Goal: Task Accomplishment & Management: Use online tool/utility

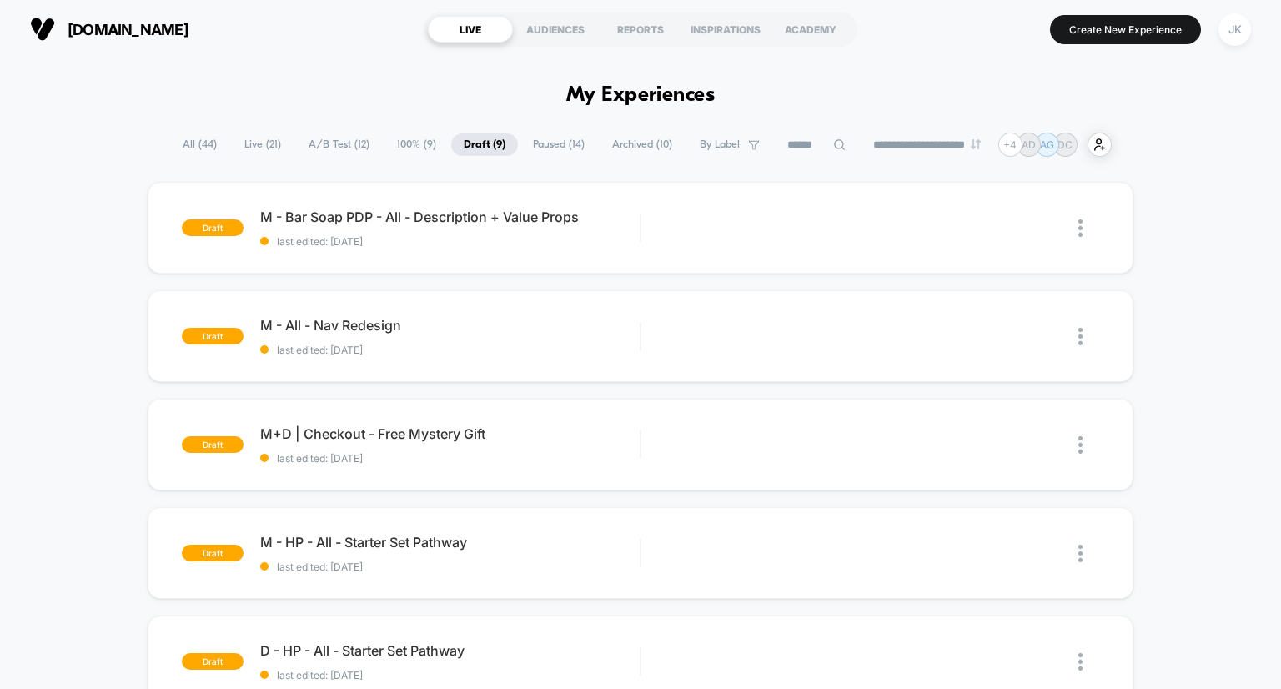
click at [334, 141] on span "A/B Test ( 12 )" at bounding box center [339, 144] width 86 height 23
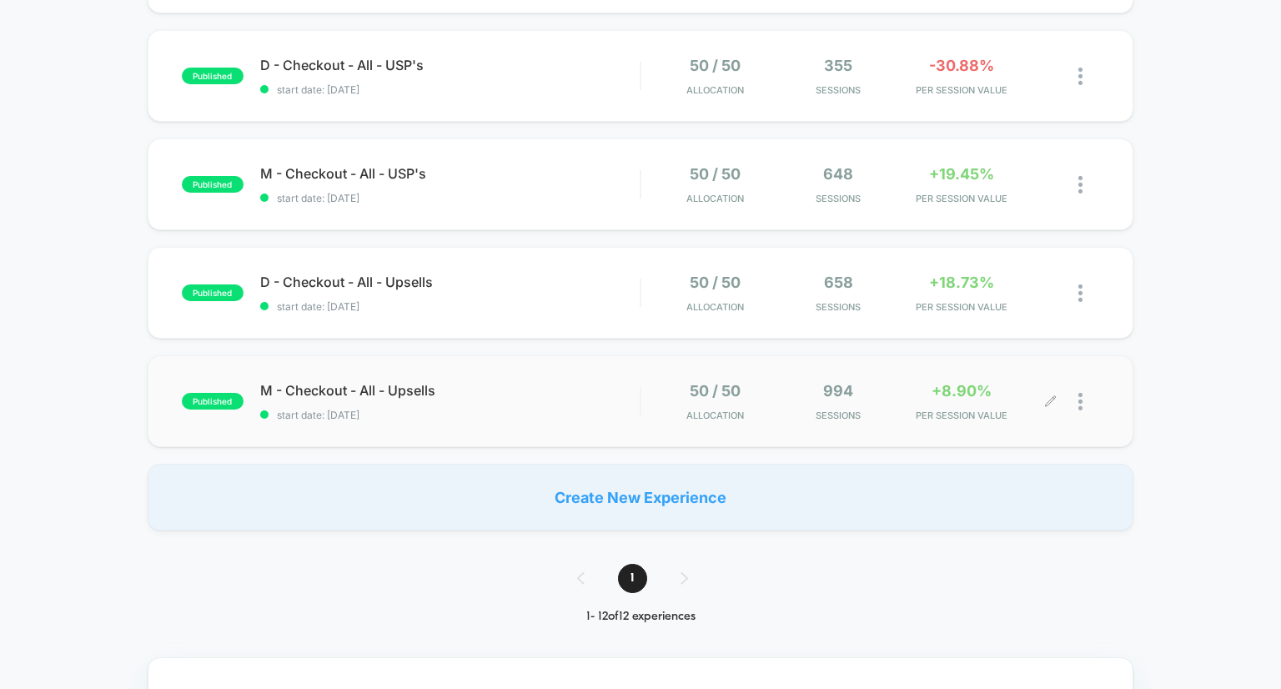
scroll to position [1026, 0]
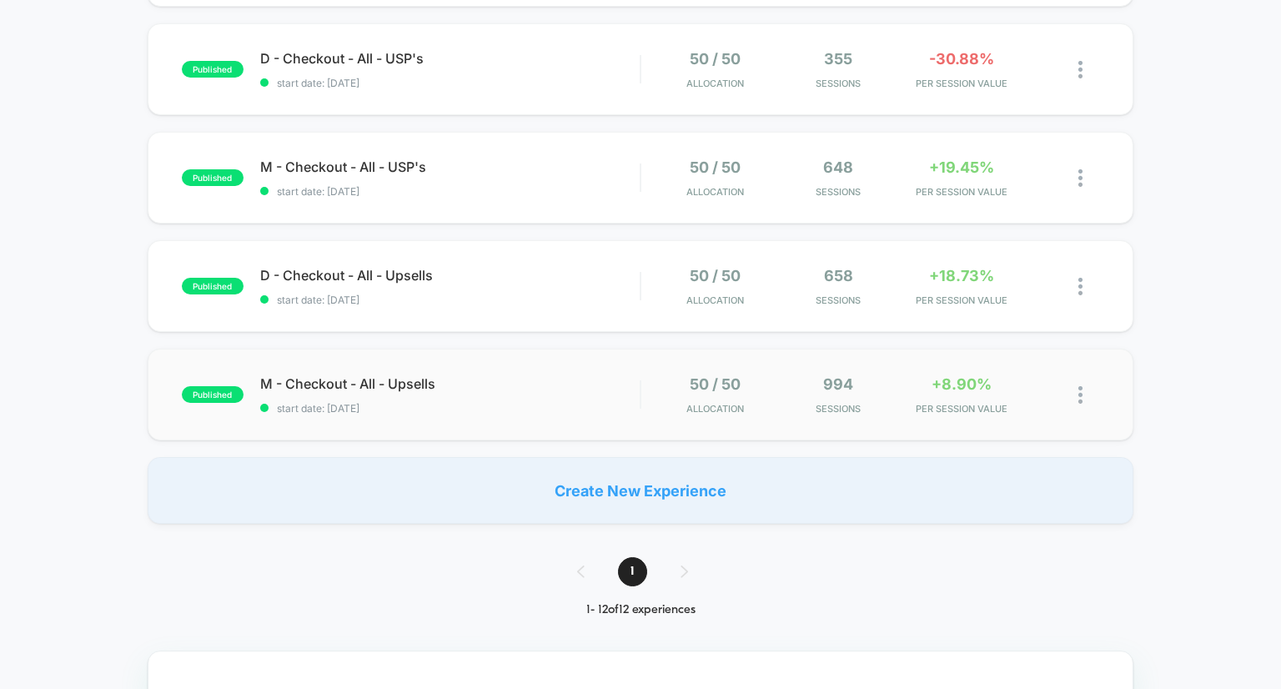
click at [1079, 395] on img at bounding box center [1080, 395] width 4 height 18
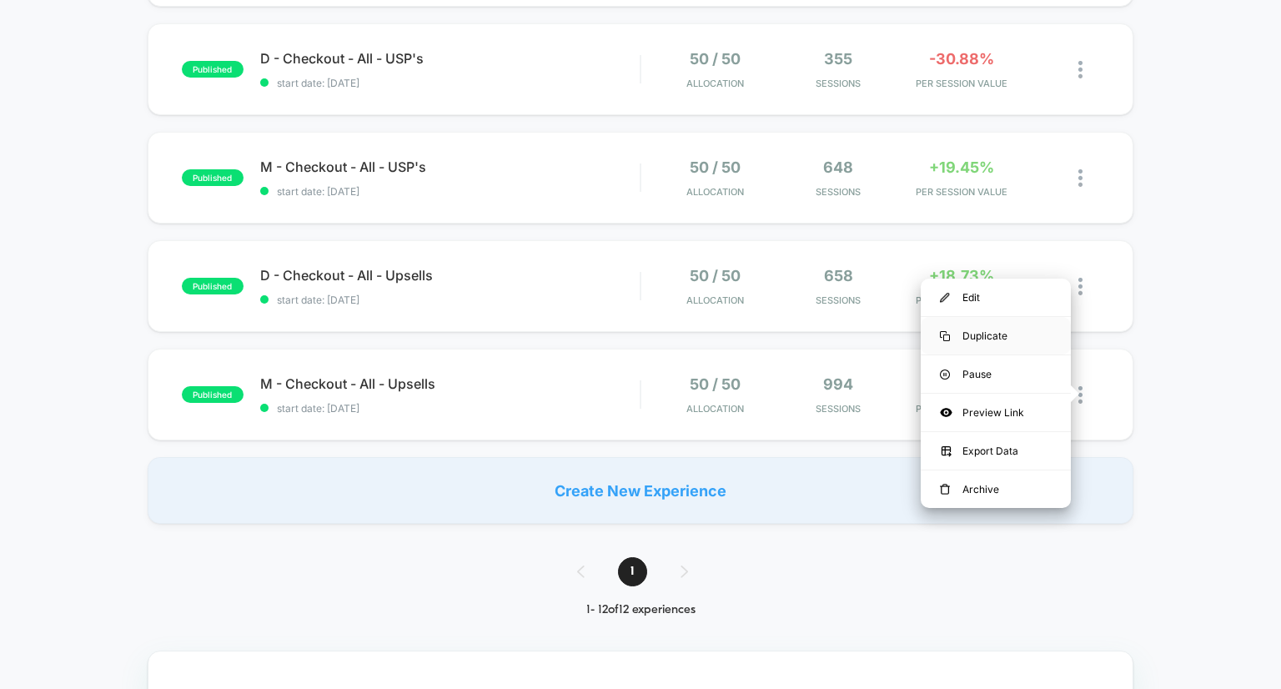
click at [999, 333] on div "Duplicate" at bounding box center [996, 336] width 150 height 38
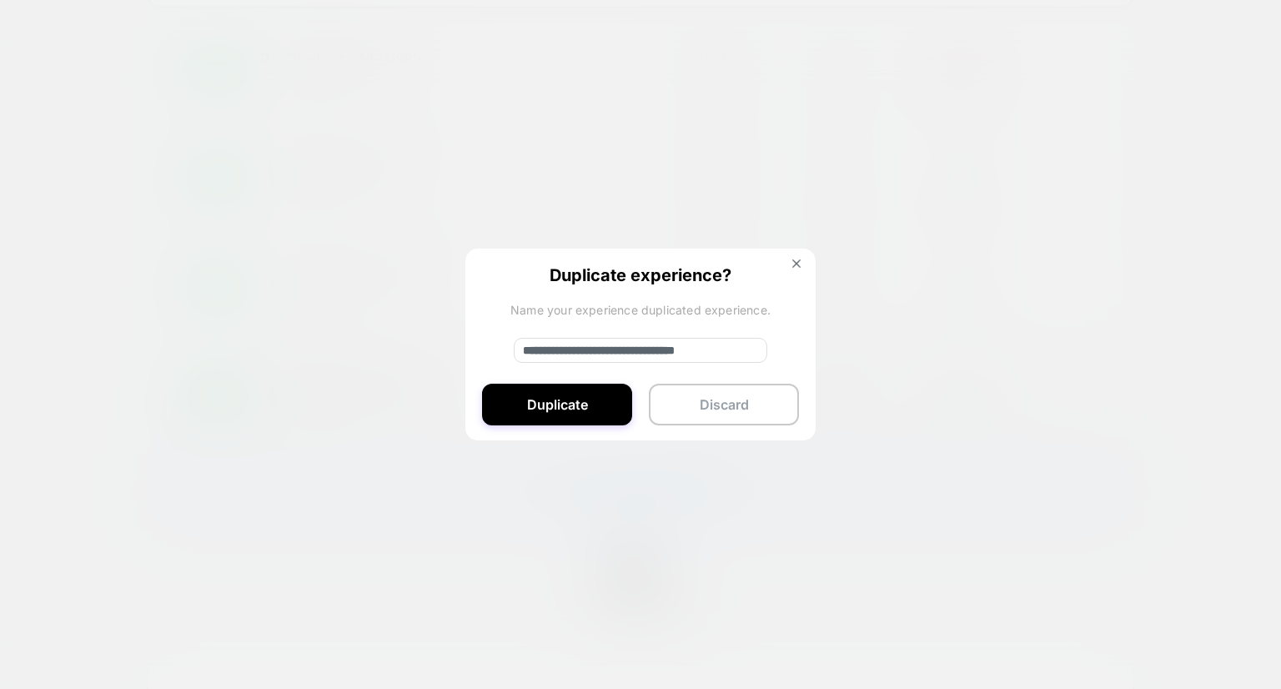
click at [609, 351] on input "**********" at bounding box center [641, 350] width 254 height 25
click at [586, 382] on div "**********" at bounding box center [640, 346] width 350 height 194
click at [586, 393] on button "Duplicate" at bounding box center [557, 405] width 150 height 42
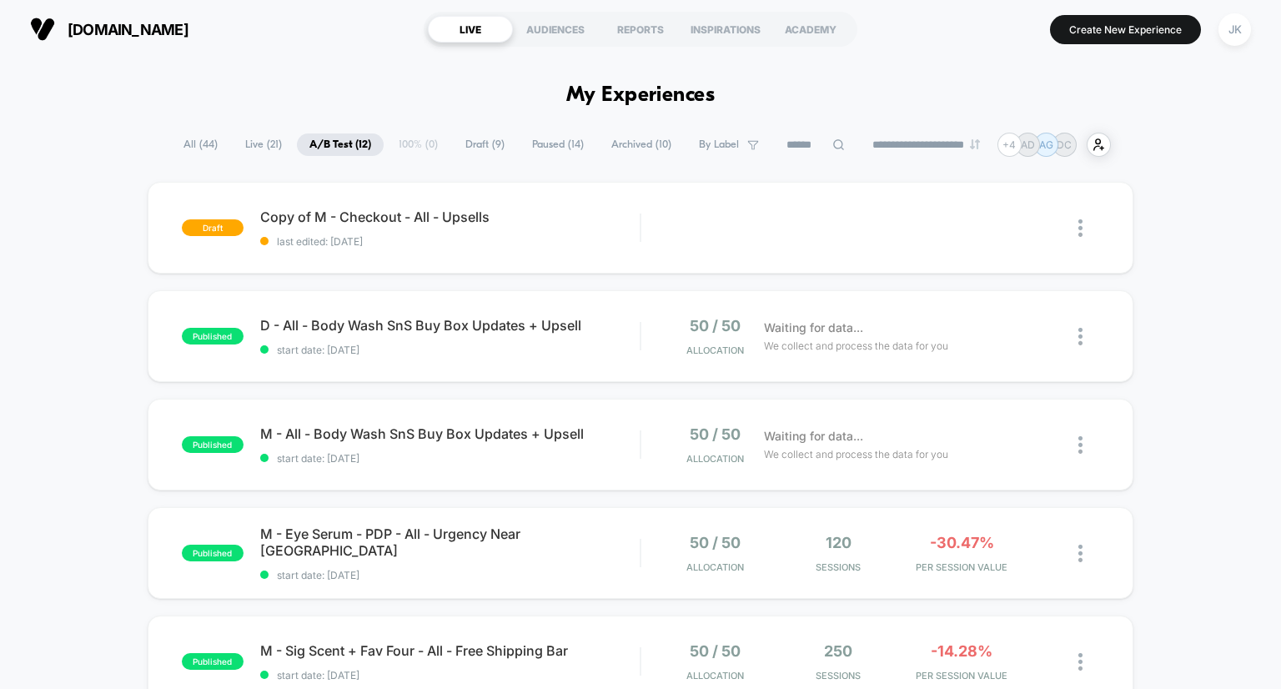
scroll to position [0, 0]
click at [428, 222] on span "Copy of M - Checkout - All - Upsells Click to edit experience details" at bounding box center [450, 217] width 380 height 17
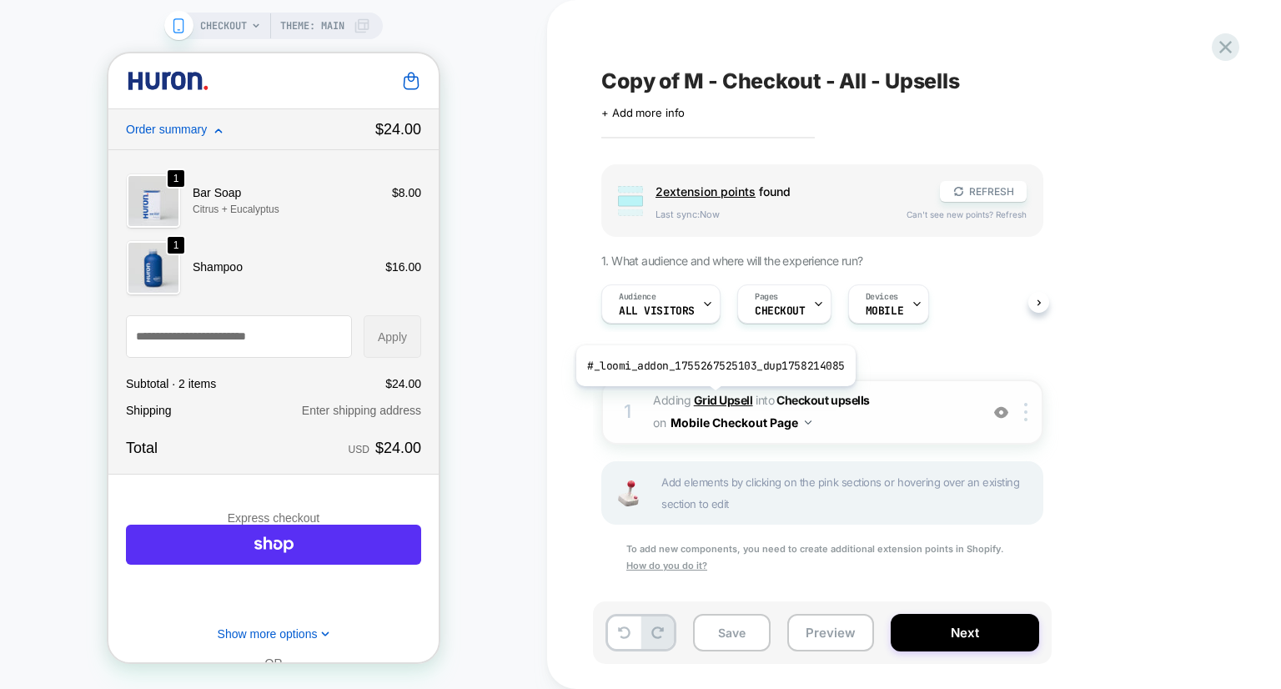
click at [712, 399] on b "Grid Upsell" at bounding box center [723, 400] width 59 height 14
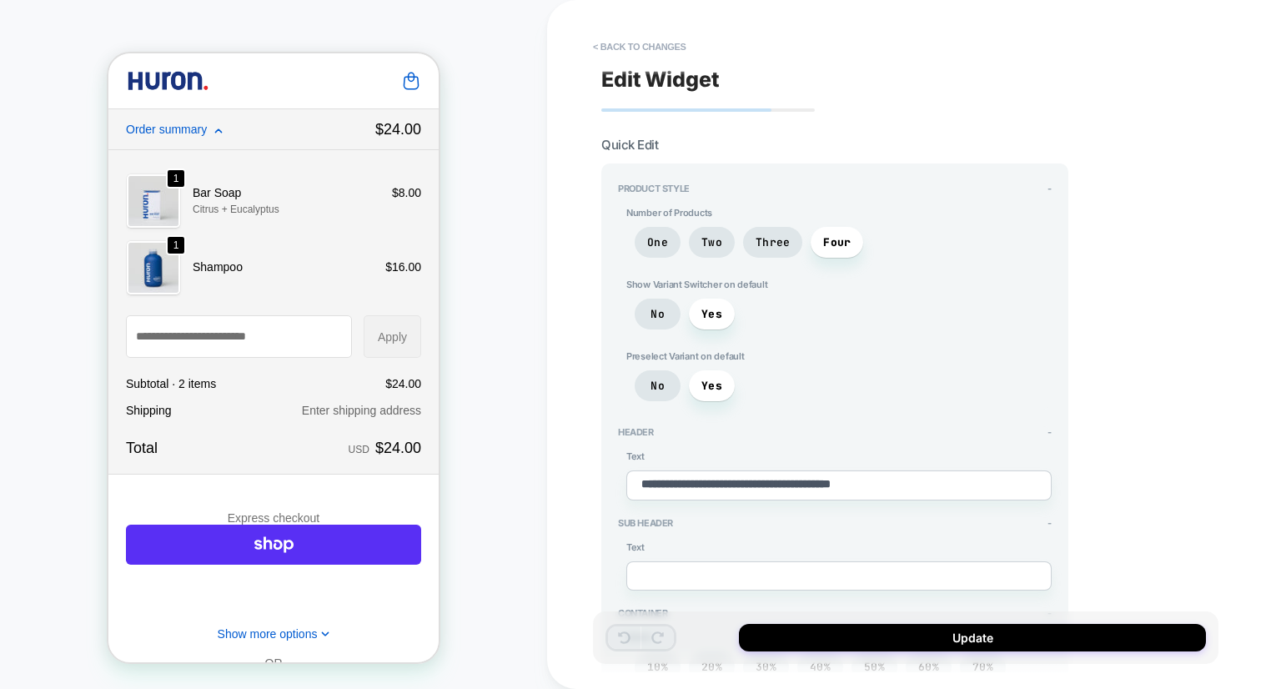
type textarea "*"
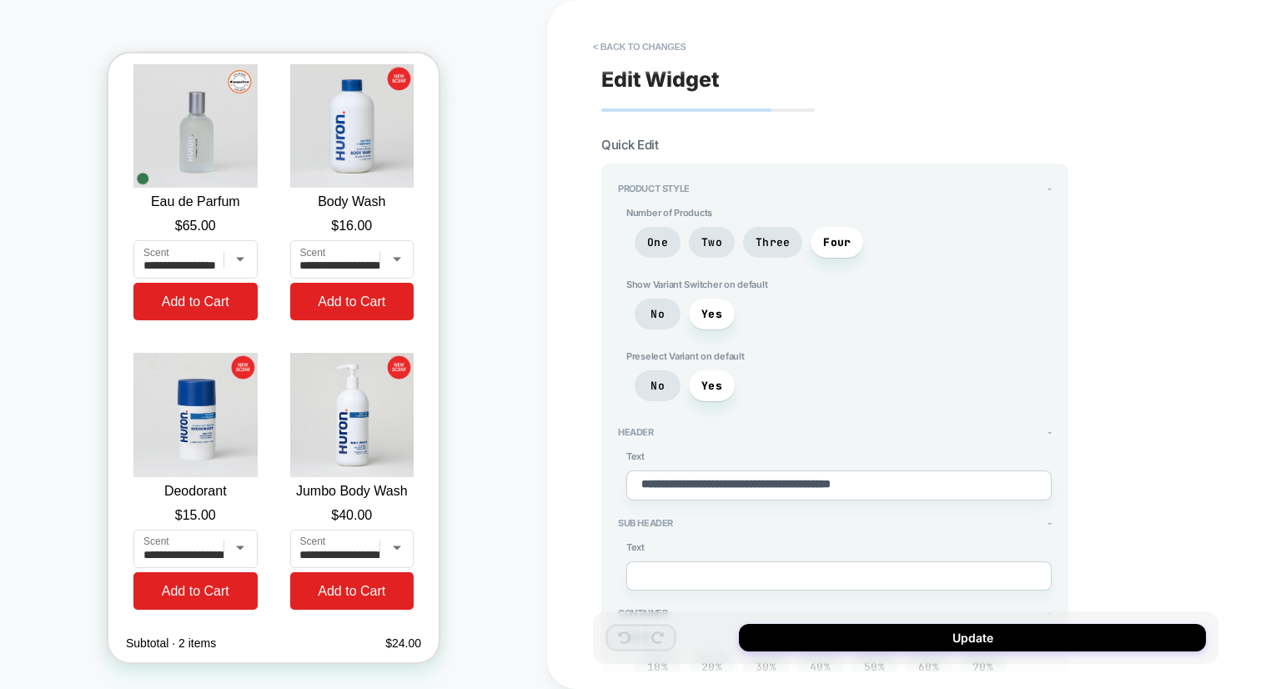
scroll to position [2499, 0]
click at [636, 41] on button "< Back to changes" at bounding box center [640, 46] width 110 height 27
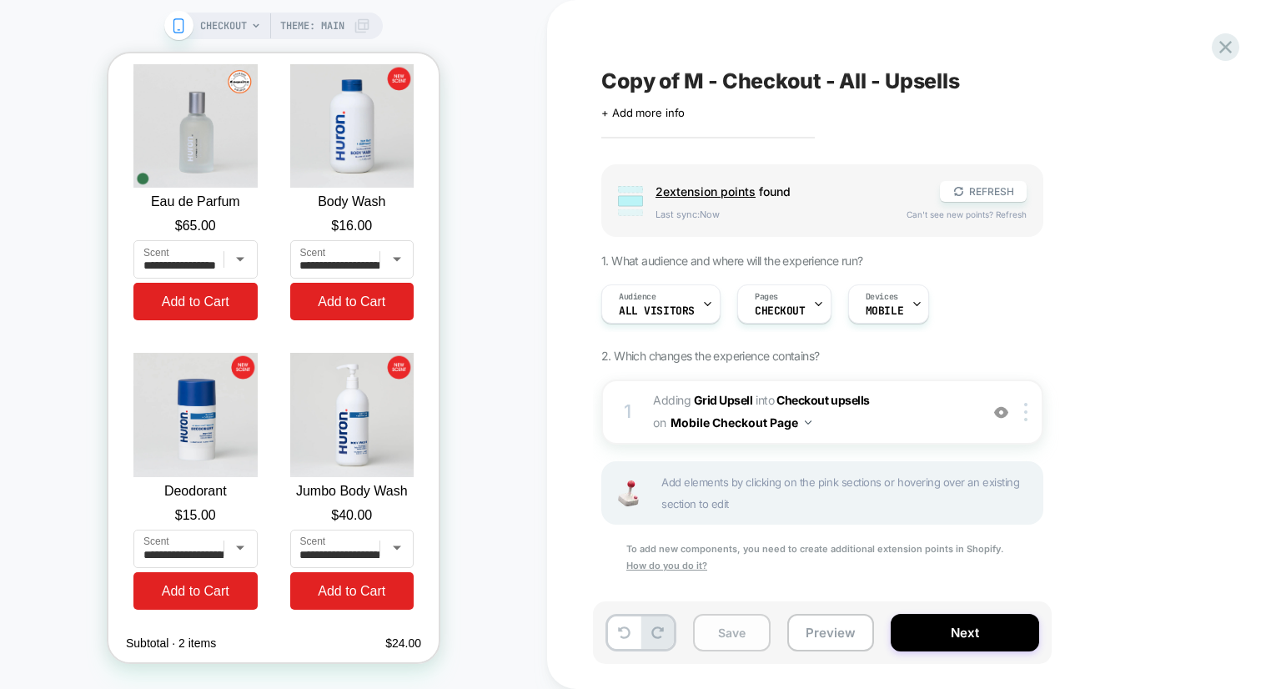
click at [727, 632] on button "Save" at bounding box center [732, 633] width 78 height 38
click at [950, 632] on button "Next" at bounding box center [965, 633] width 148 height 38
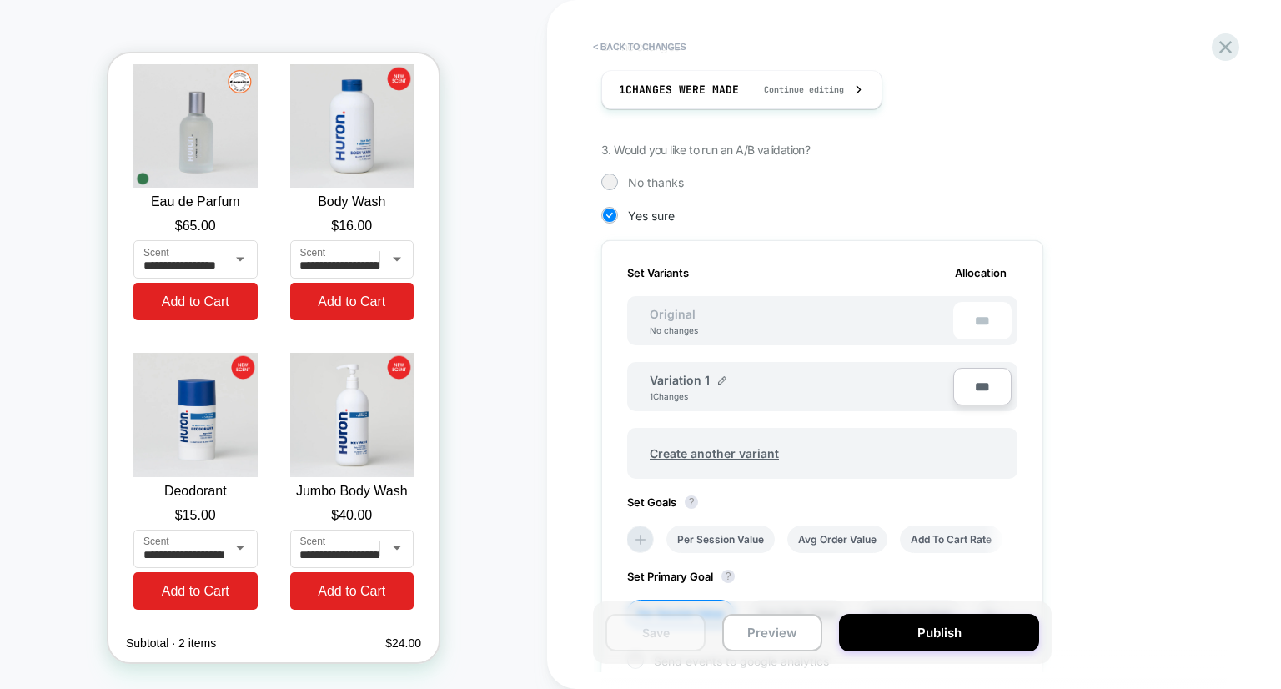
scroll to position [310, 0]
click at [722, 450] on span "Create another variant" at bounding box center [714, 452] width 163 height 39
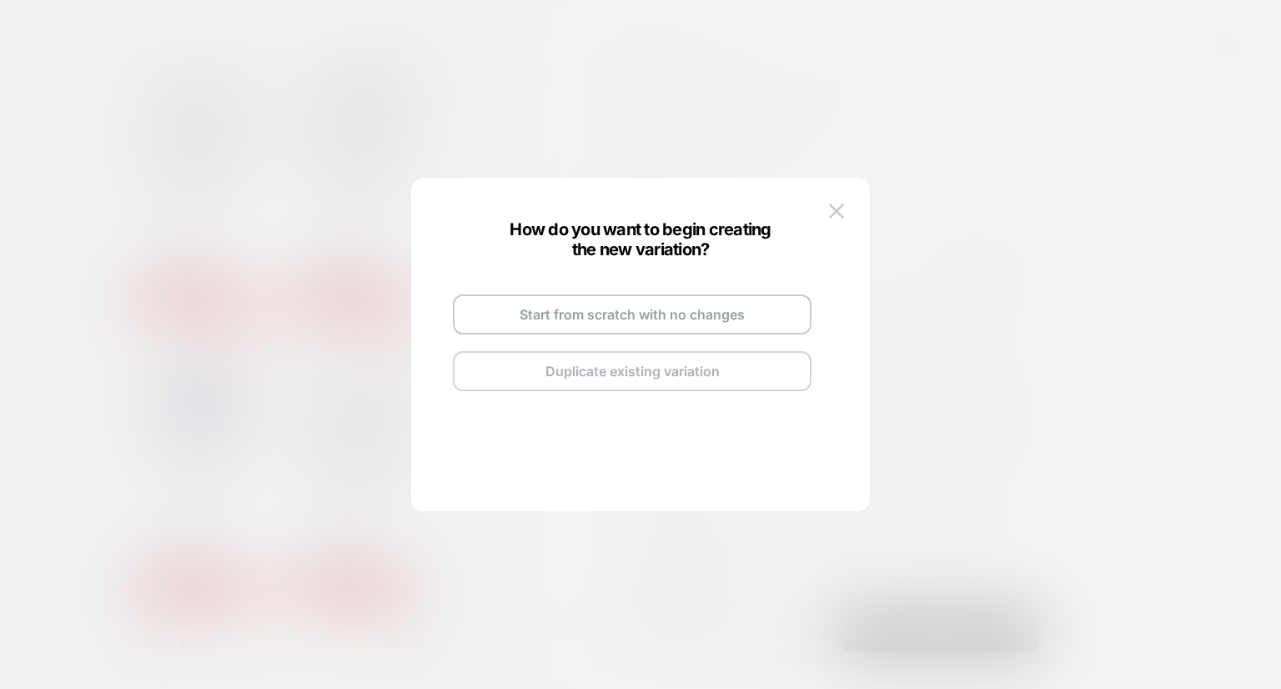
click at [671, 379] on button "Duplicate existing variation" at bounding box center [632, 371] width 359 height 40
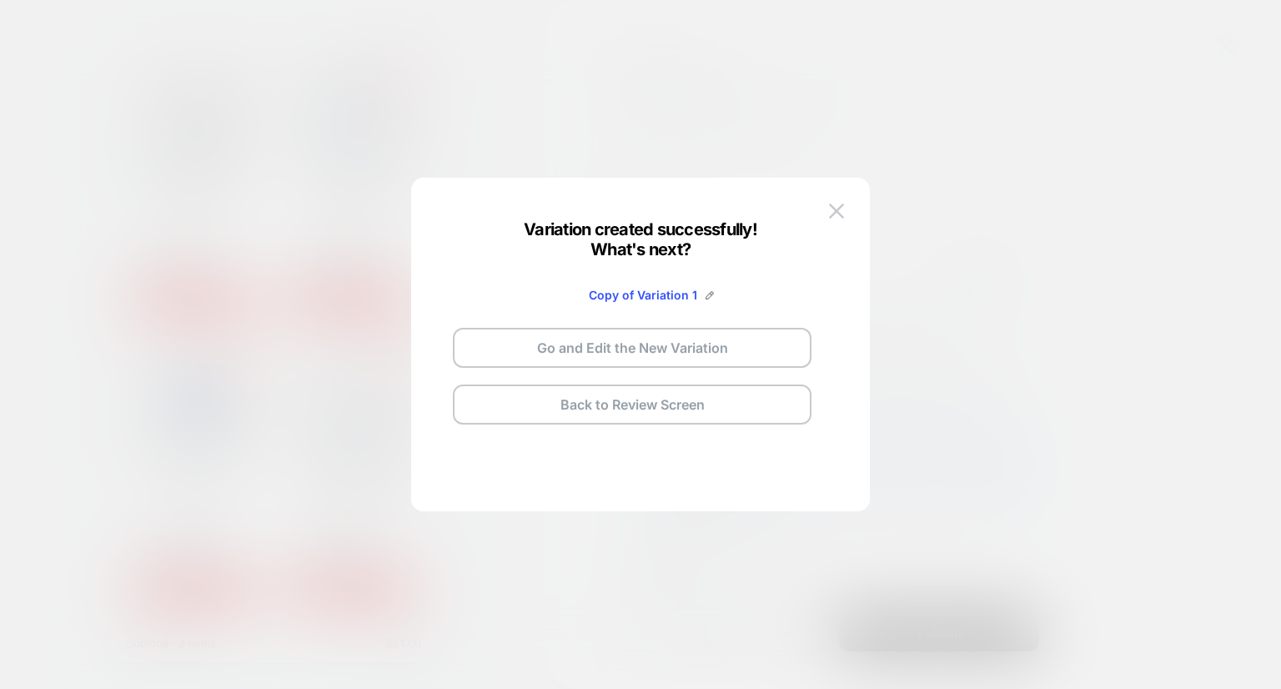
click at [637, 292] on span "Copy of Variation 1" at bounding box center [643, 295] width 108 height 14
click at [701, 299] on div "Copy of Variation 1" at bounding box center [651, 295] width 125 height 14
click at [707, 295] on img at bounding box center [710, 295] width 8 height 8
click at [606, 294] on input "**********" at bounding box center [611, 295] width 121 height 33
type input "**********"
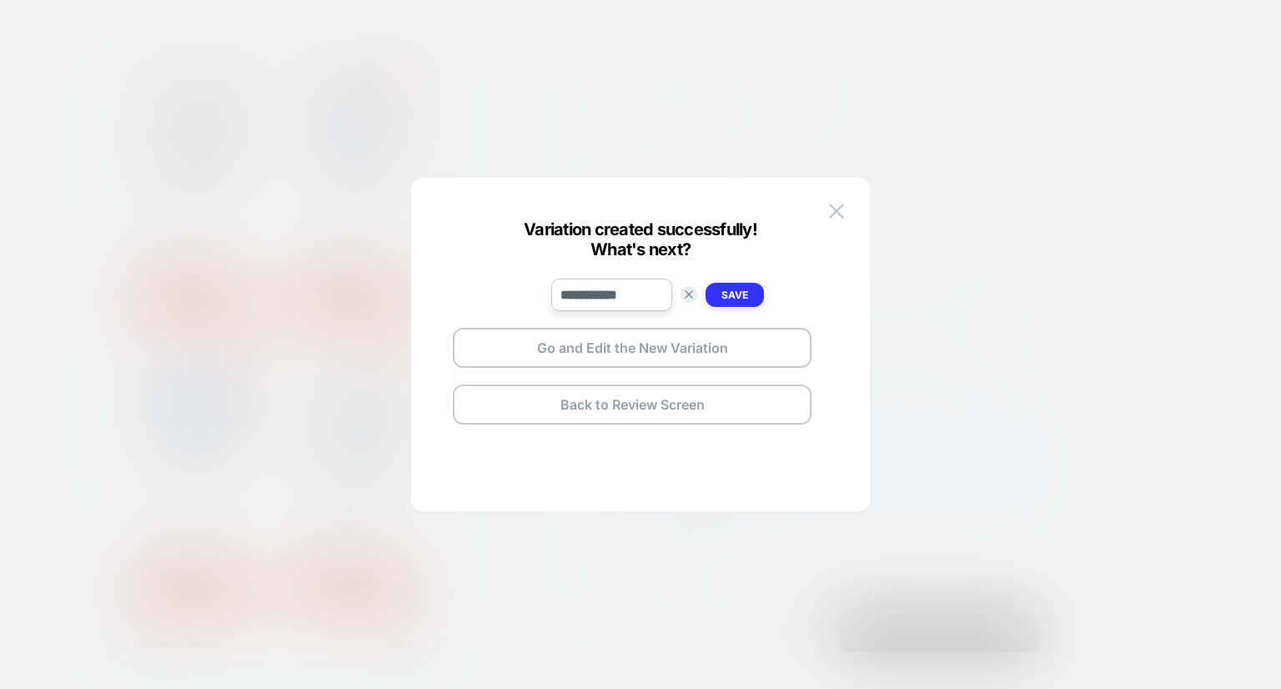
click at [737, 298] on strong "Save" at bounding box center [734, 295] width 27 height 13
click at [666, 361] on button "Go and Edit the New Variation" at bounding box center [632, 348] width 359 height 40
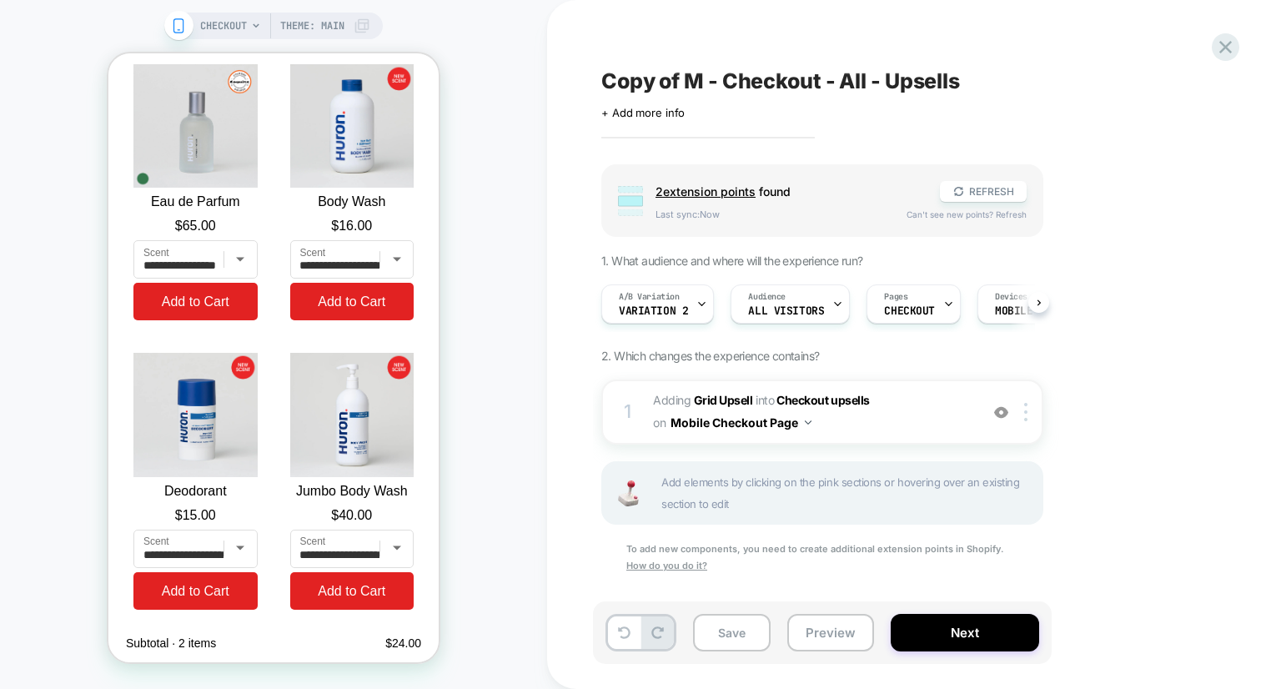
scroll to position [0, 0]
click at [707, 400] on b "Grid Upsell" at bounding box center [723, 400] width 59 height 14
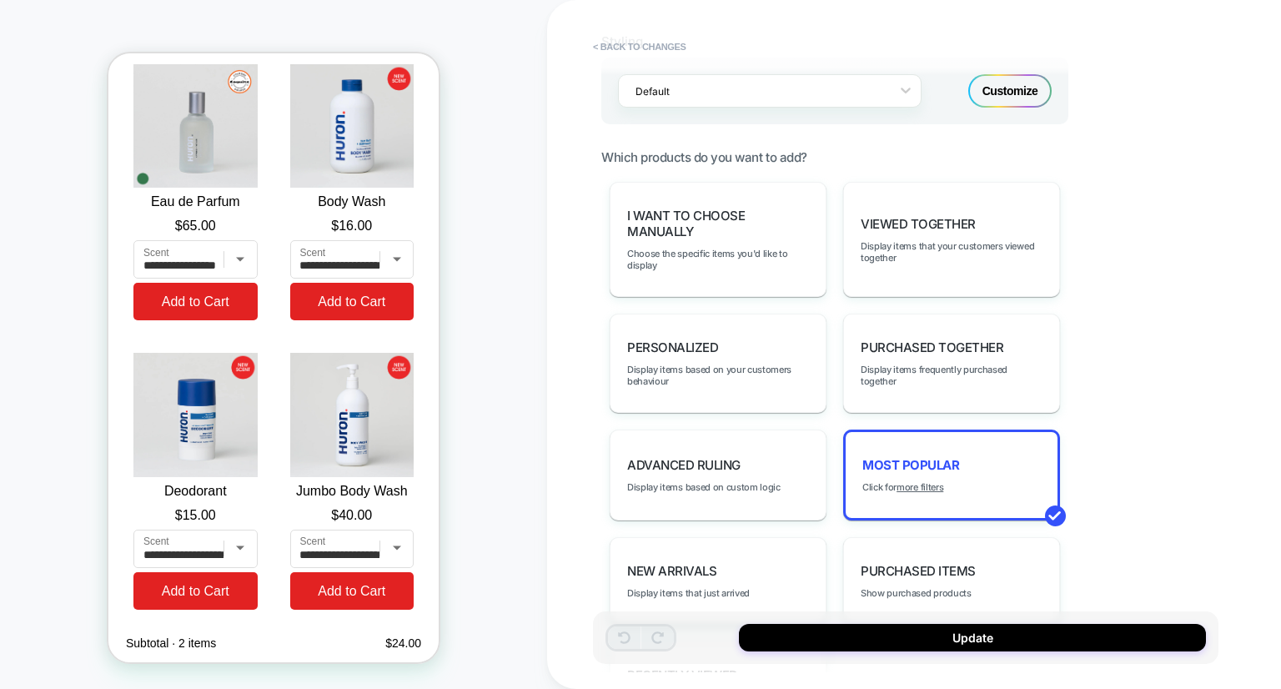
scroll to position [1196, 0]
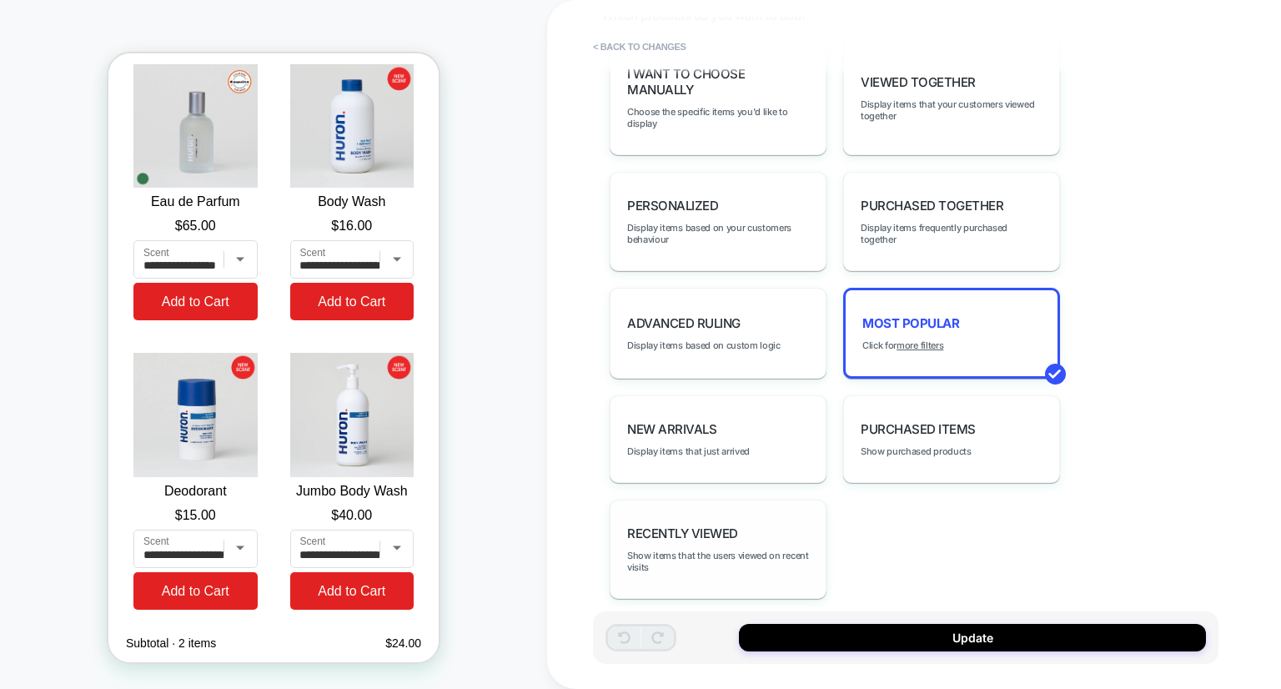
click at [768, 513] on div "Recently Viewed Show items that the users viewed on recent visits" at bounding box center [718, 549] width 217 height 99
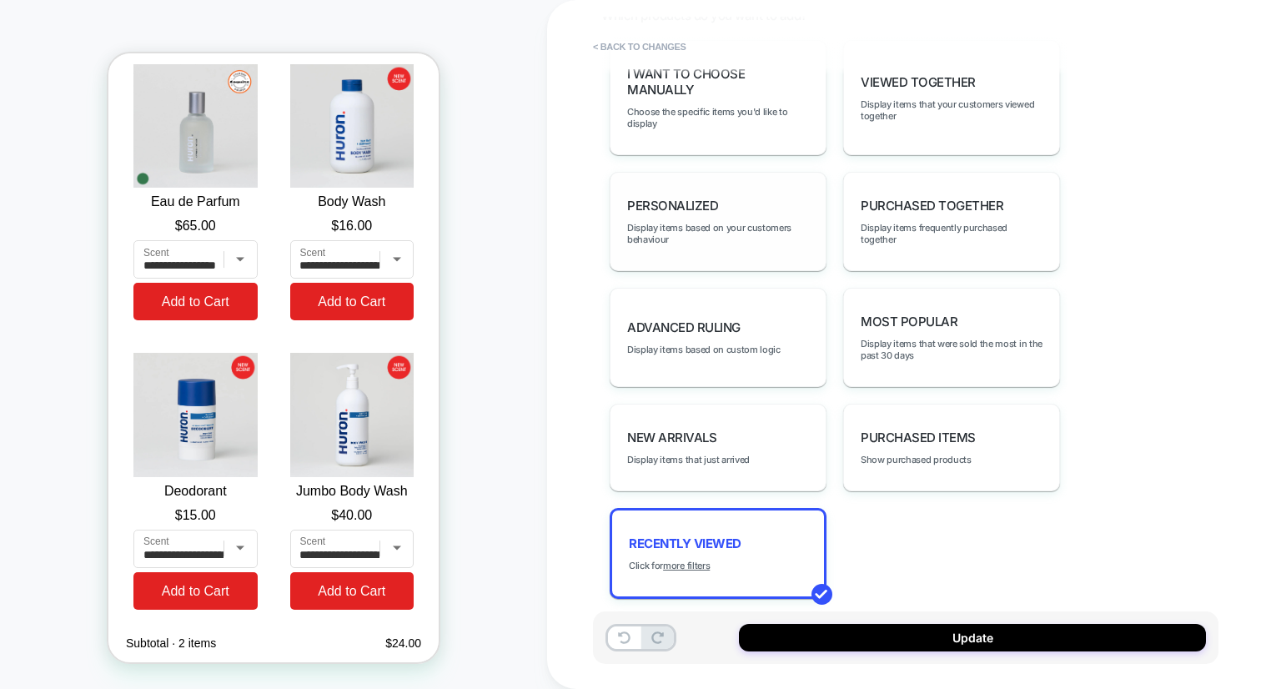
click at [778, 241] on div "personalized Display items based on your customers behaviour" at bounding box center [718, 221] width 217 height 99
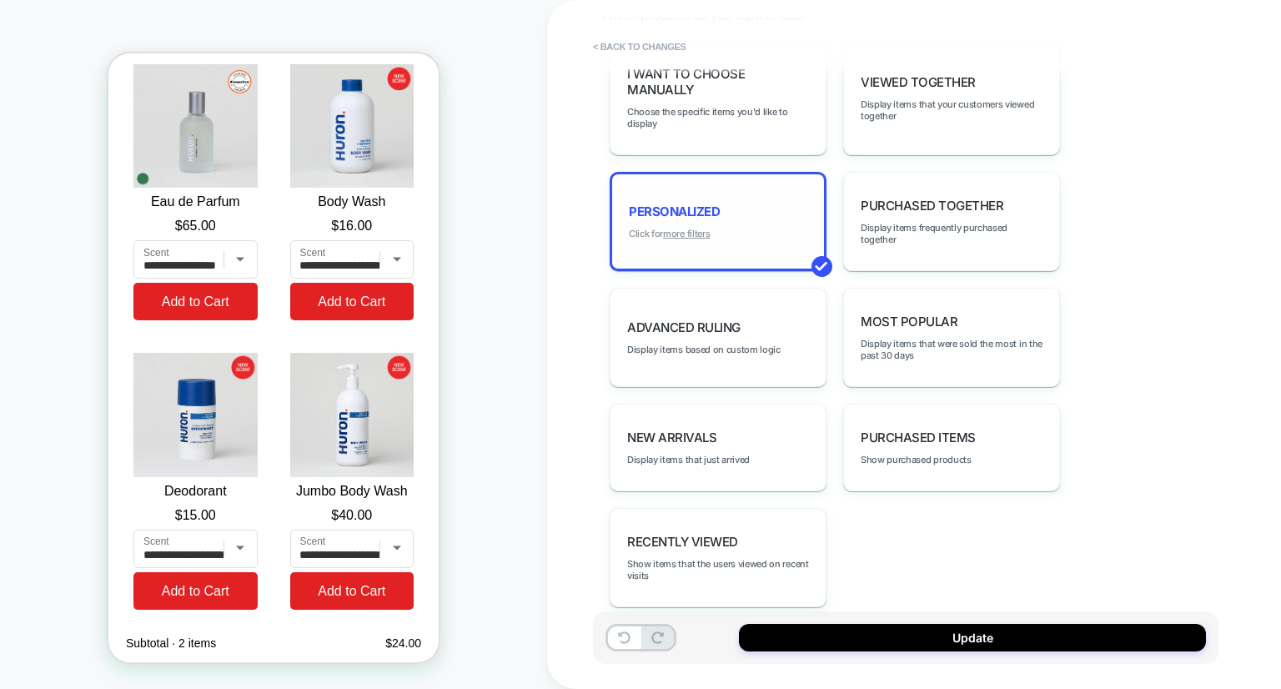
click at [683, 228] on u "more filters" at bounding box center [686, 234] width 47 height 12
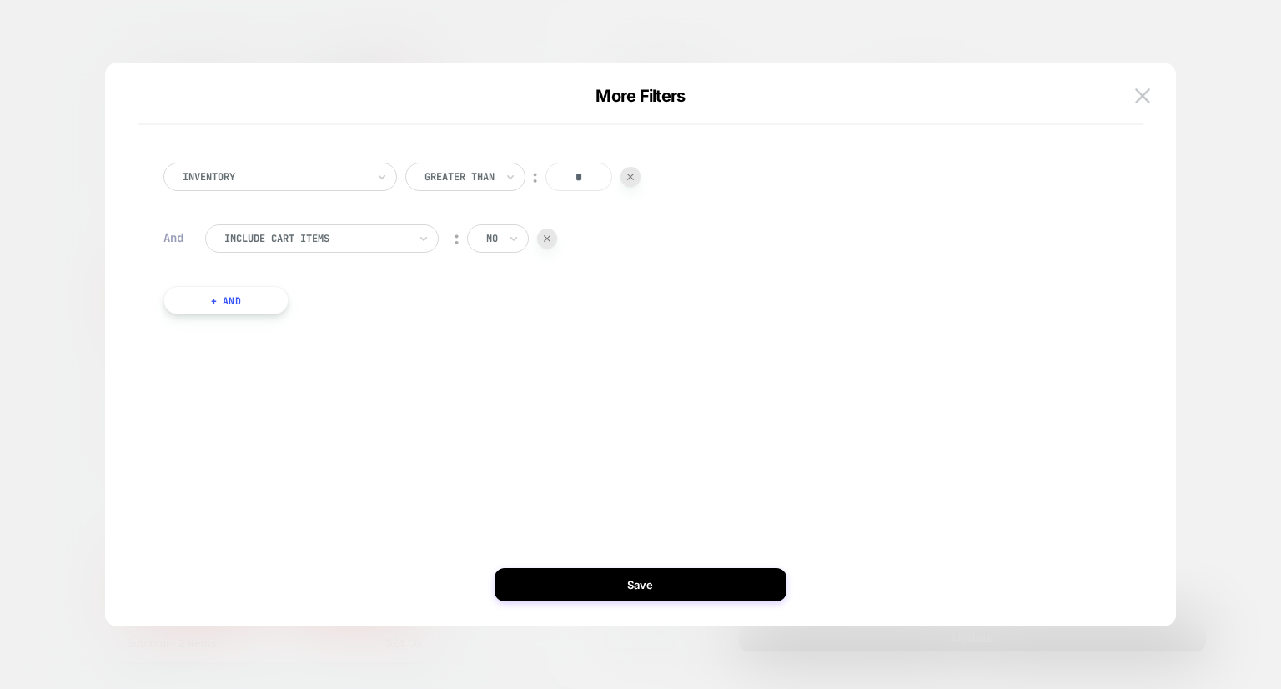
click at [1138, 111] on div "More Filters" at bounding box center [640, 105] width 1004 height 39
click at [1134, 94] on button at bounding box center [1142, 95] width 25 height 25
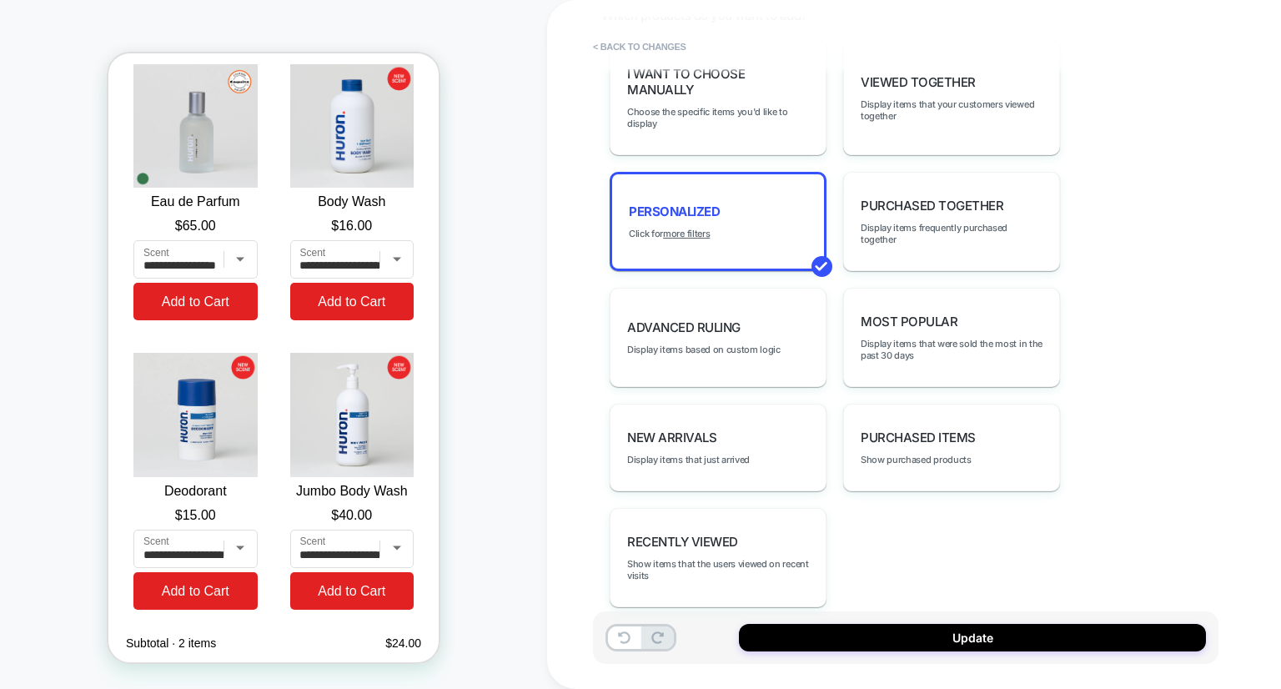
scroll to position [1076, 0]
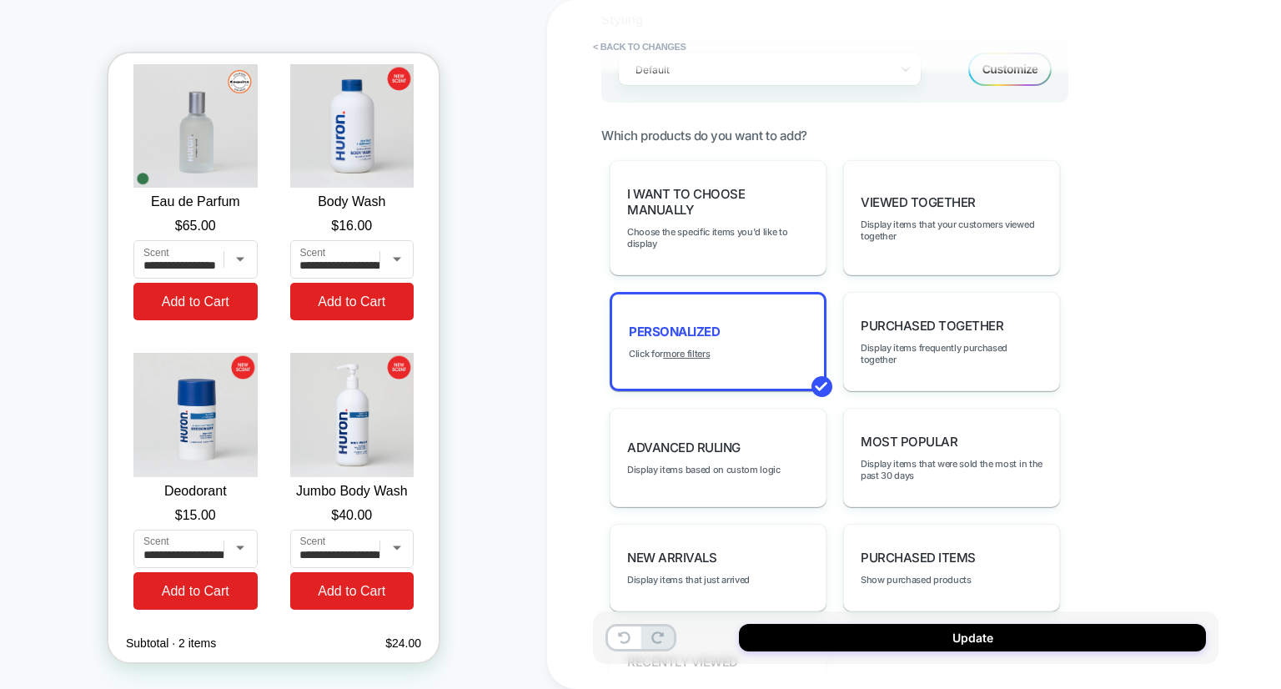
click at [899, 199] on div "Viewed Together Display items that your customers viewed together" at bounding box center [951, 217] width 217 height 115
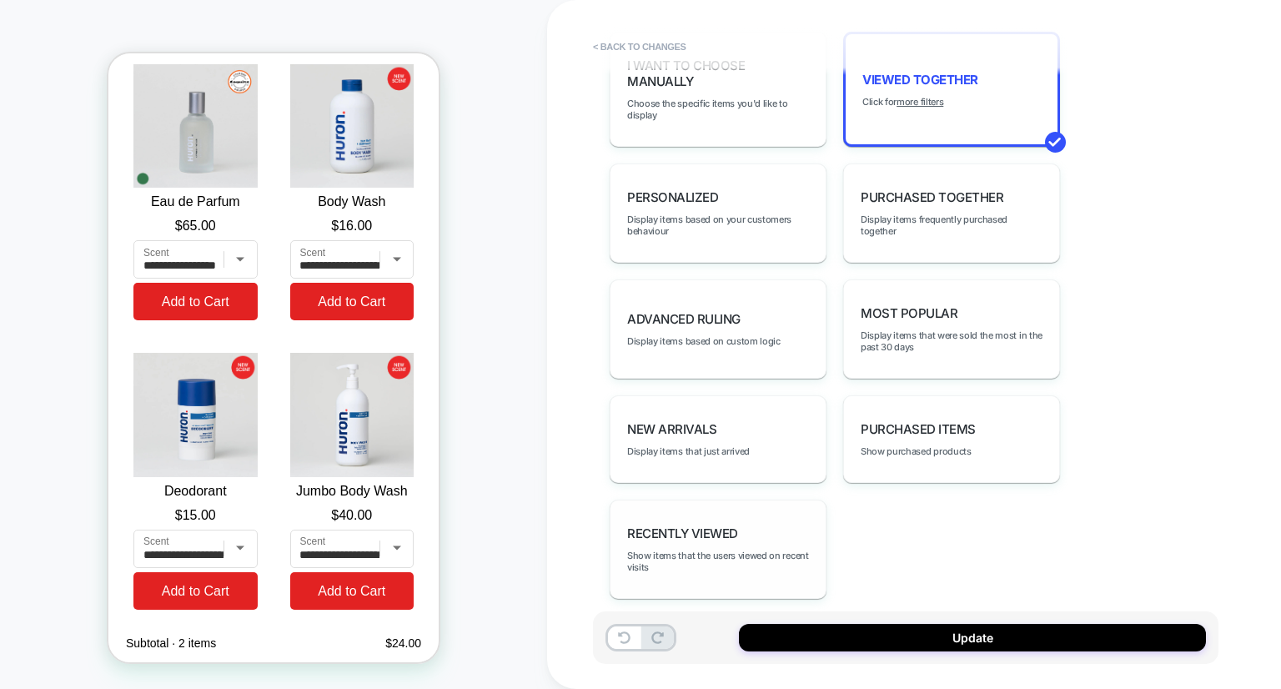
click at [727, 552] on div "Recently Viewed Show items that the users viewed on recent visits" at bounding box center [718, 549] width 217 height 99
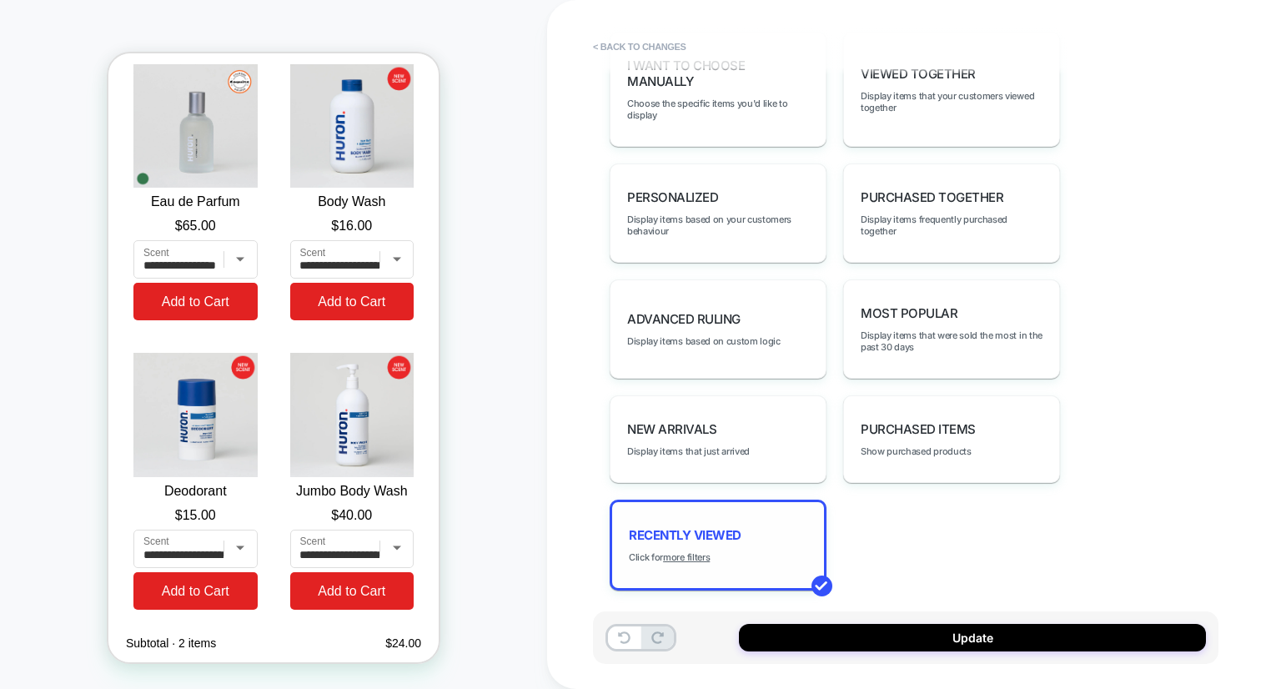
scroll to position [1196, 0]
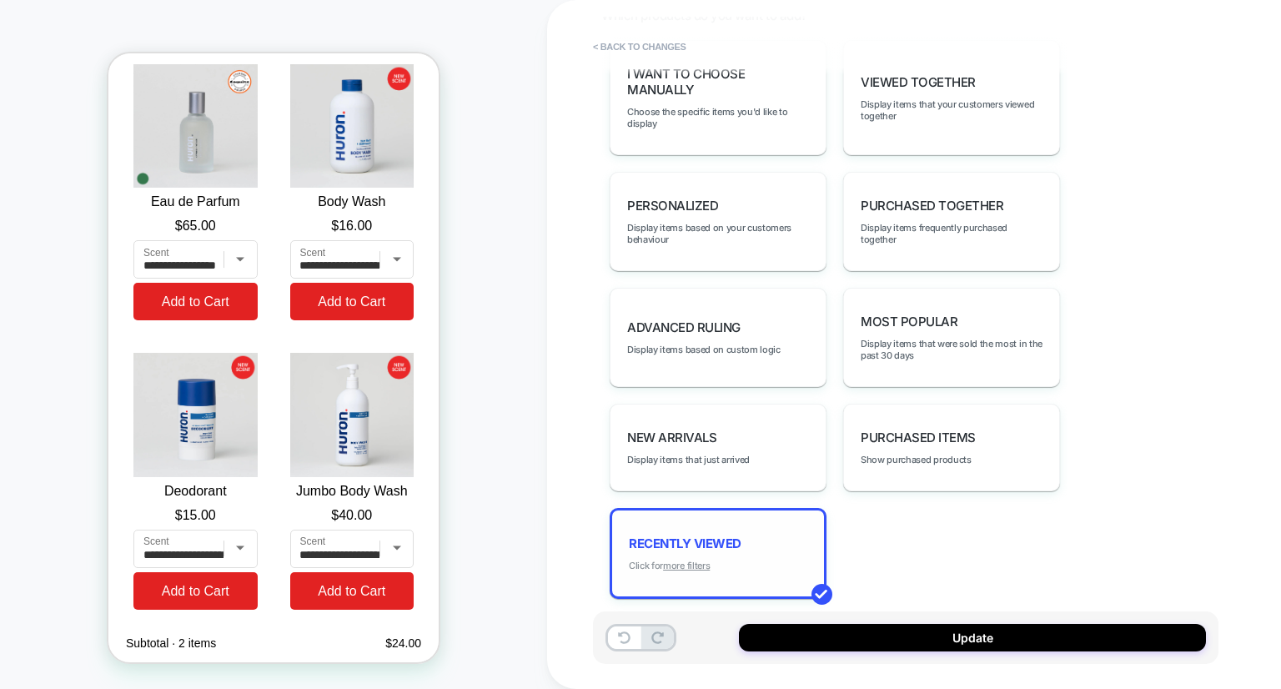
click at [700, 560] on u "more filters" at bounding box center [686, 566] width 47 height 12
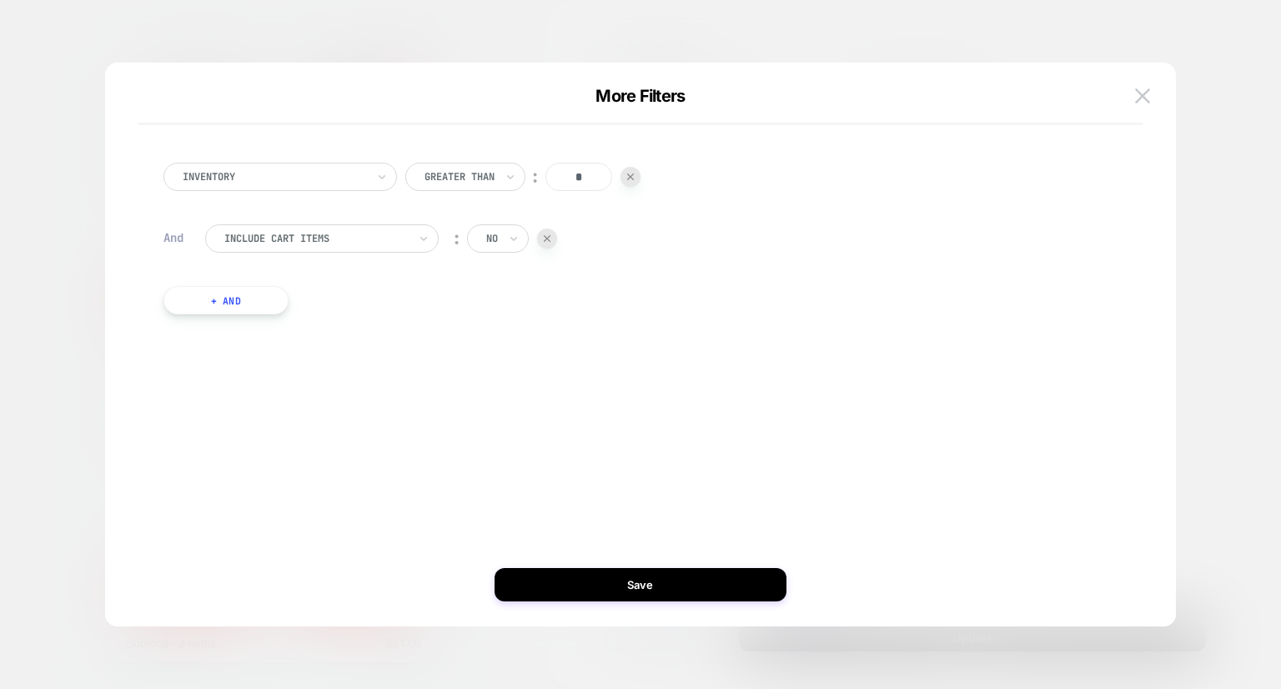
click at [486, 237] on input "text" at bounding box center [489, 238] width 7 height 15
click at [495, 310] on div "yes" at bounding box center [538, 311] width 108 height 27
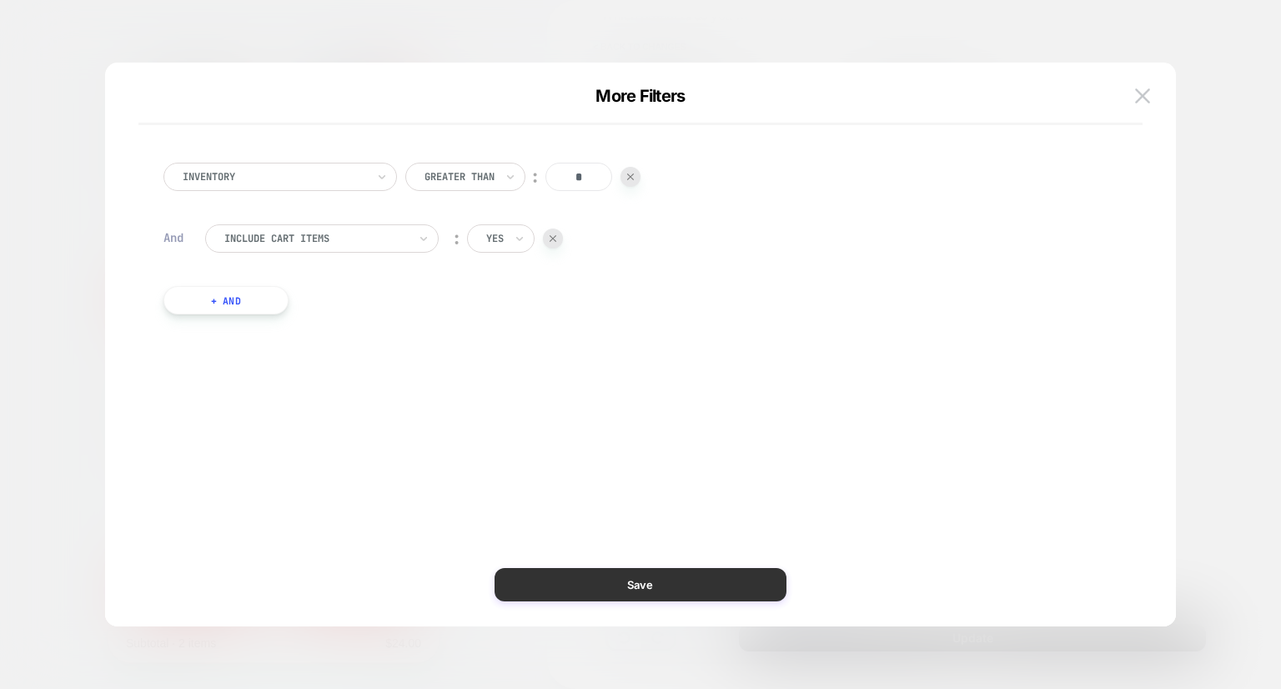
click at [681, 578] on button "Save" at bounding box center [641, 584] width 292 height 33
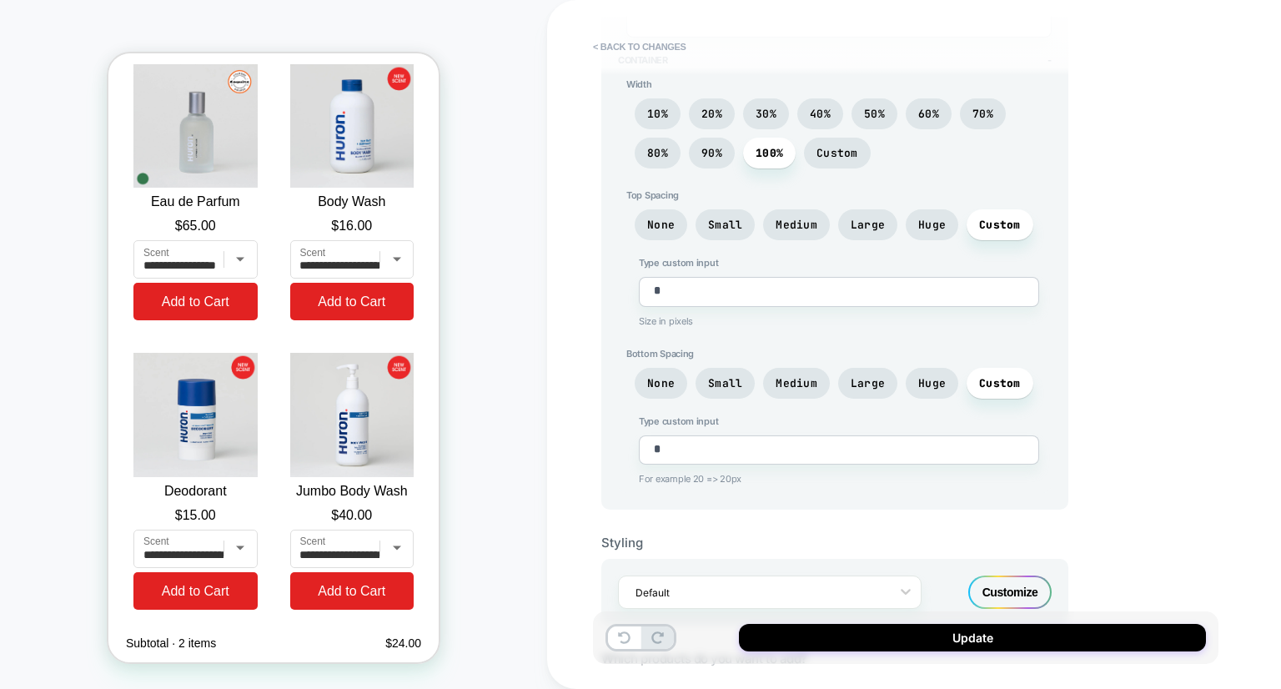
scroll to position [551, 0]
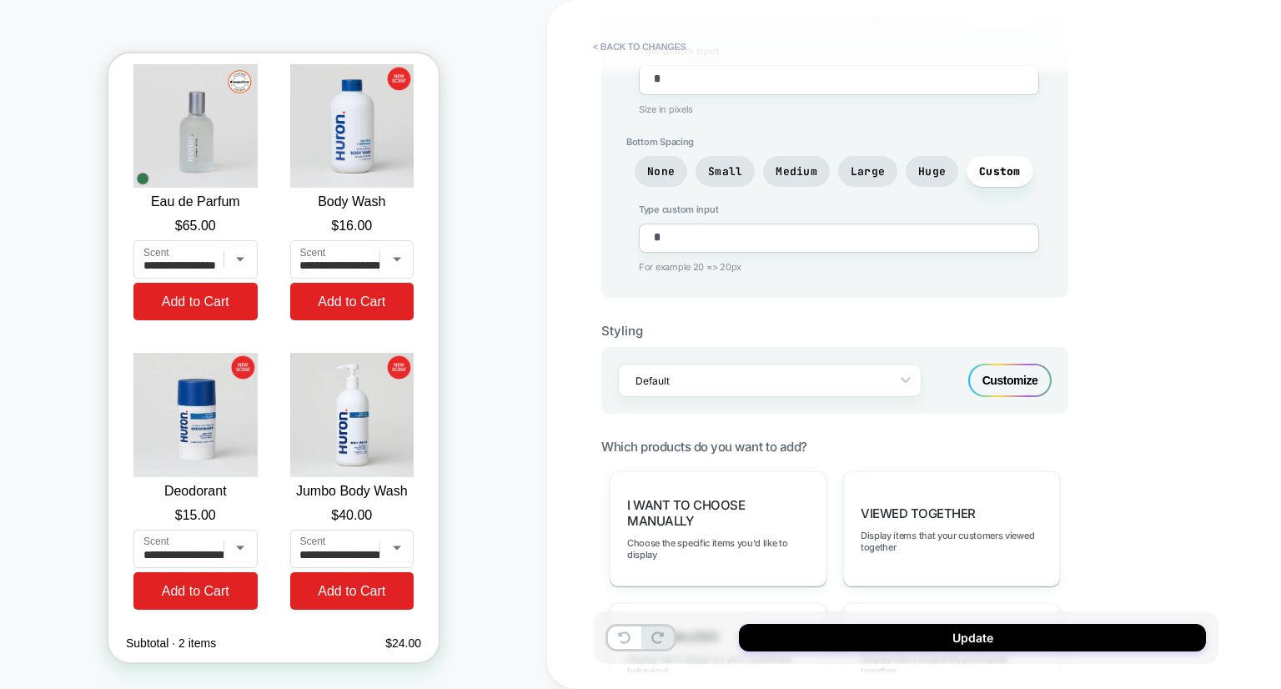
click at [1031, 373] on div "Customize" at bounding box center [1009, 380] width 83 height 33
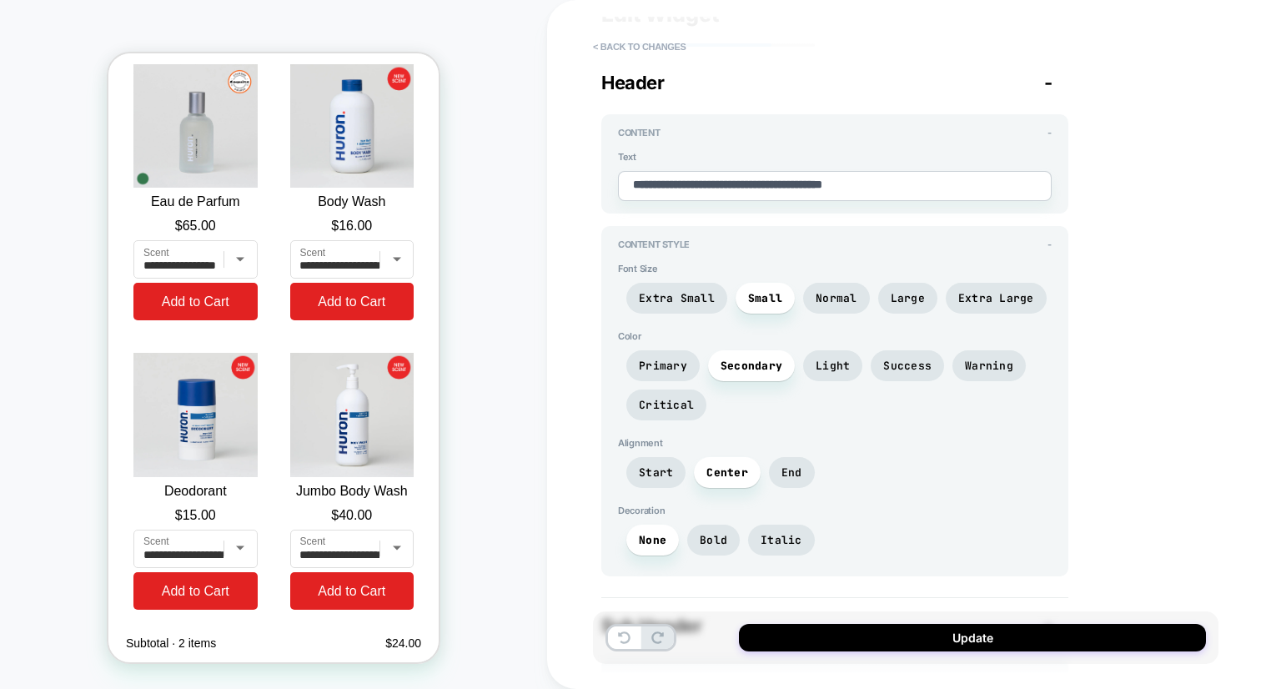
scroll to position [105, 0]
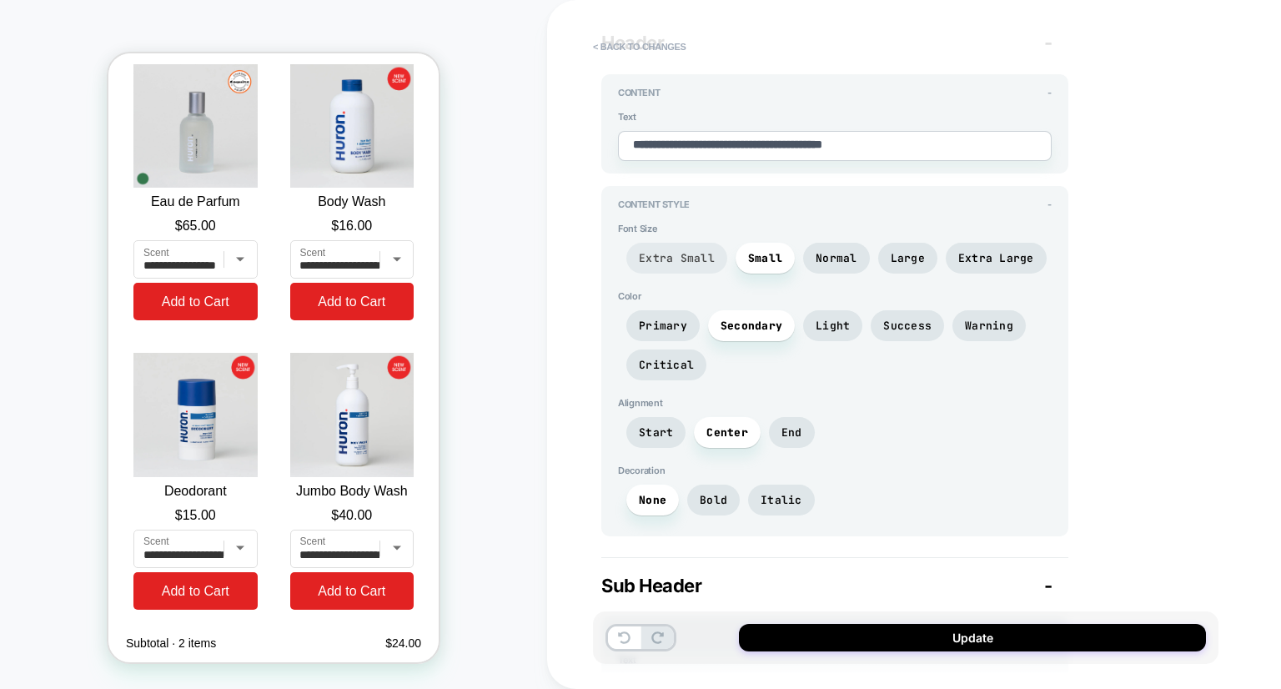
click at [681, 251] on span "Extra Small" at bounding box center [677, 258] width 76 height 14
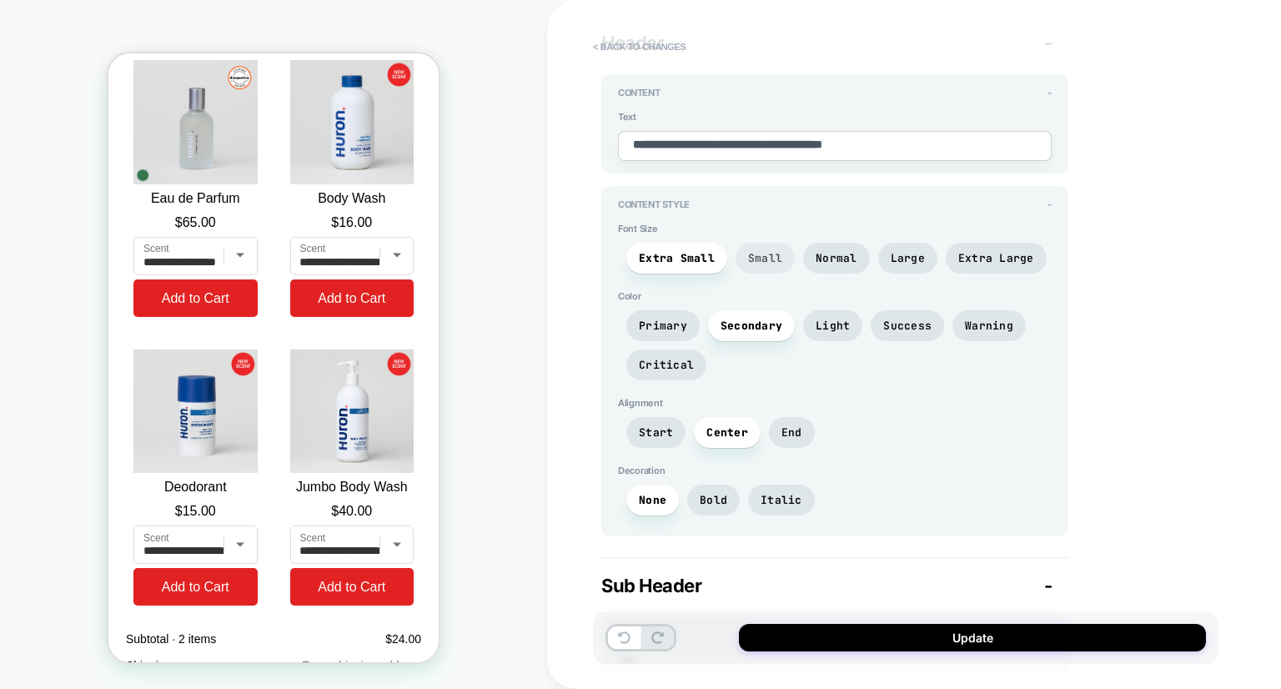
click at [761, 258] on span "Small" at bounding box center [765, 258] width 34 height 14
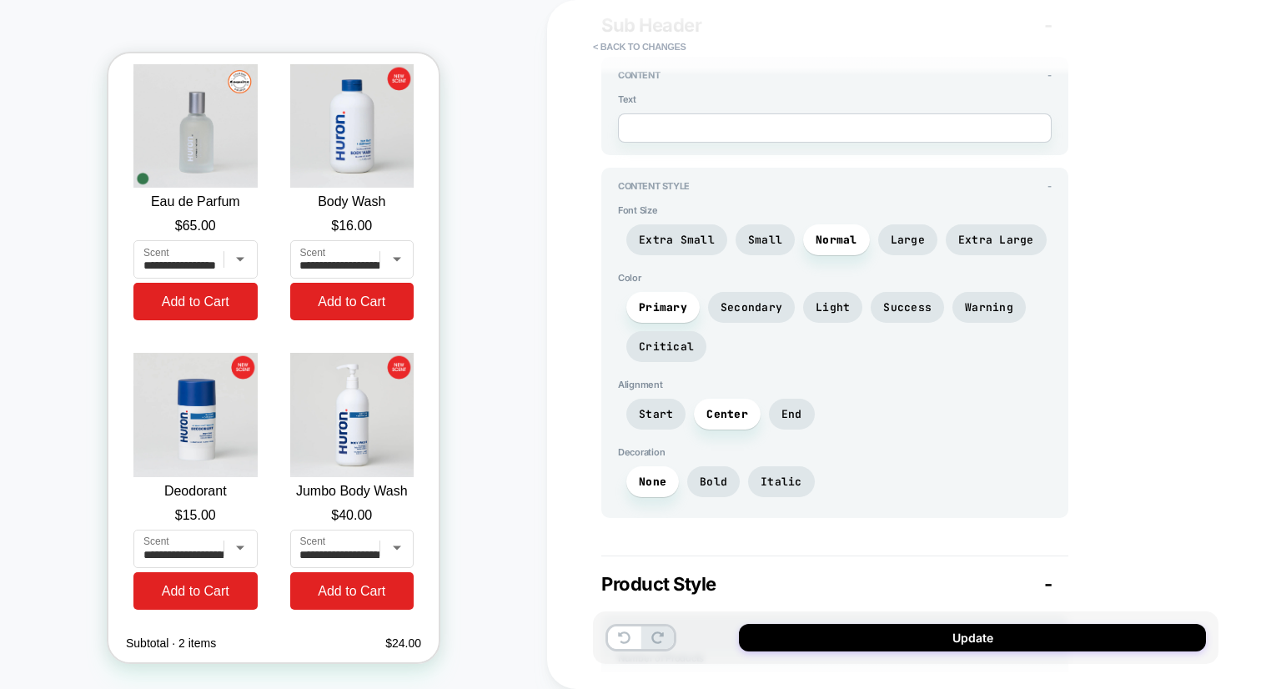
scroll to position [669, 0]
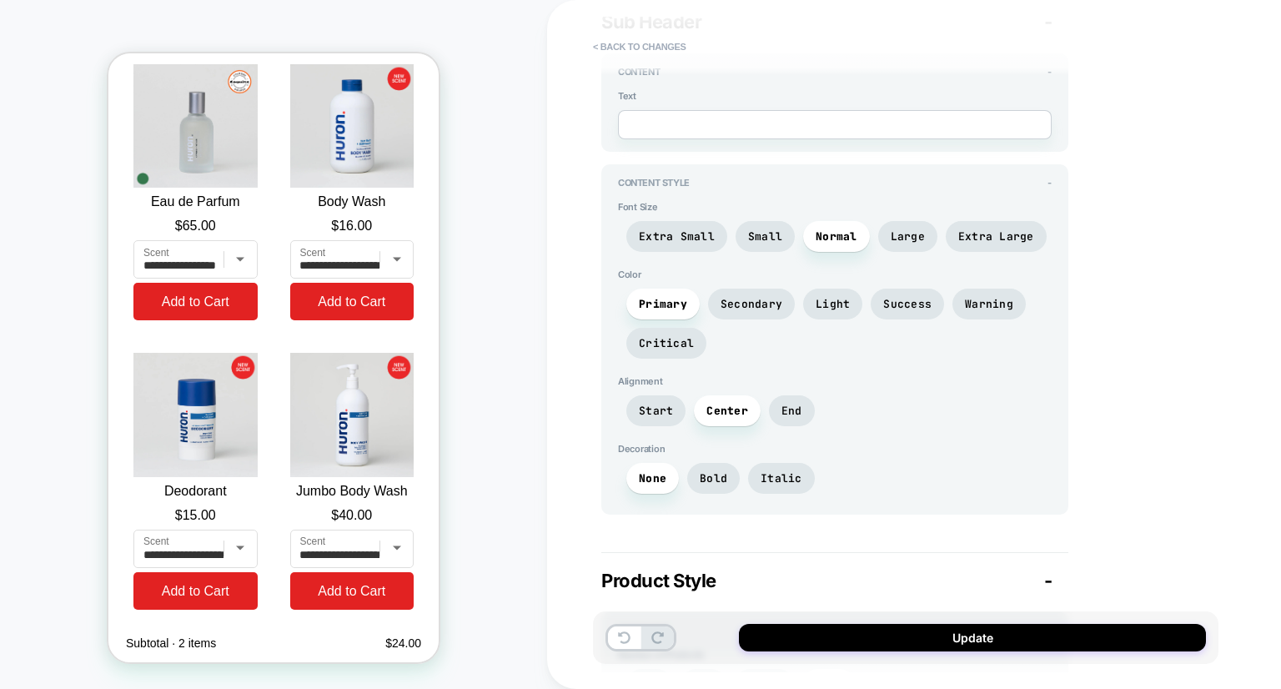
click at [681, 247] on div "Extra Small Small Normal Large Extra Large" at bounding box center [835, 240] width 434 height 39
click at [676, 232] on span "Extra Small" at bounding box center [677, 236] width 76 height 14
click at [851, 238] on span "Normal" at bounding box center [836, 236] width 67 height 31
click at [754, 229] on span "Small" at bounding box center [765, 236] width 34 height 14
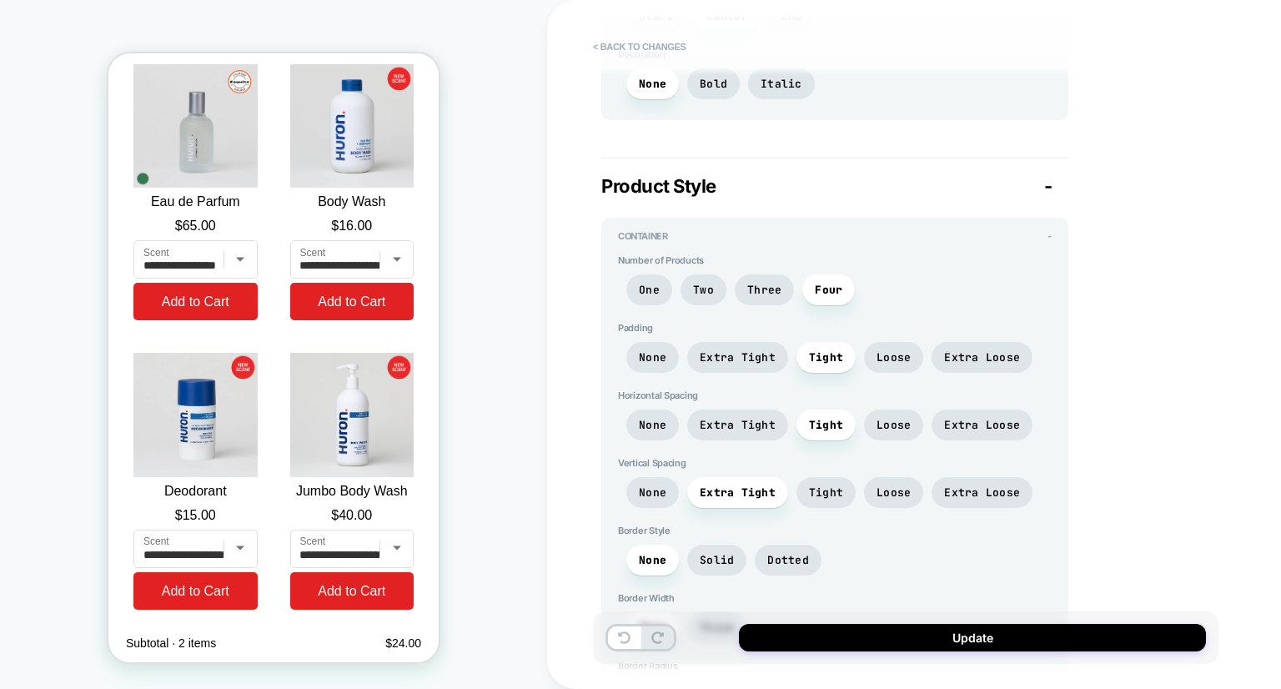
scroll to position [1064, 0]
click at [756, 354] on span "Extra Tight" at bounding box center [738, 356] width 76 height 14
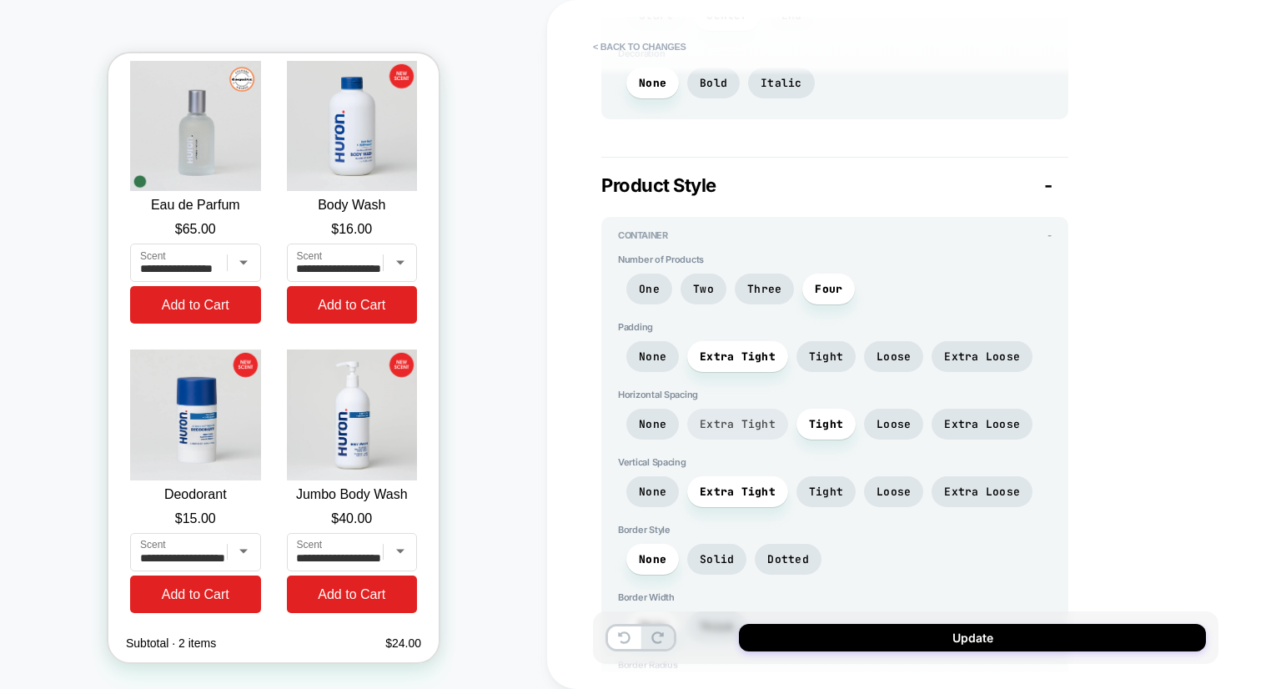
click at [751, 421] on span "Extra Tight" at bounding box center [738, 424] width 76 height 14
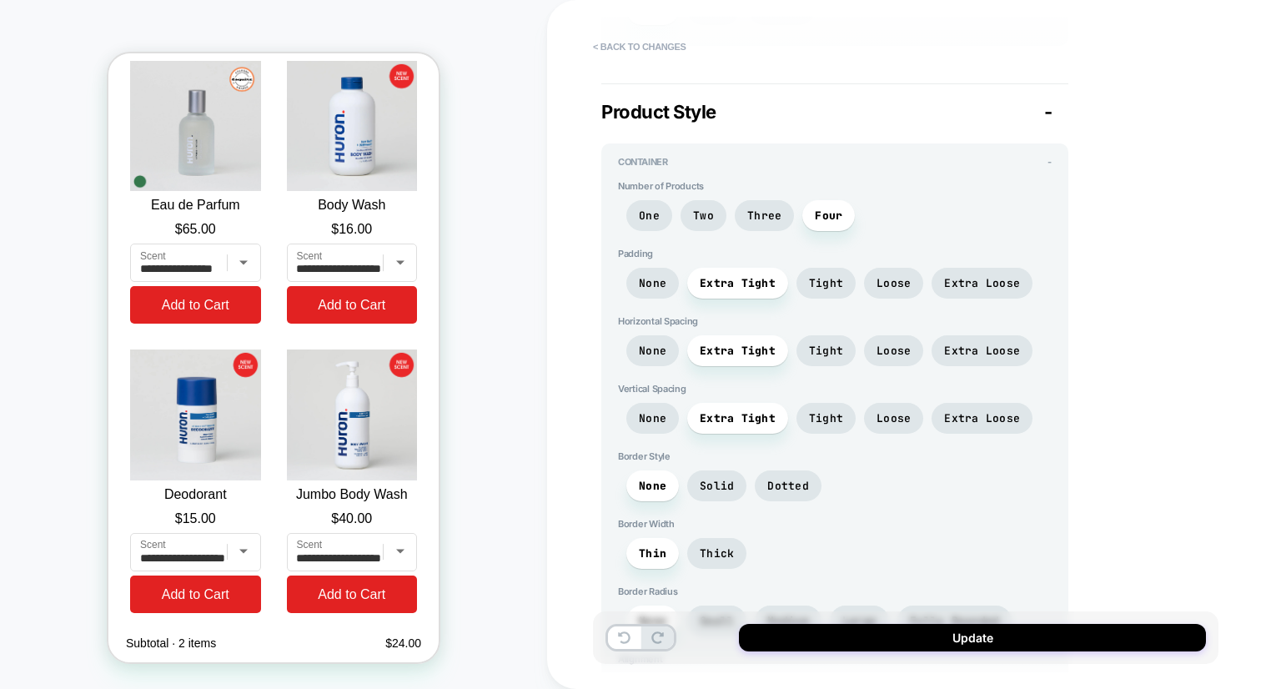
scroll to position [1141, 0]
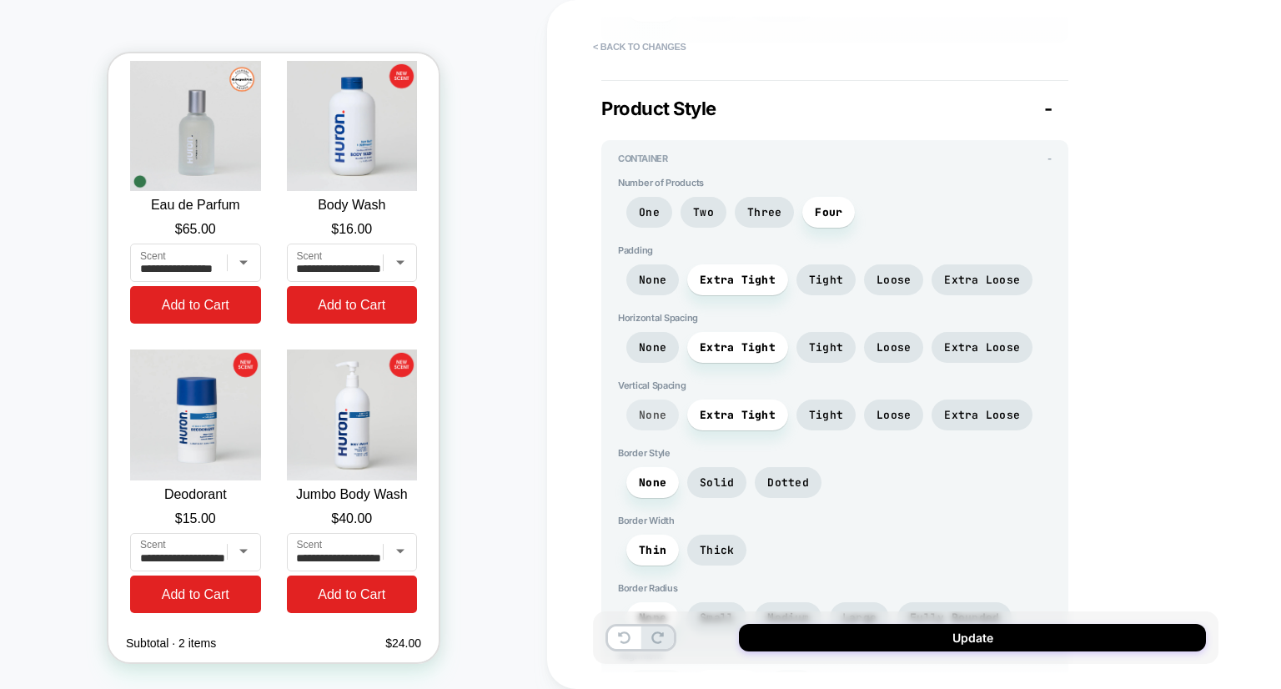
click at [636, 400] on span "None" at bounding box center [652, 415] width 53 height 31
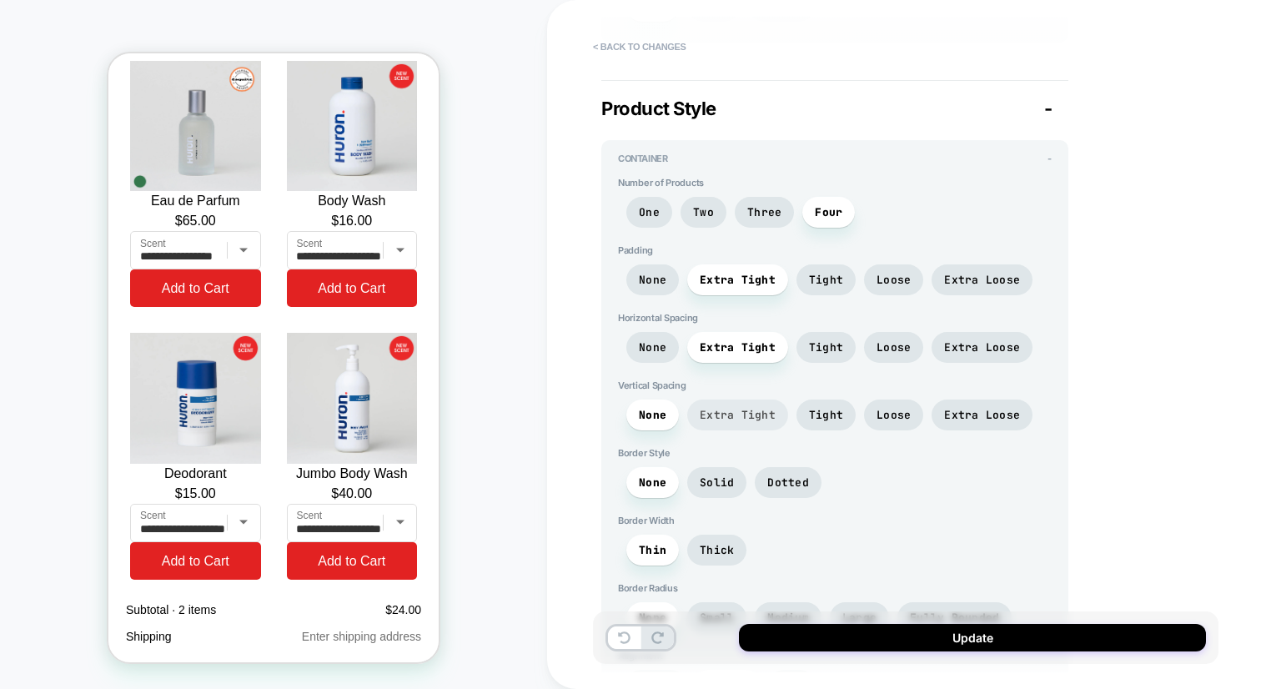
click at [727, 408] on span "Extra Tight" at bounding box center [738, 415] width 76 height 14
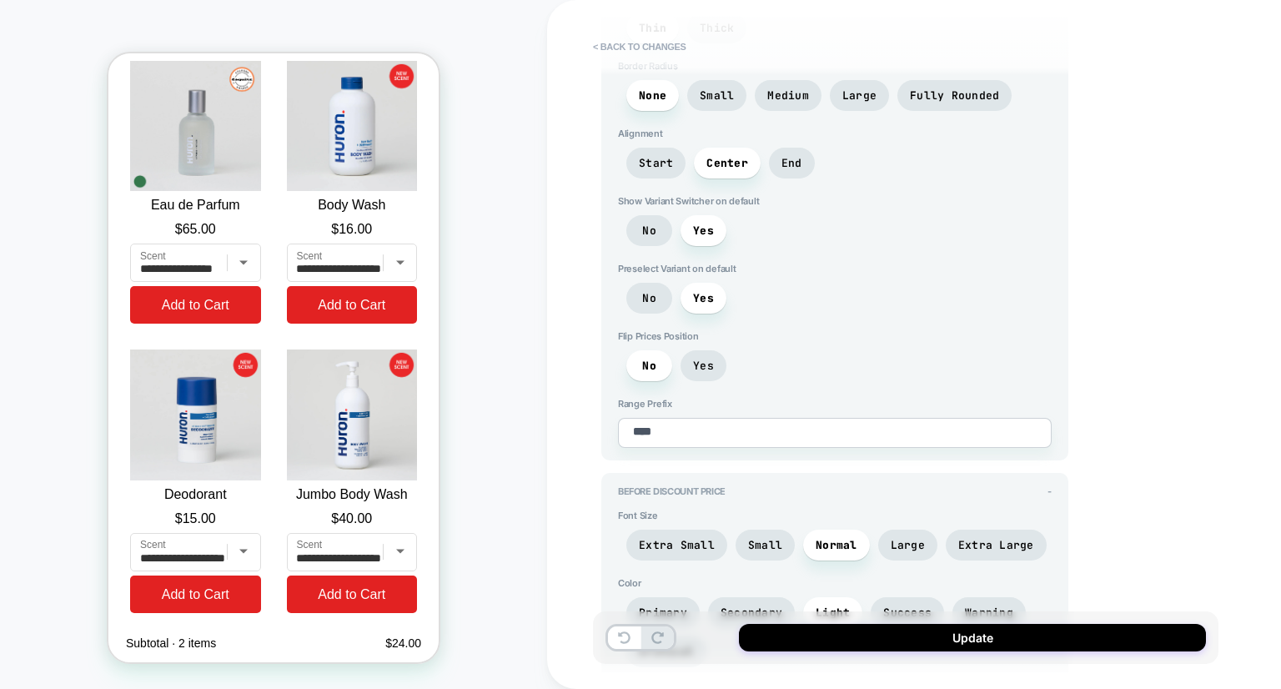
scroll to position [1662, 0]
click at [650, 364] on span "No" at bounding box center [649, 367] width 46 height 31
click at [697, 363] on span "Yes" at bounding box center [704, 367] width 46 height 31
click at [656, 353] on span "No" at bounding box center [649, 367] width 46 height 31
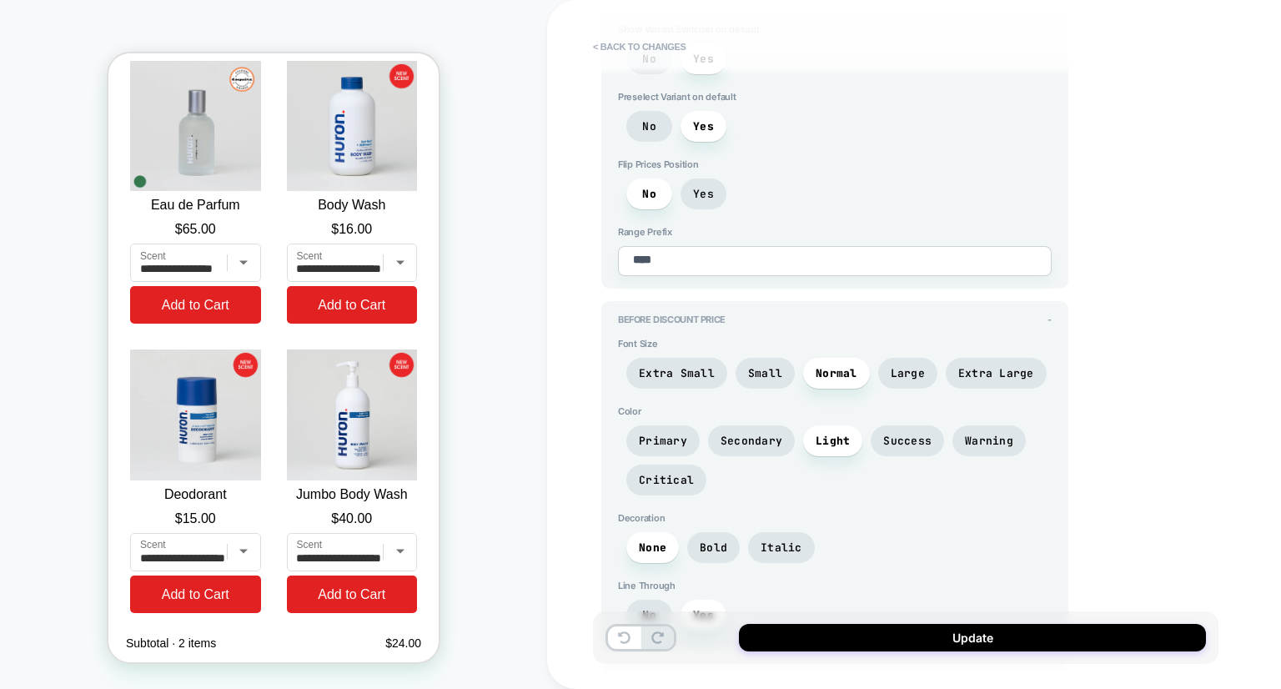
scroll to position [1835, 0]
click at [751, 366] on span "Small" at bounding box center [765, 373] width 34 height 14
click at [693, 366] on span "Extra Small" at bounding box center [677, 373] width 76 height 14
click at [766, 366] on span "Small" at bounding box center [765, 373] width 34 height 14
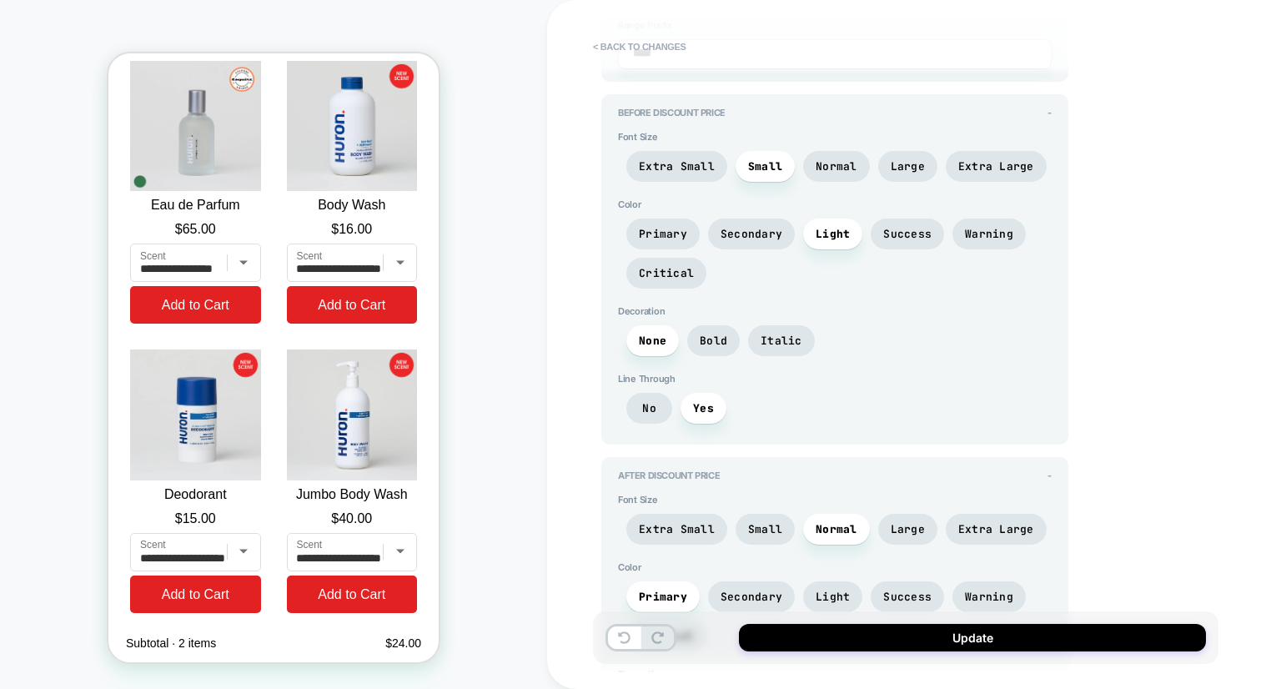
scroll to position [2129, 0]
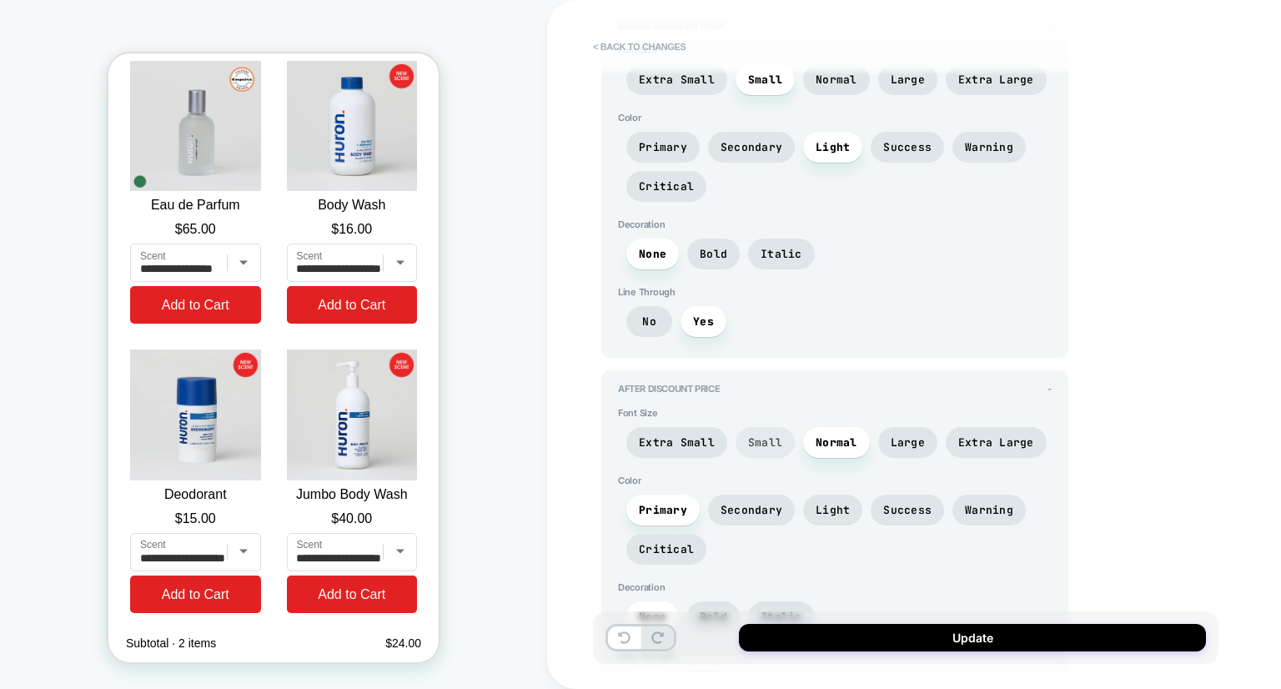
click at [758, 435] on span "Small" at bounding box center [765, 442] width 34 height 14
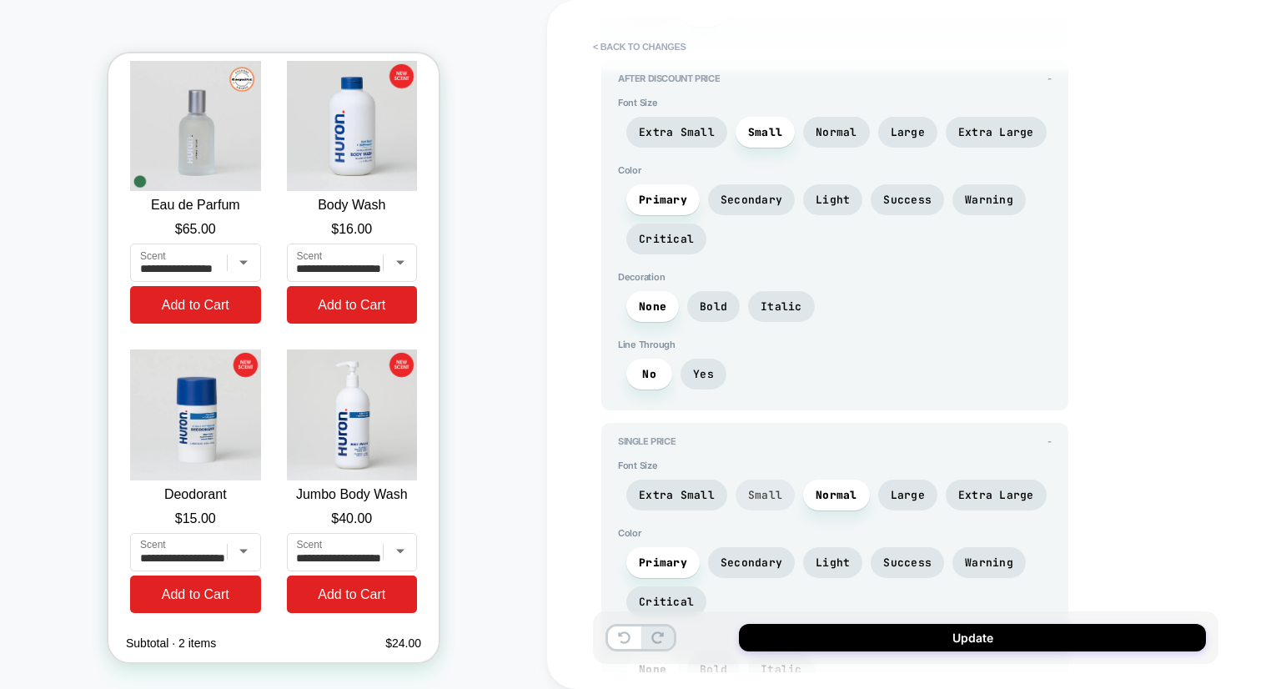
click at [763, 488] on span "Small" at bounding box center [765, 495] width 34 height 14
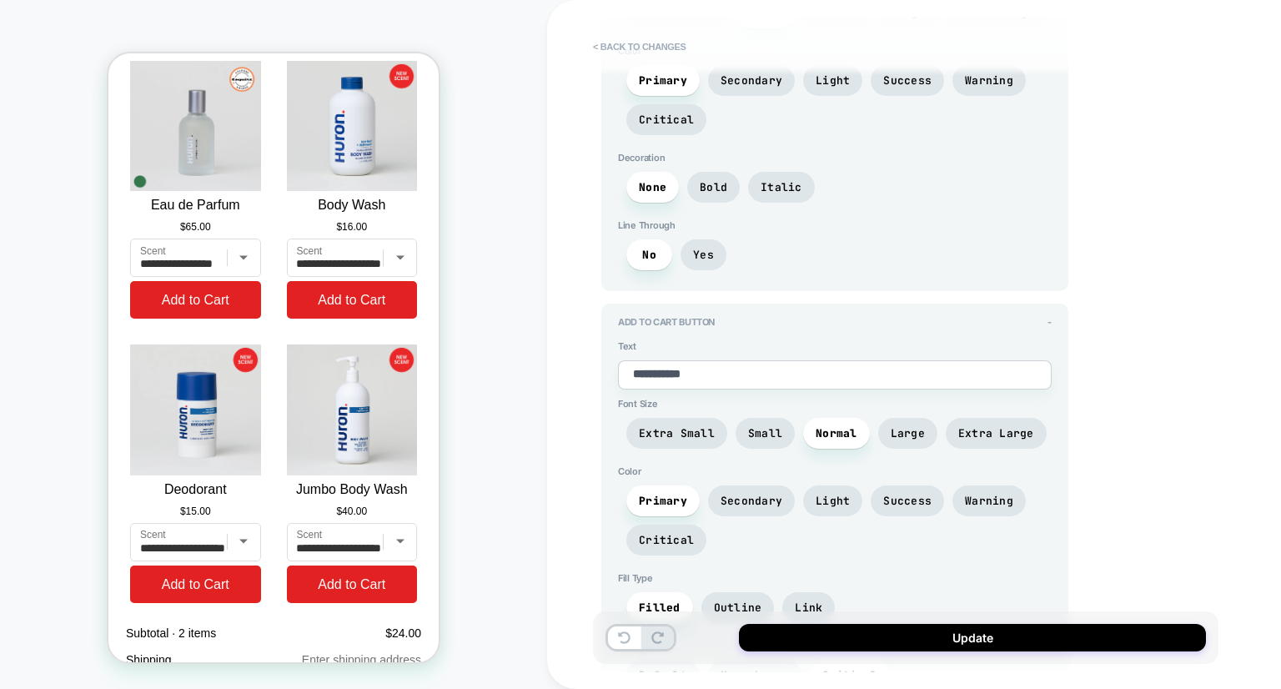
scroll to position [2923, 0]
click at [764, 417] on span "Small" at bounding box center [765, 431] width 59 height 31
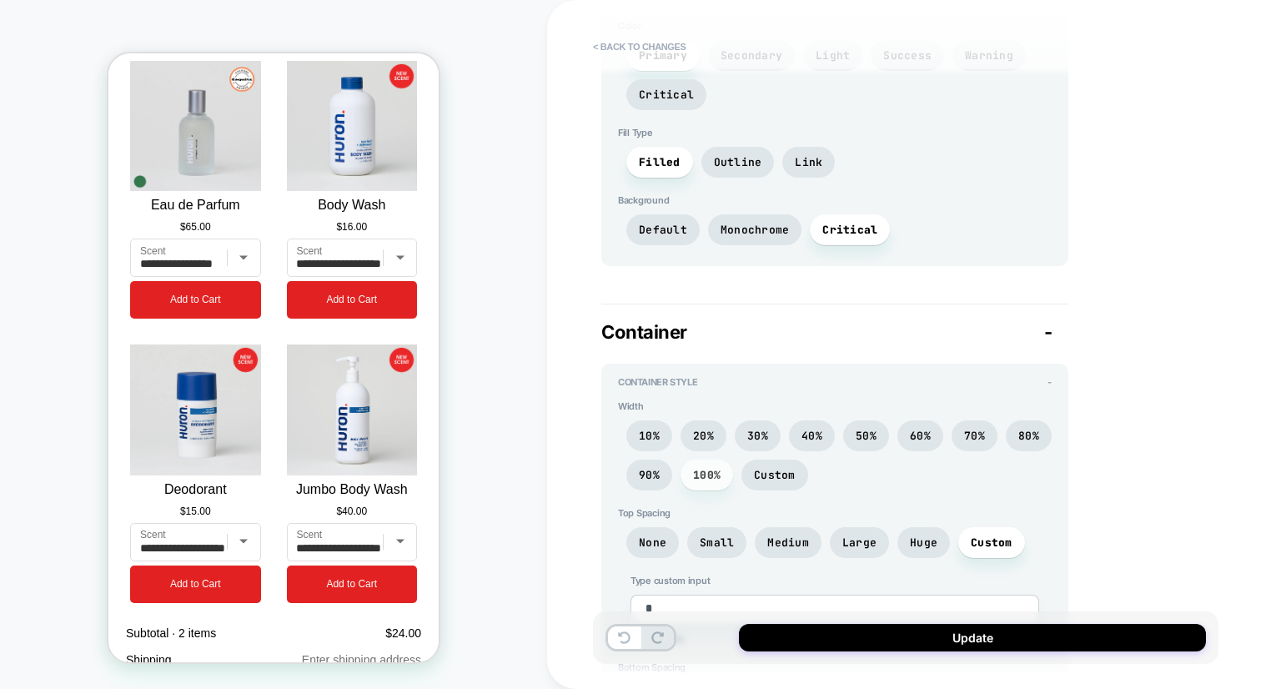
scroll to position [3423, 0]
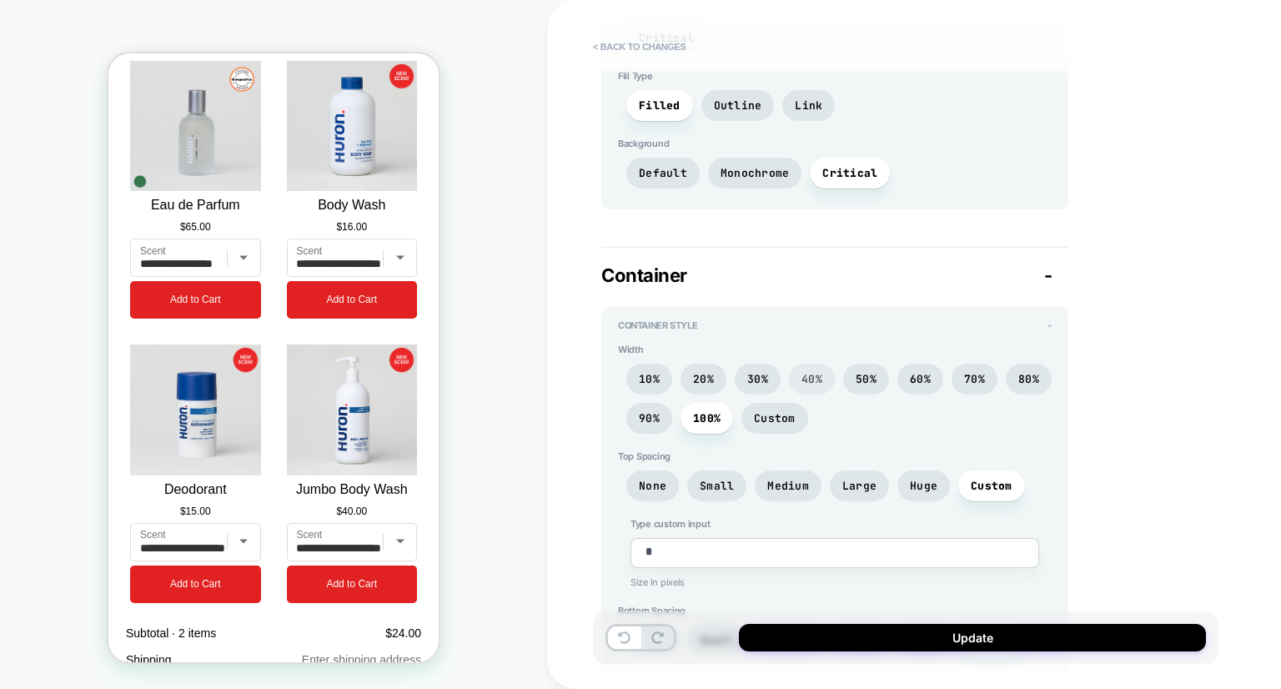
click at [814, 372] on span "40%" at bounding box center [812, 379] width 21 height 14
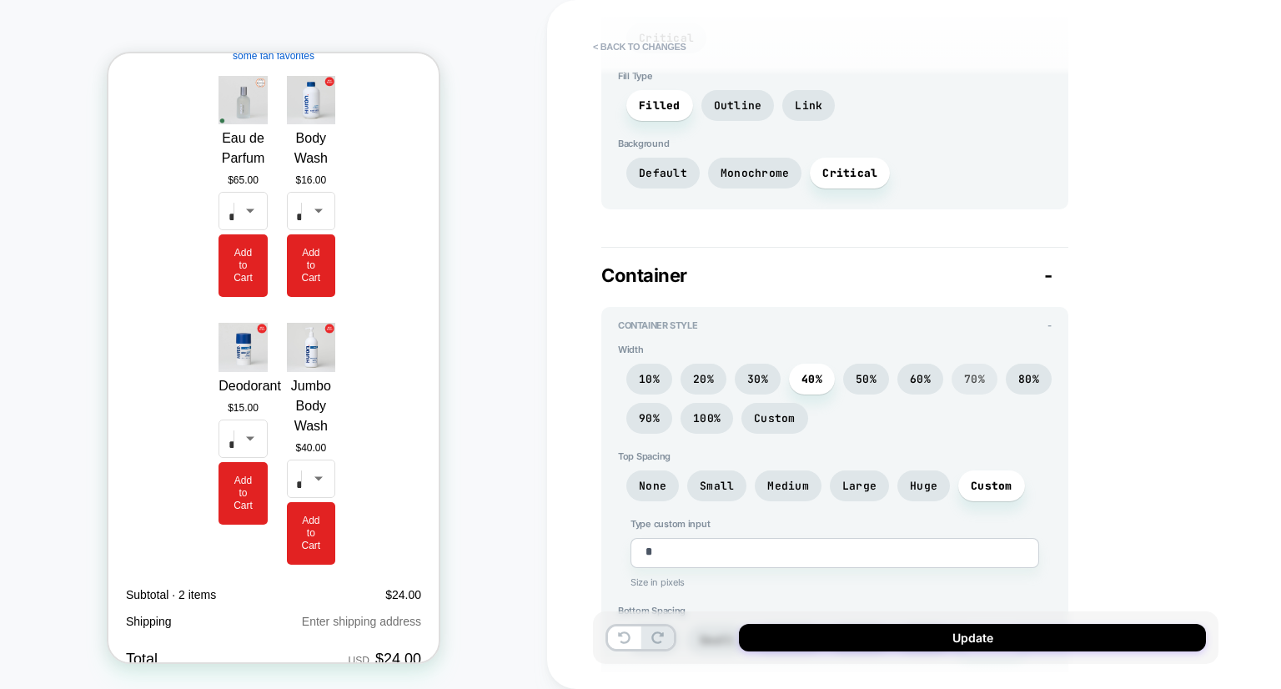
click at [956, 364] on span "70%" at bounding box center [975, 379] width 46 height 31
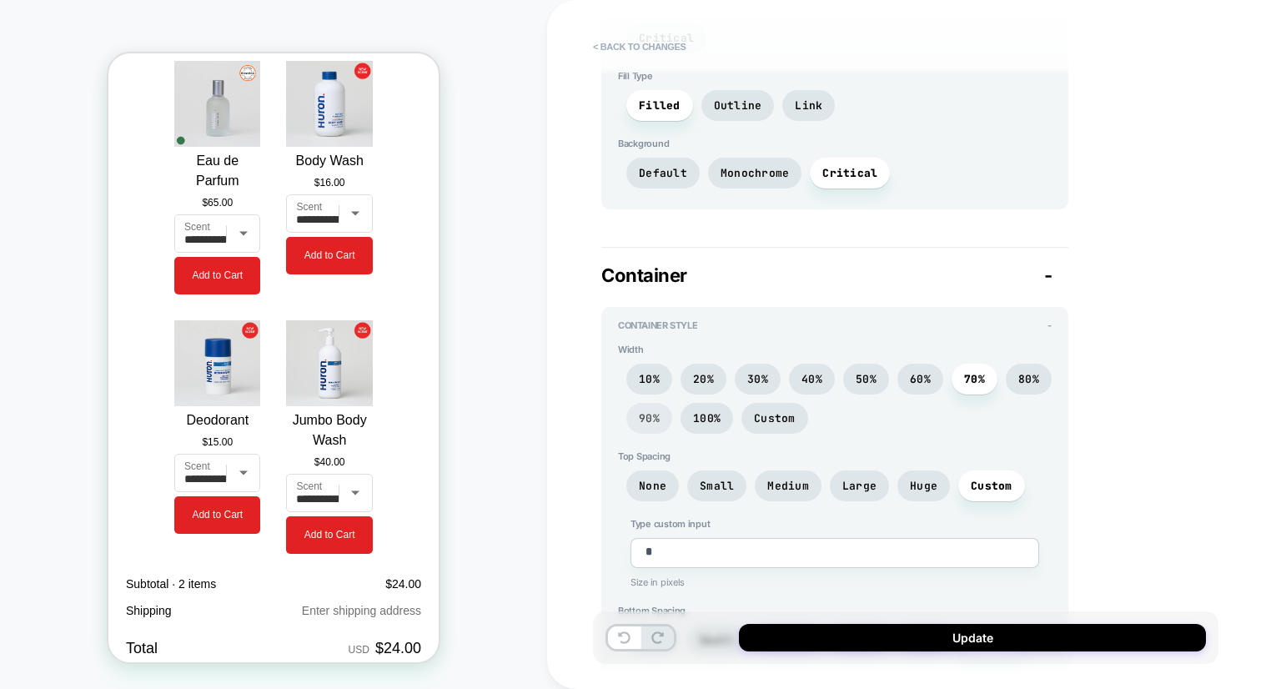
click at [652, 403] on span "90%" at bounding box center [649, 418] width 46 height 31
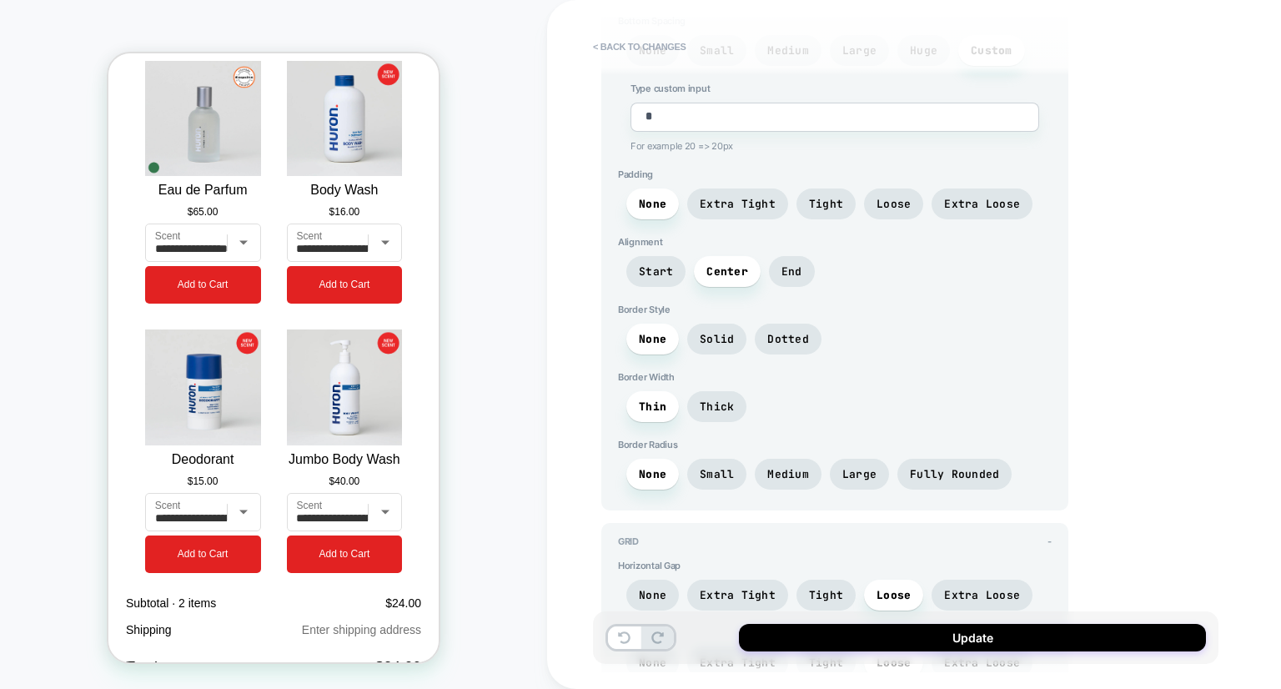
scroll to position [4090, 0]
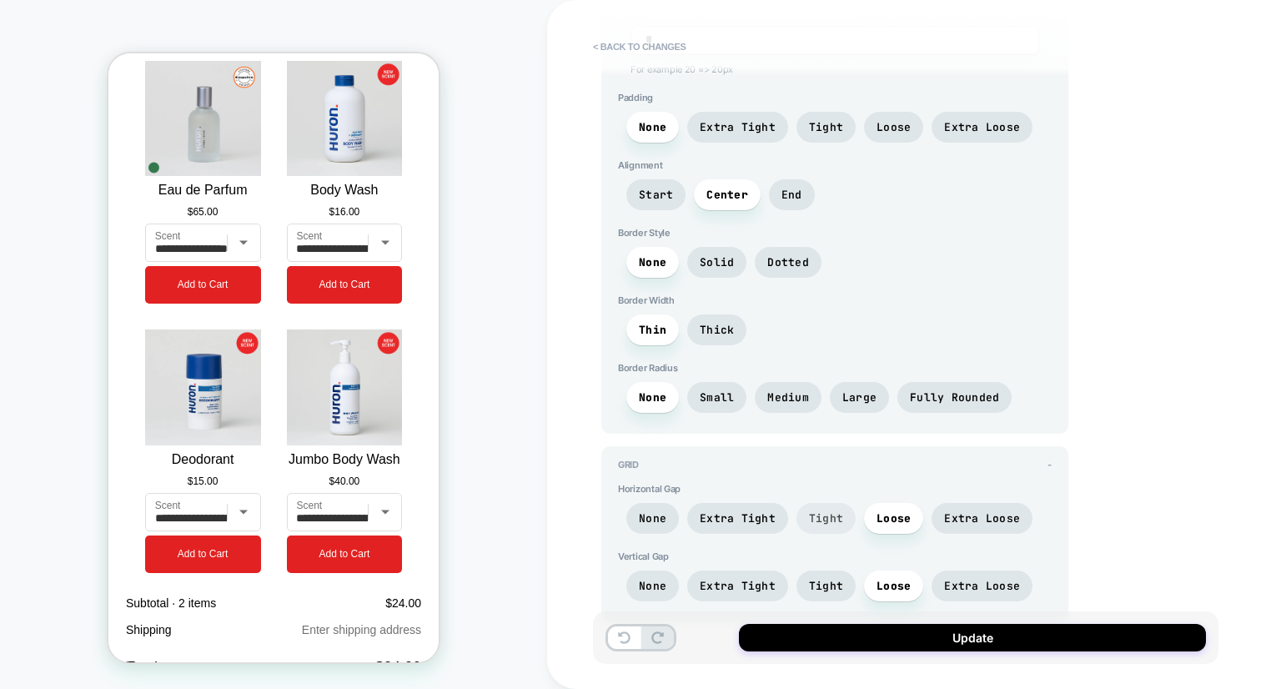
click at [827, 511] on span "Tight" at bounding box center [826, 518] width 34 height 14
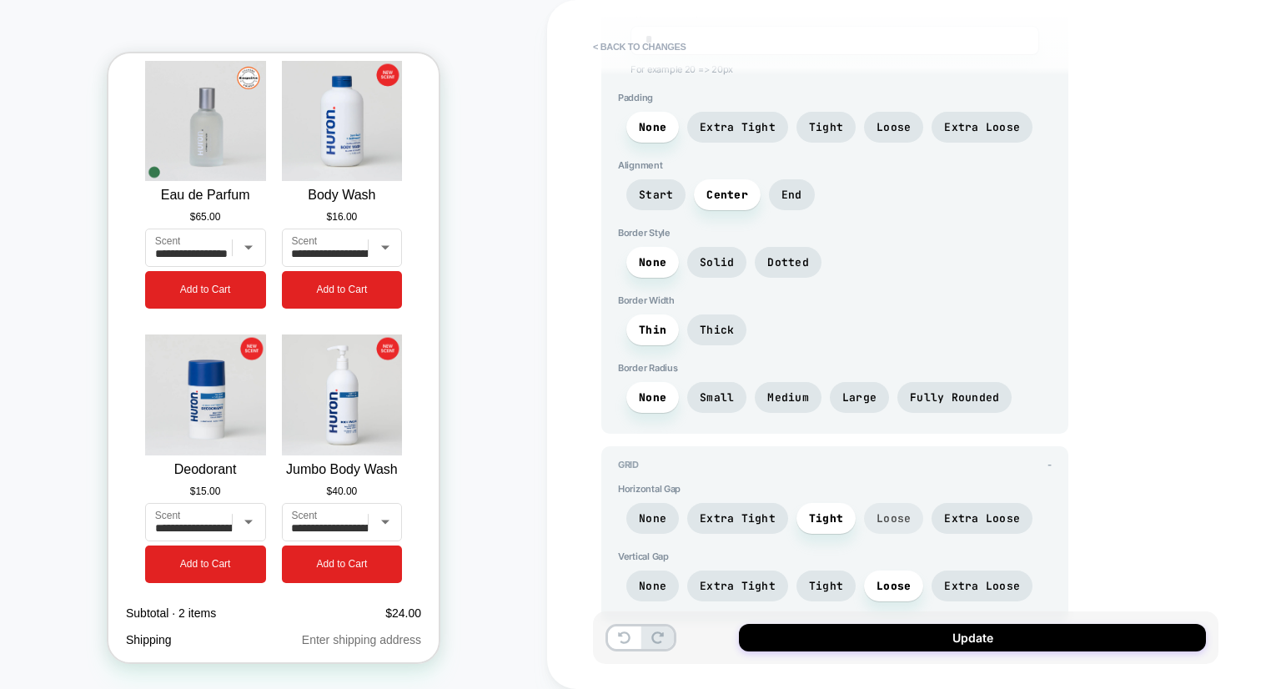
click at [884, 511] on span "Loose" at bounding box center [894, 518] width 34 height 14
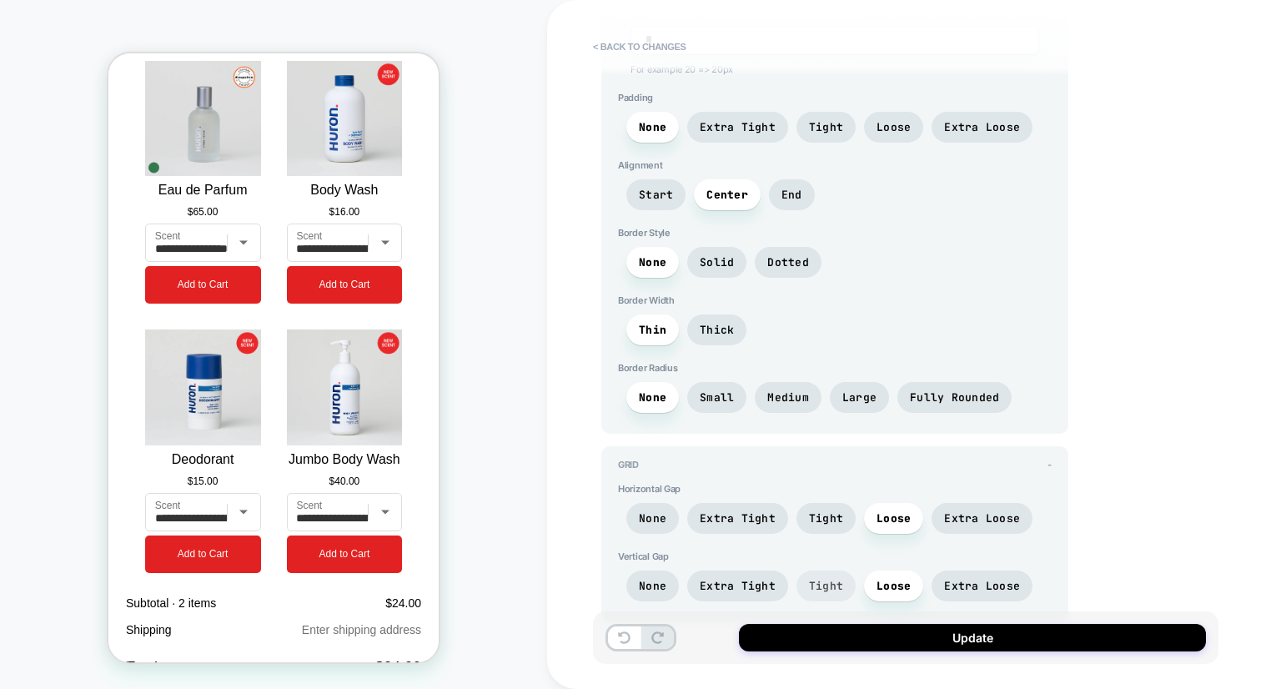
click at [817, 579] on span "Tight" at bounding box center [826, 586] width 34 height 14
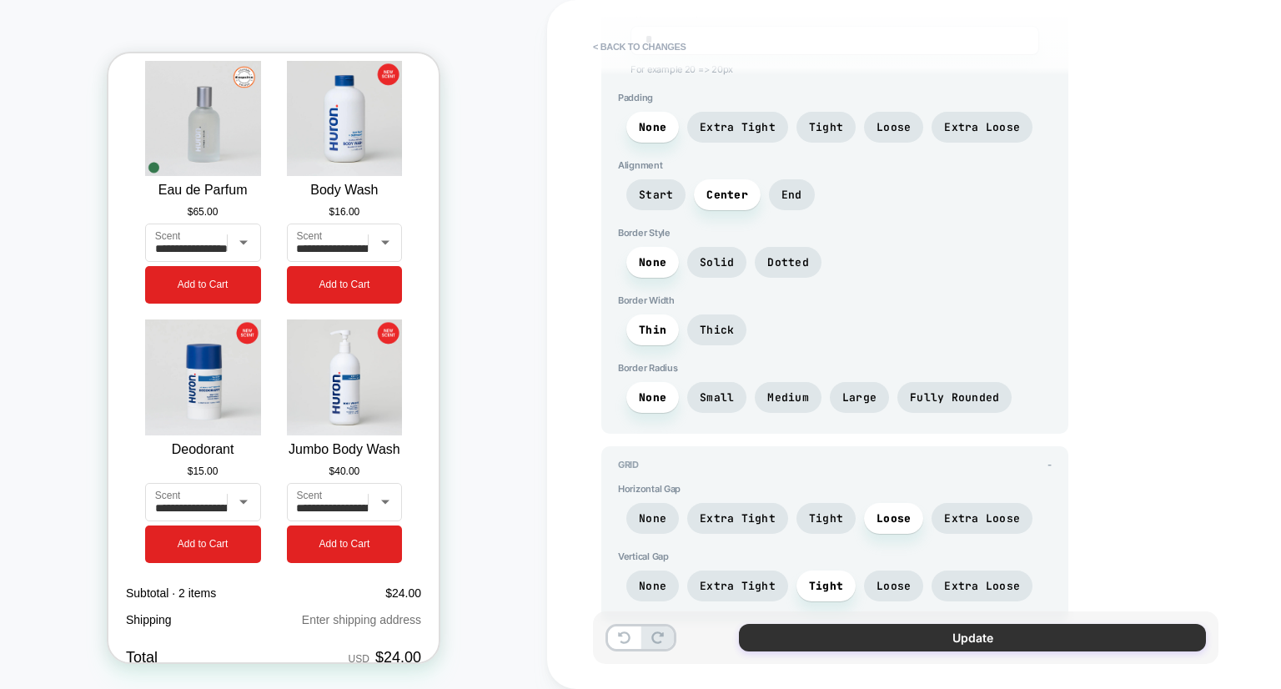
click at [772, 646] on button "Update" at bounding box center [972, 638] width 467 height 28
type textarea "*"
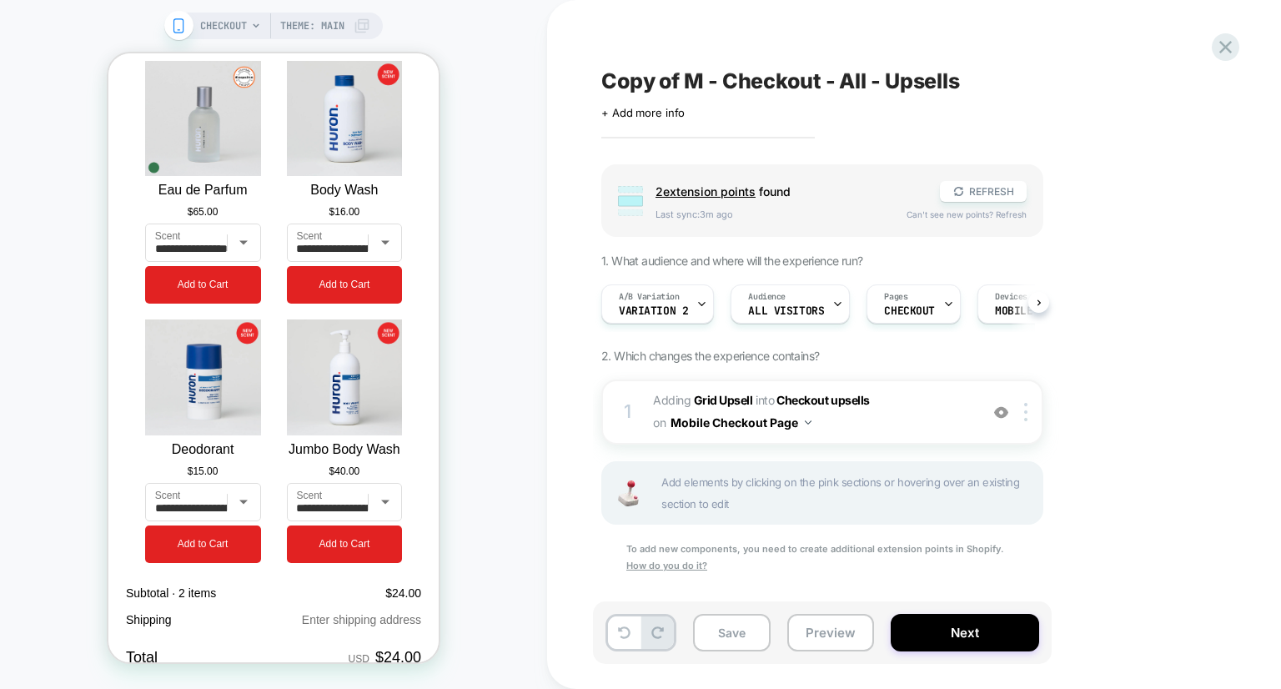
scroll to position [8, 0]
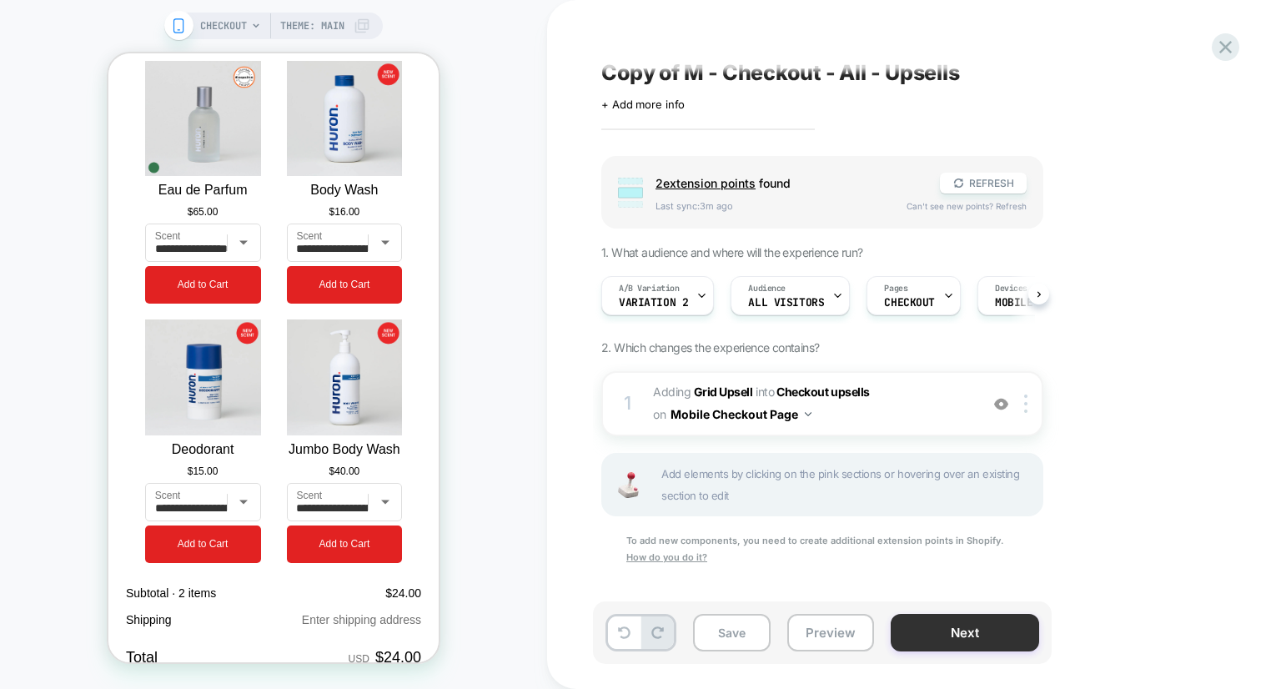
click at [958, 633] on button "Next" at bounding box center [965, 633] width 148 height 38
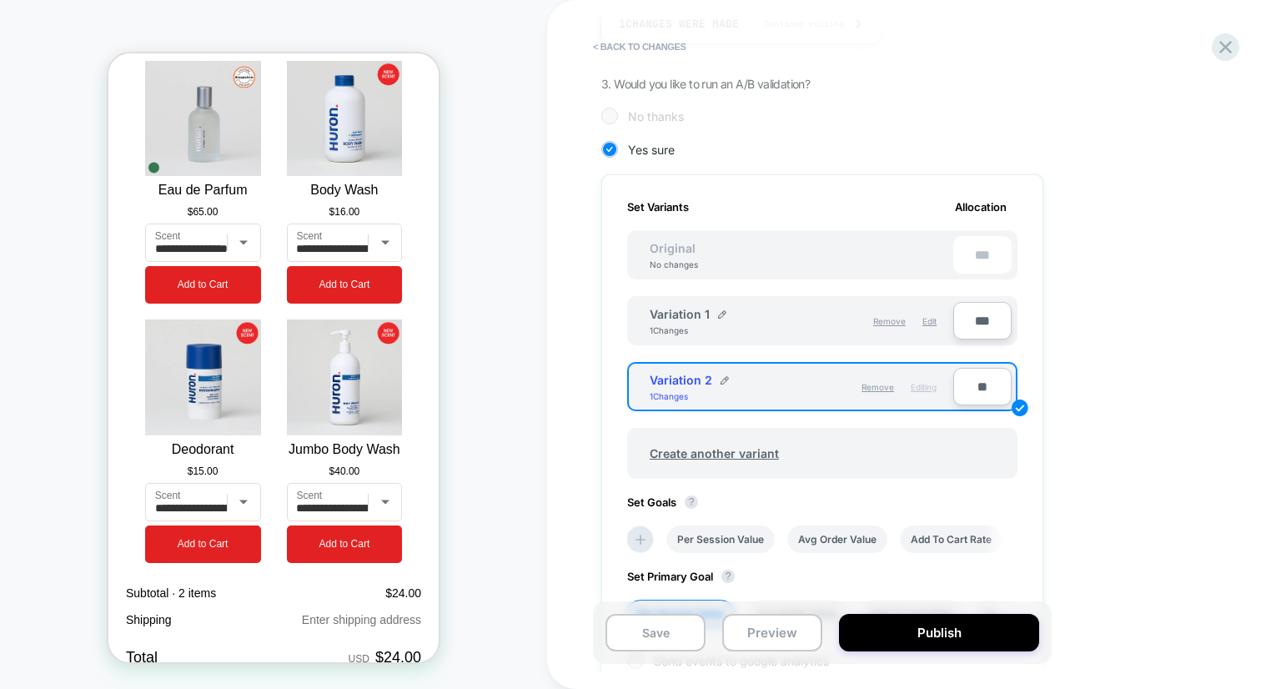
scroll to position [432, 0]
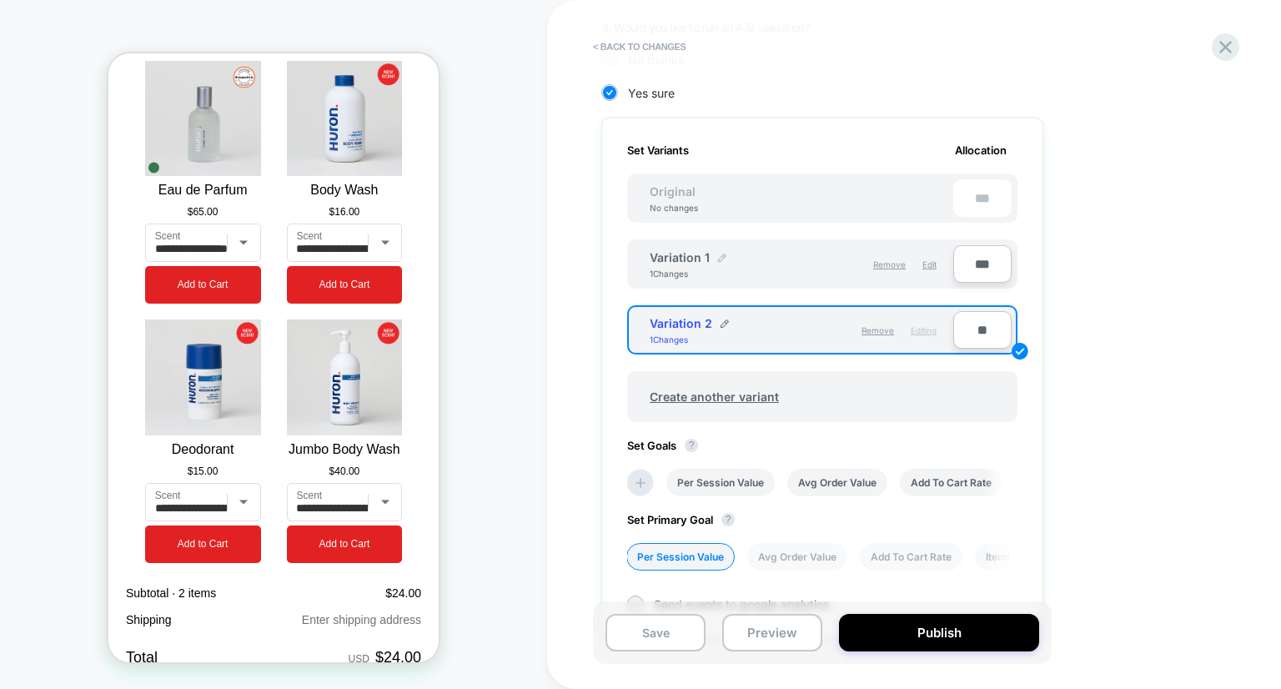
click at [720, 261] on div at bounding box center [722, 259] width 8 height 10
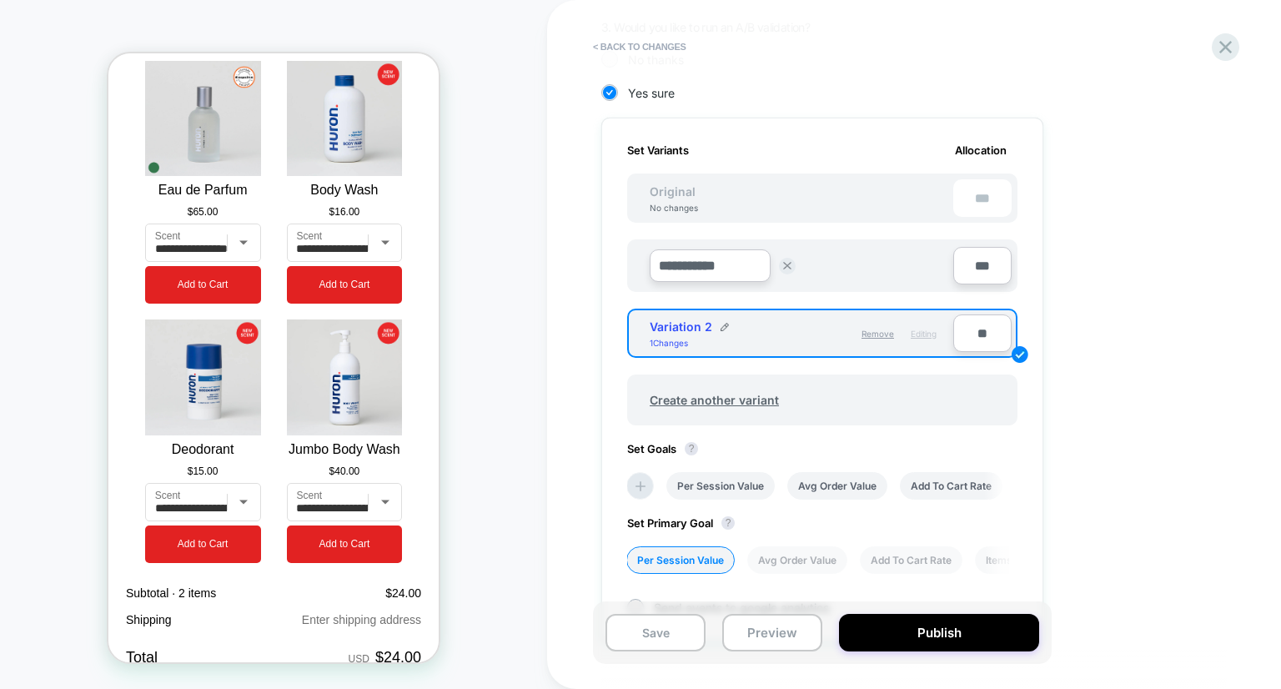
click at [734, 274] on input "**********" at bounding box center [710, 265] width 121 height 33
type input "**********"
click at [842, 266] on strong "Save" at bounding box center [831, 265] width 23 height 13
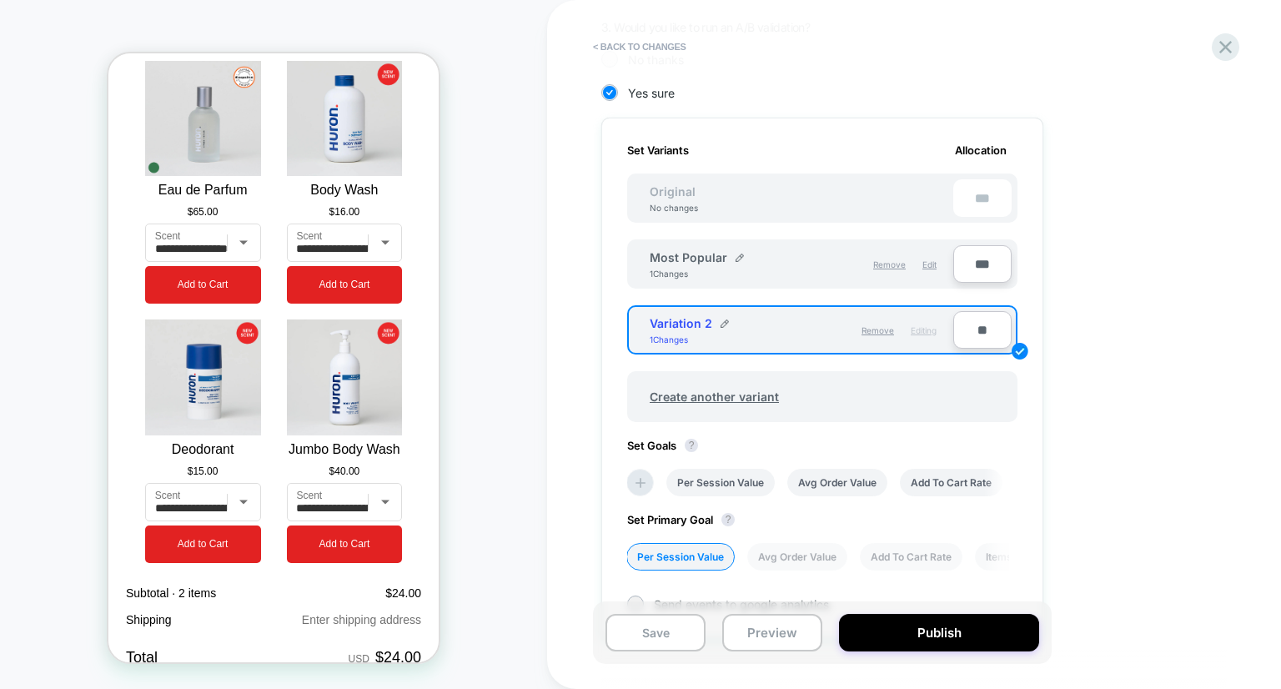
click at [708, 324] on span "Variation 2" at bounding box center [681, 323] width 63 height 14
click at [722, 324] on img at bounding box center [725, 323] width 8 height 8
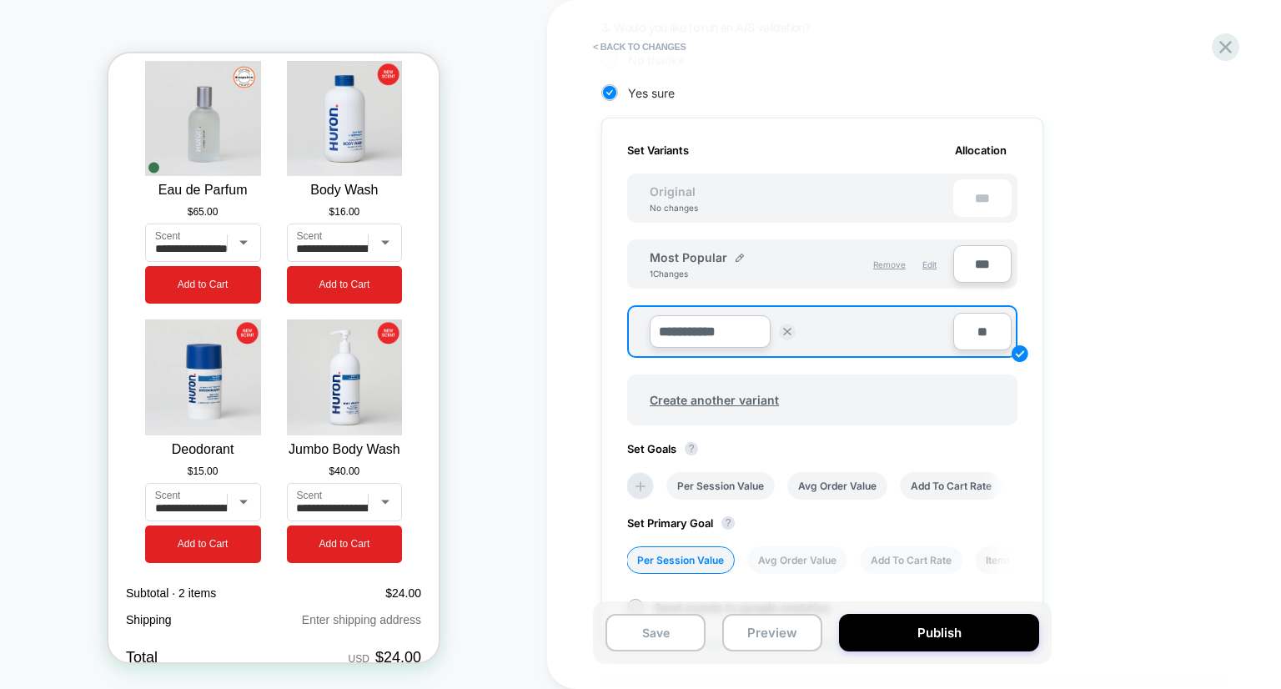
drag, startPoint x: 737, startPoint y: 327, endPoint x: 618, endPoint y: 325, distance: 118.5
click at [618, 325] on div "**********" at bounding box center [822, 380] width 442 height 524
type input "******"
click at [831, 329] on strong "Save" at bounding box center [831, 331] width 23 height 13
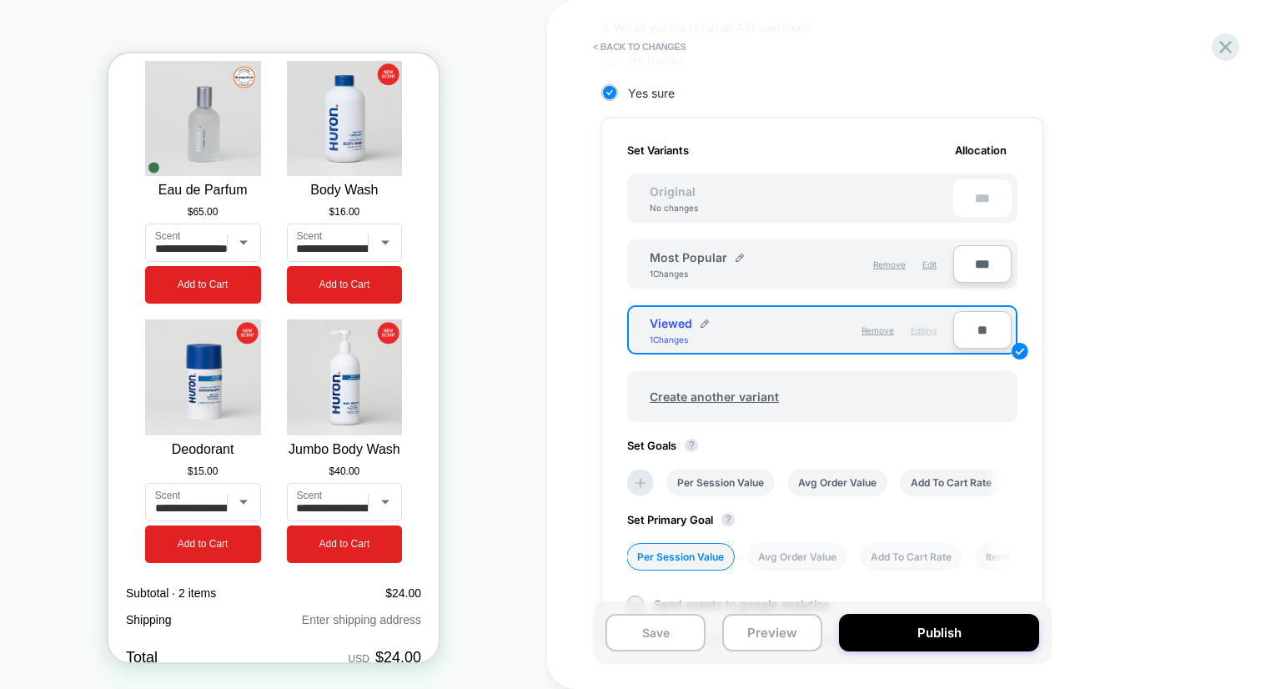
click at [990, 264] on input "***" at bounding box center [982, 264] width 58 height 38
type input "***"
type input "**"
type input "***"
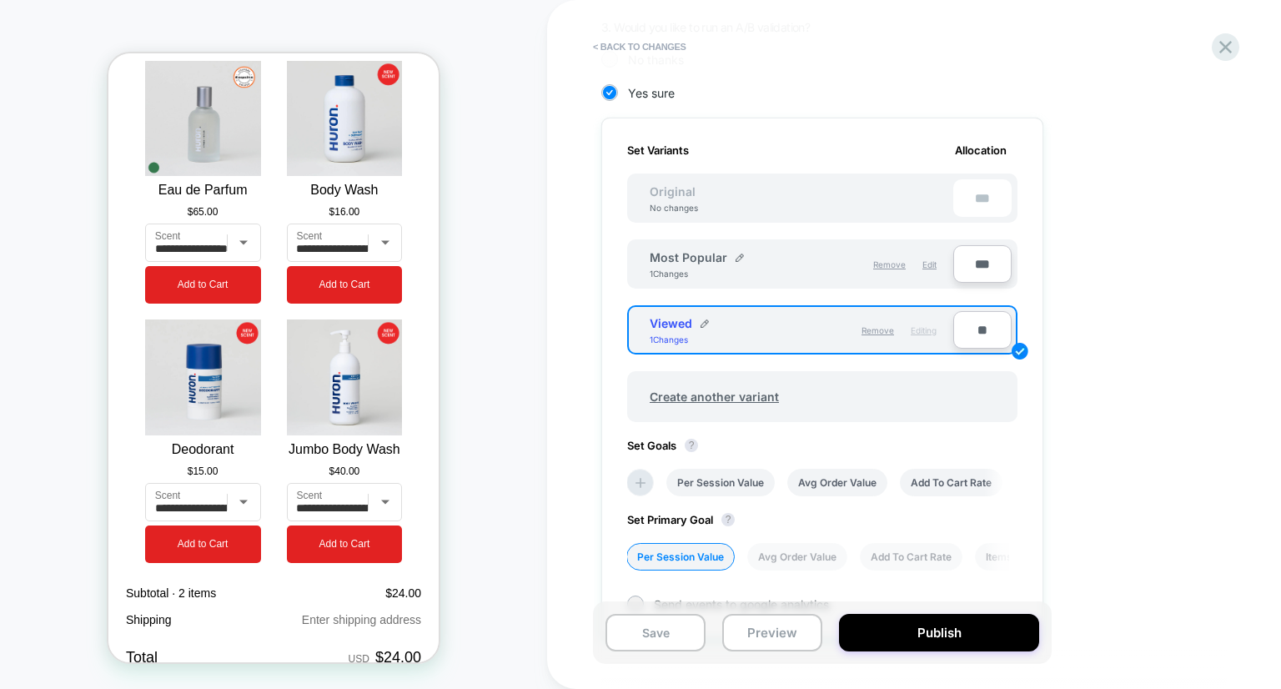
click at [982, 341] on input "**" at bounding box center [982, 330] width 58 height 38
type input "***"
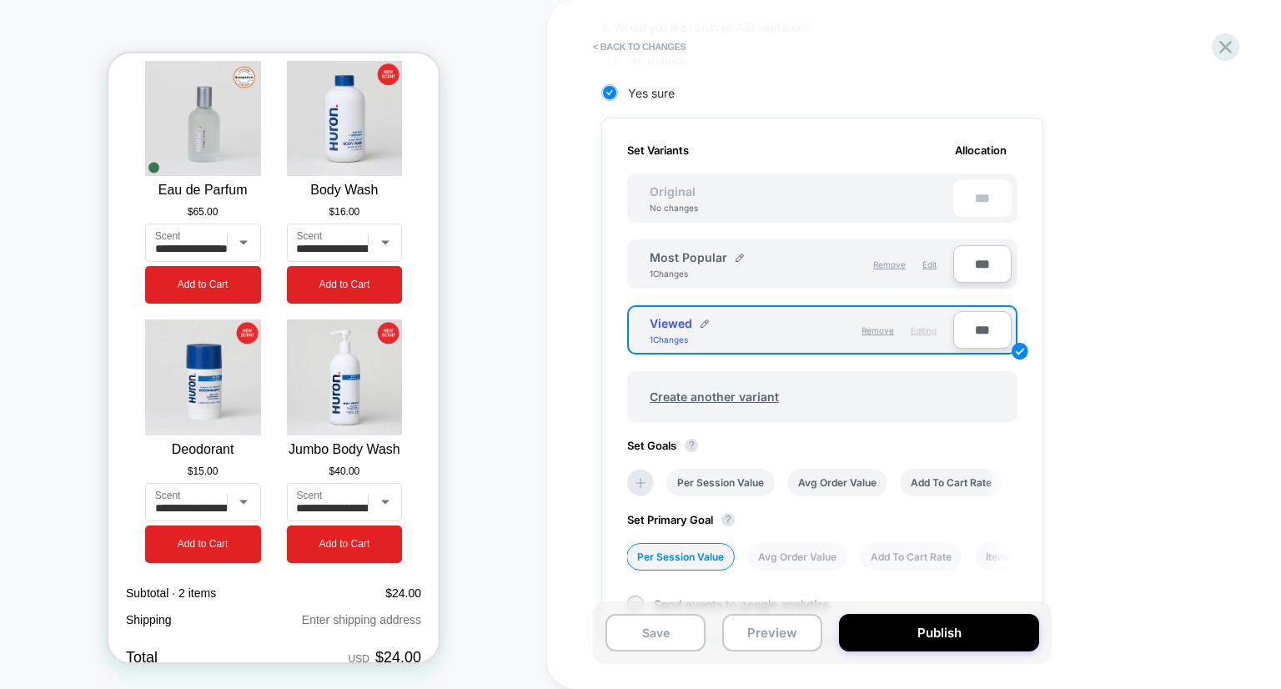
click at [1046, 286] on div "1. What audience and where will the experience run? Audience All Visitors Pages…" at bounding box center [905, 267] width 609 height 1020
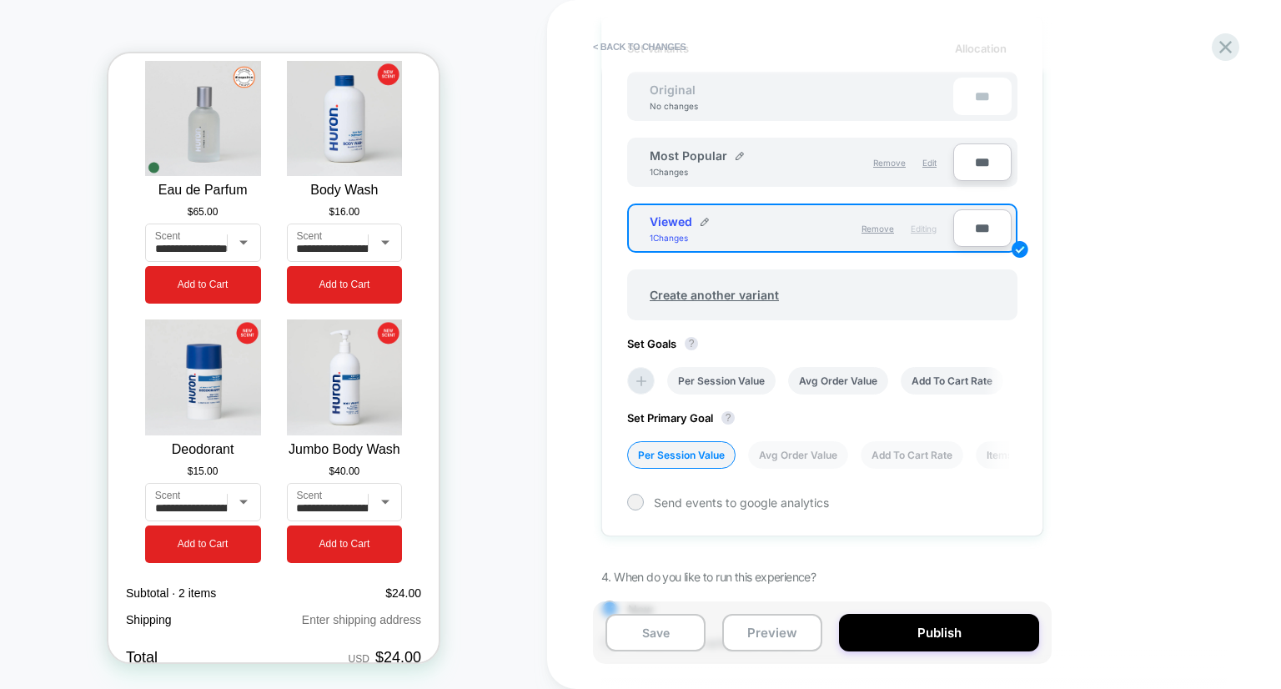
scroll to position [601, 0]
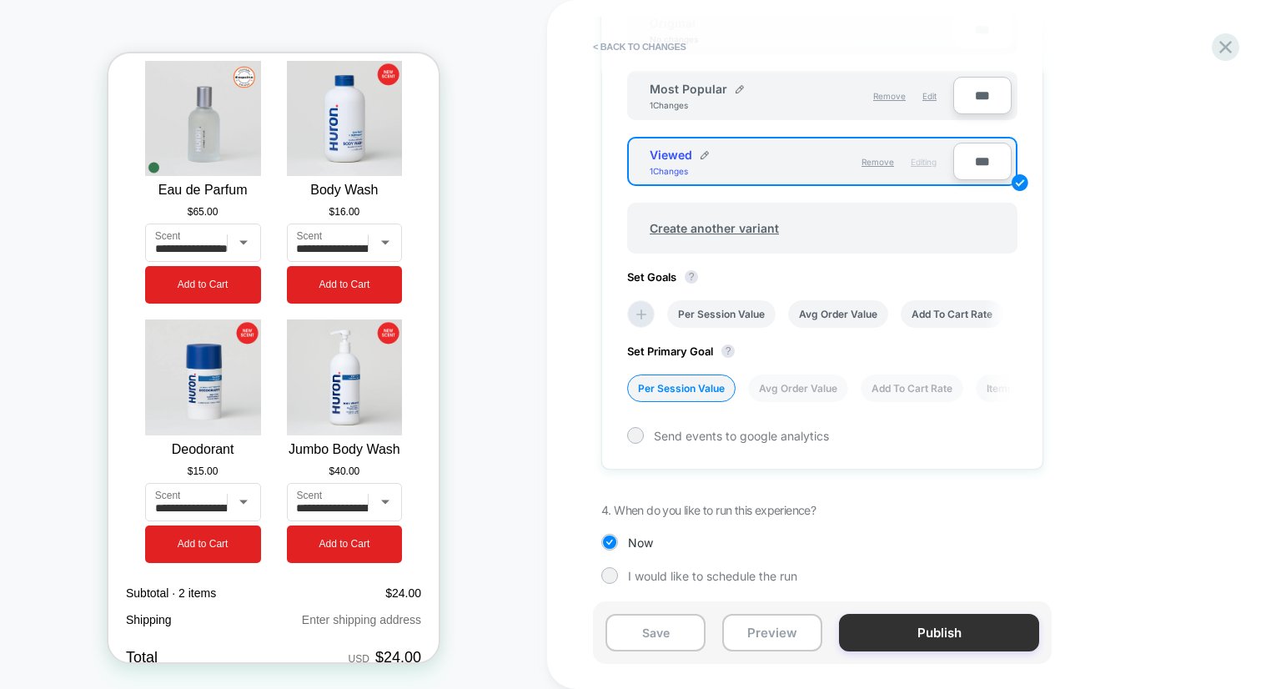
click at [926, 625] on button "Publish" at bounding box center [939, 633] width 200 height 38
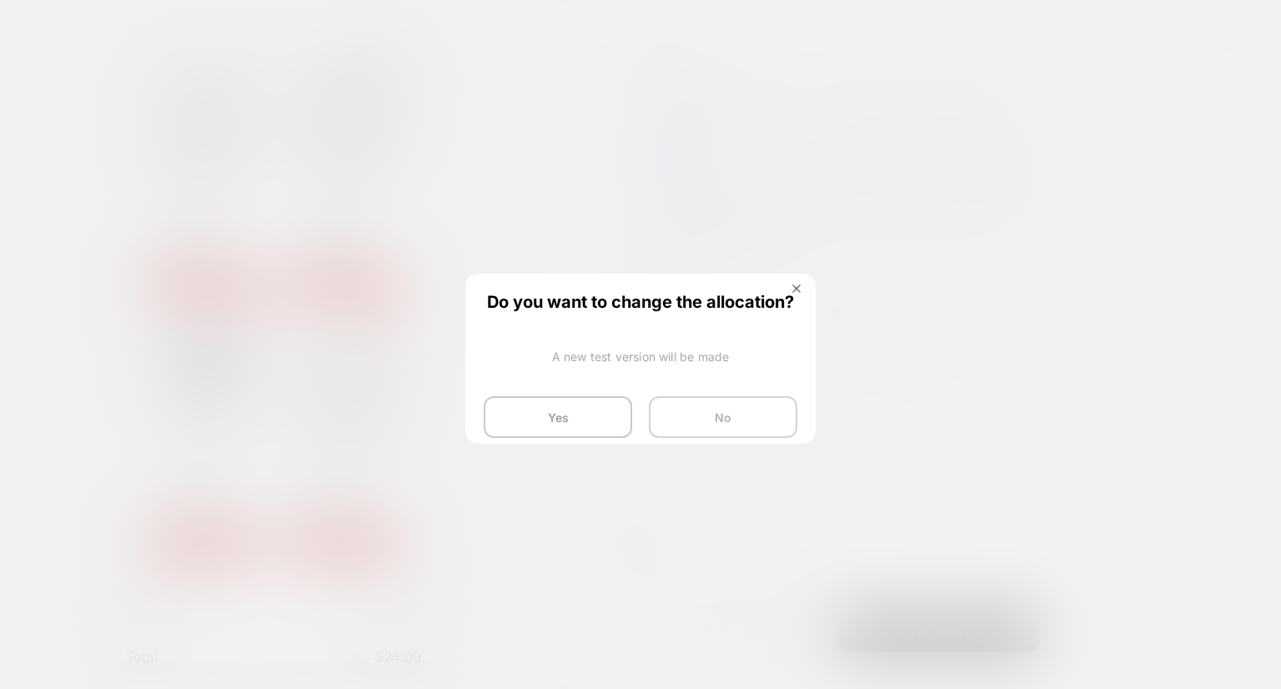
click at [705, 422] on button "No" at bounding box center [723, 417] width 148 height 42
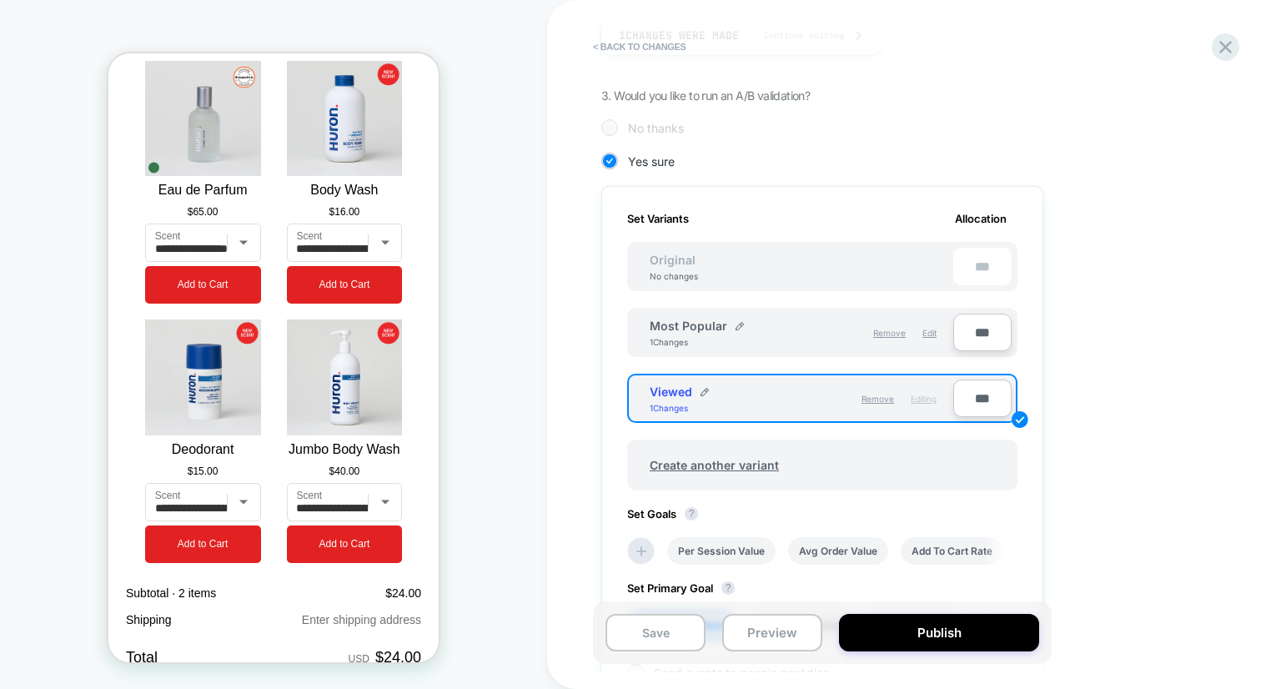
scroll to position [0, 0]
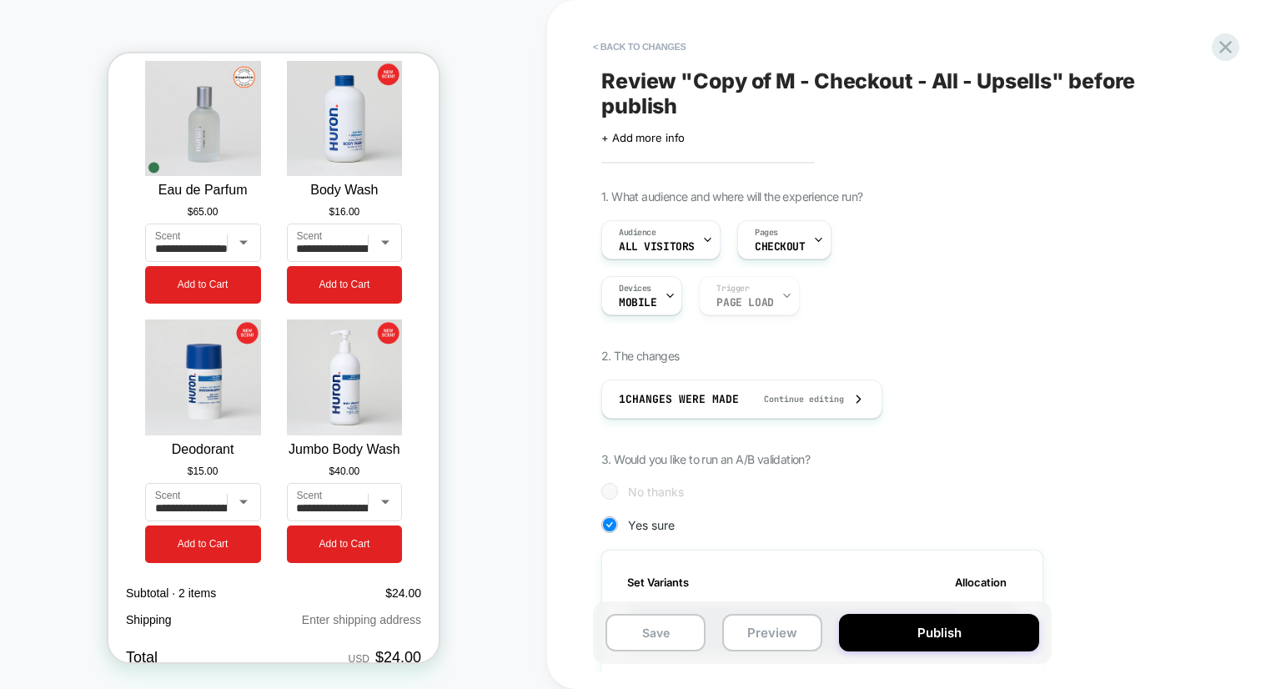
click at [684, 84] on span "Review " Copy of M - Checkout - All - Upsells " before publish" at bounding box center [905, 93] width 609 height 50
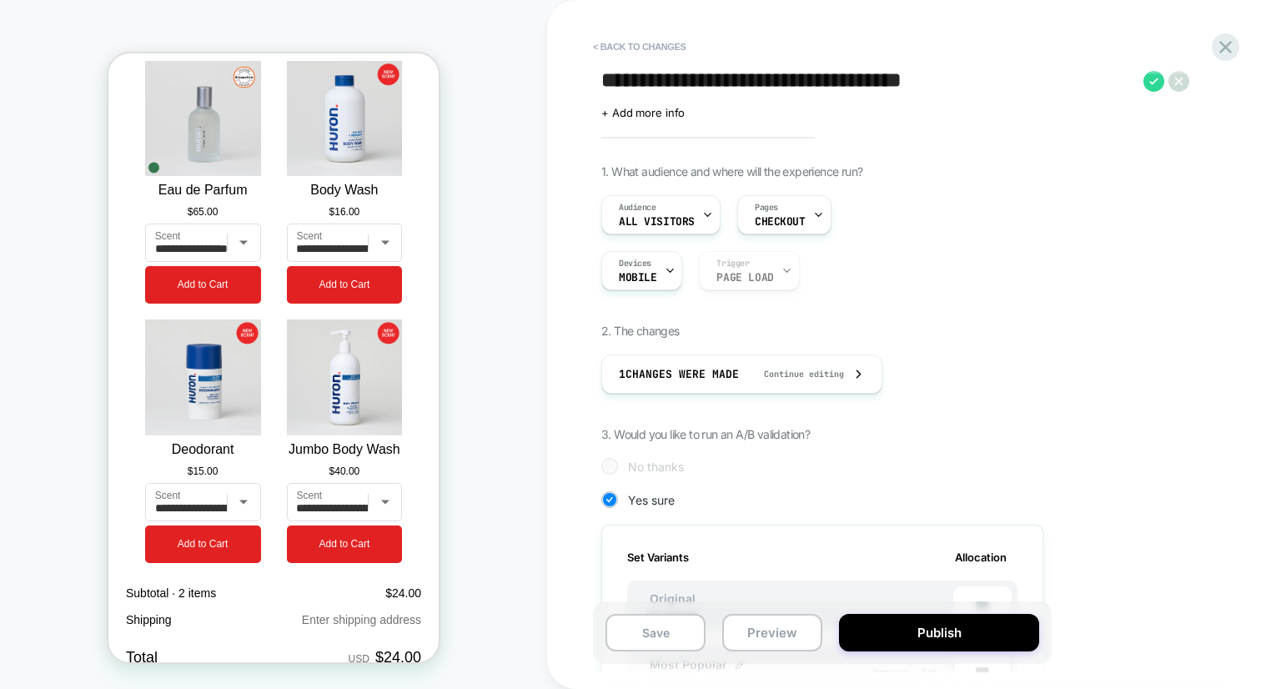
click at [676, 81] on textarea "**********" at bounding box center [868, 80] width 534 height 25
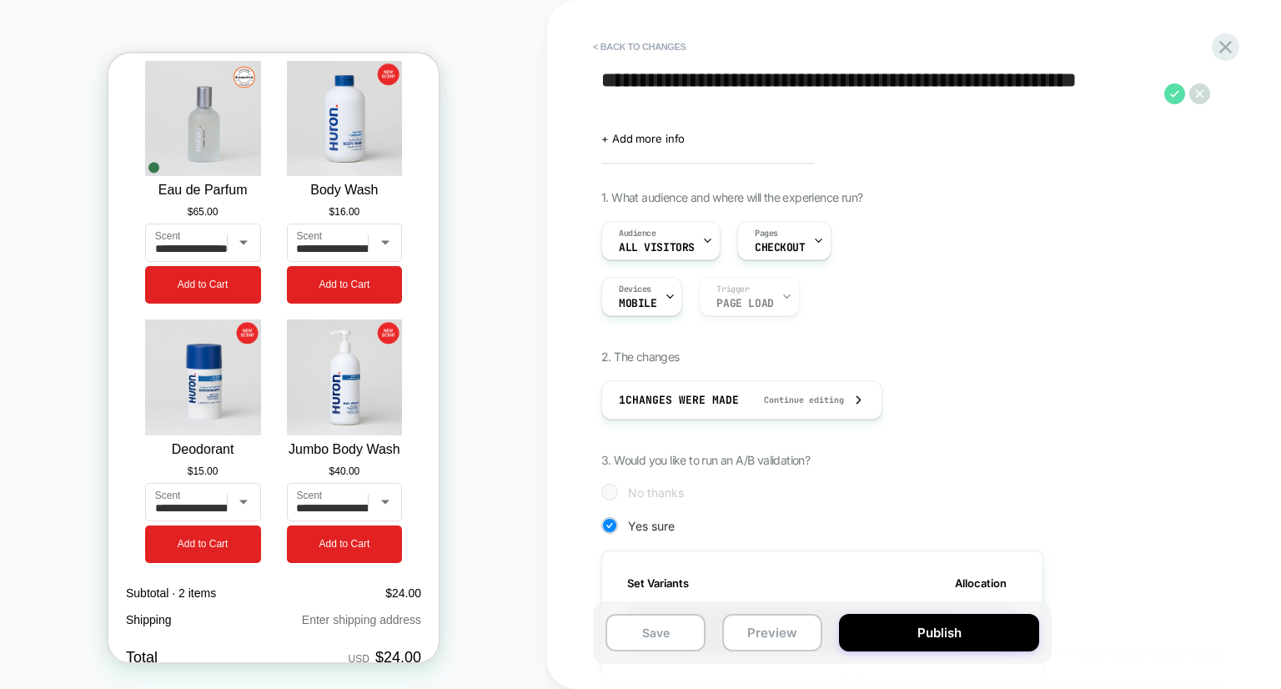
type textarea "**********"
click at [1177, 93] on icon at bounding box center [1174, 93] width 9 height 7
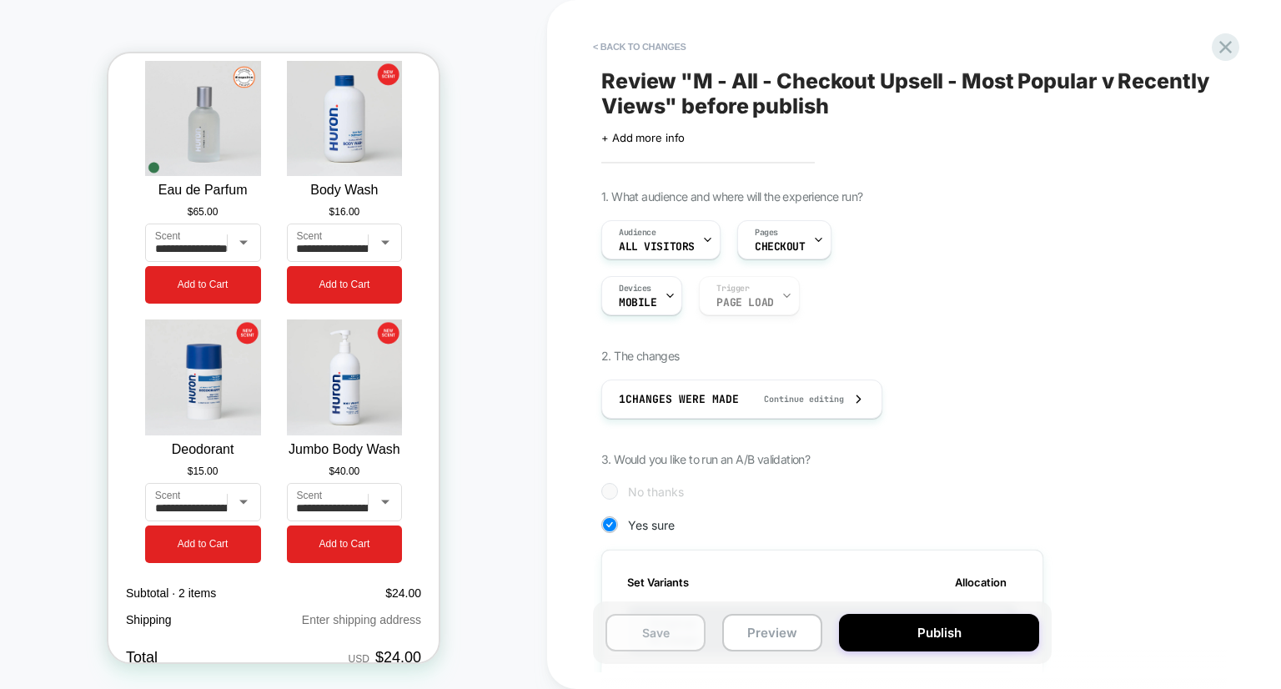
click at [662, 634] on button "Save" at bounding box center [656, 633] width 100 height 38
click at [1228, 45] on icon at bounding box center [1225, 47] width 13 height 13
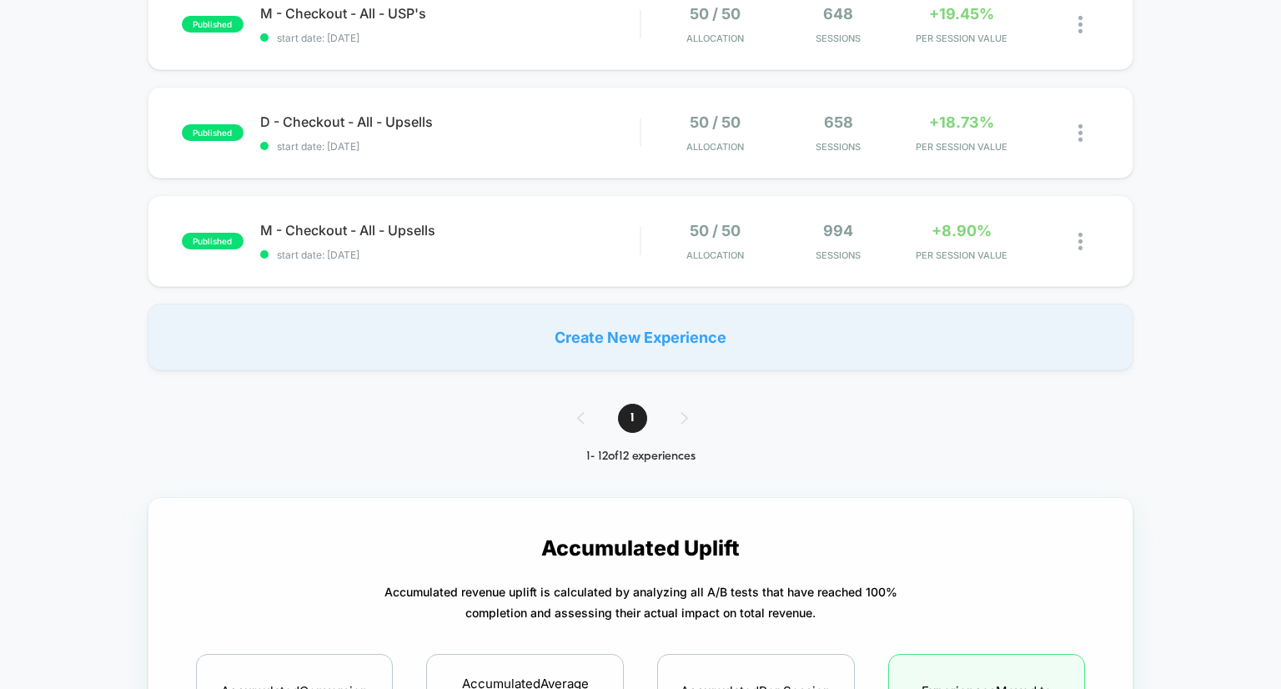
scroll to position [1178, 0]
click at [1085, 241] on div at bounding box center [1088, 243] width 21 height 39
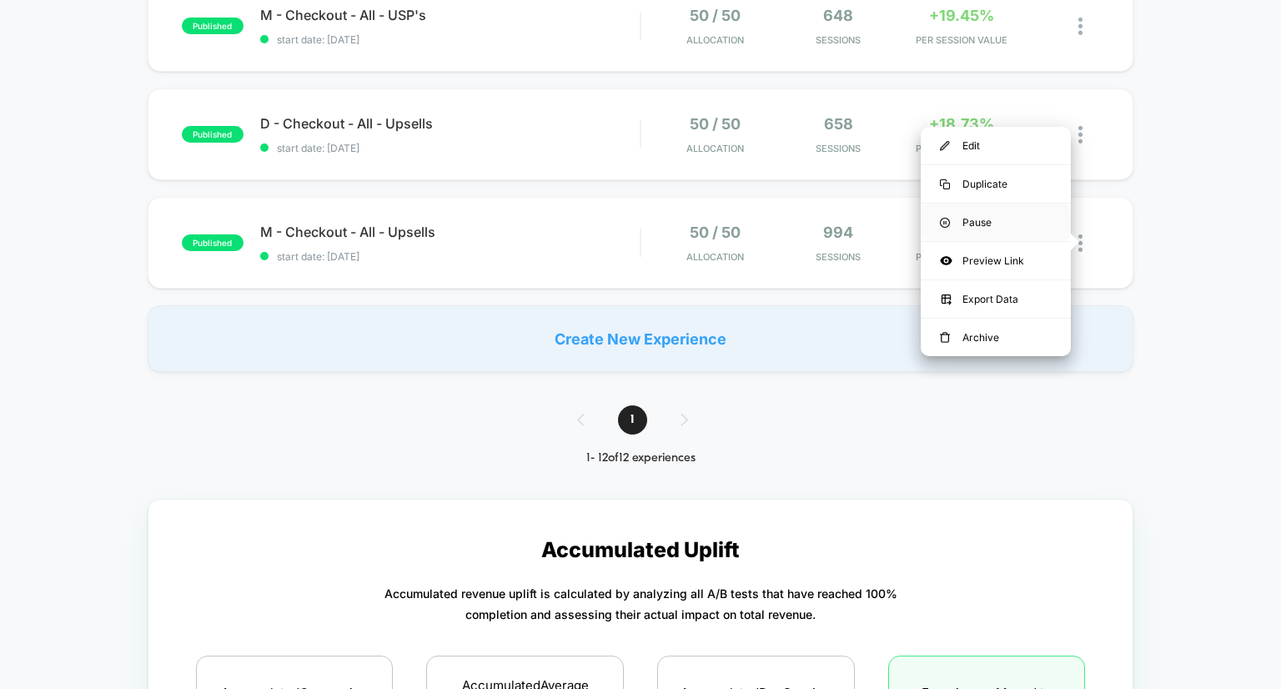
click at [1008, 224] on div "Pause" at bounding box center [996, 223] width 150 height 38
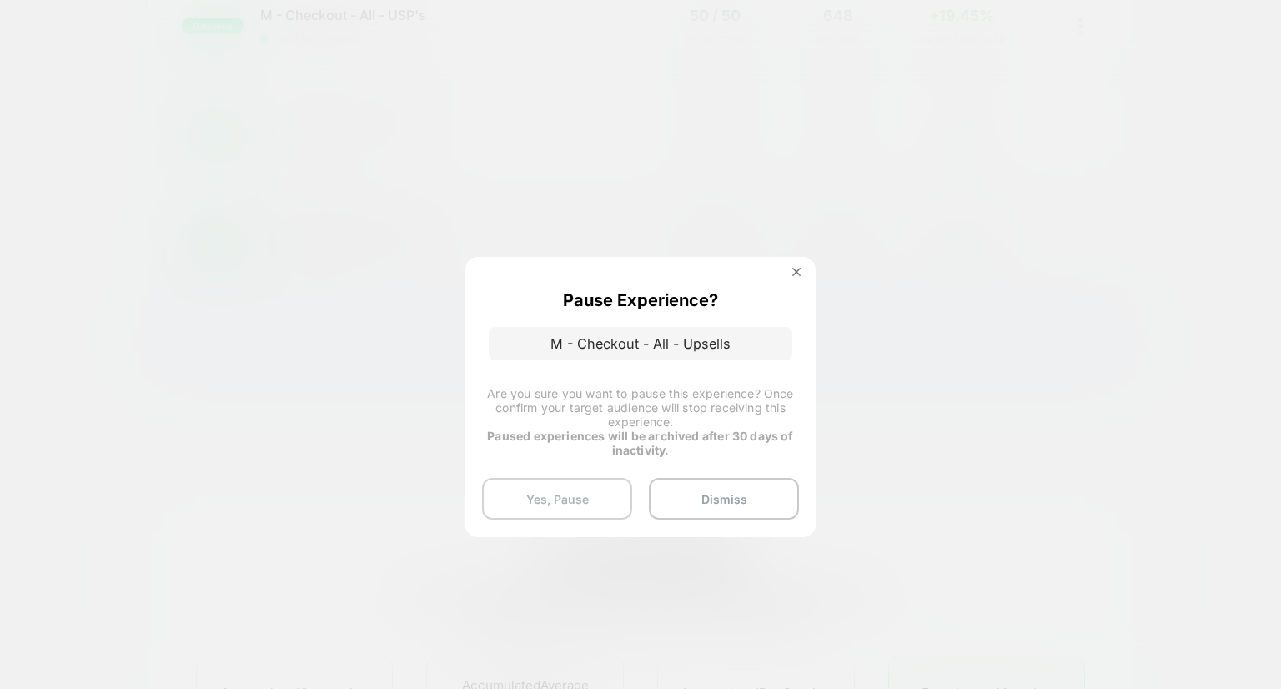
click at [572, 501] on button "Yes, Pause" at bounding box center [557, 499] width 150 height 42
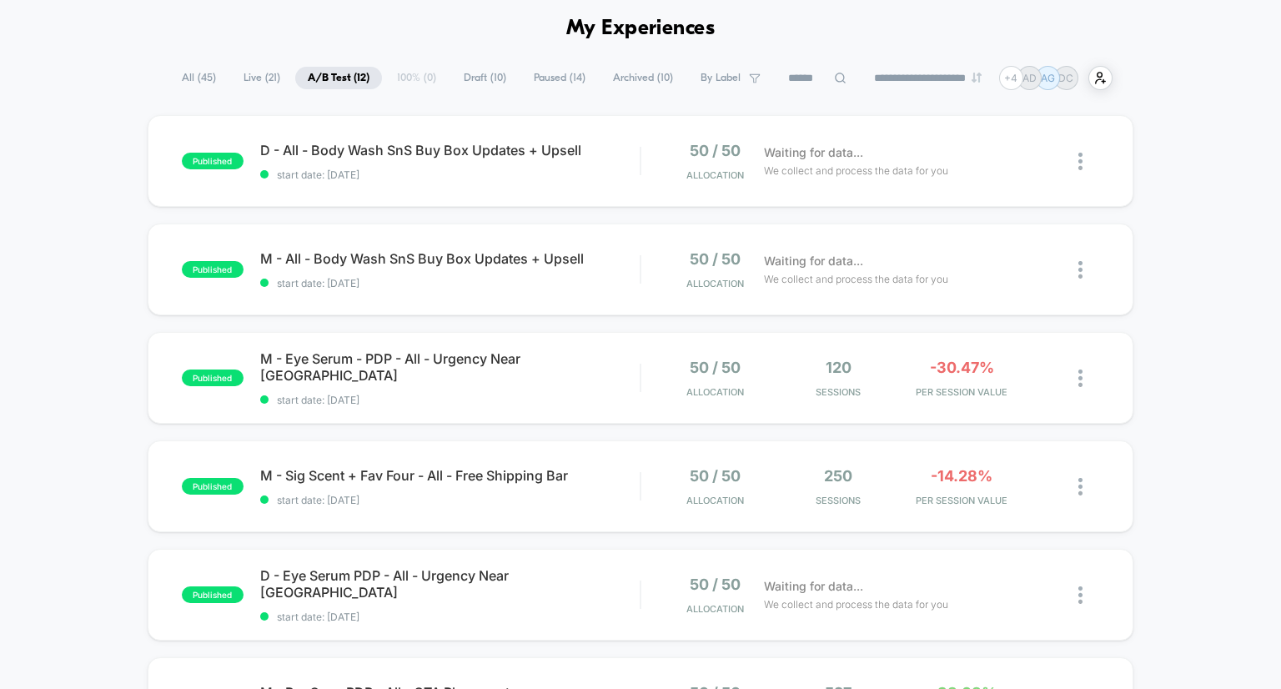
scroll to position [0, 0]
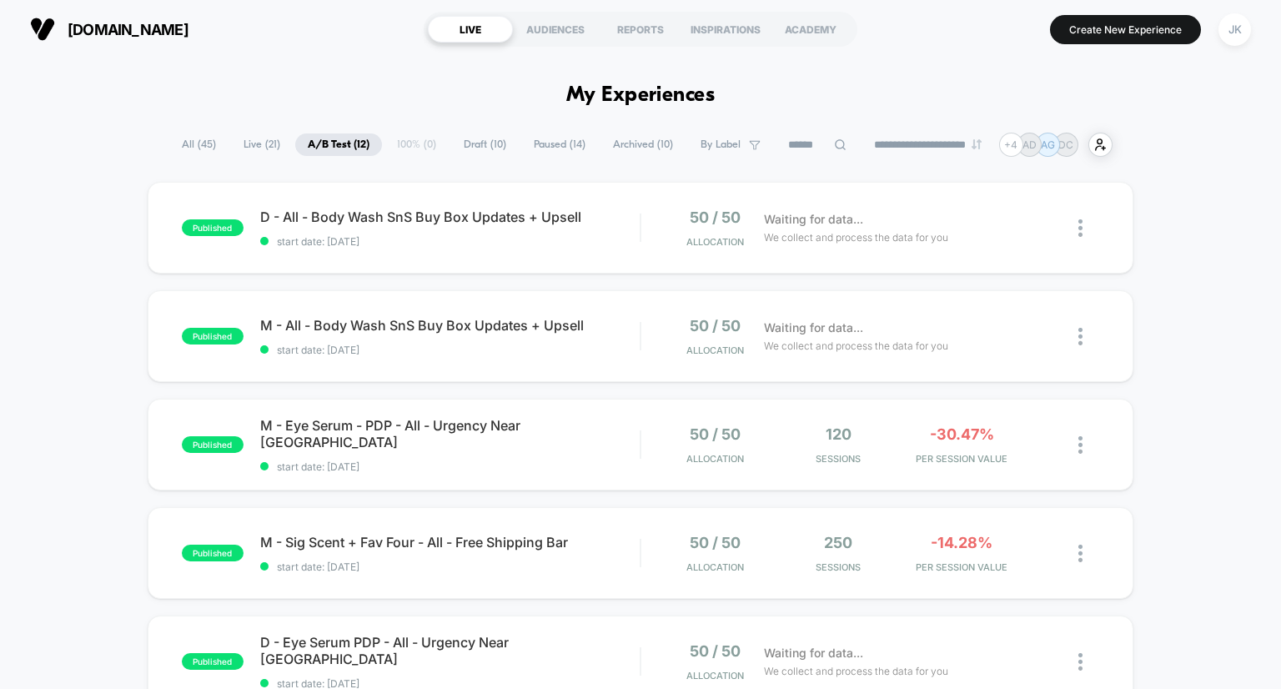
click at [475, 147] on span "Draft ( 10 )" at bounding box center [485, 144] width 68 height 23
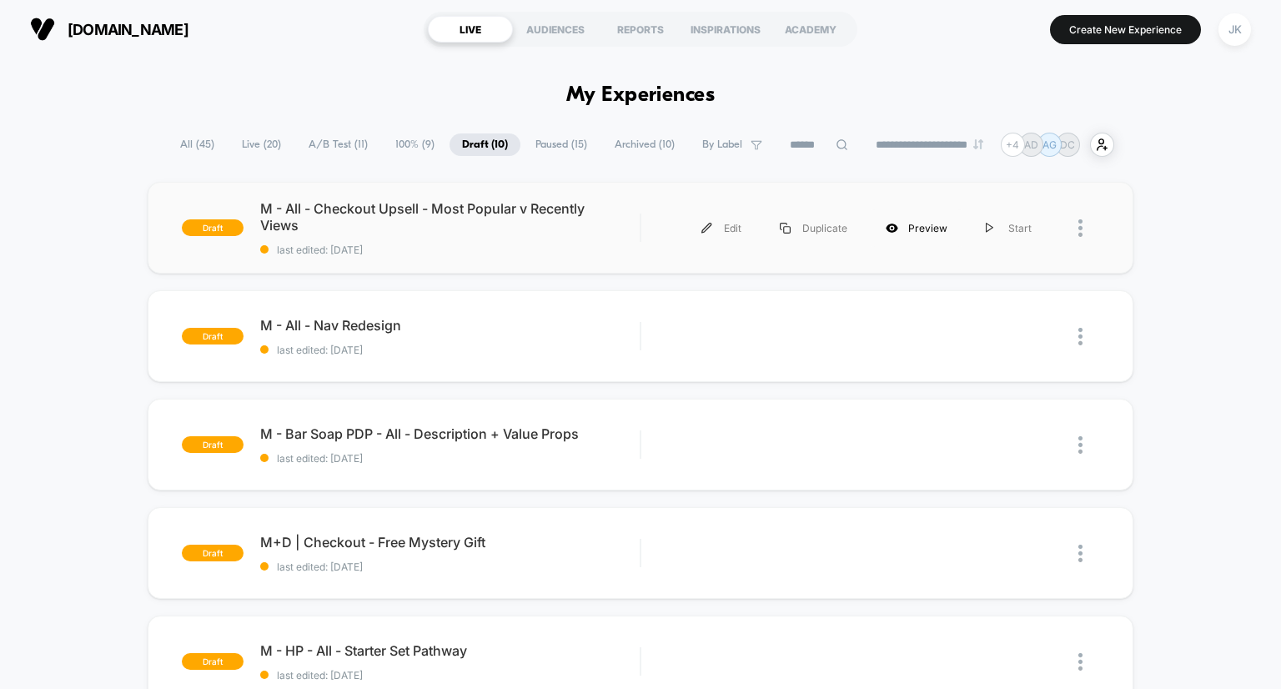
click at [917, 228] on div "Preview" at bounding box center [917, 228] width 100 height 38
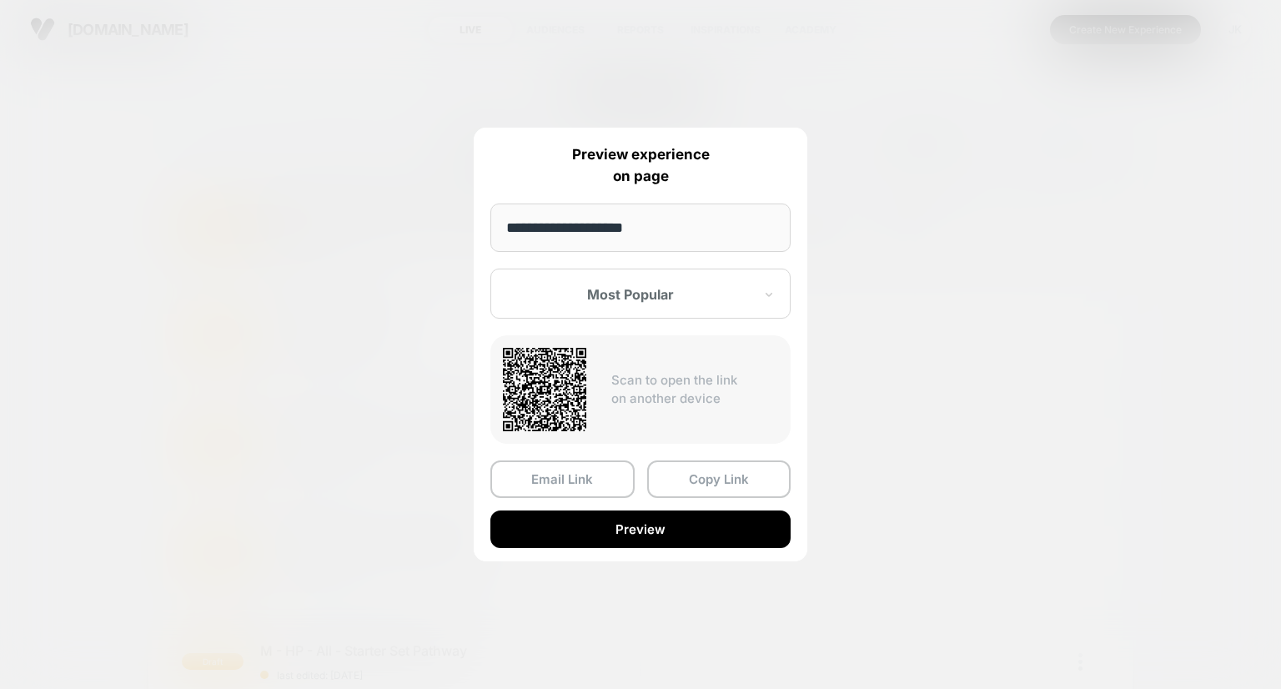
click at [914, 423] on div at bounding box center [640, 344] width 1281 height 689
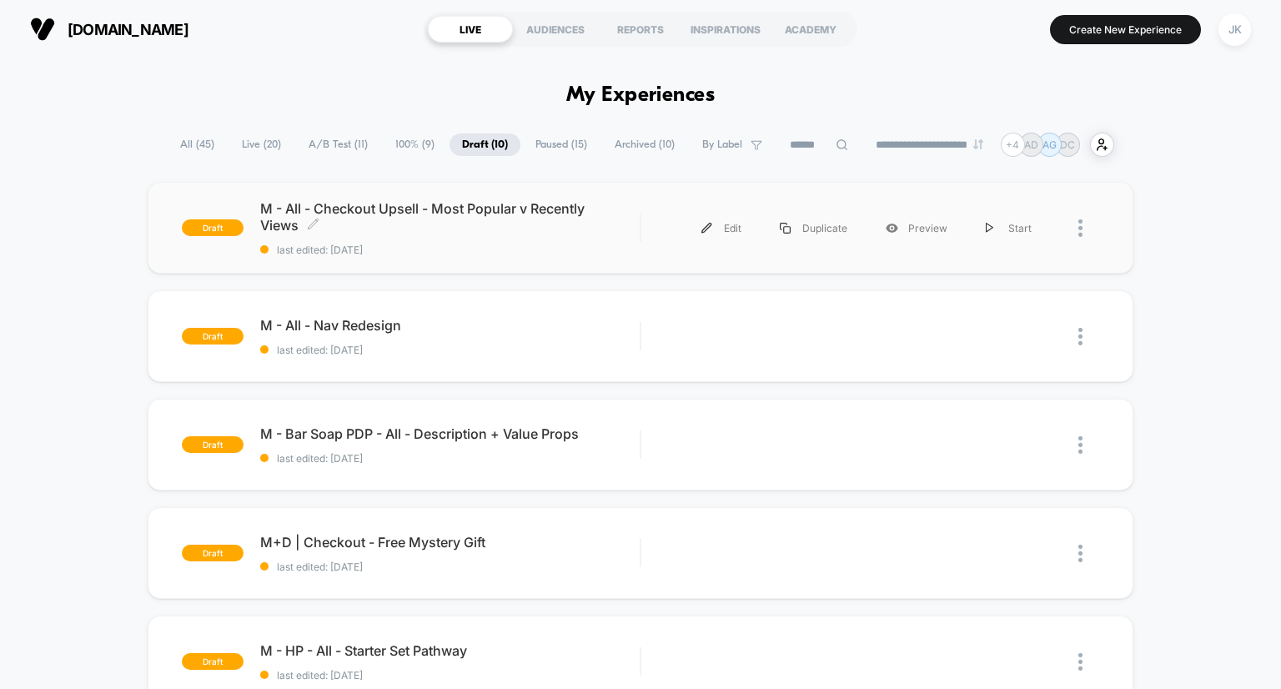
click at [481, 213] on span "M - All - Checkout Upsell - Most Popular v Recently Views Click to edit experie…" at bounding box center [450, 216] width 380 height 33
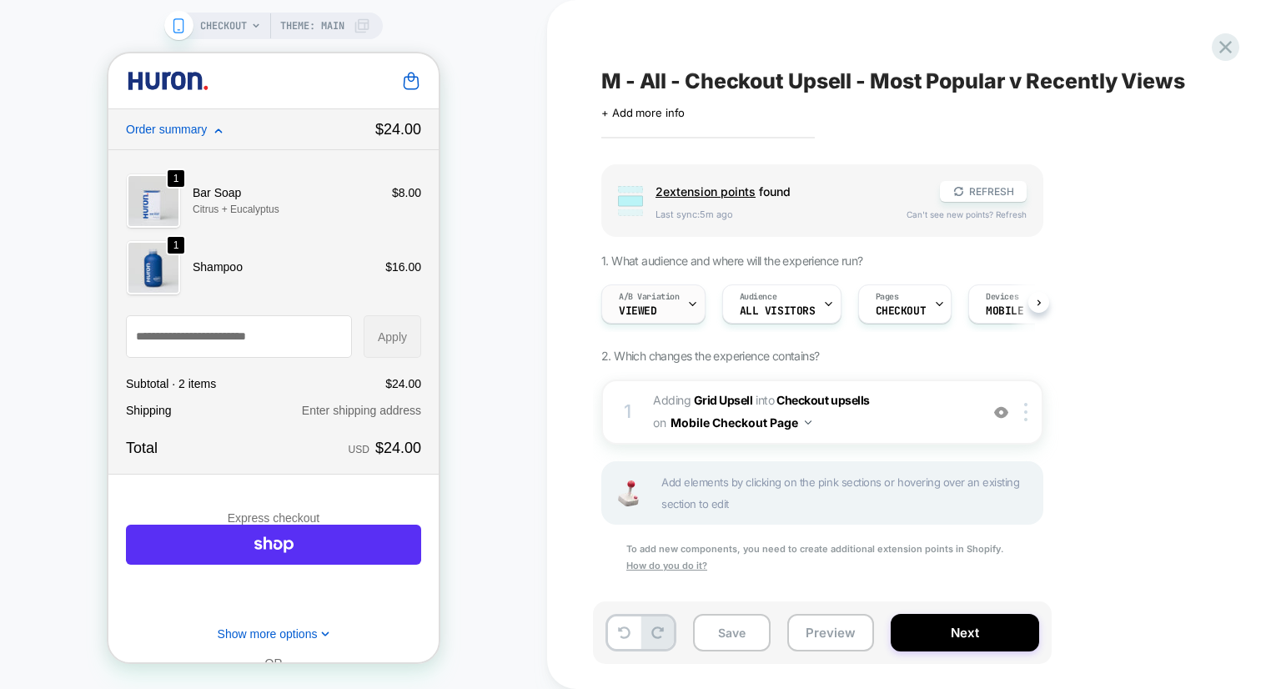
click at [680, 305] on div "A/B Variation Viewed" at bounding box center [649, 304] width 94 height 38
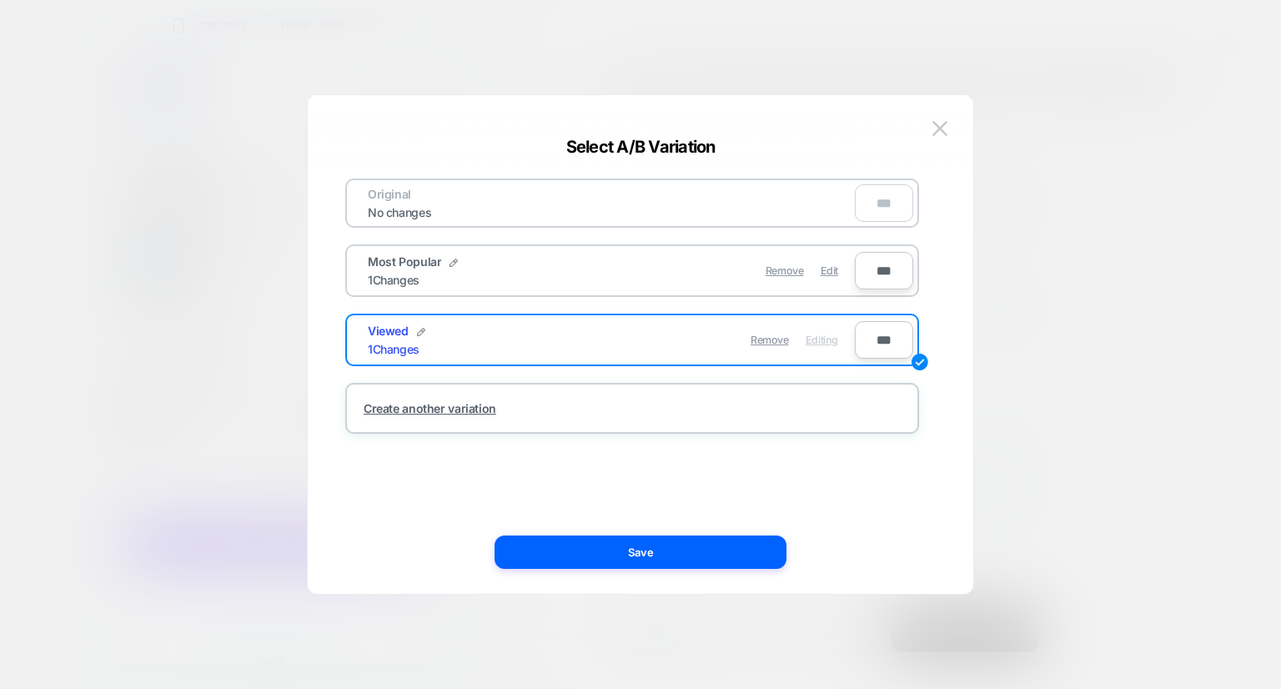
click at [561, 272] on div "Most Popular 1 Changes" at bounding box center [490, 270] width 244 height 33
click at [595, 268] on div "Most Popular 1 Changes" at bounding box center [490, 270] width 244 height 33
click at [437, 266] on span "Most Popular" at bounding box center [404, 261] width 73 height 14
click at [829, 267] on span "Edit" at bounding box center [830, 270] width 18 height 13
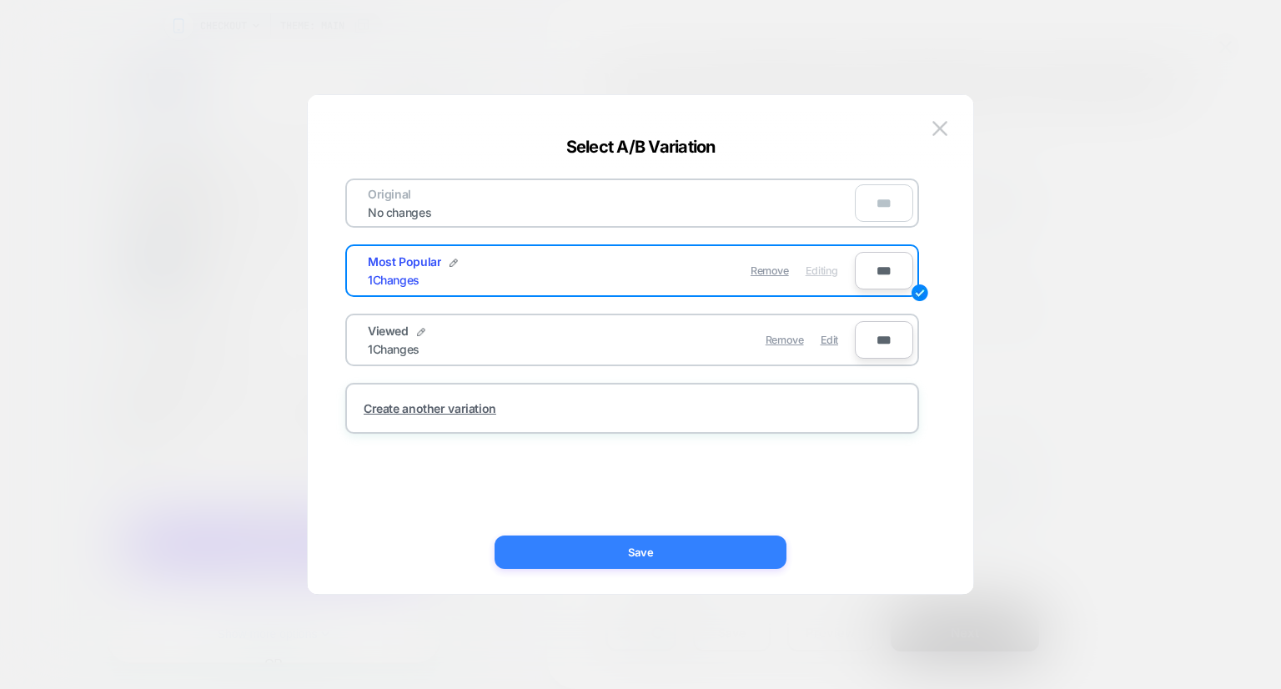
click at [616, 548] on button "Save" at bounding box center [641, 551] width 292 height 33
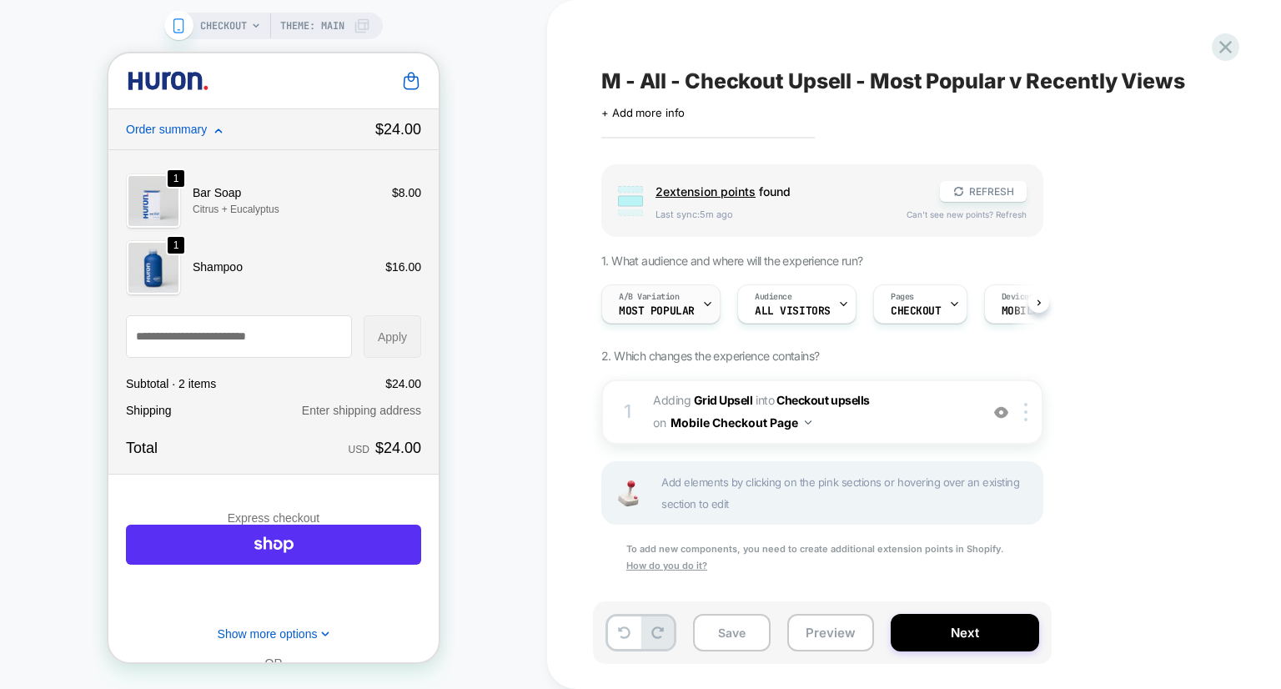
click at [690, 298] on div "A/B Variation Most Popular" at bounding box center [656, 304] width 109 height 38
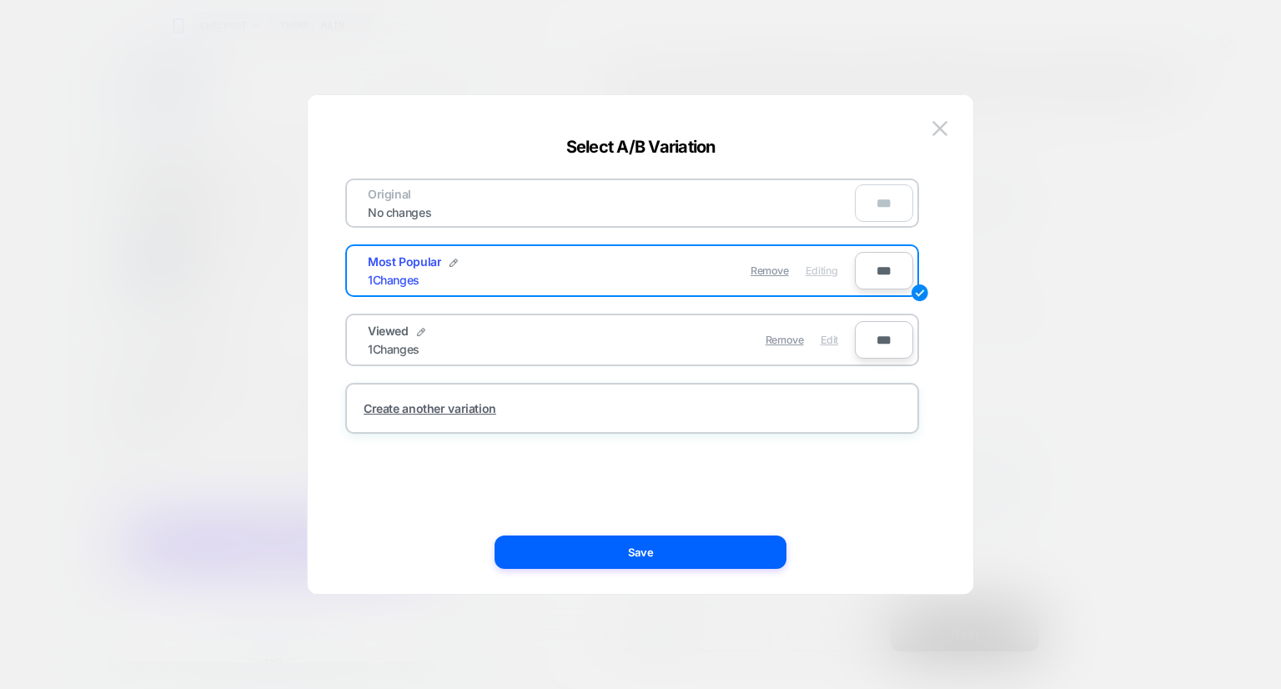
click at [833, 334] on span "Edit" at bounding box center [830, 340] width 18 height 13
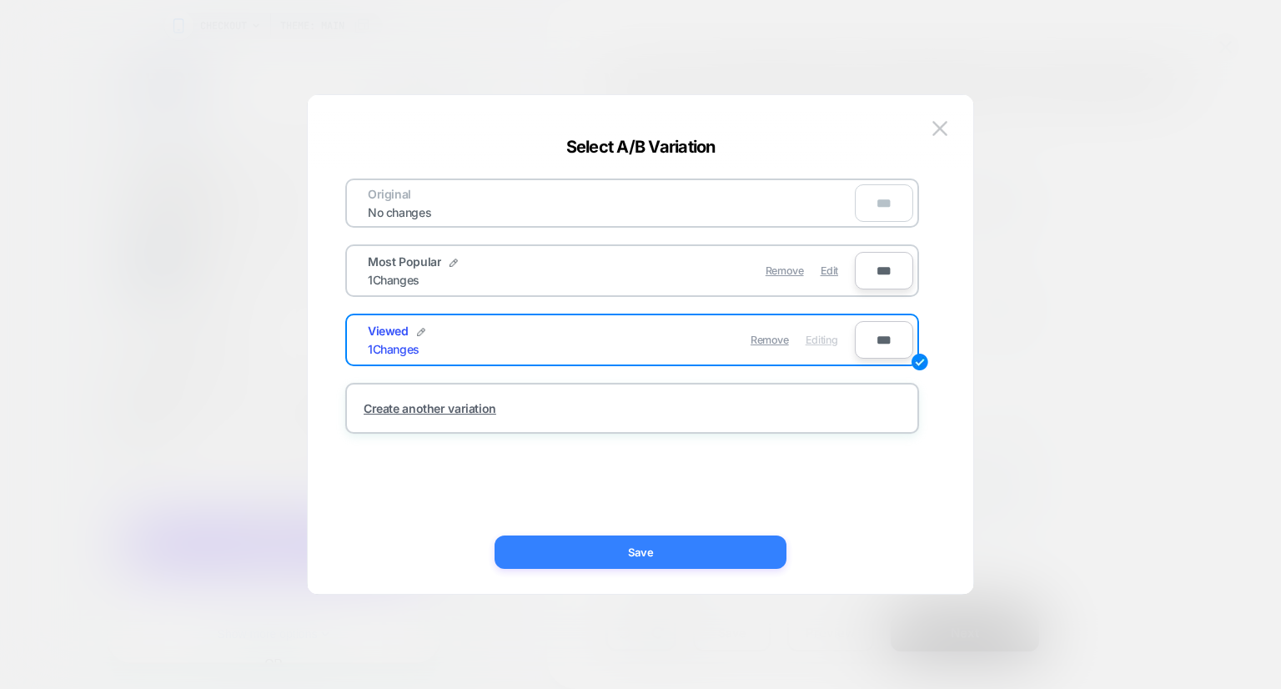
click at [654, 551] on button "Save" at bounding box center [641, 551] width 292 height 33
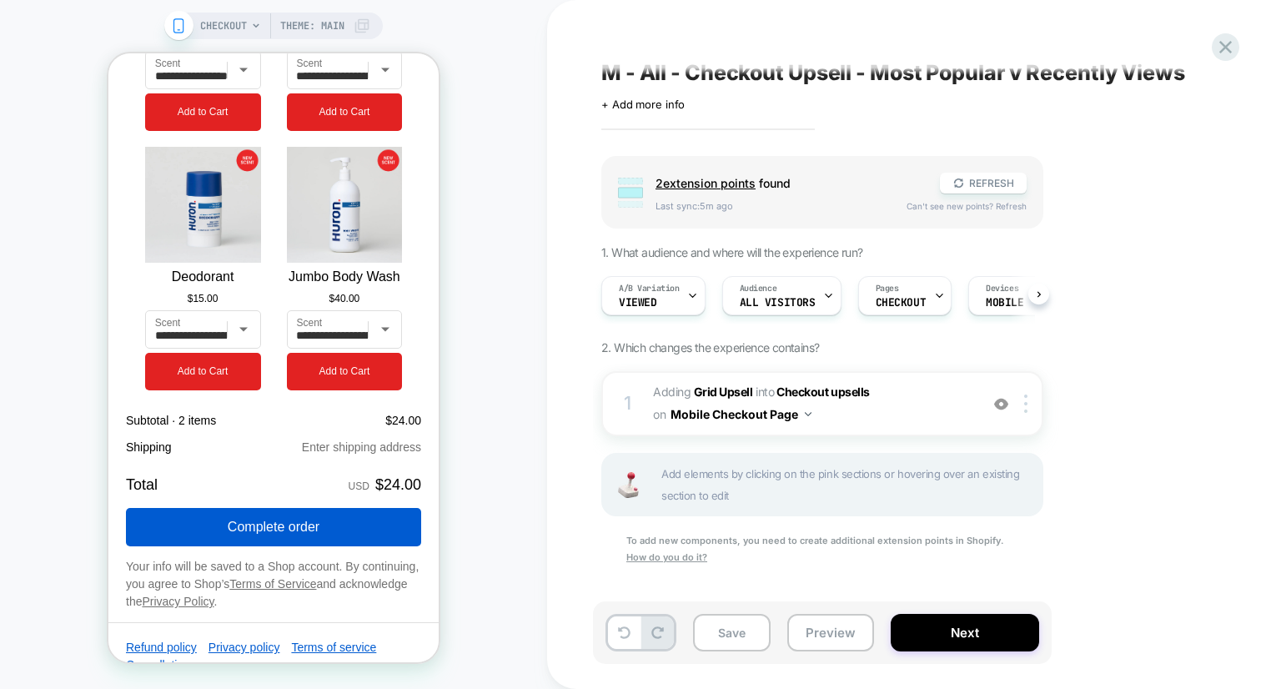
scroll to position [2713, 0]
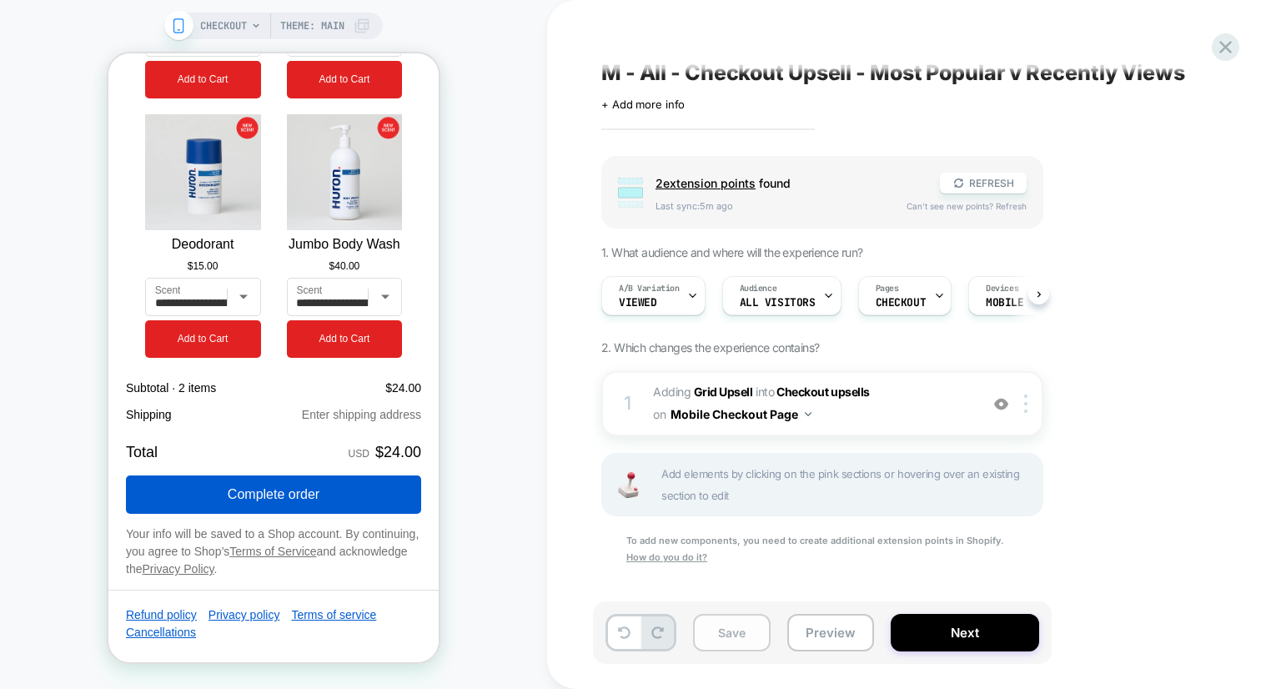
click at [748, 645] on button "Save" at bounding box center [732, 633] width 78 height 38
click at [846, 611] on div "Save Preview Next" at bounding box center [822, 632] width 459 height 63
click at [840, 621] on button "Preview" at bounding box center [830, 633] width 87 height 38
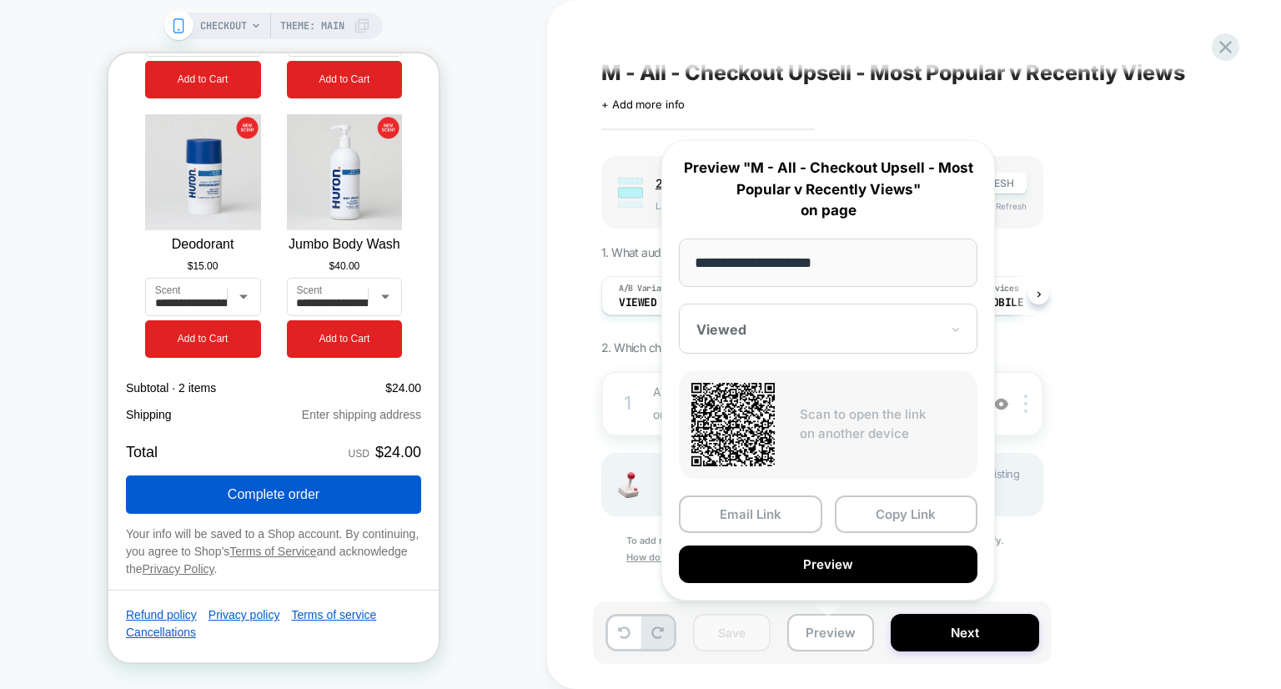
click at [1089, 605] on div "Save Preview Next" at bounding box center [914, 640] width 626 height 79
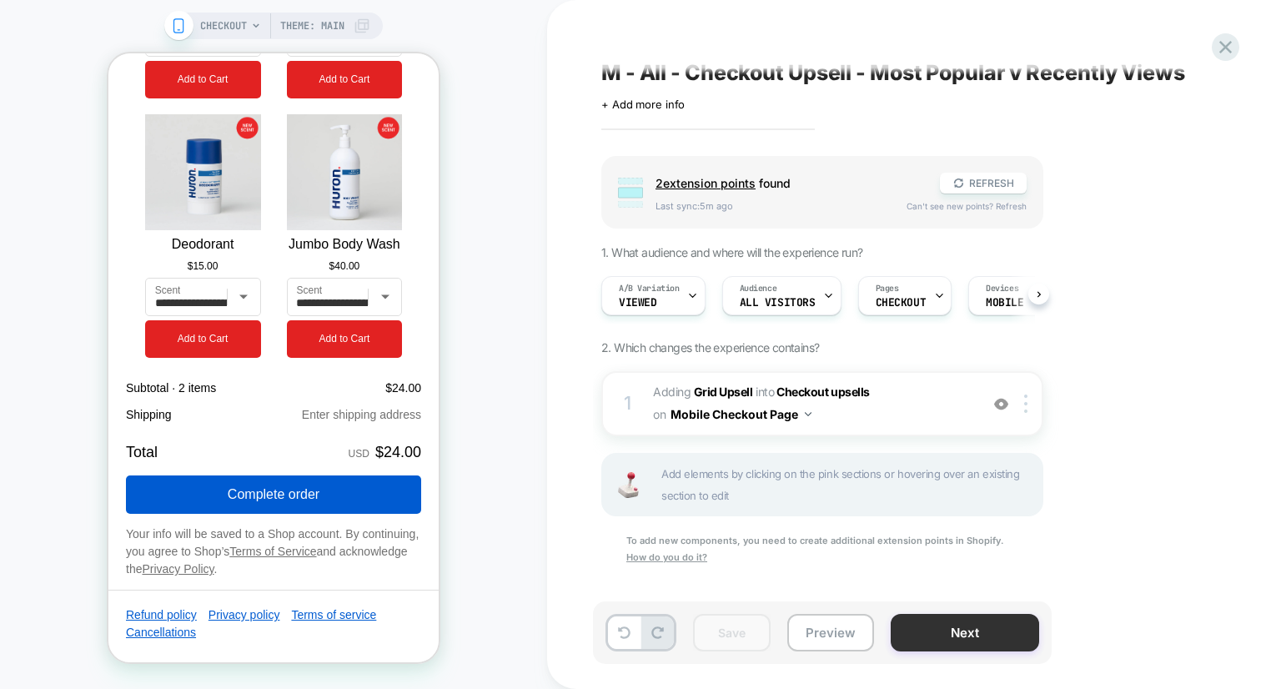
click at [1011, 621] on button "Next" at bounding box center [965, 633] width 148 height 38
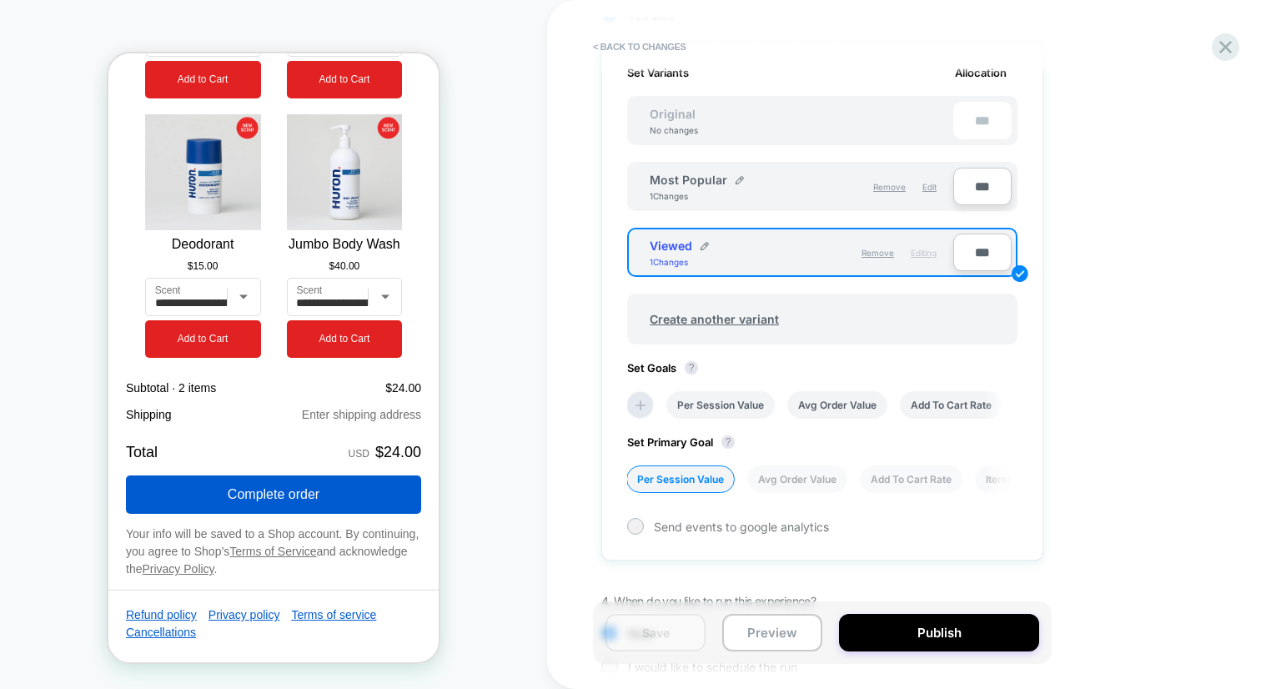
scroll to position [601, 0]
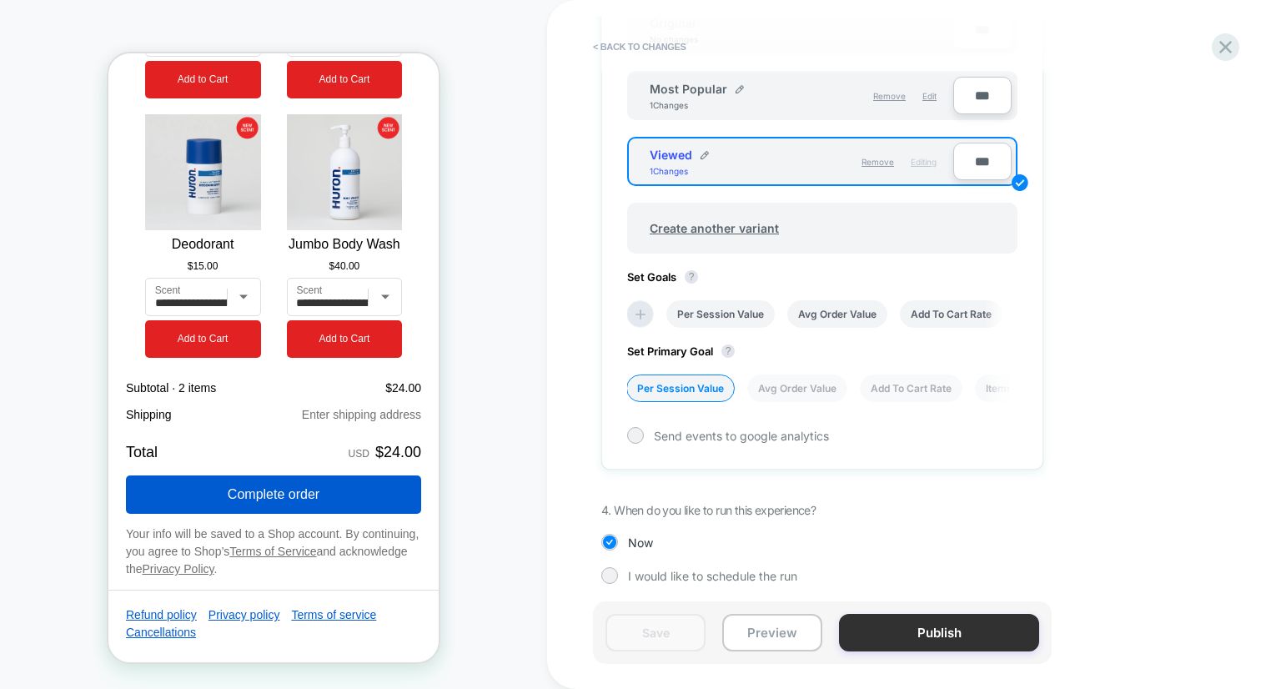
click at [958, 634] on button "Publish" at bounding box center [939, 633] width 200 height 38
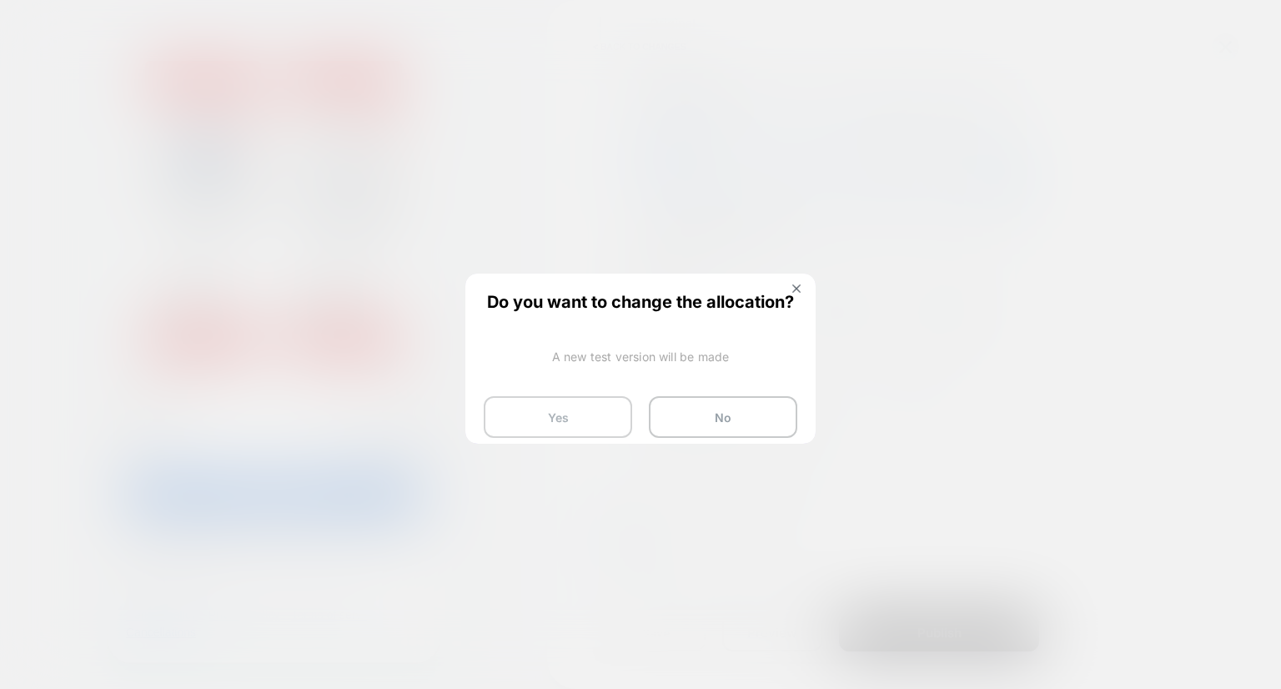
click at [611, 414] on button "Yes" at bounding box center [558, 417] width 148 height 42
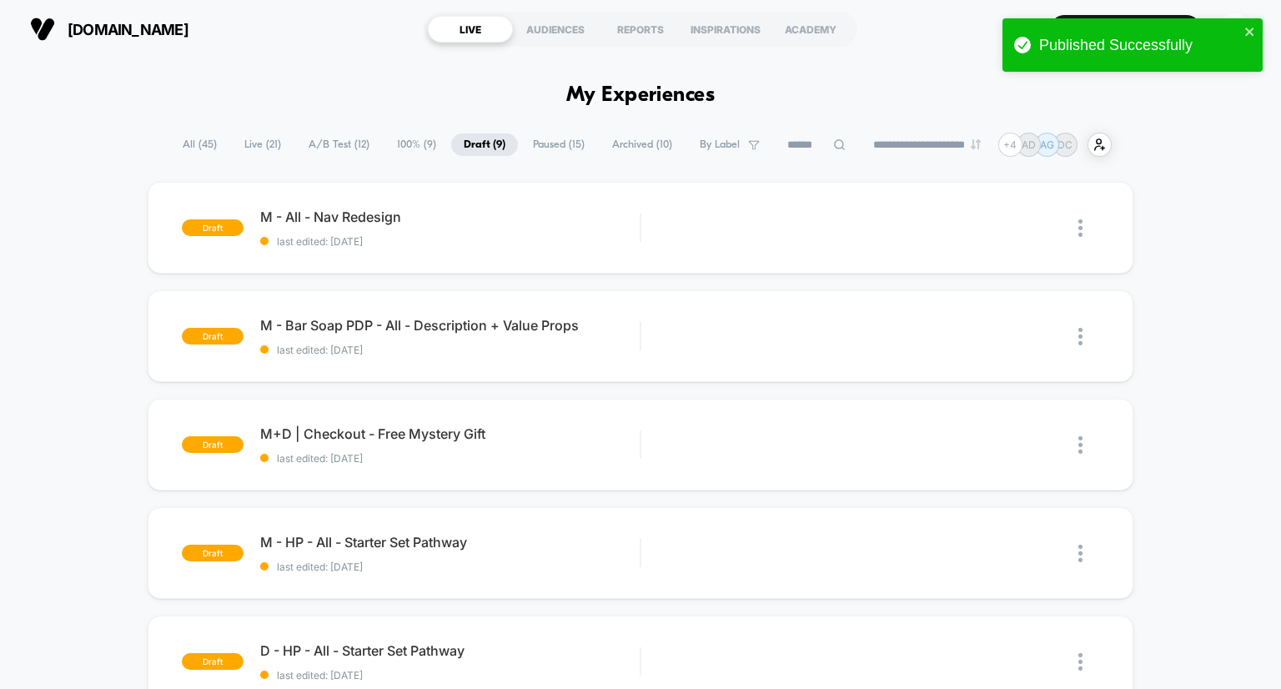
click at [411, 154] on span "100% ( 9 )" at bounding box center [417, 144] width 64 height 23
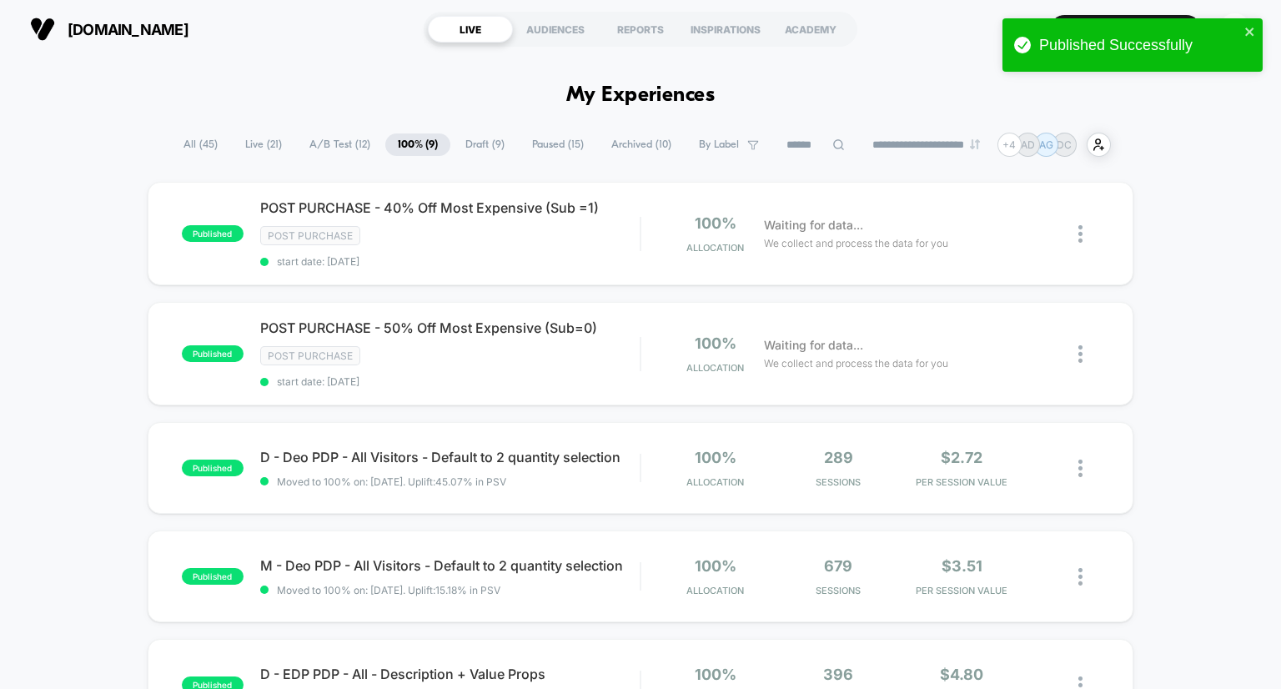
click at [349, 147] on span "A/B Test ( 12 )" at bounding box center [340, 144] width 86 height 23
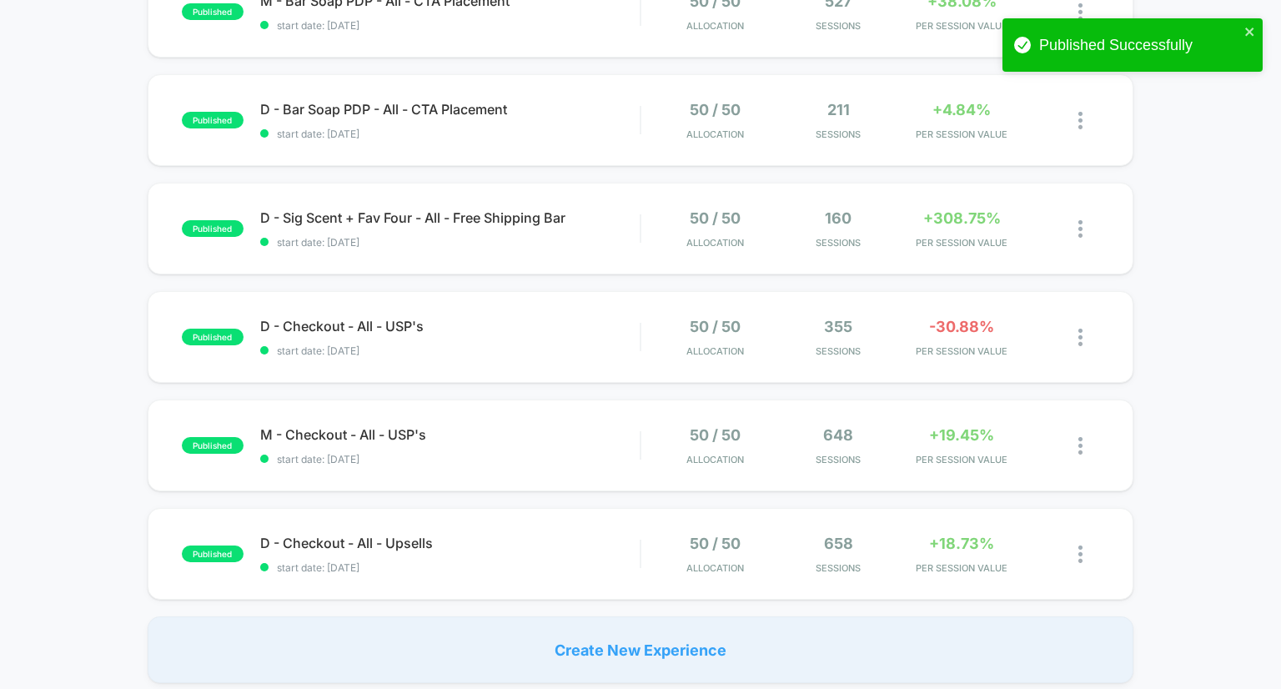
scroll to position [867, 0]
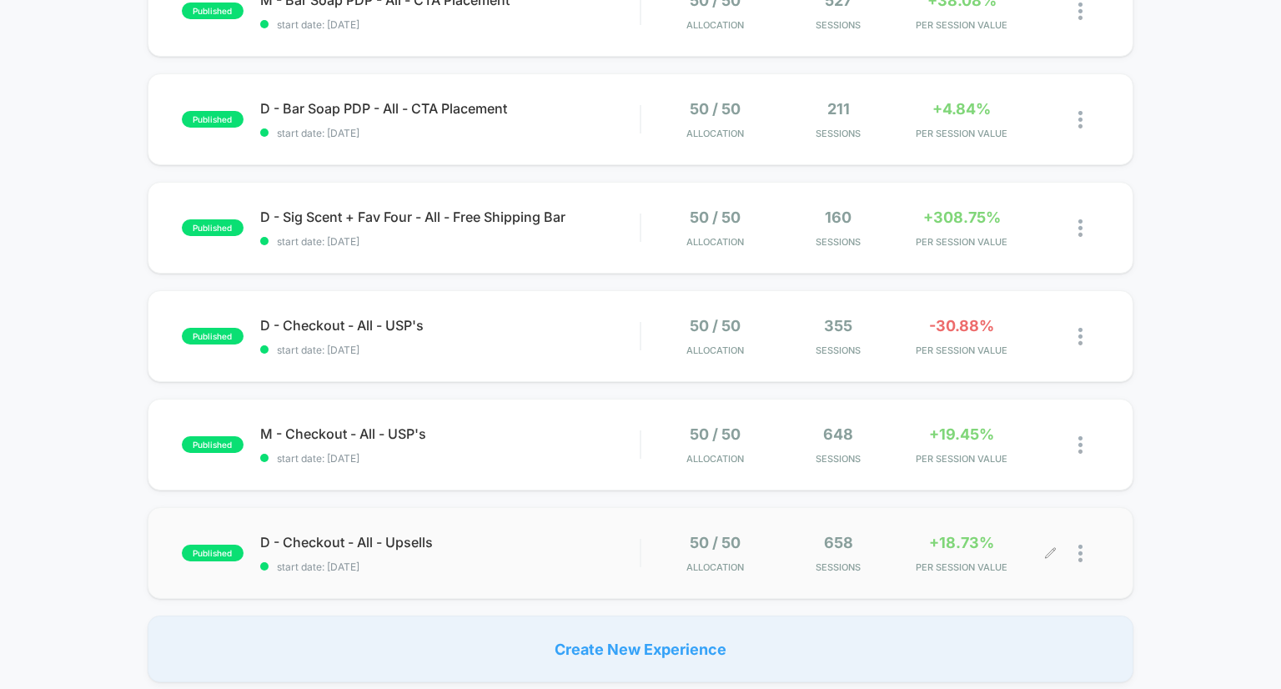
click at [1081, 553] on img at bounding box center [1080, 554] width 4 height 18
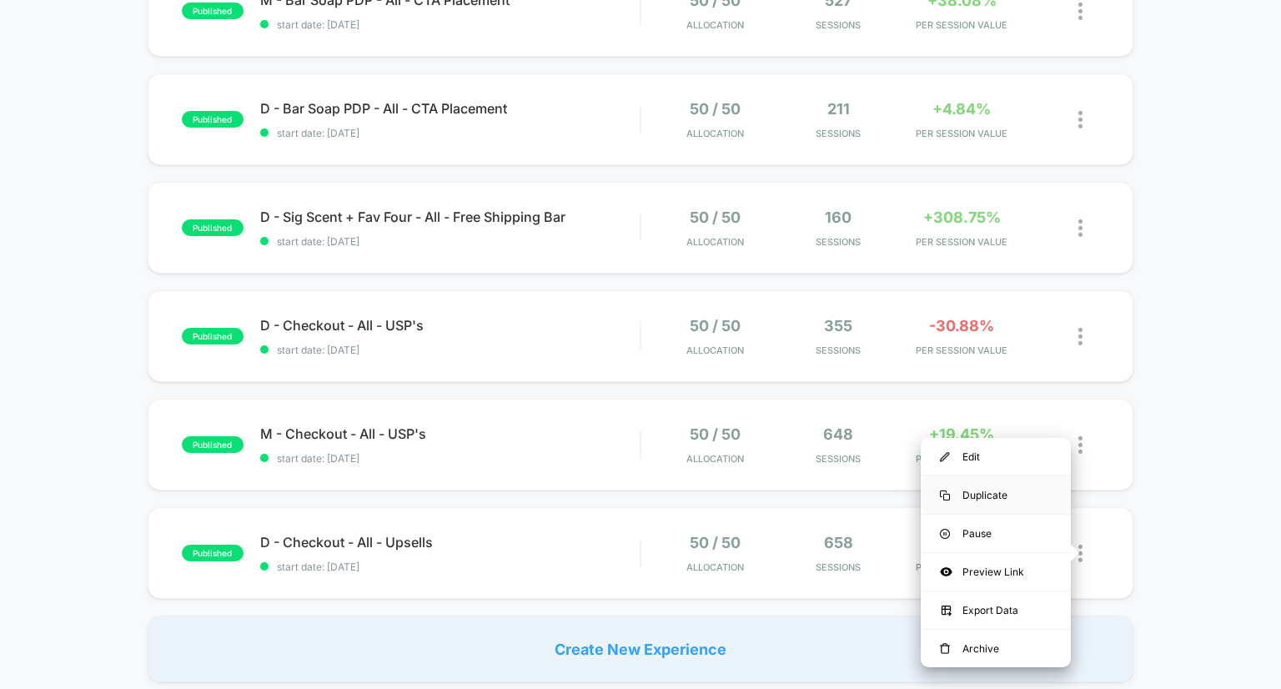
click at [988, 499] on div "Duplicate" at bounding box center [996, 495] width 150 height 38
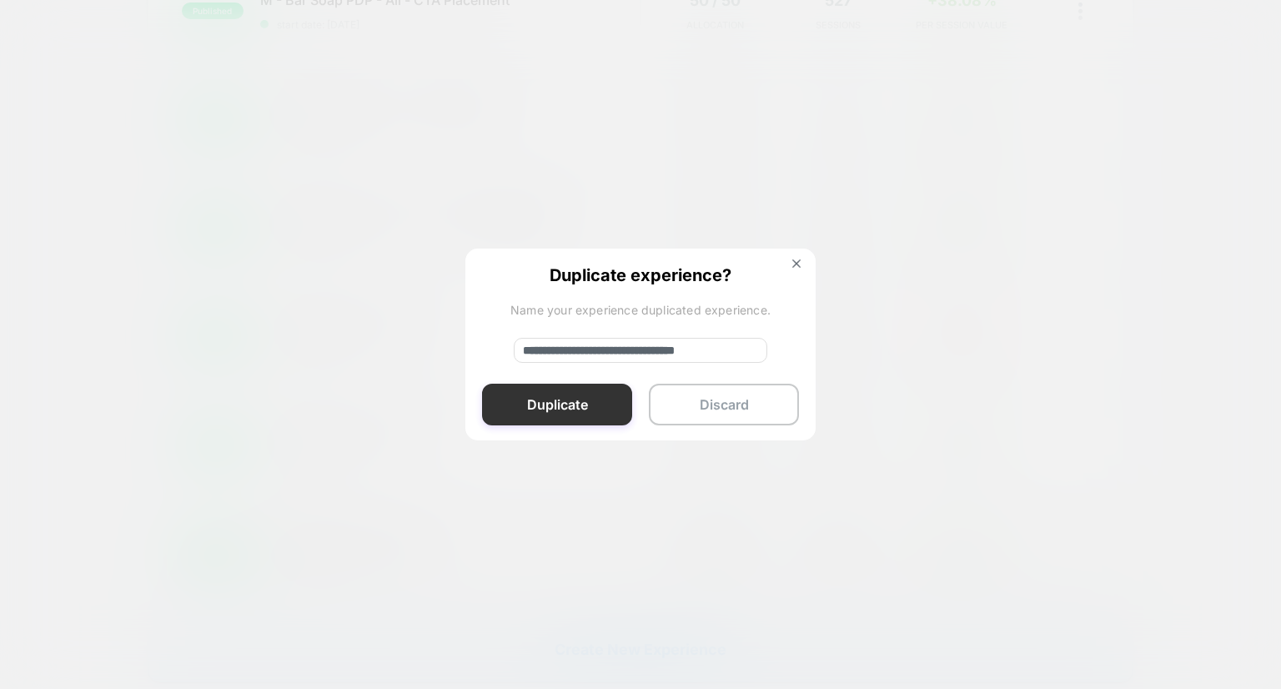
click at [586, 401] on button "Duplicate" at bounding box center [557, 405] width 150 height 42
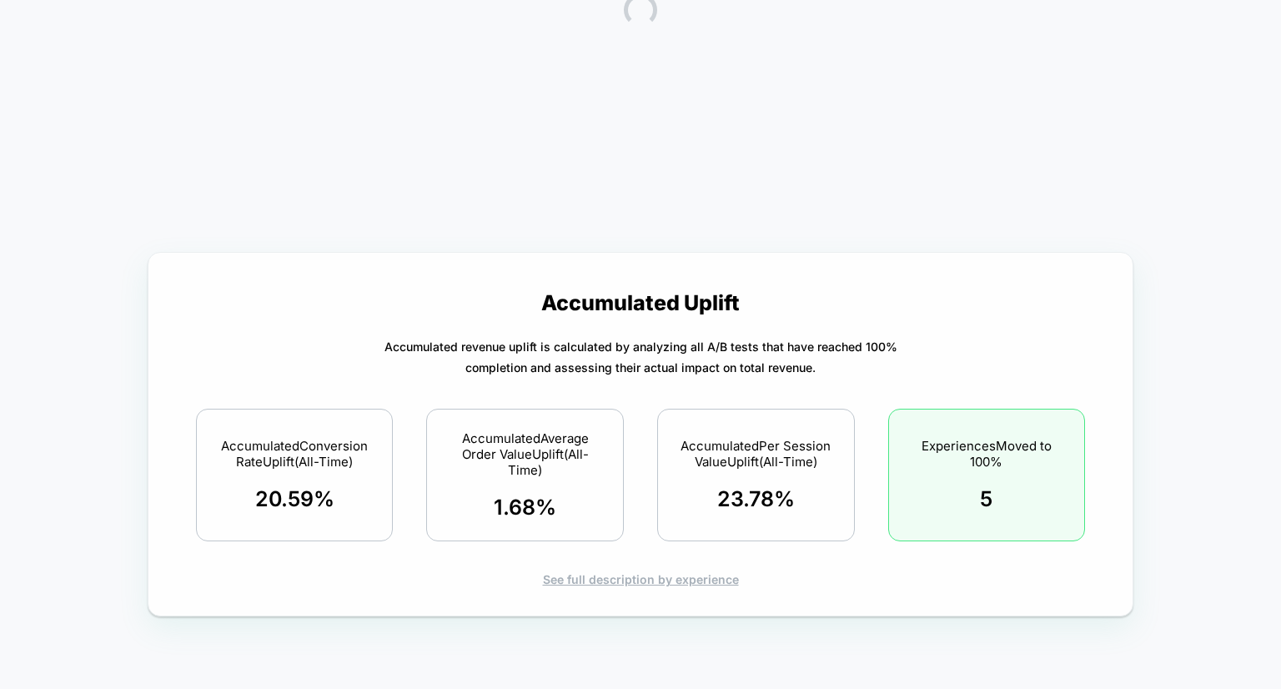
scroll to position [0, 0]
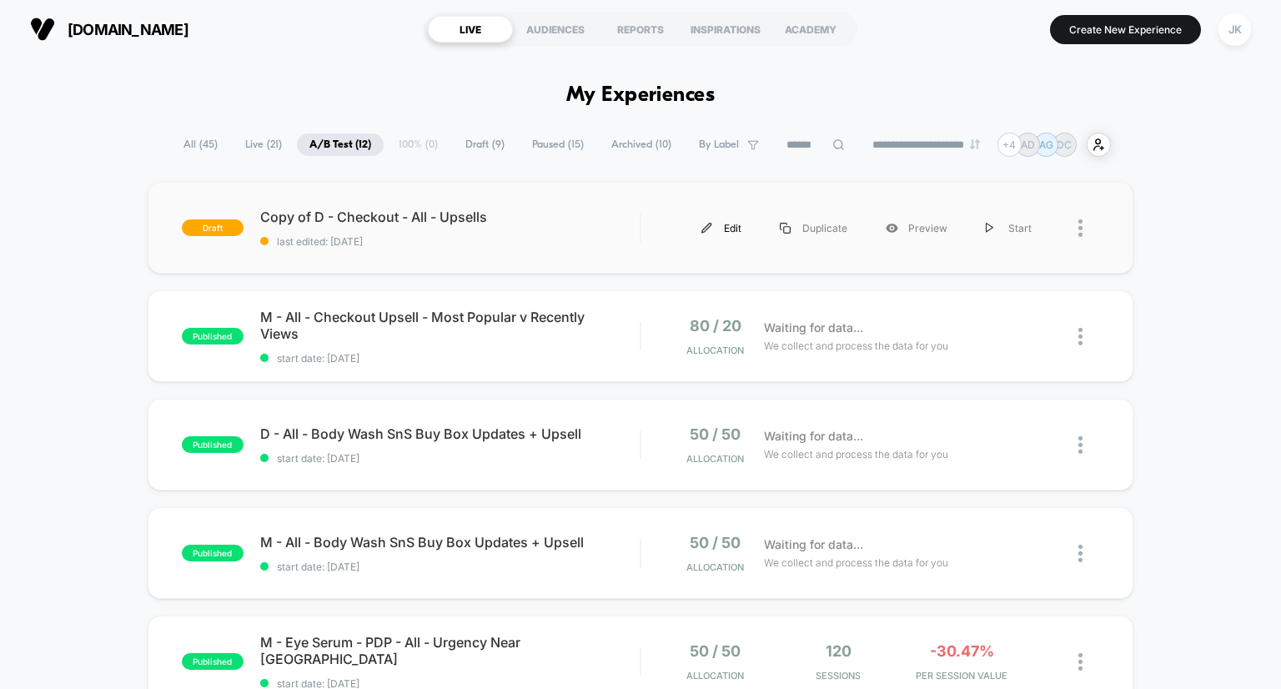
click at [727, 224] on div "Edit" at bounding box center [721, 228] width 78 height 38
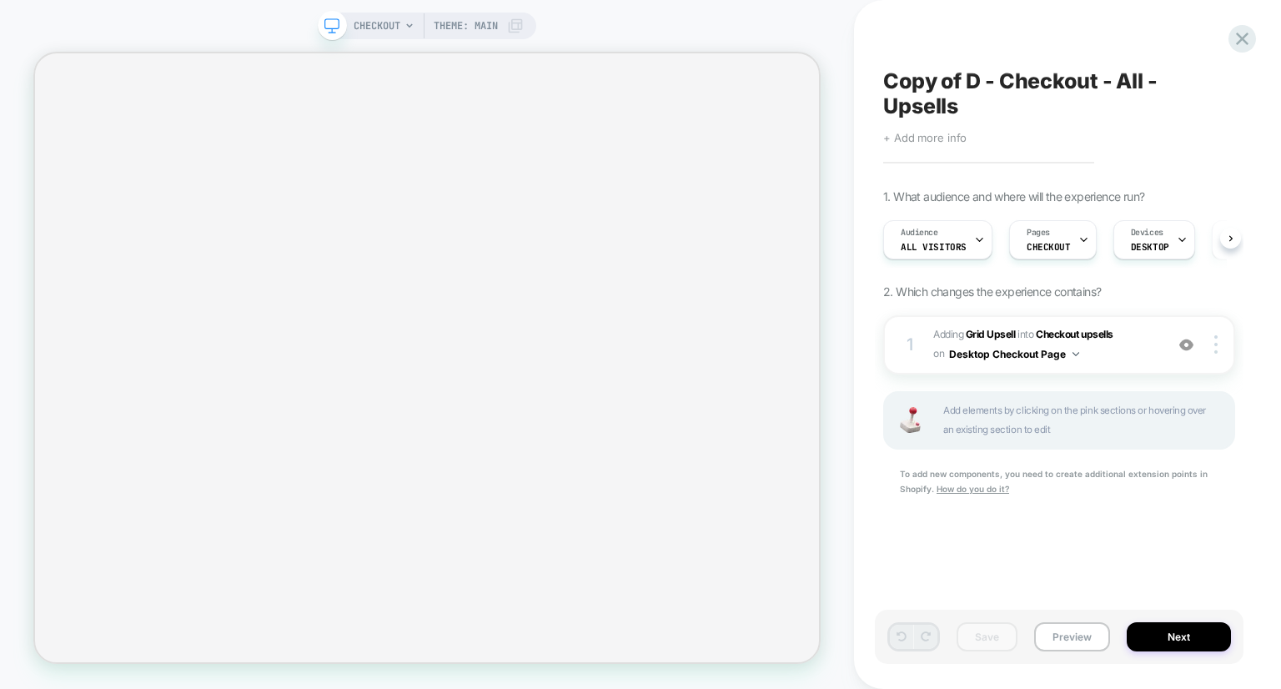
click at [944, 138] on span "+ Add more info" at bounding box center [924, 137] width 83 height 13
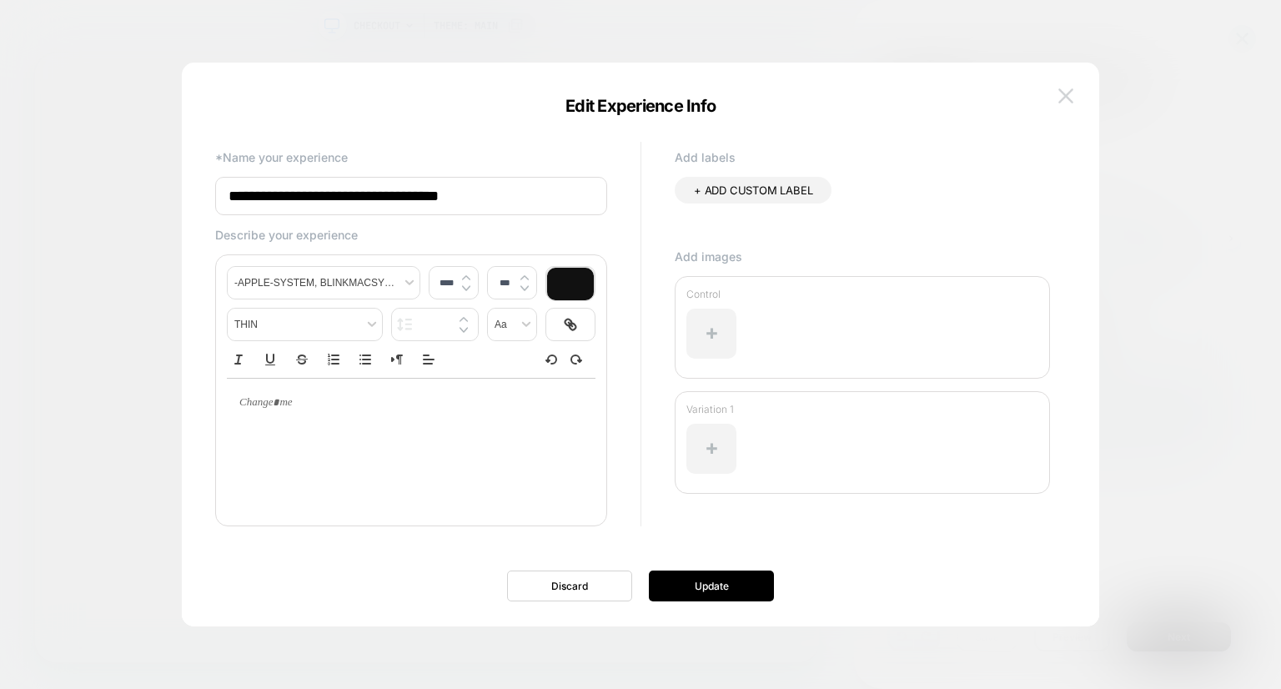
click at [1071, 94] on img at bounding box center [1065, 95] width 15 height 14
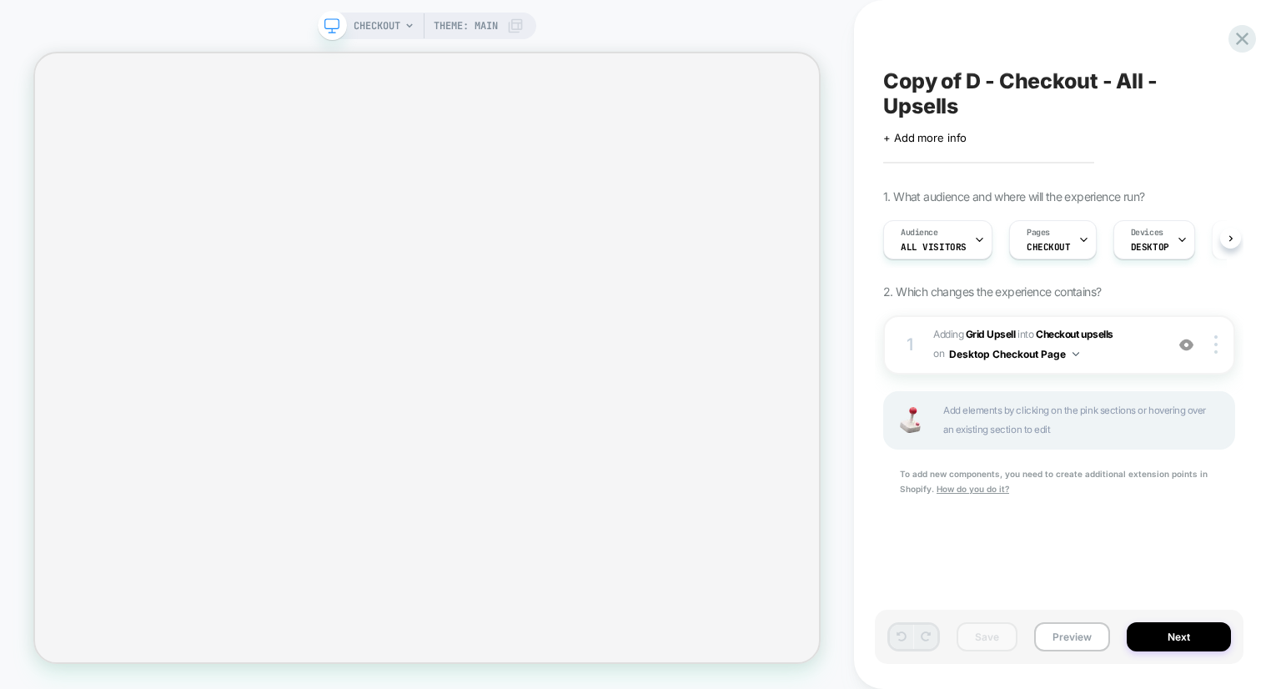
click at [949, 116] on span "Copy of D - Checkout - All - Upsells" at bounding box center [1059, 93] width 352 height 50
drag, startPoint x: 932, startPoint y: 79, endPoint x: 842, endPoint y: 73, distance: 89.4
click at [842, 73] on div "**********" at bounding box center [640, 344] width 1281 height 689
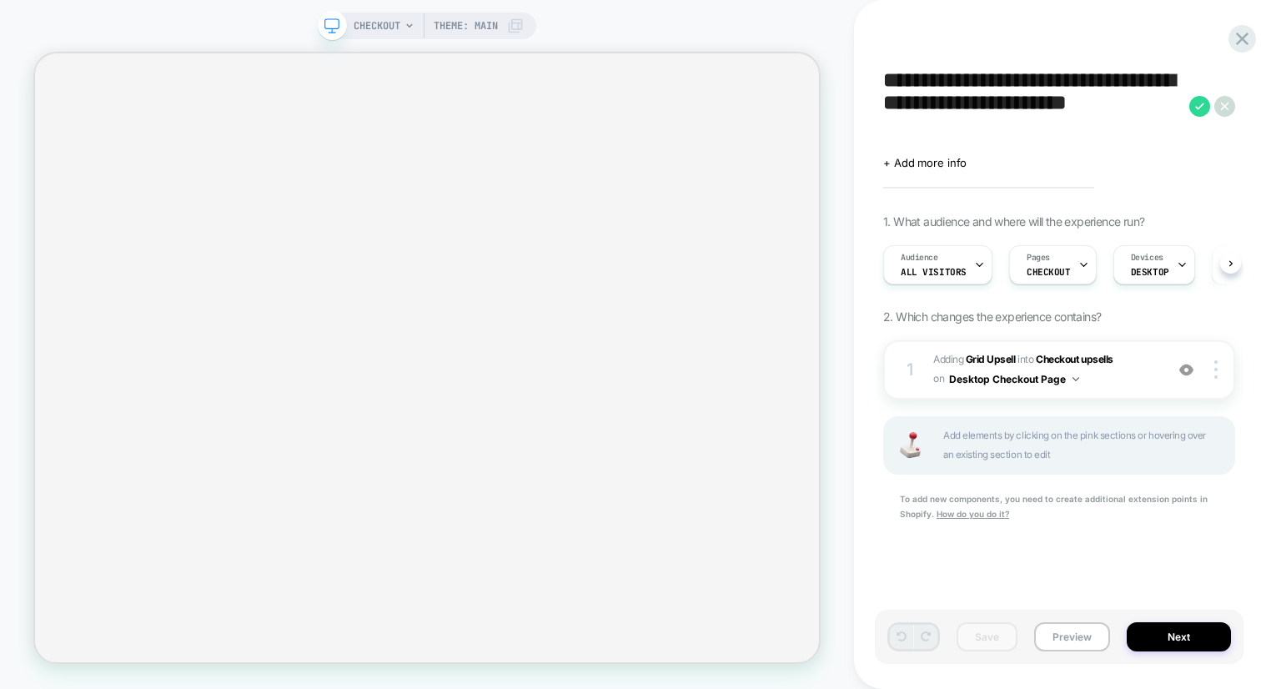
type textarea "**********"
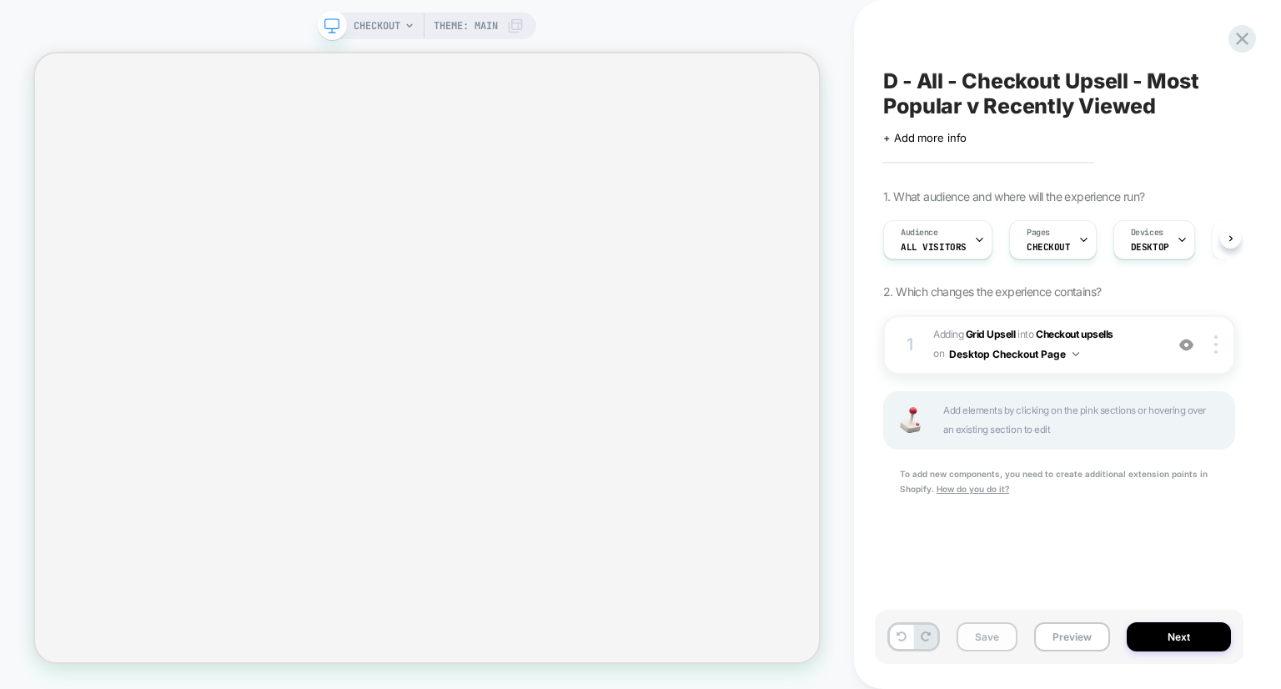
click at [987, 641] on button "Save" at bounding box center [987, 636] width 61 height 29
click at [1169, 636] on button "Next" at bounding box center [1179, 636] width 104 height 29
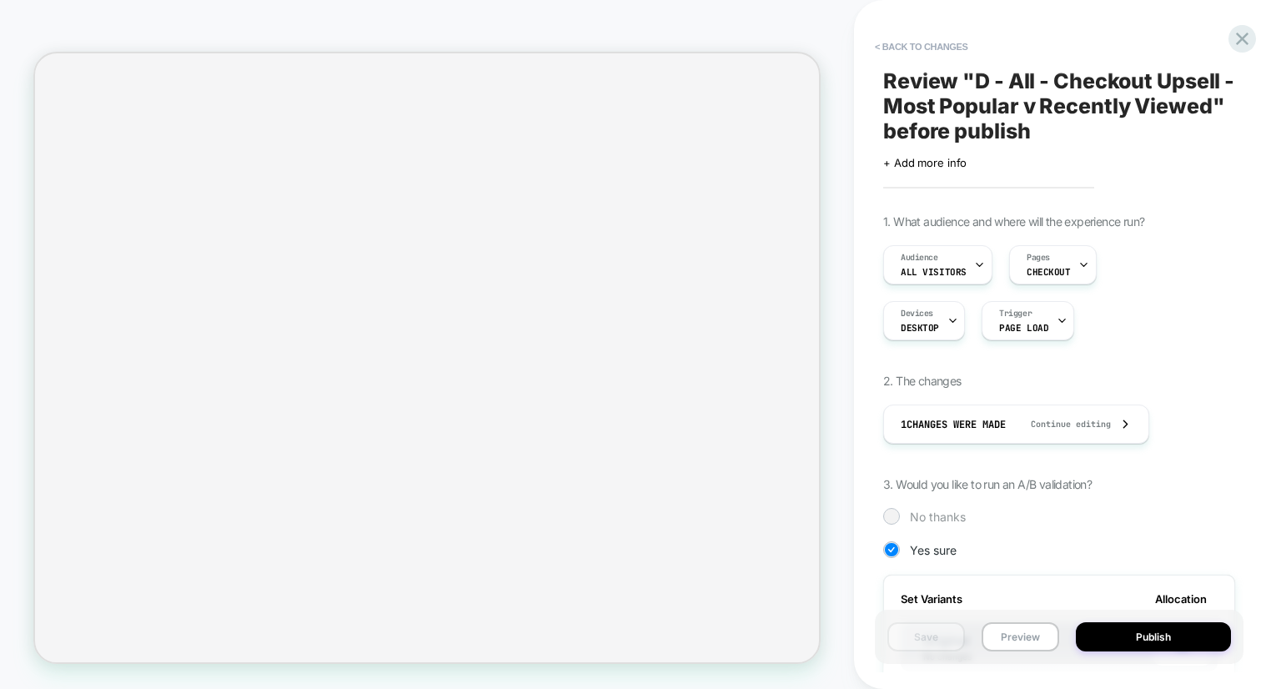
scroll to position [264, 0]
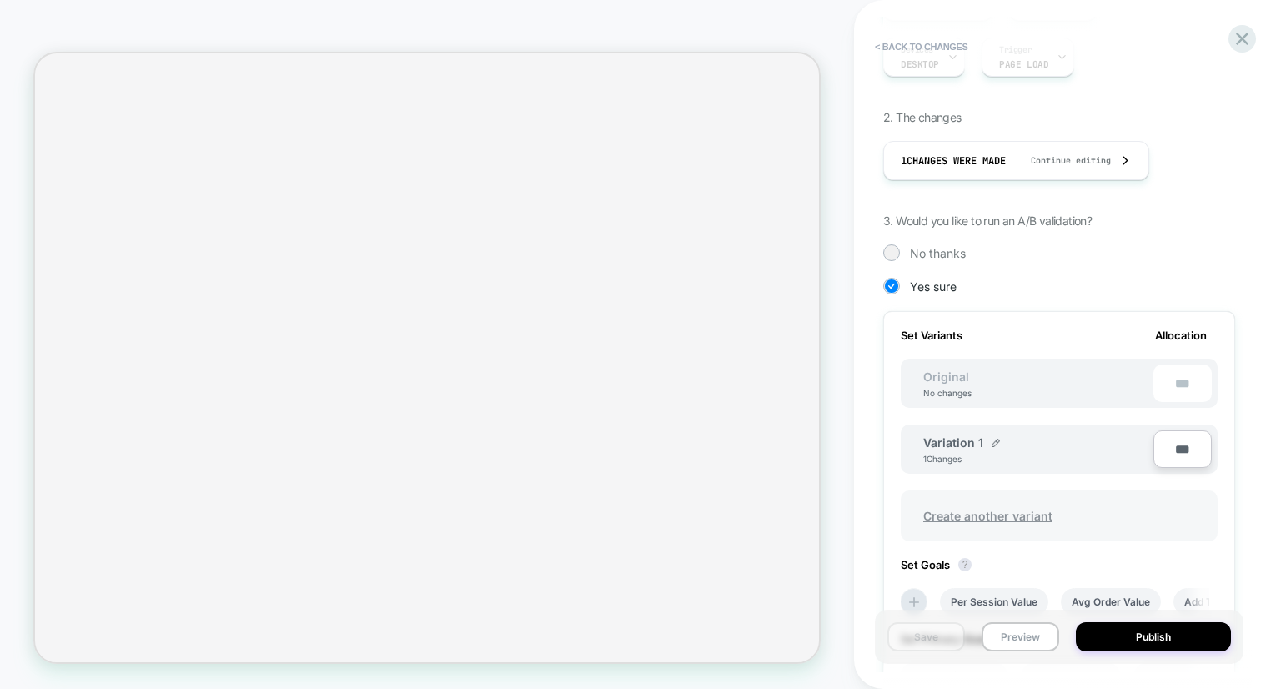
click at [1003, 511] on span "Create another variant" at bounding box center [988, 515] width 163 height 39
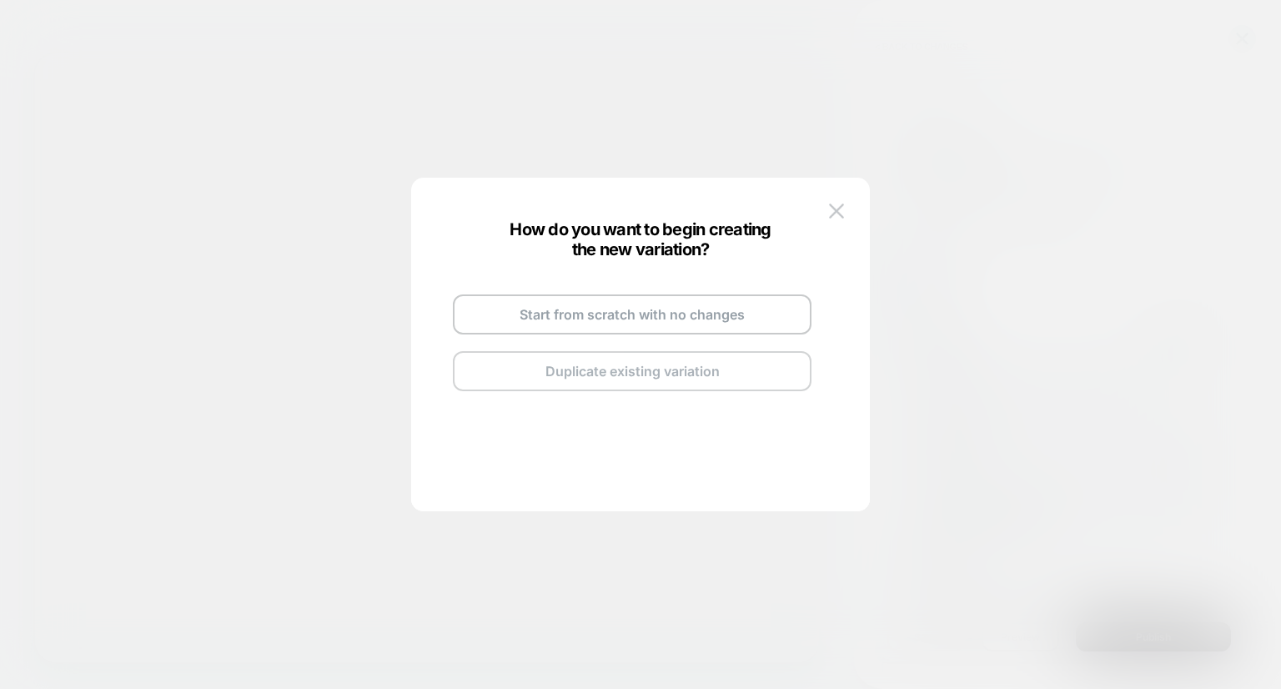
click at [607, 370] on button "Duplicate existing variation" at bounding box center [632, 371] width 359 height 40
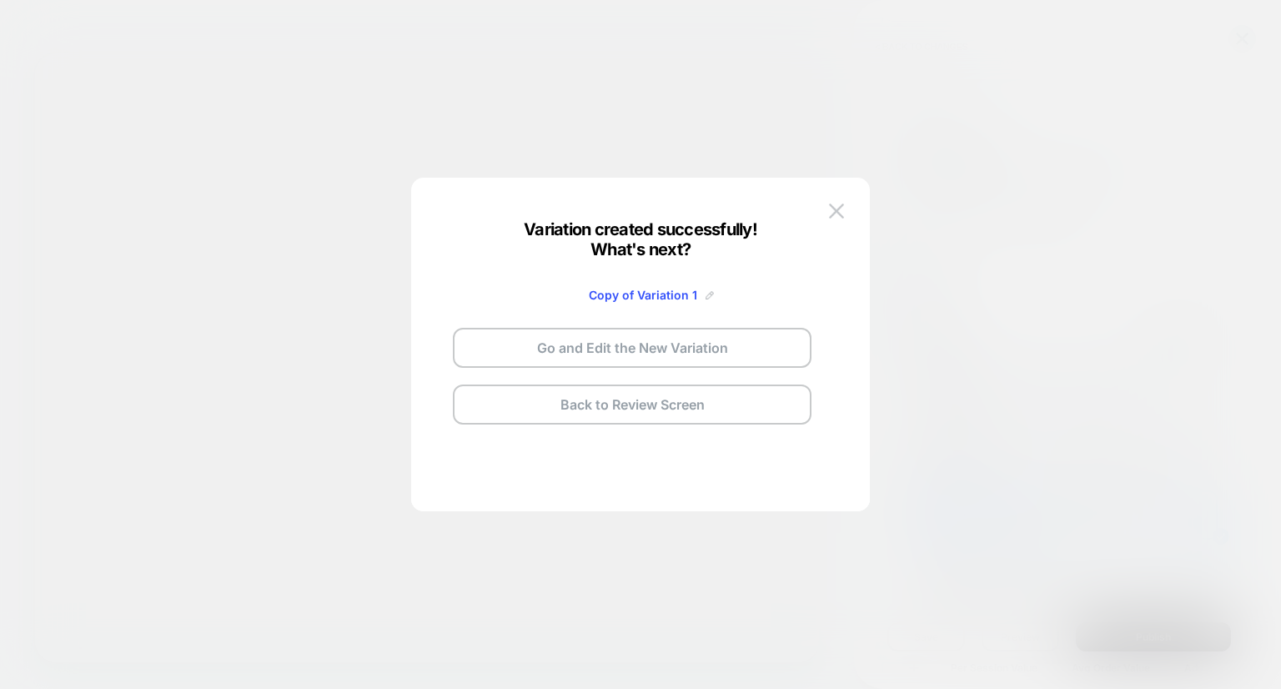
click at [706, 294] on img at bounding box center [710, 295] width 8 height 8
drag, startPoint x: 561, startPoint y: 294, endPoint x: 803, endPoint y: 298, distance: 242.7
click at [803, 298] on div "**********" at bounding box center [632, 342] width 392 height 197
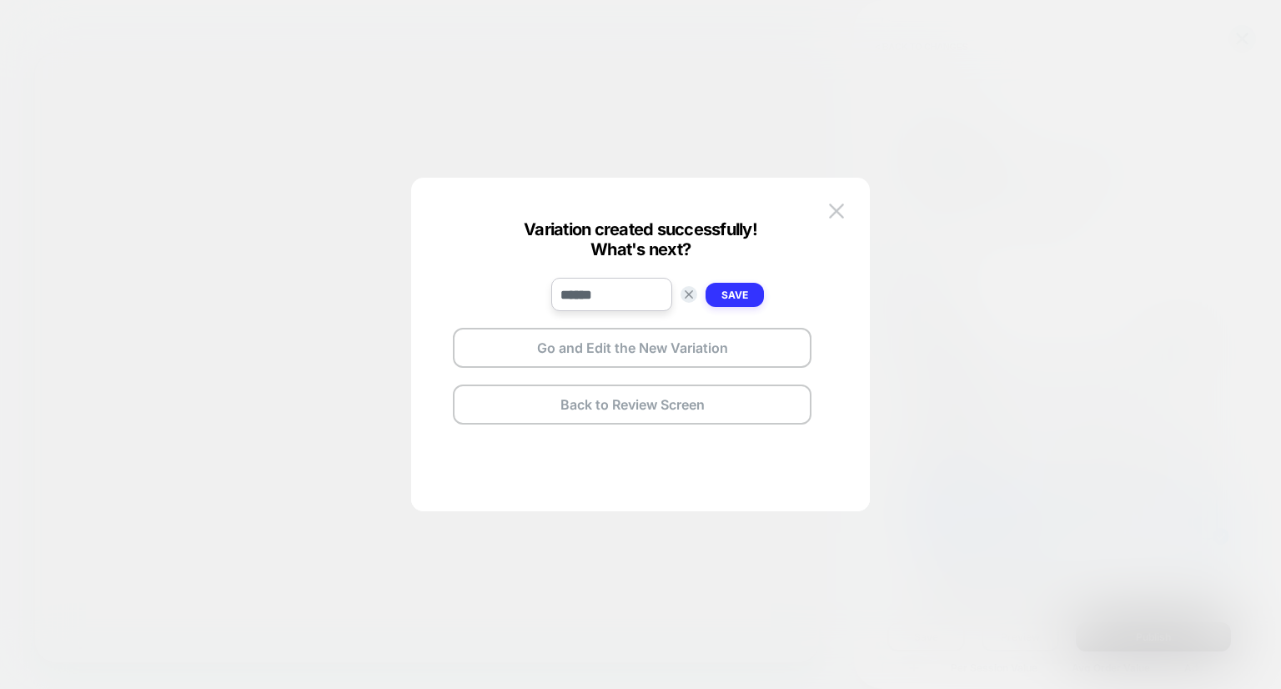
type input "******"
click at [733, 298] on strong "Save" at bounding box center [734, 295] width 27 height 13
click at [657, 347] on button "Go and Edit the New Variation" at bounding box center [632, 348] width 359 height 40
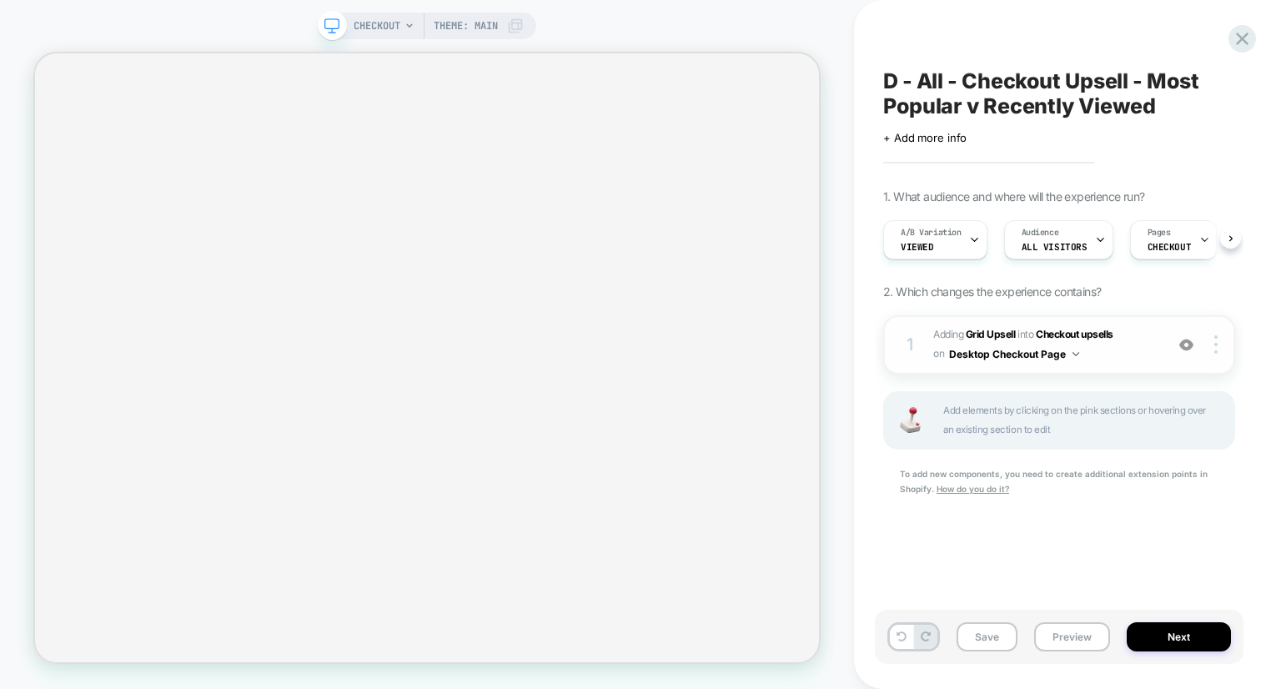
click at [979, 325] on span "#_loomi_addon_1755266802106_dup1758214576 Adding Grid Upsell INTO Checkout upse…" at bounding box center [1044, 344] width 223 height 39
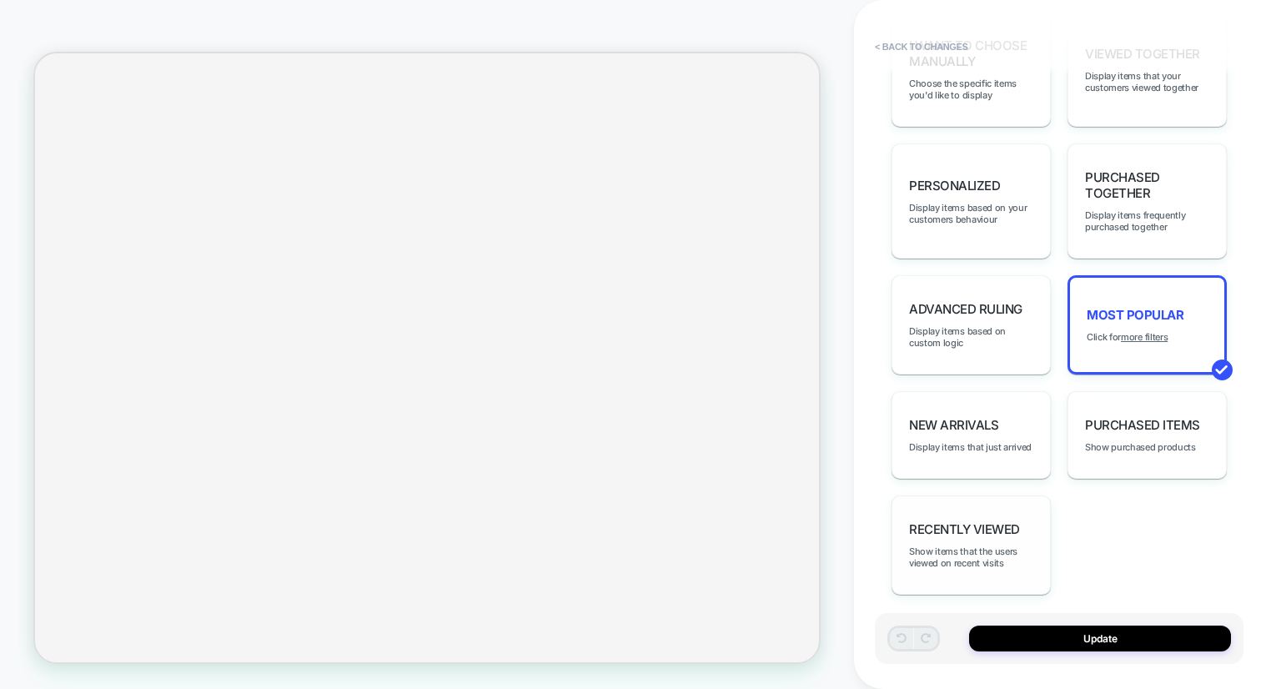
click at [953, 521] on span "Recently Viewed" at bounding box center [964, 529] width 111 height 16
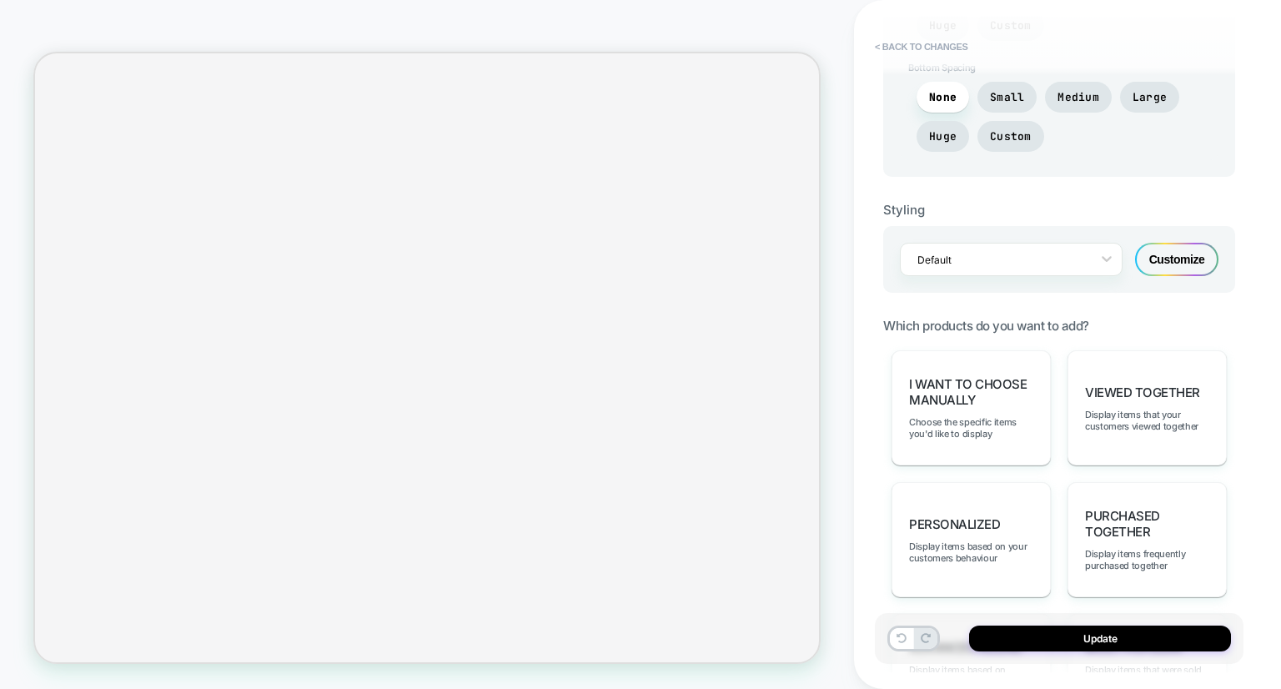
scroll to position [847, 0]
click at [1169, 251] on div "Customize" at bounding box center [1176, 258] width 83 height 33
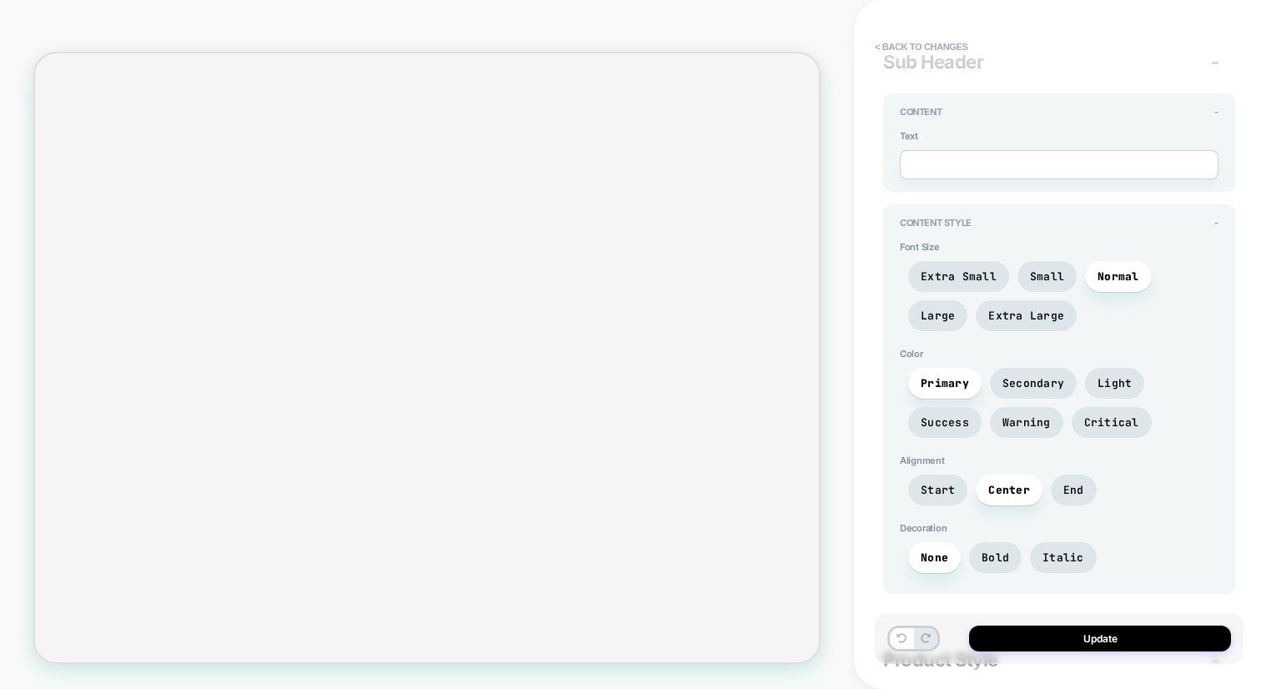
scroll to position [686, 0]
click at [1041, 276] on span "Small" at bounding box center [1047, 274] width 59 height 31
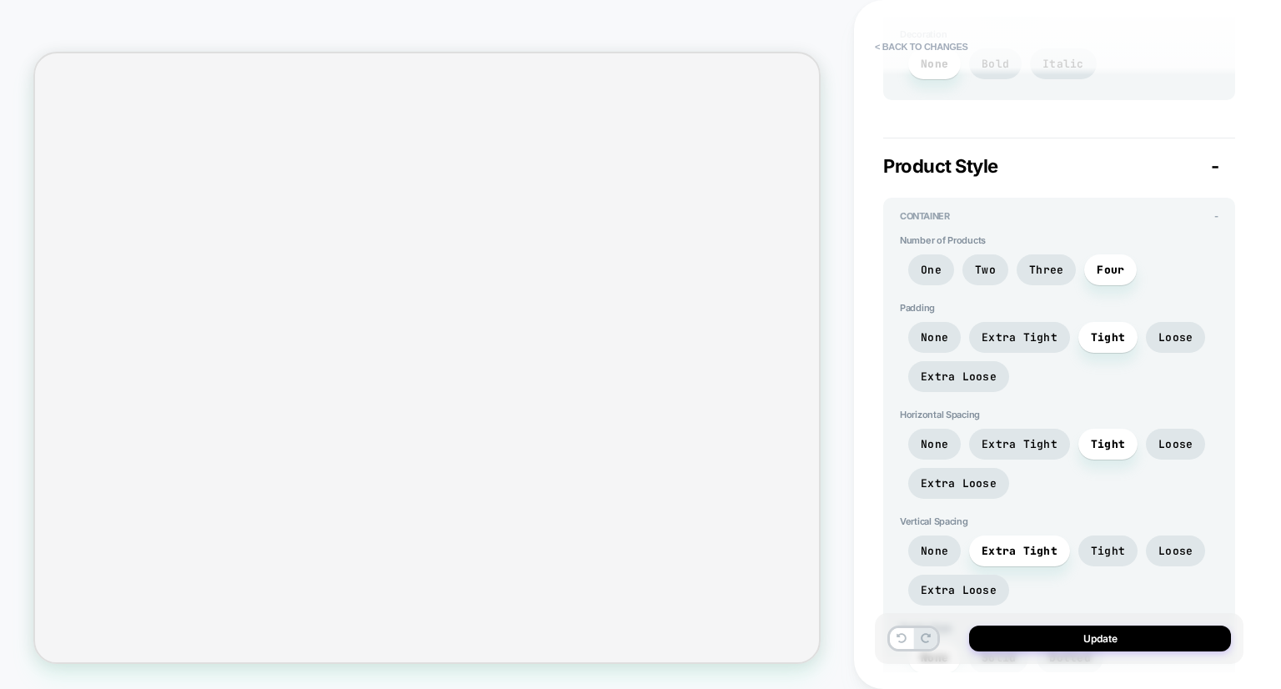
scroll to position [1226, 0]
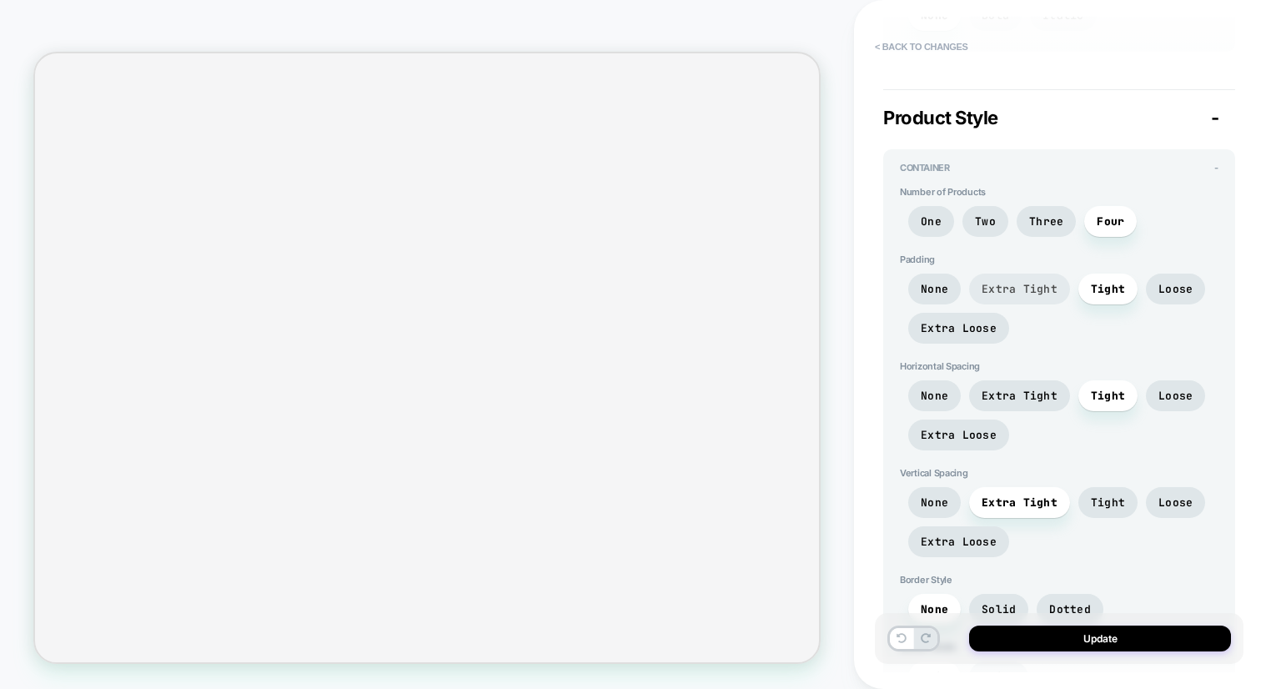
click at [1031, 282] on span "Extra Tight" at bounding box center [1020, 289] width 76 height 14
click at [1029, 395] on span "Extra Tight" at bounding box center [1020, 396] width 76 height 14
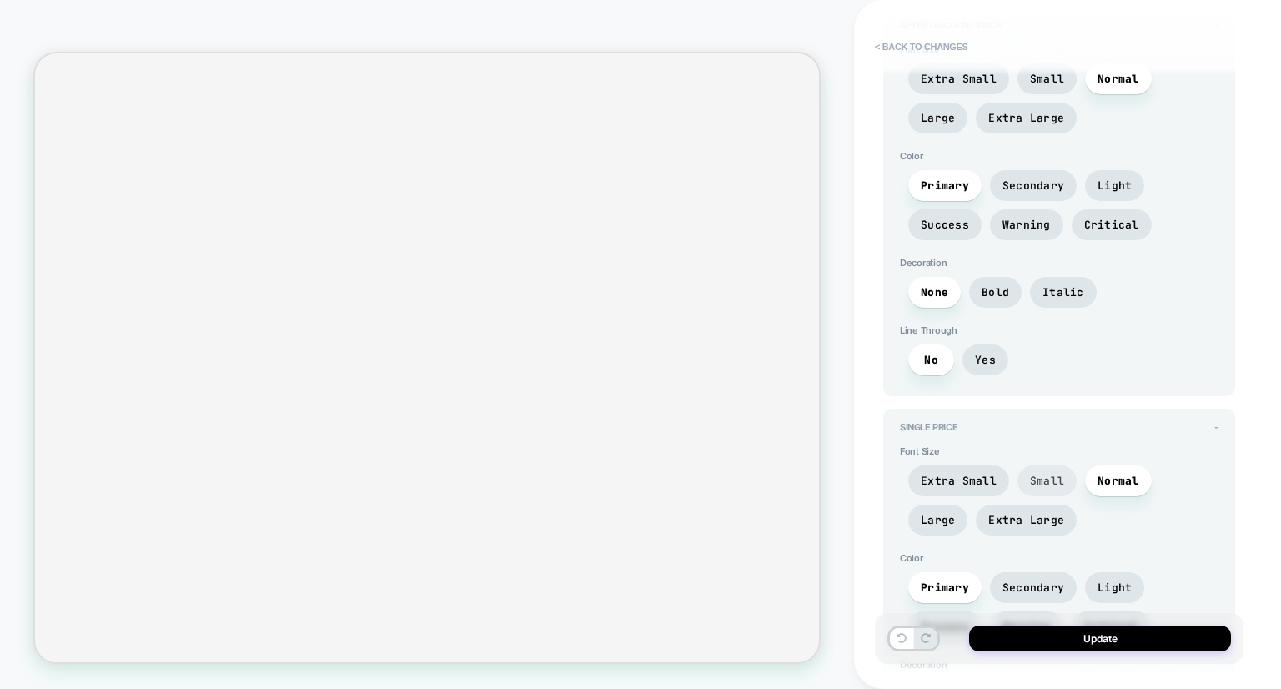
click at [1035, 474] on span "Small" at bounding box center [1047, 481] width 34 height 14
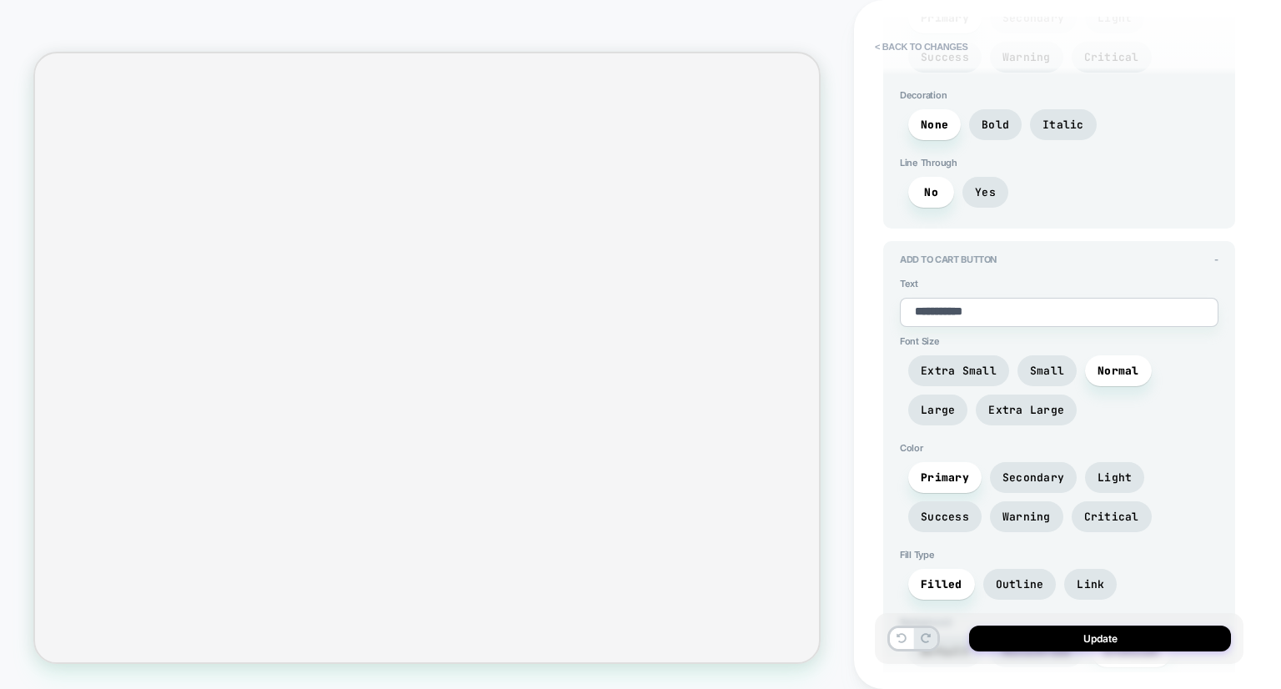
scroll to position [3353, 0]
click at [1043, 354] on span "Small" at bounding box center [1047, 369] width 59 height 31
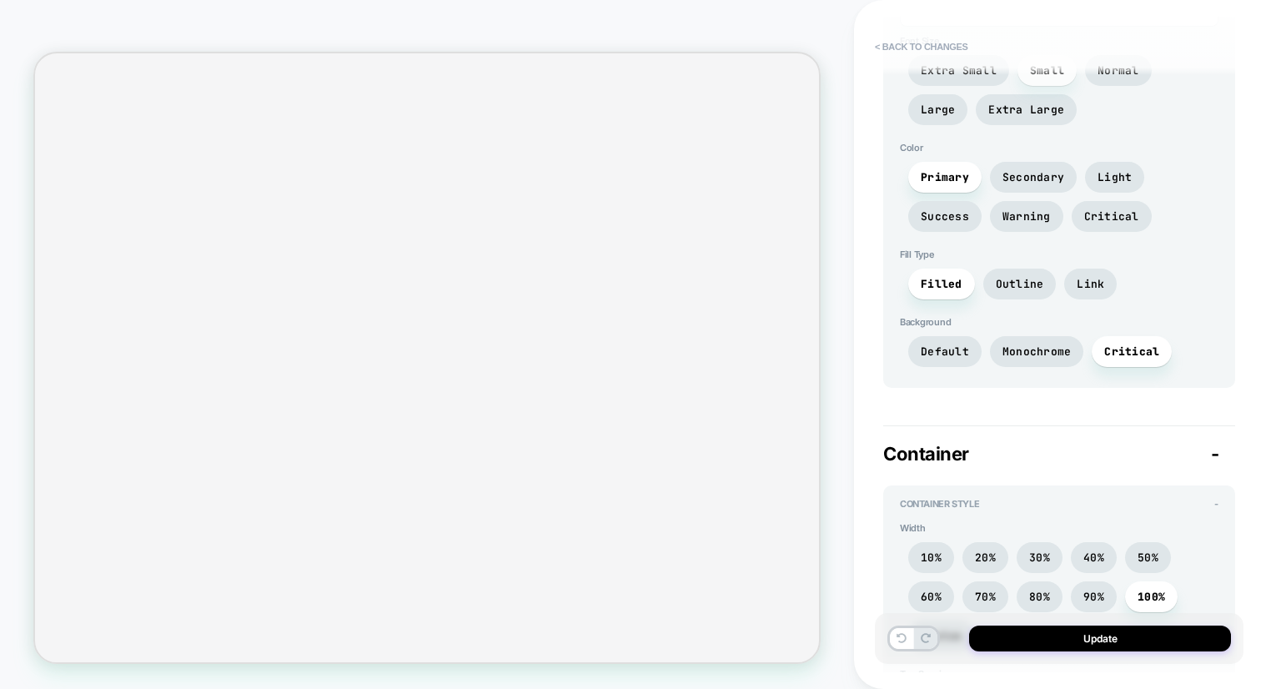
scroll to position [3893, 0]
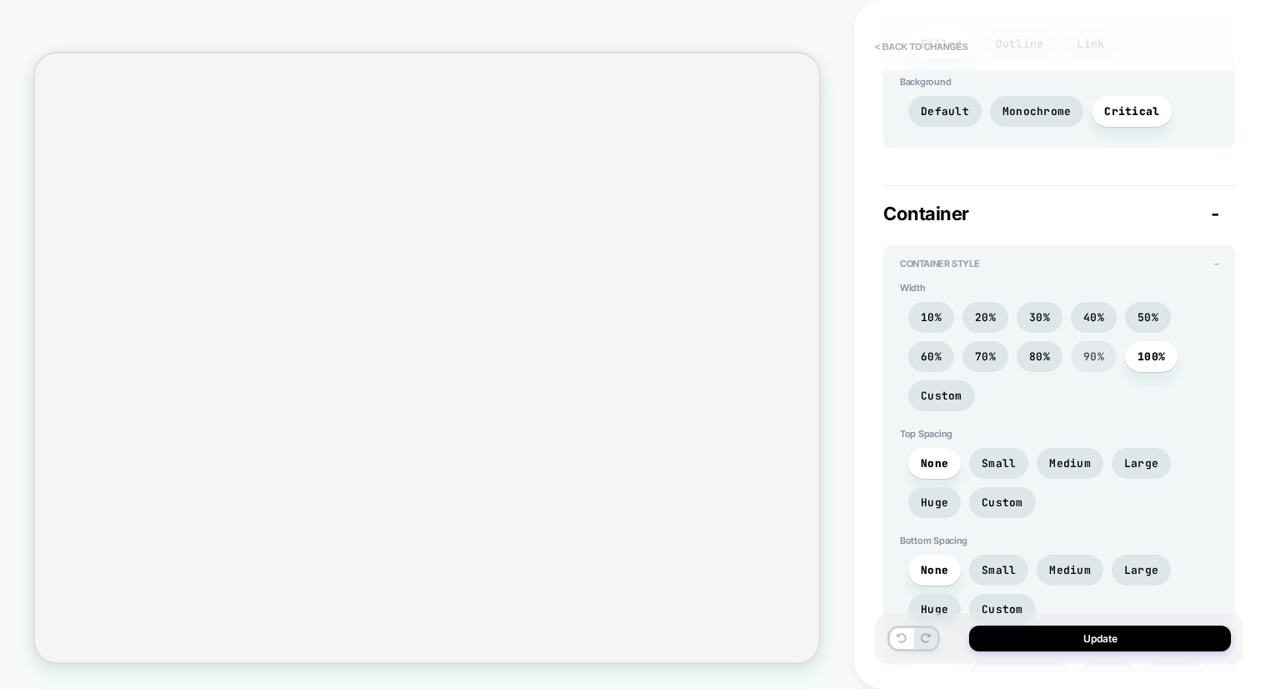
click at [1094, 349] on span "90%" at bounding box center [1093, 356] width 21 height 14
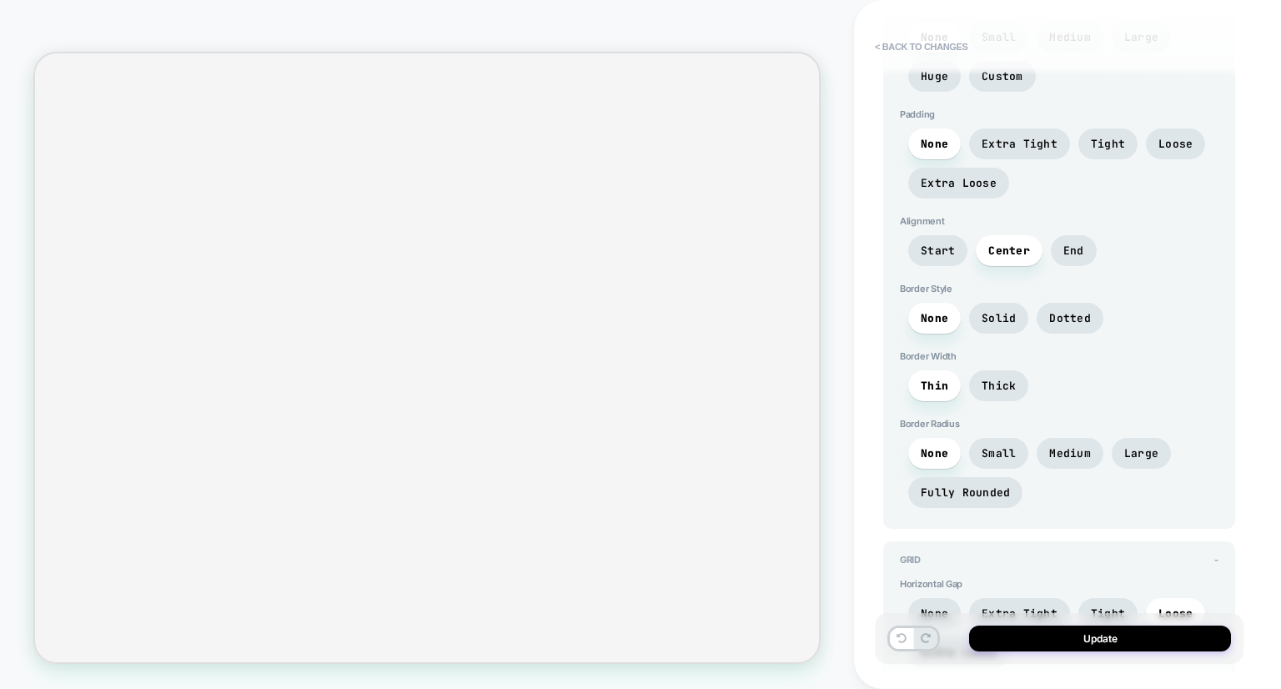
scroll to position [4611, 0]
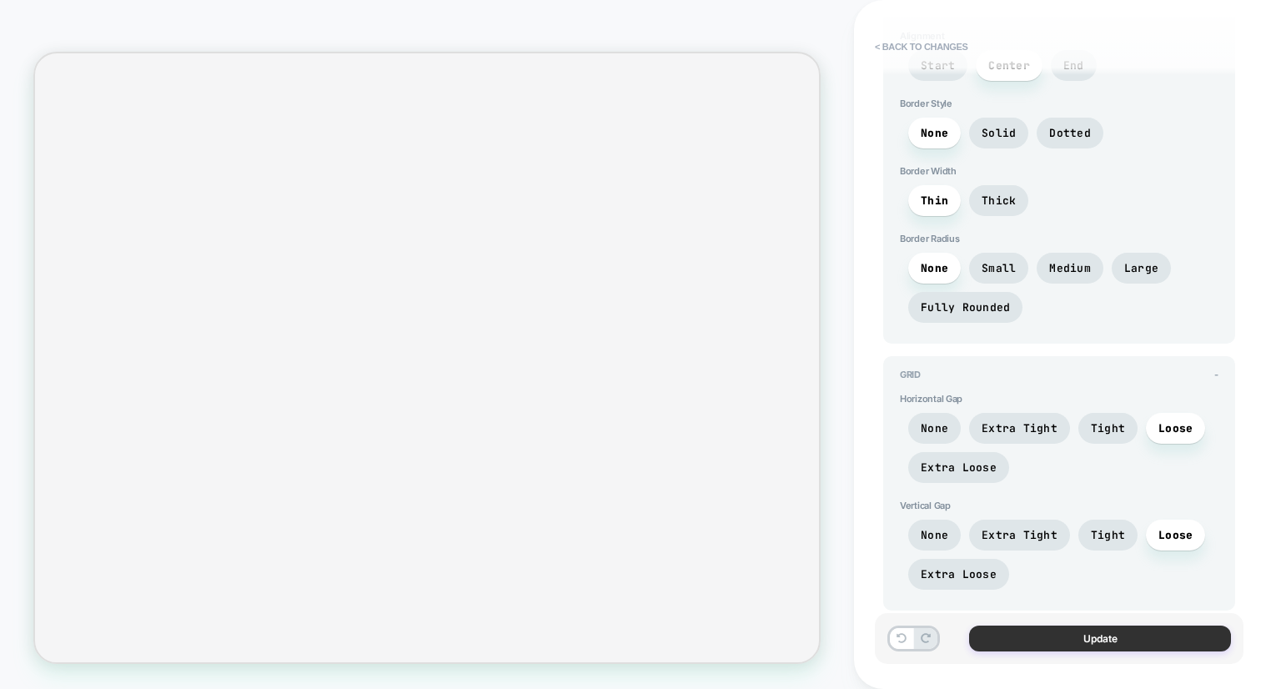
click at [1049, 636] on button "Update" at bounding box center [1100, 639] width 262 height 26
type textarea "*"
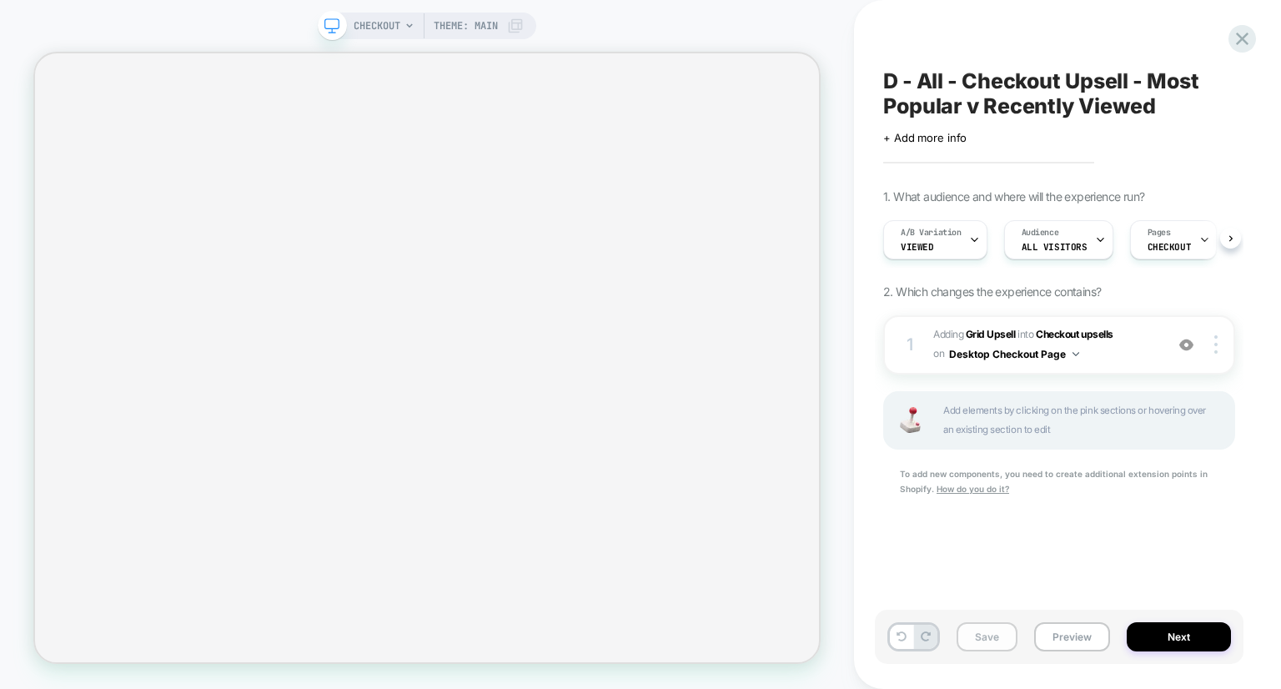
scroll to position [0, 0]
click at [978, 639] on button "Save" at bounding box center [987, 636] width 61 height 29
click at [1160, 639] on button "Next" at bounding box center [1179, 636] width 104 height 29
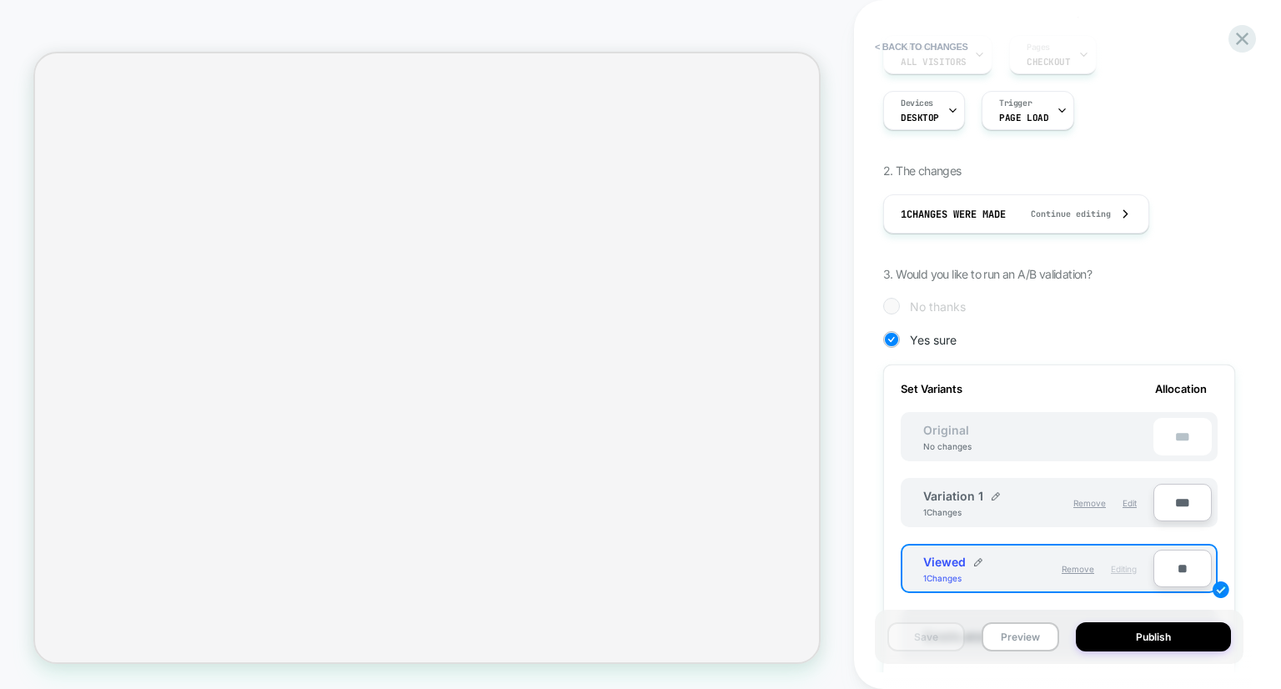
scroll to position [215, 0]
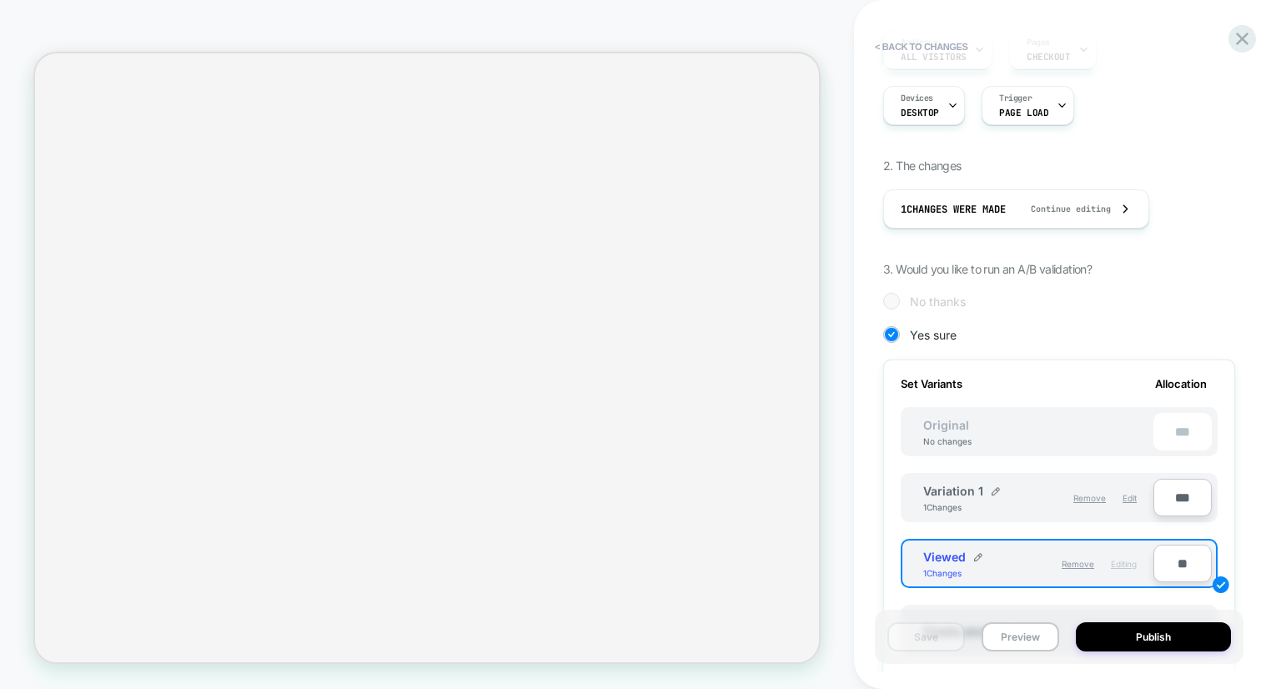
click at [1178, 505] on input "***" at bounding box center [1183, 498] width 58 height 38
type input "***"
type input "**"
type input "***"
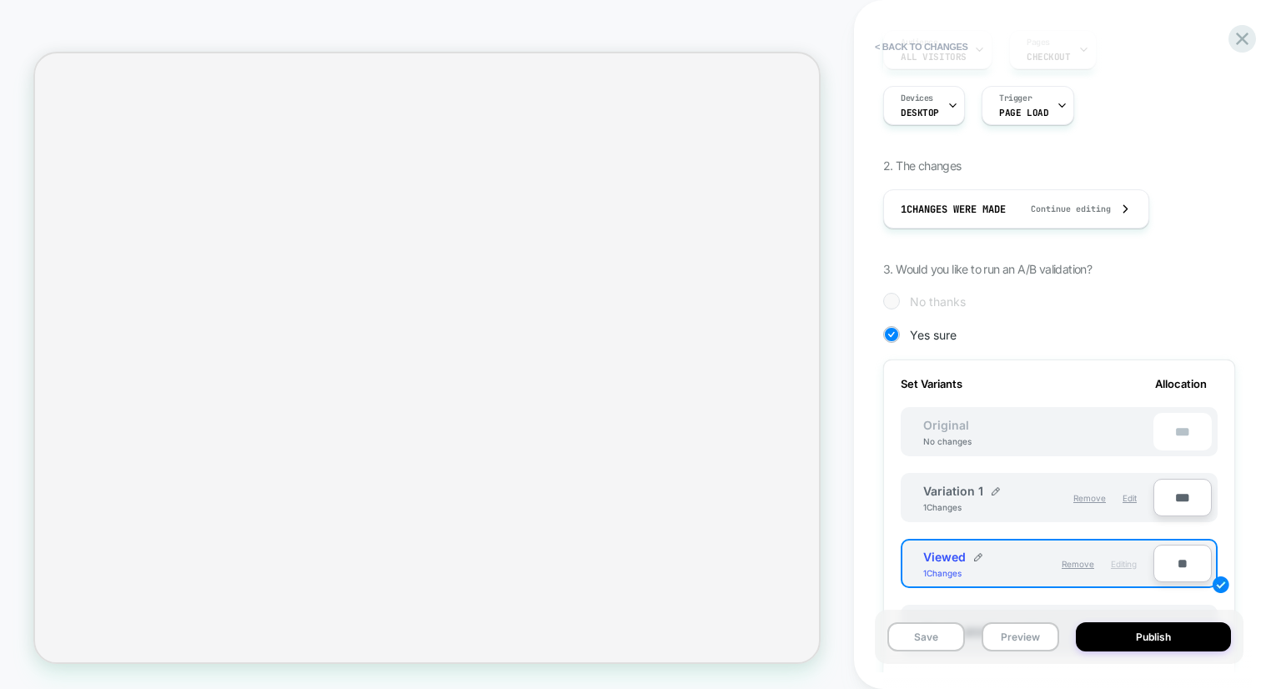
type input "***"
type input "**"
type input "***"
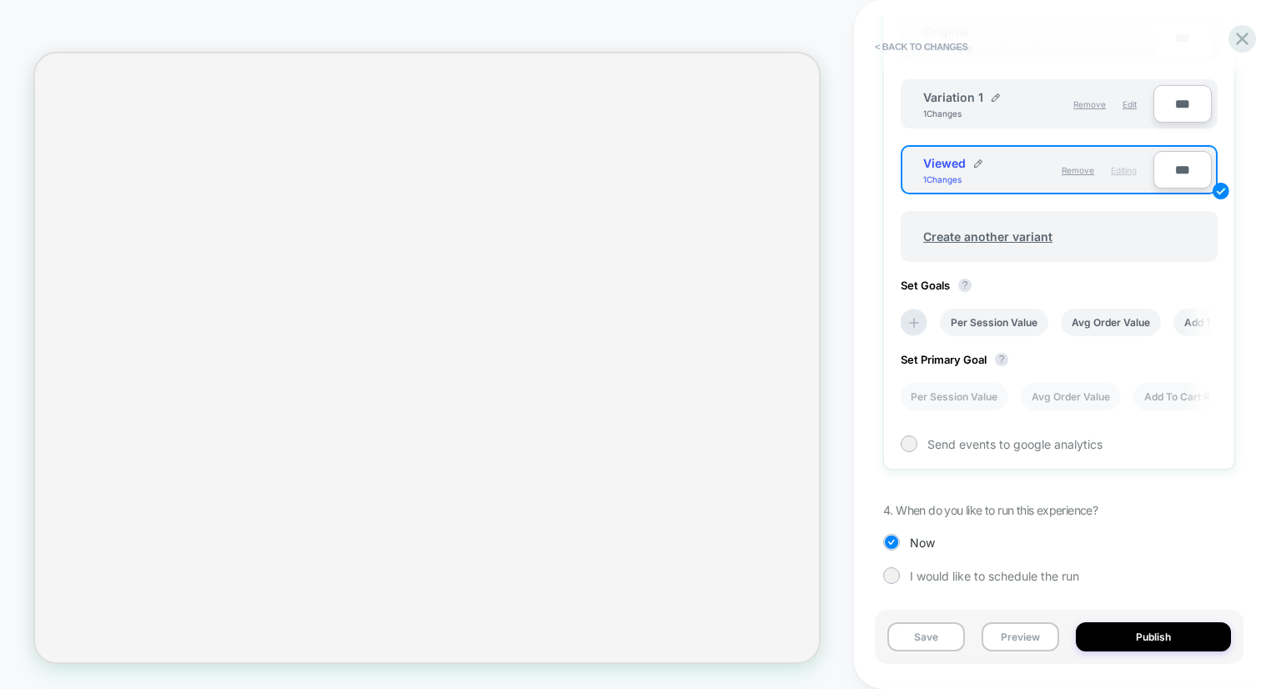
type input "***"
drag, startPoint x: 987, startPoint y: 96, endPoint x: 959, endPoint y: 103, distance: 28.5
click at [959, 103] on div "Variation 1 1 Changes" at bounding box center [980, 104] width 115 height 28
click at [994, 99] on img at bounding box center [996, 97] width 8 height 8
type input "**********"
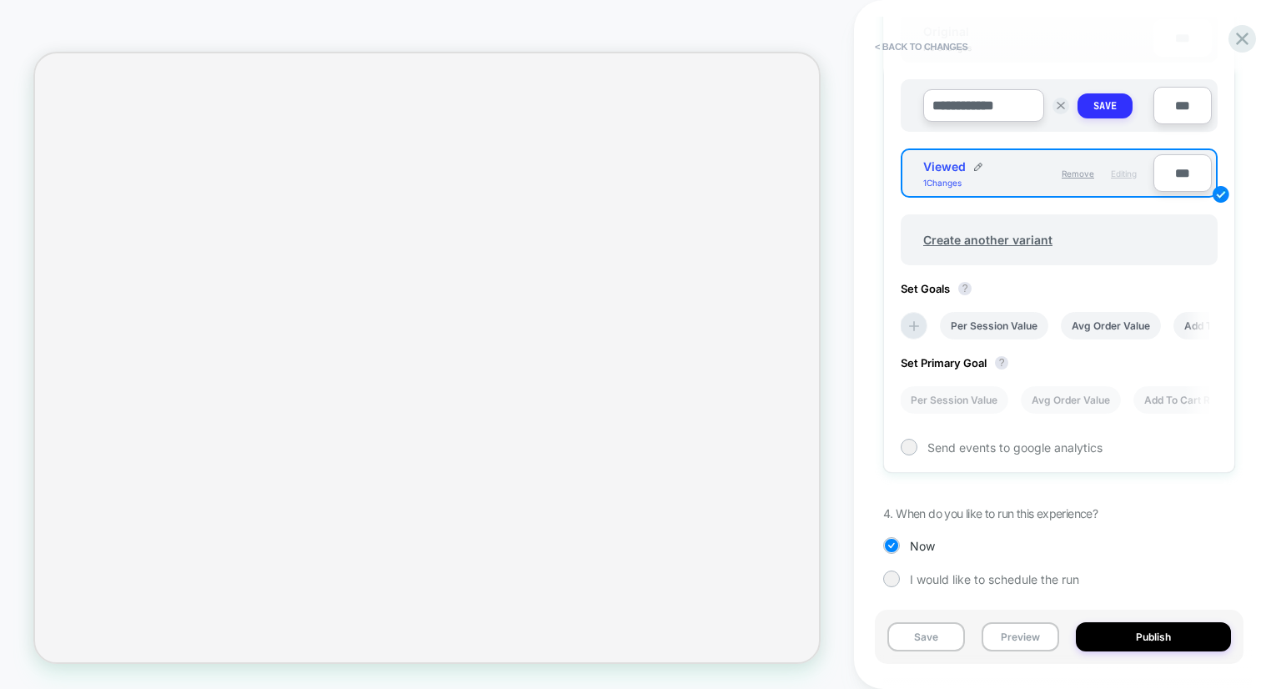
click at [1108, 99] on strong "Save" at bounding box center [1105, 105] width 23 height 13
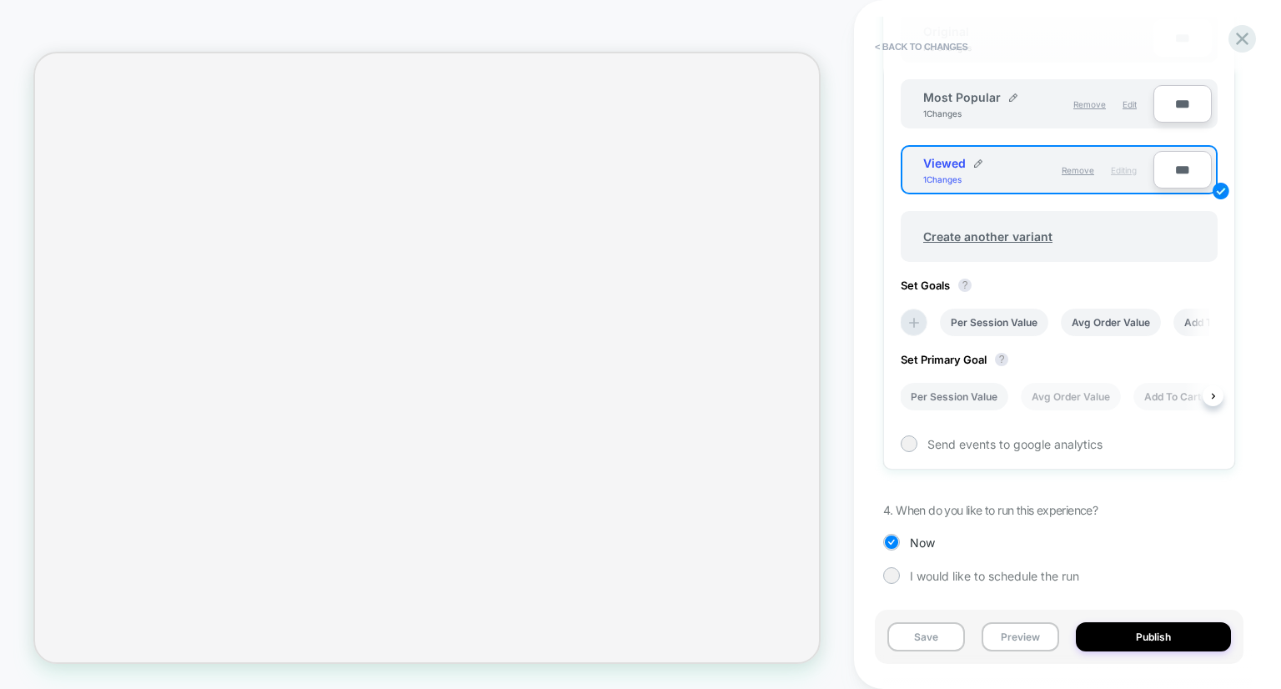
click at [994, 393] on li "Per Session Value" at bounding box center [954, 397] width 108 height 28
click at [941, 645] on button "Save" at bounding box center [926, 636] width 78 height 29
click at [1129, 640] on button "Publish" at bounding box center [1153, 636] width 155 height 29
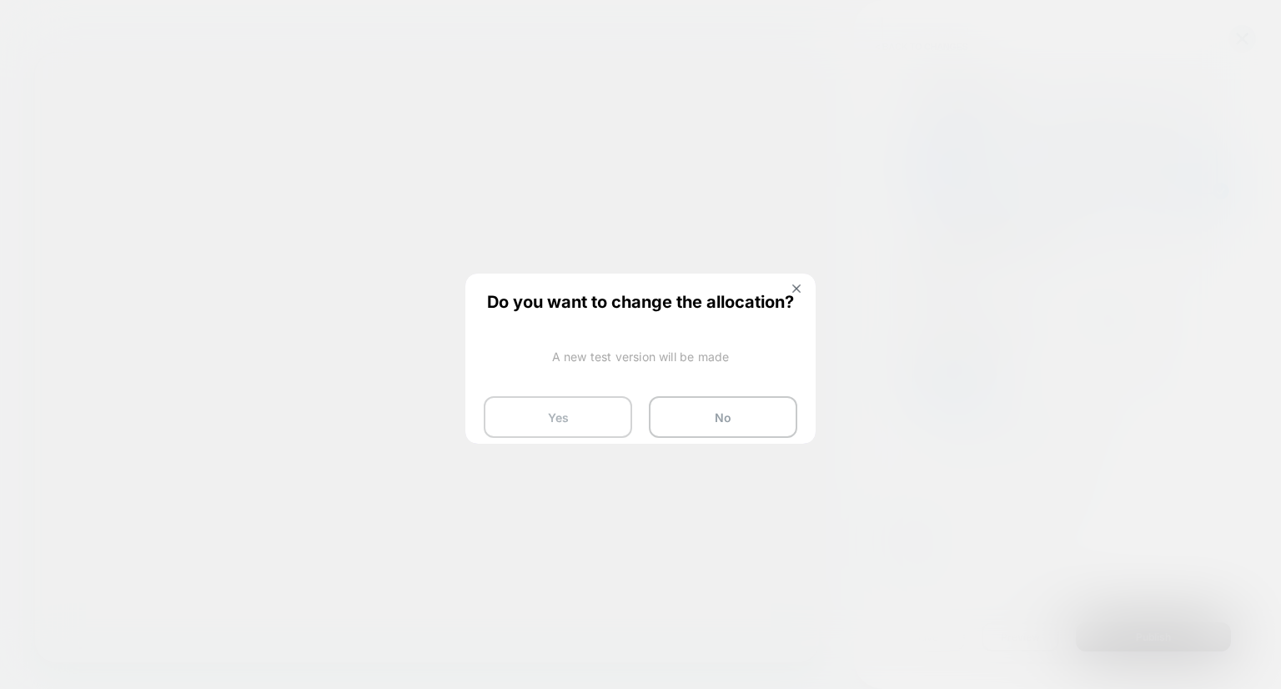
click at [575, 406] on button "Yes" at bounding box center [558, 417] width 148 height 42
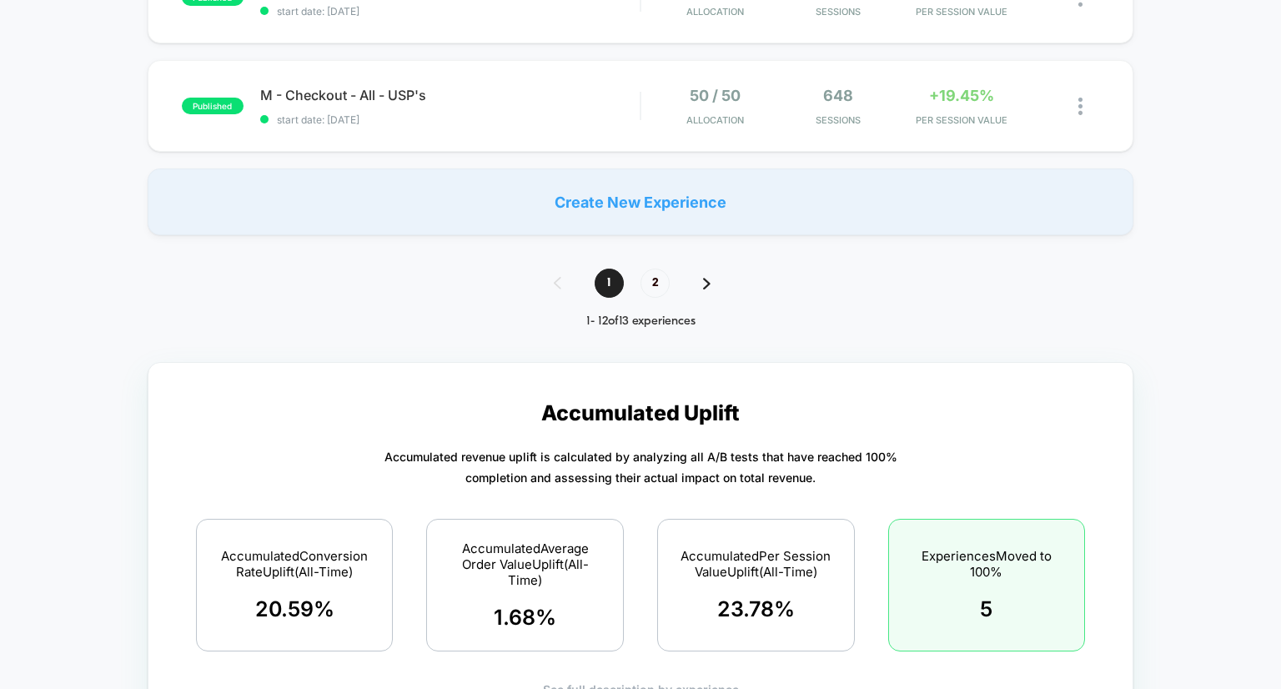
scroll to position [1147, 0]
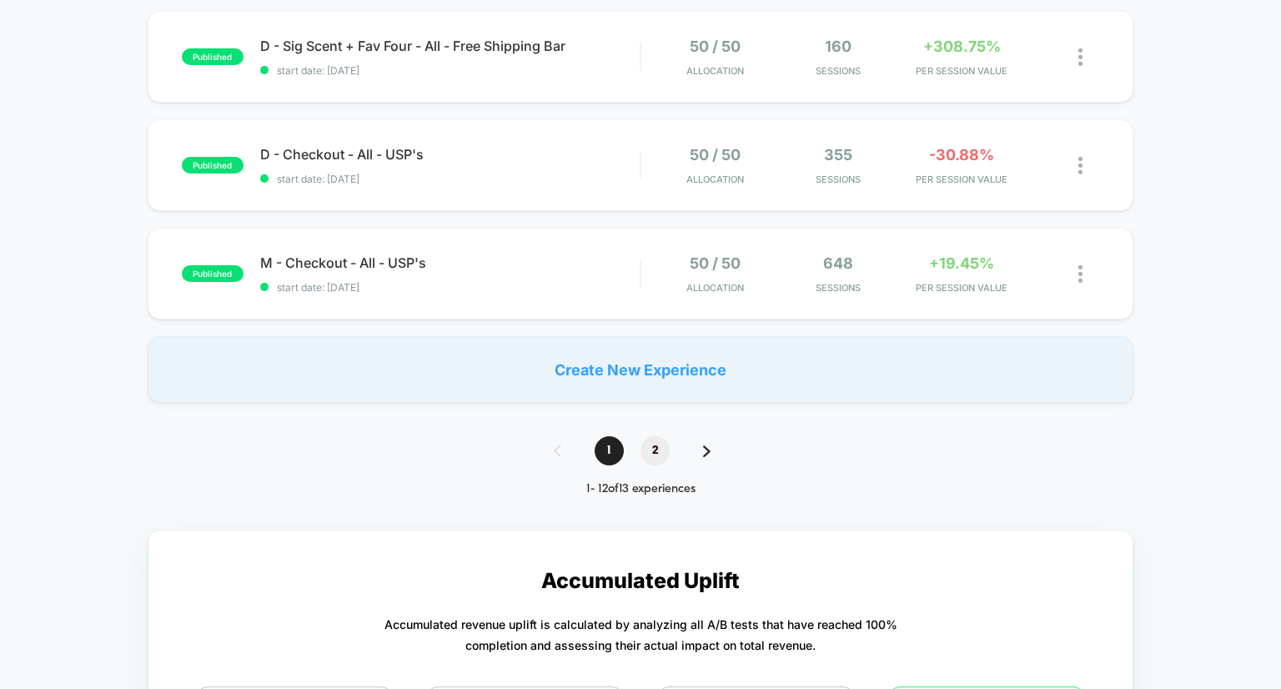
click at [646, 440] on span "2" at bounding box center [655, 450] width 29 height 29
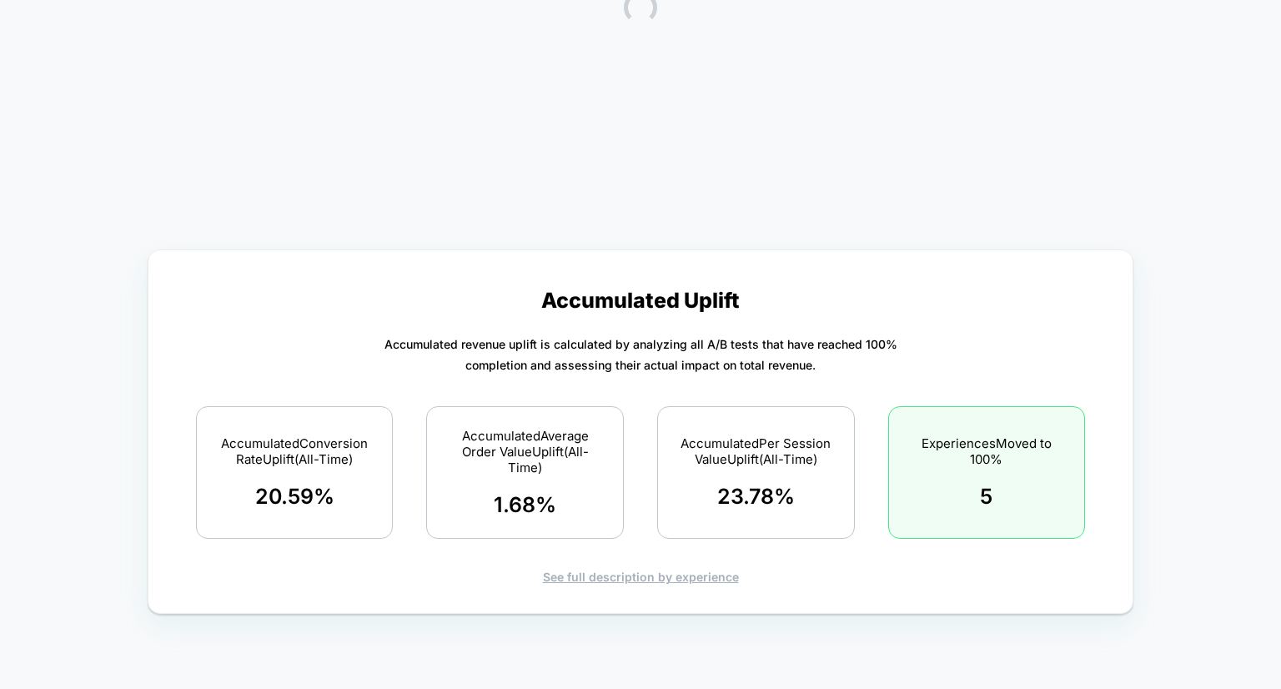
scroll to position [0, 0]
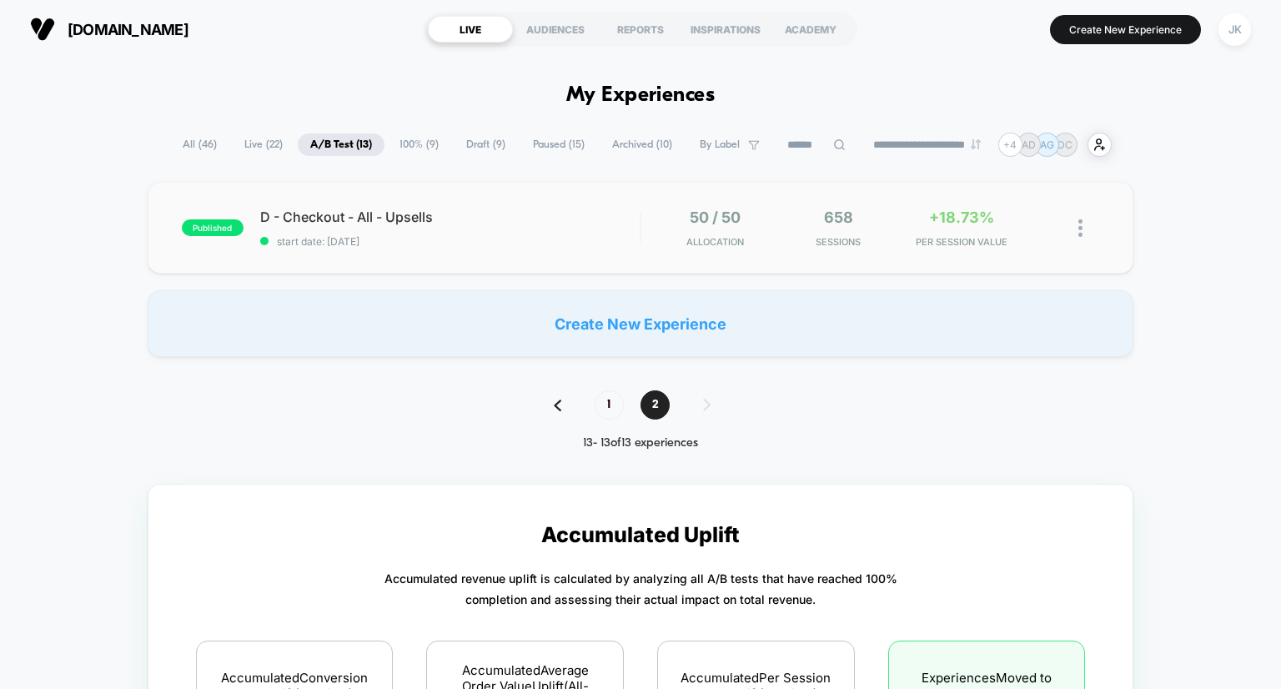
click at [1078, 230] on img at bounding box center [1080, 228] width 4 height 18
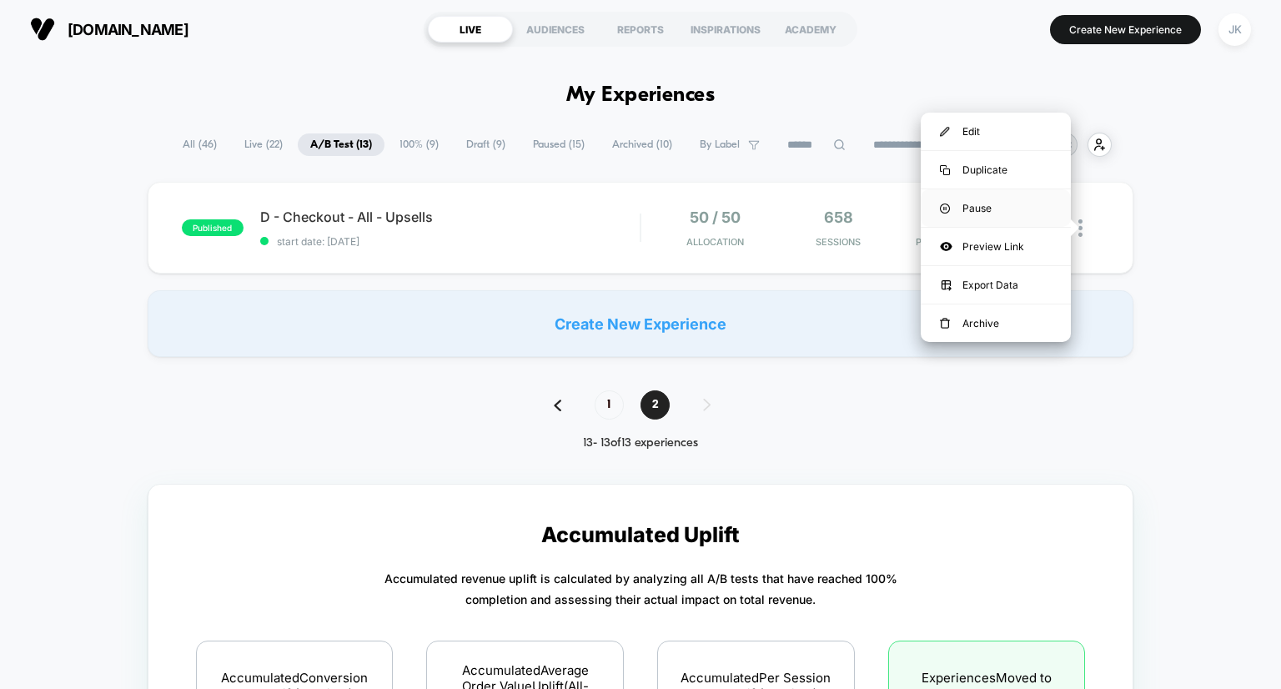
click at [1007, 207] on div "Pause" at bounding box center [996, 208] width 150 height 38
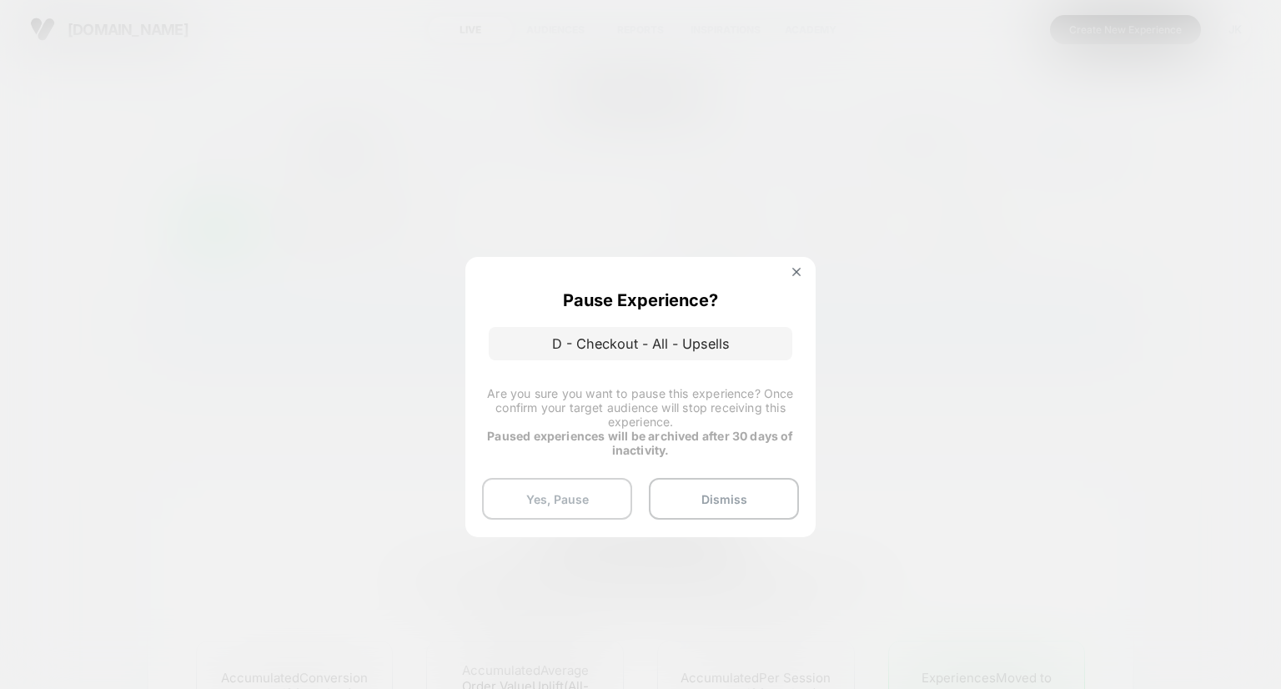
click at [550, 499] on button "Yes, Pause" at bounding box center [557, 499] width 150 height 42
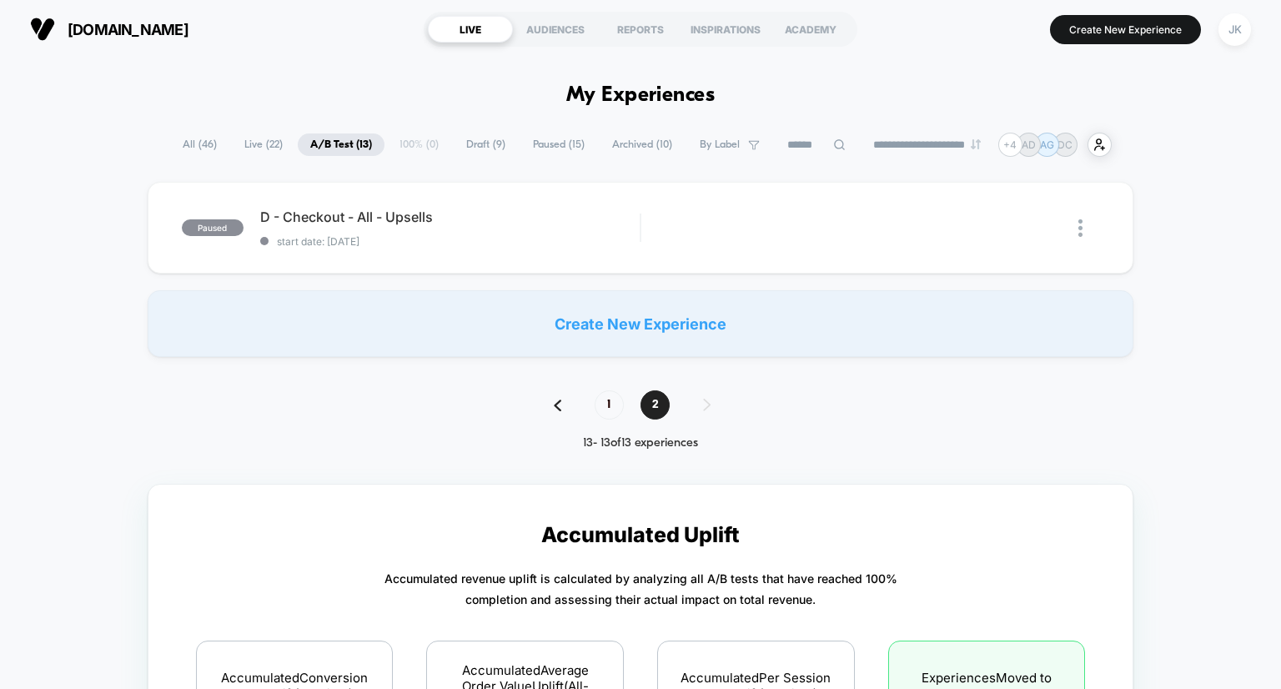
click at [307, 133] on span "A/B Test ( 13 )" at bounding box center [341, 144] width 87 height 23
click at [606, 392] on span "1" at bounding box center [609, 404] width 29 height 29
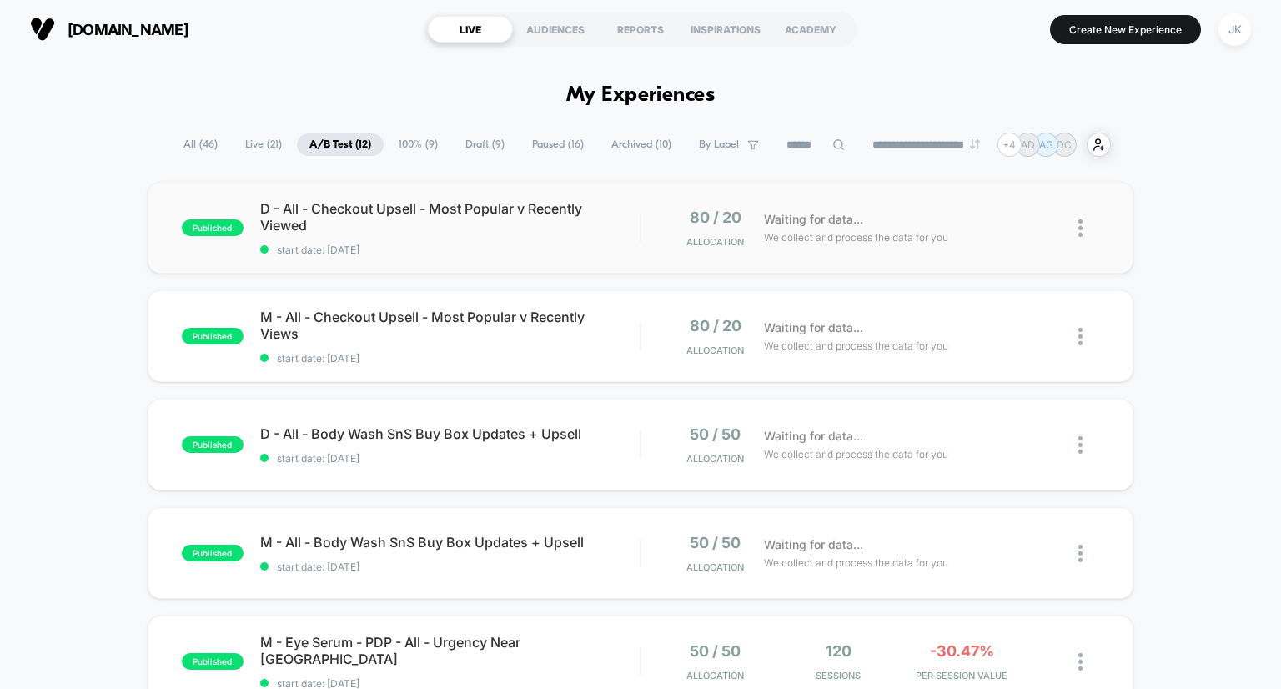
click at [1083, 221] on img at bounding box center [1080, 228] width 4 height 18
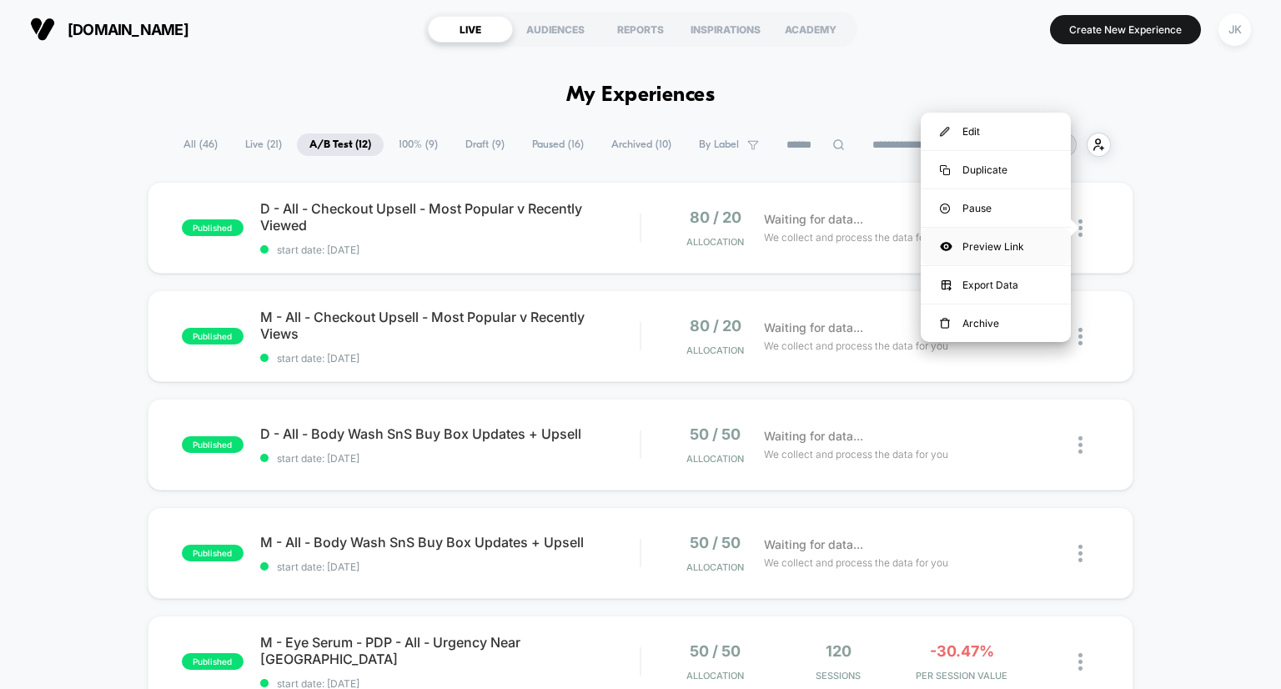
click at [999, 243] on div "Preview Link" at bounding box center [996, 247] width 150 height 38
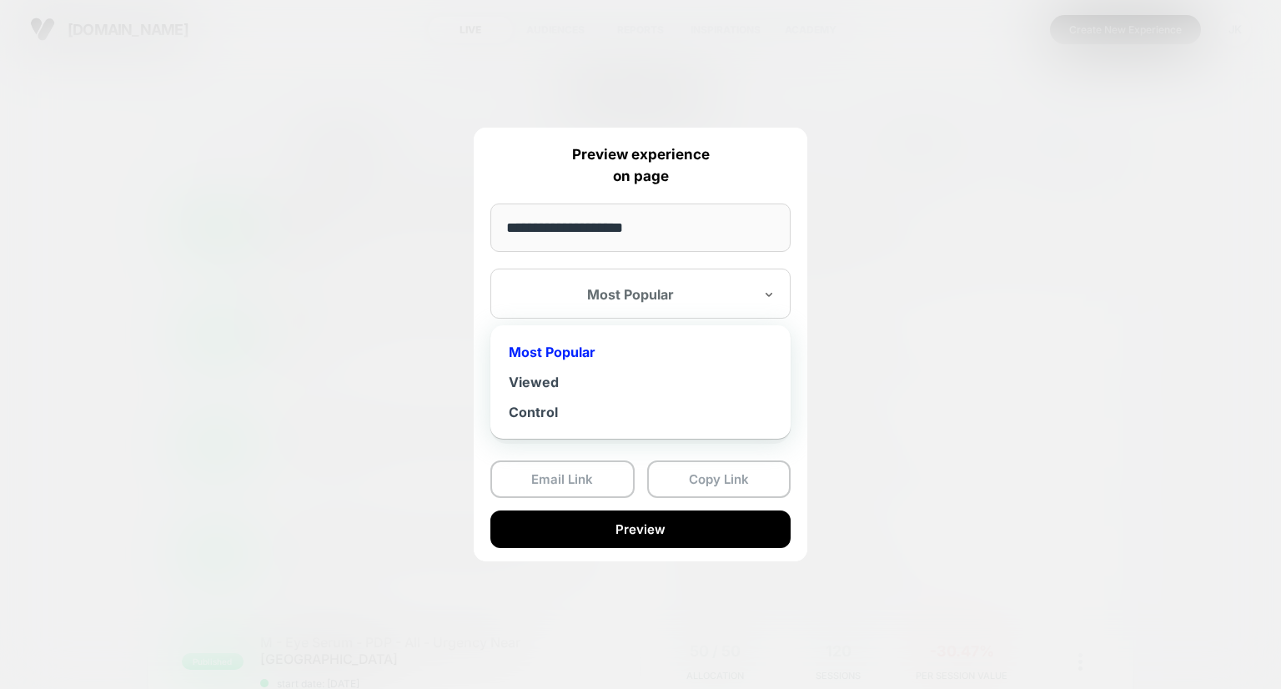
click at [678, 282] on div "Most Popular" at bounding box center [640, 294] width 300 height 50
click at [567, 385] on div "Viewed" at bounding box center [641, 382] width 284 height 30
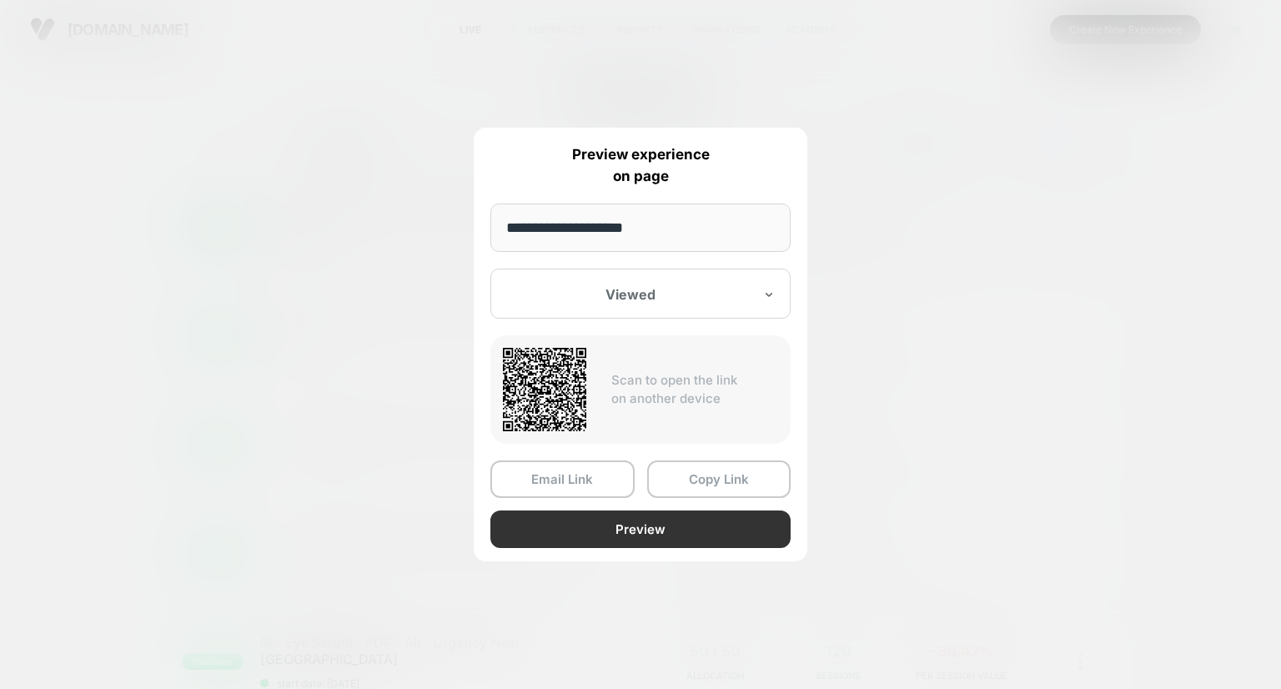
click at [619, 517] on button "Preview" at bounding box center [640, 529] width 300 height 38
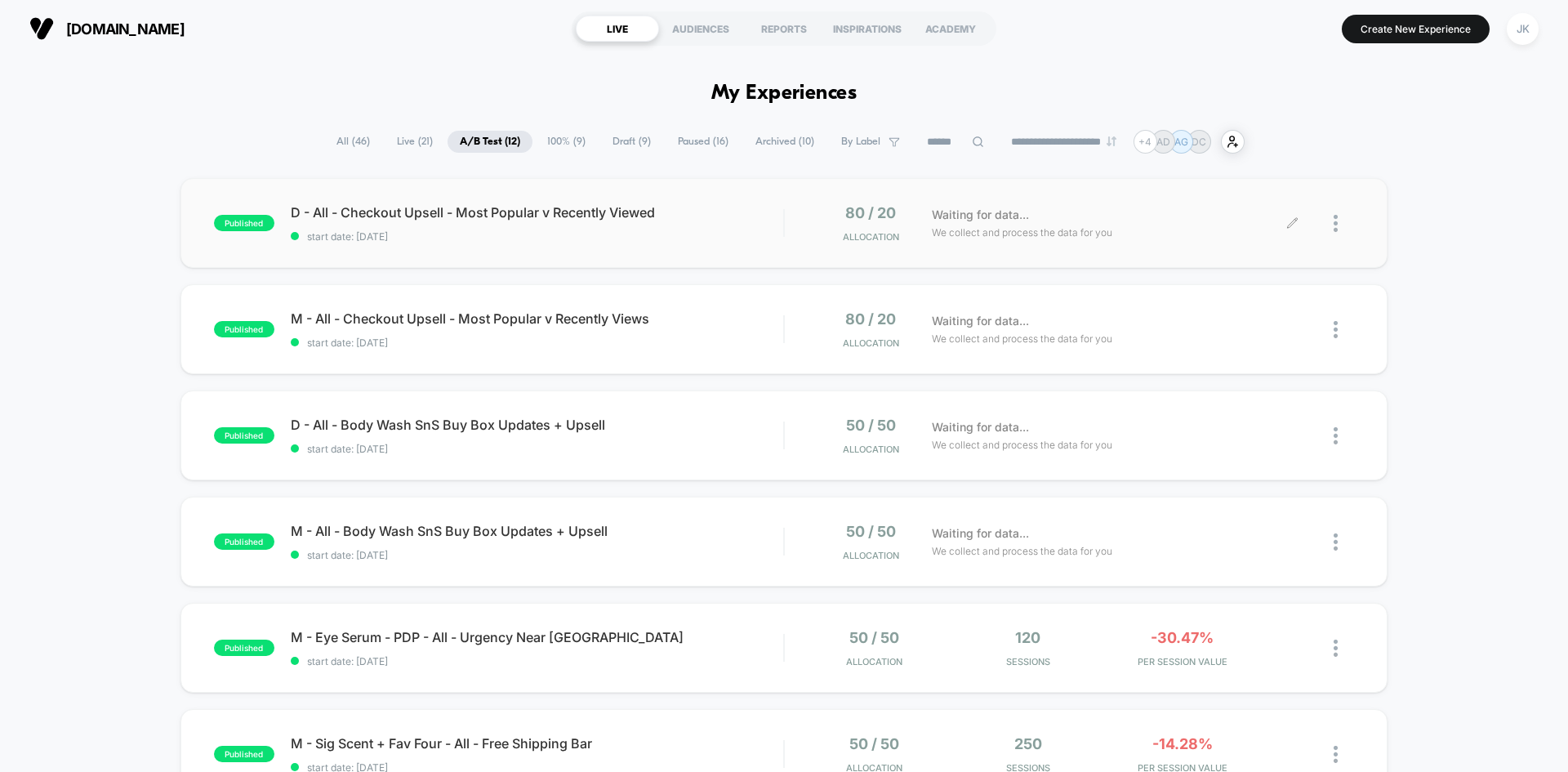
click at [615, 138] on span "Draft ( 9 )" at bounding box center [632, 141] width 63 height 23
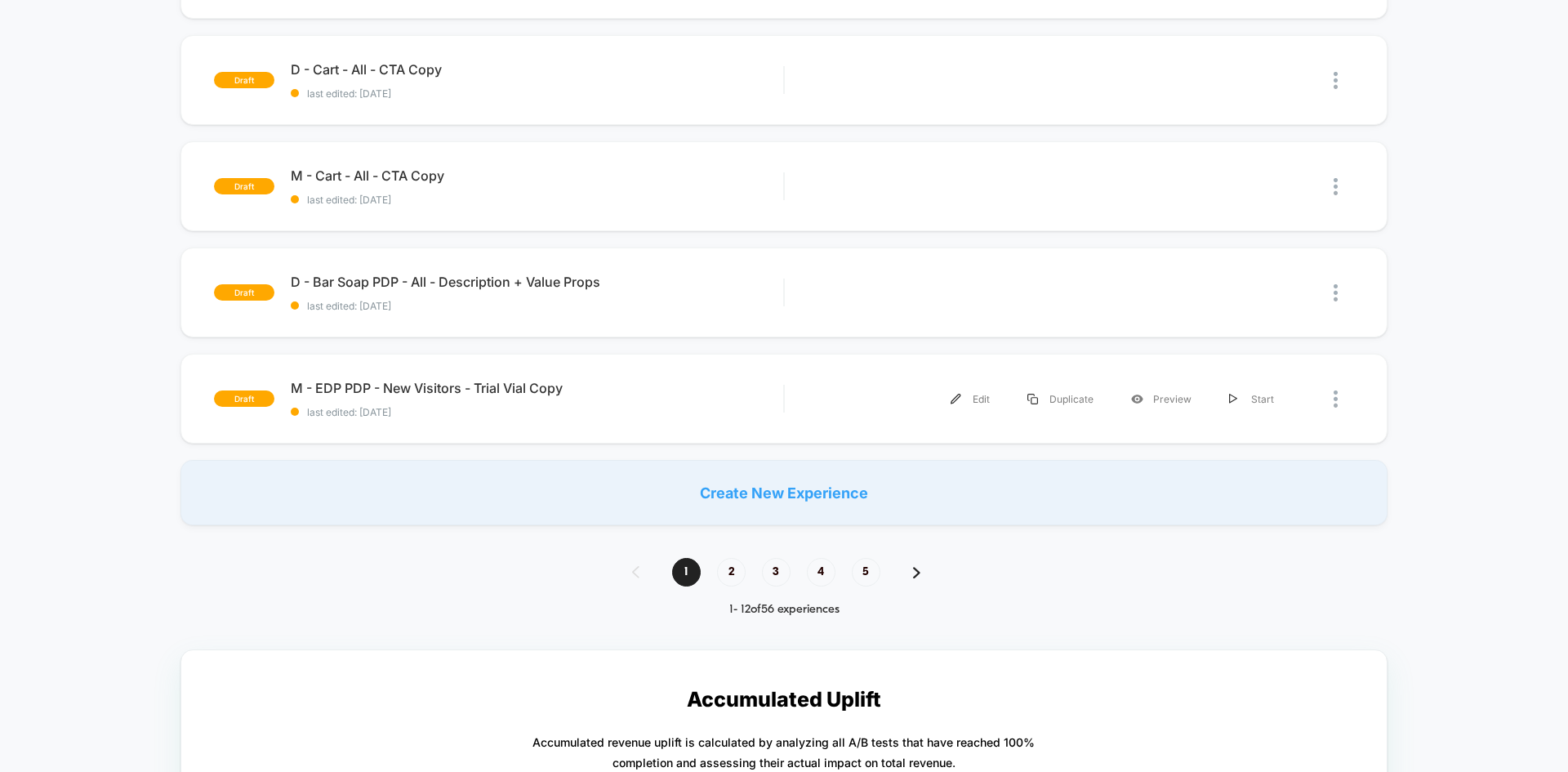
scroll to position [665, 0]
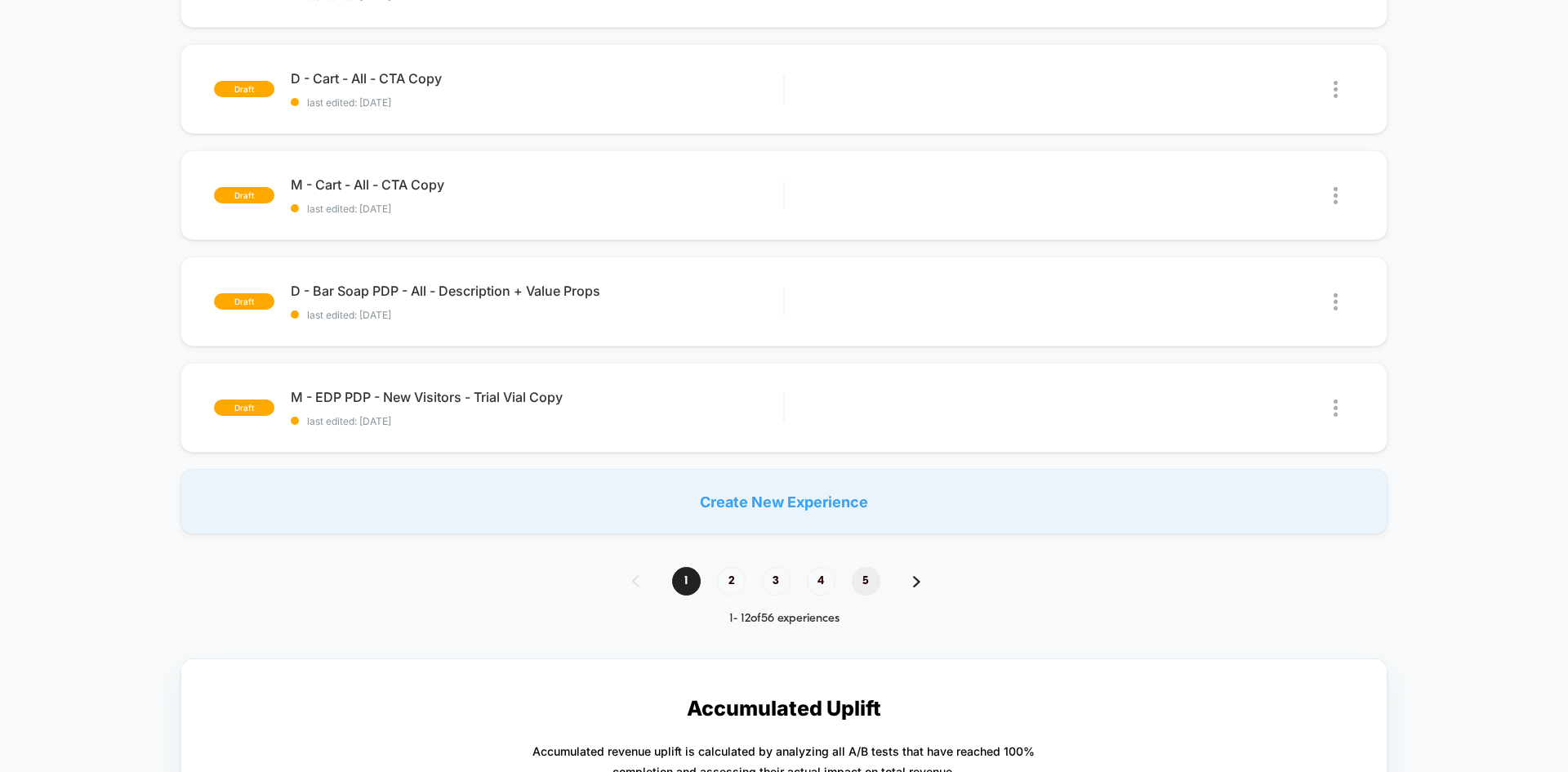
click at [859, 583] on span "5" at bounding box center [866, 581] width 28 height 28
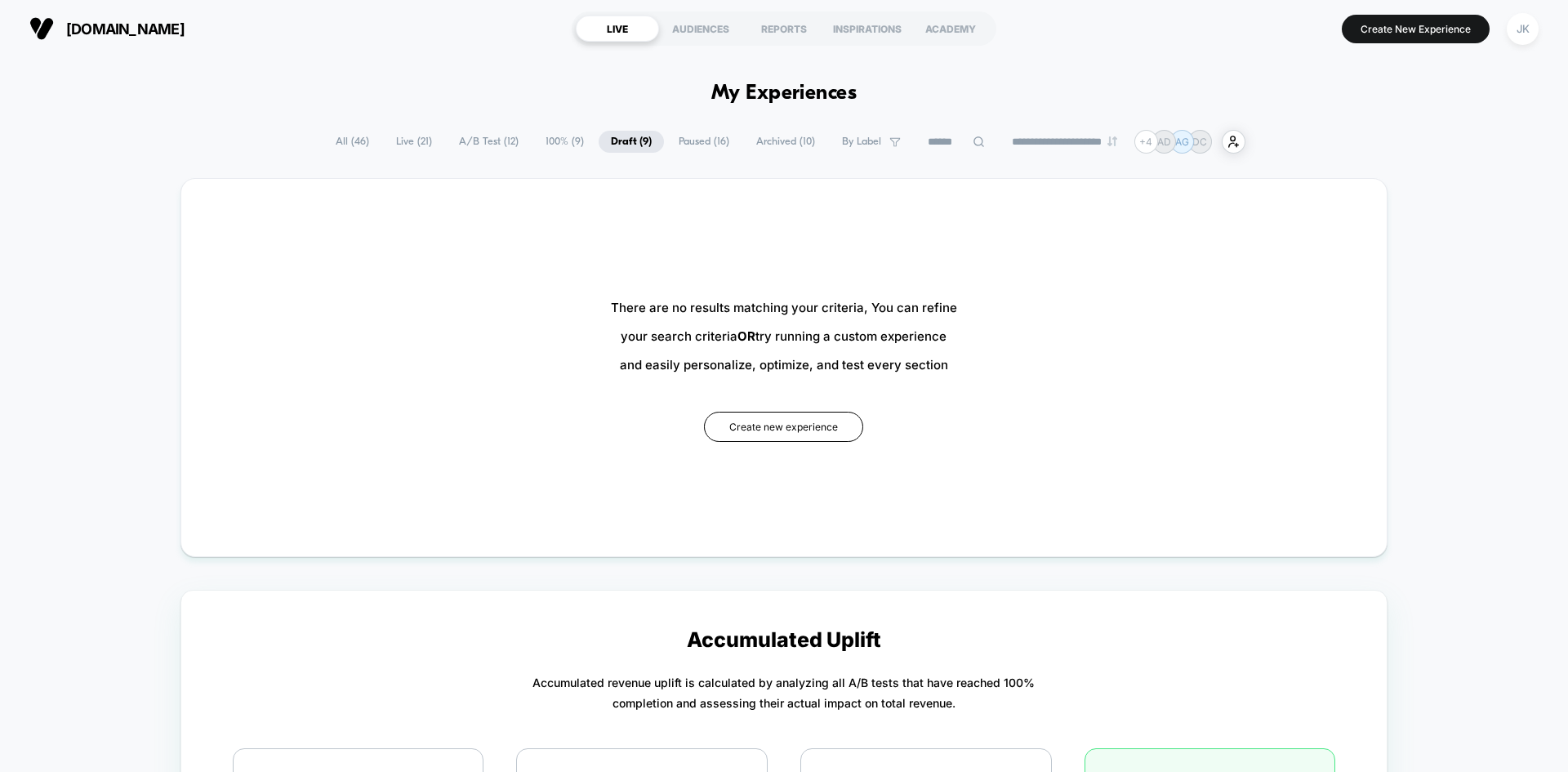
click at [618, 131] on span "Draft ( 9 )" at bounding box center [631, 141] width 66 height 23
click at [705, 140] on span "Paused ( 16 )" at bounding box center [704, 141] width 75 height 23
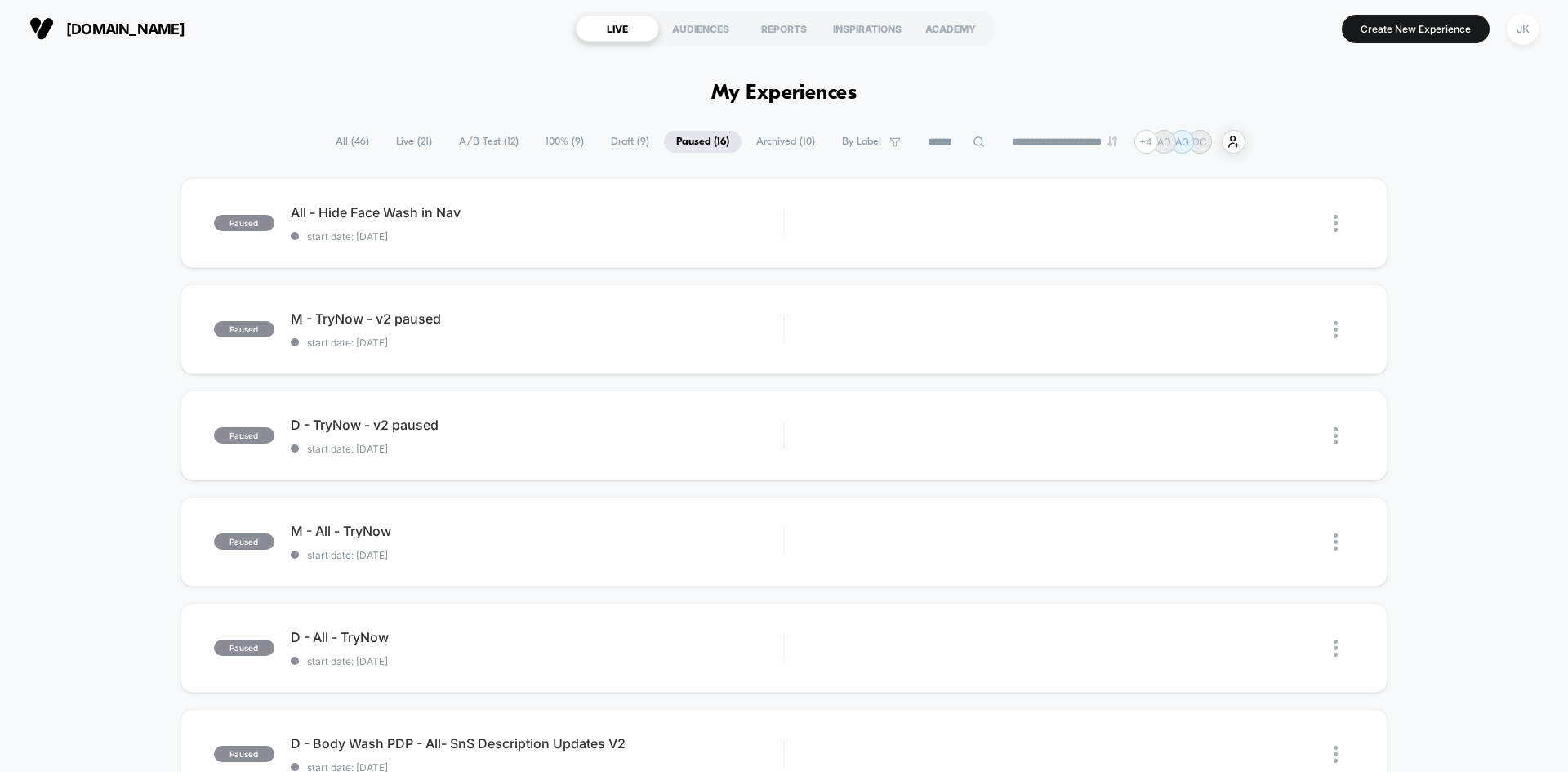
click at [619, 140] on span "Draft ( 9 )" at bounding box center [630, 141] width 63 height 23
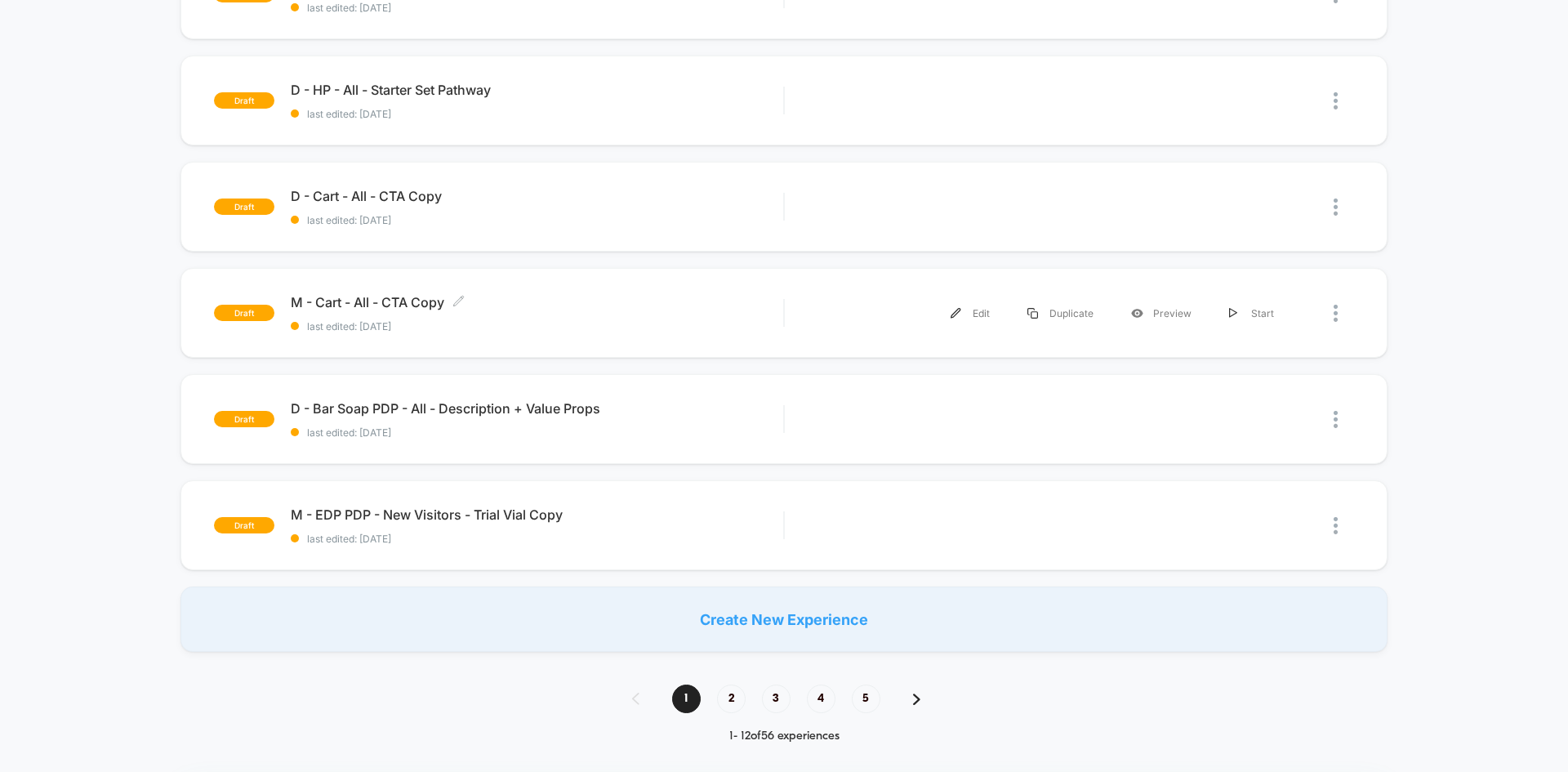
scroll to position [41, 0]
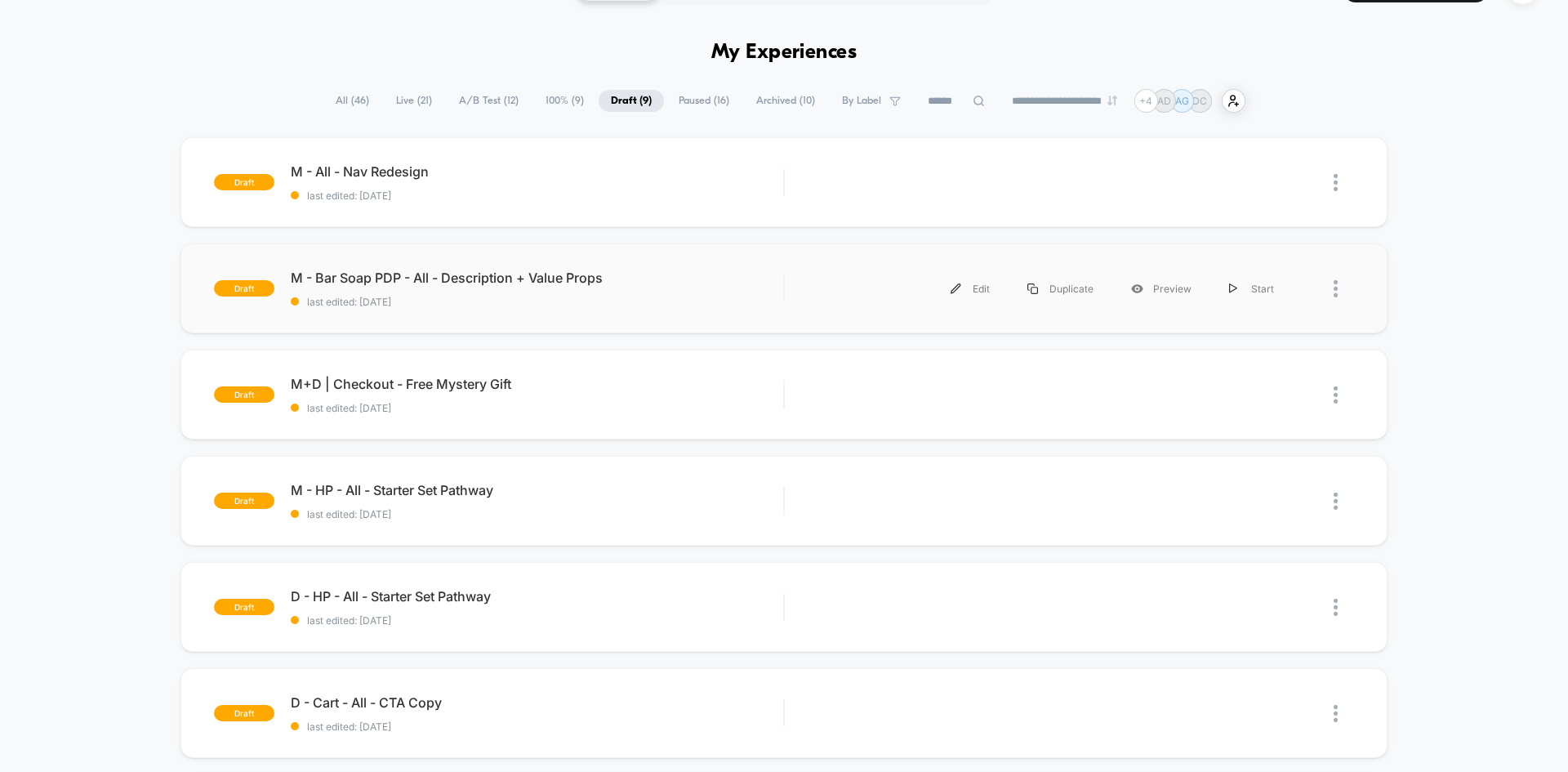
click at [1254, 291] on div at bounding box center [1323, 289] width 62 height 37
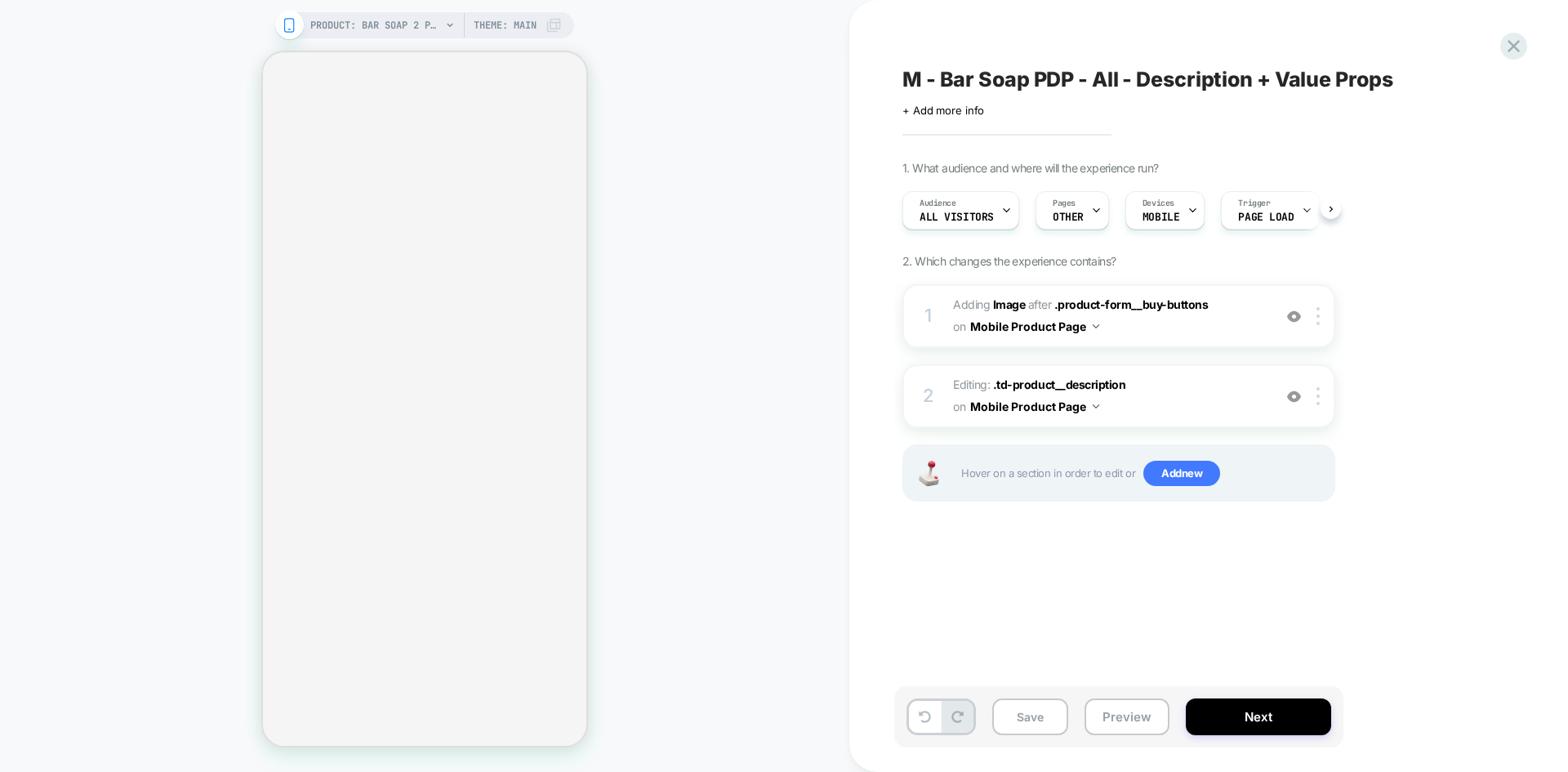
scroll to position [0, 1]
click at [1037, 674] on button "Save" at bounding box center [1030, 717] width 76 height 37
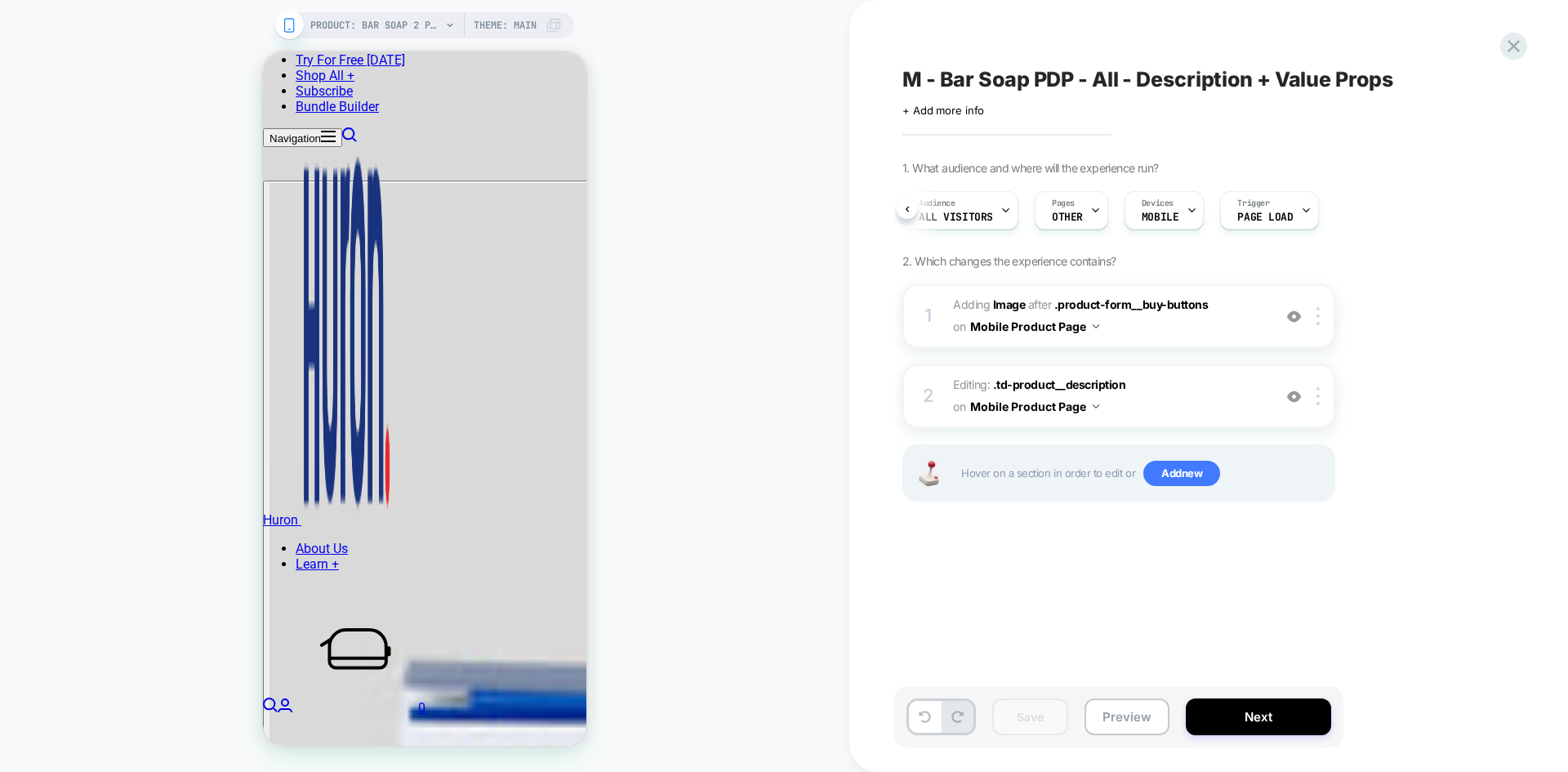
scroll to position [0, 44]
click at [1036, 208] on div "Pages OTHER" at bounding box center [1023, 211] width 64 height 37
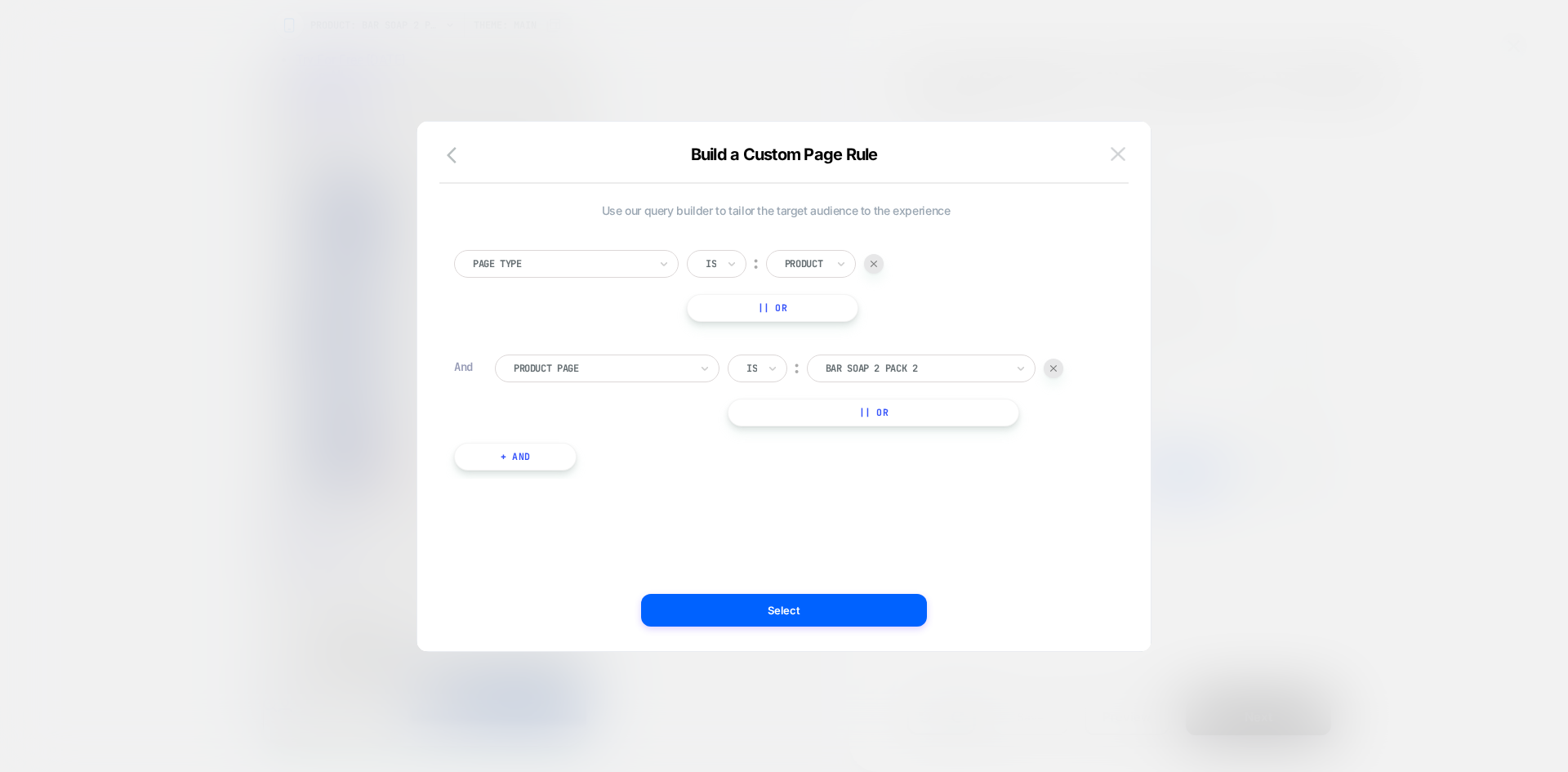
click at [1119, 160] on img at bounding box center [1117, 154] width 15 height 14
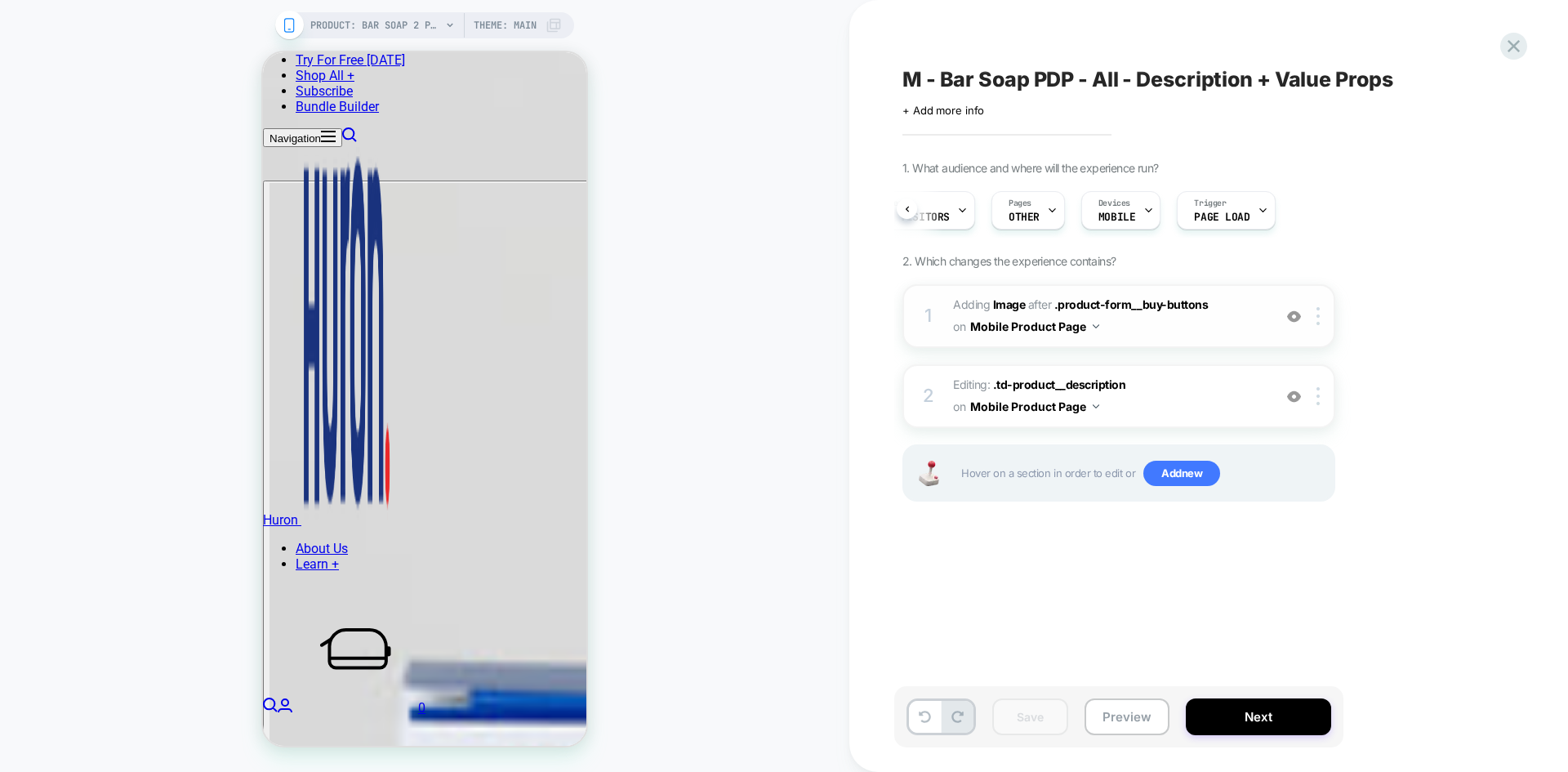
click at [1088, 322] on button "Mobile Product Page" at bounding box center [1035, 326] width 129 height 24
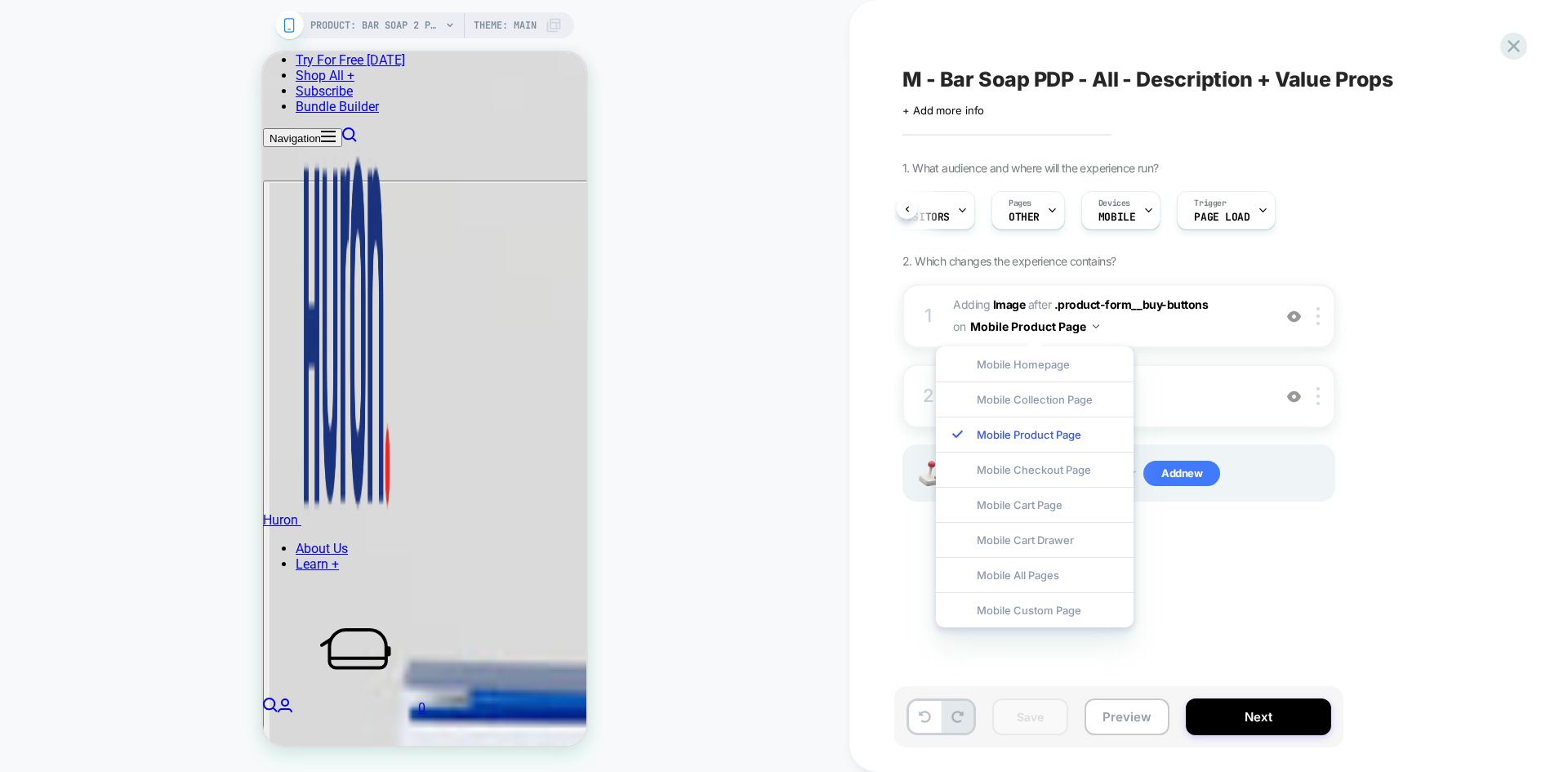
click at [1254, 225] on div "1. What audience and where will the experience run? Audience All Visitors Pages…" at bounding box center [1201, 352] width 596 height 382
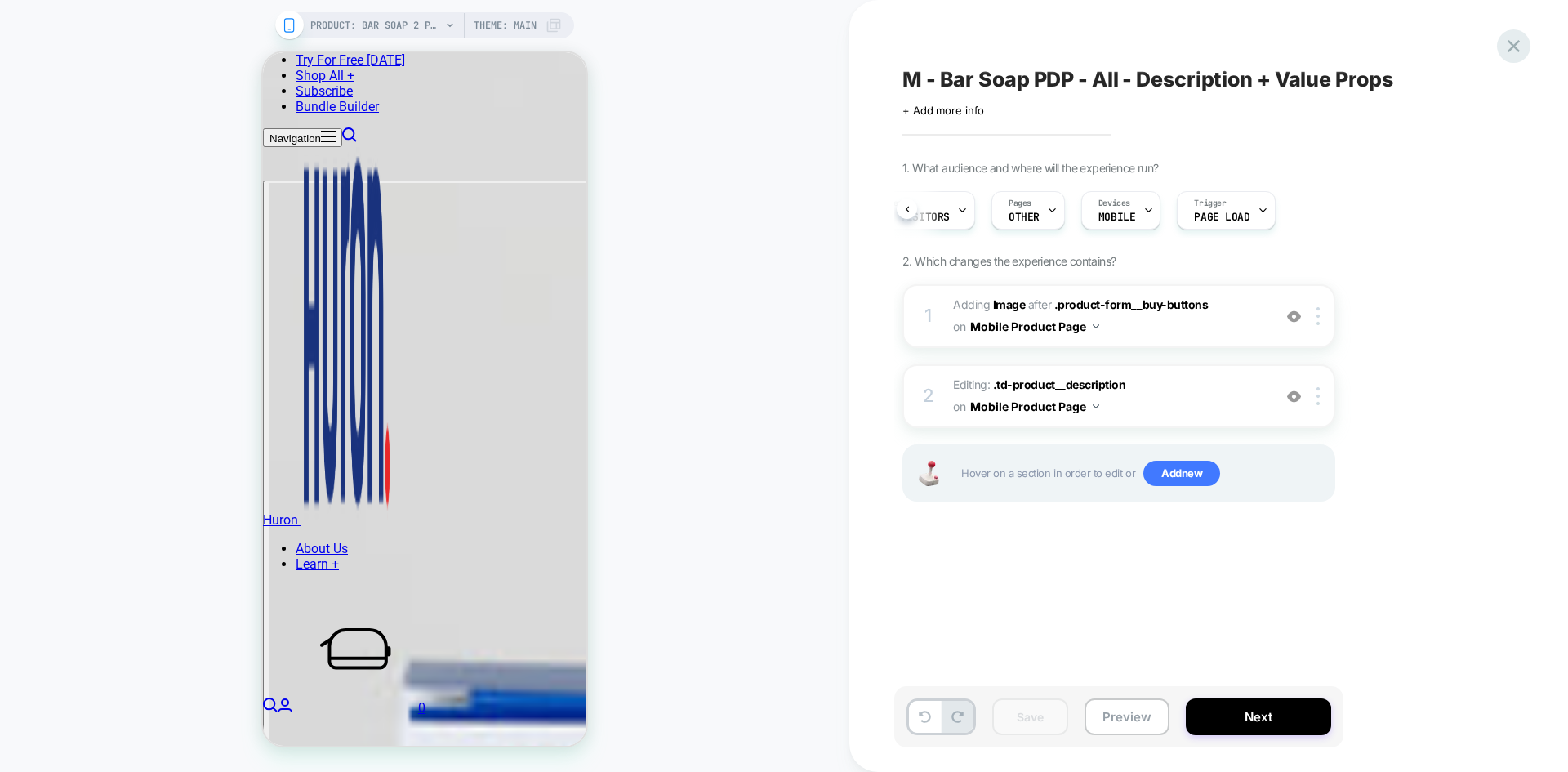
click at [1254, 42] on icon at bounding box center [1514, 46] width 23 height 23
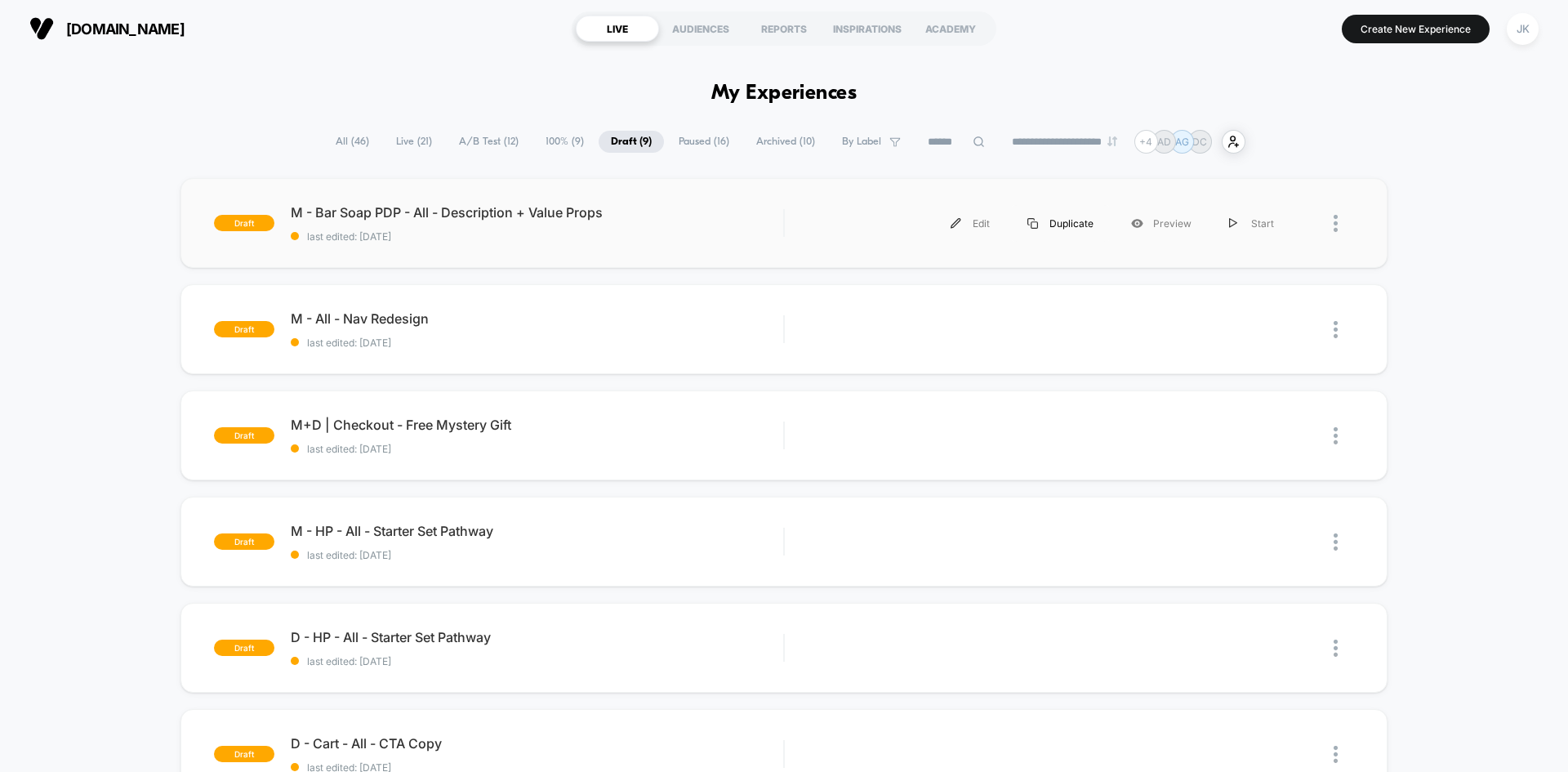
click at [1056, 227] on div "Duplicate" at bounding box center [1061, 223] width 104 height 37
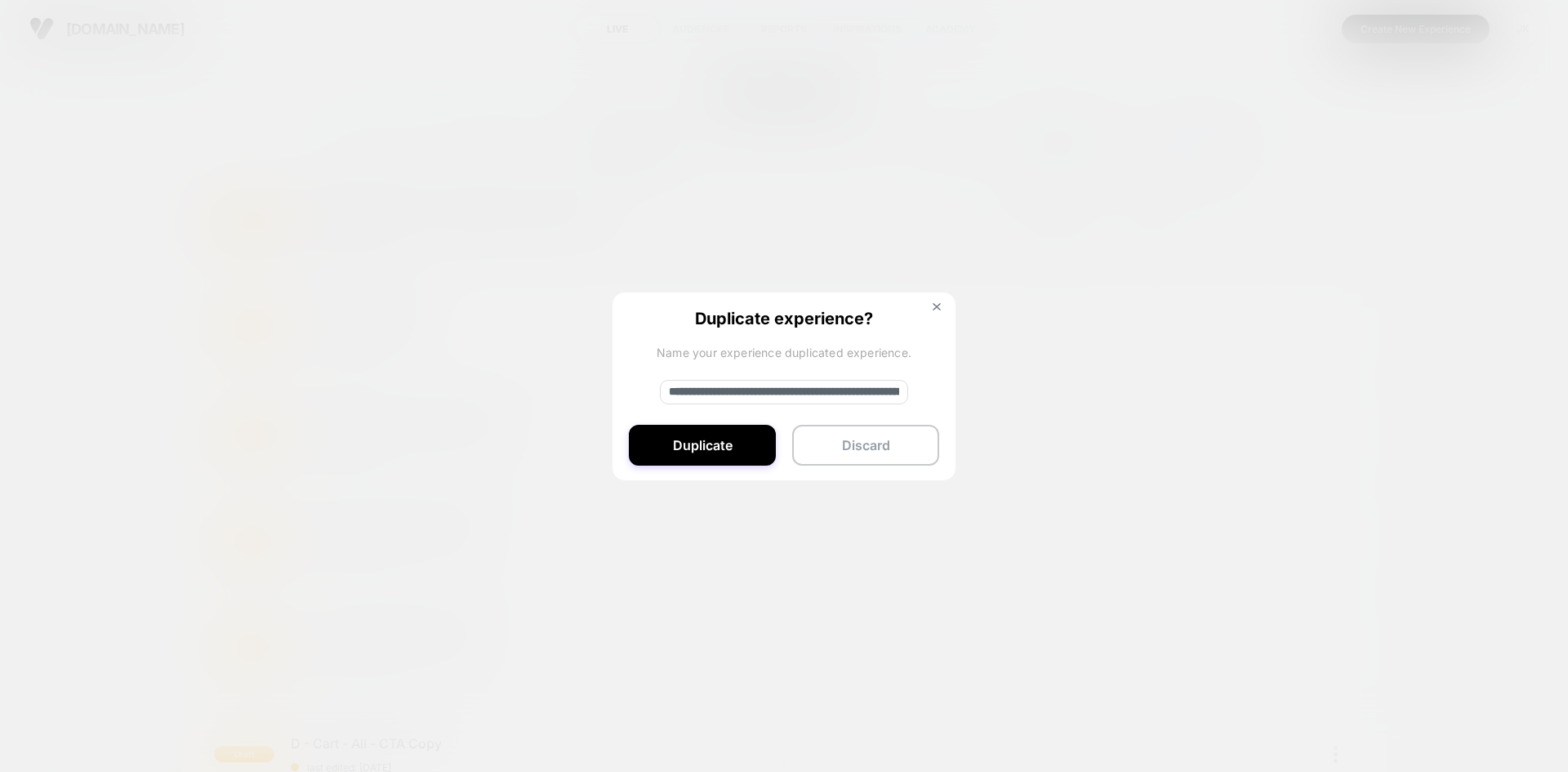
drag, startPoint x: 722, startPoint y: 392, endPoint x: 523, endPoint y: 408, distance: 199.6
click at [801, 242] on div "**********" at bounding box center [1047, 223] width 492 height 37
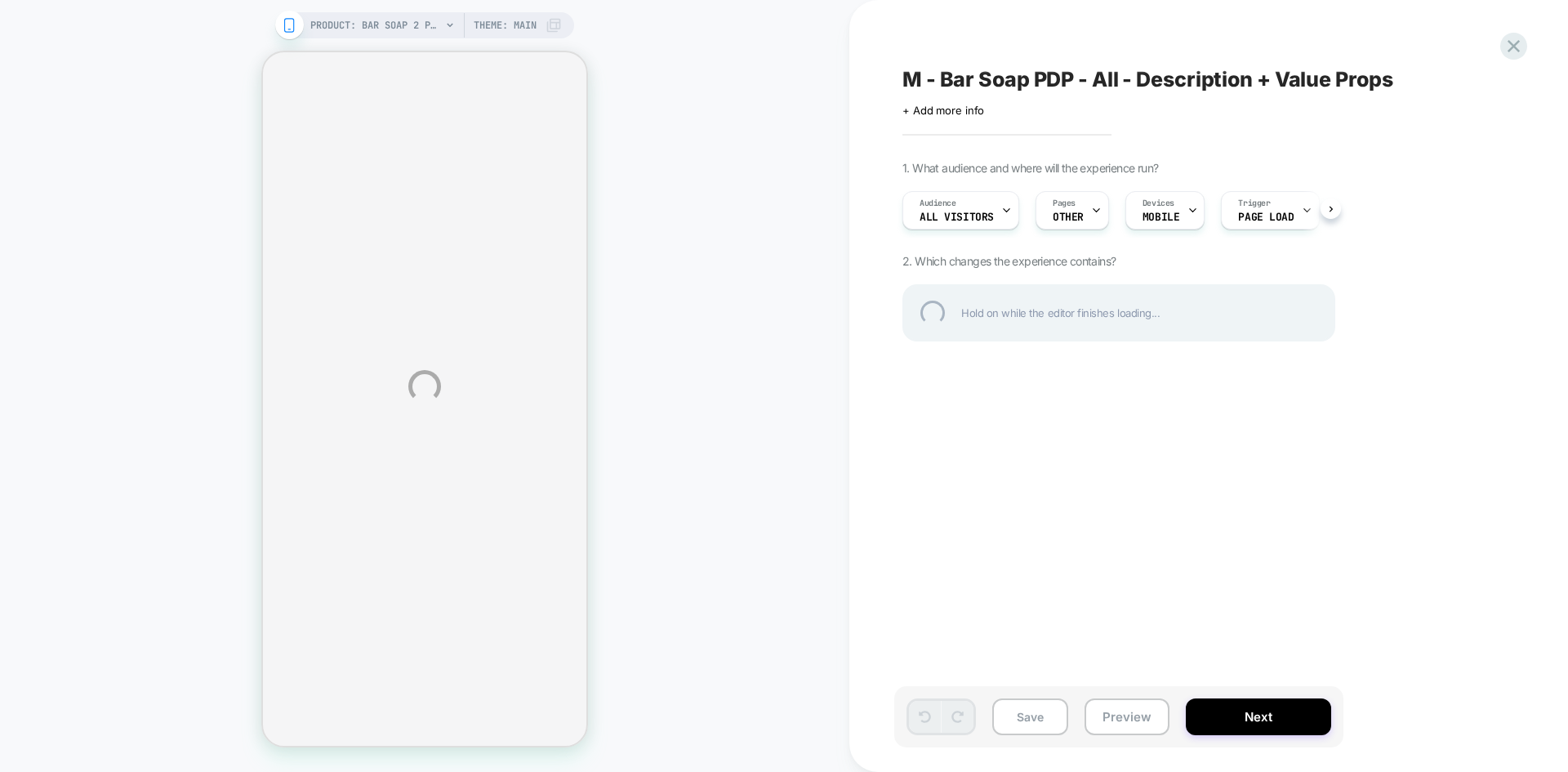
click at [1135, 77] on div "M - Bar Soap PDP - All - Description + Value Props" at bounding box center [1201, 78] width 596 height 24
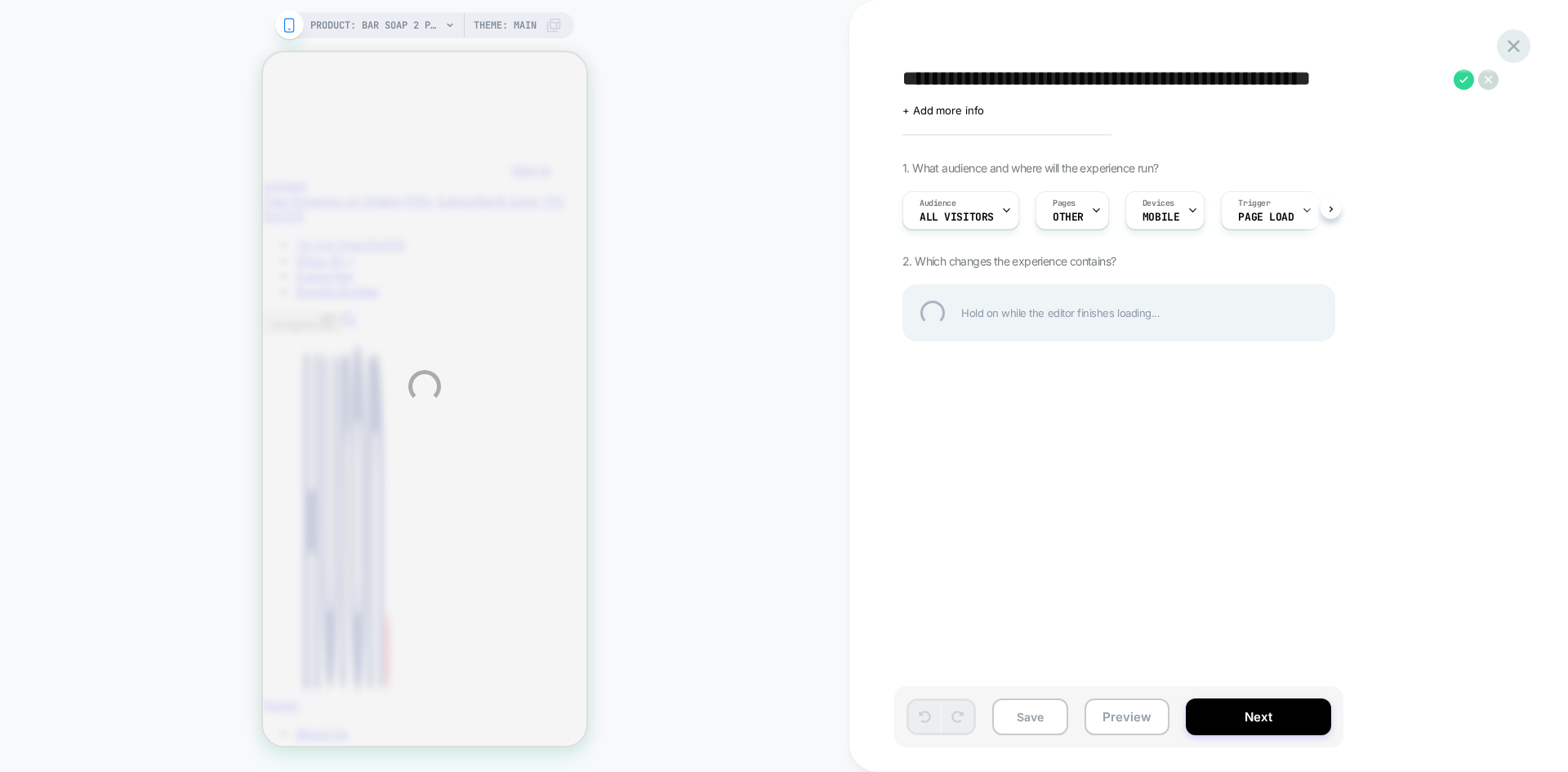
click at [1254, 52] on div at bounding box center [1514, 46] width 33 height 33
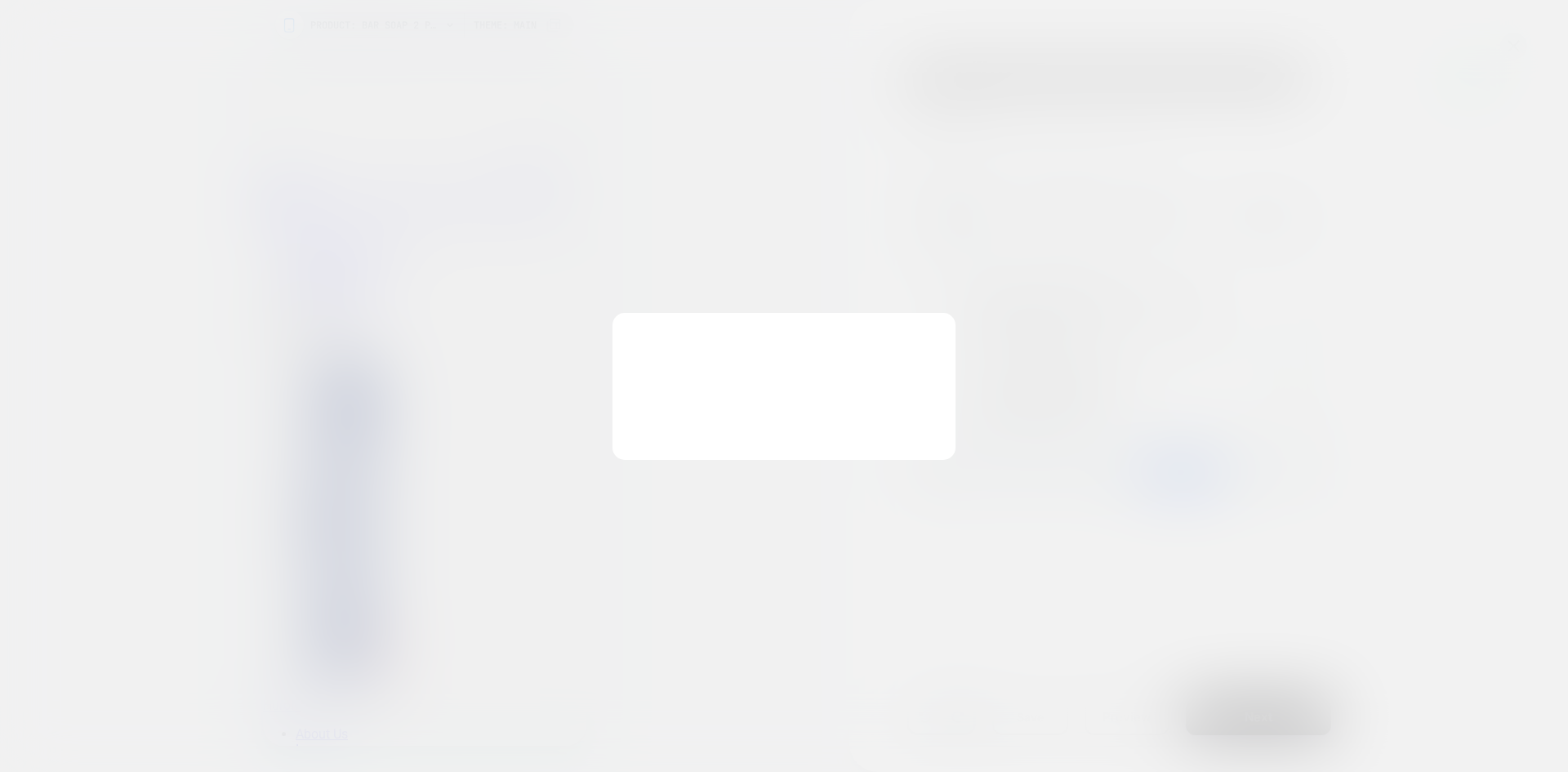
scroll to position [0, 1]
click at [934, 324] on img at bounding box center [937, 327] width 8 height 8
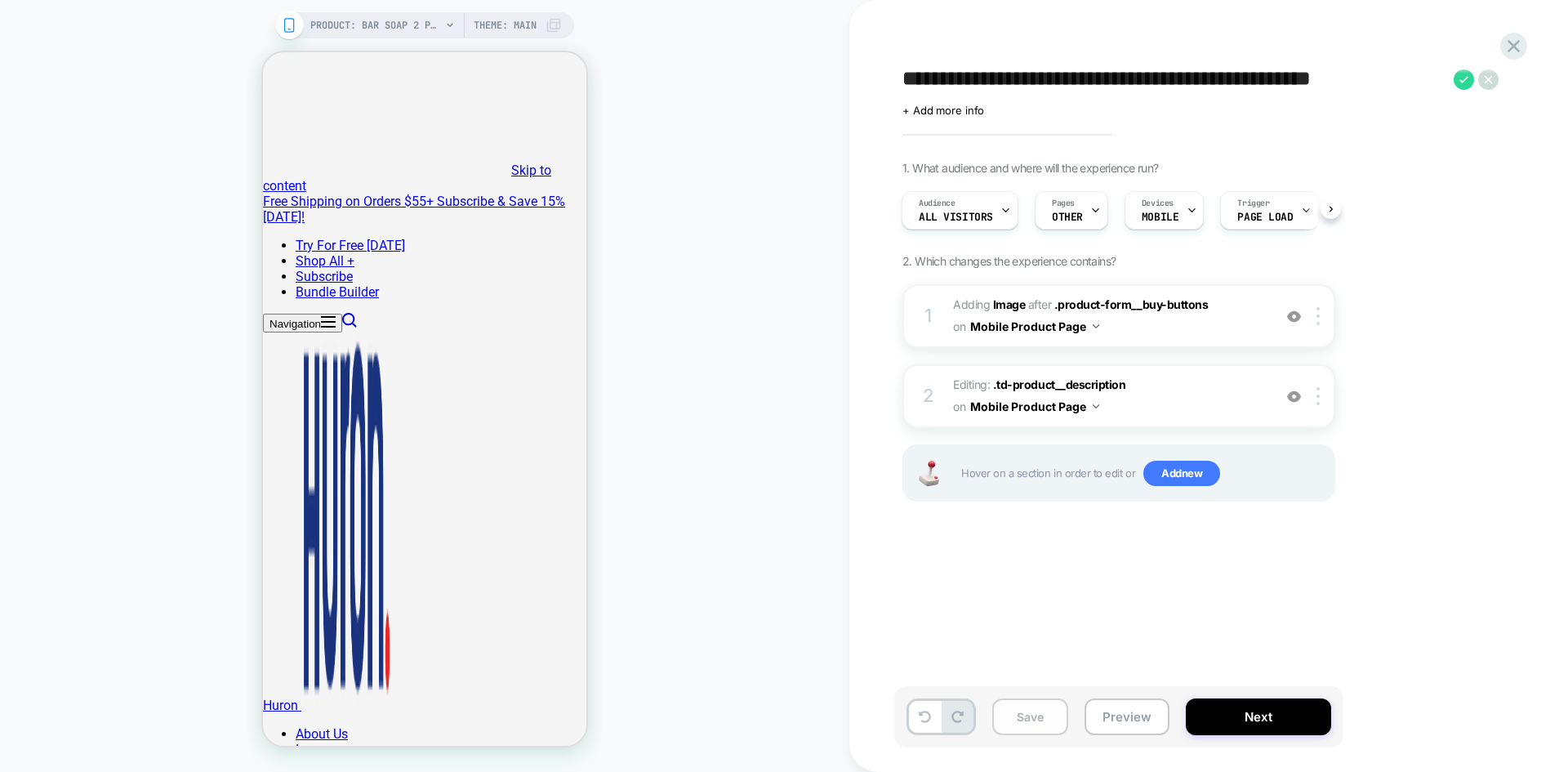
click at [1033, 674] on button "Save" at bounding box center [1030, 717] width 76 height 37
click at [1254, 49] on icon at bounding box center [1514, 46] width 13 height 13
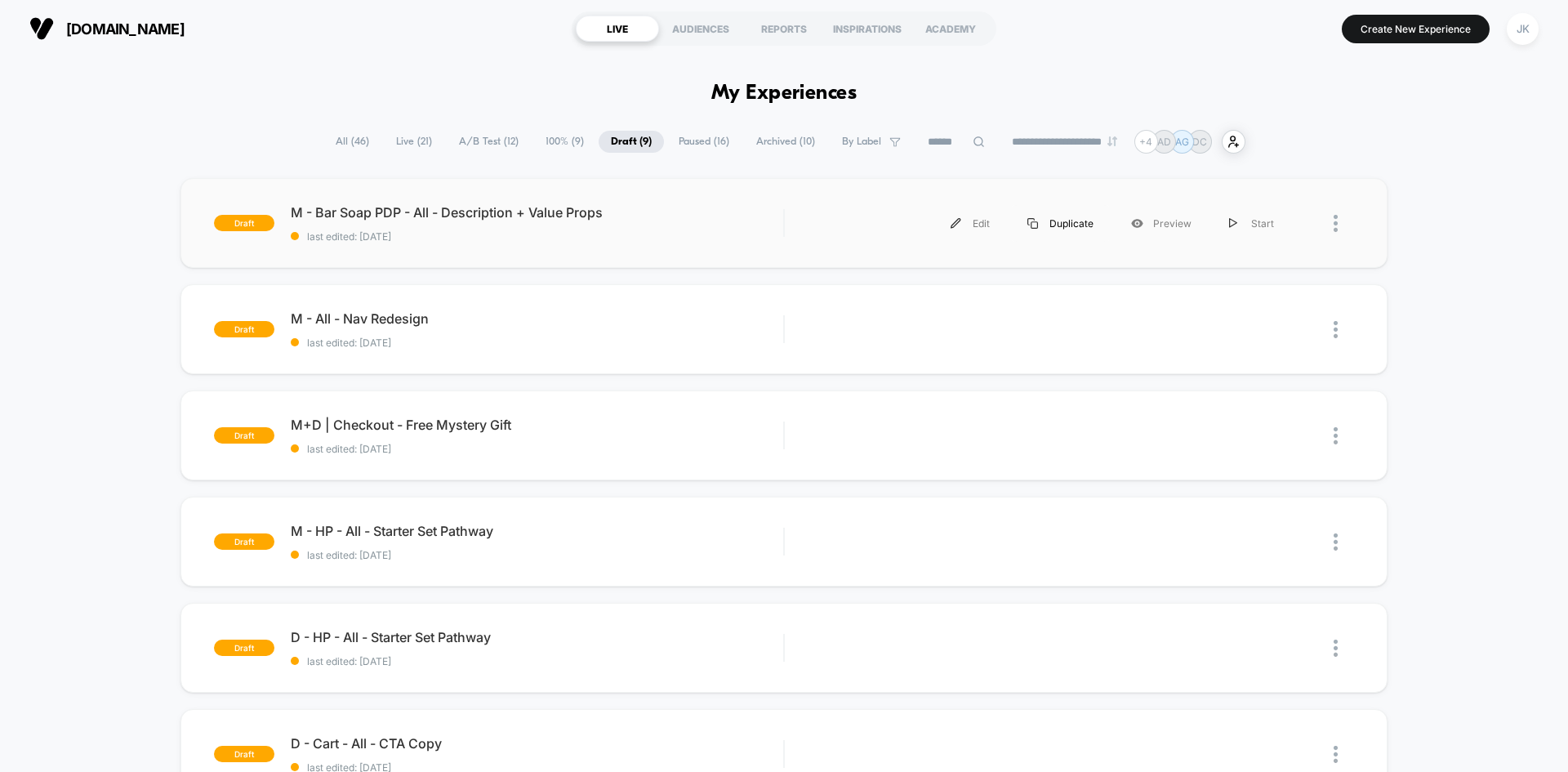
click at [1074, 222] on div "Duplicate" at bounding box center [1061, 223] width 104 height 37
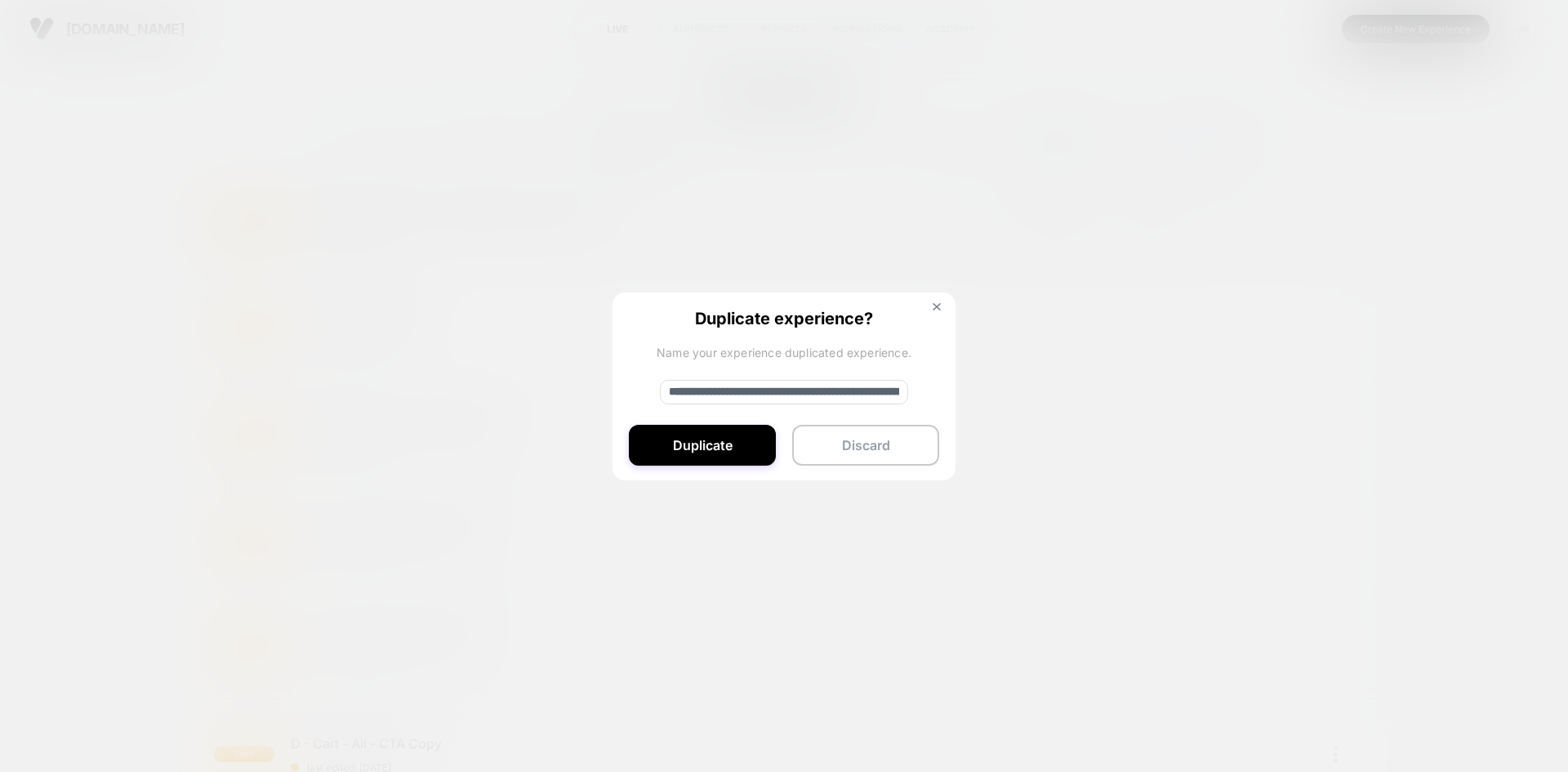
click at [736, 393] on input "**********" at bounding box center [784, 392] width 249 height 24
type input "**********"
click at [749, 441] on button "Duplicate" at bounding box center [702, 446] width 147 height 41
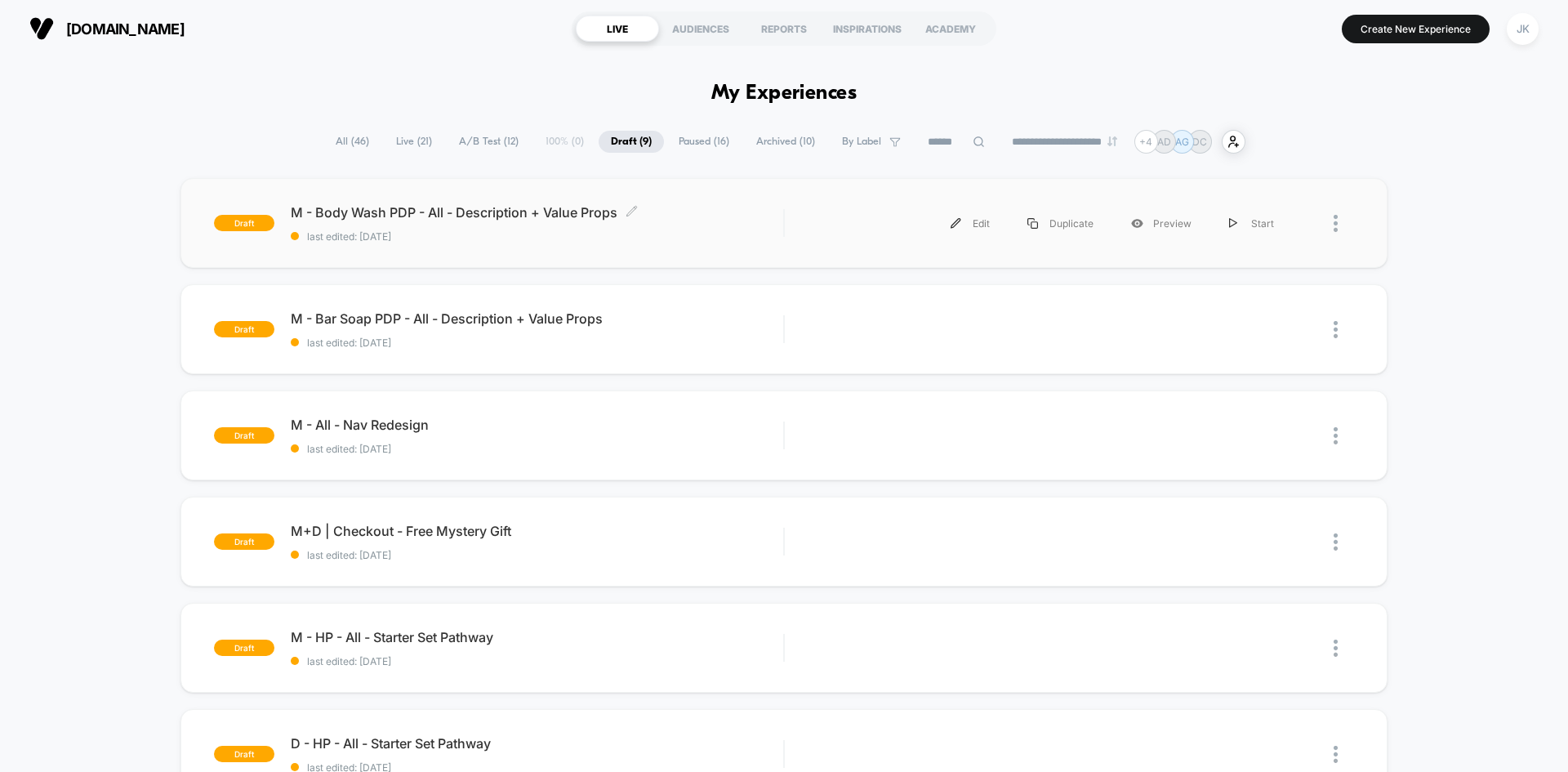
click at [571, 217] on span "M - Body Wash PDP - All - Description + Value Props Click to edit experience de…" at bounding box center [537, 213] width 493 height 17
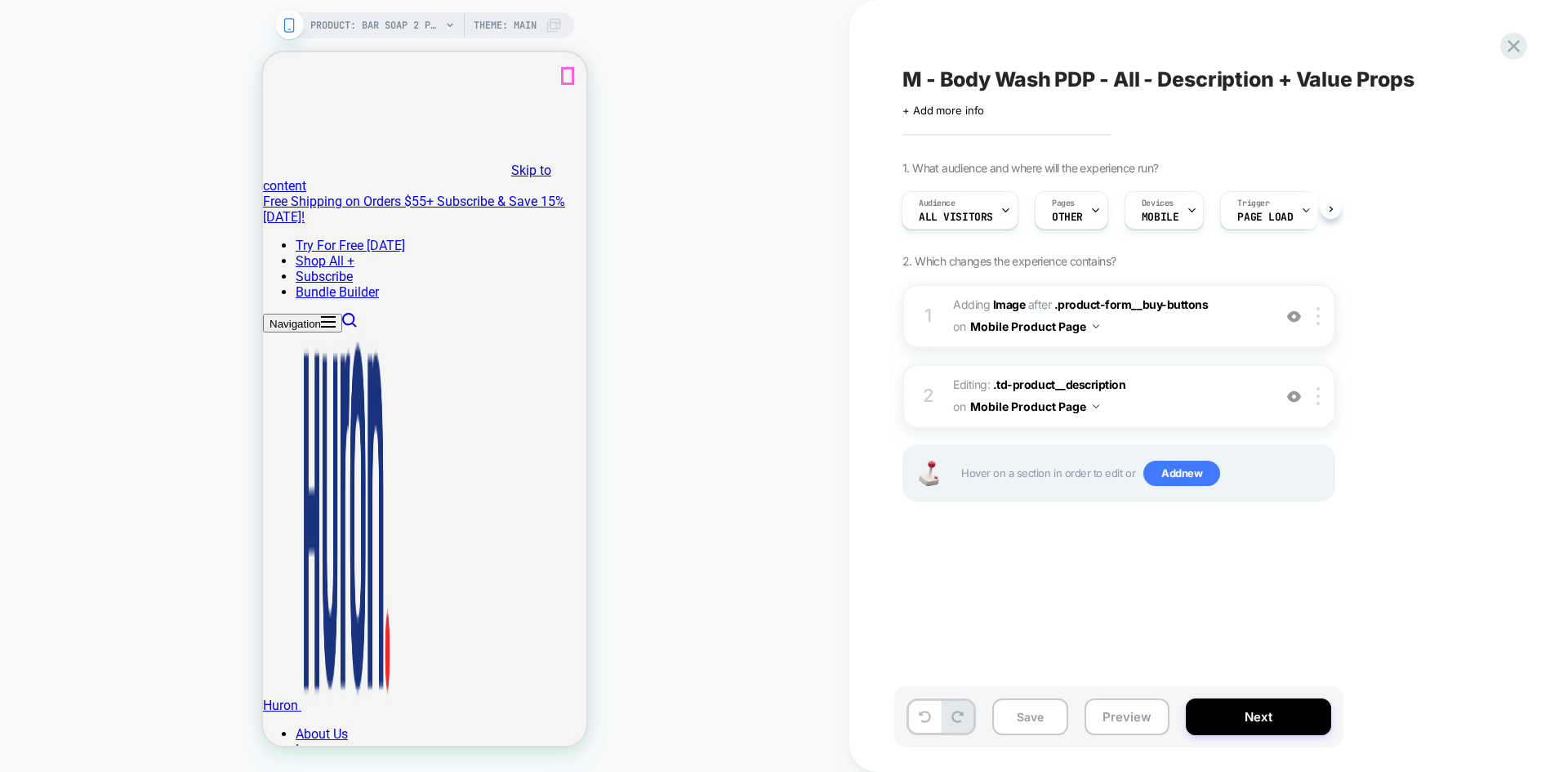
click at [1085, 225] on div "Pages OTHER" at bounding box center [1068, 211] width 64 height 37
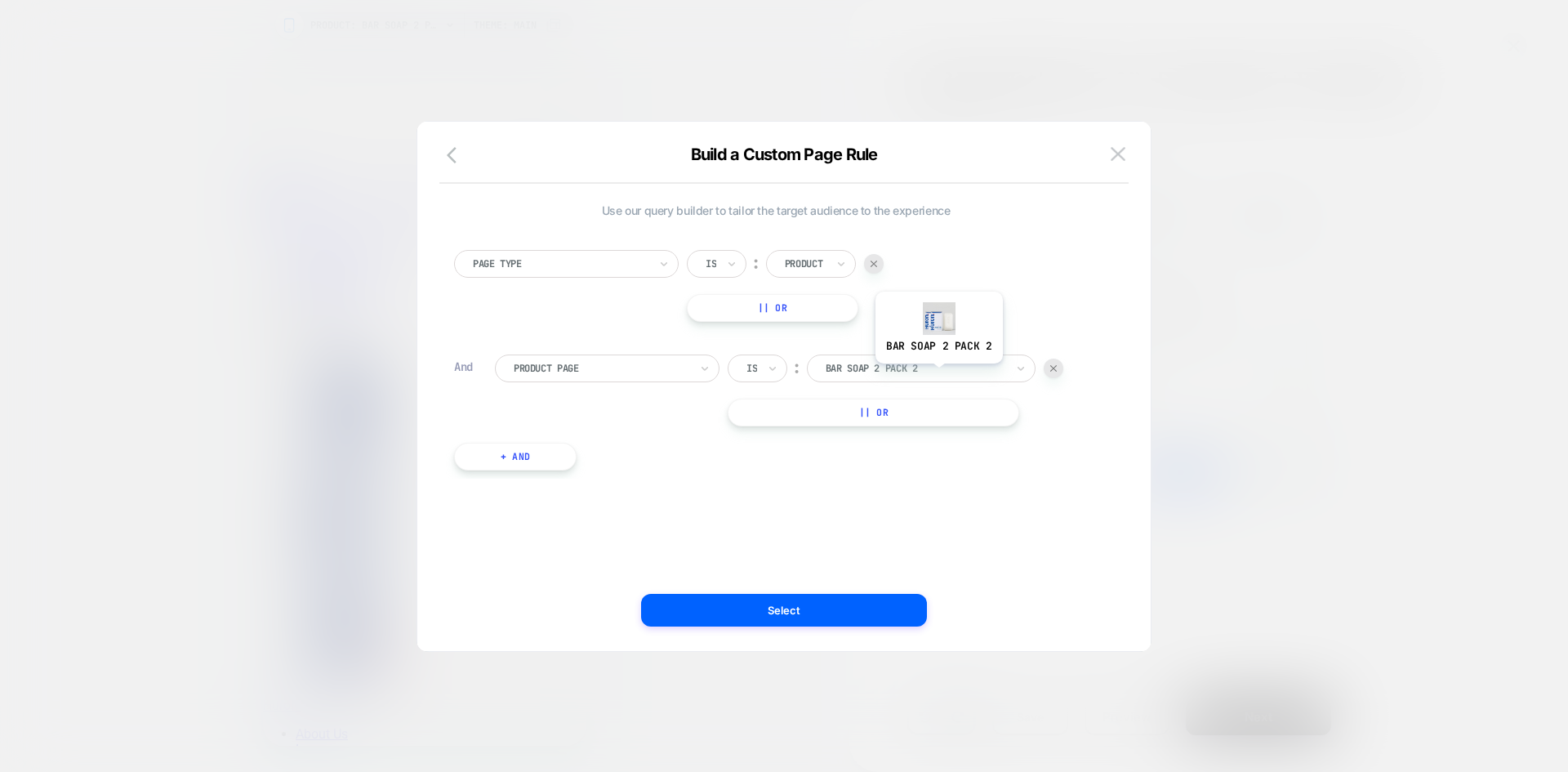
click at [938, 377] on div "bar soap 2 pack 2" at bounding box center [916, 368] width 183 height 18
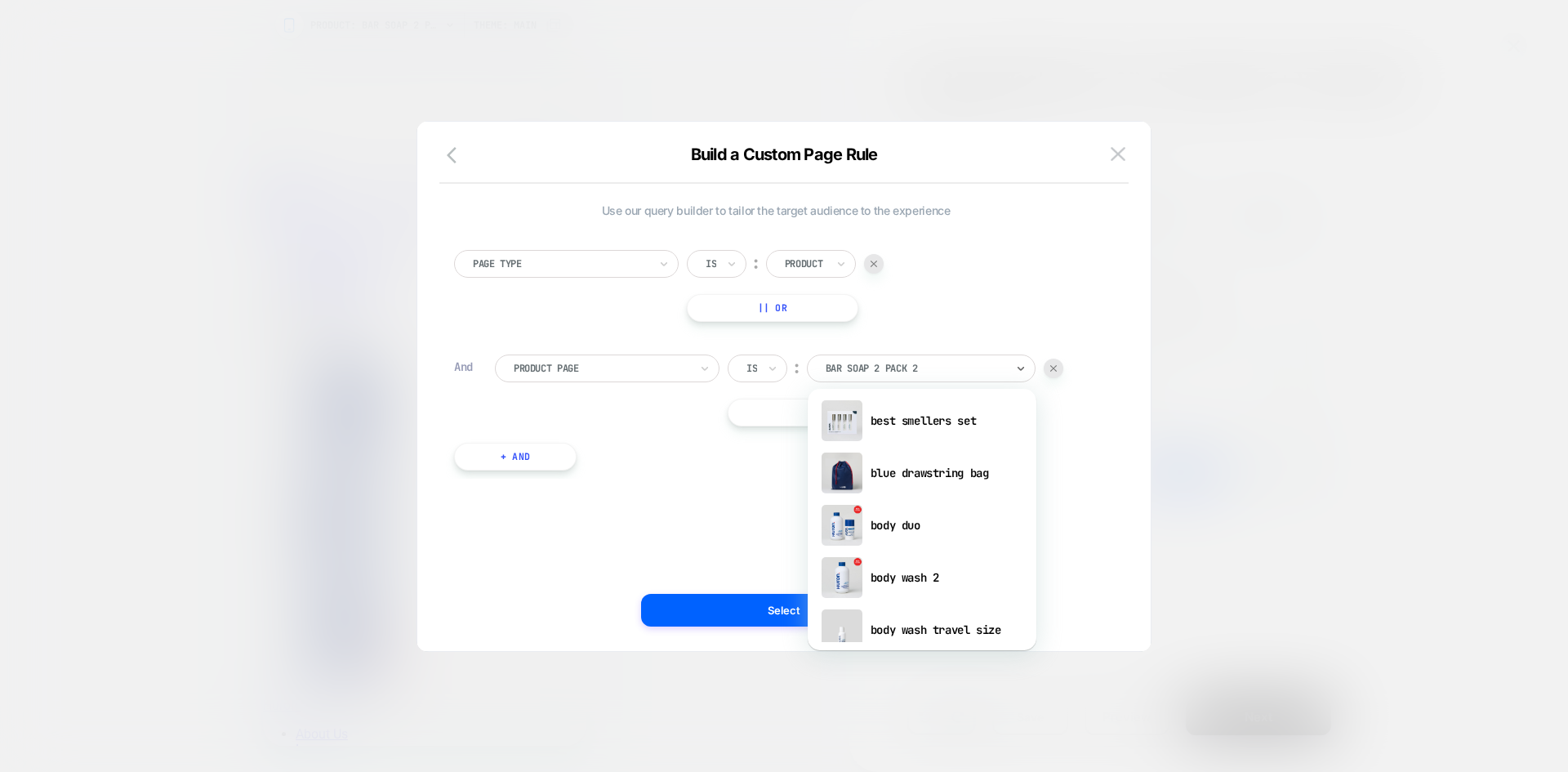
scroll to position [291, 0]
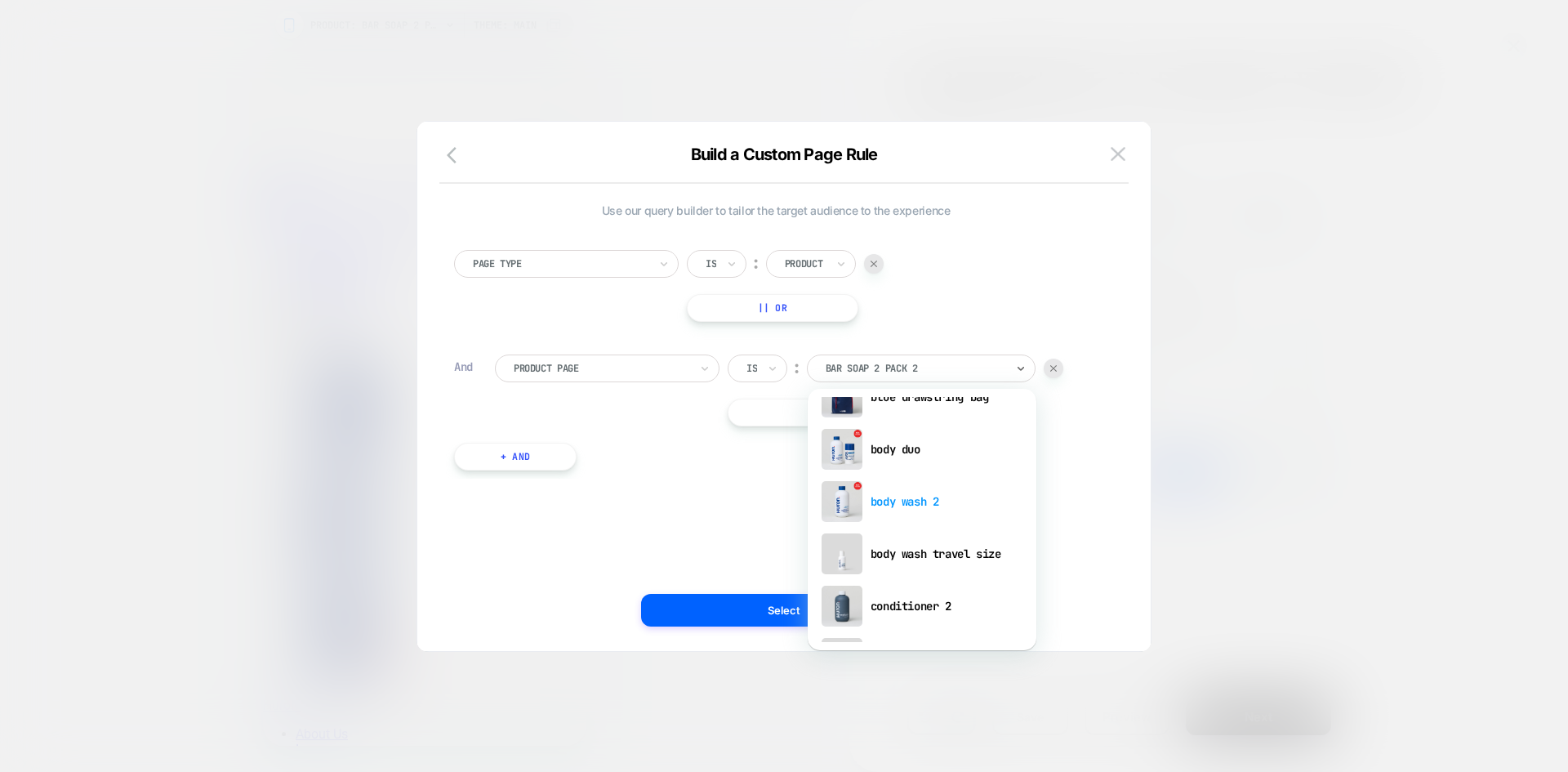
click at [904, 497] on div "body wash 2" at bounding box center [922, 501] width 213 height 52
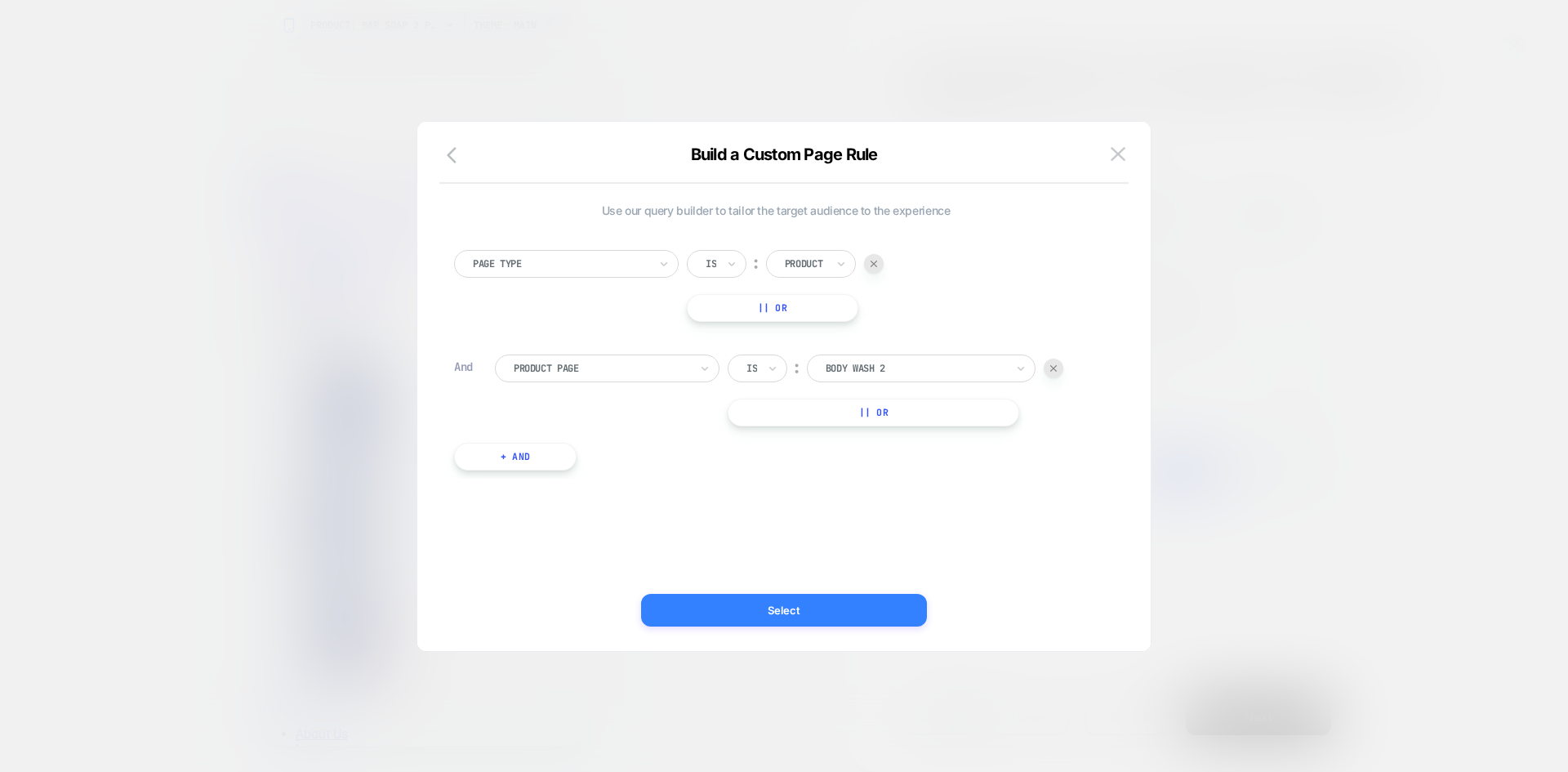
click at [795, 603] on button "Select" at bounding box center [784, 609] width 286 height 32
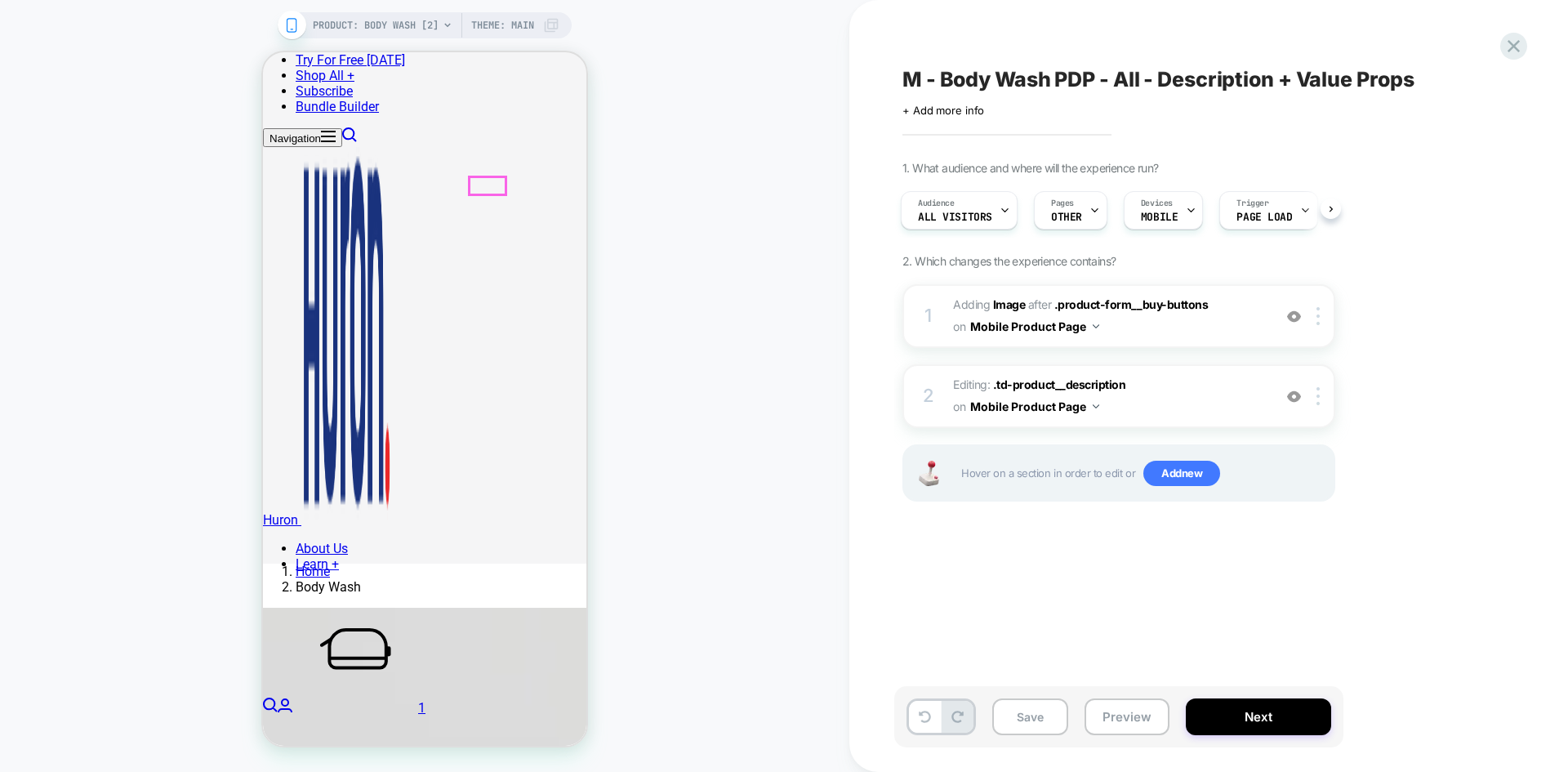
scroll to position [350, 0]
click at [1049, 390] on span ".td-product__description" at bounding box center [1060, 384] width 133 height 14
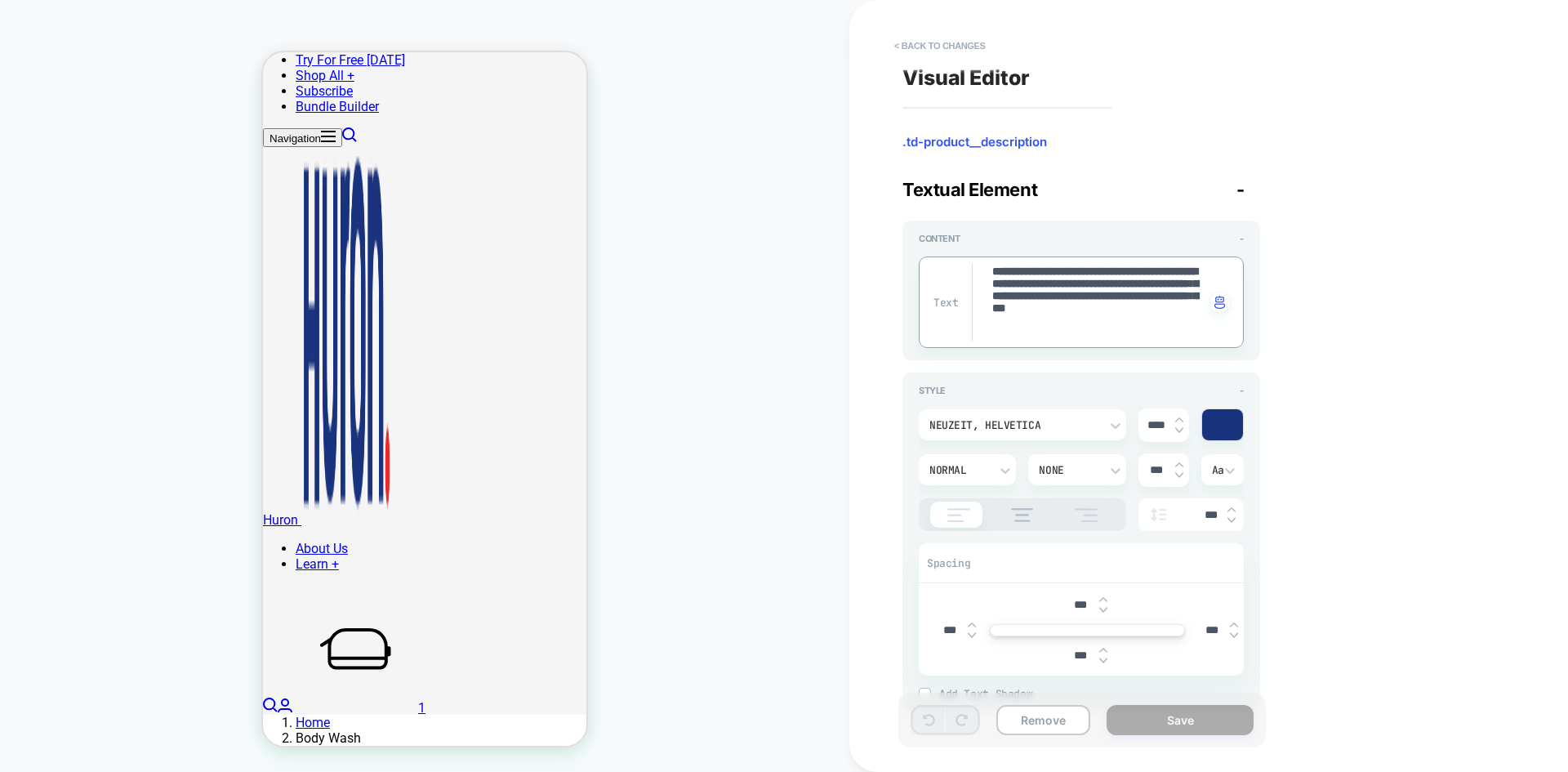
scroll to position [0, 0]
drag, startPoint x: 1160, startPoint y: 333, endPoint x: 1006, endPoint y: 264, distance: 168.8
paste textarea
type textarea "*"
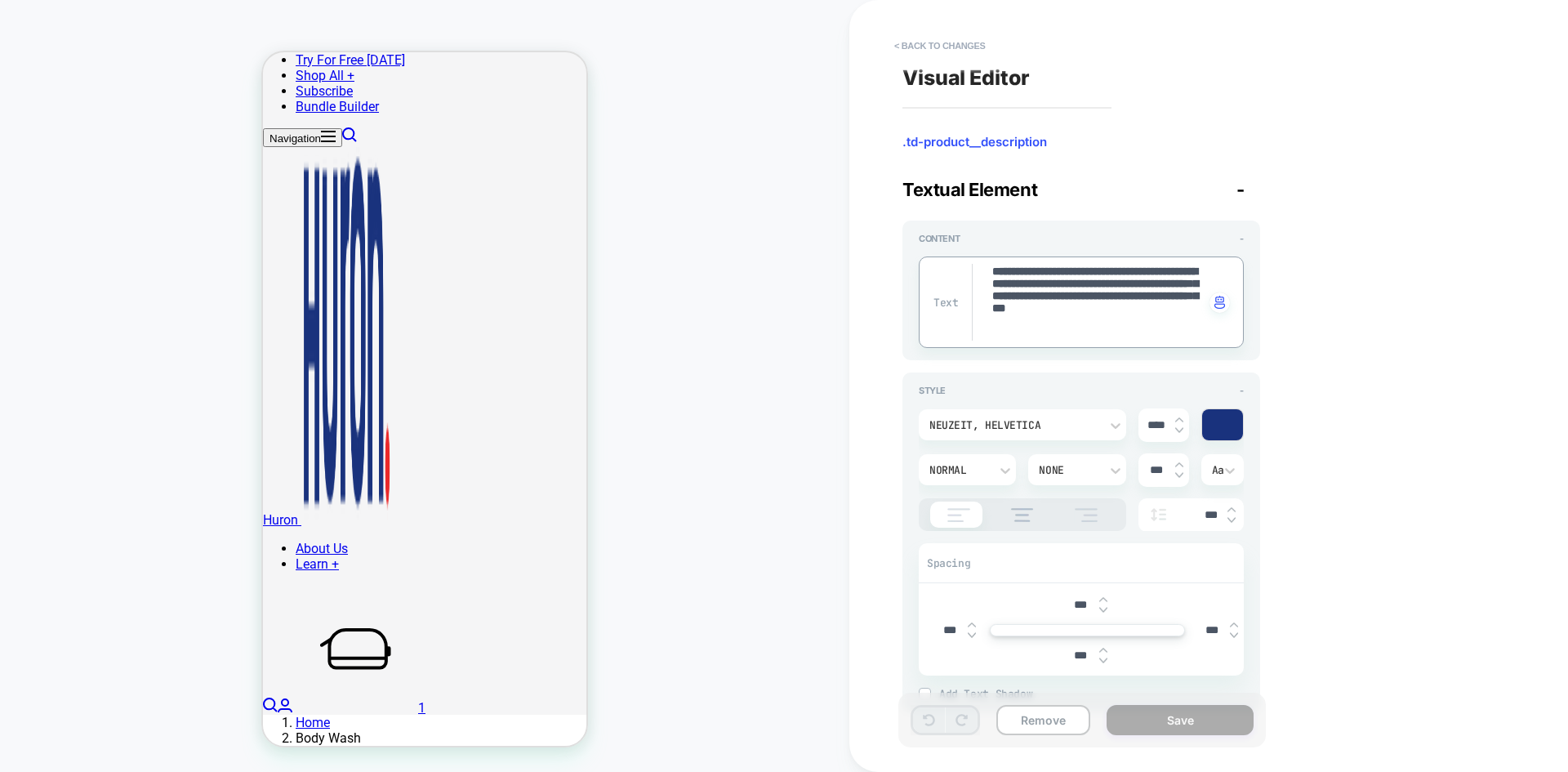
type textarea "**********"
type textarea "*"
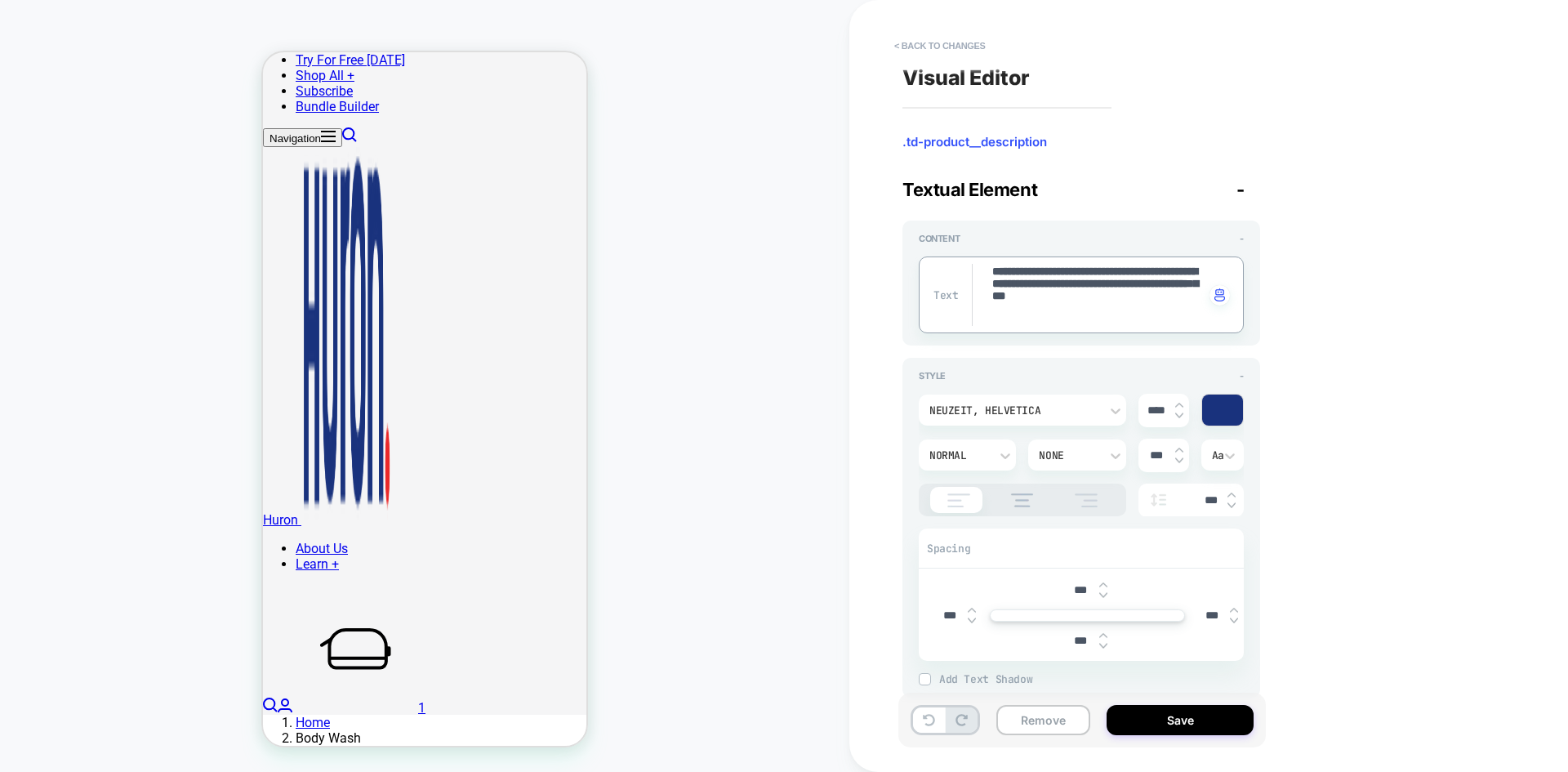
scroll to position [0, 0]
type textarea "**********"
click at [1254, 443] on div "**********" at bounding box center [1201, 386] width 613 height 740
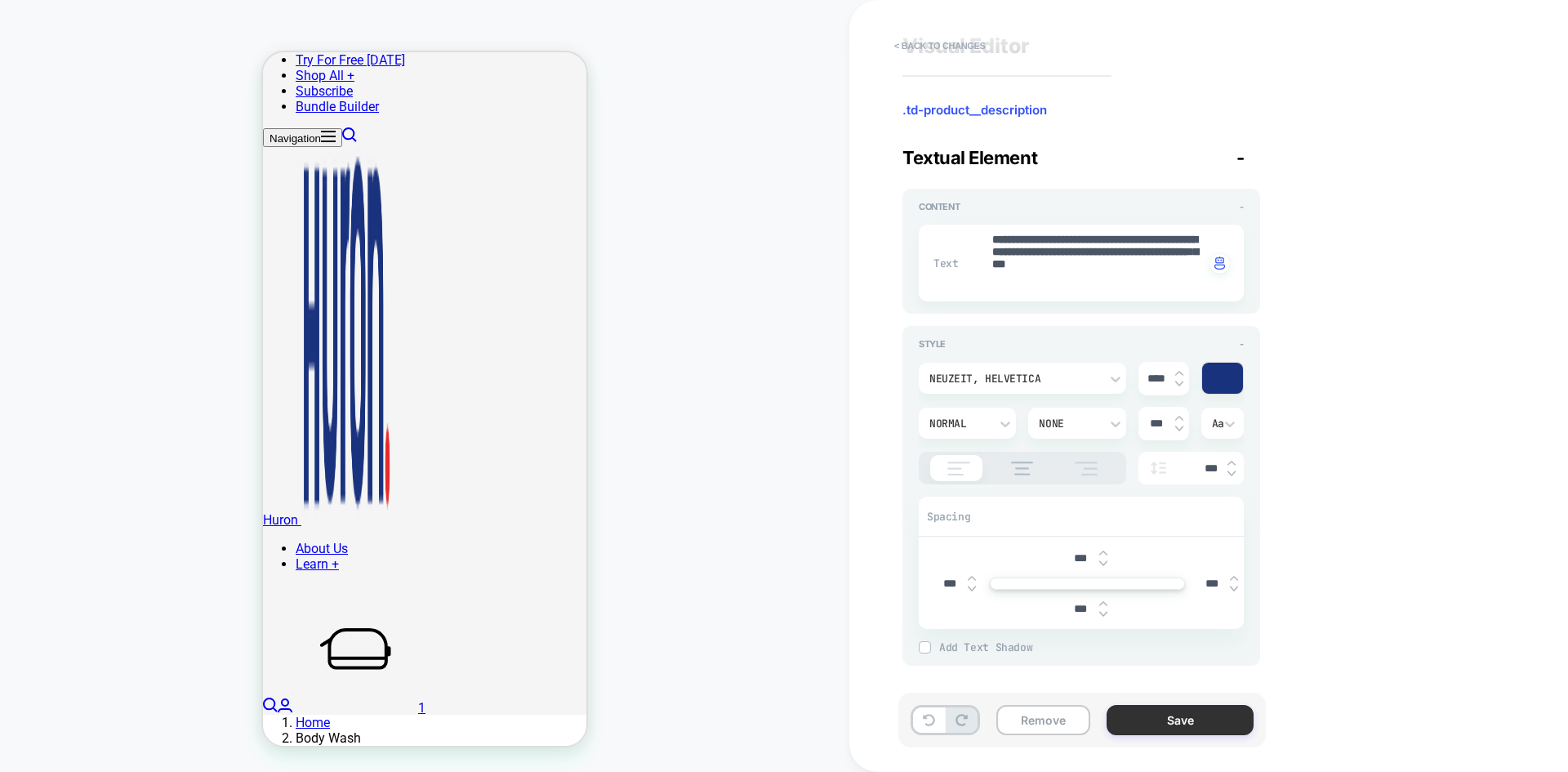
click at [1194, 674] on button "Save" at bounding box center [1180, 720] width 147 height 30
type textarea "*"
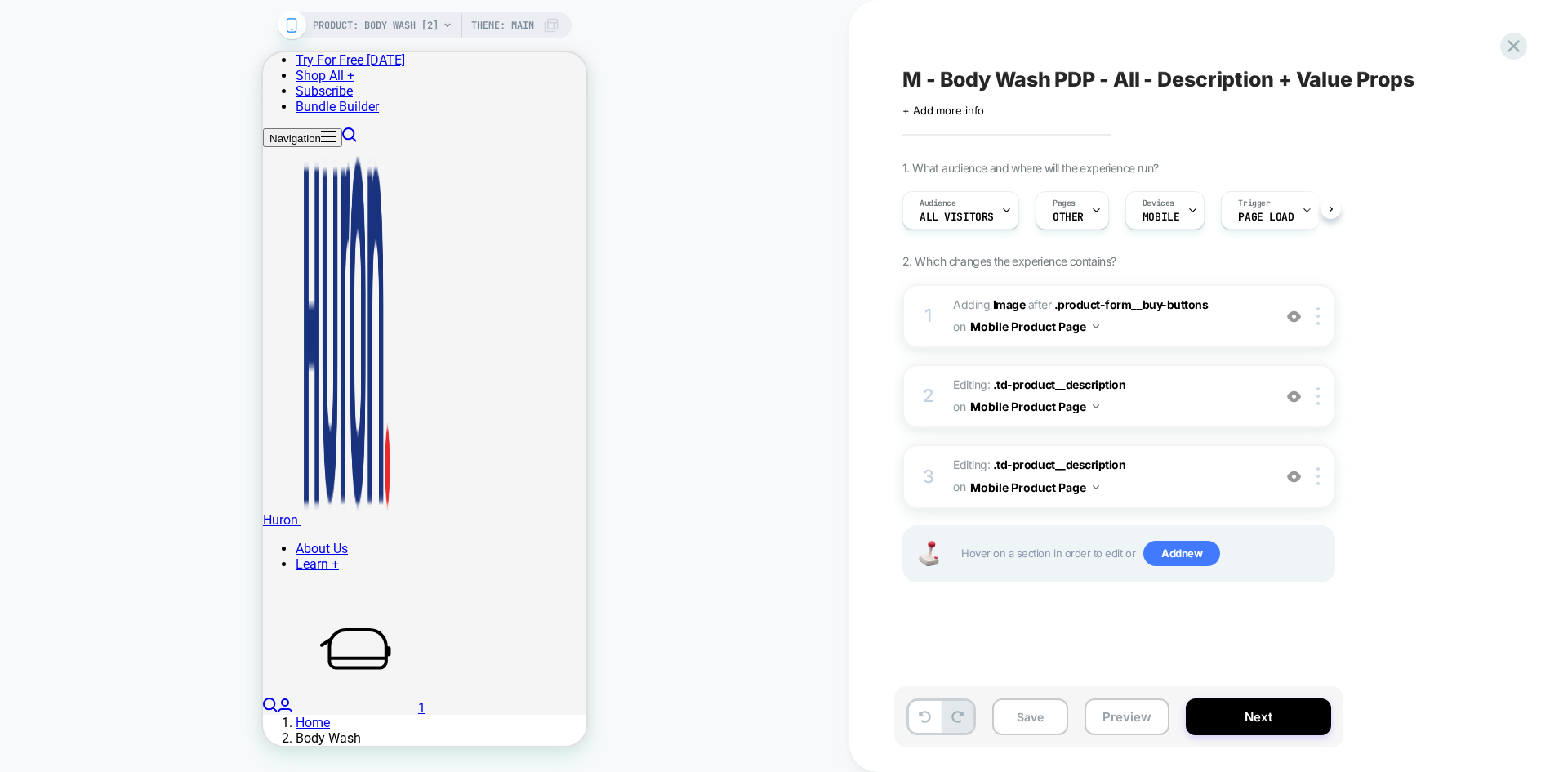
scroll to position [0, 1]
click at [1036, 674] on button "Save" at bounding box center [1030, 717] width 76 height 37
click at [1233, 674] on button "Next" at bounding box center [1259, 717] width 145 height 37
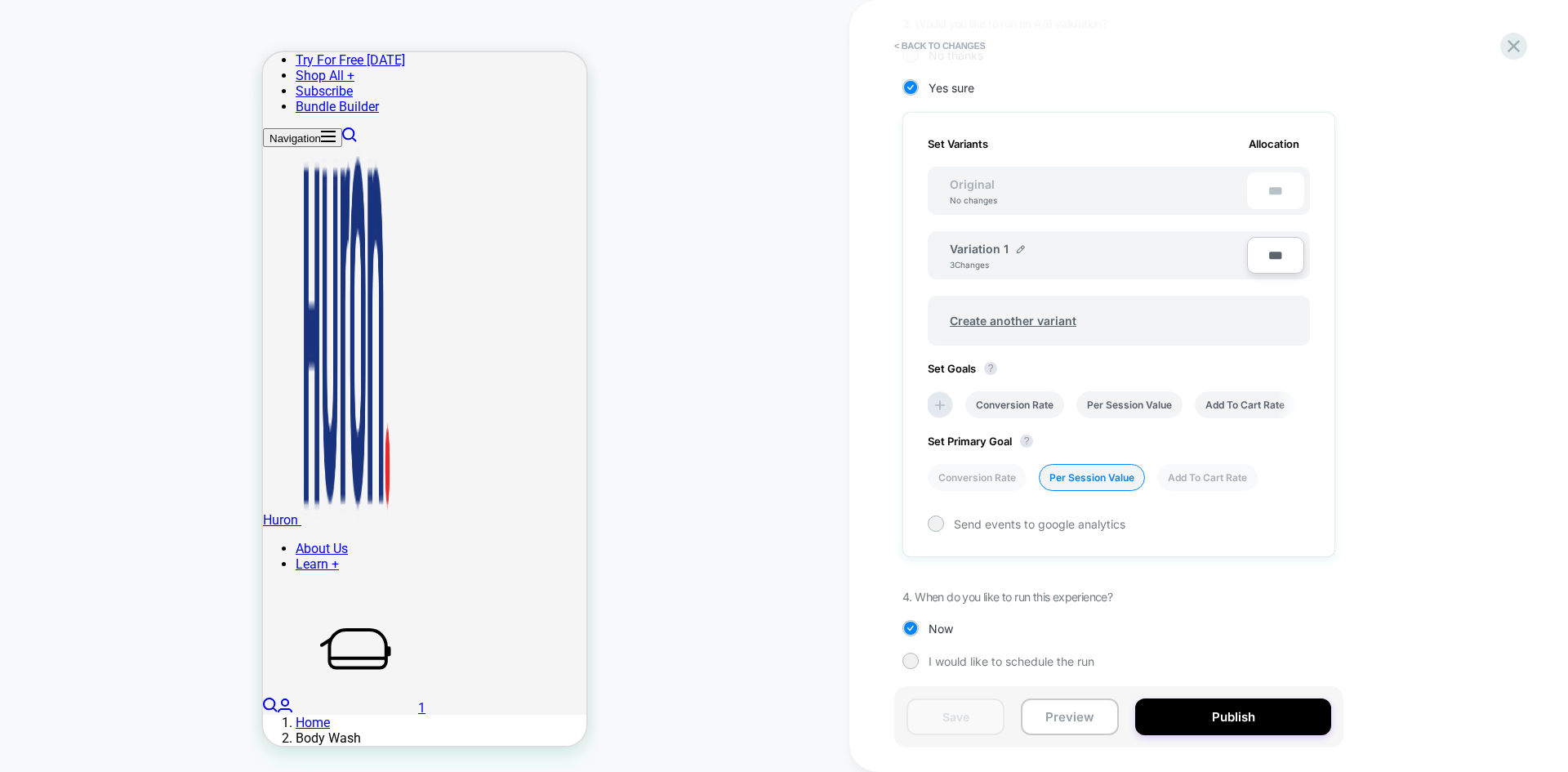
scroll to position [430, 0]
click at [1254, 55] on icon at bounding box center [1514, 46] width 23 height 23
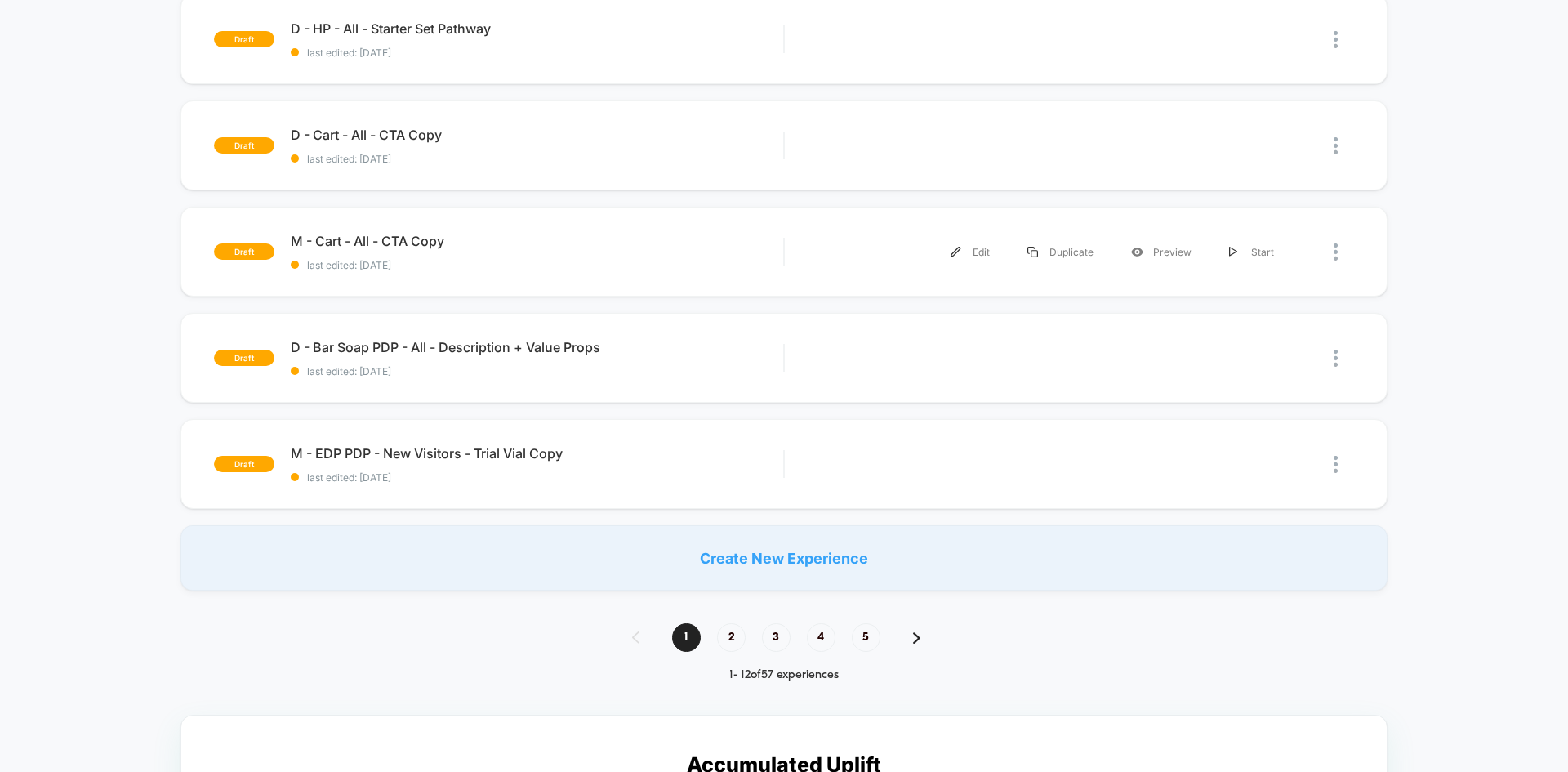
scroll to position [731, 0]
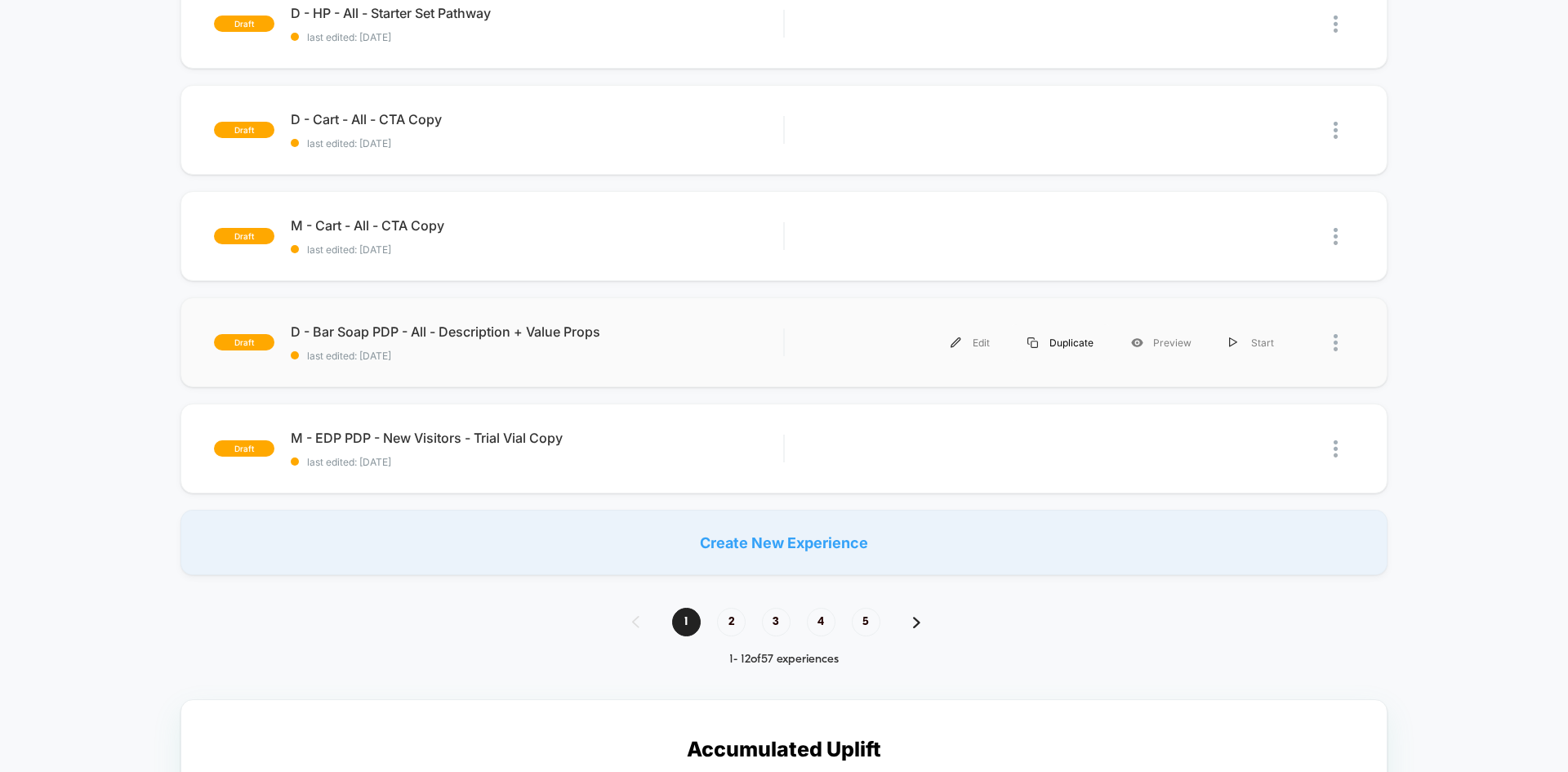
click at [1074, 343] on div "Duplicate" at bounding box center [1061, 343] width 104 height 37
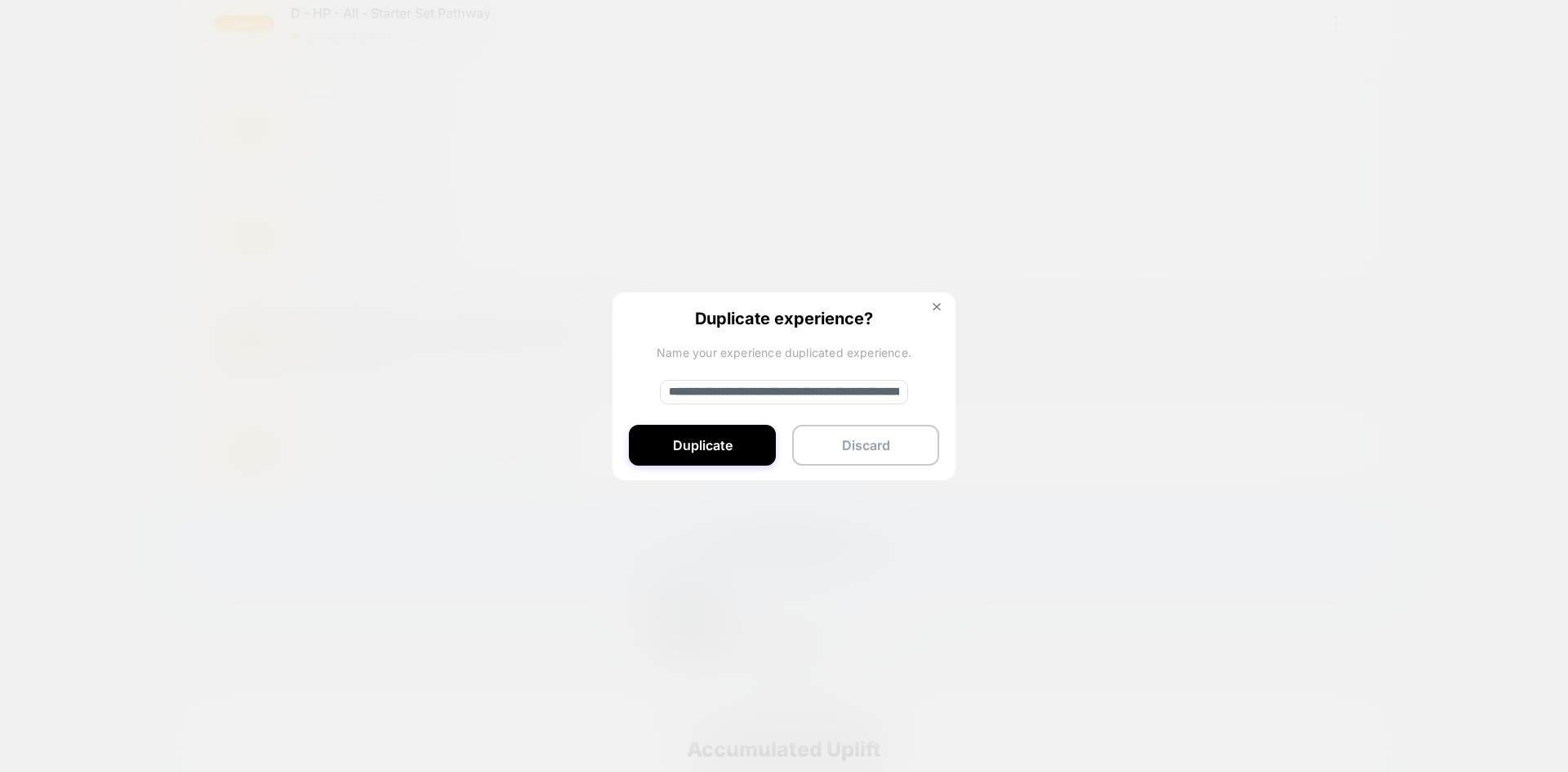
click at [717, 393] on input "**********" at bounding box center [784, 392] width 249 height 24
type input "**********"
click at [707, 451] on button "Duplicate" at bounding box center [702, 446] width 147 height 41
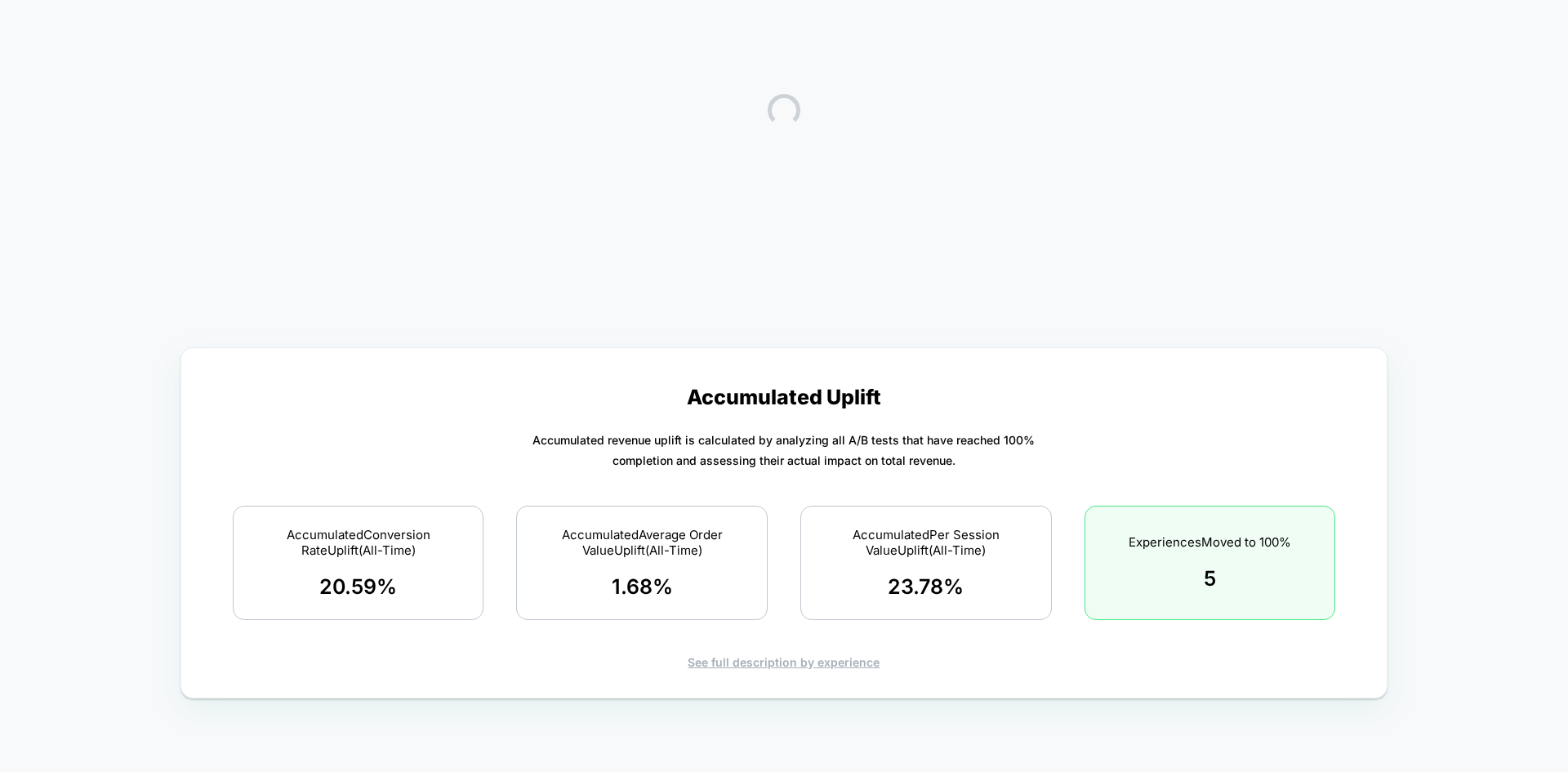
scroll to position [0, 0]
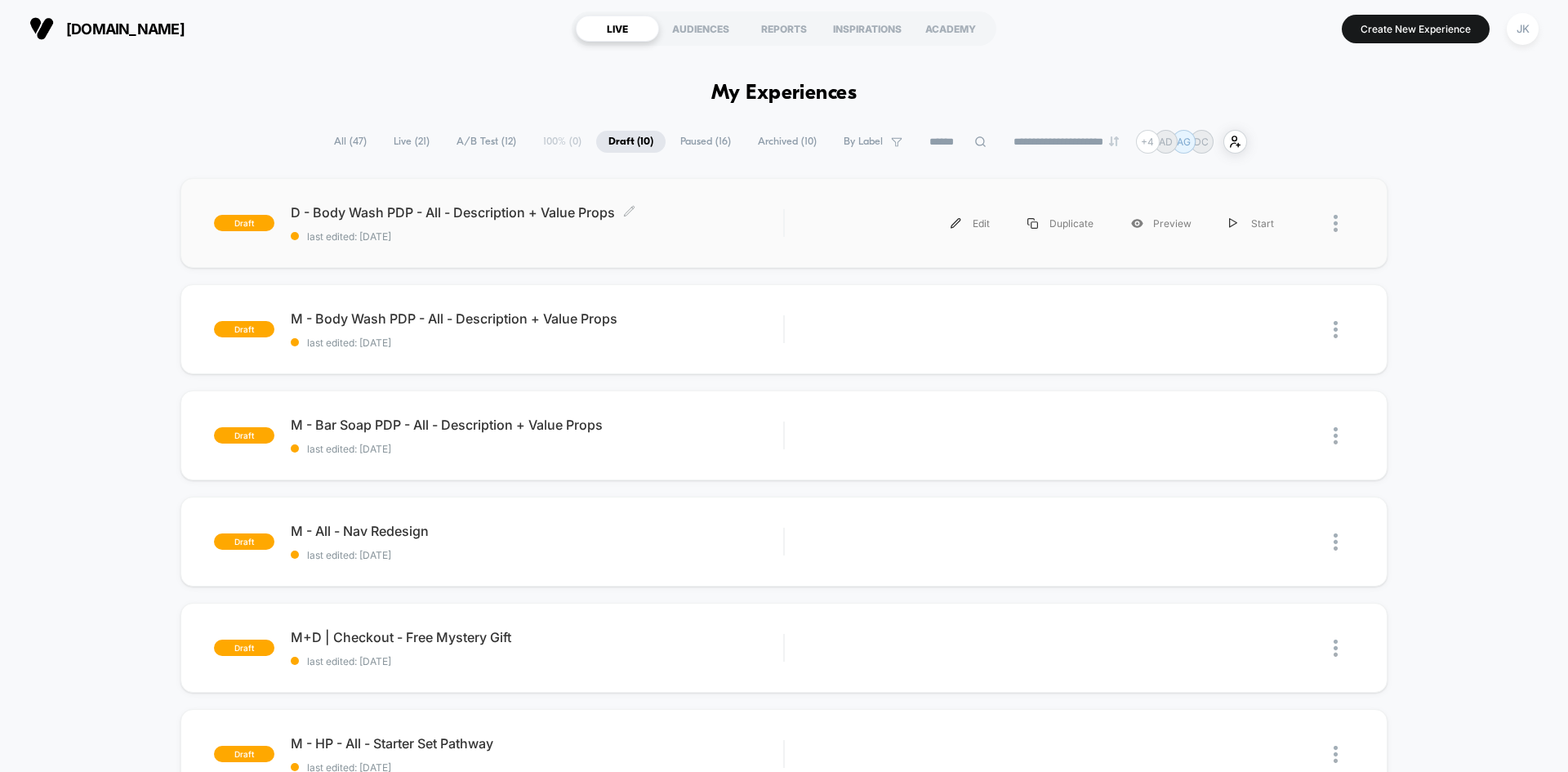
click at [499, 210] on span "D - Body Wash PDP - All - Description + Value Props Click to edit experience de…" at bounding box center [537, 213] width 493 height 17
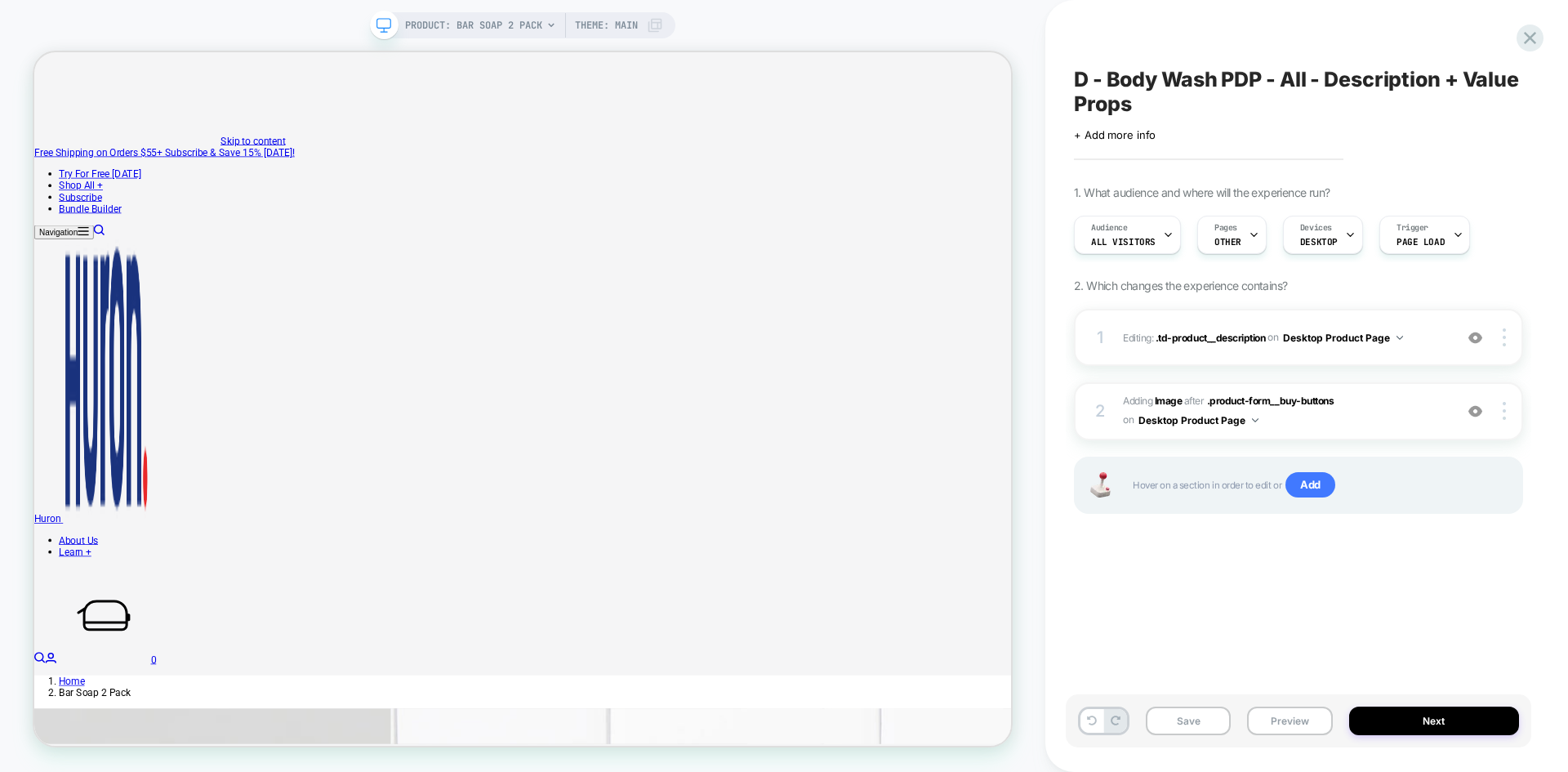
scroll to position [0, 1]
click at [1254, 397] on span ".product-form__buy-buttons" at bounding box center [1271, 401] width 127 height 13
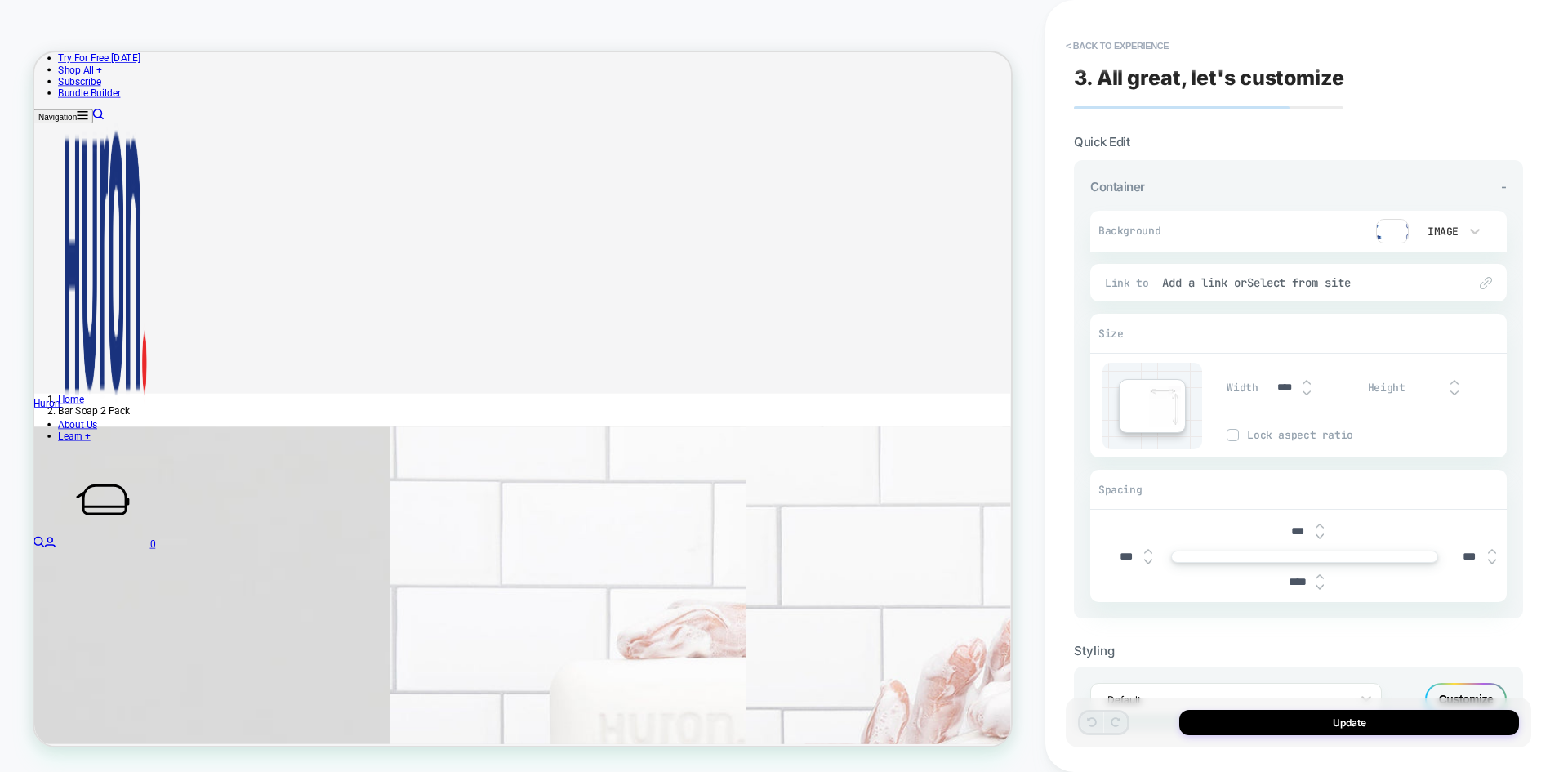
scroll to position [67, 0]
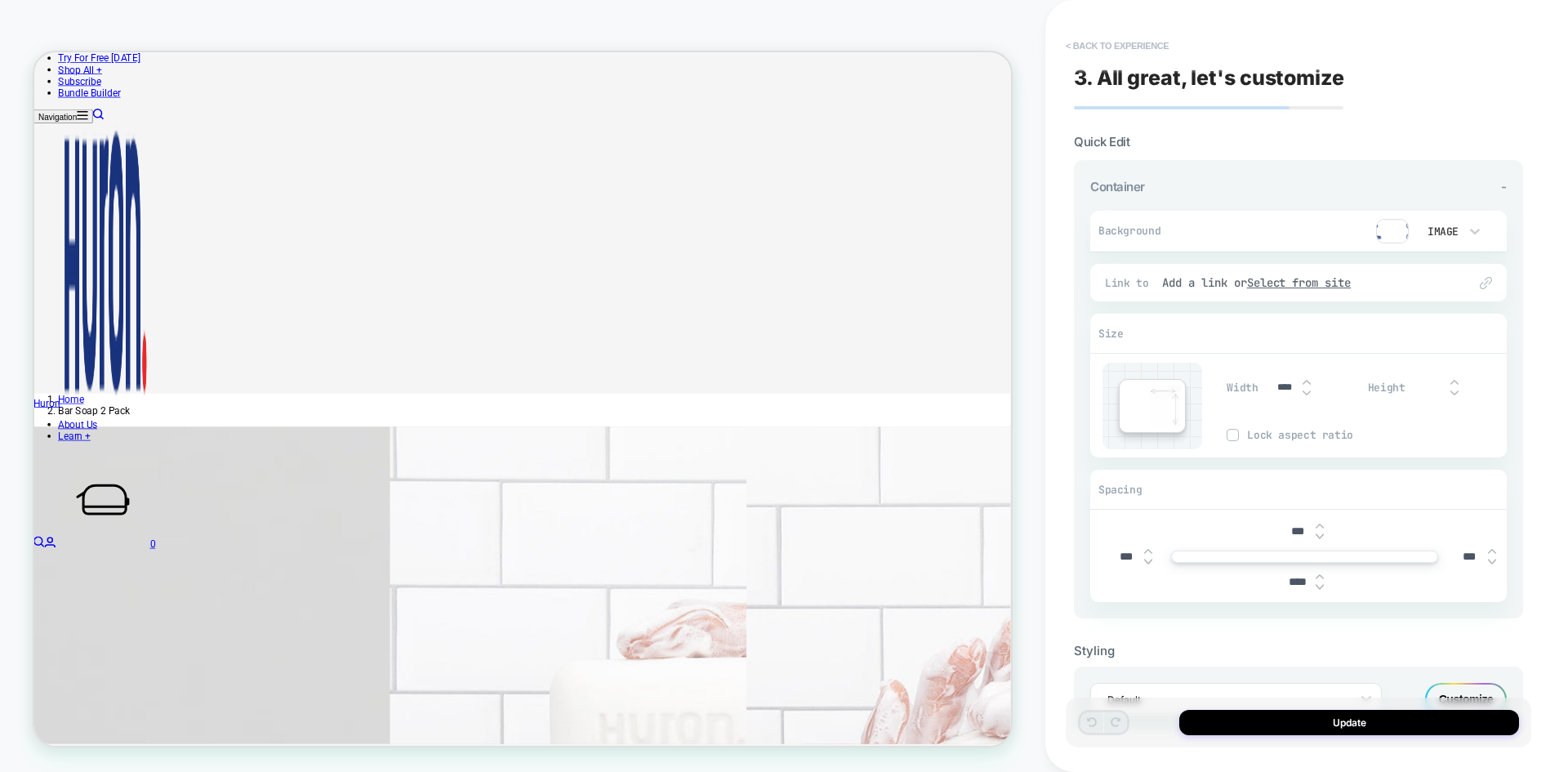
click at [1103, 42] on button "< Back to experience" at bounding box center [1117, 45] width 119 height 26
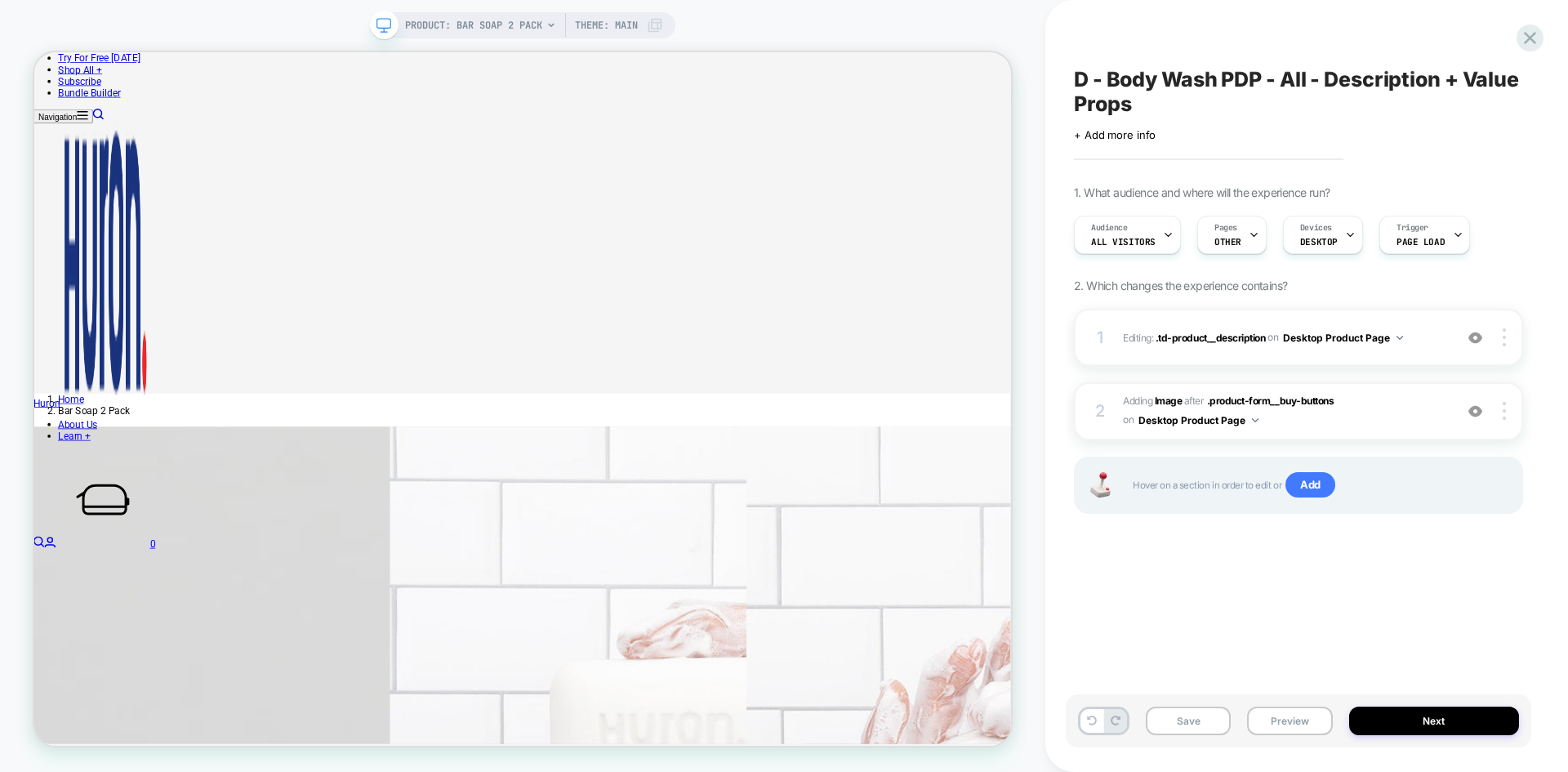
scroll to position [0, 1]
click at [1224, 337] on span ".td-product__description" at bounding box center [1211, 337] width 111 height 13
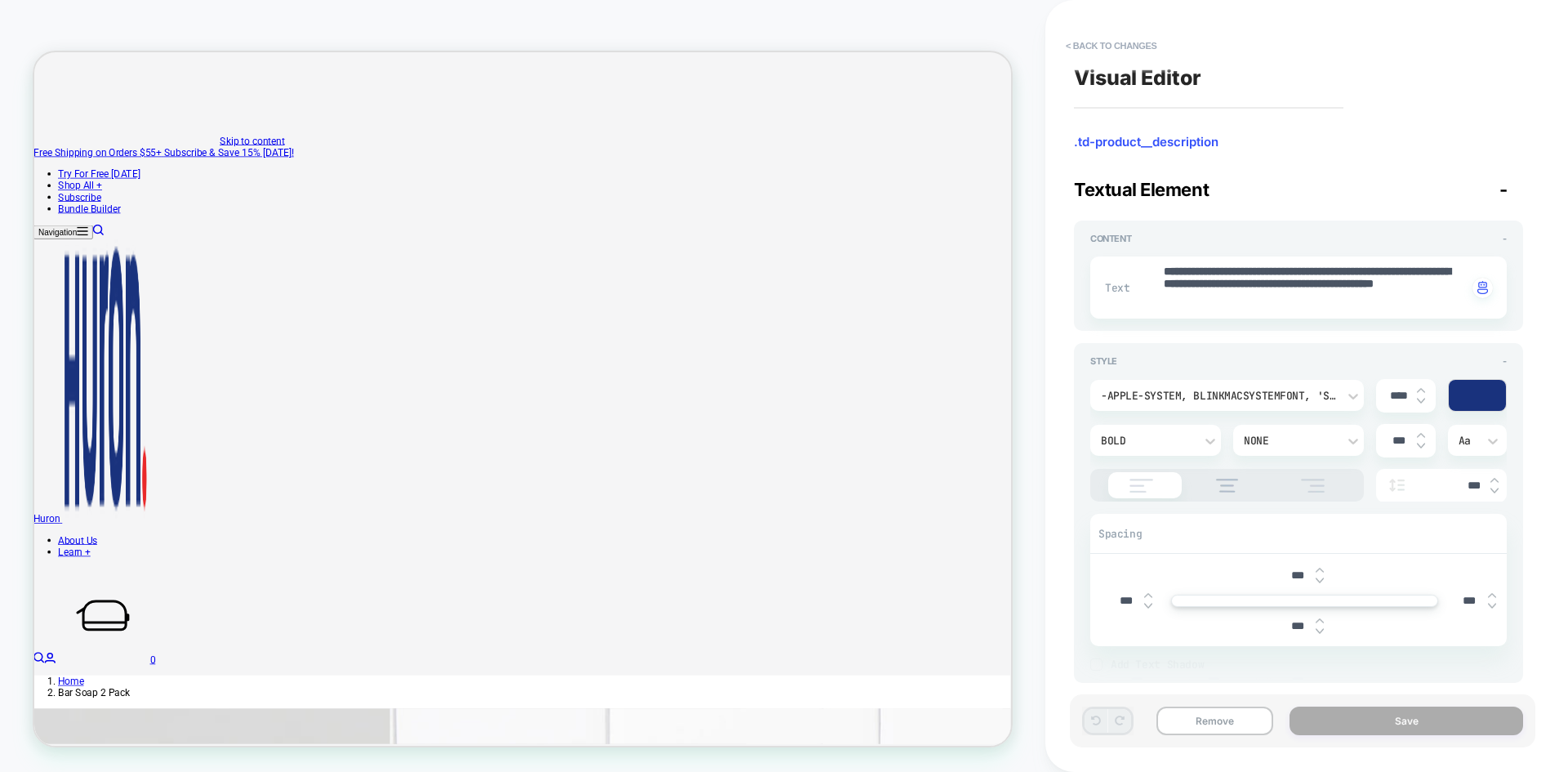
scroll to position [18, 0]
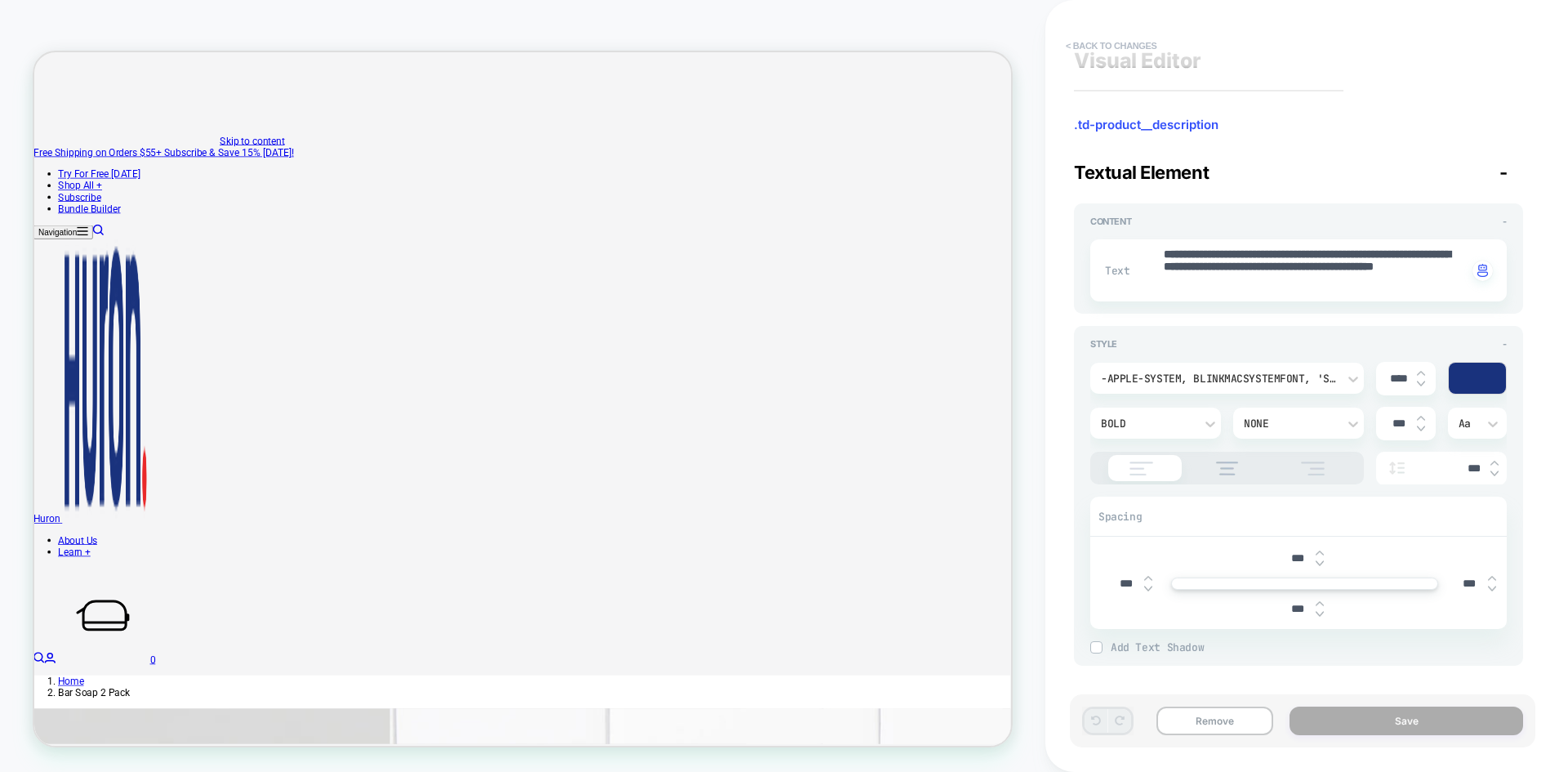
click at [1082, 42] on button "< Back to changes" at bounding box center [1112, 45] width 108 height 26
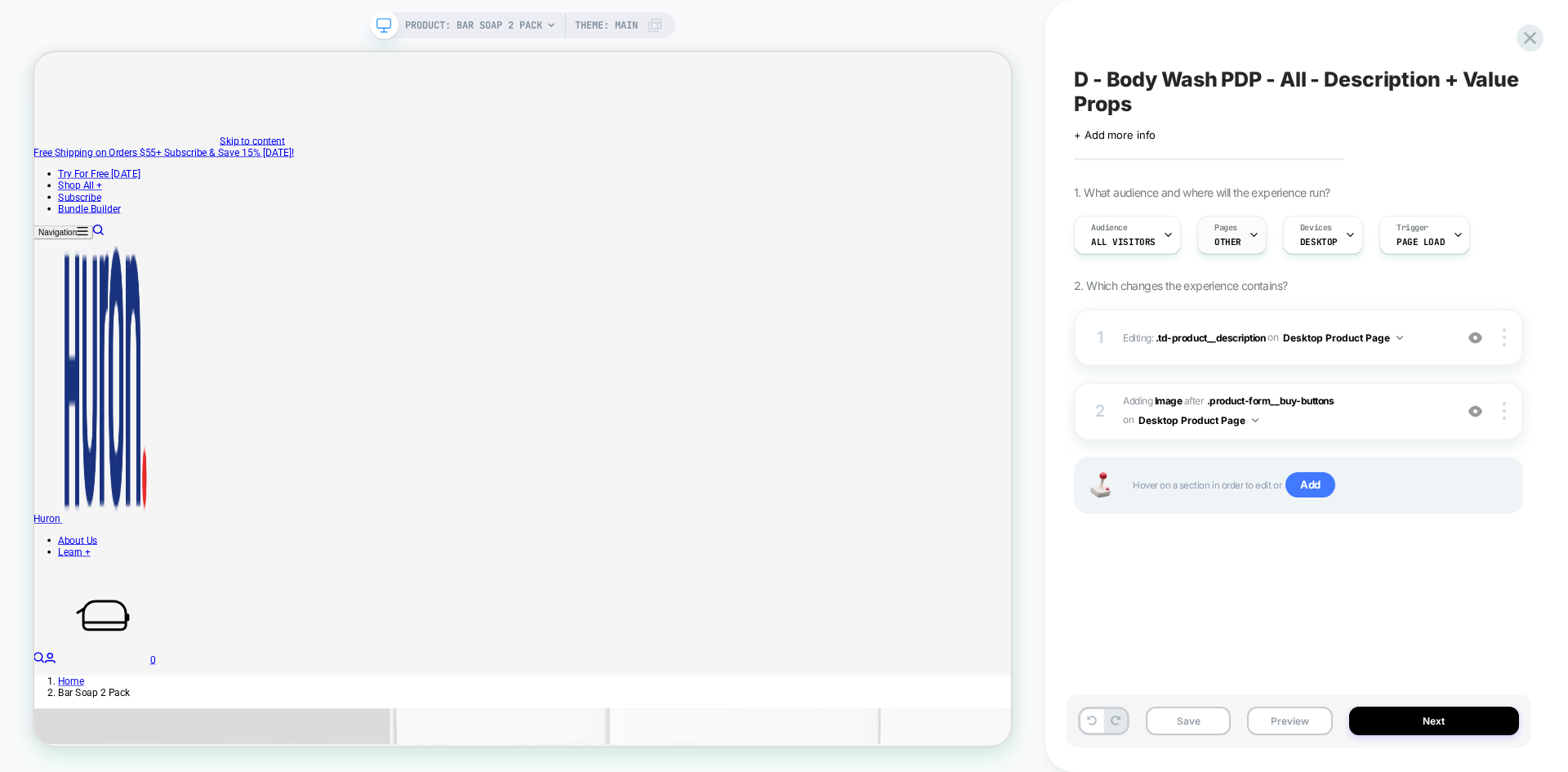
scroll to position [0, 1]
click at [1226, 242] on span "OTHER" at bounding box center [1227, 242] width 27 height 12
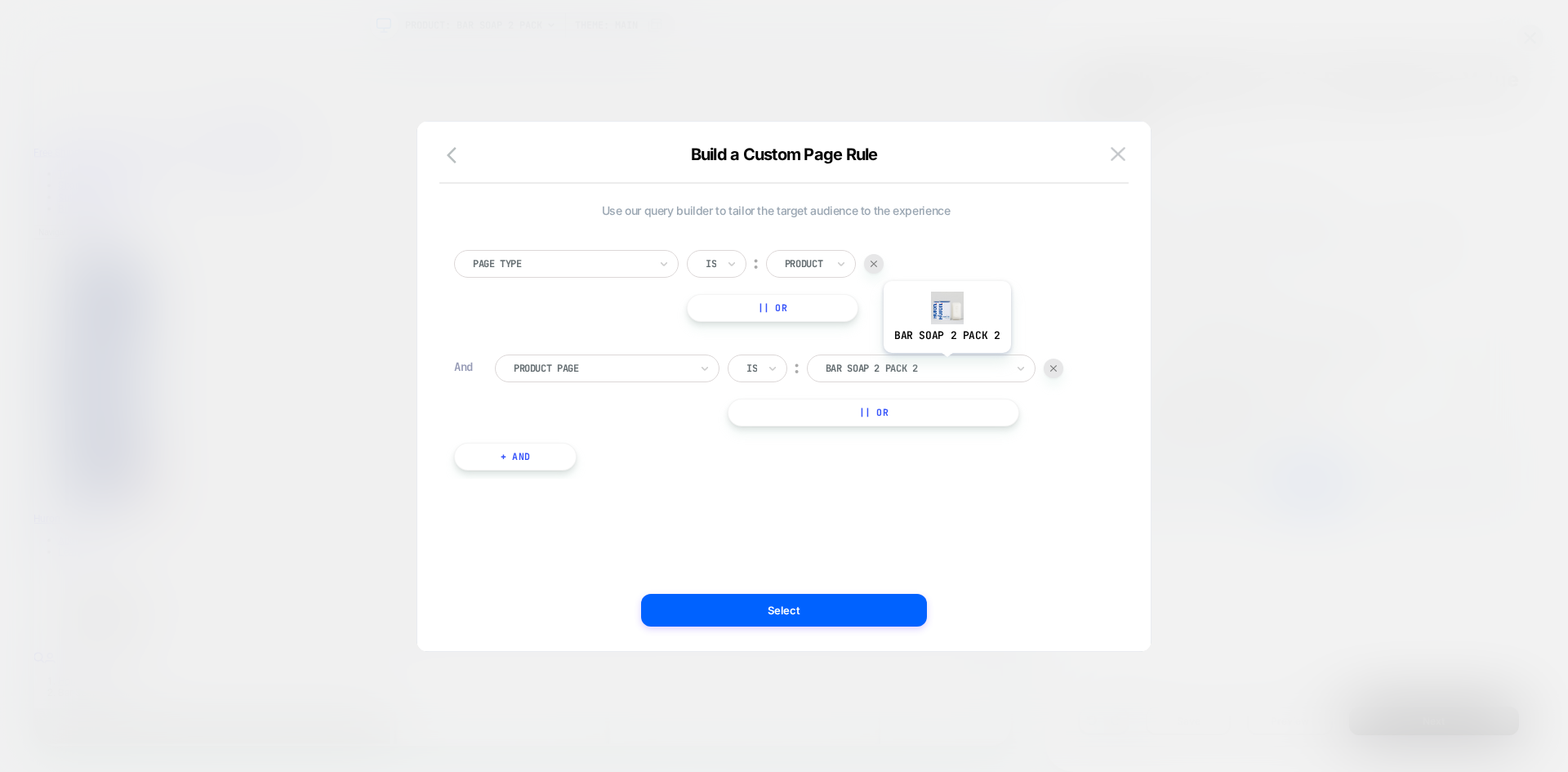
click at [946, 365] on div at bounding box center [916, 368] width 180 height 15
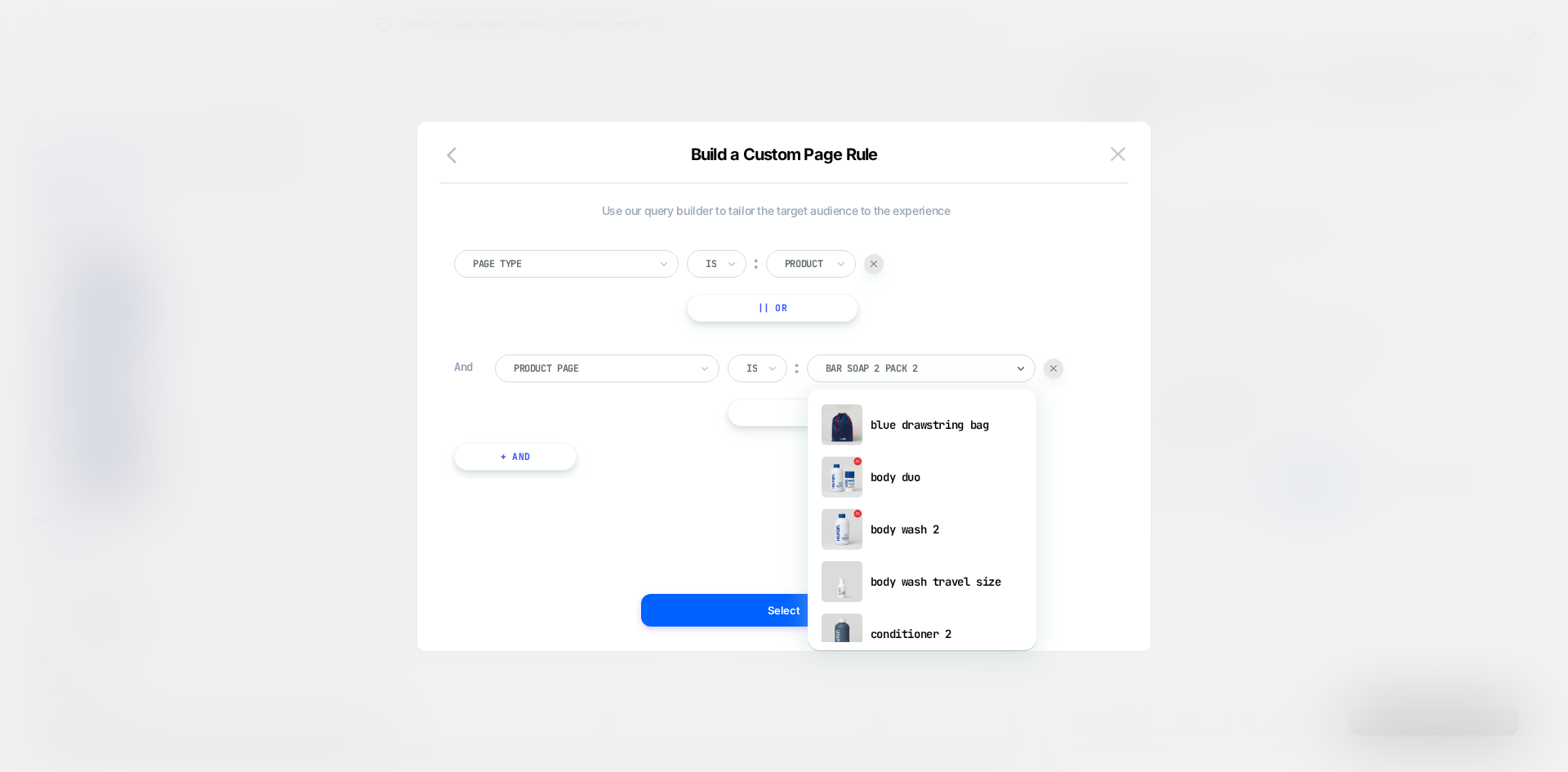
scroll to position [278, 0]
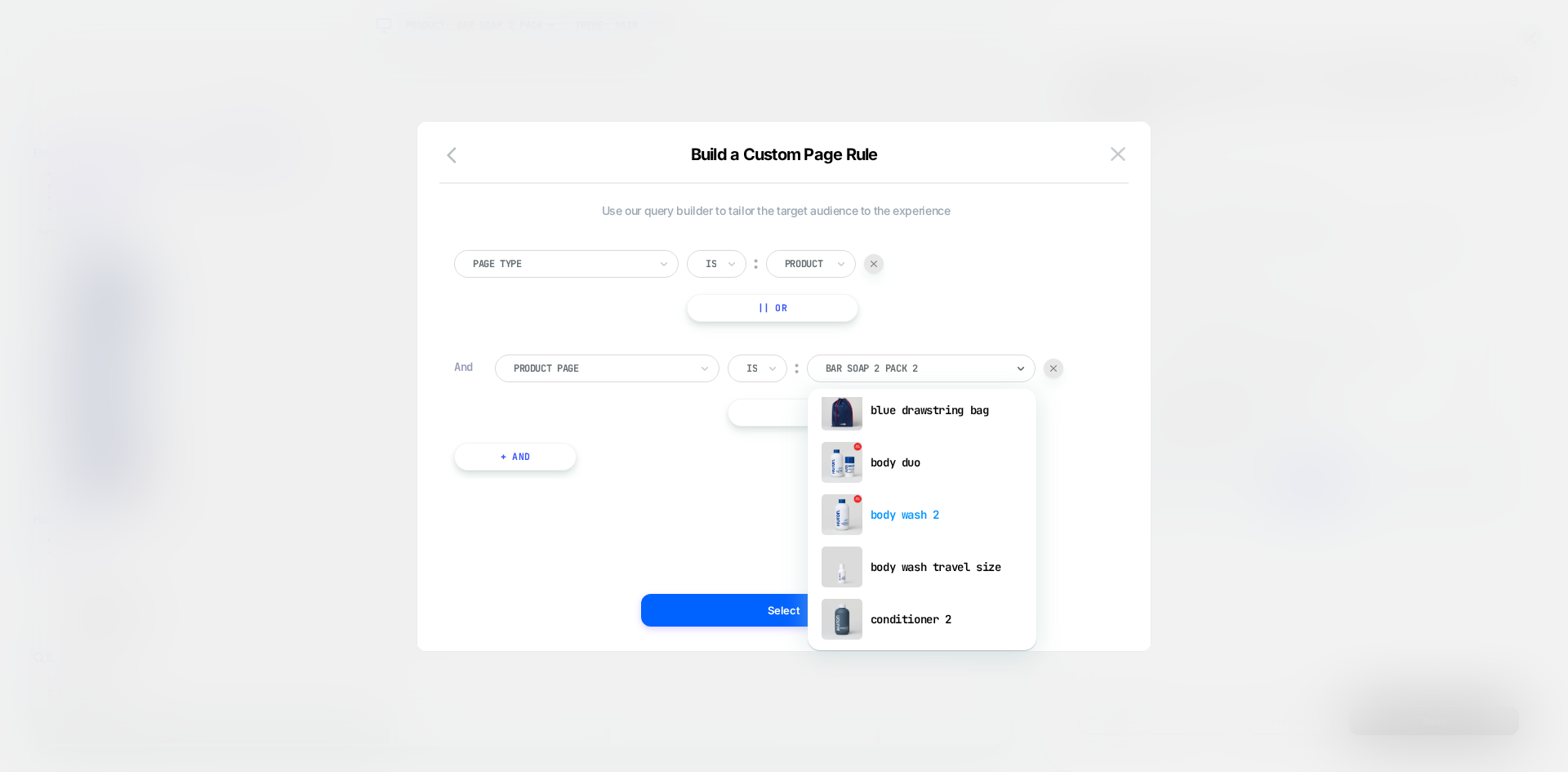
click at [914, 511] on div "body wash 2" at bounding box center [922, 514] width 213 height 52
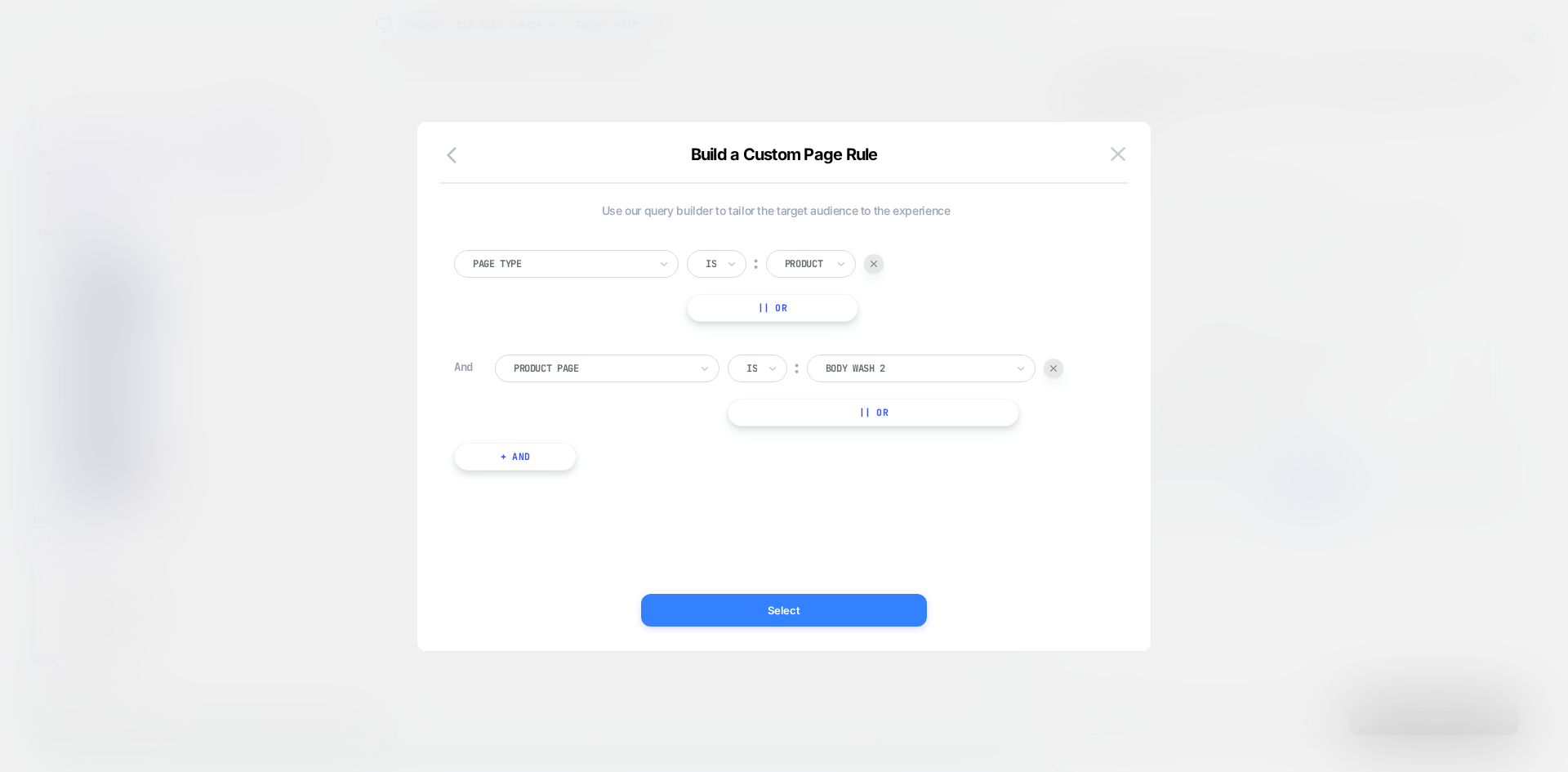
click at [805, 601] on button "Select" at bounding box center [784, 609] width 286 height 32
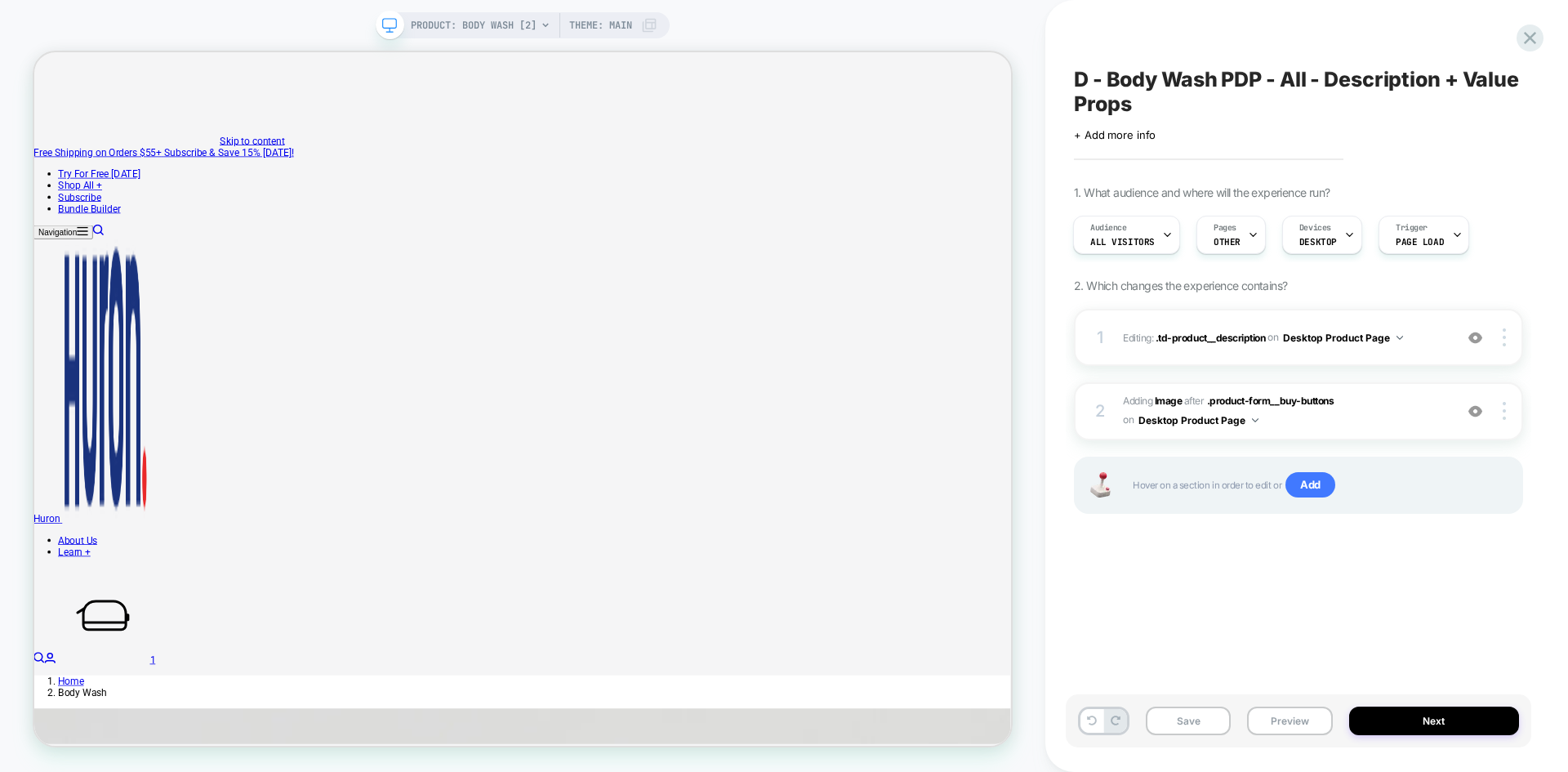
scroll to position [0, 2]
click at [1210, 334] on span ".td-product__description" at bounding box center [1211, 337] width 111 height 13
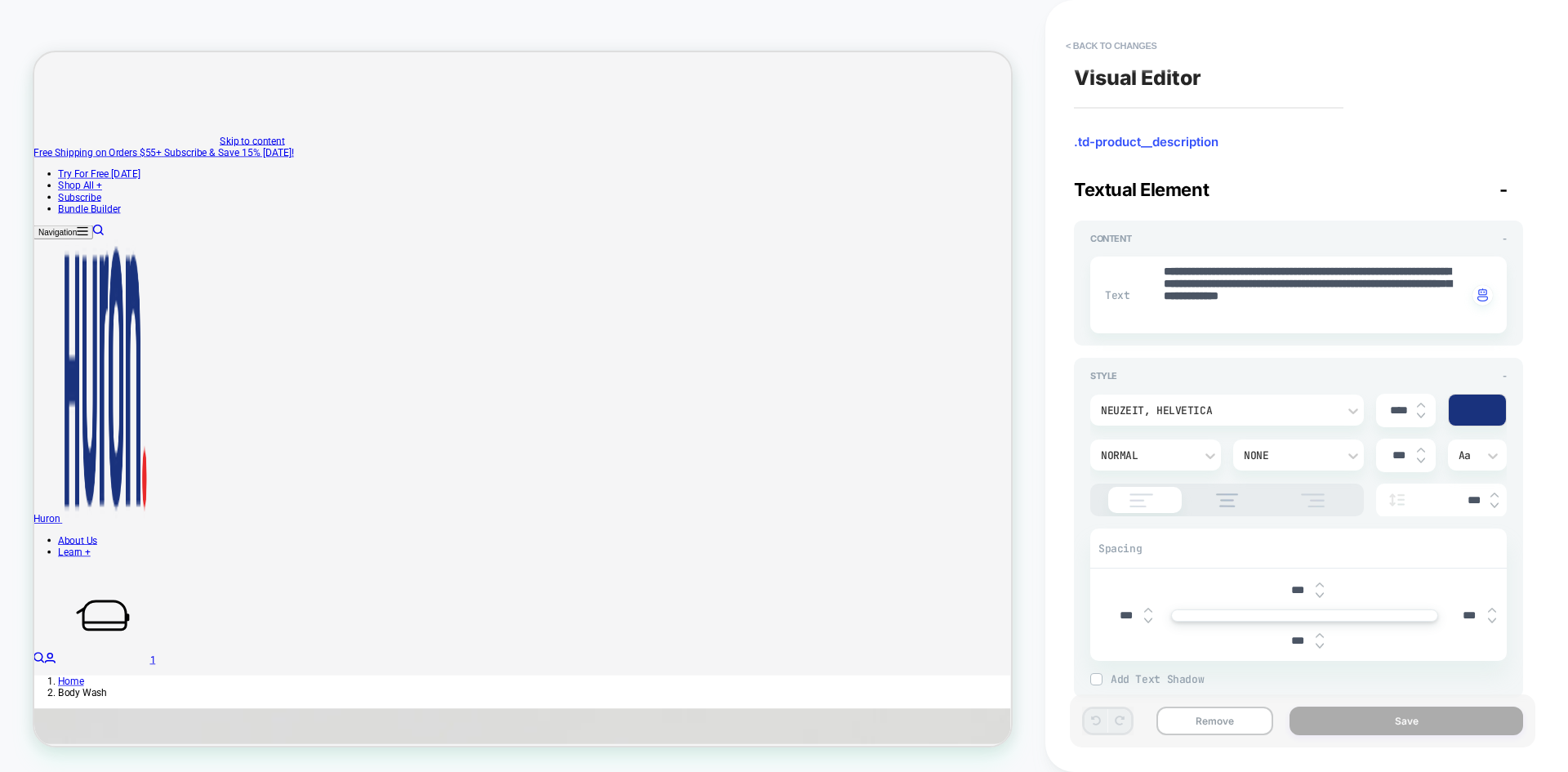
scroll to position [32, 0]
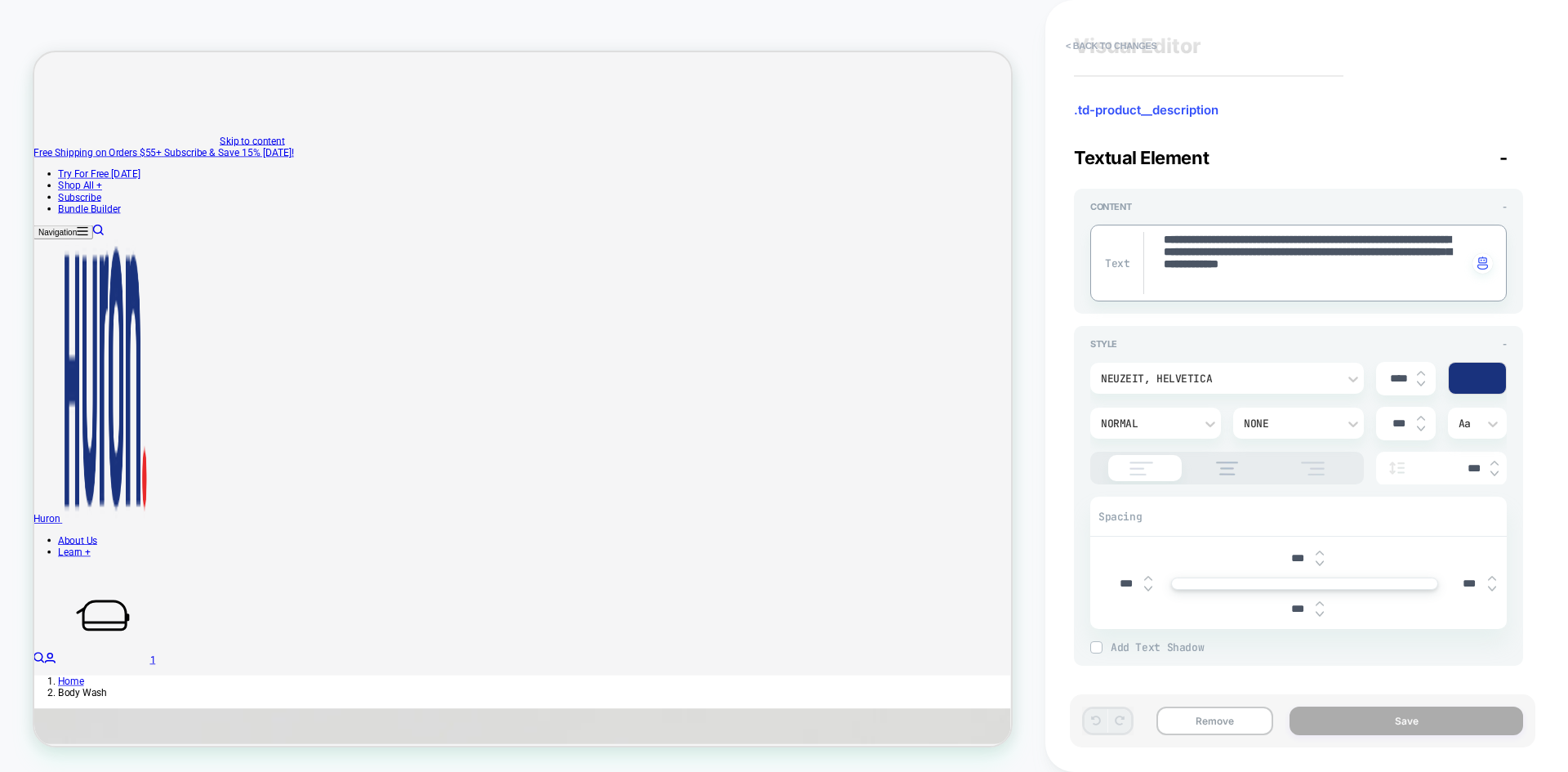
drag, startPoint x: 1334, startPoint y: 285, endPoint x: 1171, endPoint y: 223, distance: 174.4
paste textarea
type textarea "*"
type textarea "**********"
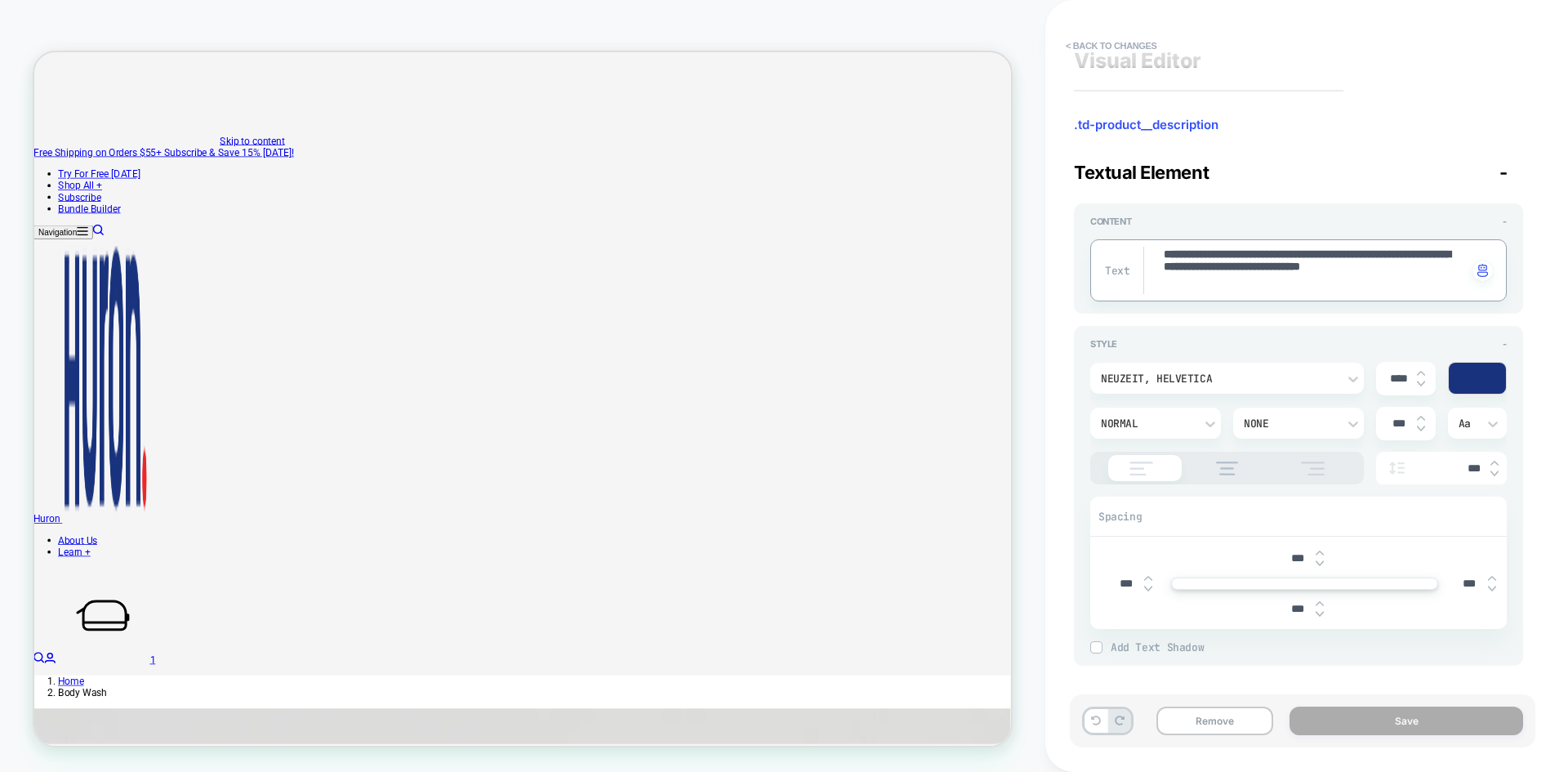
type textarea "*"
type textarea "**********"
click at [1254, 674] on button "Save" at bounding box center [1406, 720] width 234 height 28
type textarea "*"
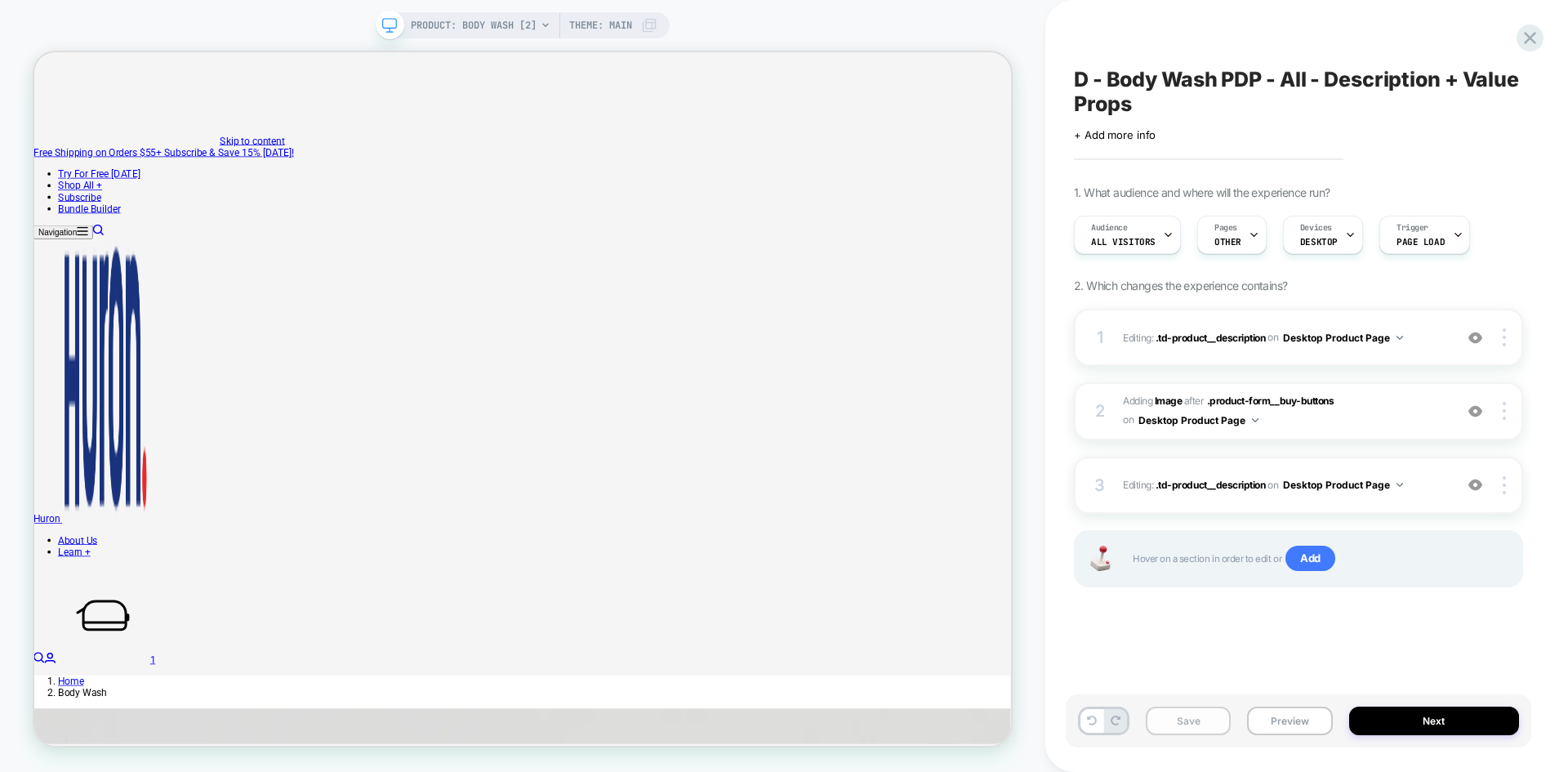
click at [1202, 674] on button "Save" at bounding box center [1188, 720] width 85 height 28
click at [1254, 674] on button "Next" at bounding box center [1435, 720] width 170 height 28
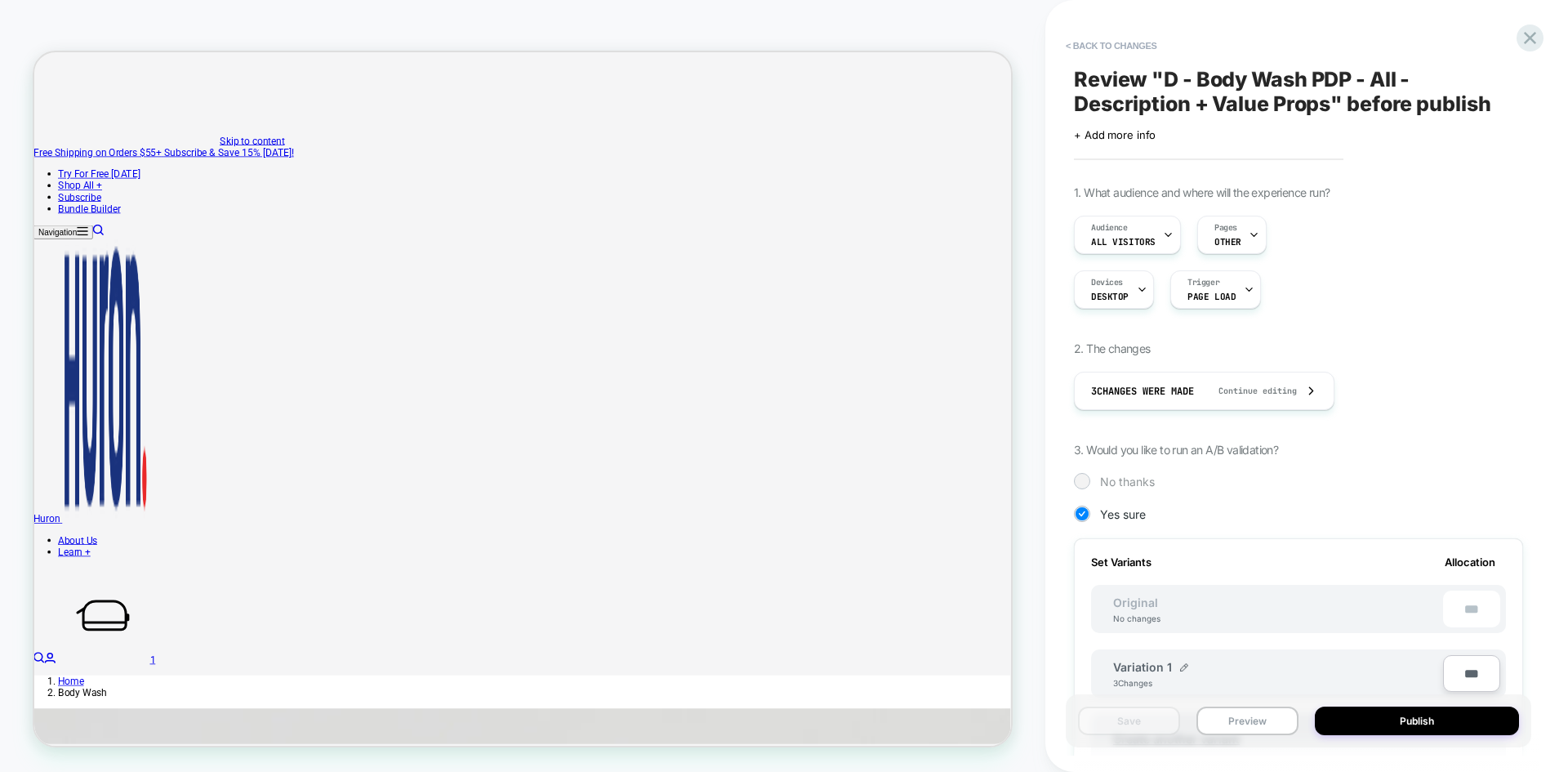
scroll to position [413, 0]
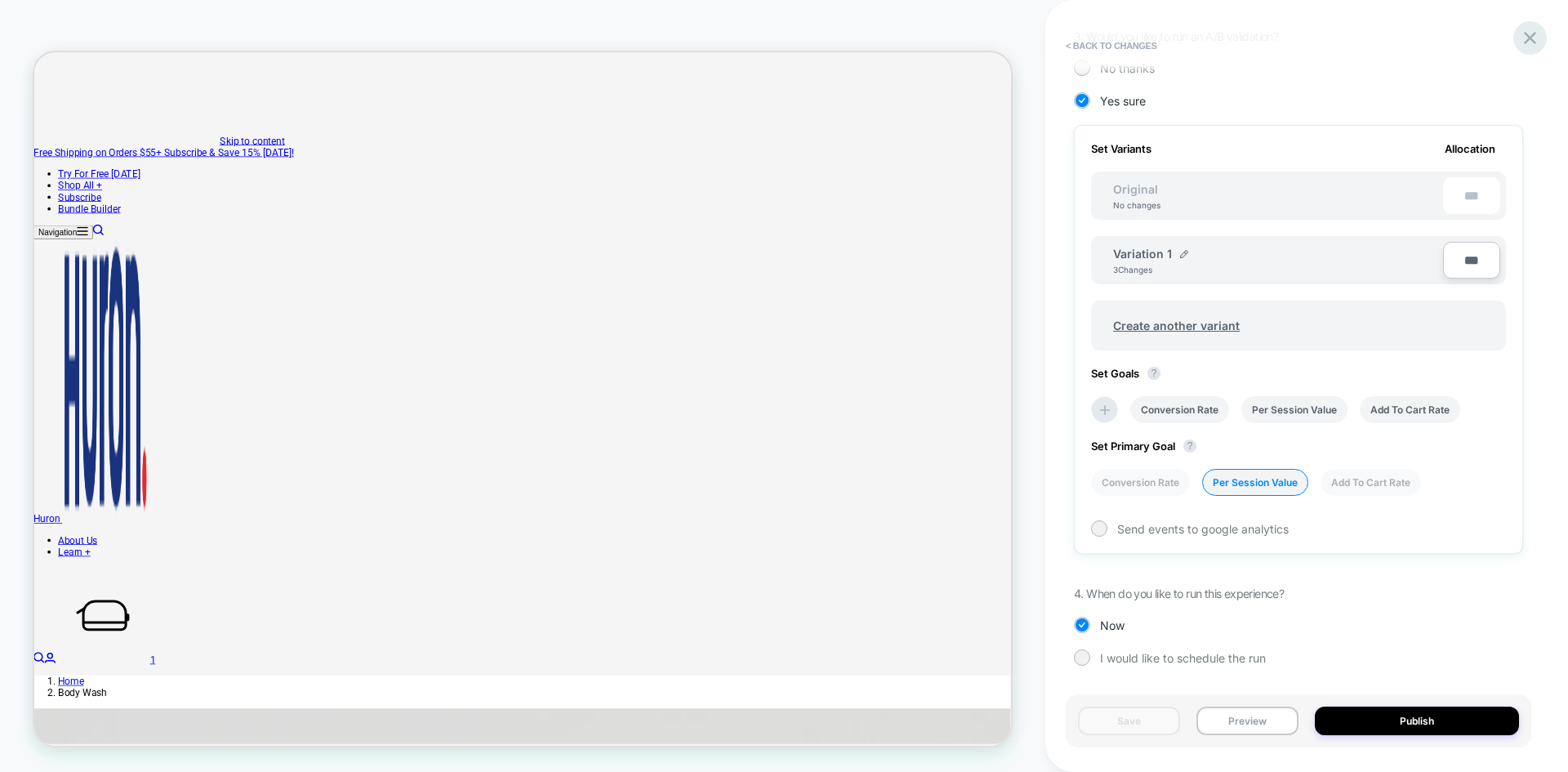
click at [1254, 35] on icon at bounding box center [1530, 38] width 23 height 23
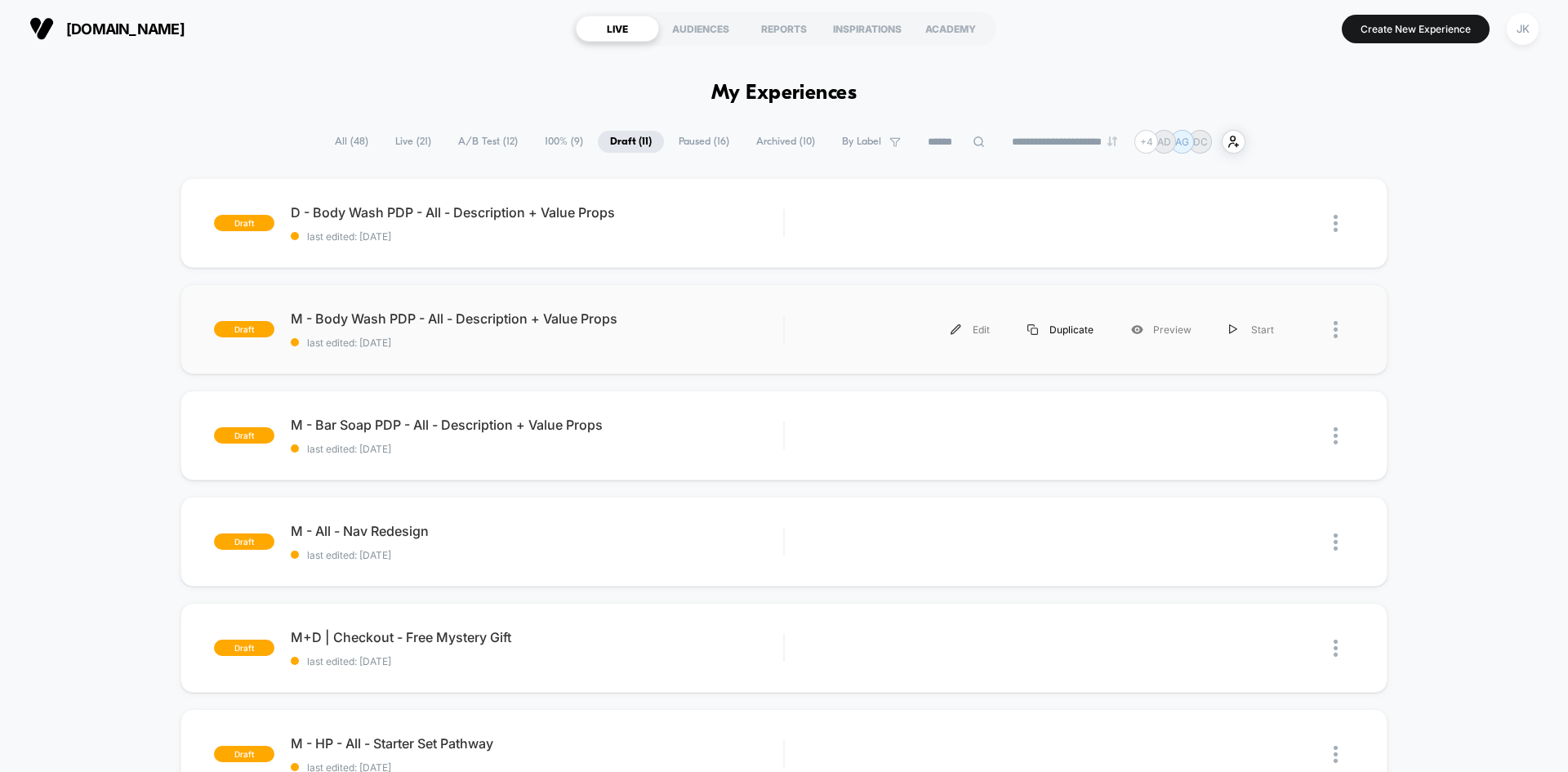
click at [1063, 325] on div "Duplicate" at bounding box center [1061, 330] width 104 height 37
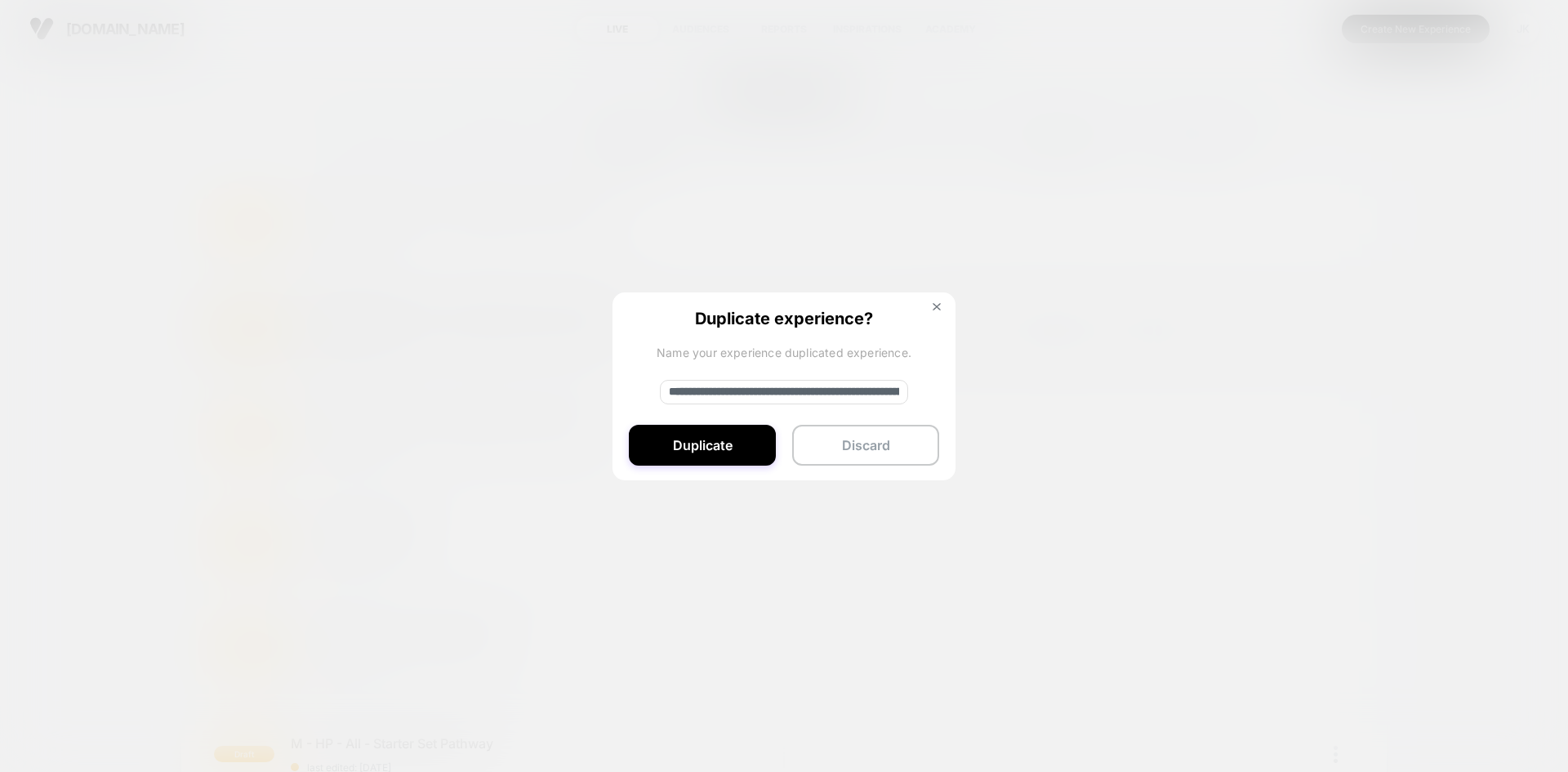
drag, startPoint x: 722, startPoint y: 399, endPoint x: 627, endPoint y: 392, distance: 95.3
click at [627, 392] on div "**********" at bounding box center [784, 388] width 343 height 190
type input "**********"
click at [766, 457] on button "Duplicate" at bounding box center [702, 446] width 147 height 41
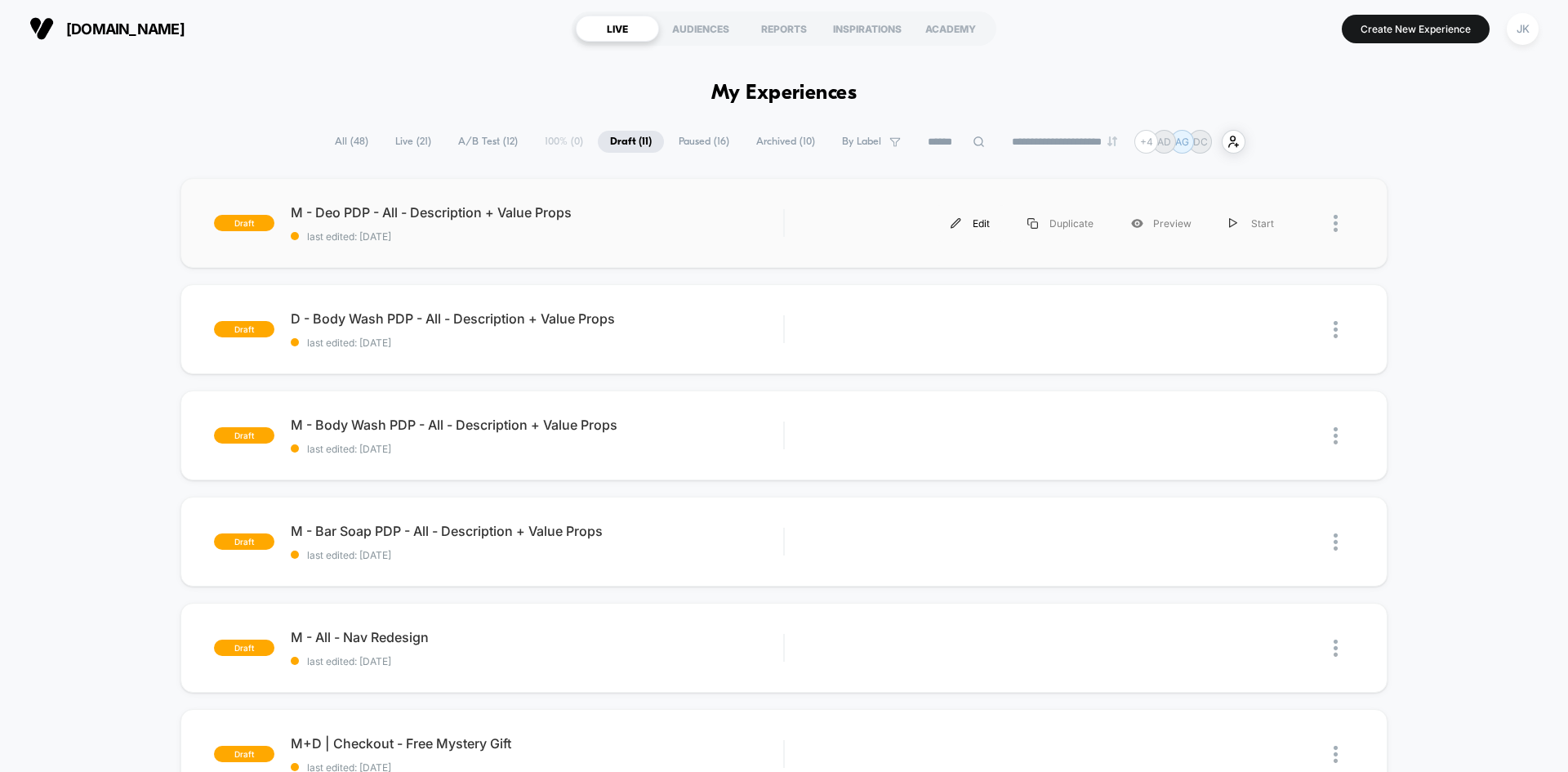
click at [970, 226] on div "Edit" at bounding box center [971, 223] width 76 height 37
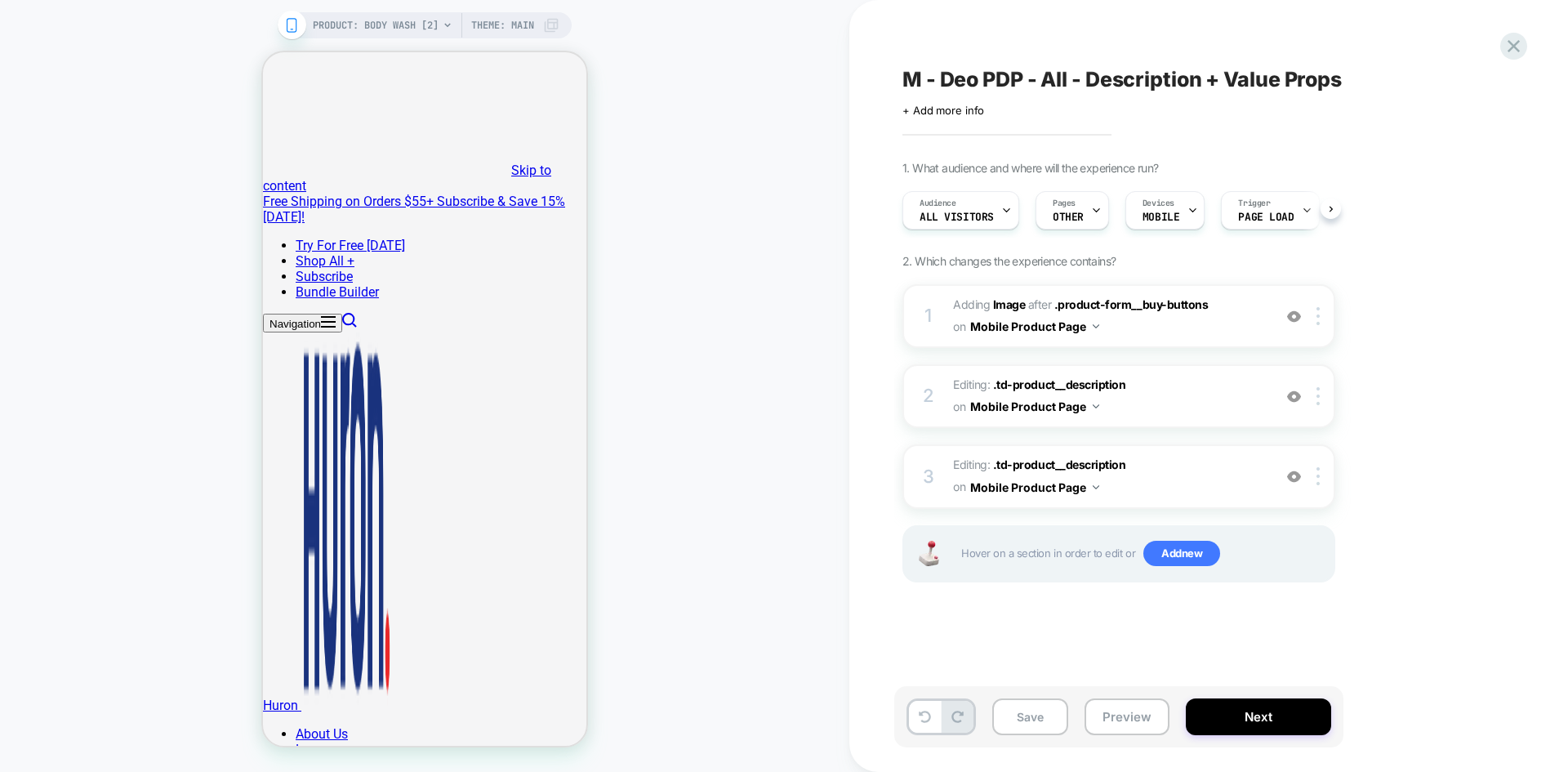
scroll to position [0, 1]
click at [1091, 209] on icon at bounding box center [1096, 210] width 11 height 11
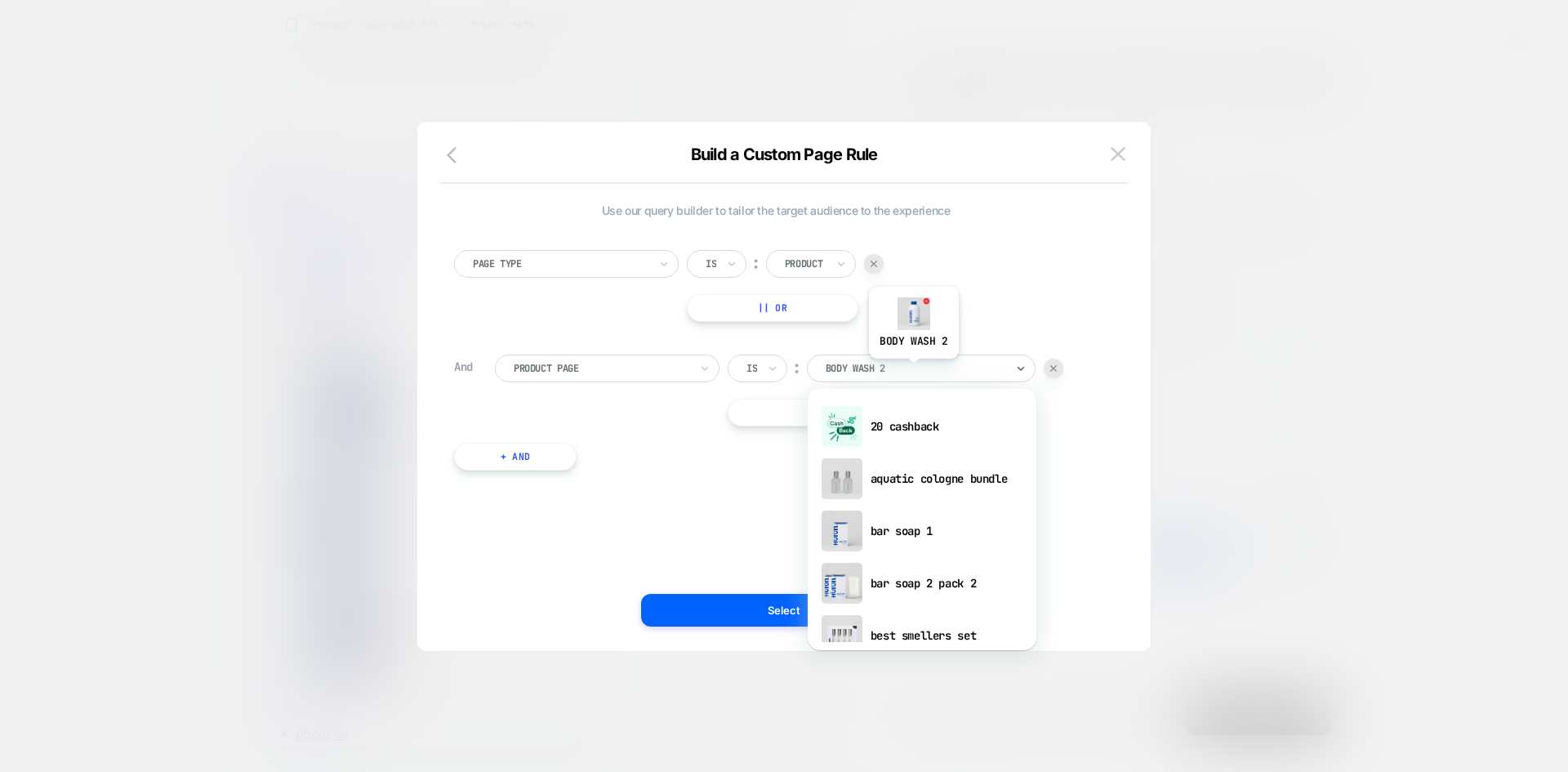
click at [914, 371] on div at bounding box center [916, 368] width 180 height 15
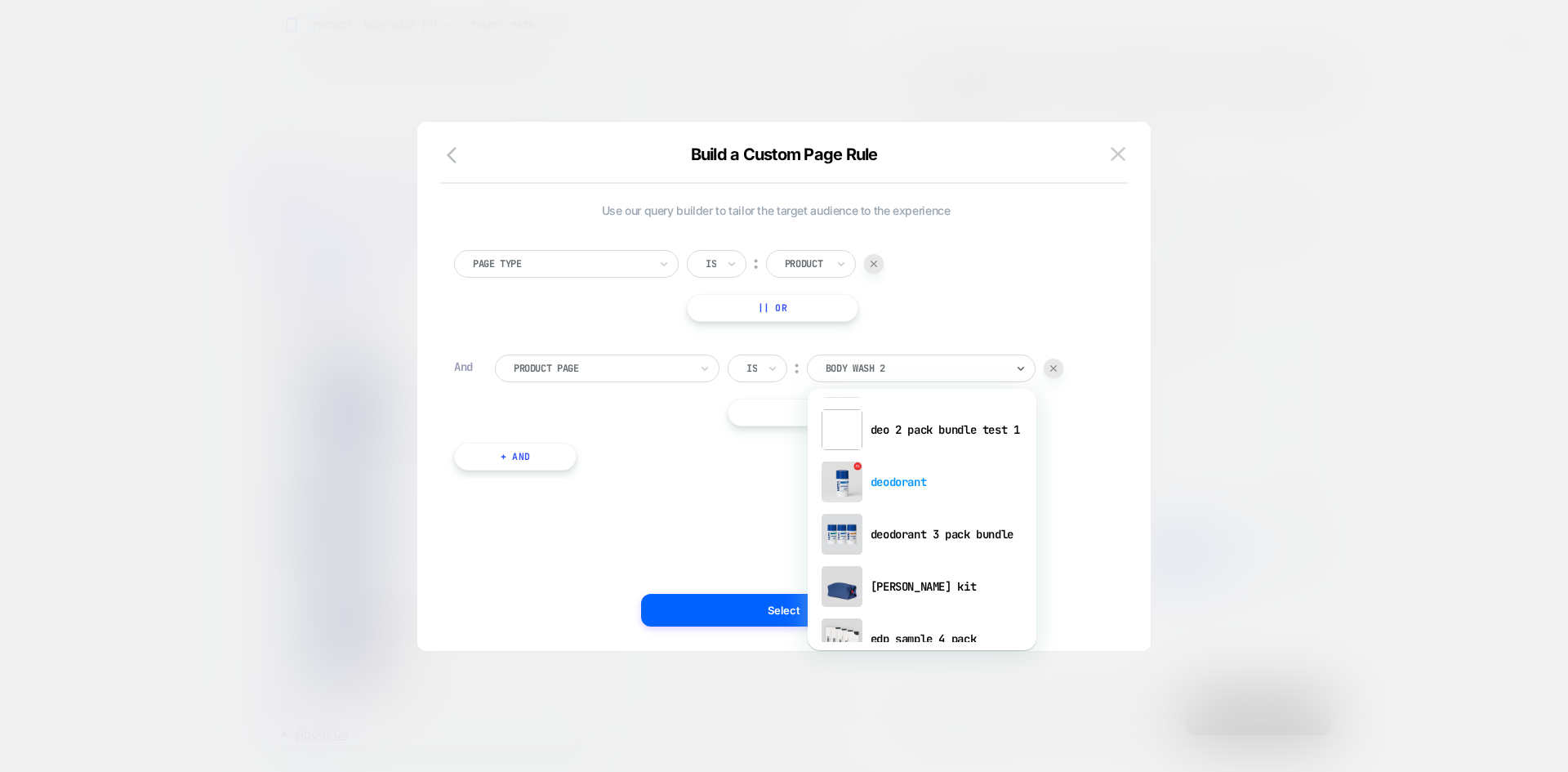
scroll to position [625, 0]
click at [898, 480] on div "deodorant" at bounding box center [922, 481] width 213 height 52
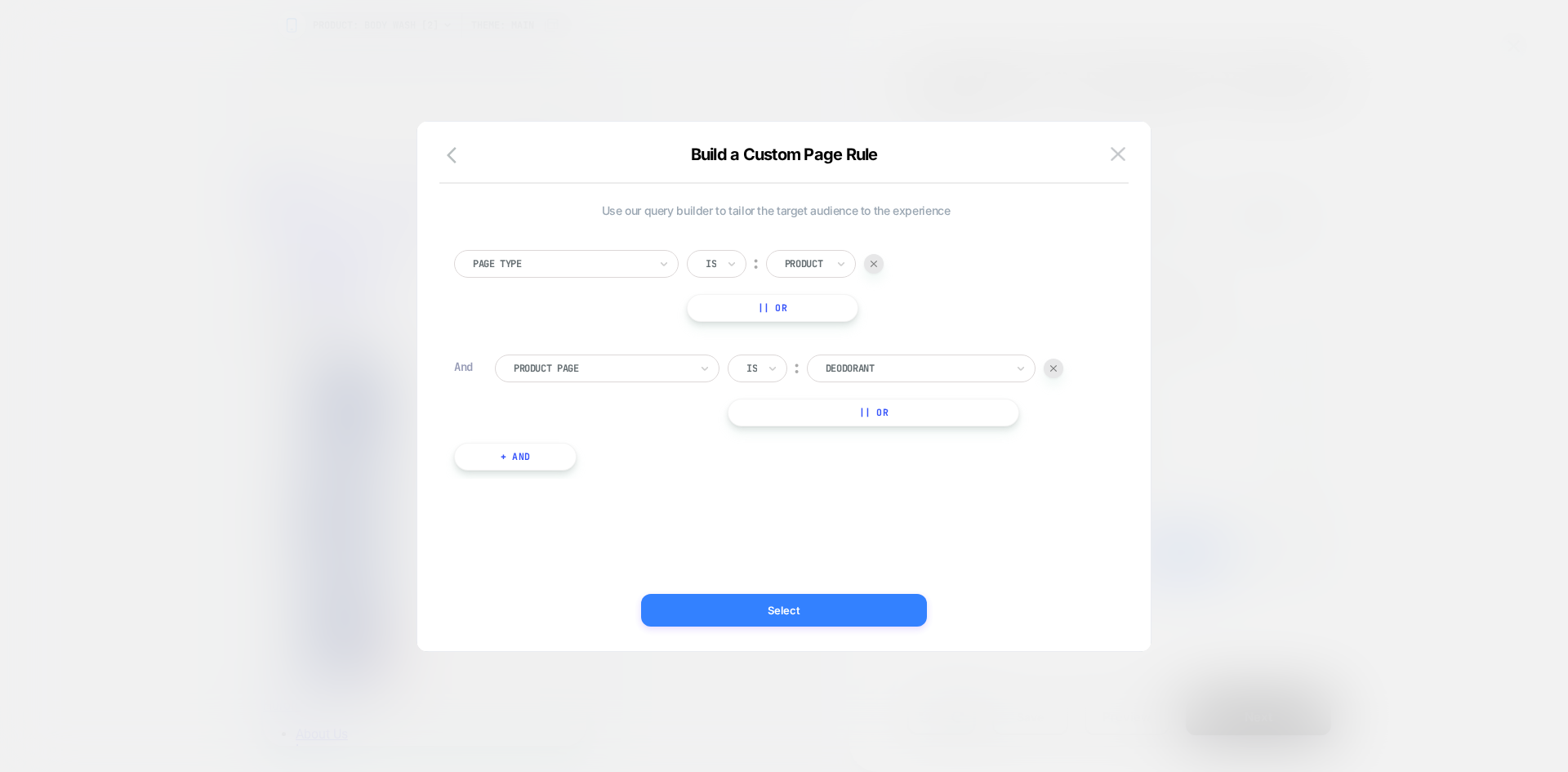
click at [821, 608] on button "Select" at bounding box center [784, 609] width 286 height 32
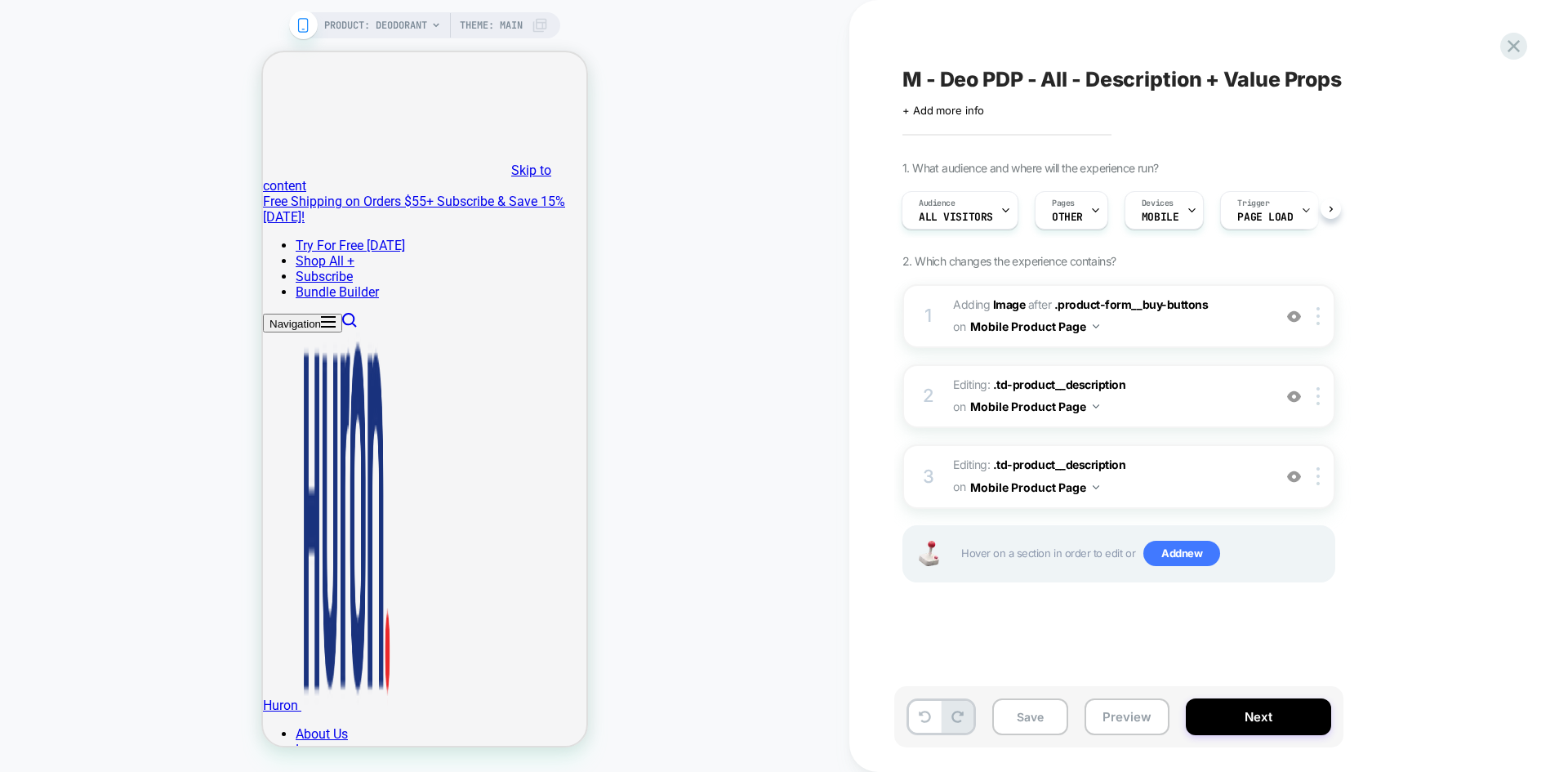
scroll to position [0, 2]
click at [1054, 384] on span ".td-product__description" at bounding box center [1060, 384] width 133 height 14
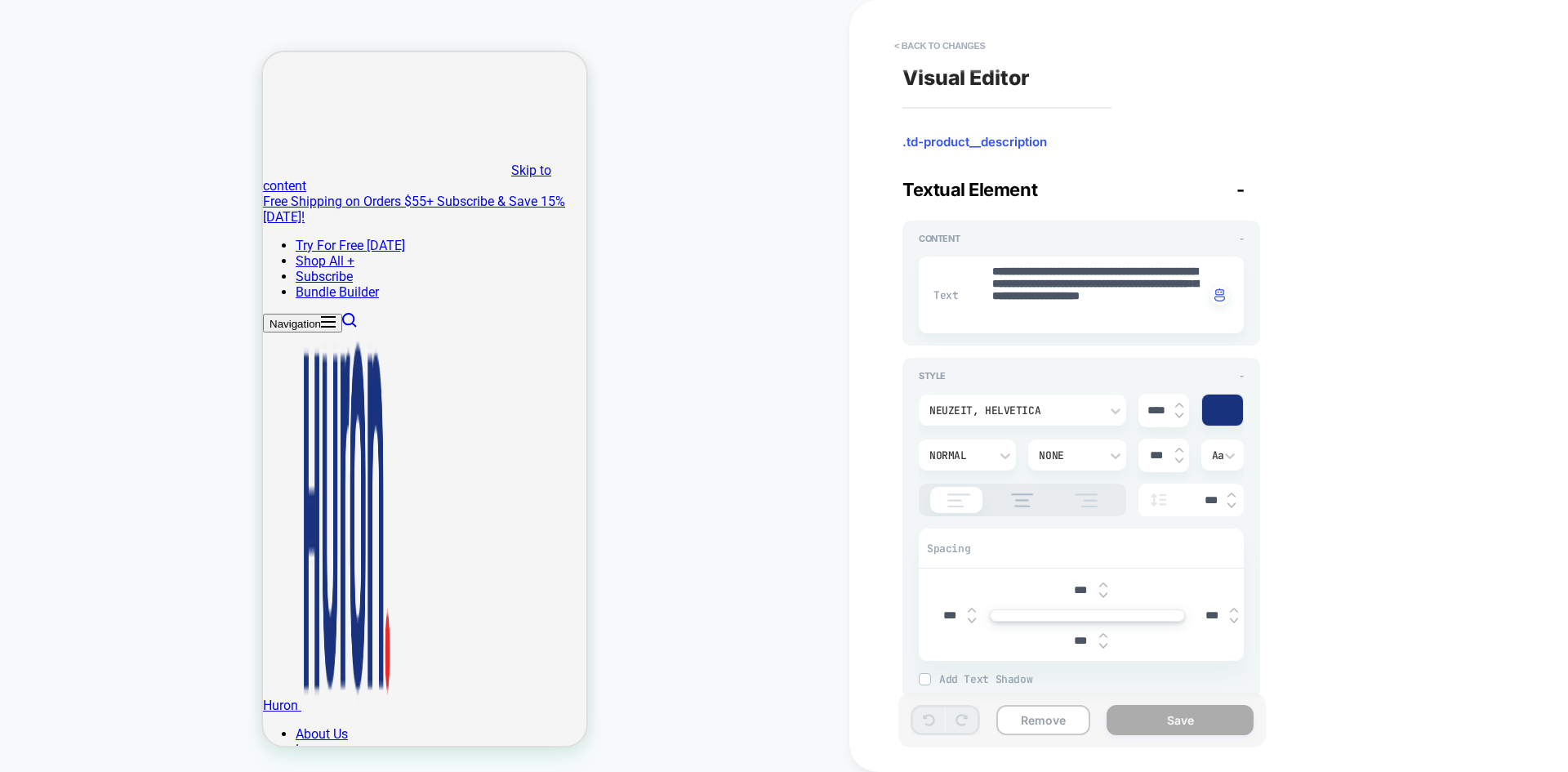
scroll to position [32, 0]
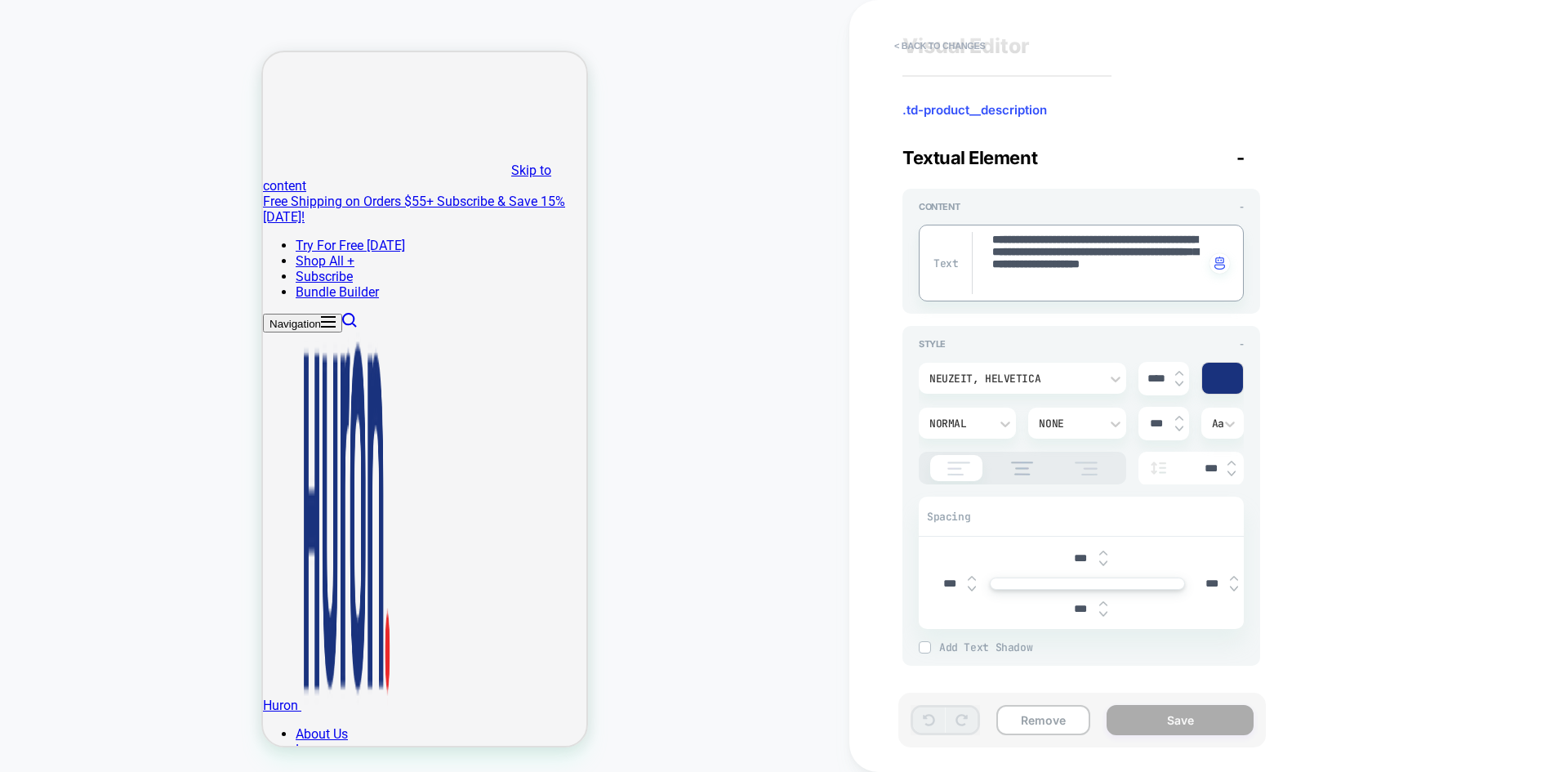
paste textarea
type textarea "*"
type textarea "**********"
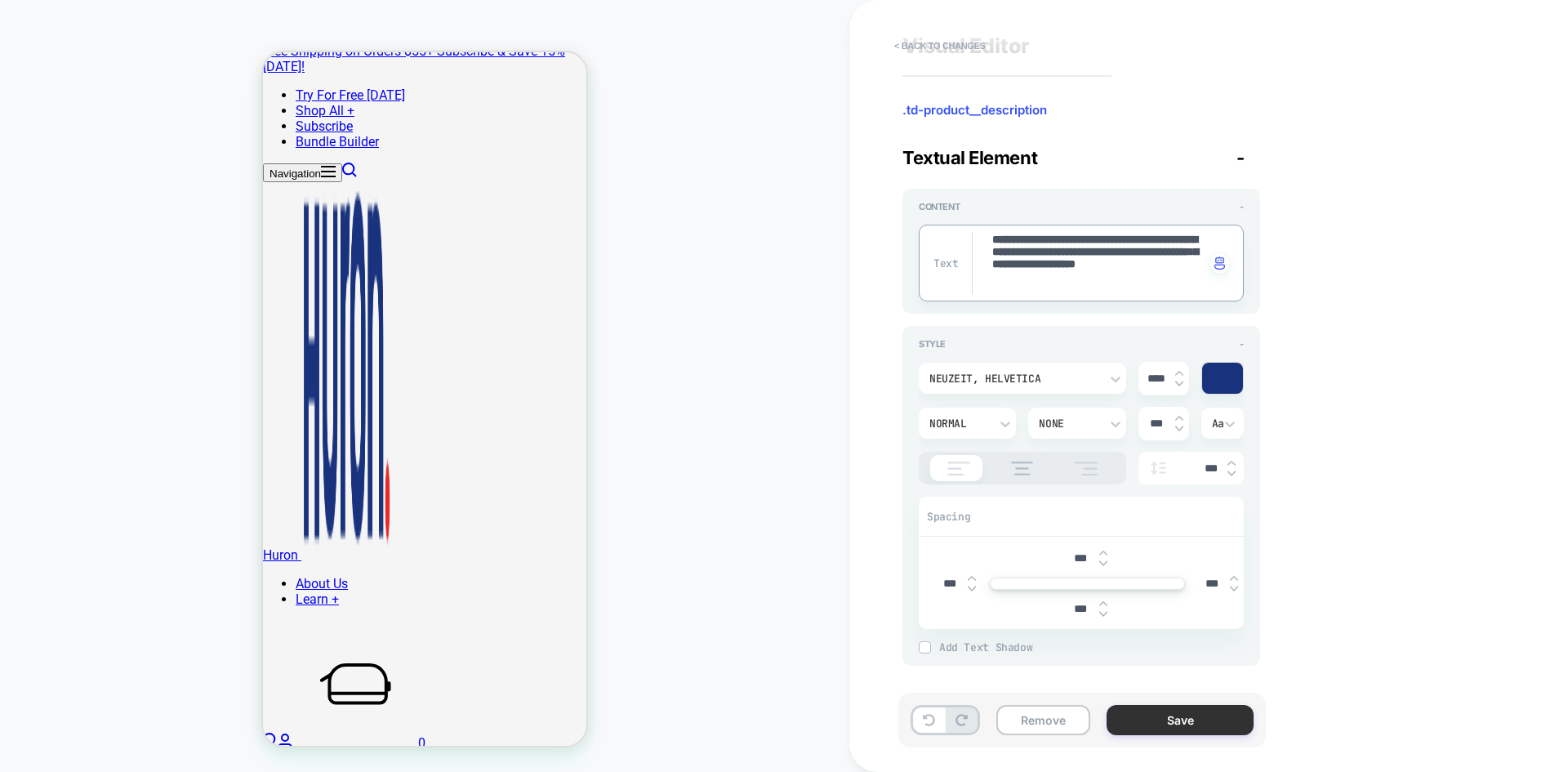
scroll to position [0, 0]
type textarea "*"
type textarea "**********"
type textarea "*"
type textarea "**********"
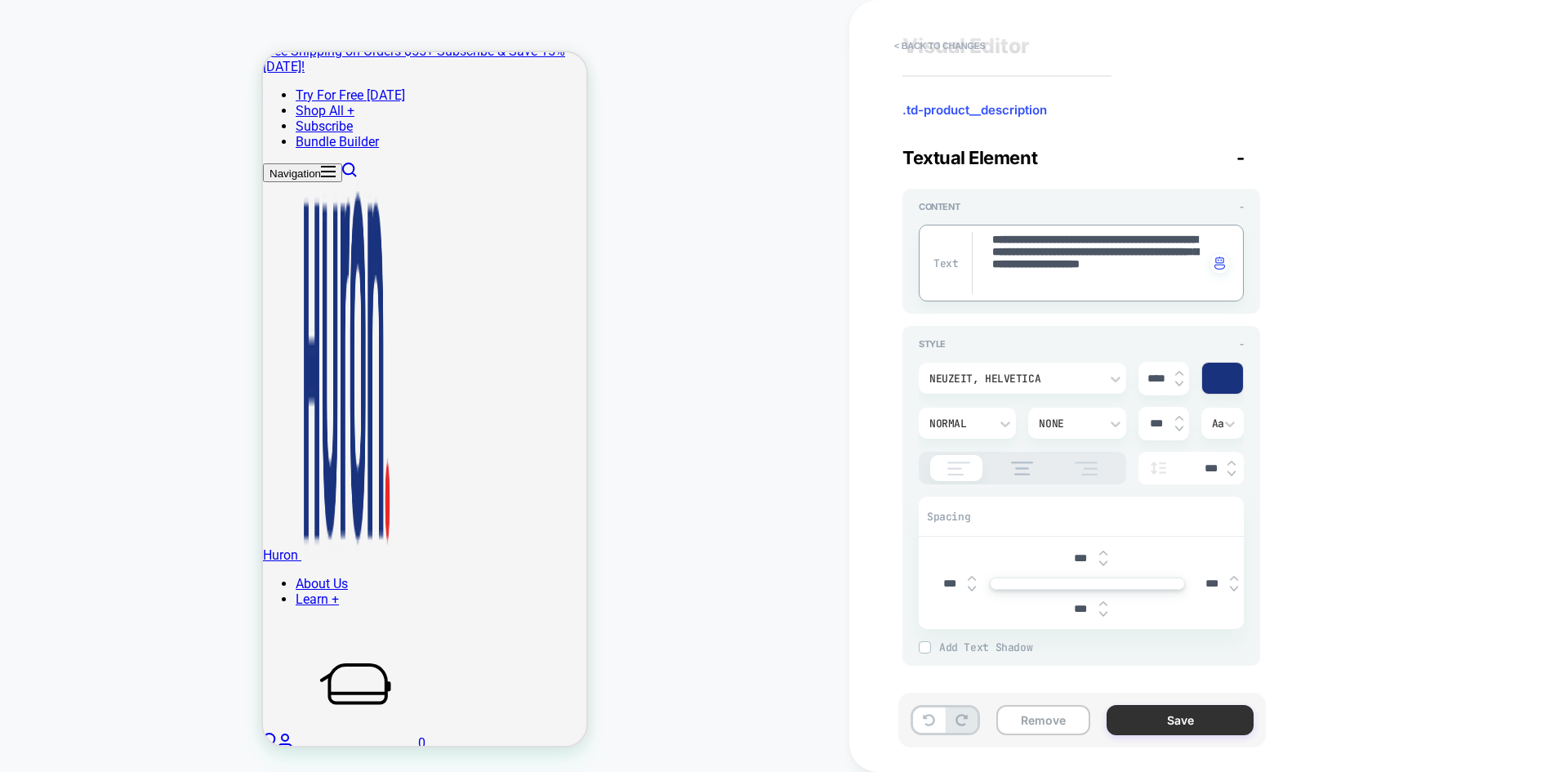
click at [1176, 674] on button "Save" at bounding box center [1180, 720] width 147 height 30
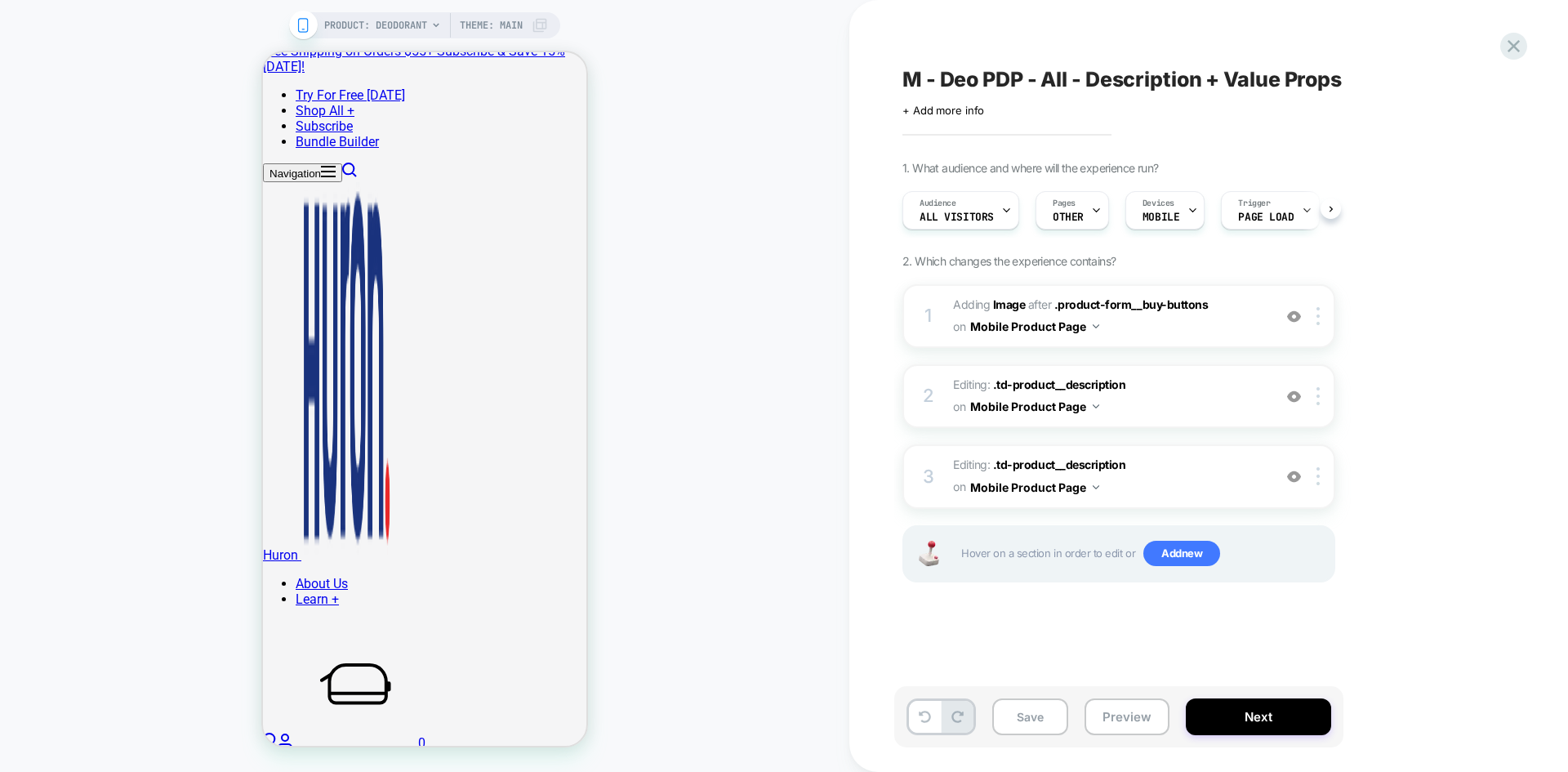
scroll to position [0, 1]
click at [1041, 458] on span ".td-product__description" at bounding box center [1060, 464] width 133 height 14
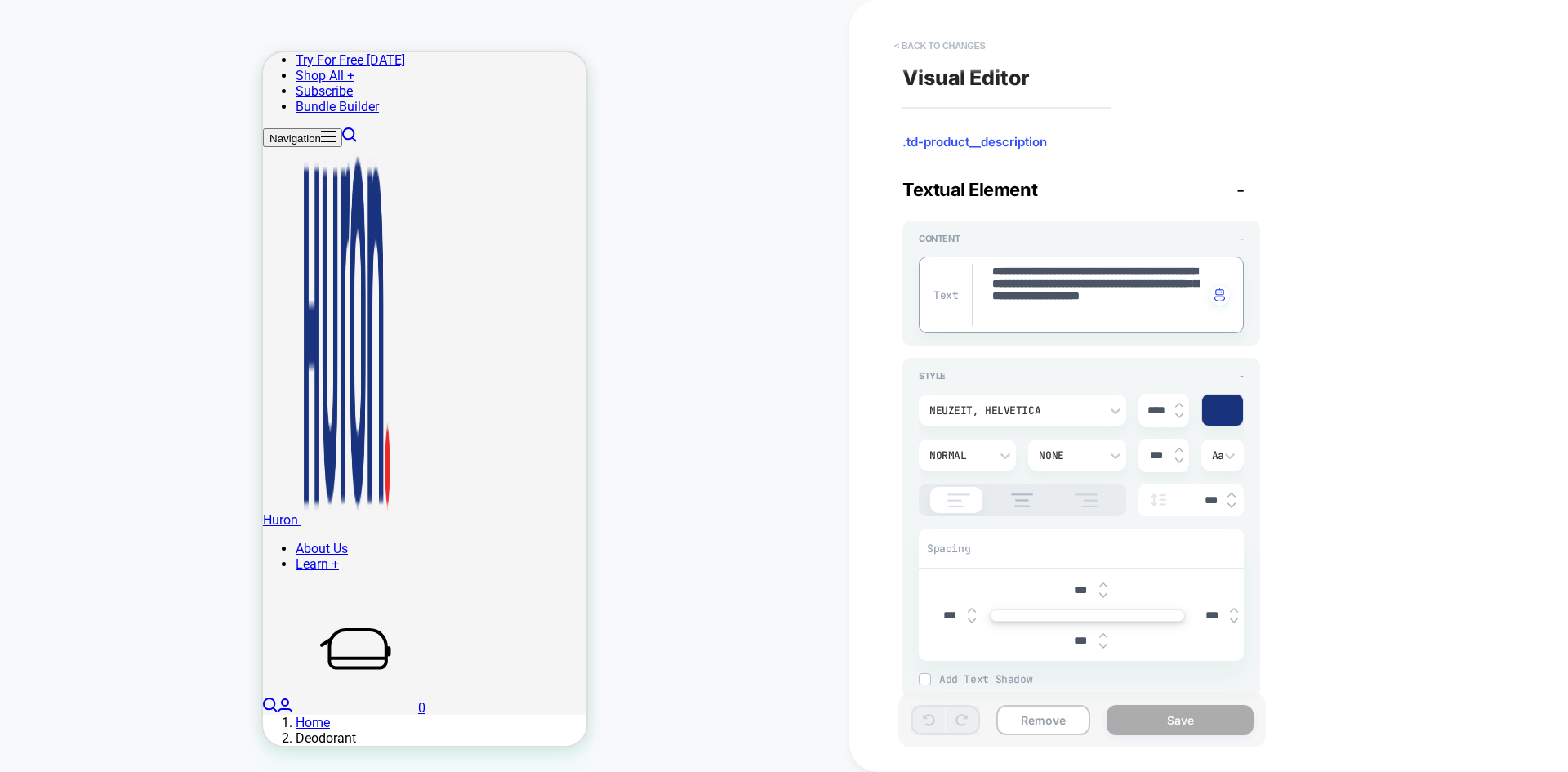
type textarea "*"
click at [941, 40] on button "< Back to changes" at bounding box center [940, 45] width 108 height 26
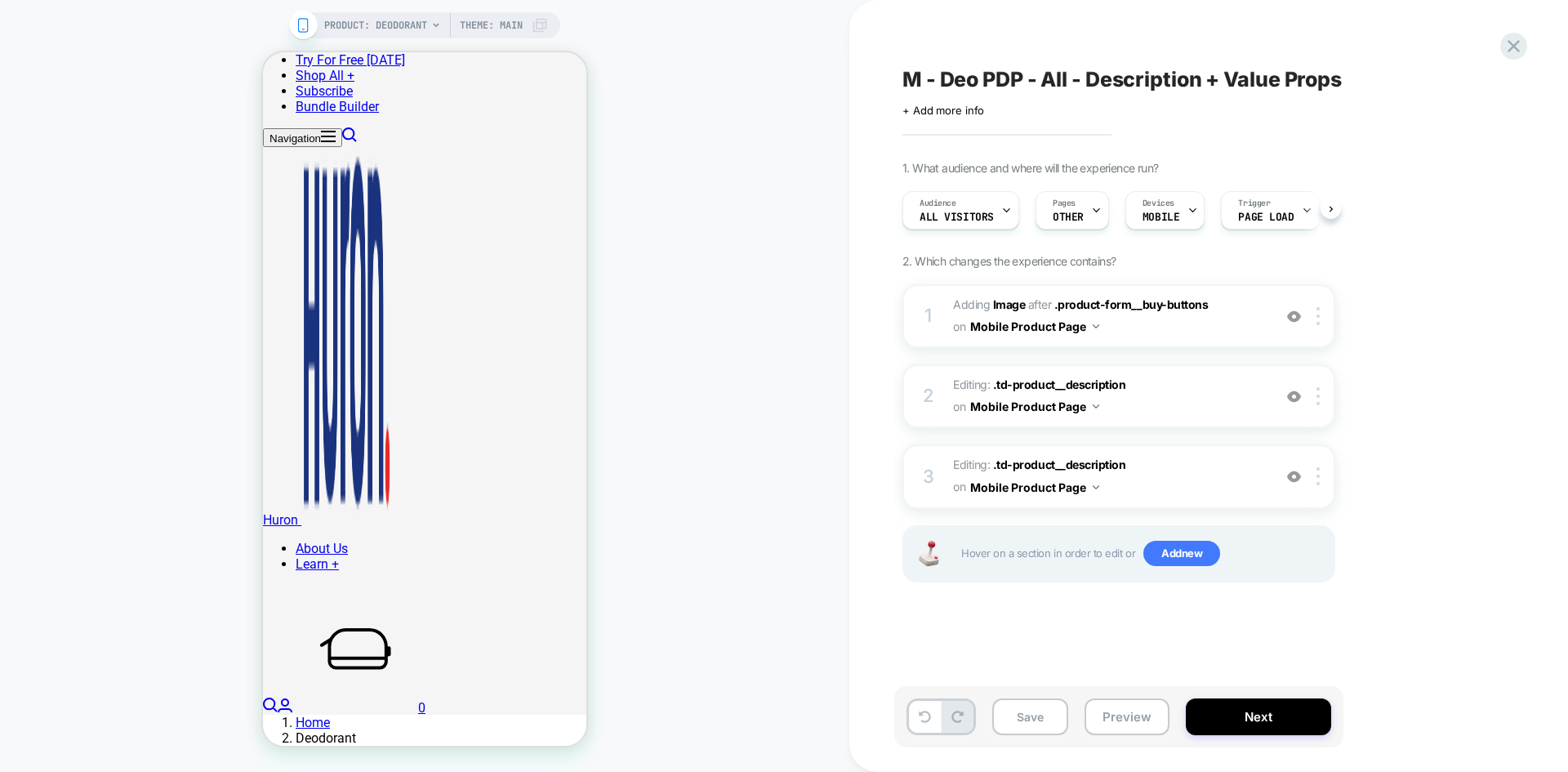
scroll to position [0, 1]
click at [1254, 470] on img at bounding box center [1295, 477] width 14 height 14
click at [1254, 390] on img at bounding box center [1295, 397] width 14 height 14
click at [1254, 404] on div at bounding box center [1295, 396] width 27 height 18
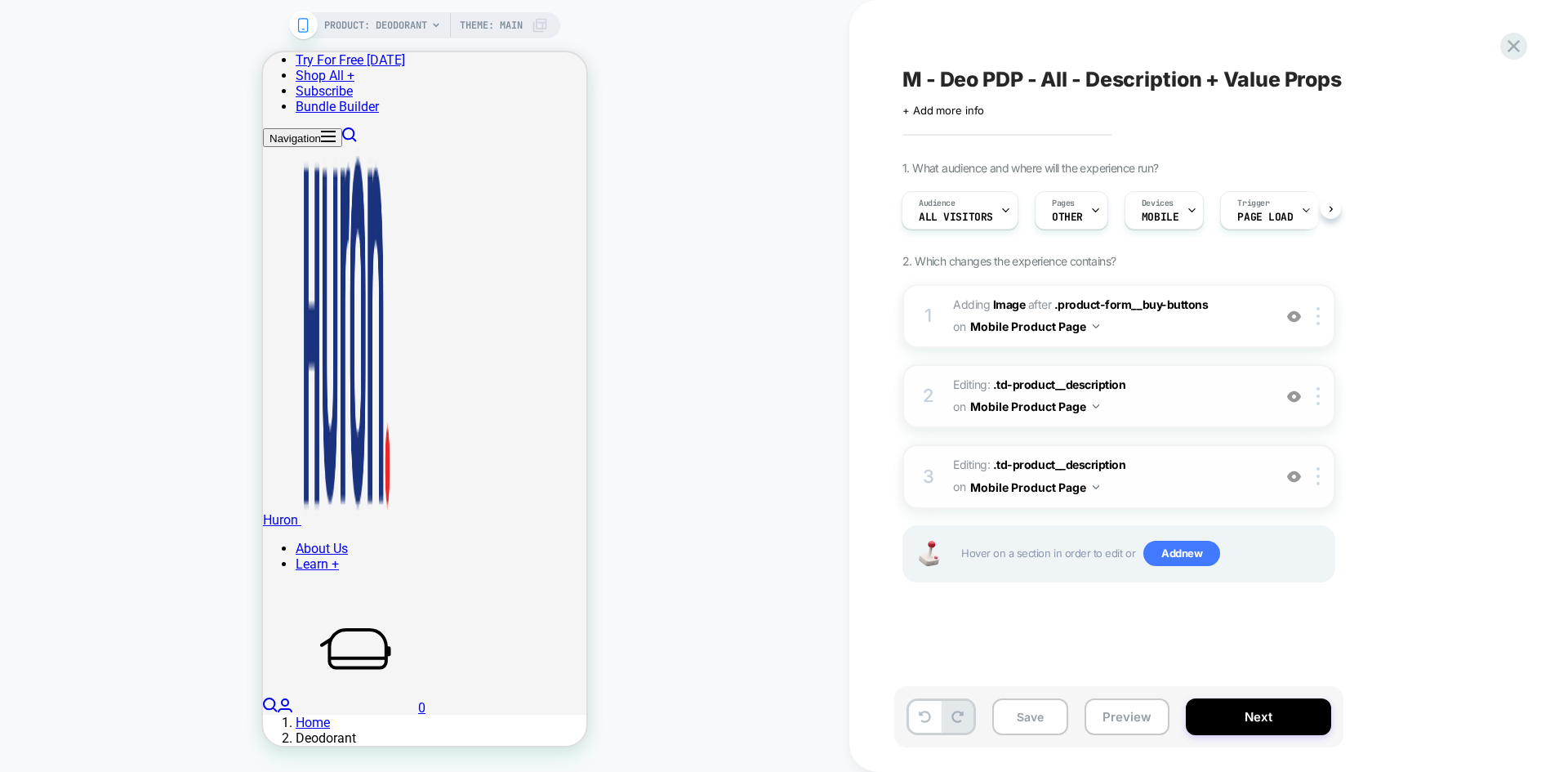
click at [1254, 398] on img at bounding box center [1295, 397] width 14 height 14
click at [1254, 472] on img at bounding box center [1295, 477] width 14 height 14
click at [1254, 402] on div at bounding box center [1321, 396] width 27 height 18
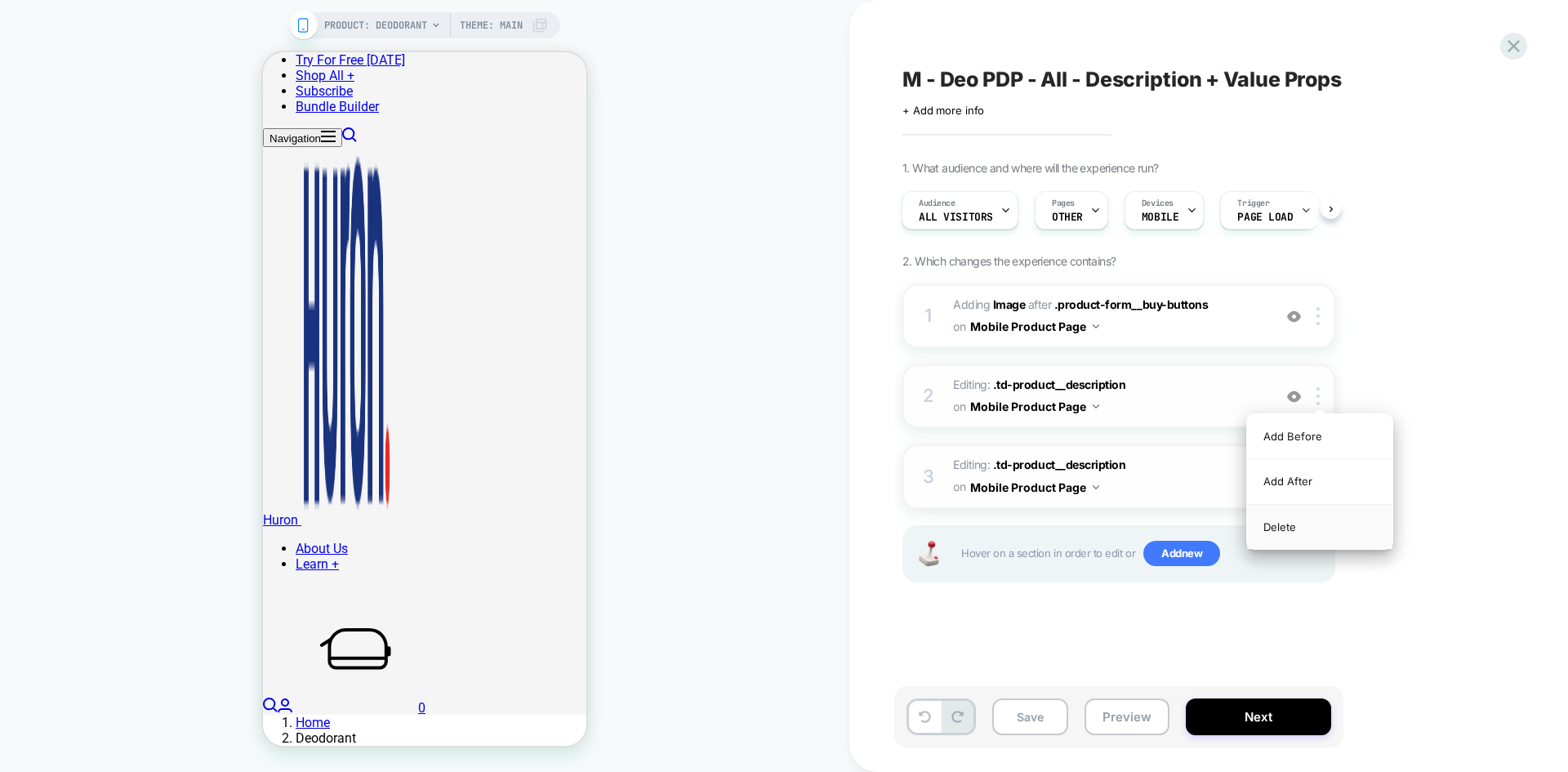
click at [1254, 529] on div "Delete" at bounding box center [1320, 526] width 145 height 44
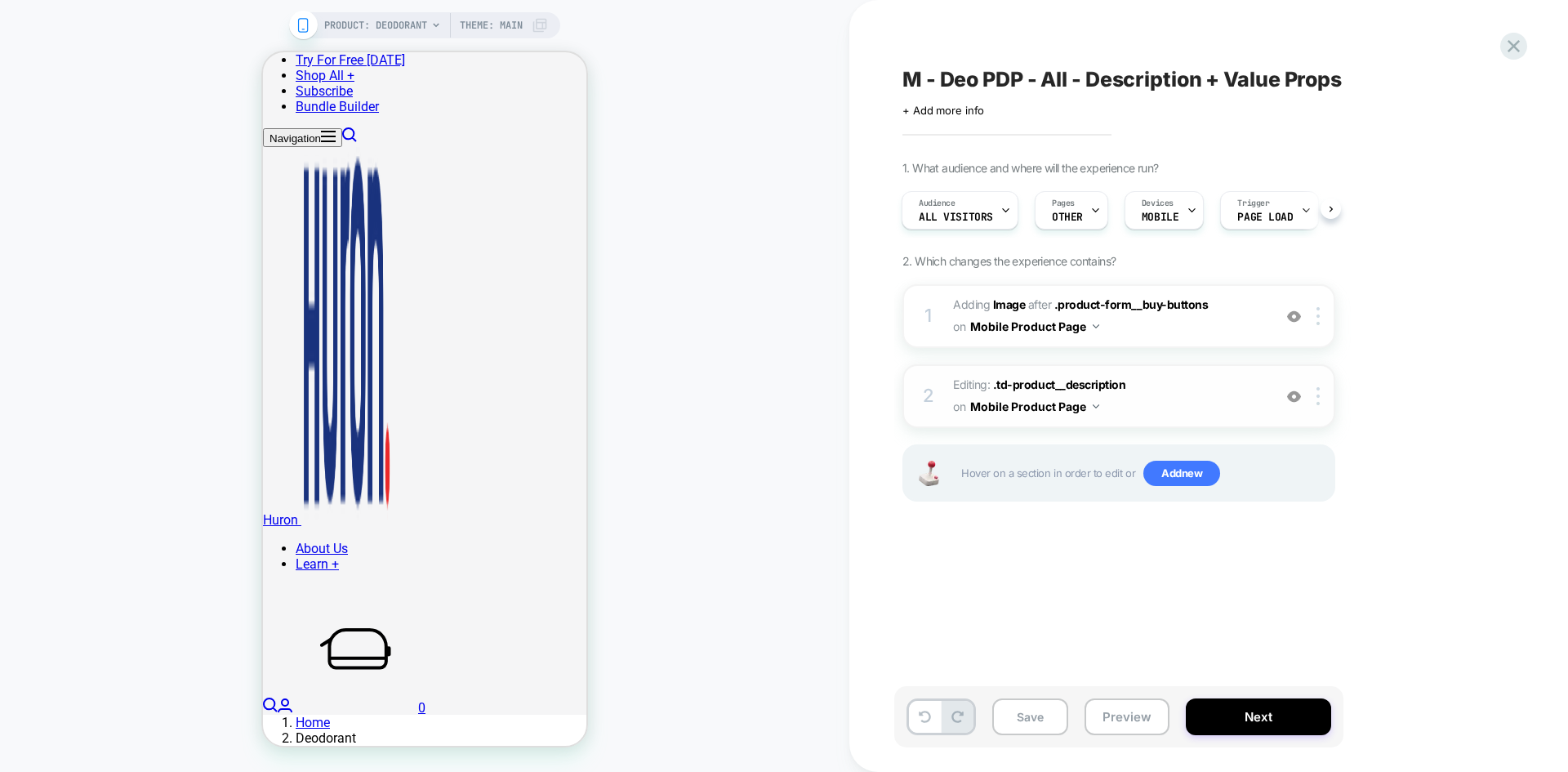
click at [1254, 398] on img at bounding box center [1295, 397] width 14 height 14
click at [1023, 674] on button "Save" at bounding box center [1030, 717] width 76 height 37
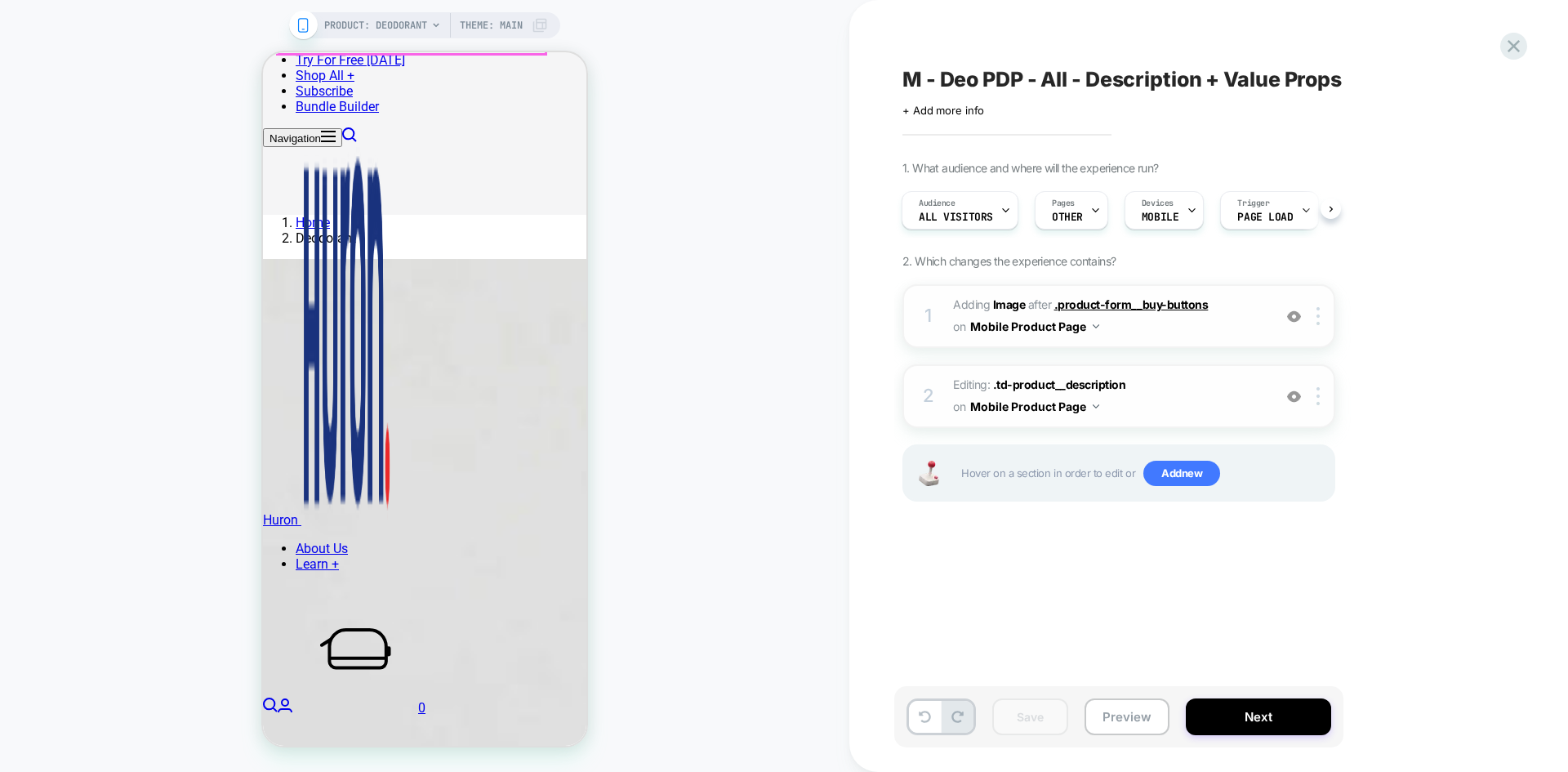
scroll to position [700, 0]
click at [1002, 301] on b "Image" at bounding box center [1009, 305] width 32 height 14
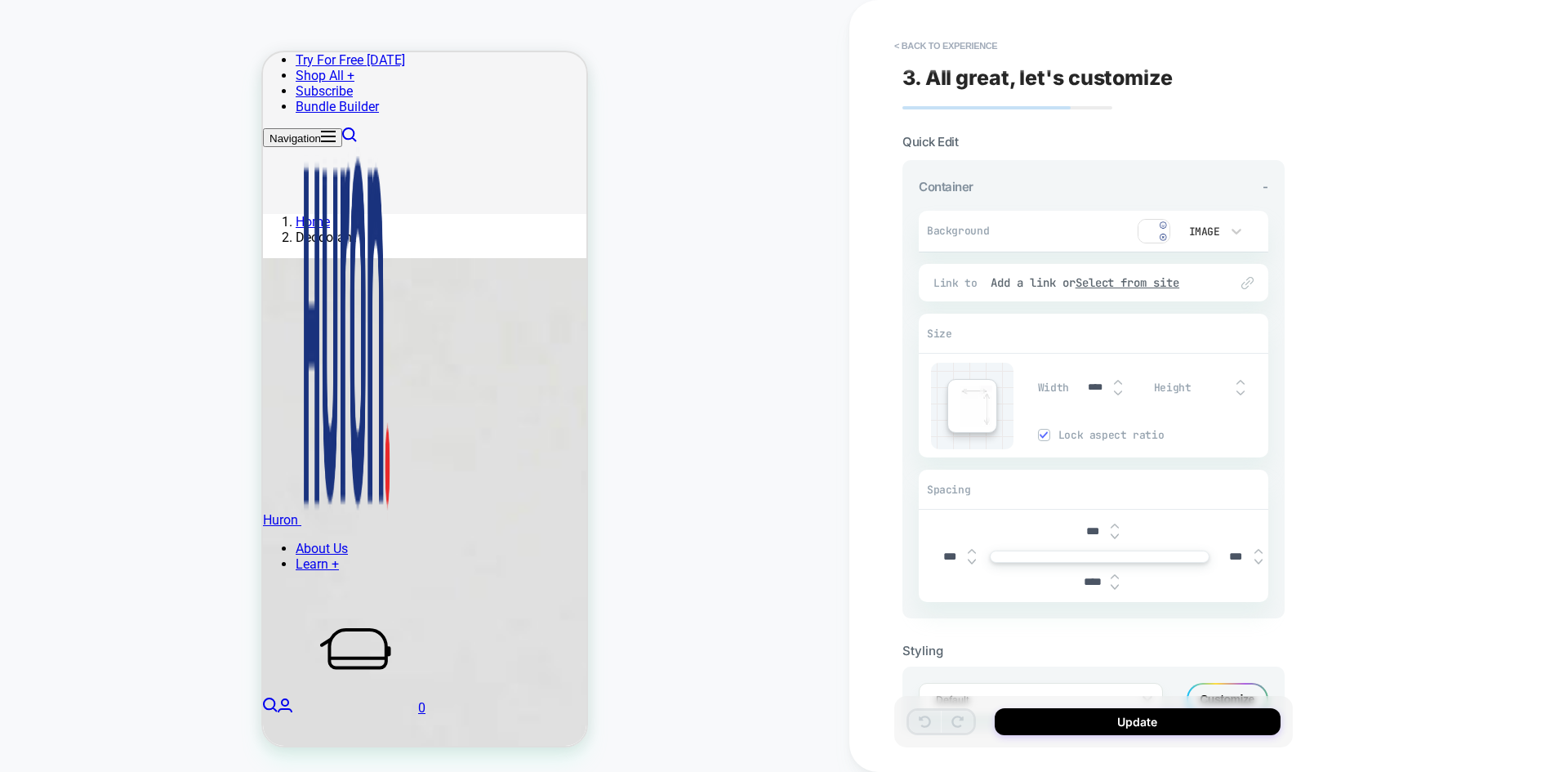
scroll to position [720, 0]
click at [1211, 239] on div "Image" at bounding box center [1204, 232] width 51 height 18
click at [1146, 228] on div at bounding box center [784, 386] width 1568 height 772
click at [1146, 234] on img at bounding box center [1154, 231] width 32 height 24
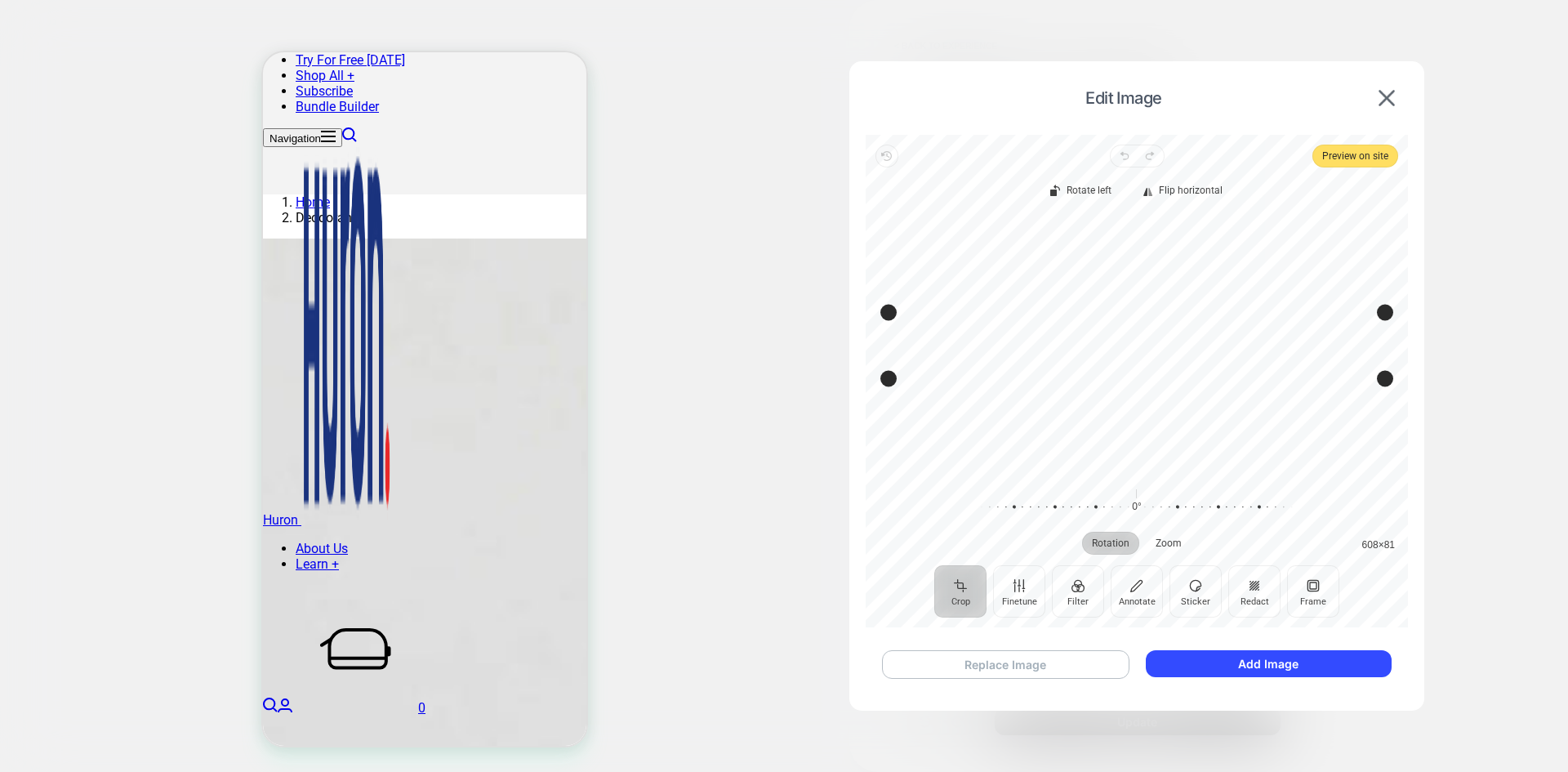
click at [1035, 667] on button "Replace Image" at bounding box center [1006, 664] width 248 height 28
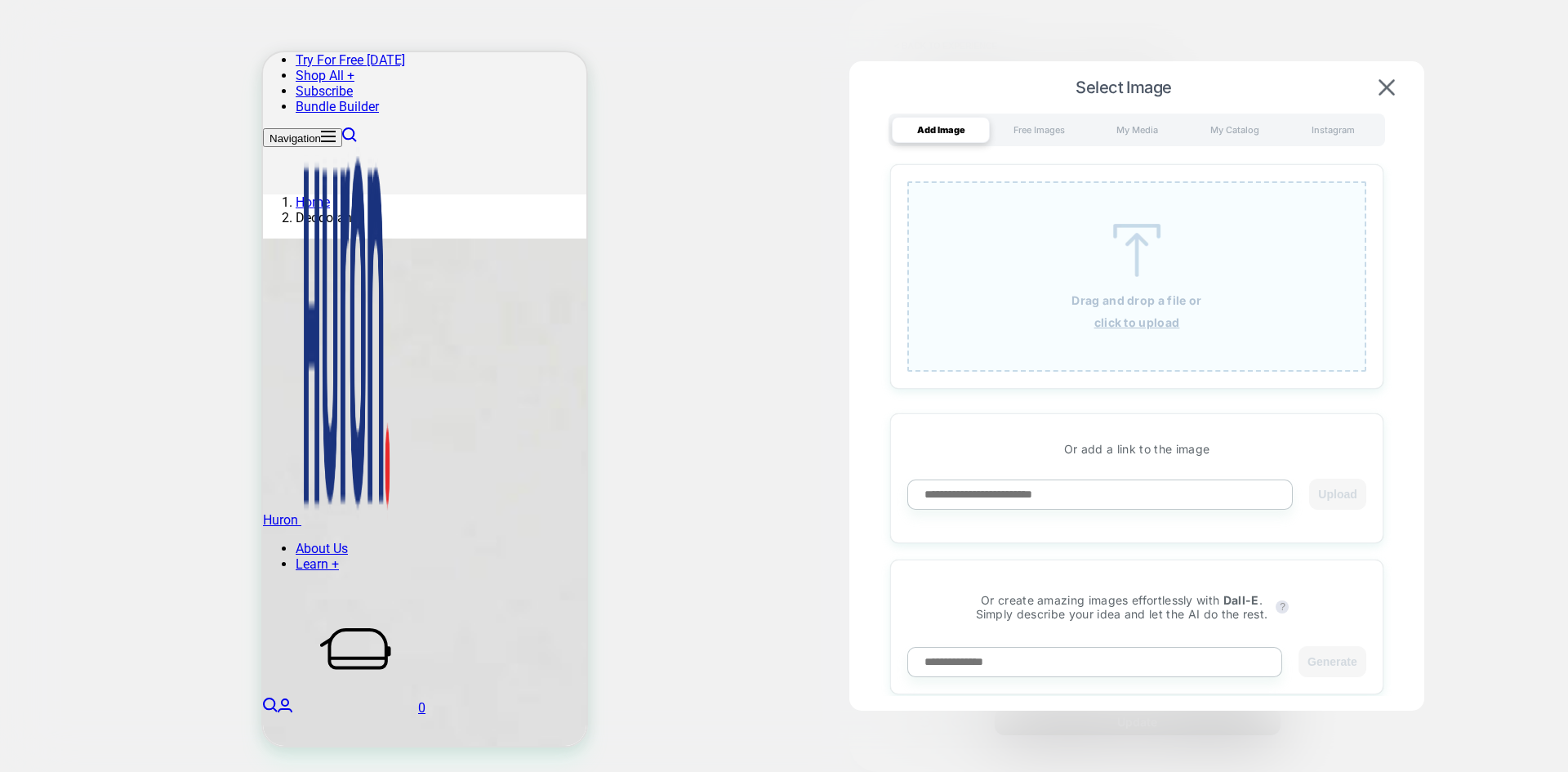
click at [1122, 234] on img at bounding box center [1137, 251] width 73 height 53
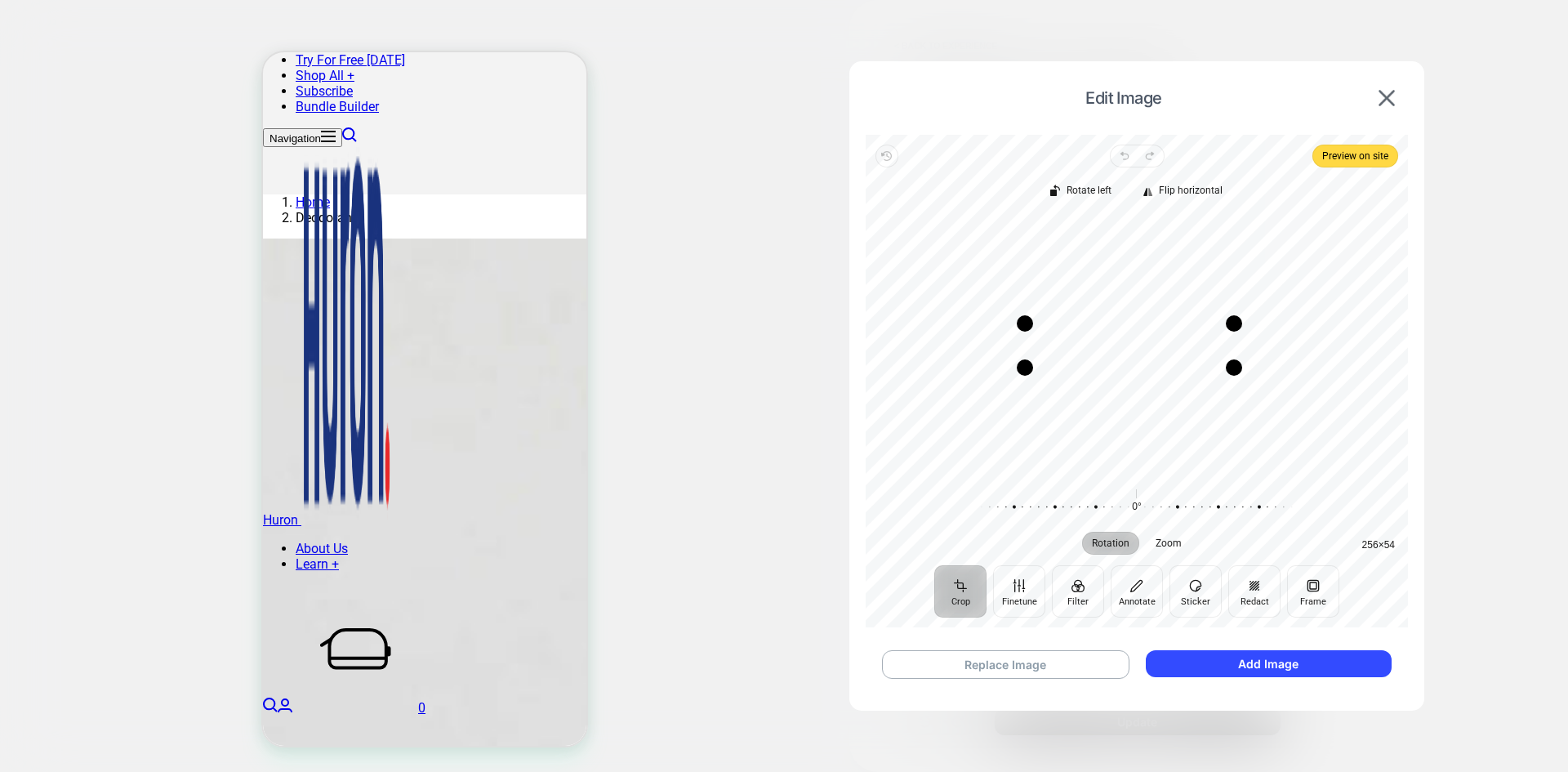
drag, startPoint x: 1252, startPoint y: 344, endPoint x: 1237, endPoint y: 345, distance: 15.0
click at [1237, 345] on div "Drag edge r" at bounding box center [1234, 345] width 17 height 44
click at [1250, 670] on button "Add Image" at bounding box center [1268, 664] width 246 height 27
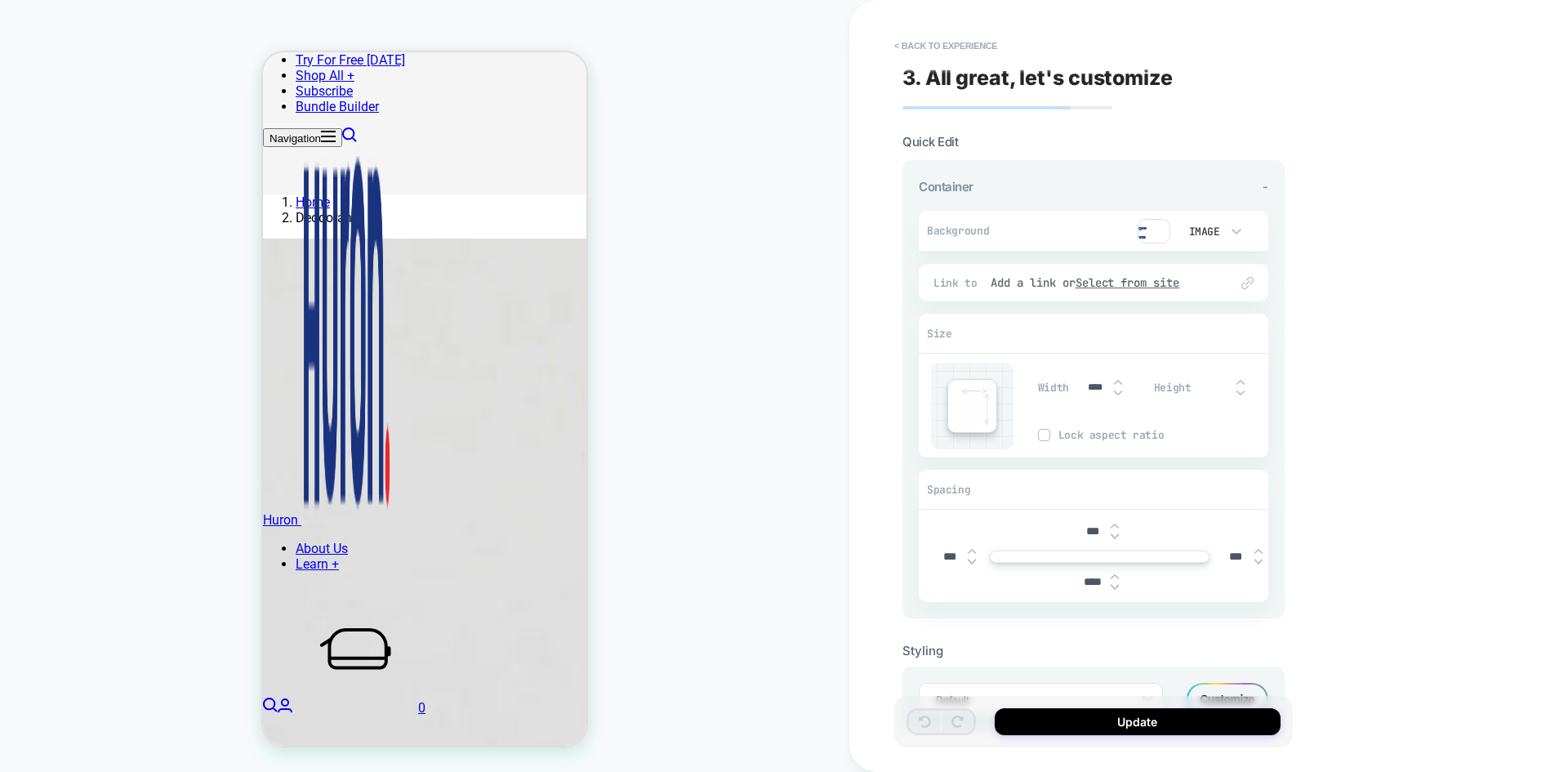
click at [1149, 225] on img at bounding box center [1154, 231] width 32 height 24
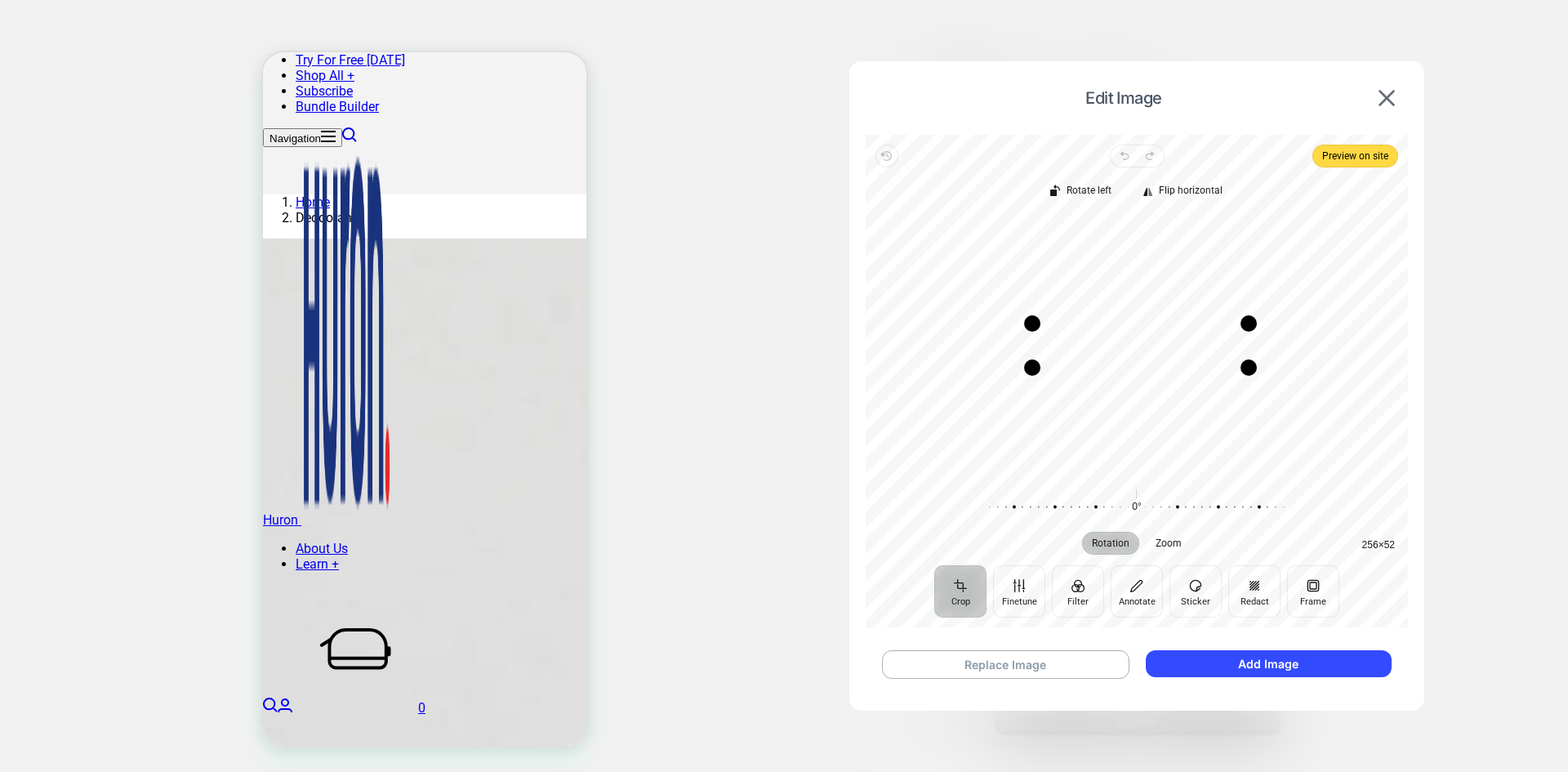
click at [1248, 347] on div "Drag edge r" at bounding box center [1249, 345] width 17 height 44
click at [1254, 92] on img at bounding box center [1387, 98] width 17 height 17
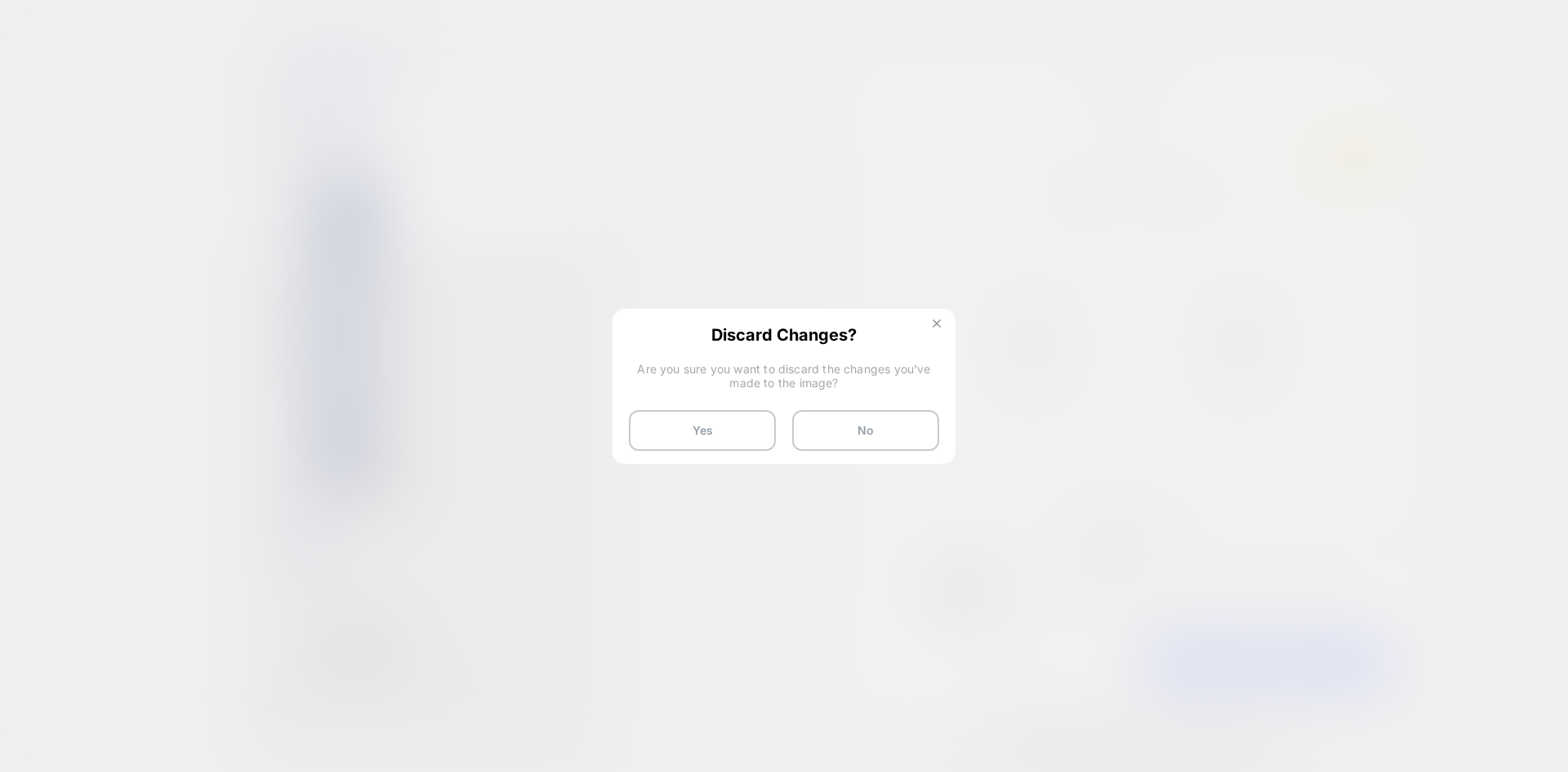
click at [938, 324] on img at bounding box center [937, 323] width 8 height 8
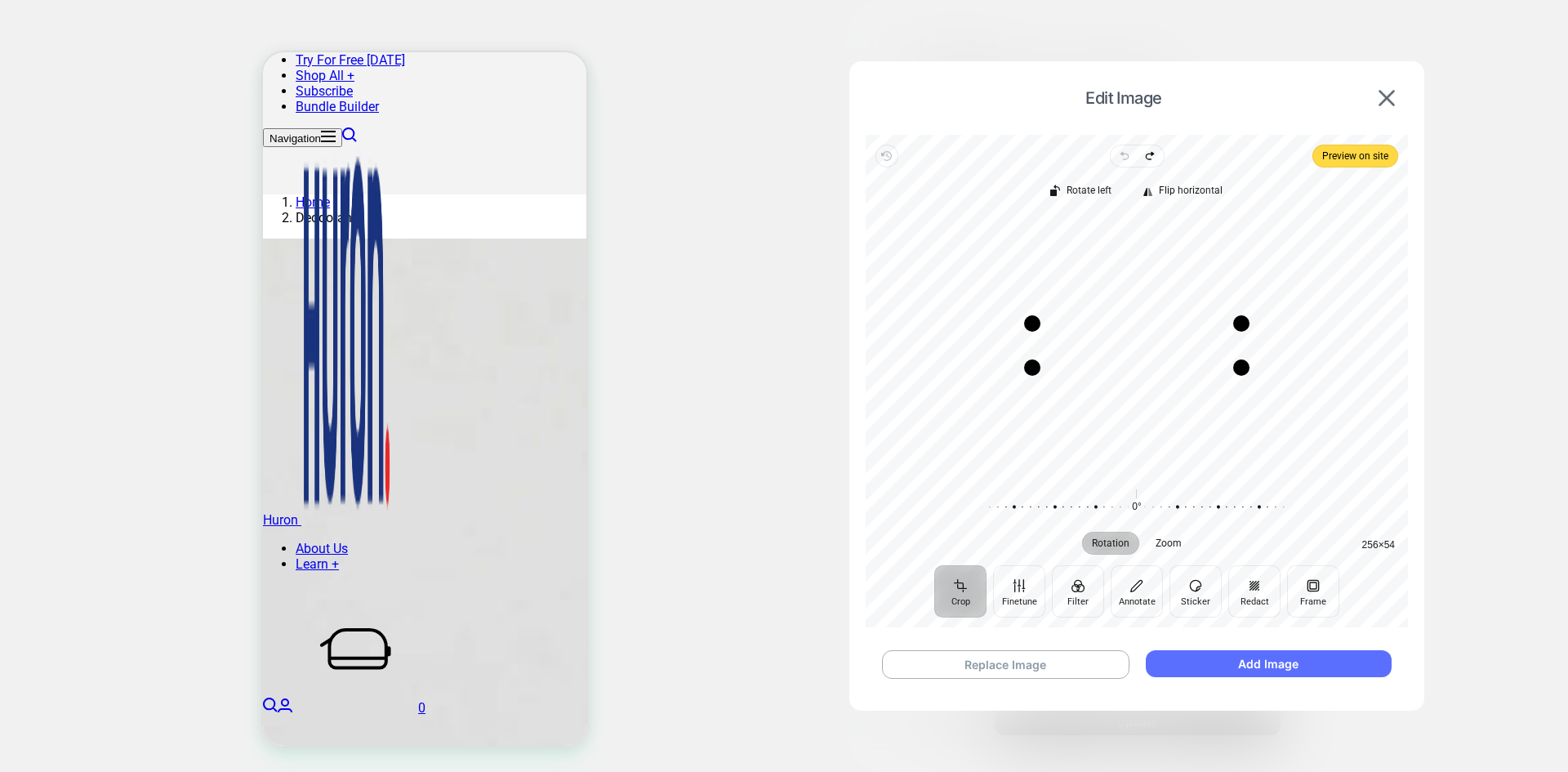
click at [1254, 665] on button "Add Image" at bounding box center [1268, 664] width 246 height 27
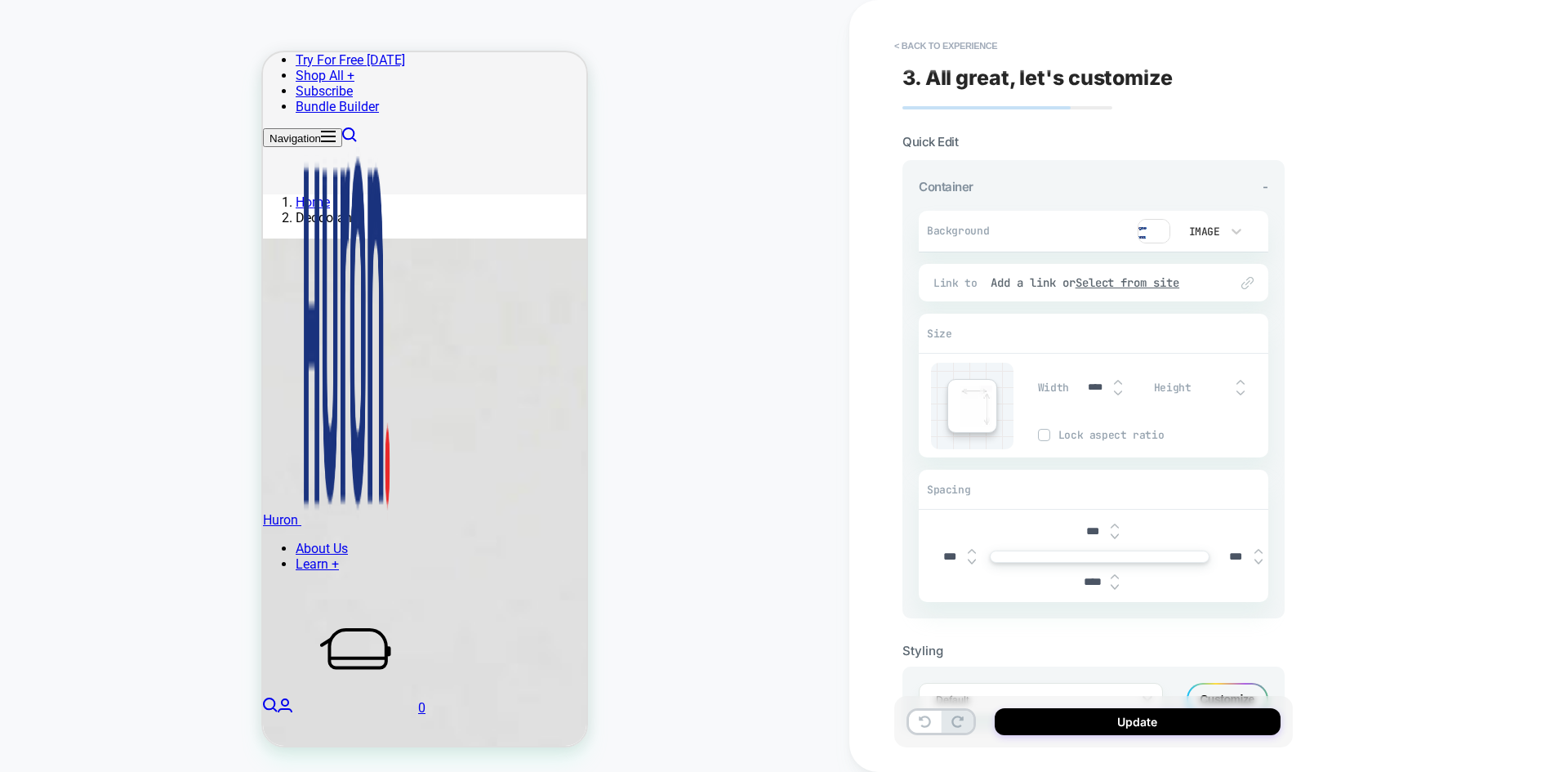
scroll to position [67, 0]
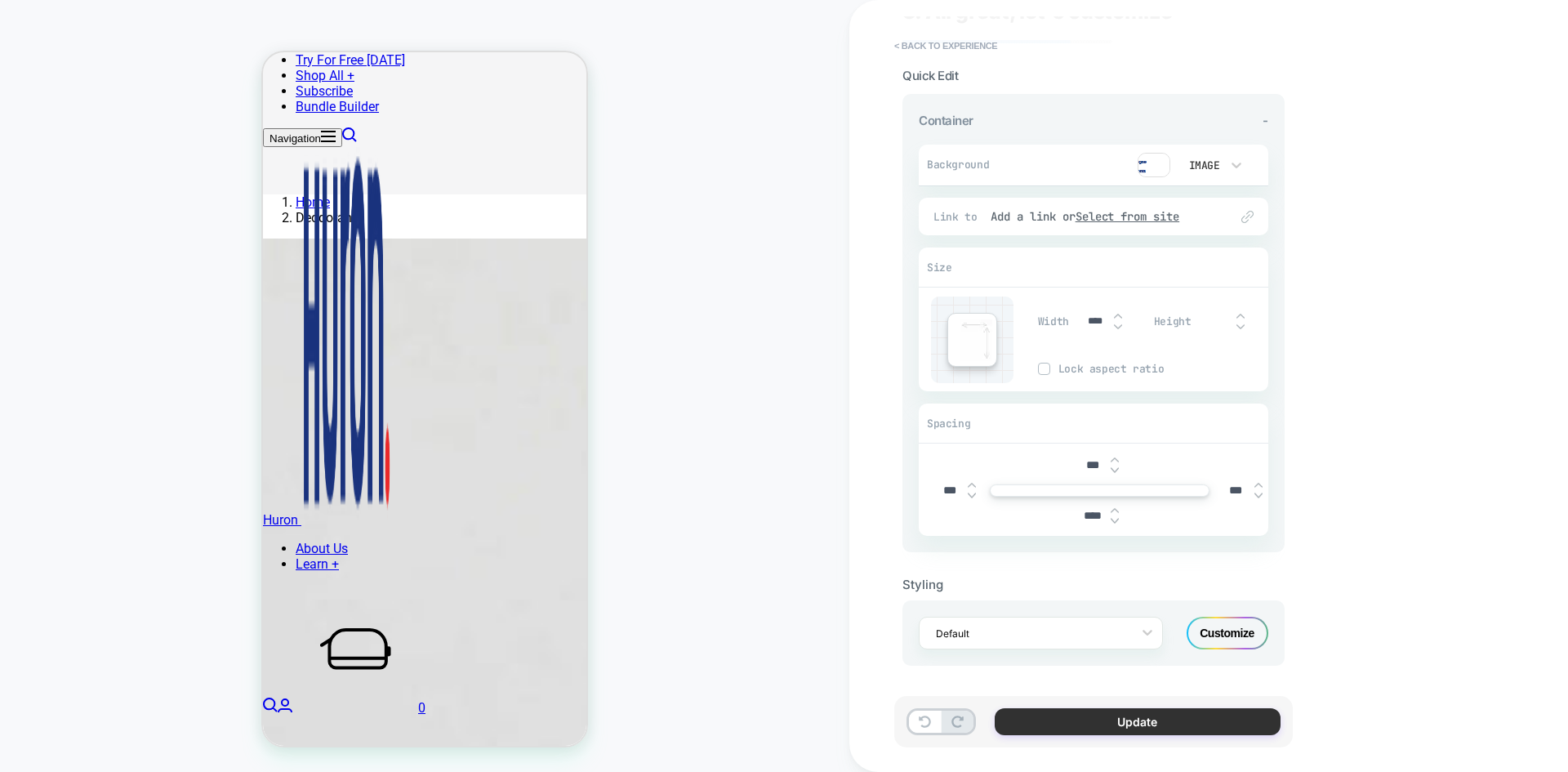
click at [1162, 674] on button "Update" at bounding box center [1138, 722] width 286 height 27
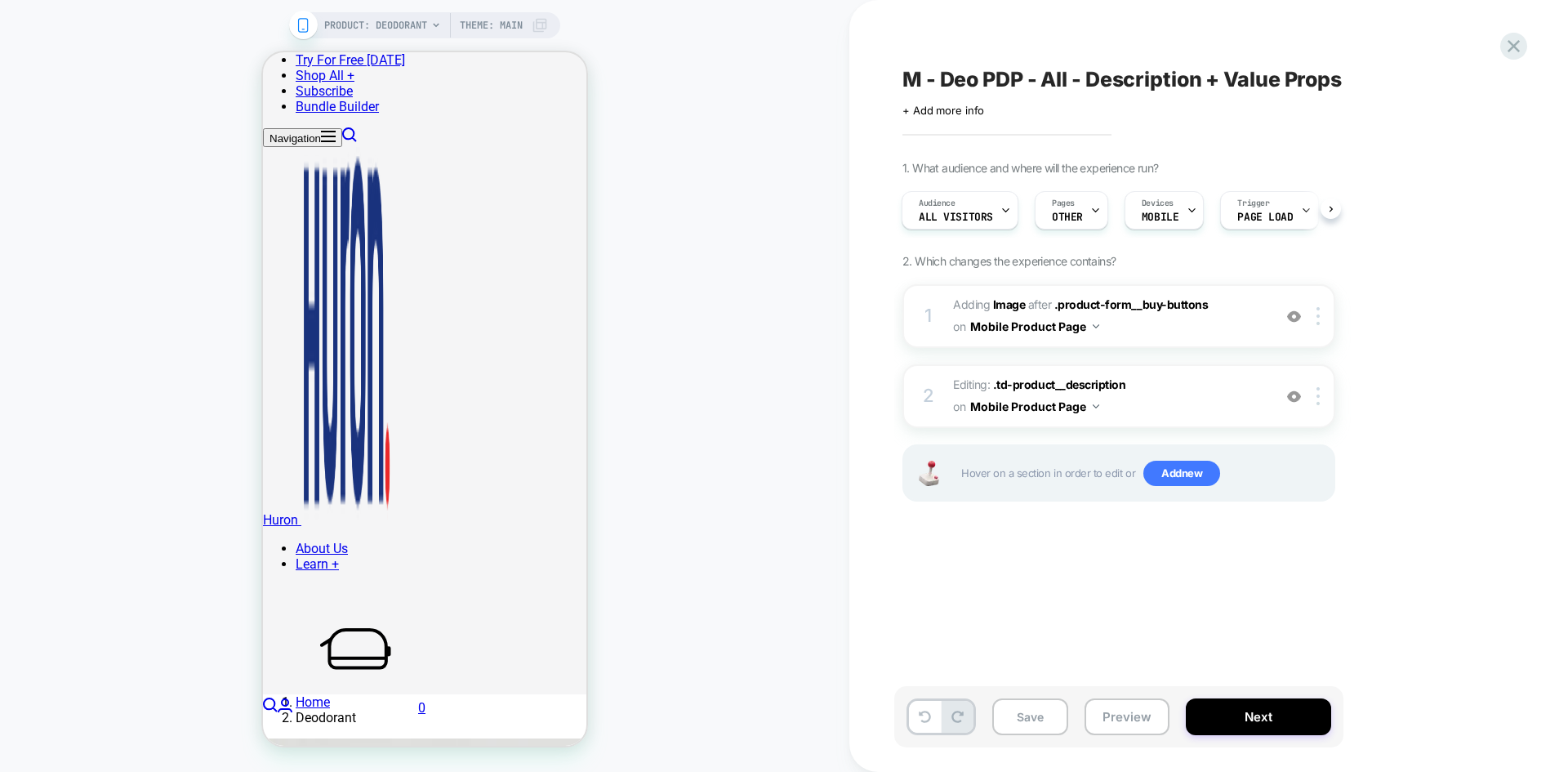
scroll to position [210, 0]
click at [1044, 674] on button "Save" at bounding box center [1030, 717] width 76 height 37
click at [1254, 674] on button "Next" at bounding box center [1259, 717] width 145 height 37
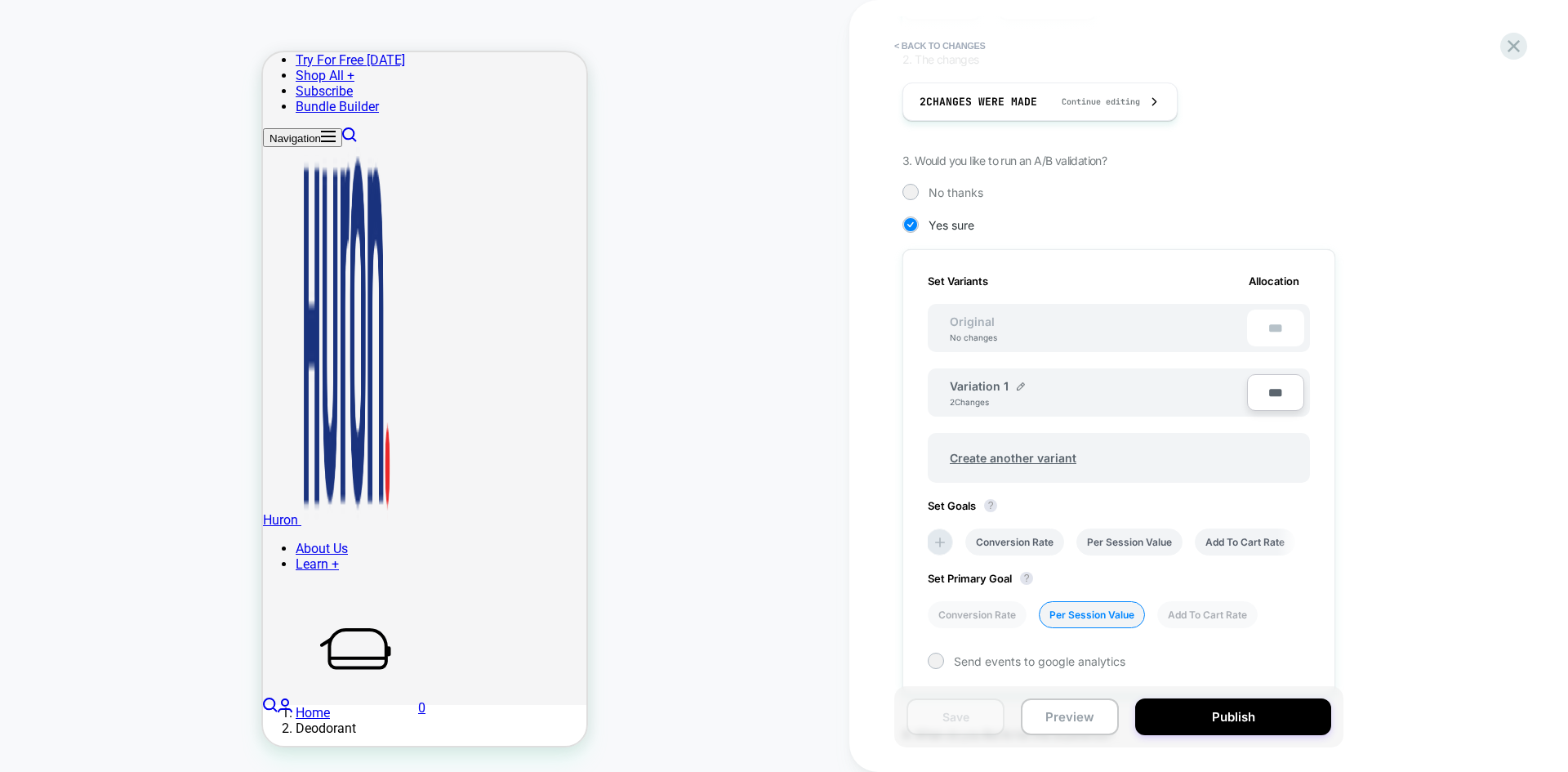
scroll to position [430, 0]
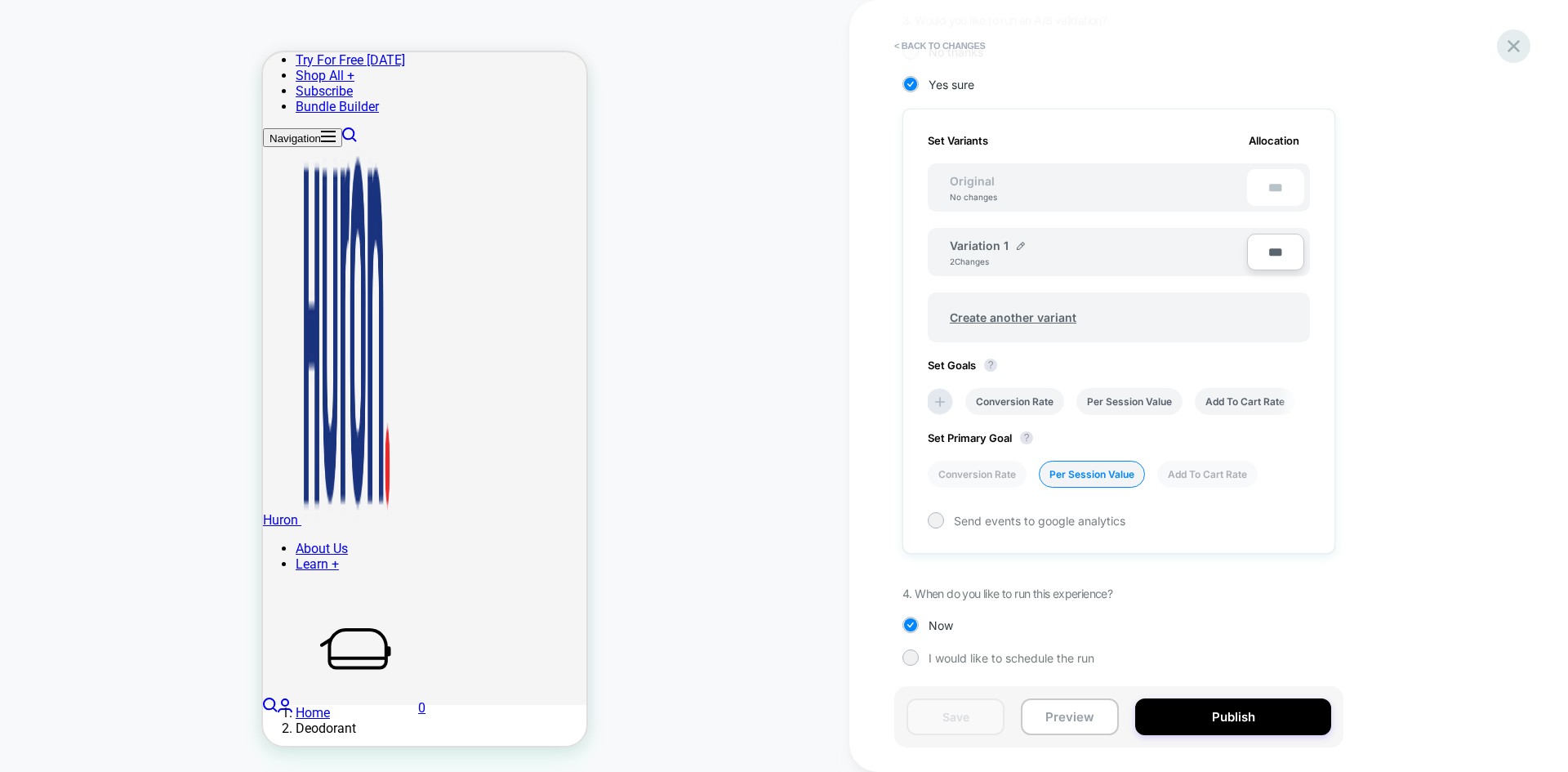
click at [1254, 44] on icon at bounding box center [1514, 46] width 23 height 23
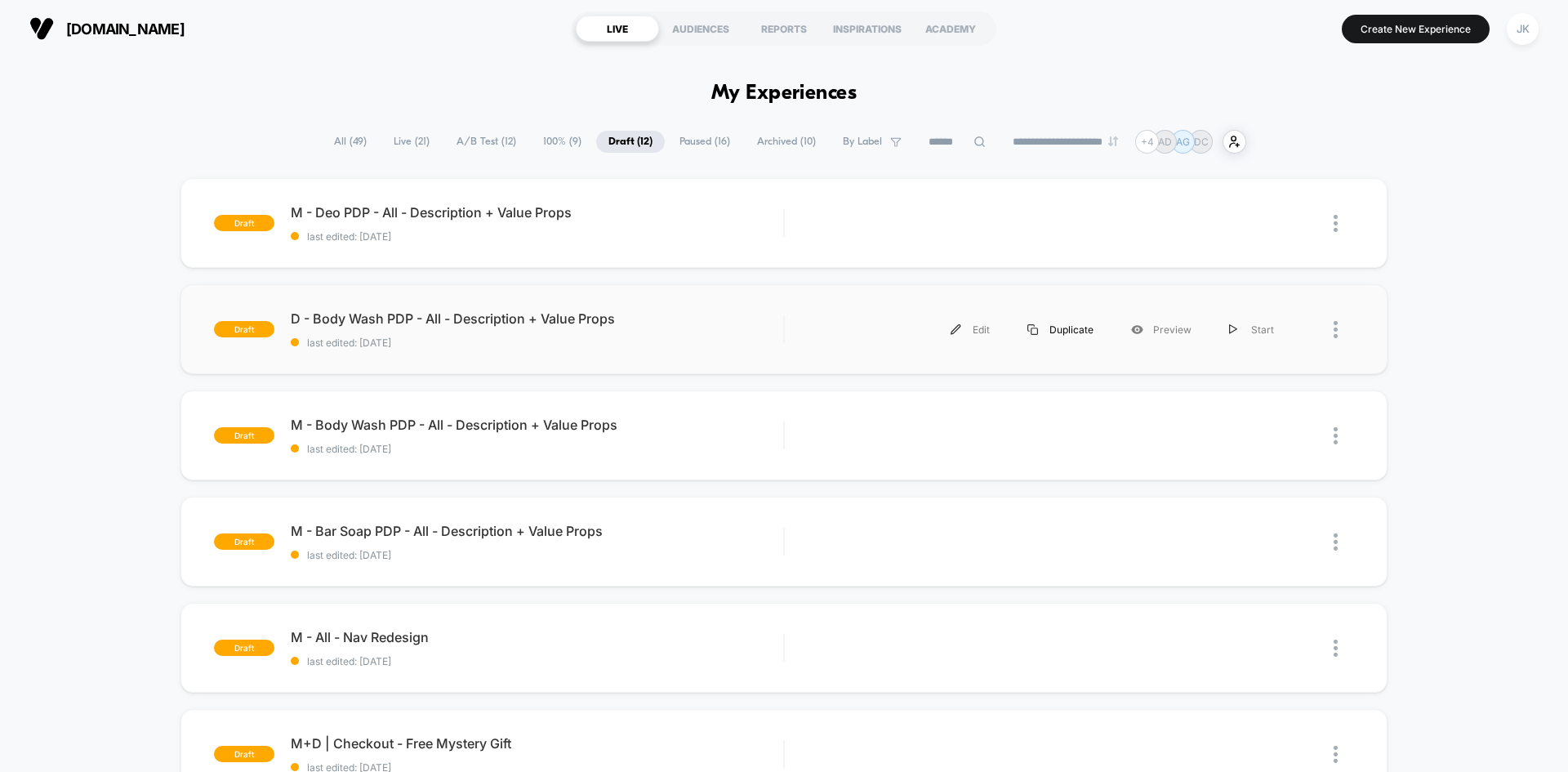
click at [1058, 332] on div "Duplicate" at bounding box center [1061, 330] width 104 height 37
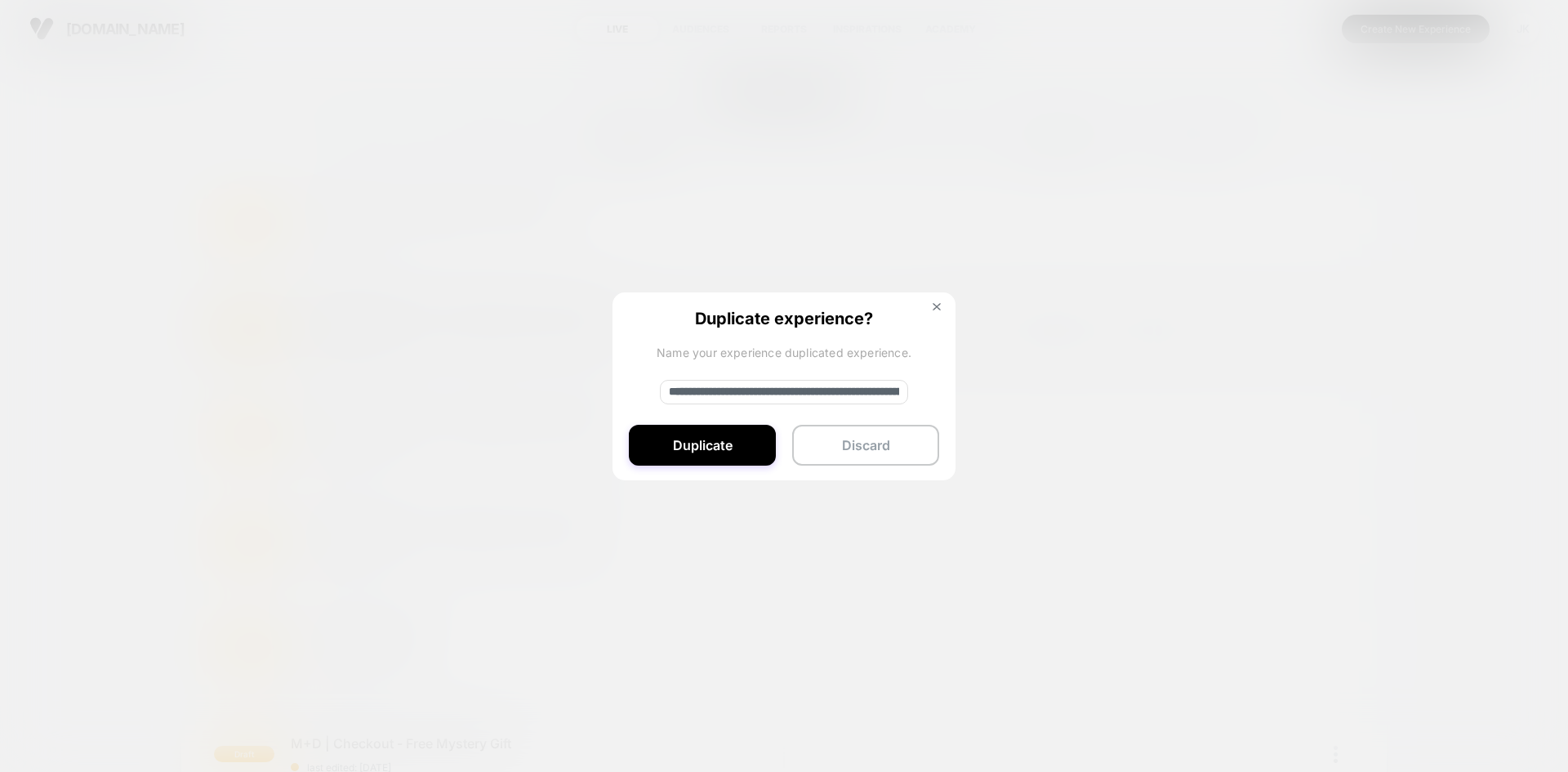
drag, startPoint x: 720, startPoint y: 387, endPoint x: 614, endPoint y: 392, distance: 106.1
click at [614, 392] on div "**********" at bounding box center [784, 388] width 343 height 190
type input "**********"
click at [727, 442] on button "Duplicate" at bounding box center [702, 446] width 147 height 41
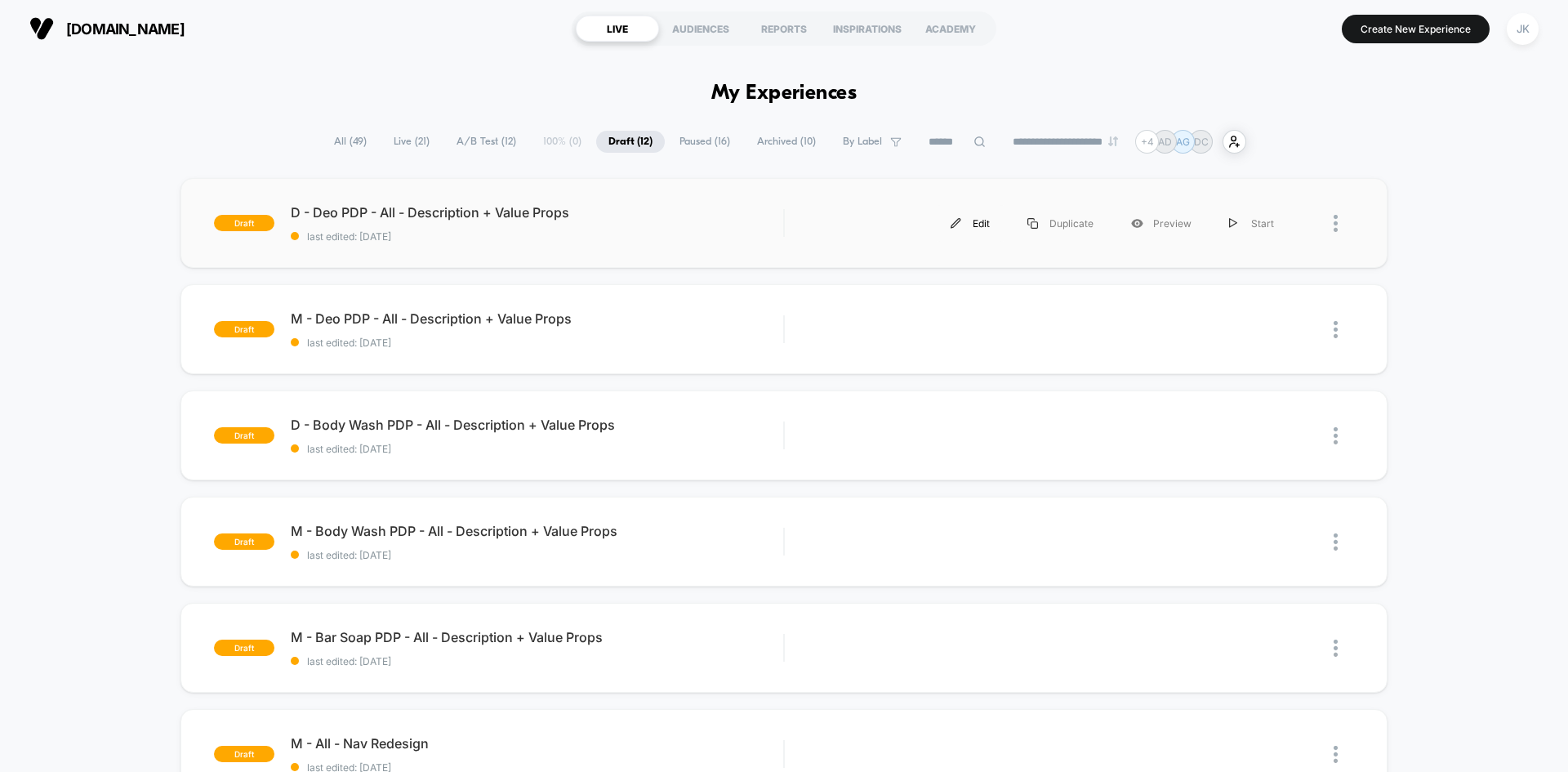
click at [982, 229] on div "Edit" at bounding box center [971, 223] width 76 height 37
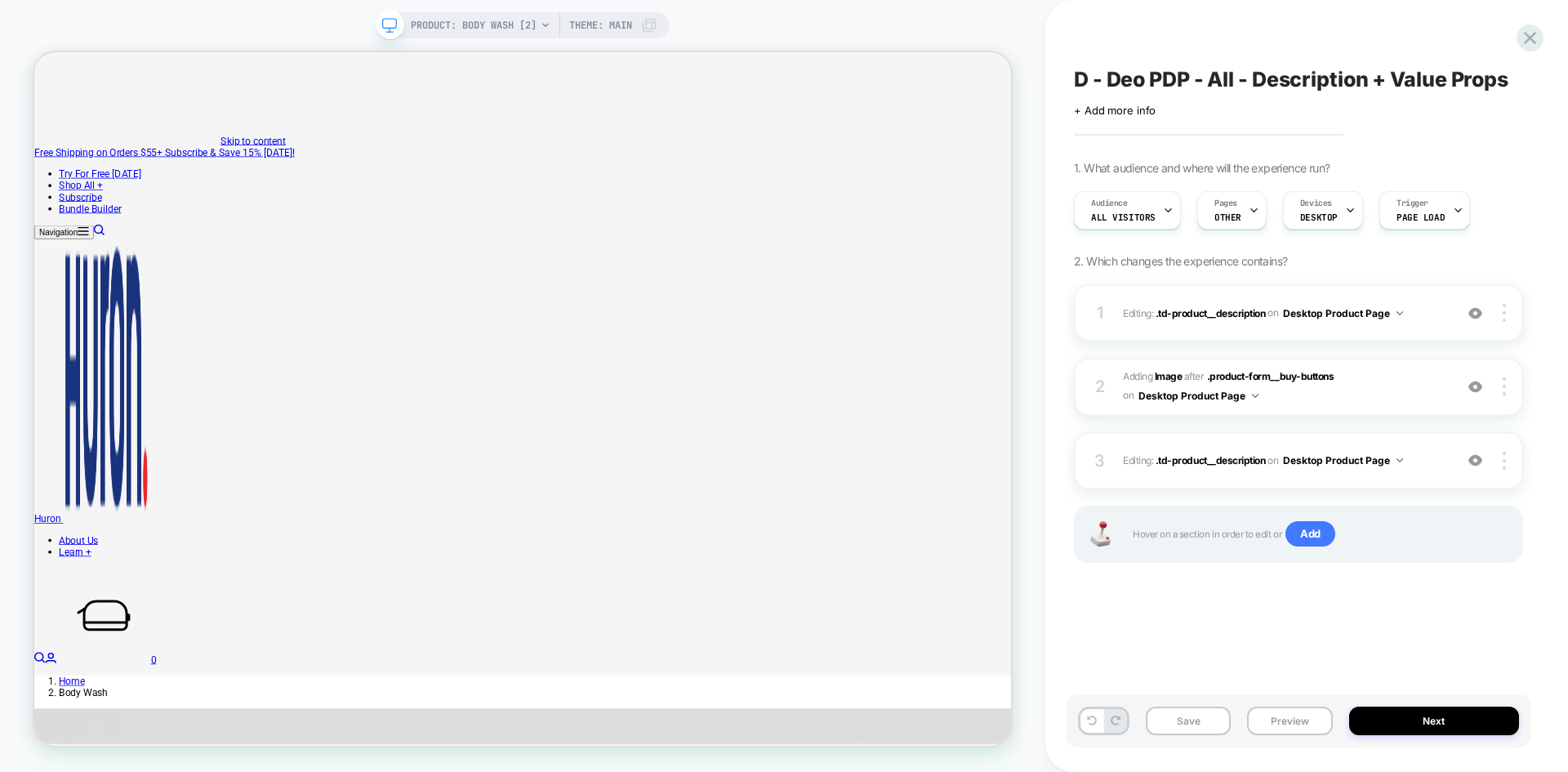
scroll to position [0, 1]
click at [1254, 461] on img at bounding box center [1476, 460] width 14 height 14
click at [1254, 308] on img at bounding box center [1476, 314] width 14 height 14
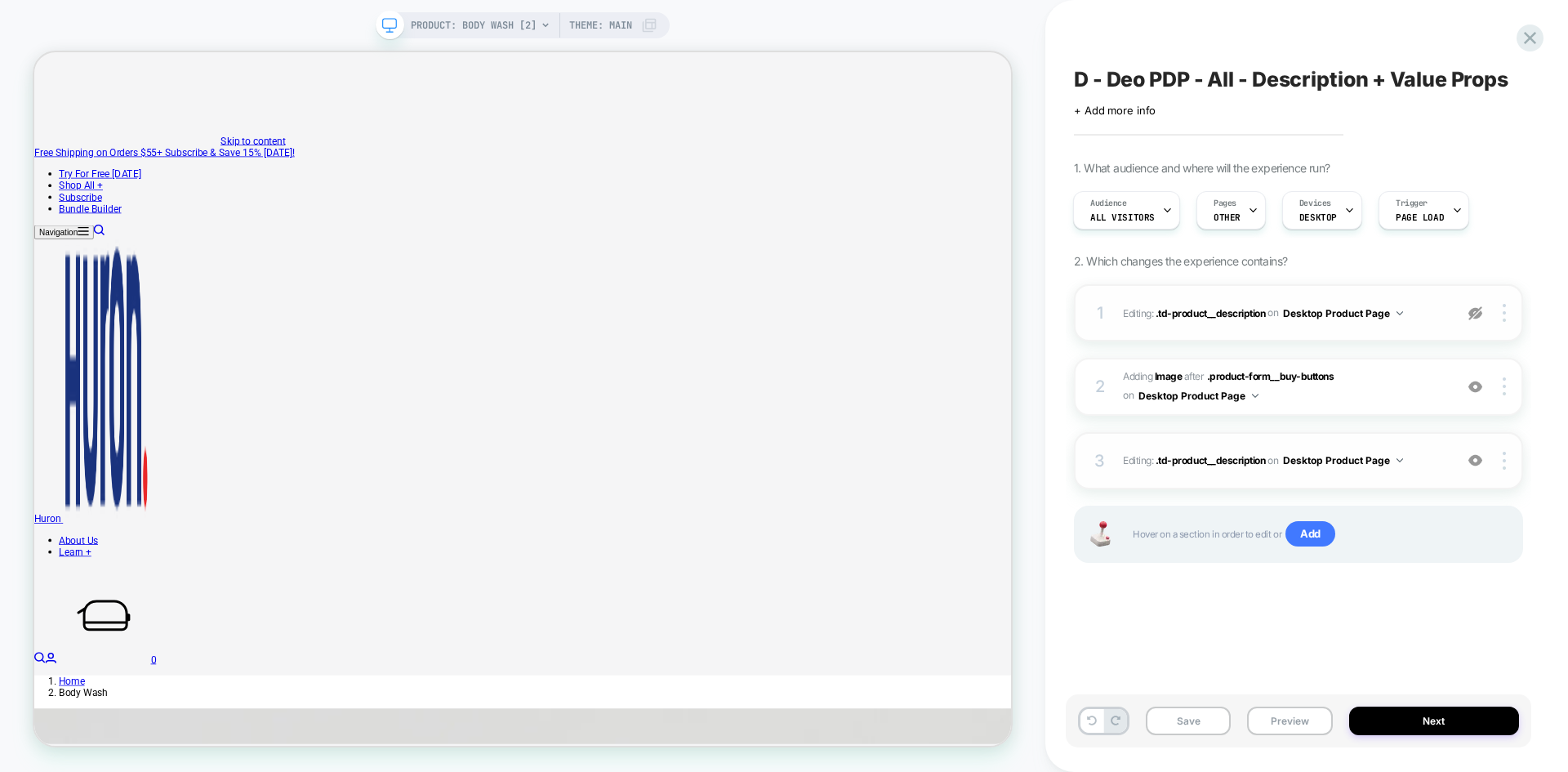
click at [1254, 308] on img at bounding box center [1476, 314] width 14 height 14
click at [1254, 319] on div at bounding box center [1507, 313] width 31 height 18
click at [1254, 347] on div "Delete" at bounding box center [1407, 358] width 145 height 44
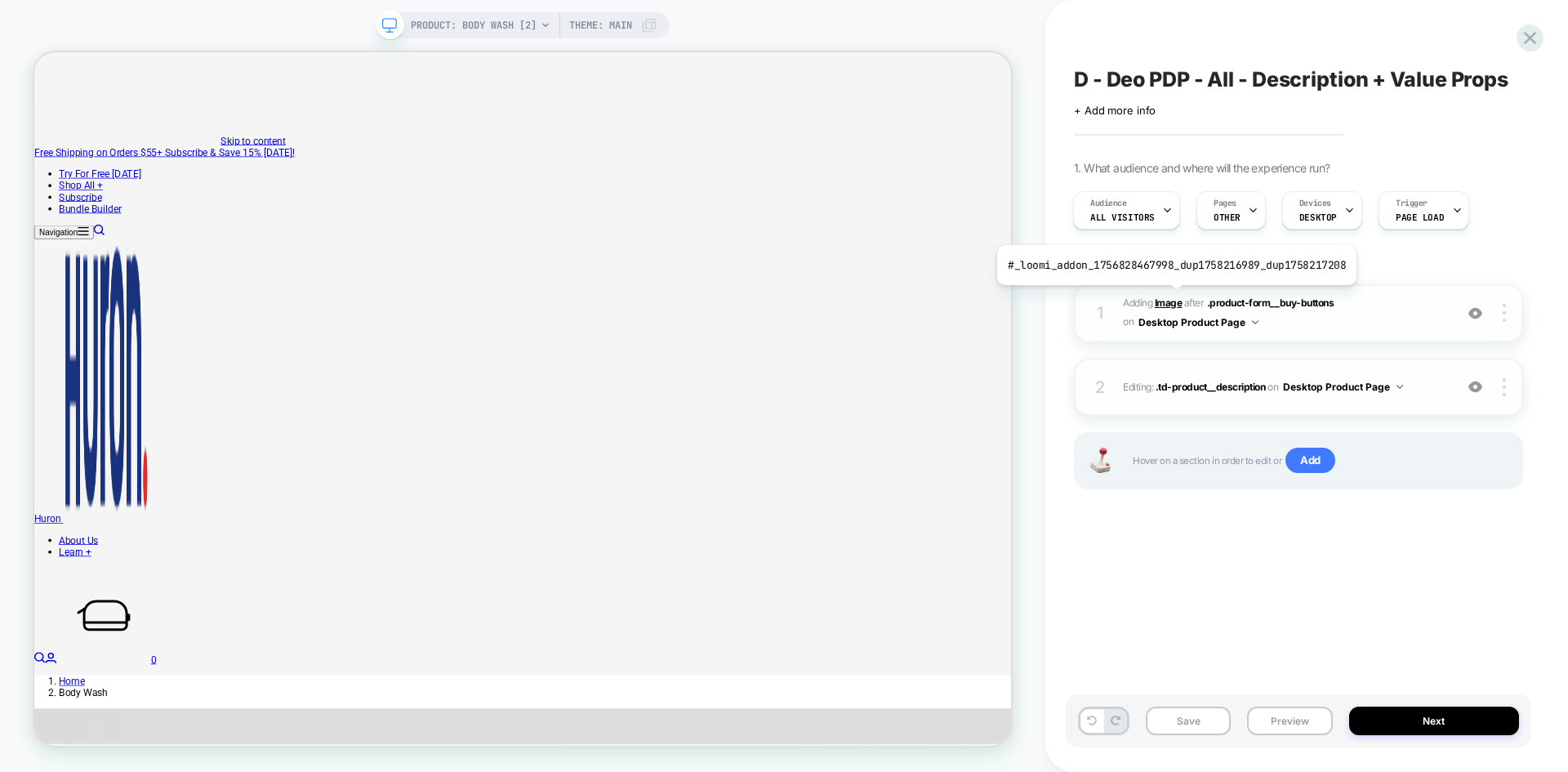
click at [1169, 298] on b "Image" at bounding box center [1168, 303] width 27 height 13
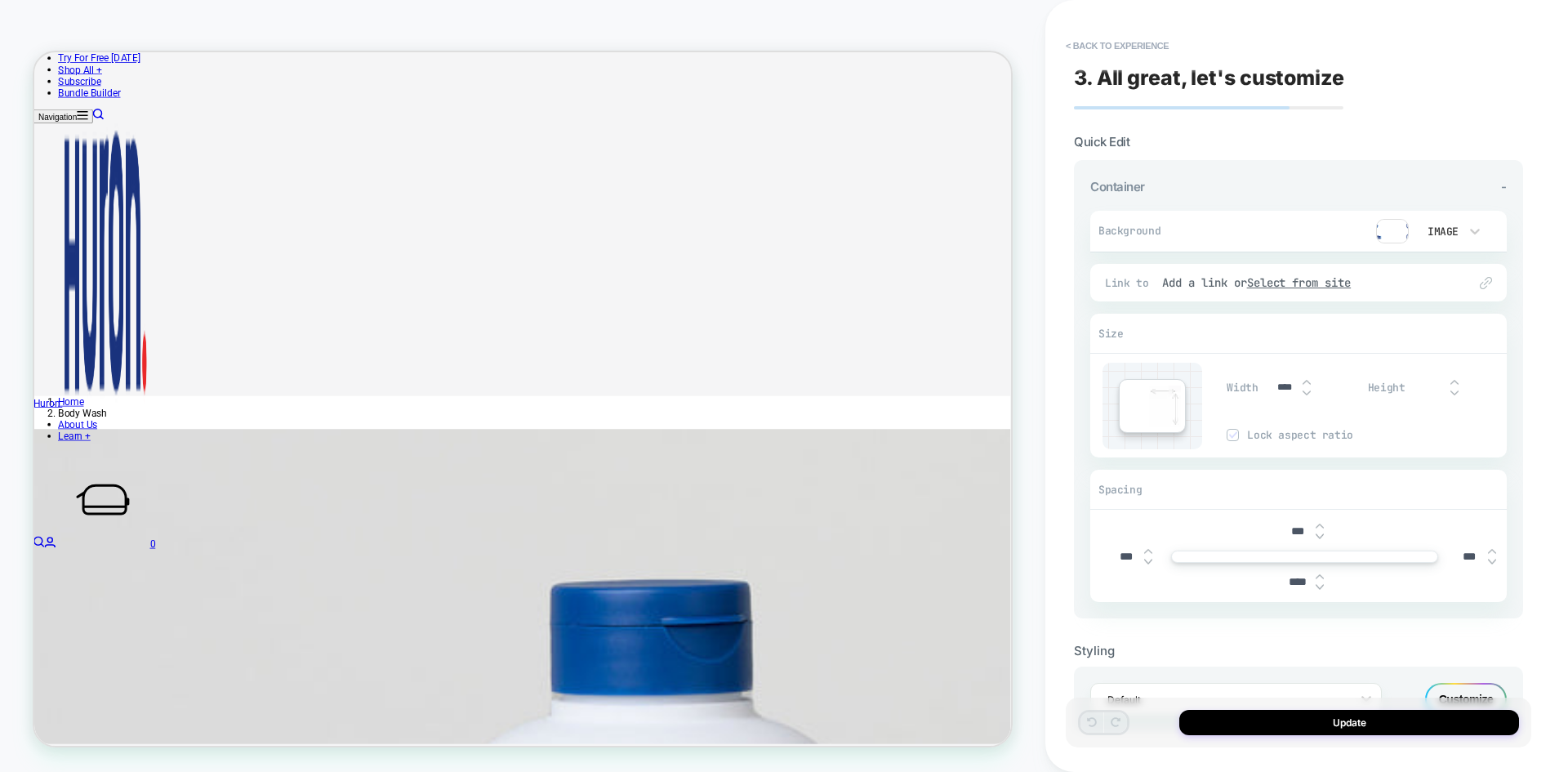
scroll to position [376, 0]
click at [1254, 228] on img at bounding box center [1392, 231] width 32 height 24
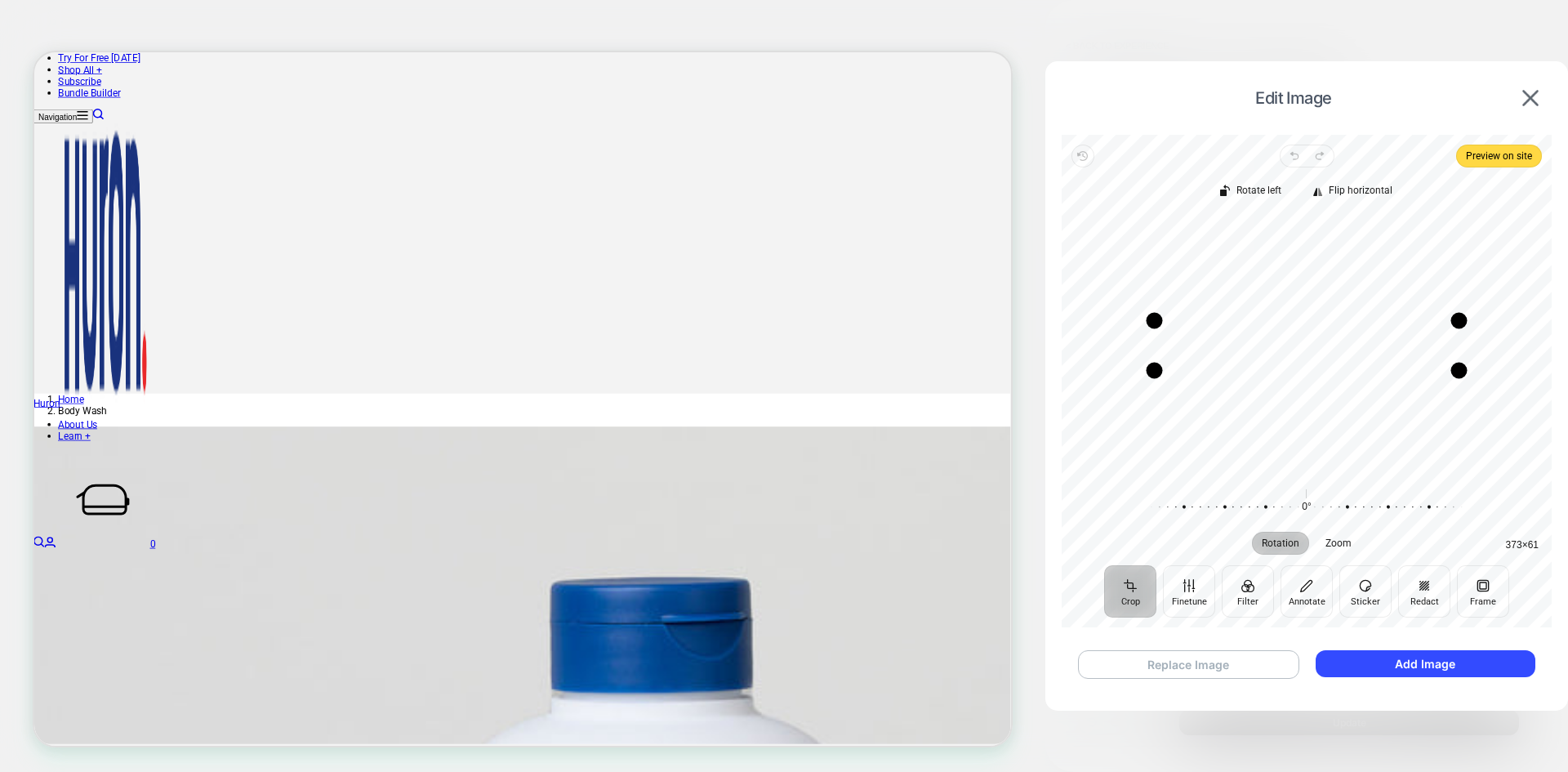
click at [1218, 669] on button "Replace Image" at bounding box center [1189, 664] width 221 height 28
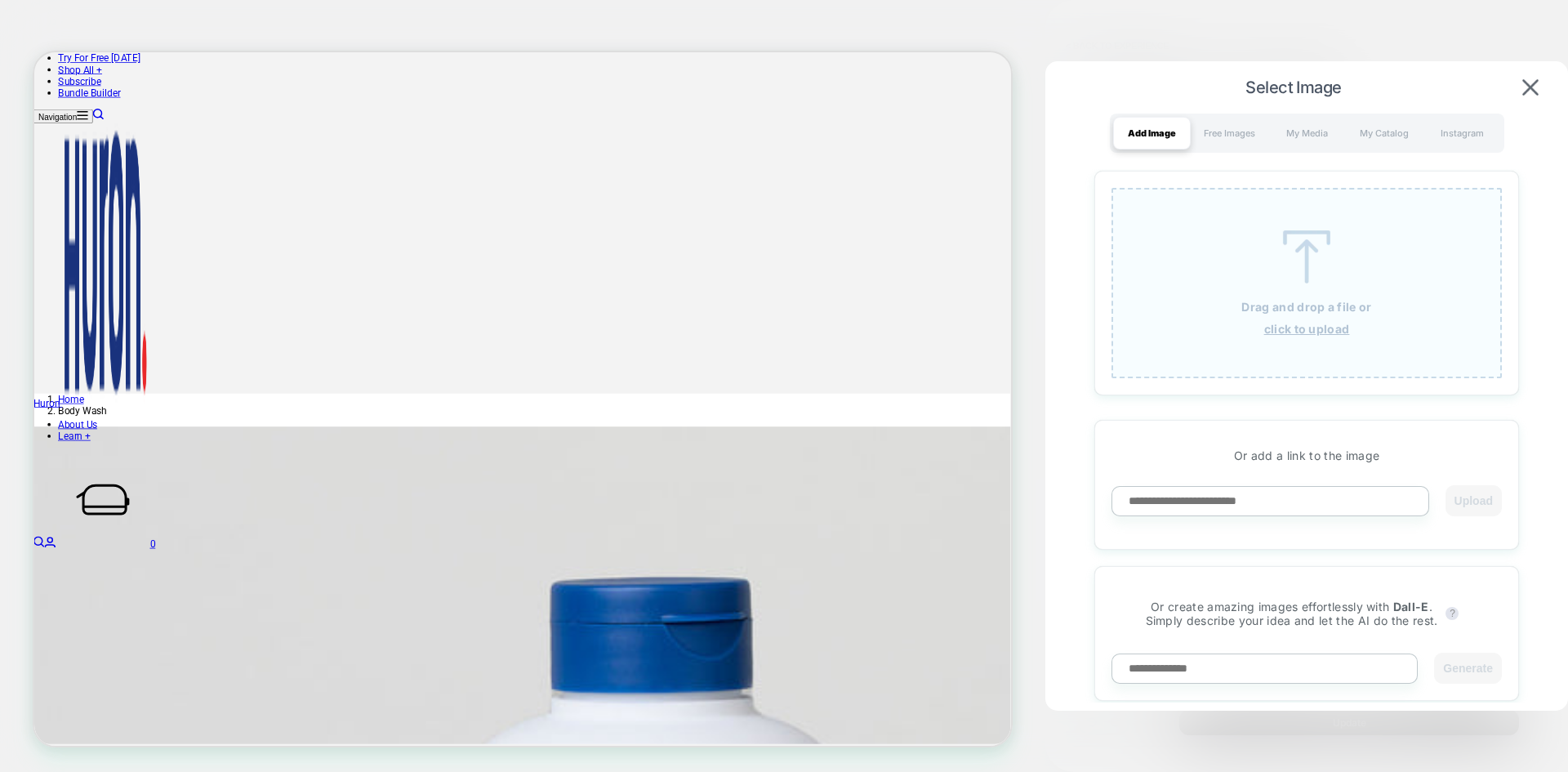
click at [1254, 333] on u "click to upload" at bounding box center [1307, 329] width 86 height 14
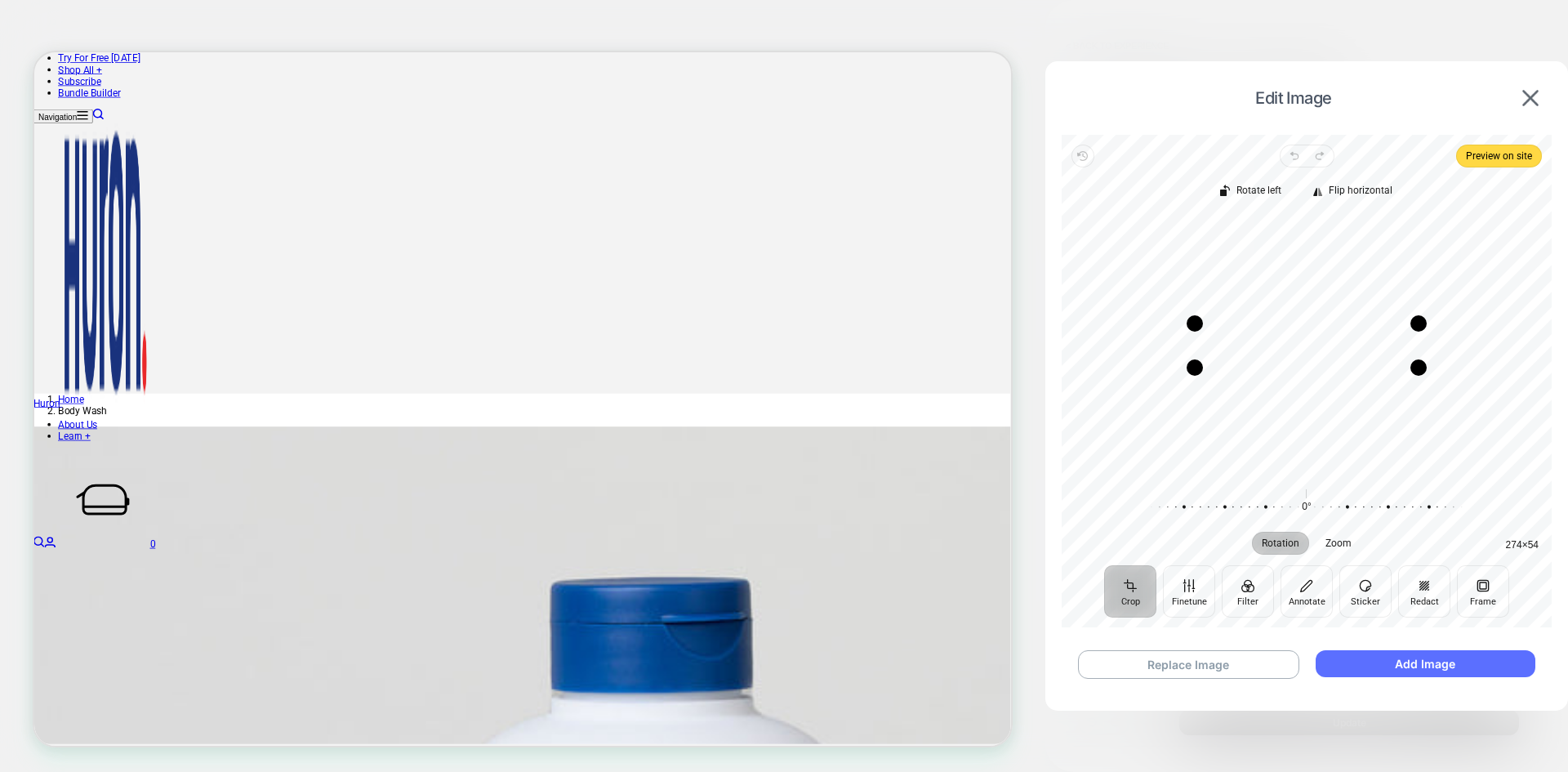
click at [1254, 655] on button "Add Image" at bounding box center [1426, 664] width 219 height 27
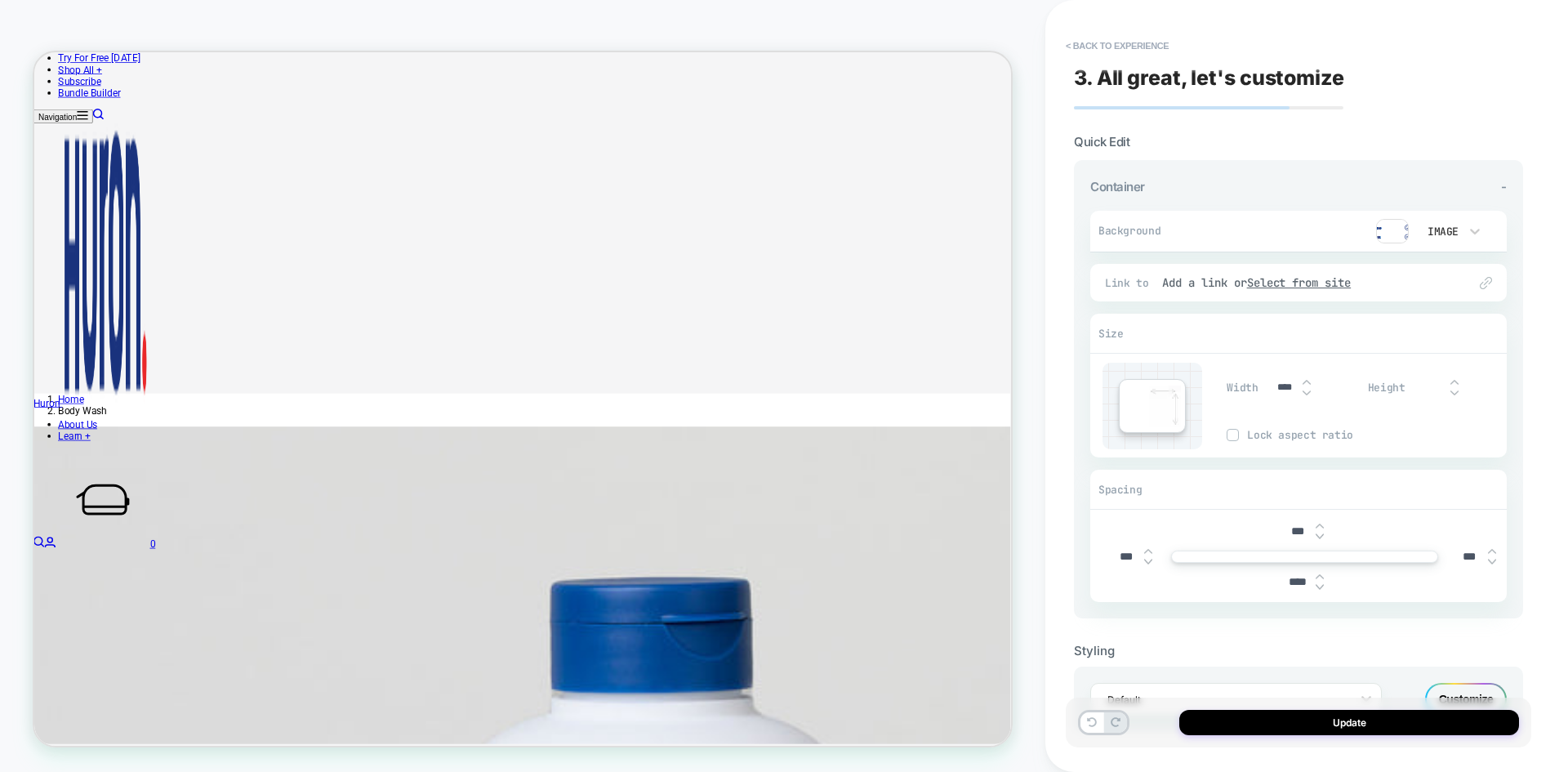
scroll to position [67, 0]
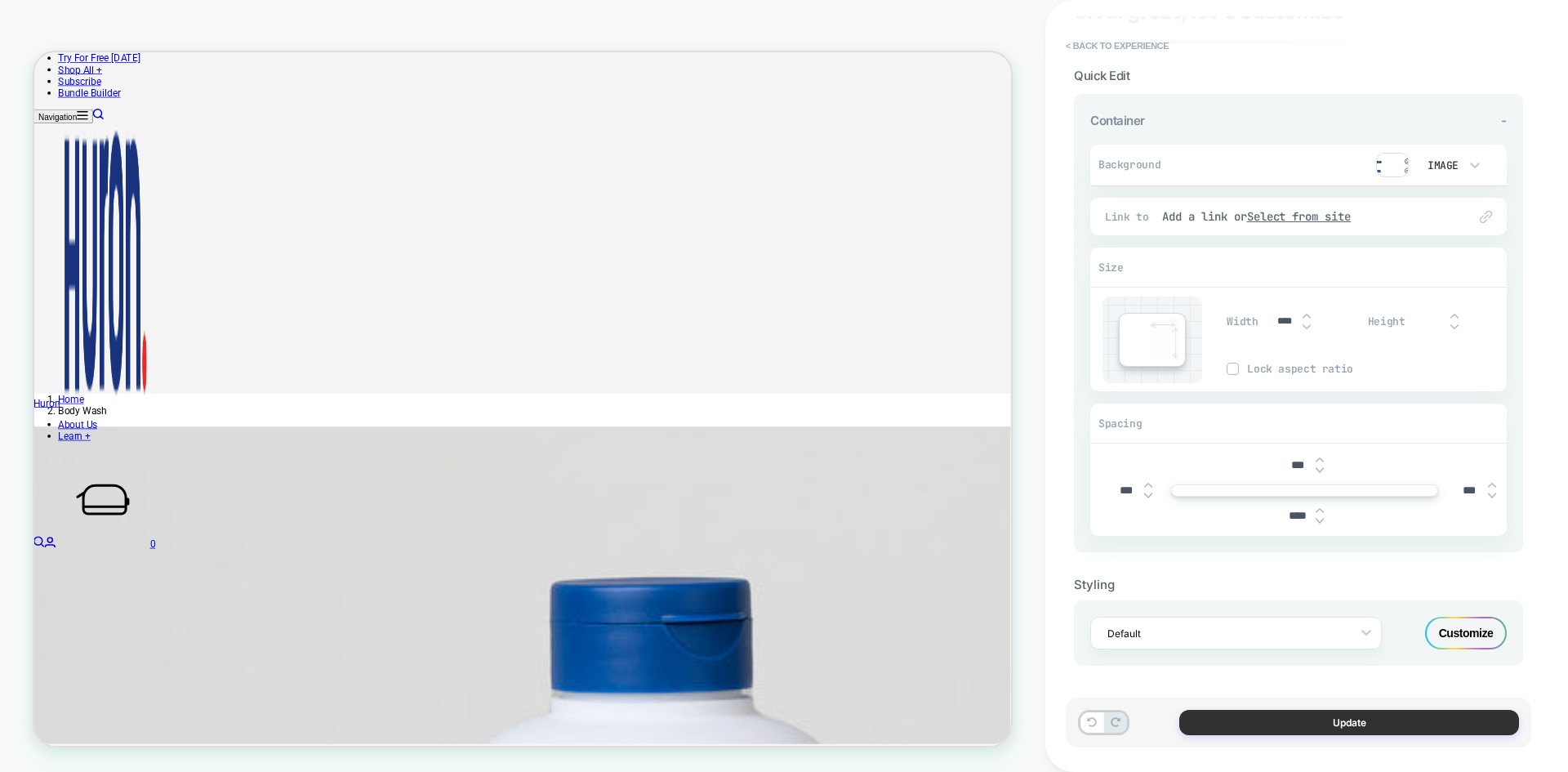
click at [1254, 674] on button "Update" at bounding box center [1349, 723] width 340 height 25
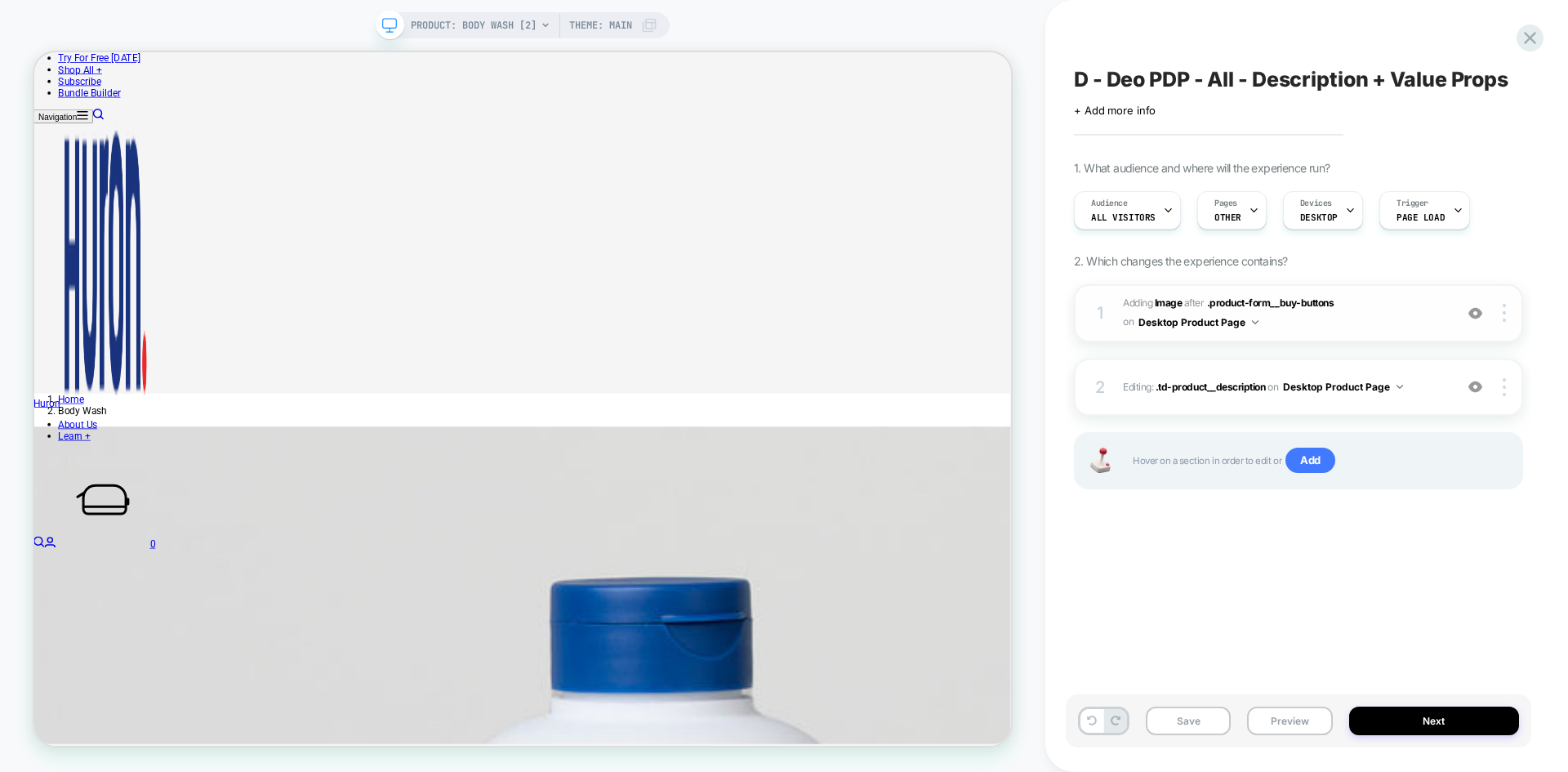
scroll to position [0, 1]
click at [1215, 385] on span ".td-product__description" at bounding box center [1211, 387] width 111 height 13
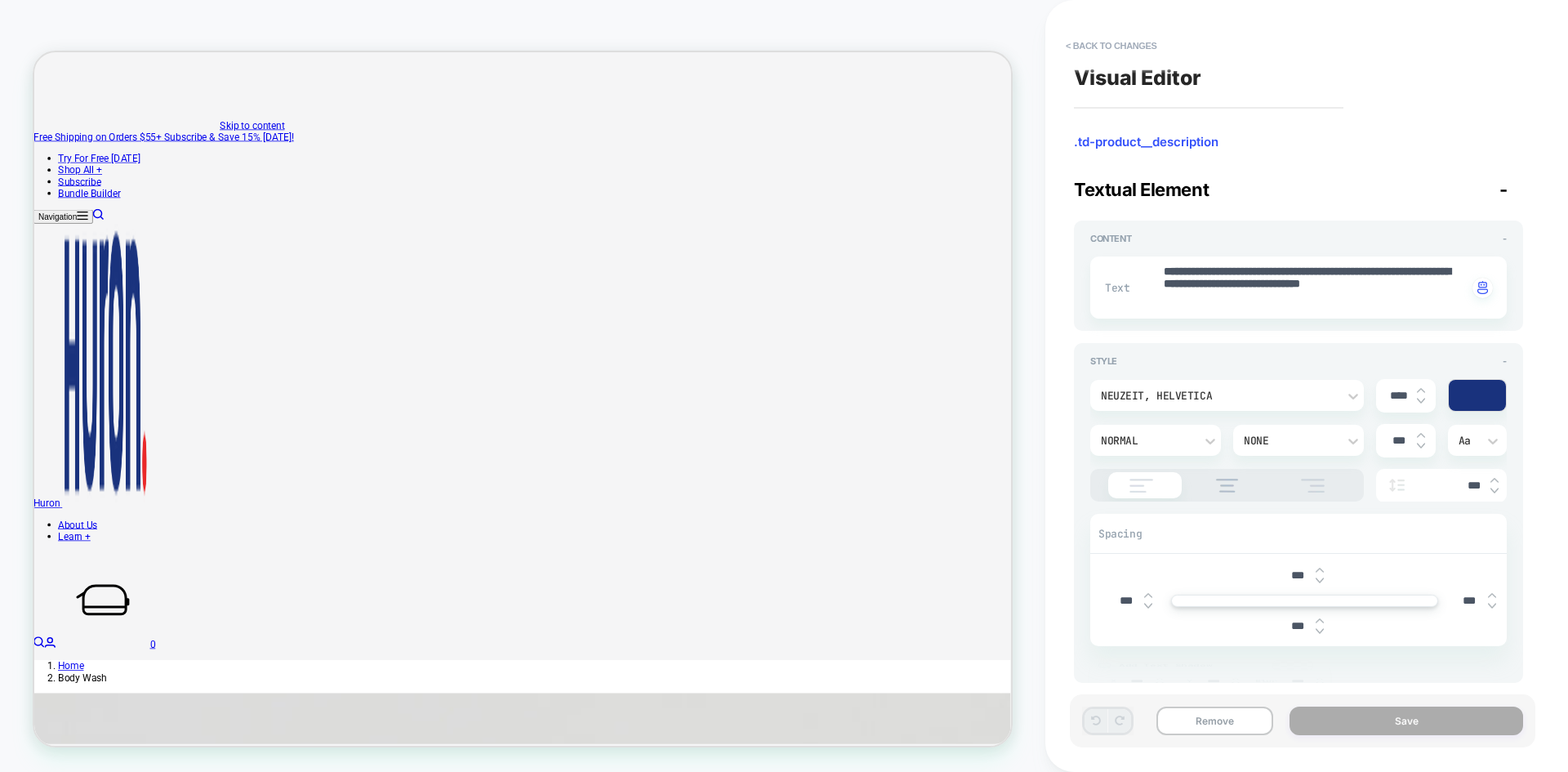
scroll to position [0, 0]
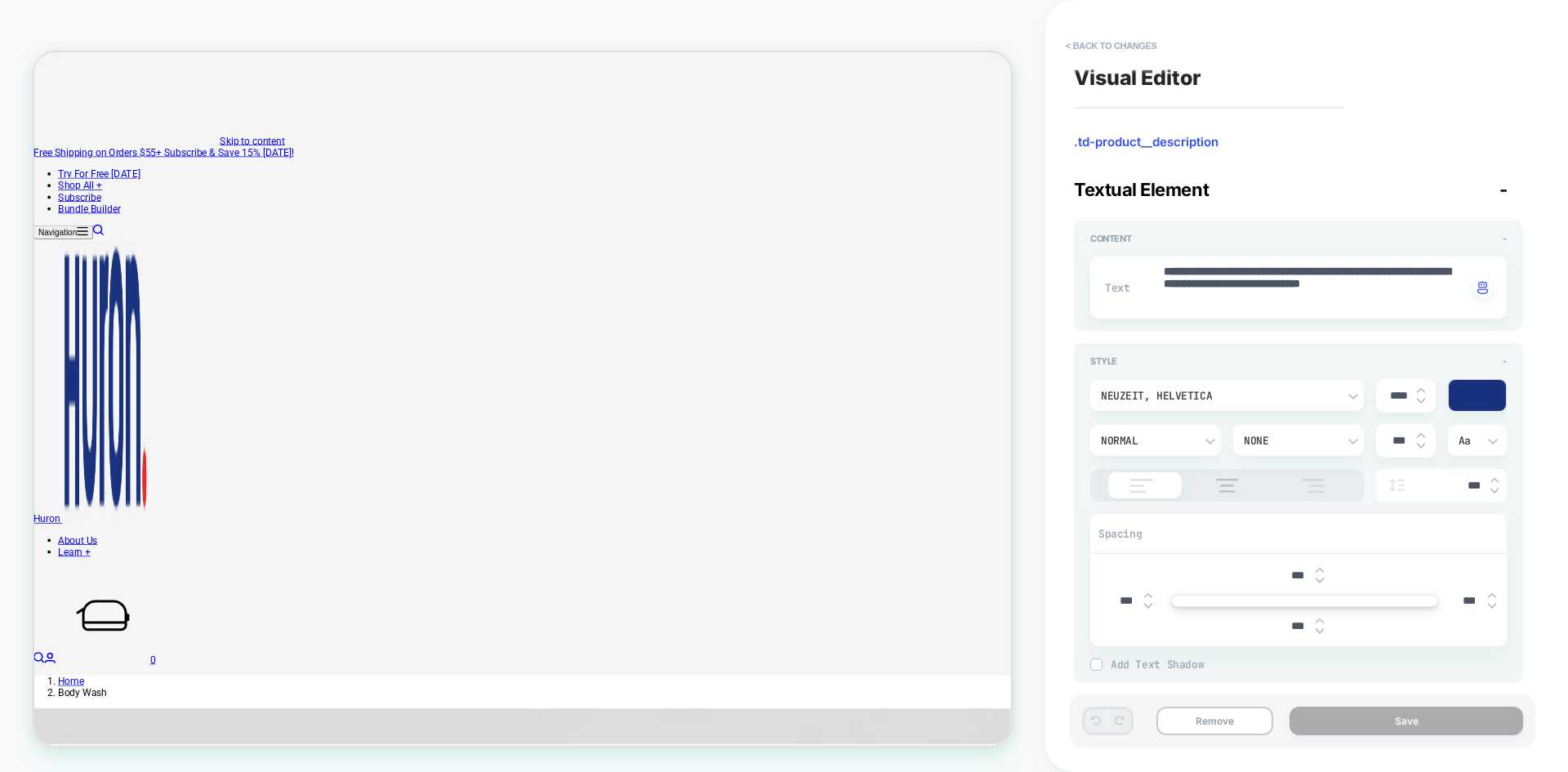
type textarea "*"
drag, startPoint x: 1289, startPoint y: 301, endPoint x: 1132, endPoint y: 238, distance: 169.2
paste textarea
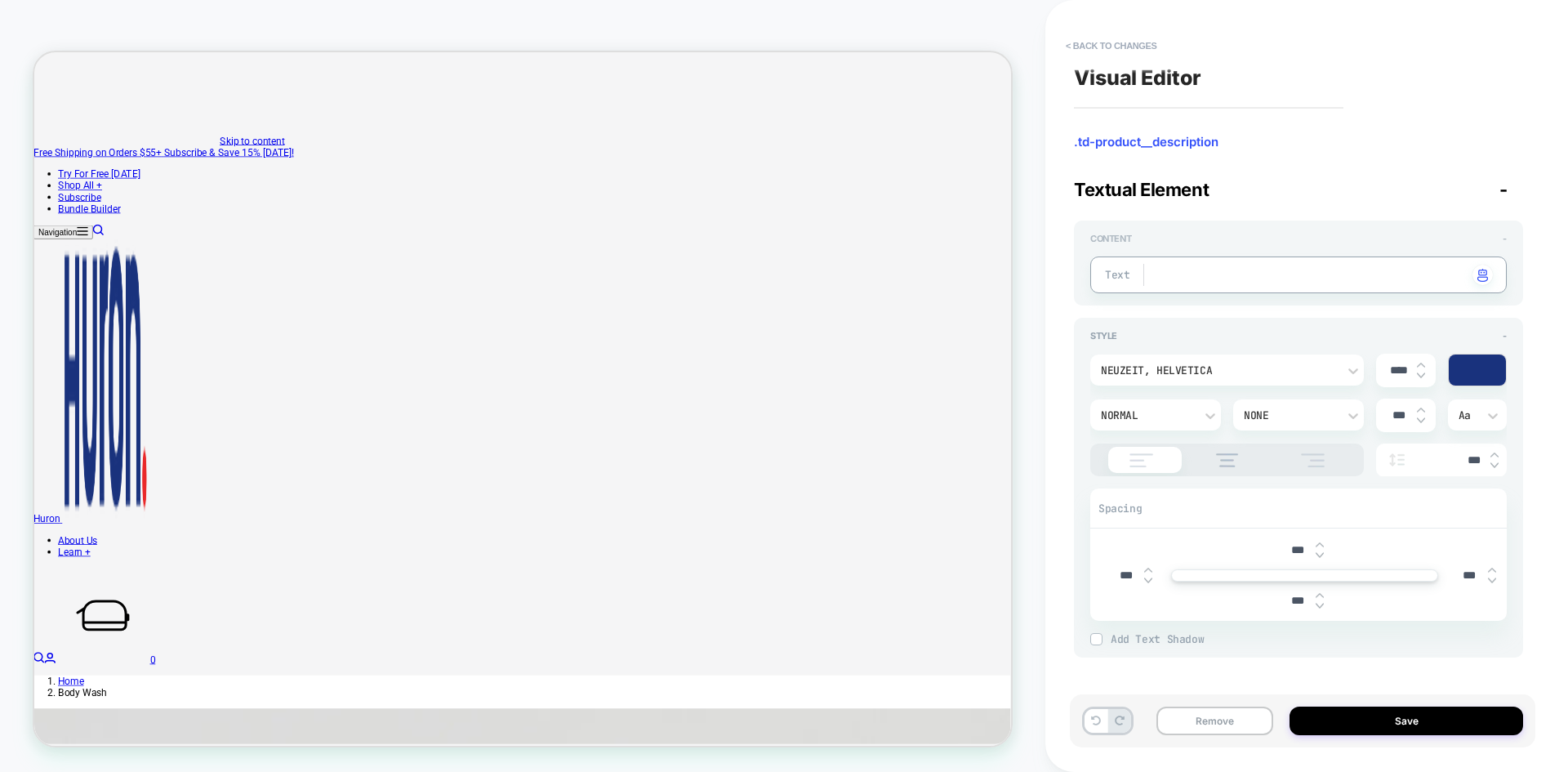
type textarea "*"
type textarea "**********"
type textarea "*"
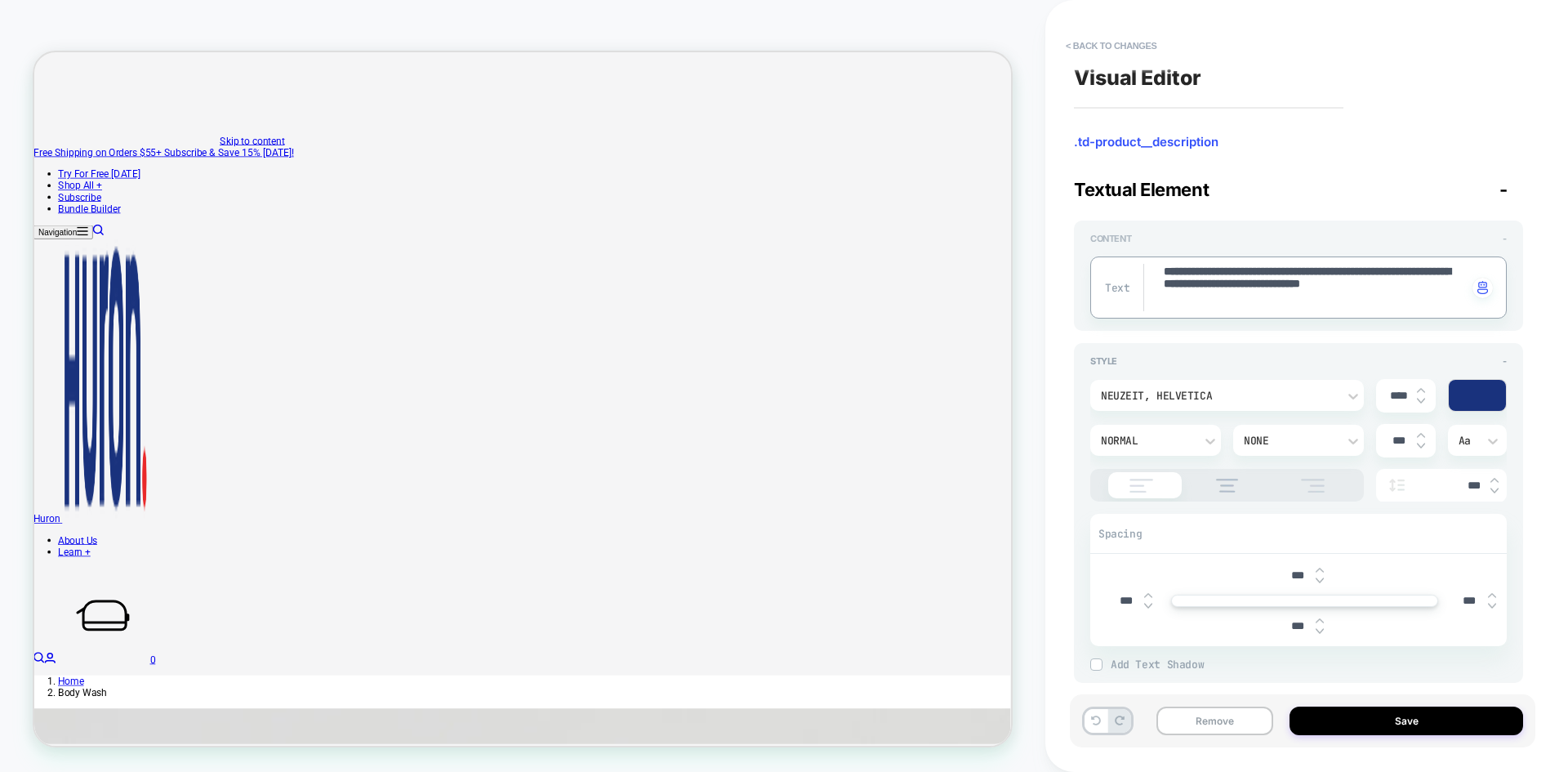
paste textarea
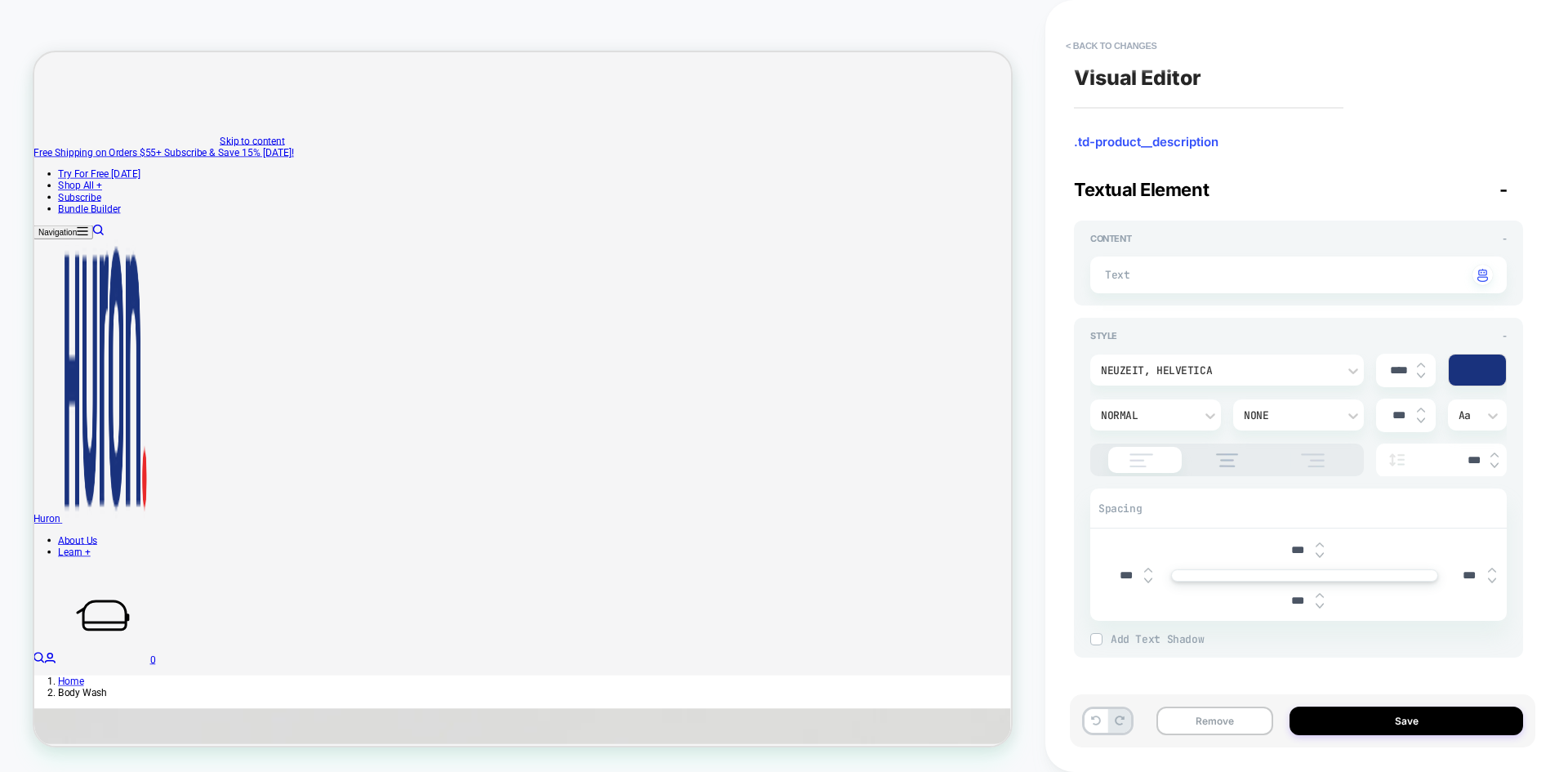
click at [1159, 278] on div at bounding box center [1144, 274] width 37 height 23
click at [1135, 269] on div at bounding box center [1144, 274] width 37 height 23
click at [1160, 297] on div "Content - Text Click to change to alternative text" at bounding box center [1299, 263] width 450 height 85
click at [1166, 284] on div "Text Click to change to alternative text" at bounding box center [1299, 275] width 416 height 37
click at [1232, 289] on div "Text Click to change to alternative text" at bounding box center [1299, 275] width 416 height 37
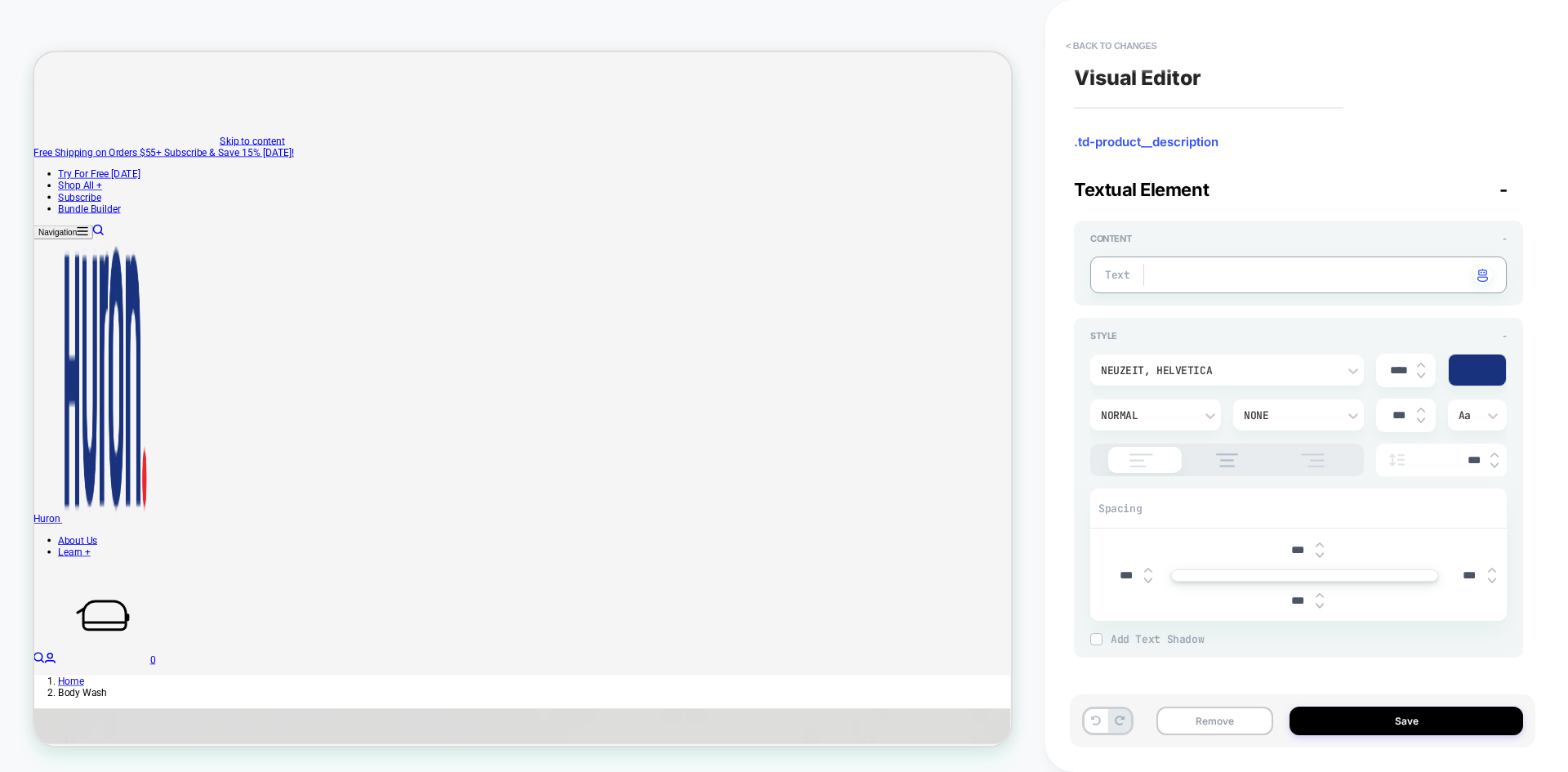
click at [1244, 280] on textarea at bounding box center [1315, 275] width 306 height 18
paste textarea "**********"
type textarea "*"
type textarea "**********"
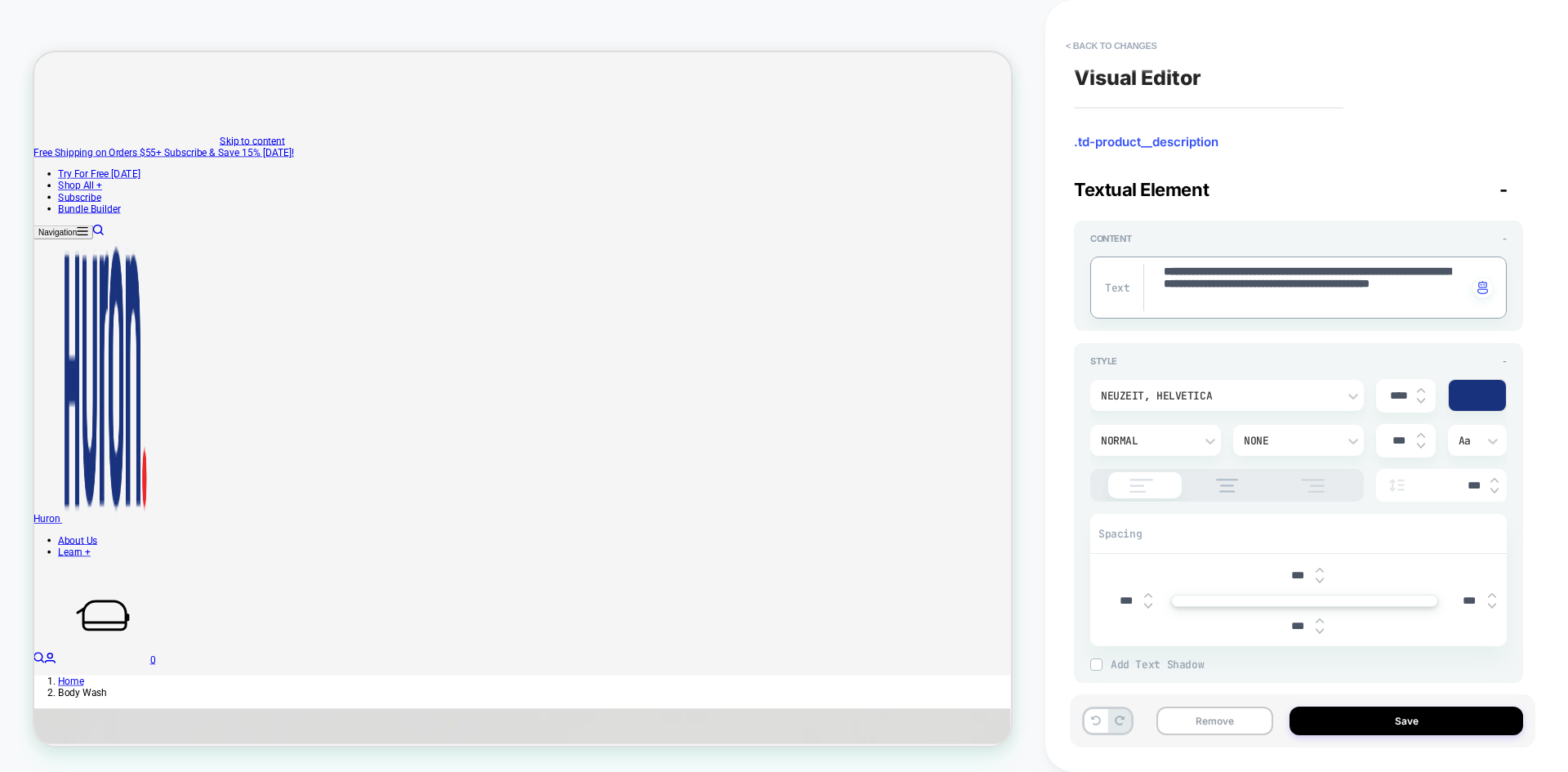
type textarea "*"
type textarea "**********"
type textarea "*"
type textarea "**********"
type textarea "*"
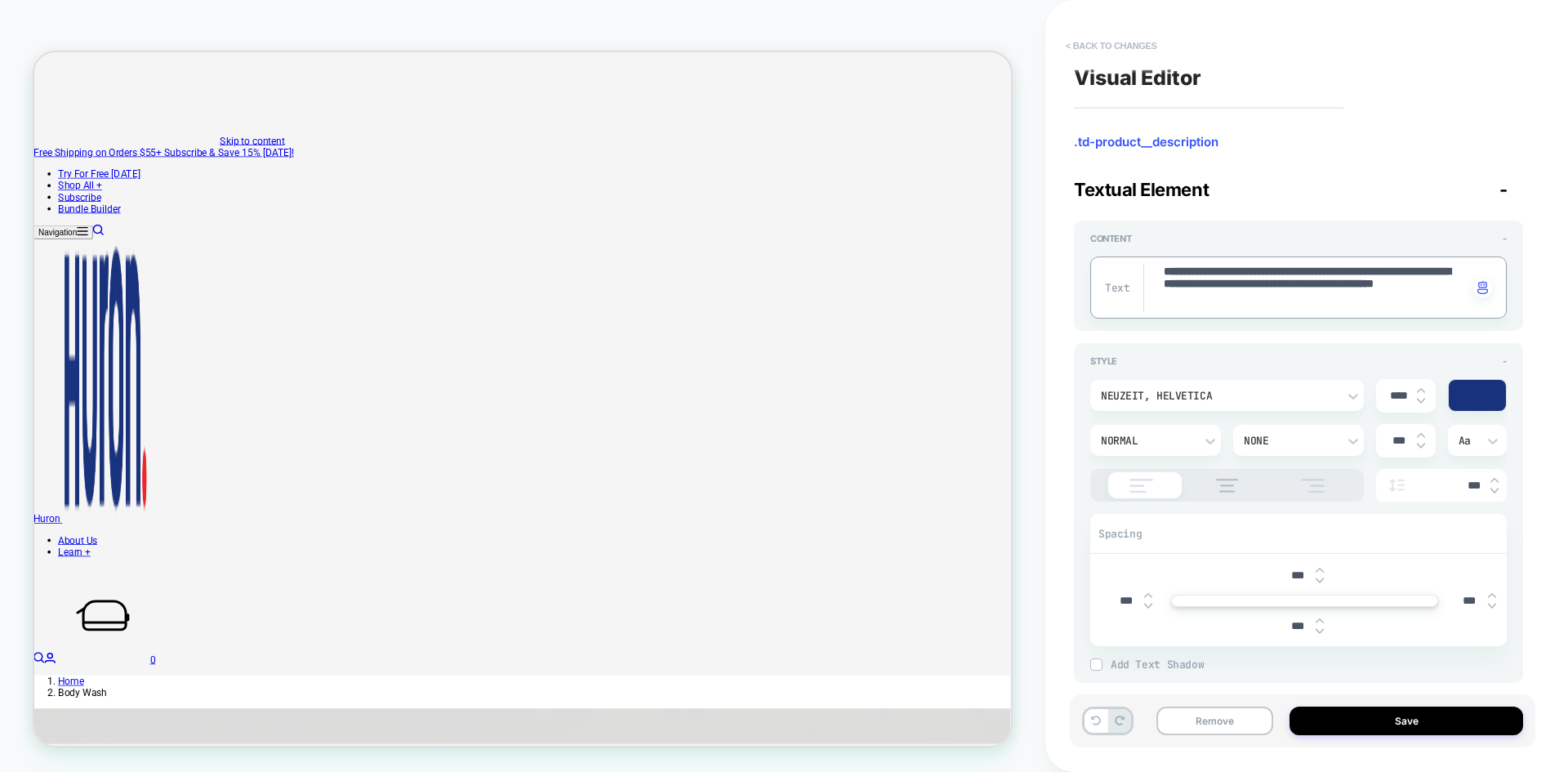
click at [1130, 54] on button "< Back to changes" at bounding box center [1112, 45] width 108 height 26
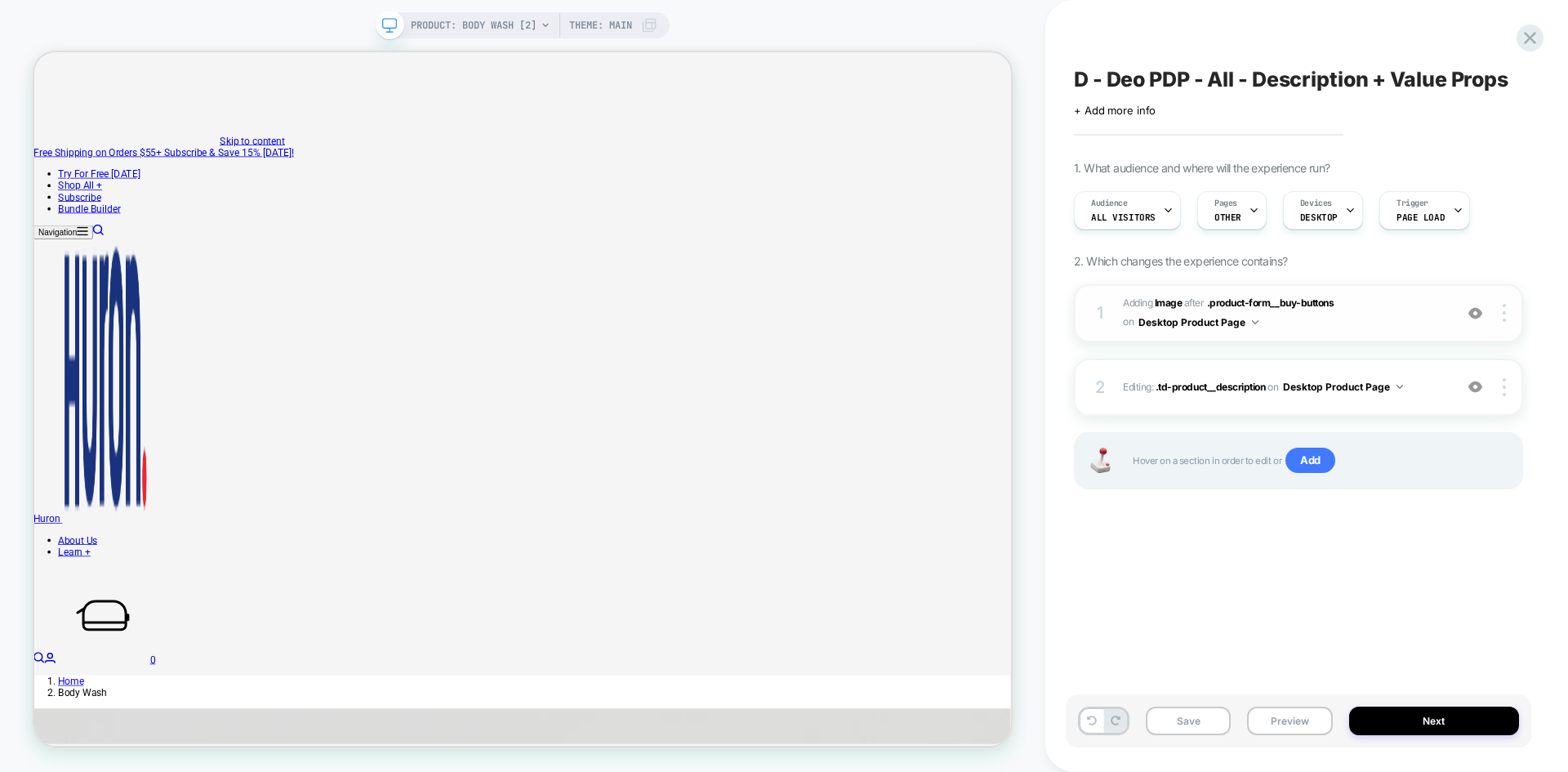
scroll to position [0, 1]
click at [1164, 296] on span "#_loomi_addon_1756828467998_dup1758216989_dup1758217208 Adding Image AFTER .pro…" at bounding box center [1284, 313] width 322 height 38
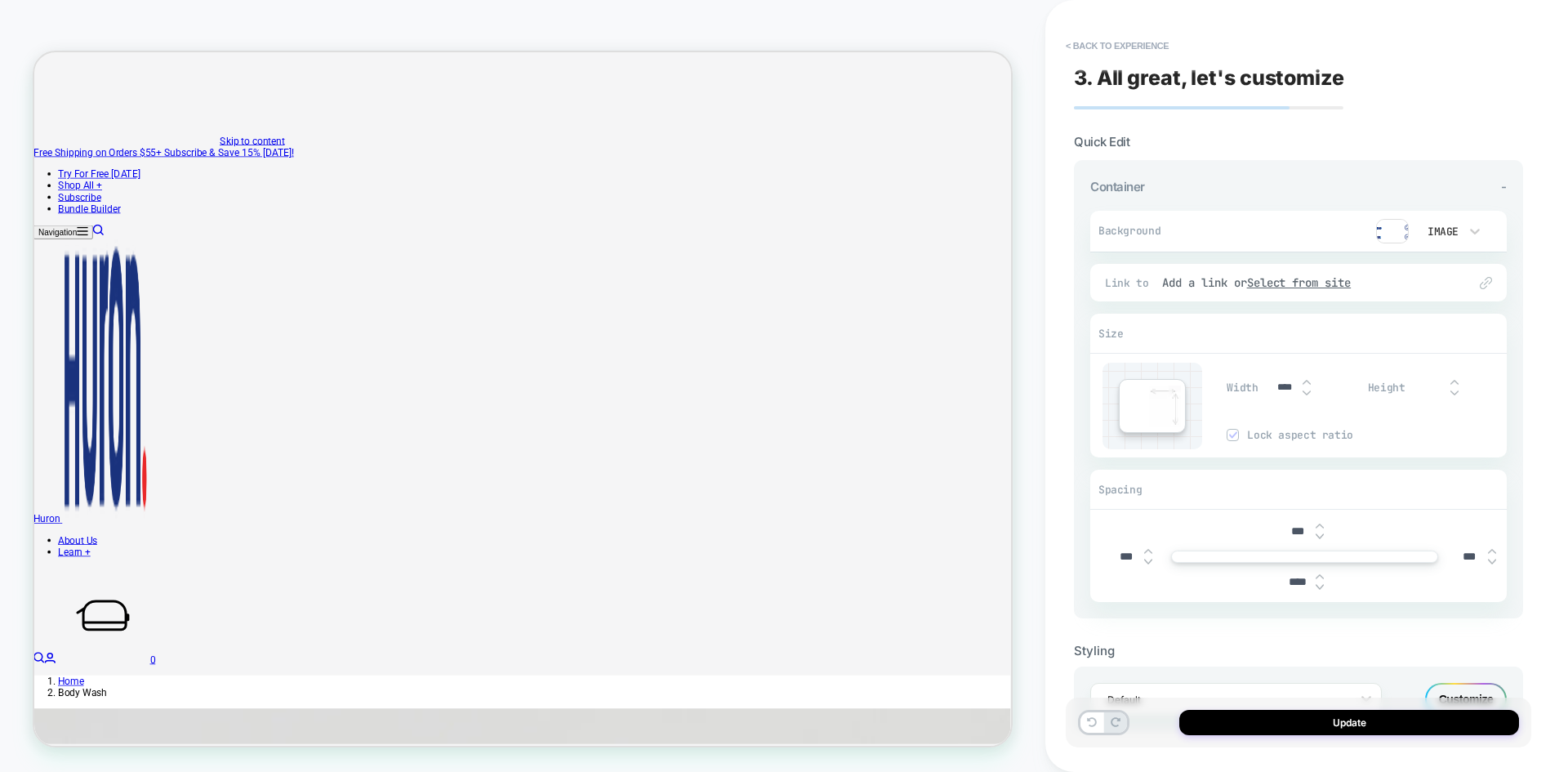
scroll to position [384, 0]
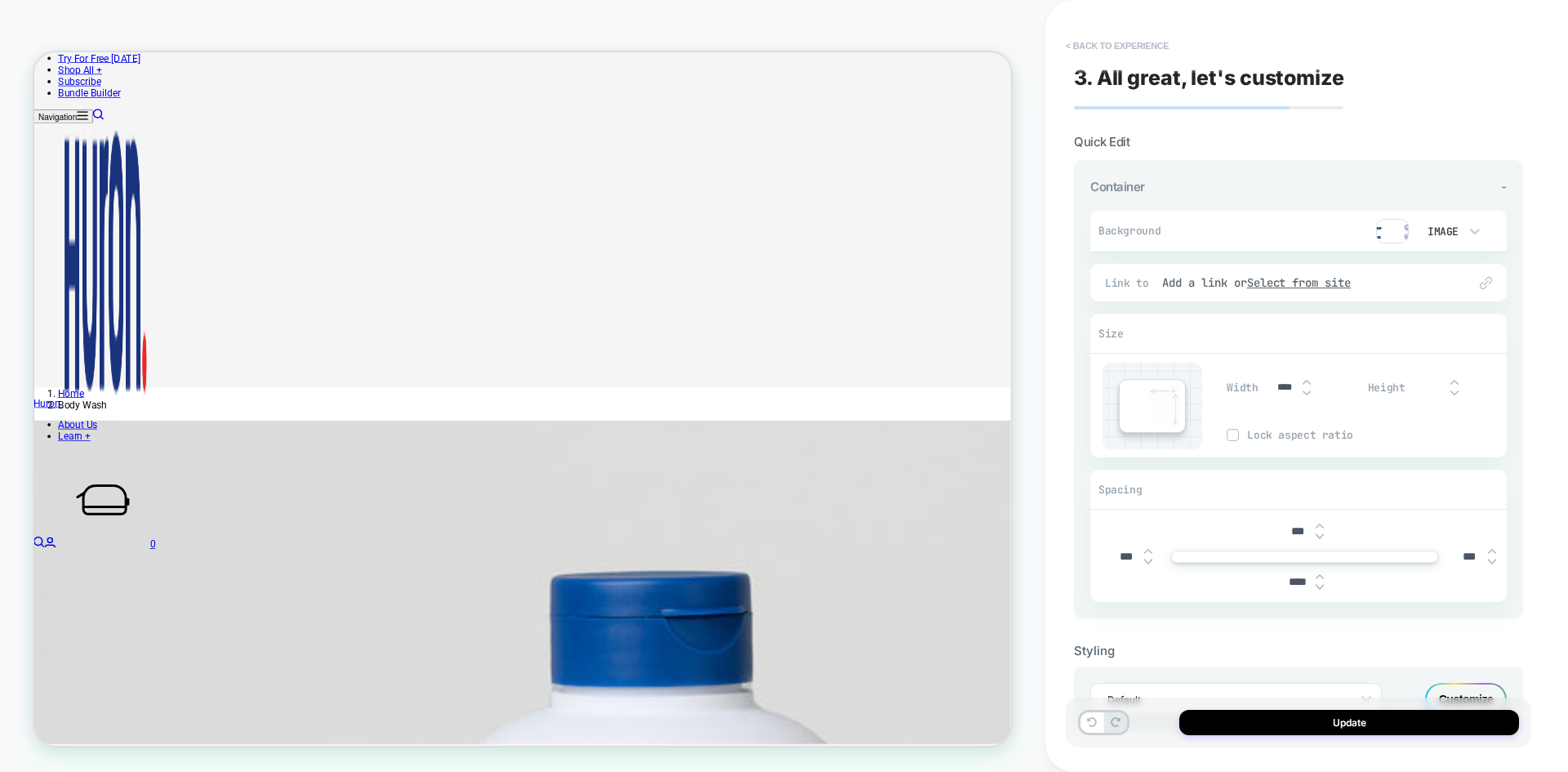
click at [1111, 41] on button "< Back to experience" at bounding box center [1117, 45] width 119 height 26
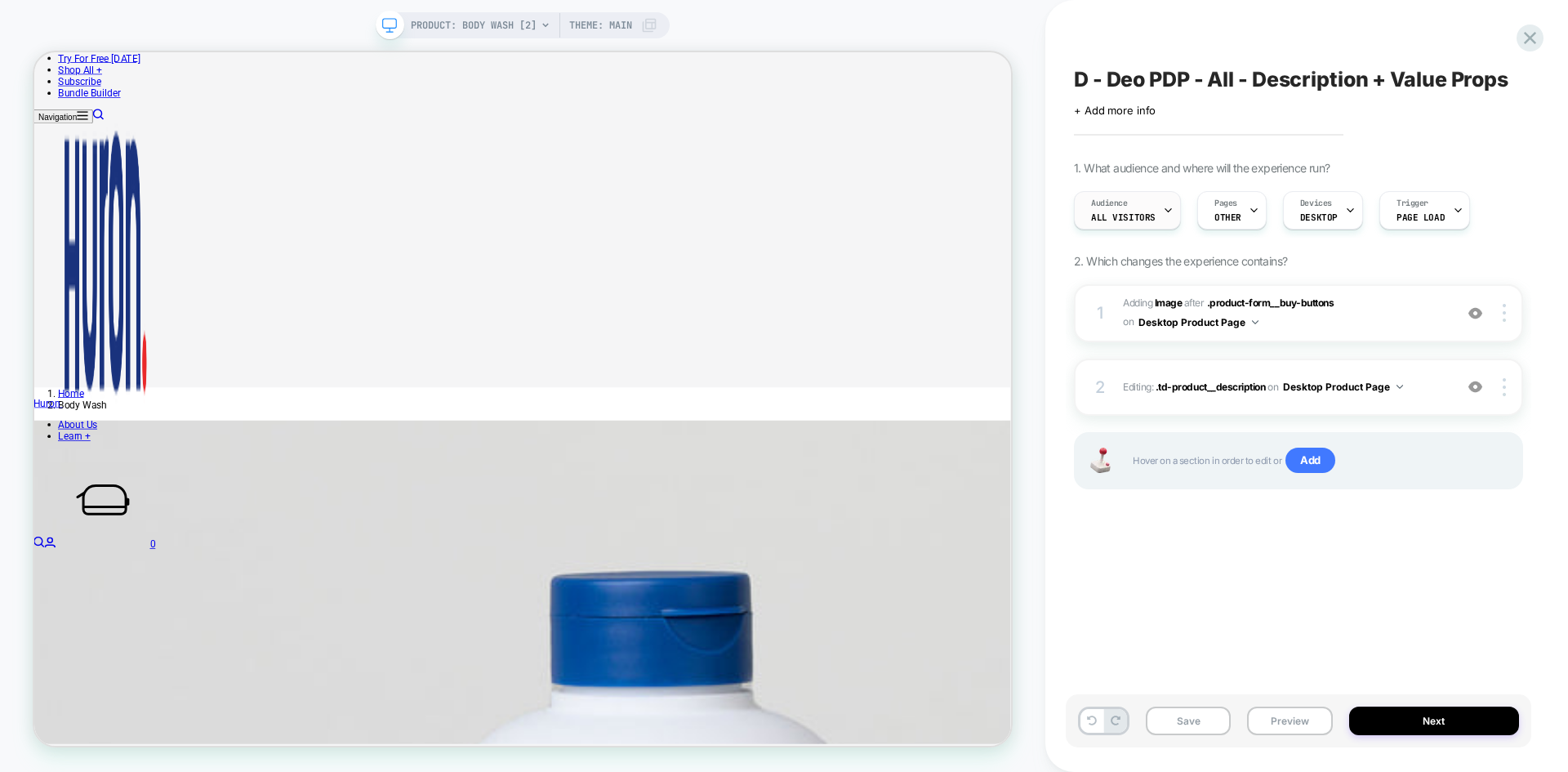
scroll to position [0, 1]
click at [1227, 213] on span "OTHER" at bounding box center [1227, 217] width 27 height 12
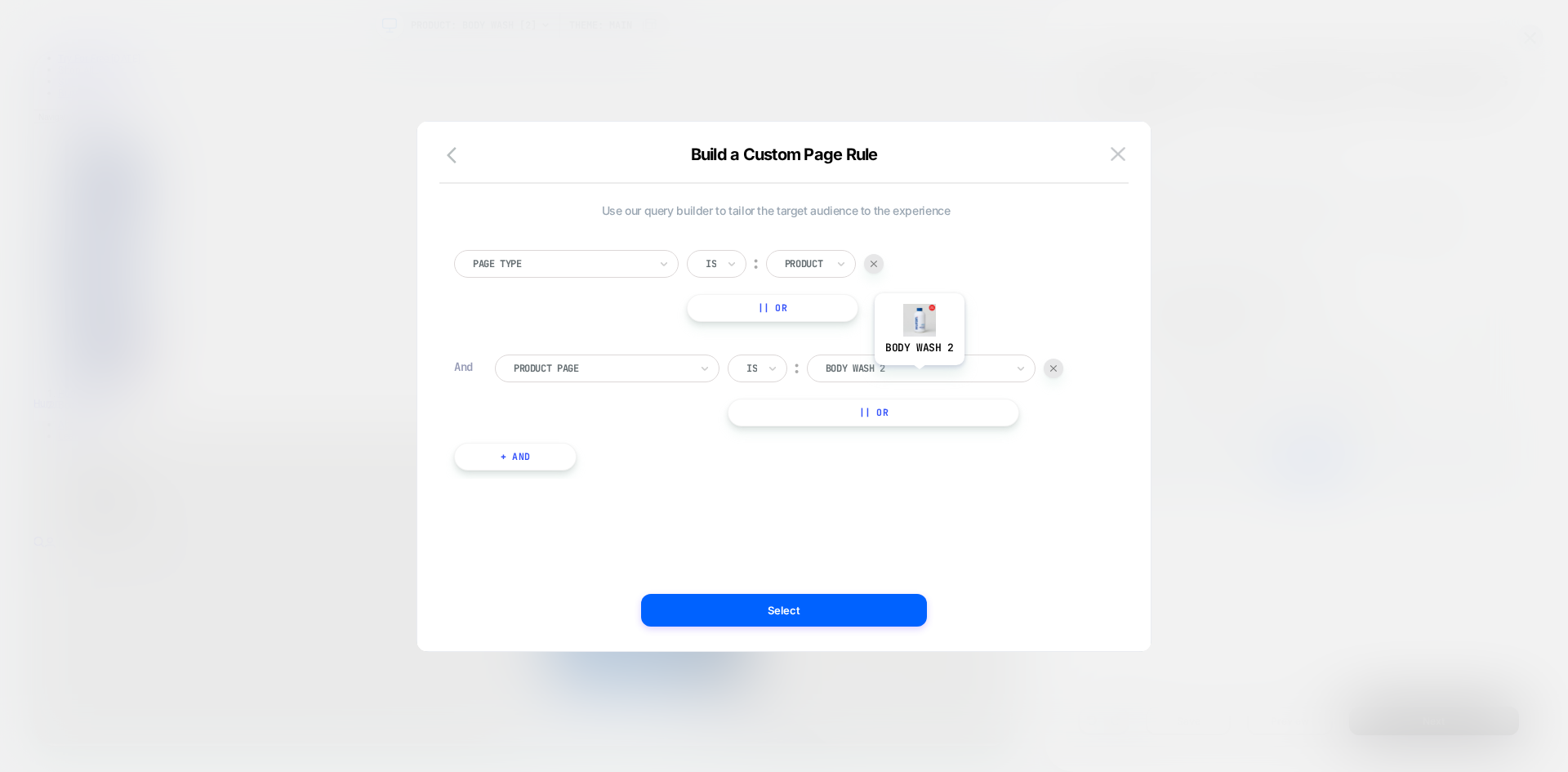
click at [917, 370] on div at bounding box center [916, 368] width 180 height 15
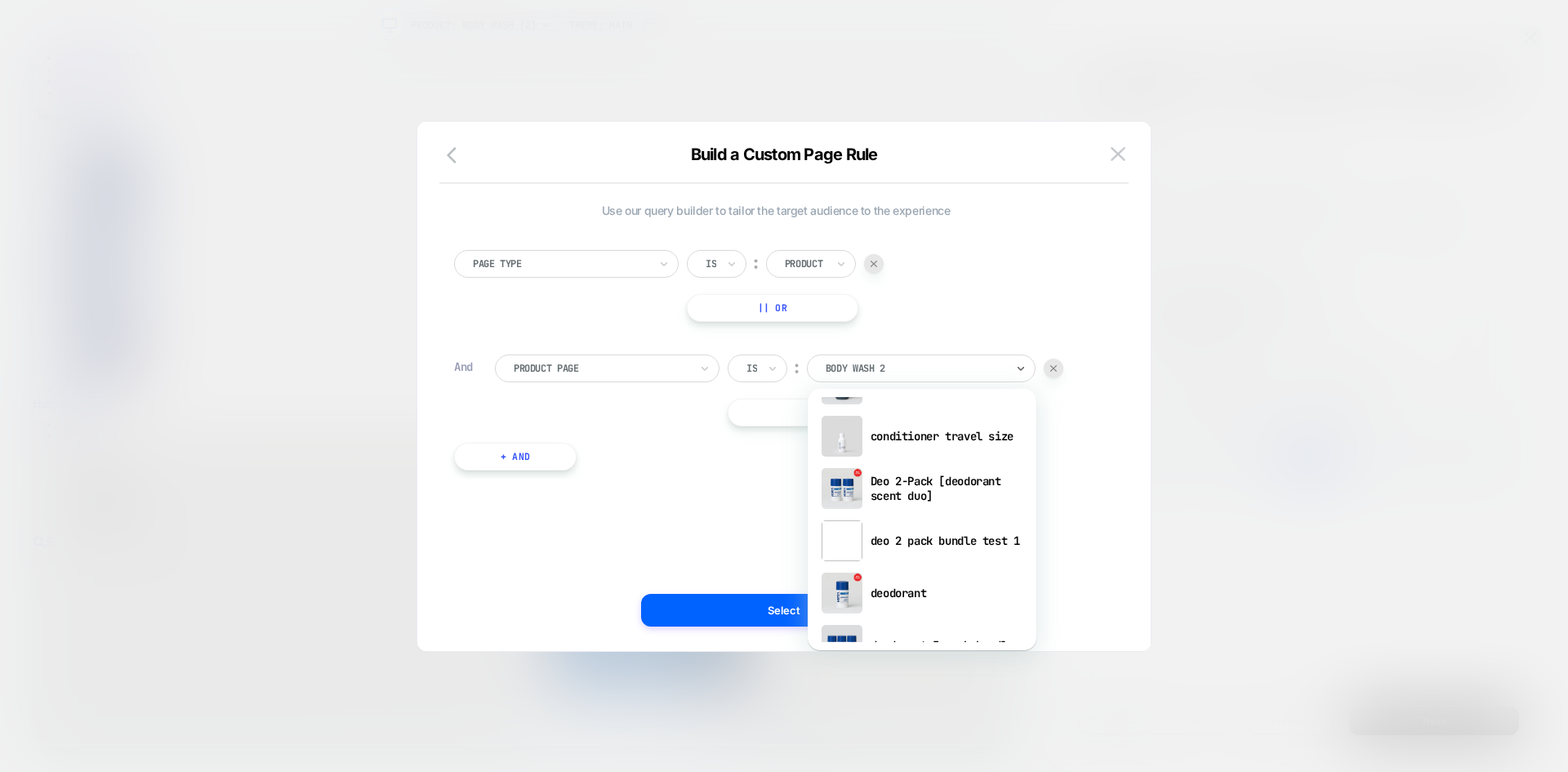
scroll to position [538, 0]
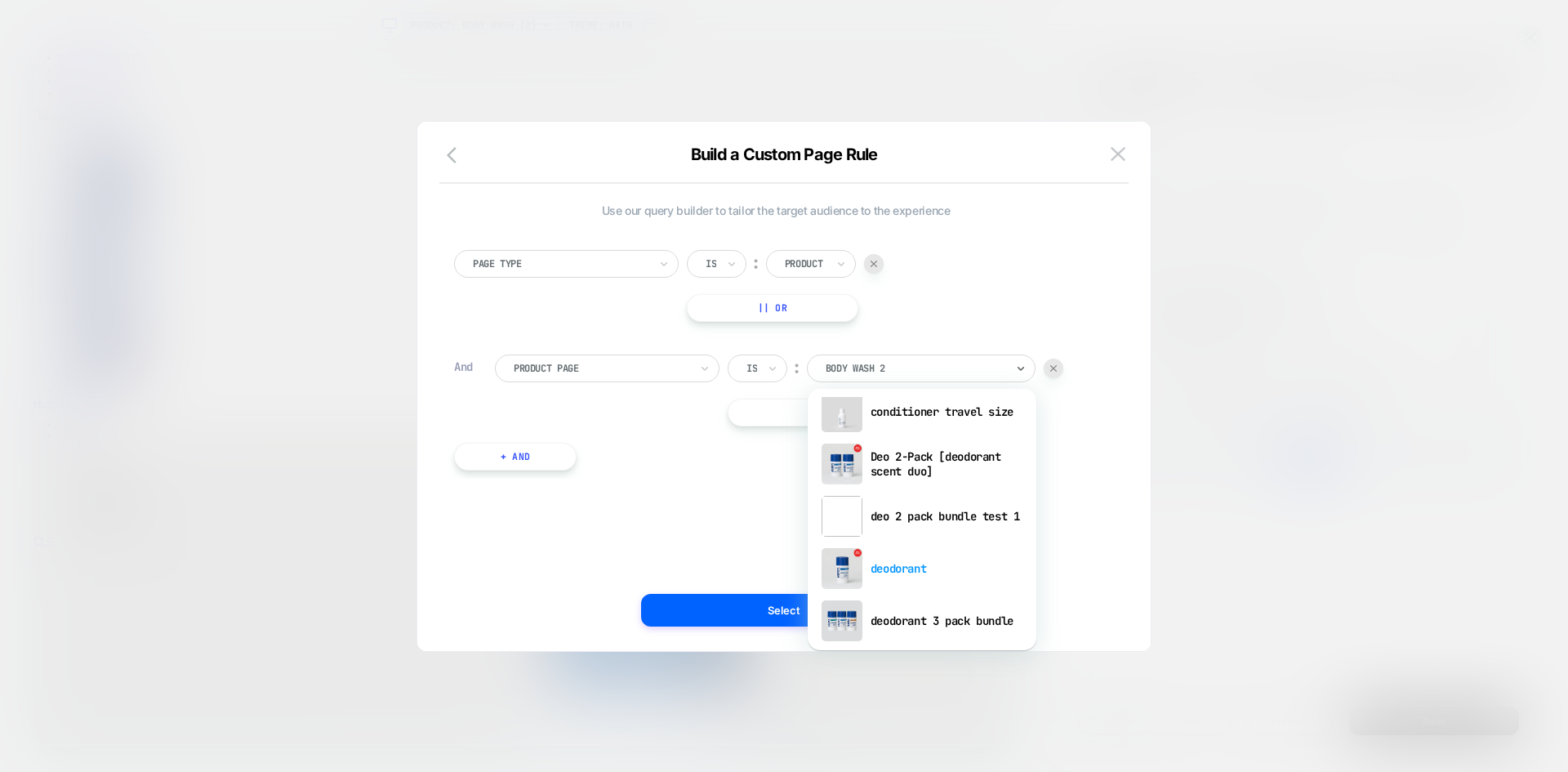
click at [907, 571] on div "deodorant" at bounding box center [922, 568] width 213 height 52
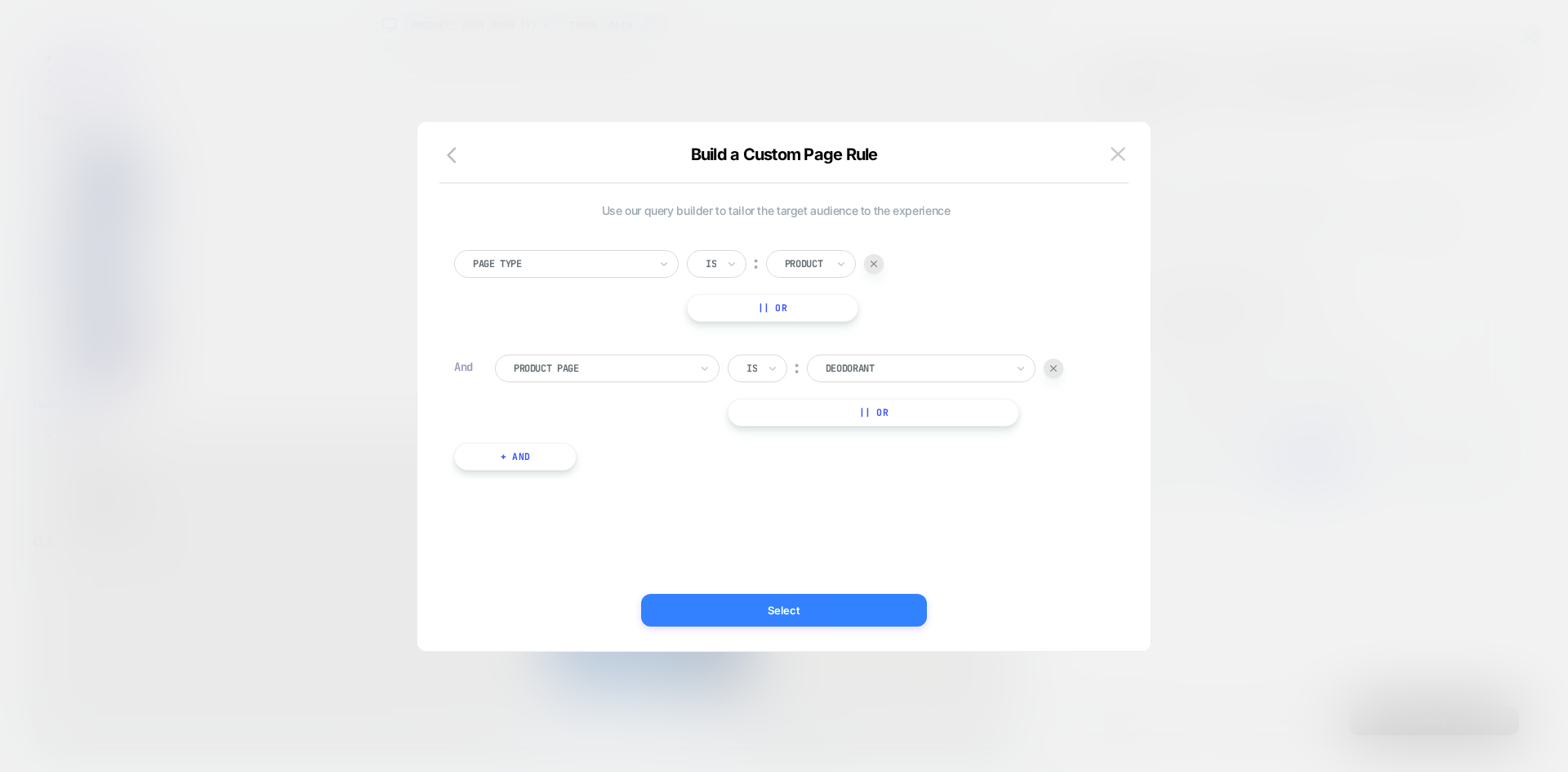
click at [832, 608] on button "Select" at bounding box center [784, 609] width 286 height 32
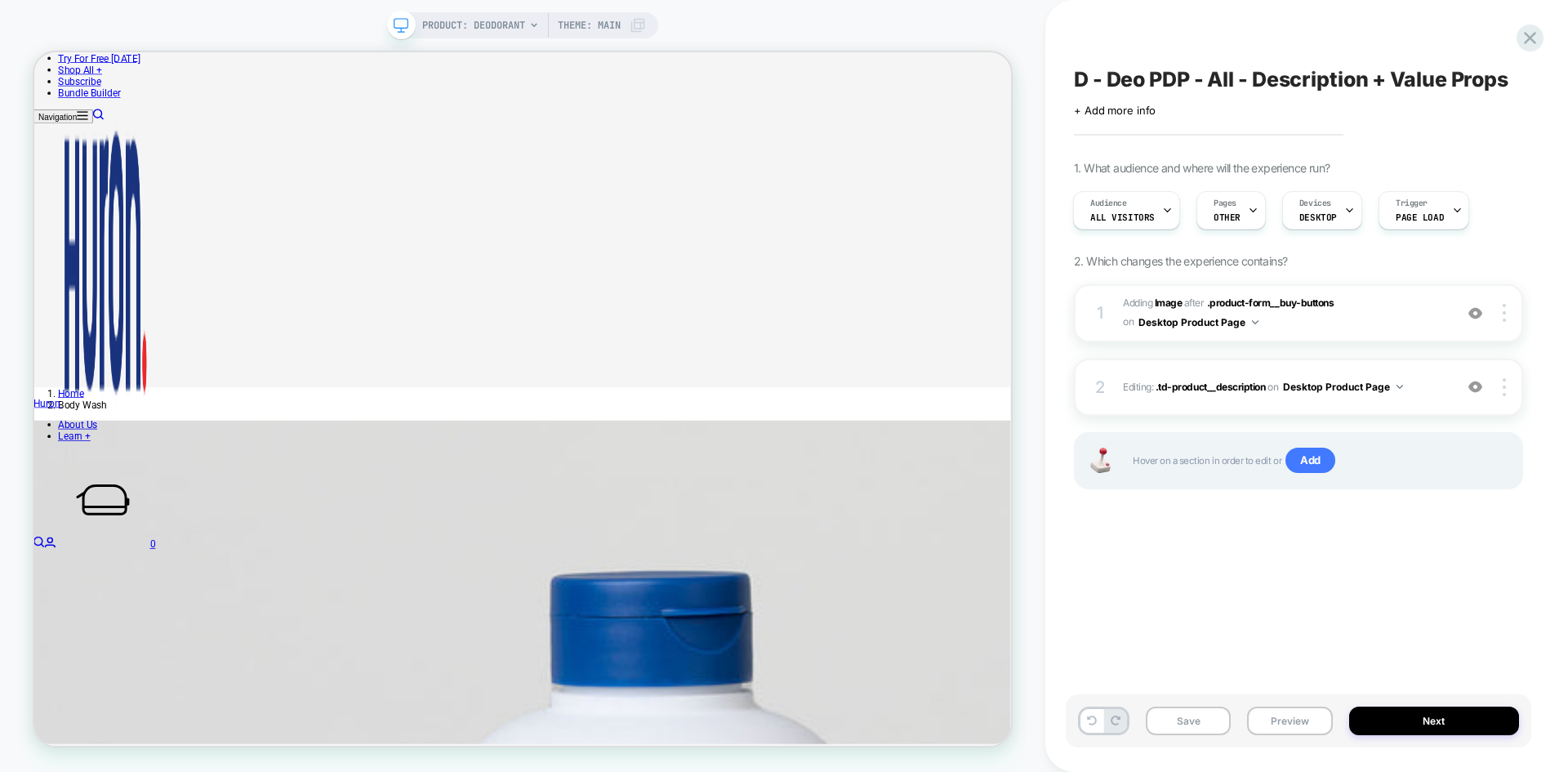
scroll to position [0, 2]
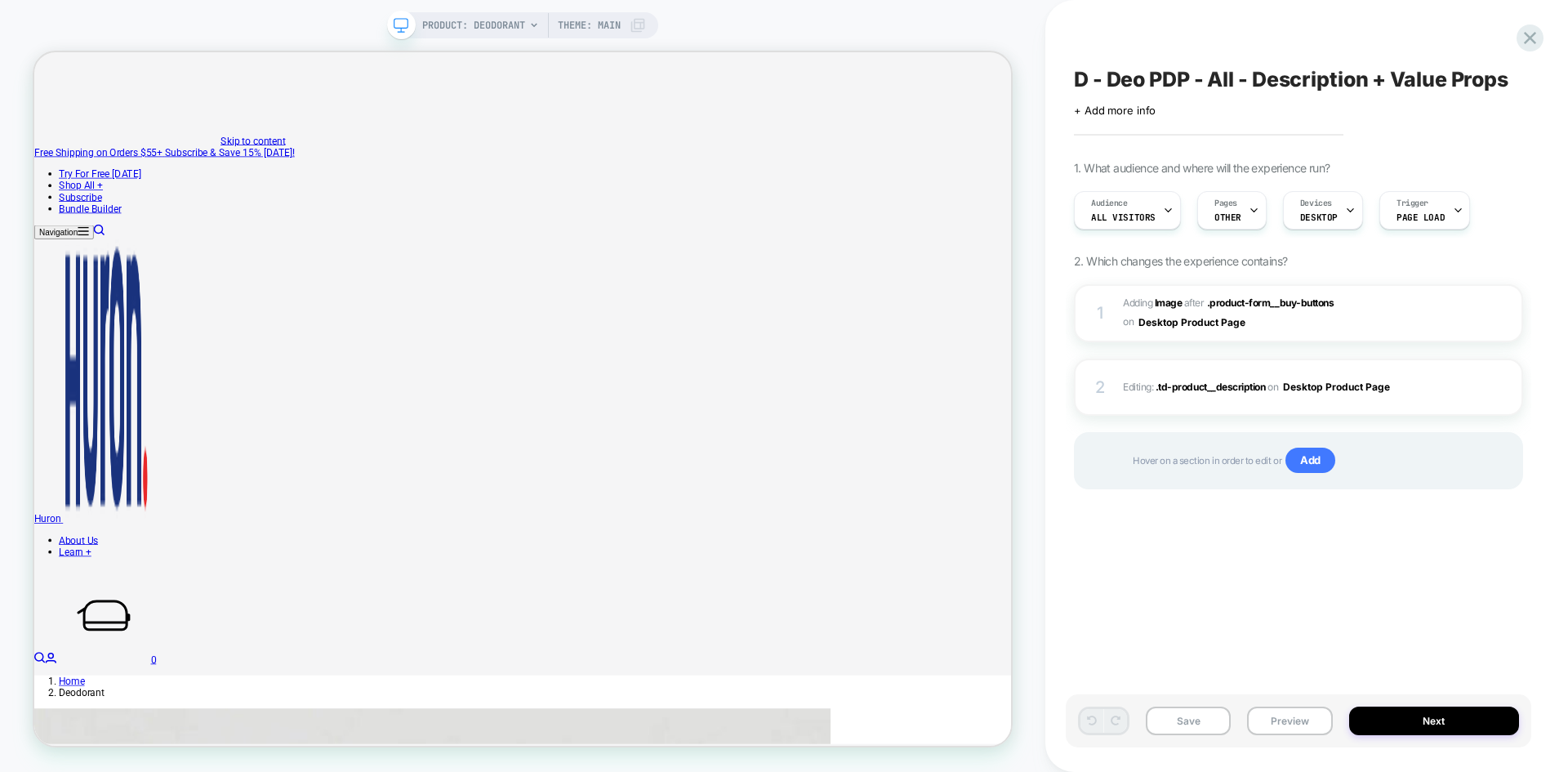
type input "*"
click at [1164, 301] on b "Image" at bounding box center [1168, 303] width 27 height 13
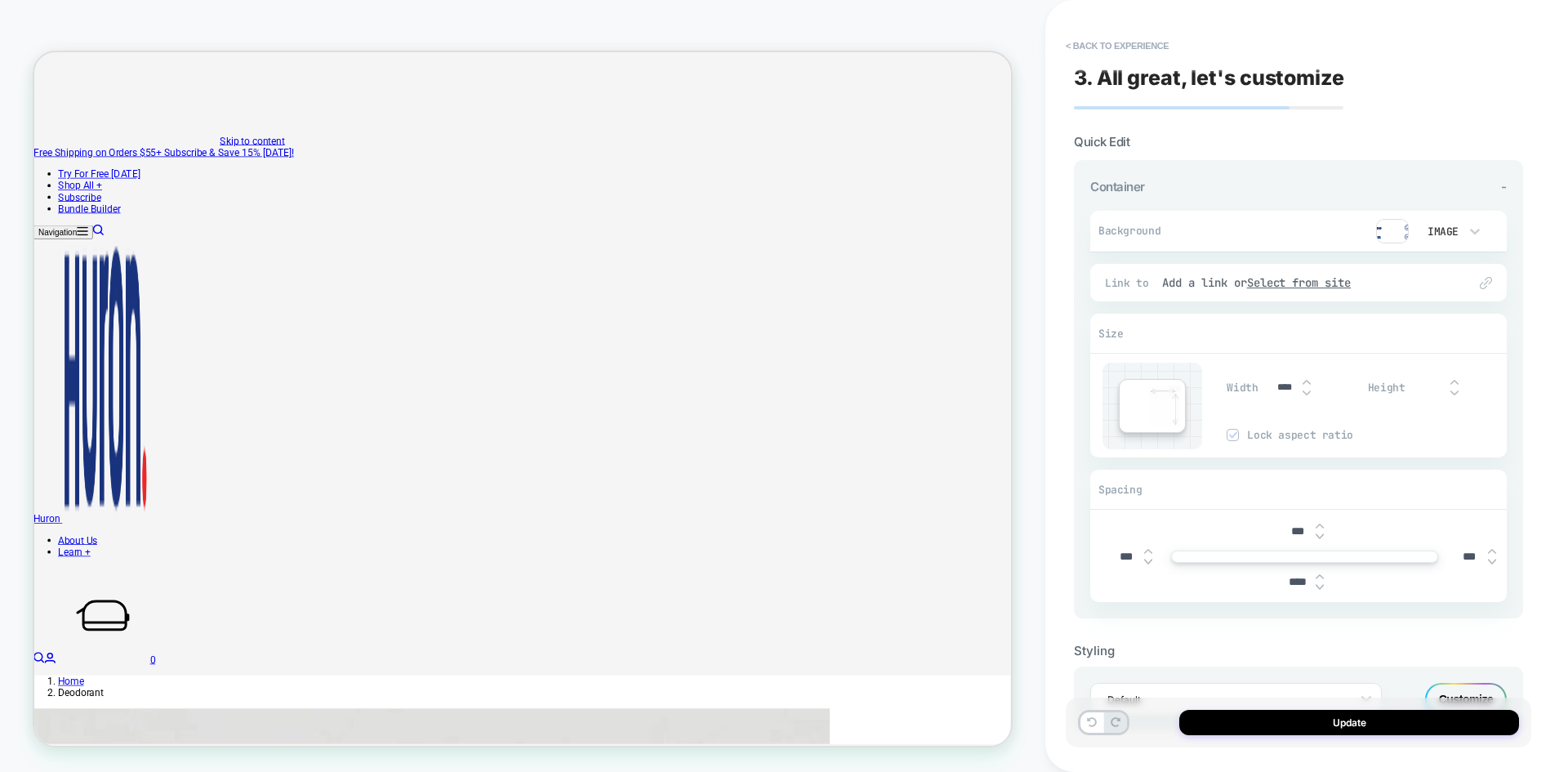
scroll to position [439, 0]
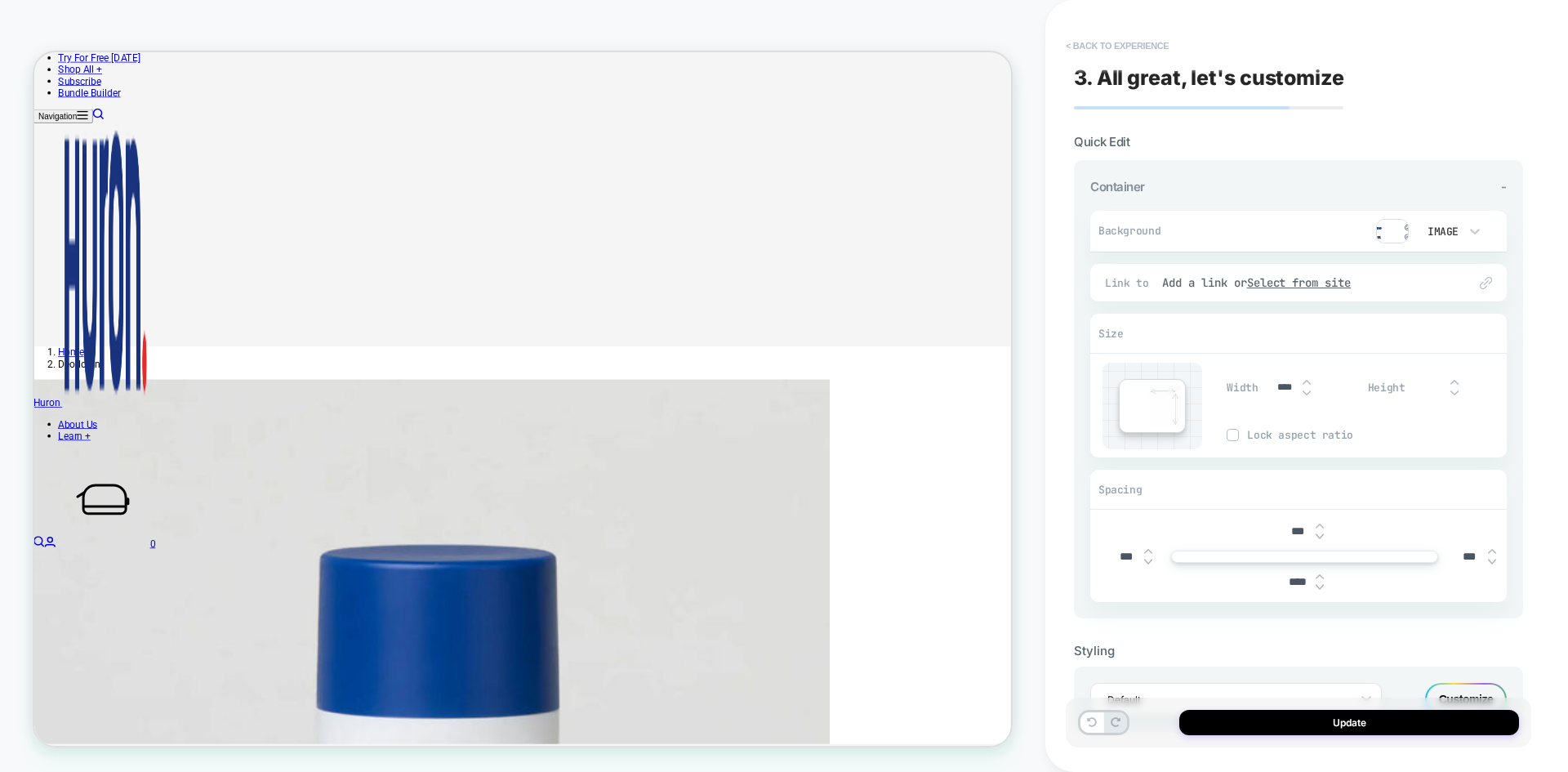
click at [1138, 40] on button "< Back to experience" at bounding box center [1117, 45] width 119 height 26
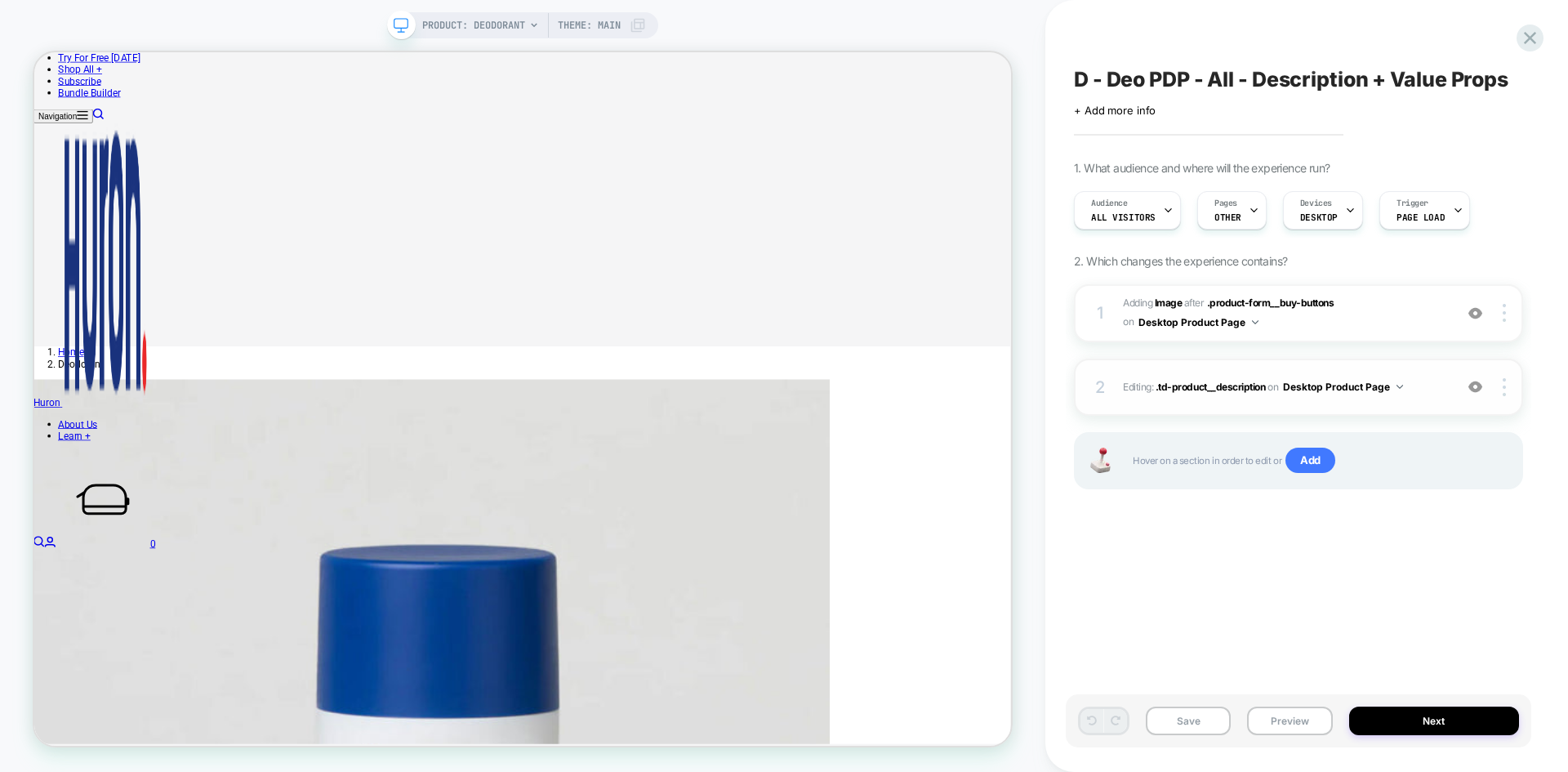
scroll to position [0, 1]
click at [1209, 374] on div "2 Editing : .td-product__description .td-product__description on Desktop Produc…" at bounding box center [1299, 387] width 450 height 57
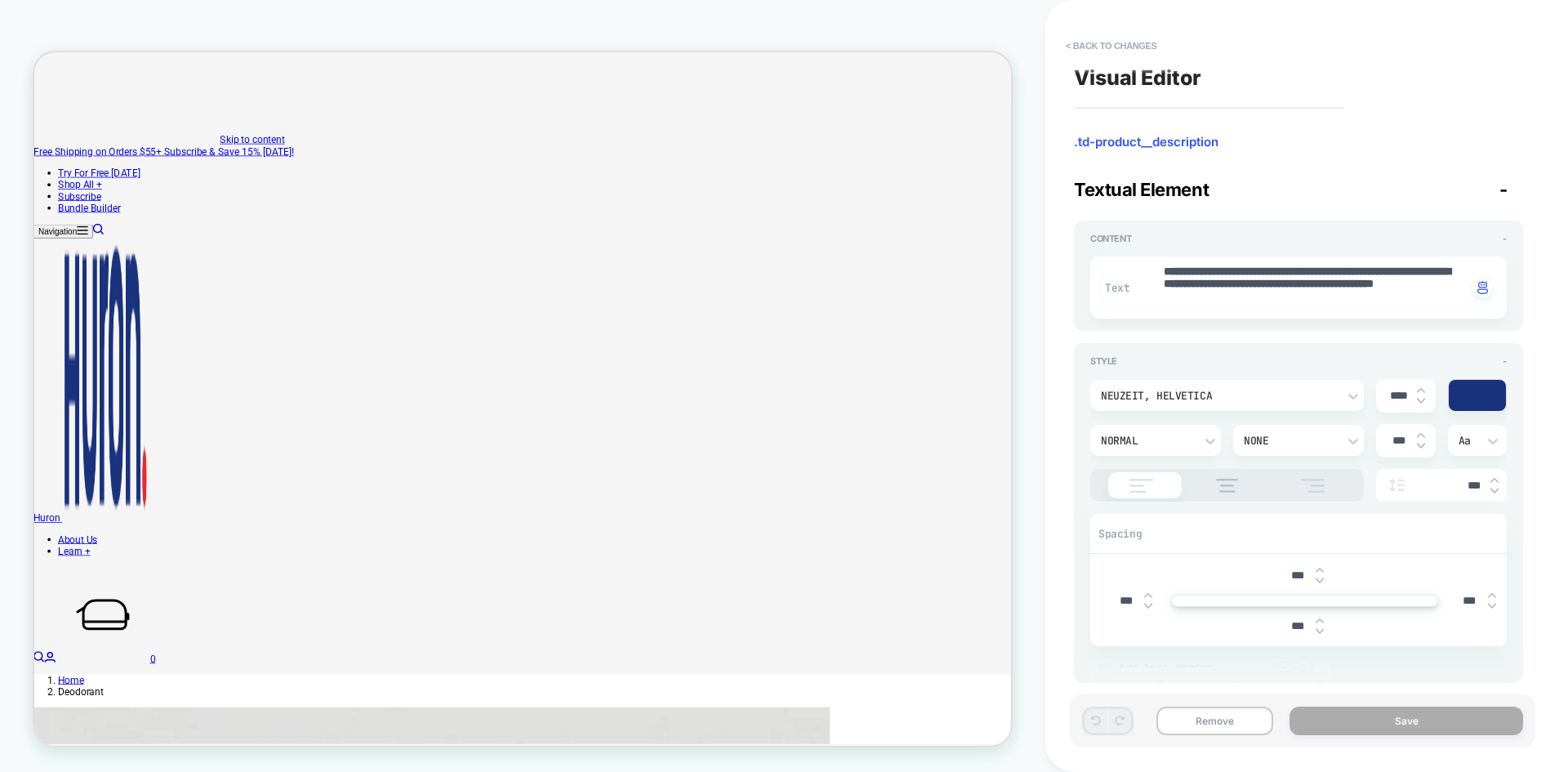
scroll to position [0, 0]
drag, startPoint x: 1390, startPoint y: 299, endPoint x: 1164, endPoint y: 264, distance: 228.7
paste textarea
type textarea "*"
type textarea "**********"
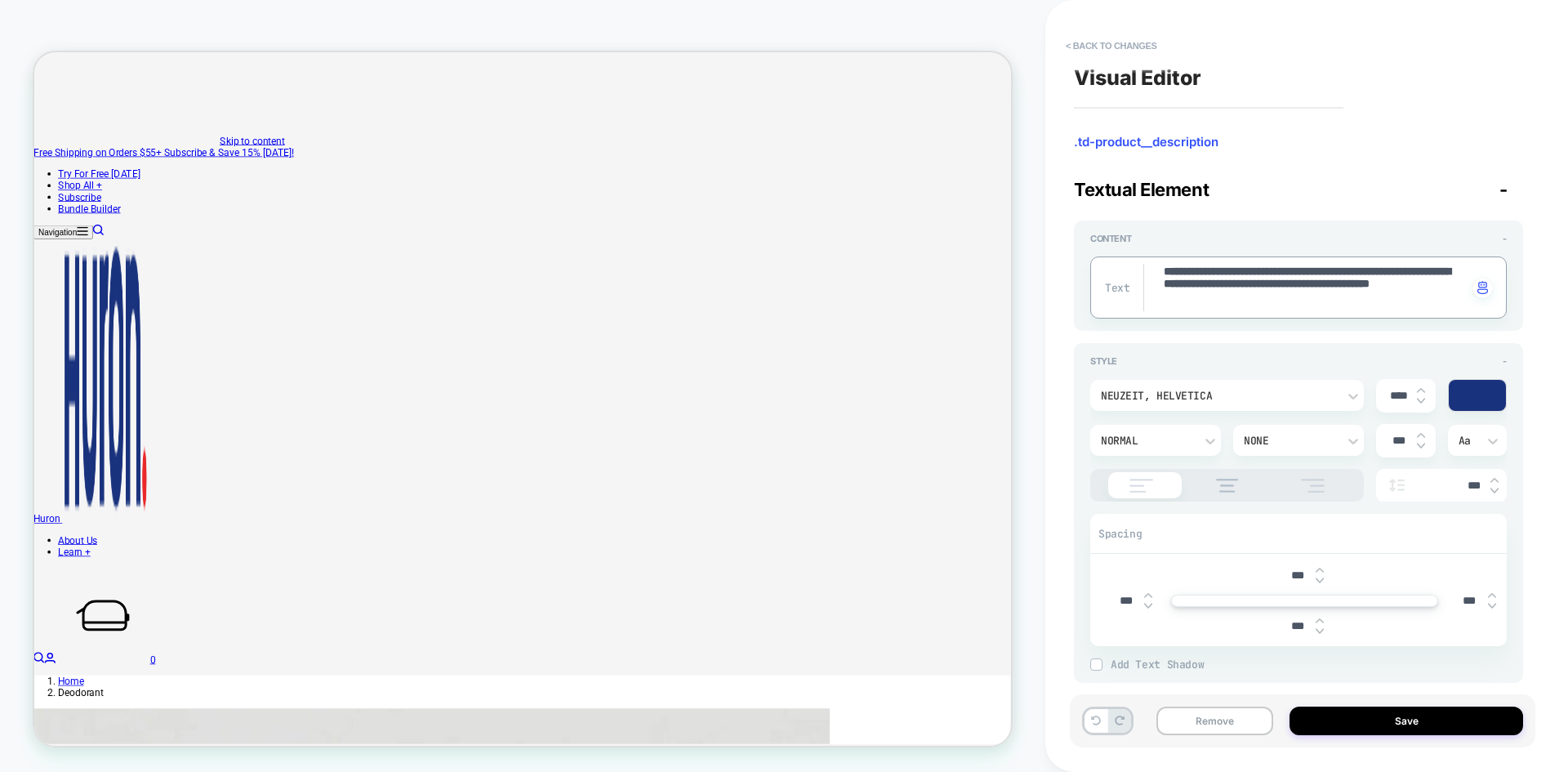
type textarea "*"
type textarea "**********"
type textarea "*"
type textarea "**********"
click at [1372, 737] on div "Remove Save" at bounding box center [1303, 721] width 465 height 53
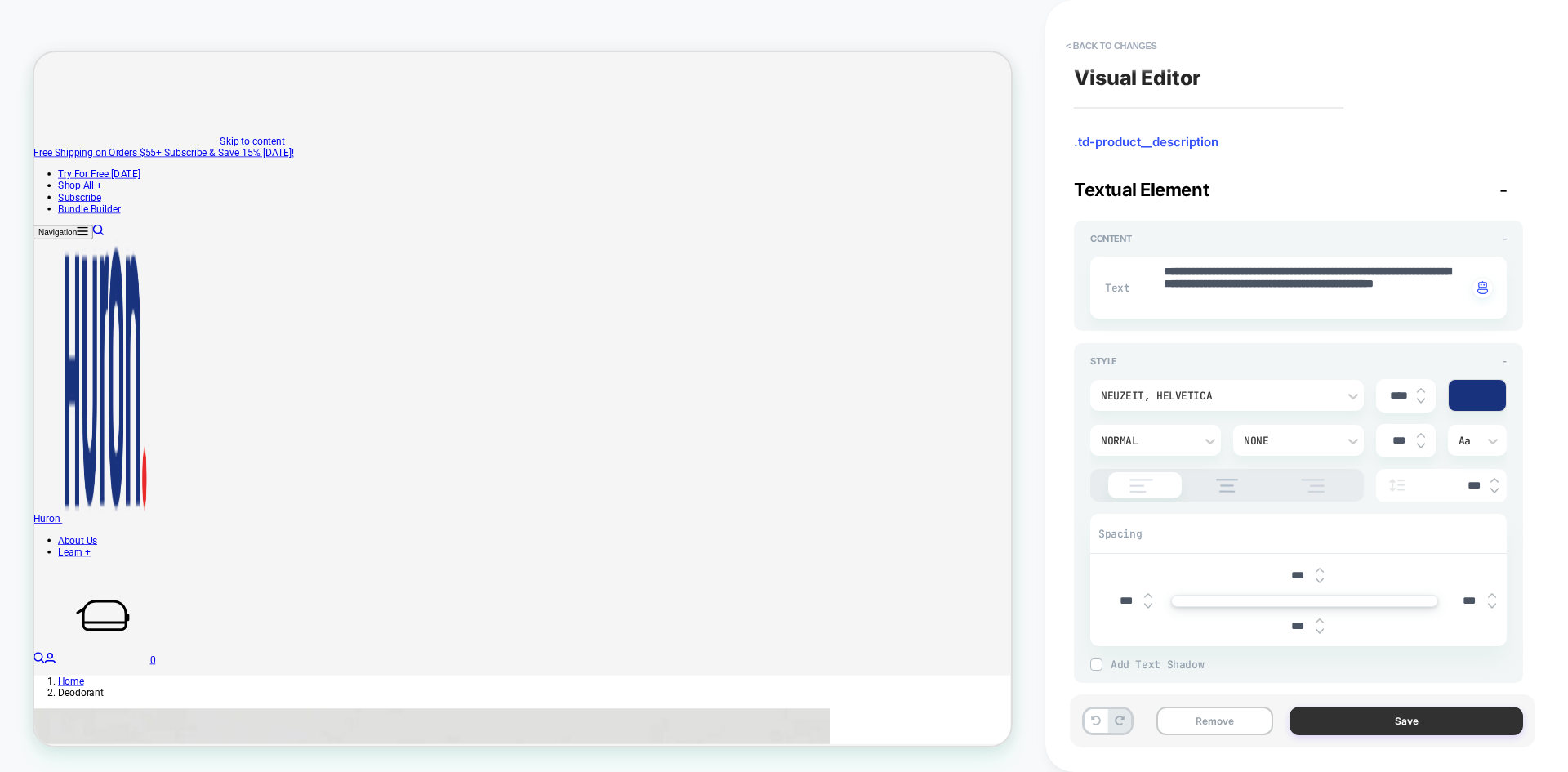
click at [1371, 726] on button "Save" at bounding box center [1406, 720] width 234 height 28
type textarea "*"
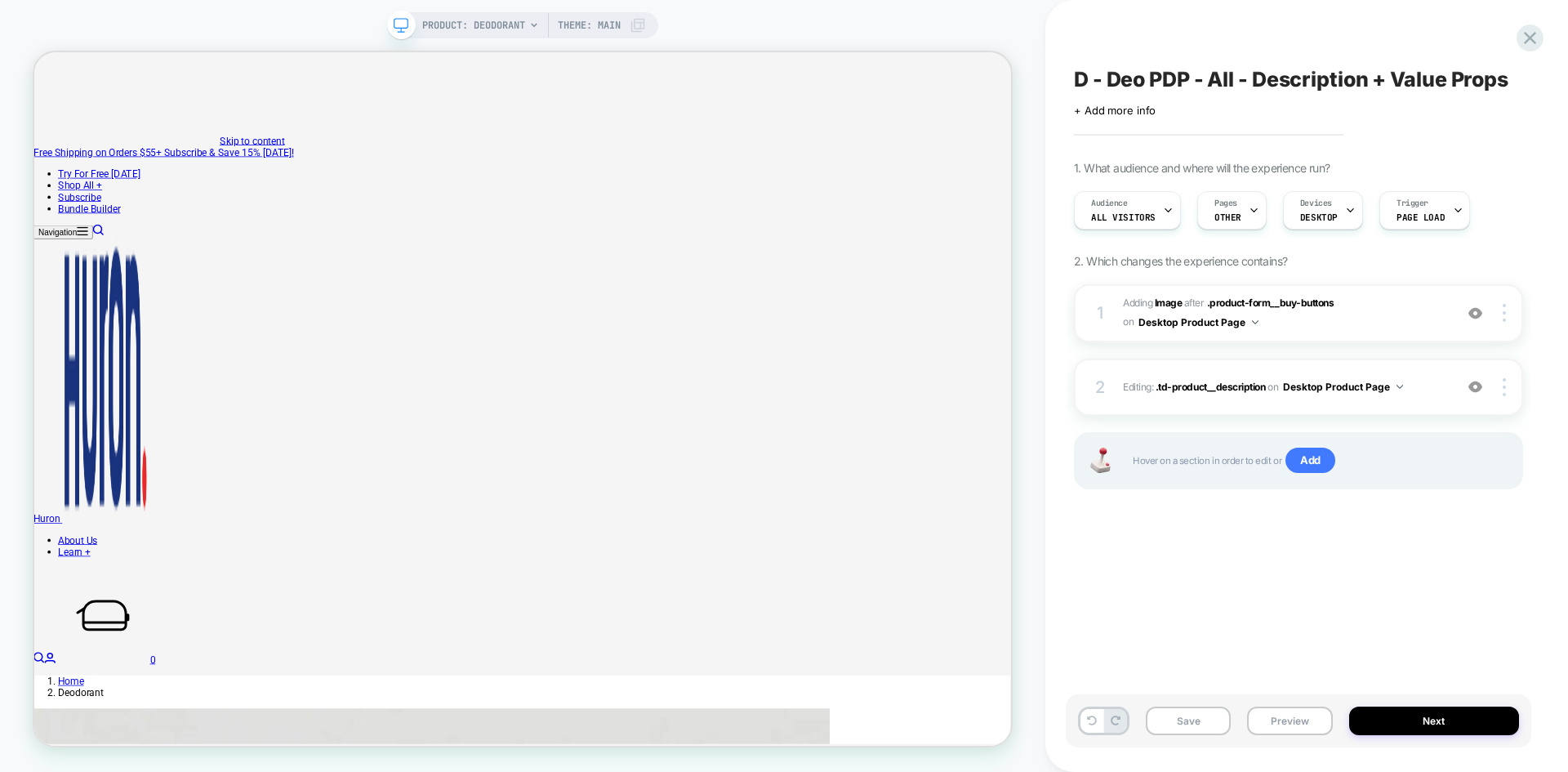
scroll to position [0, 1]
click at [1210, 722] on button "Save" at bounding box center [1188, 720] width 85 height 28
click at [1537, 41] on icon at bounding box center [1530, 38] width 23 height 23
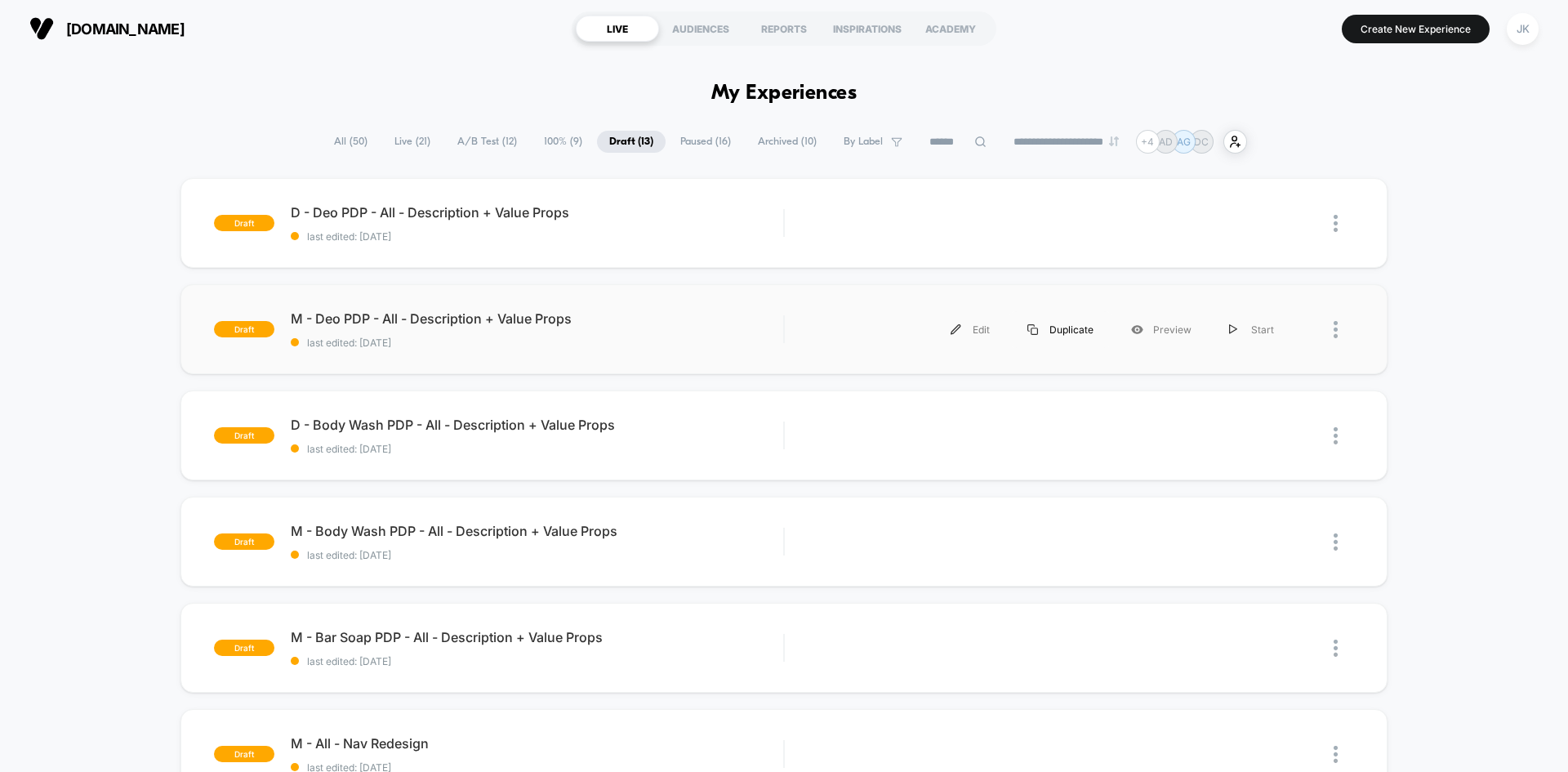
click at [1072, 324] on div "Duplicate" at bounding box center [1061, 330] width 104 height 37
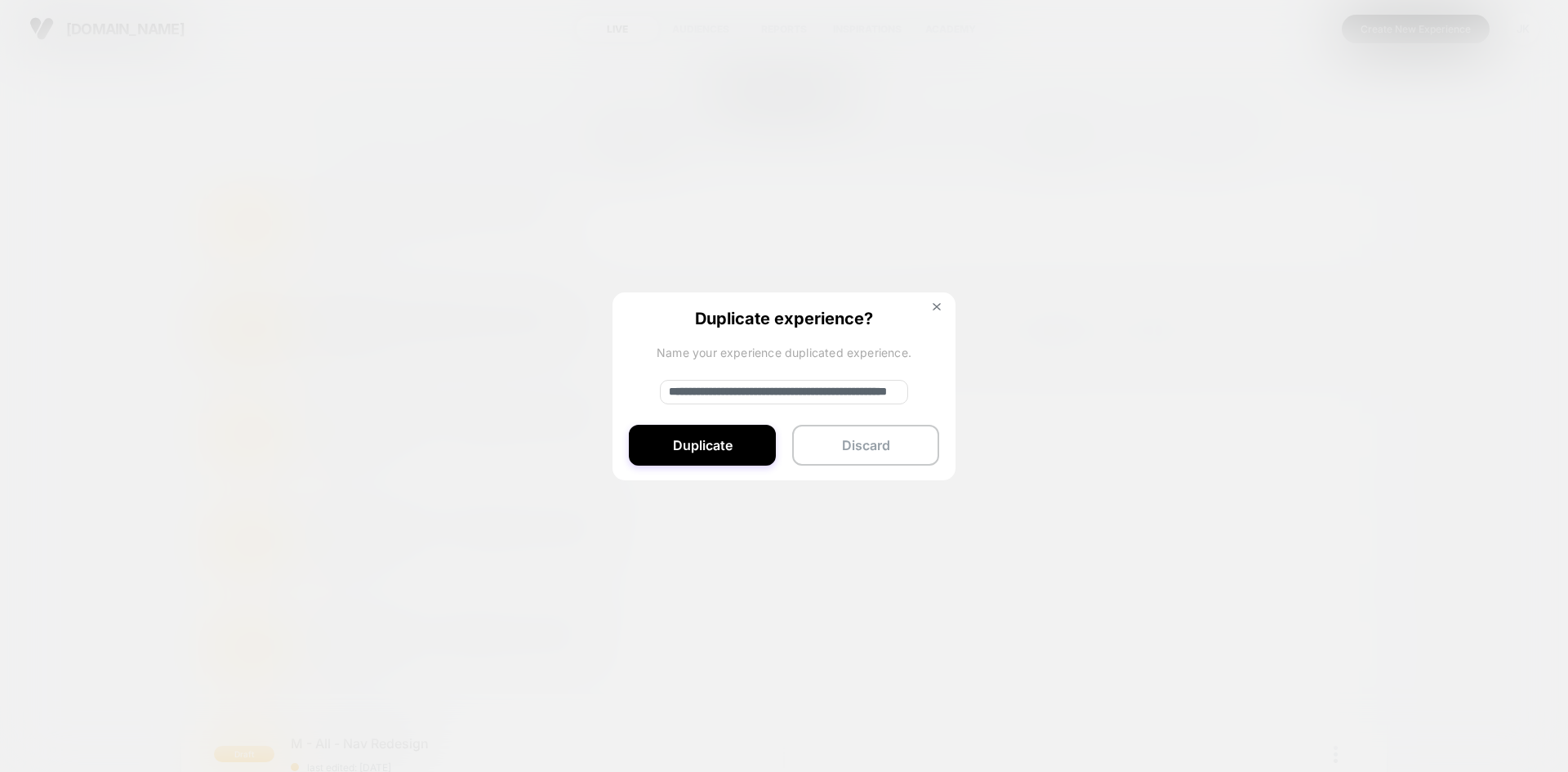
drag, startPoint x: 723, startPoint y: 396, endPoint x: 594, endPoint y: 378, distance: 130.2
click at [801, 348] on div "**********" at bounding box center [1047, 330] width 492 height 37
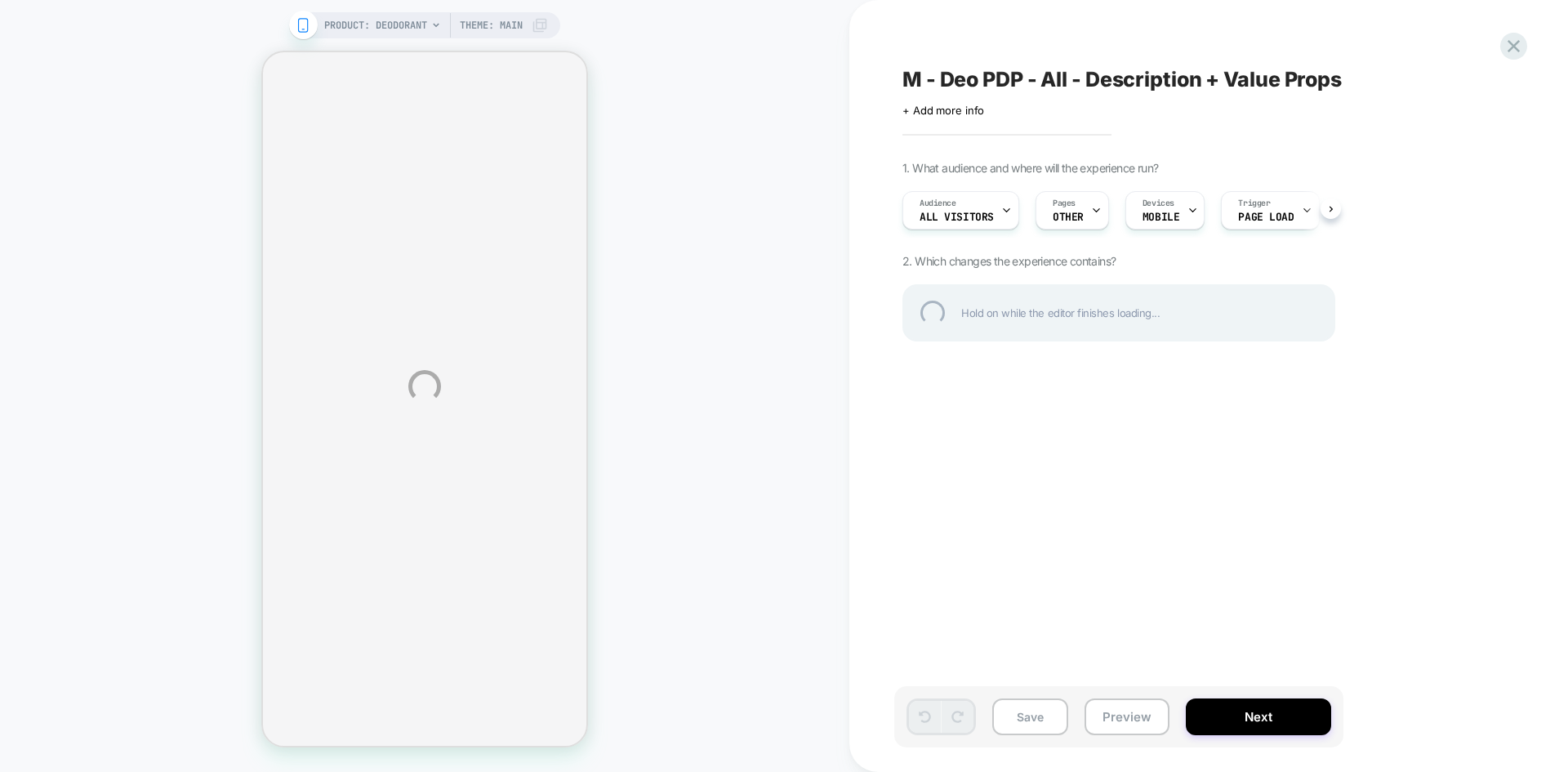
click at [1034, 711] on div "PRODUCT: Deodorant Theme: MAIN M - Deo PDP - All - Description + Value Props Cl…" at bounding box center [784, 386] width 1568 height 772
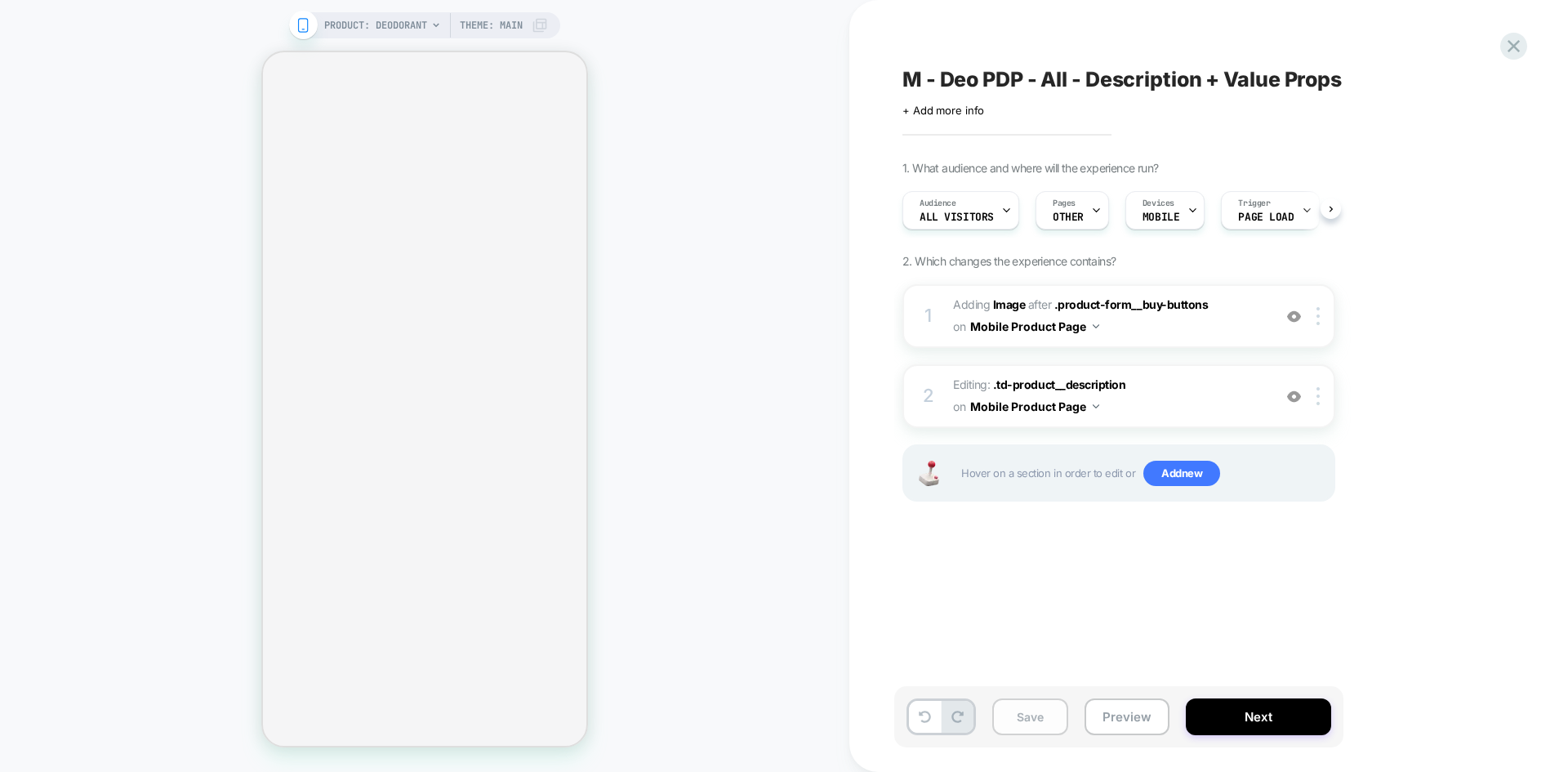
scroll to position [0, 1]
click at [1034, 732] on button "Save" at bounding box center [1030, 717] width 76 height 37
click at [1514, 46] on icon at bounding box center [1514, 46] width 13 height 13
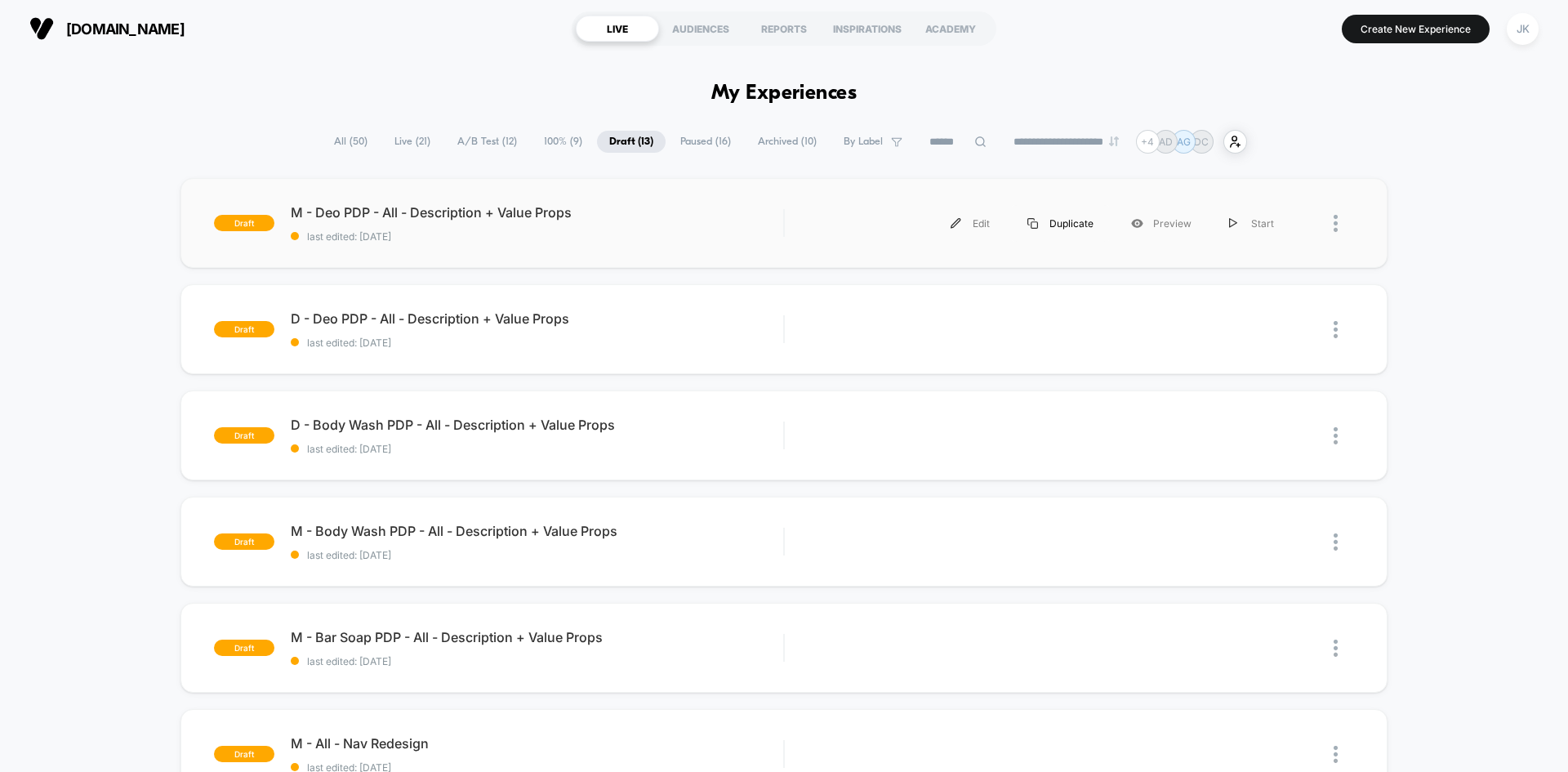
click at [1071, 223] on div "Duplicate" at bounding box center [1061, 223] width 104 height 37
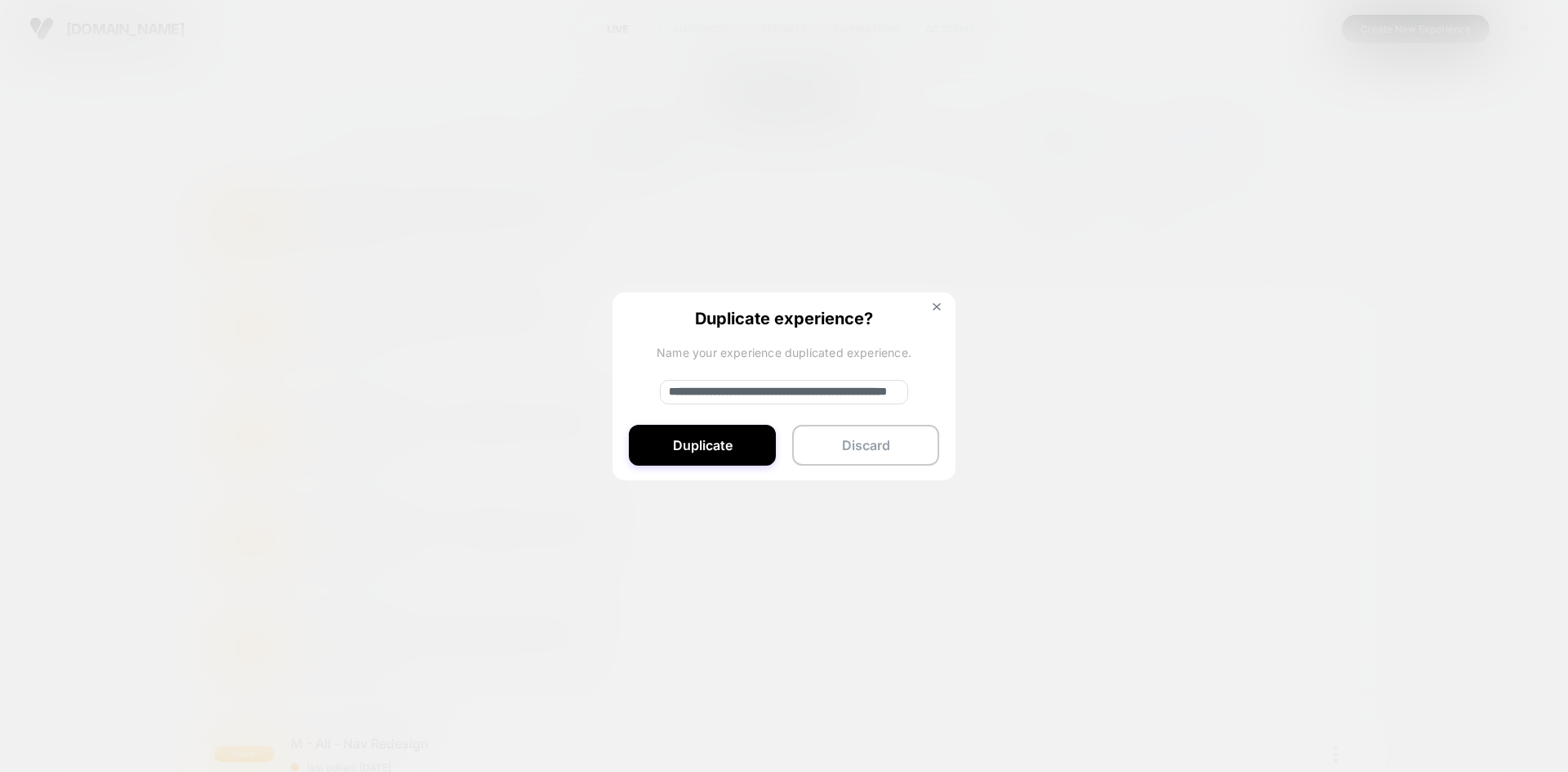
click at [753, 387] on input "**********" at bounding box center [784, 392] width 249 height 24
drag, startPoint x: 724, startPoint y: 391, endPoint x: 658, endPoint y: 389, distance: 66.0
click at [658, 389] on div "**********" at bounding box center [784, 388] width 343 height 190
type input "**********"
click at [711, 441] on button "Duplicate" at bounding box center [702, 446] width 147 height 41
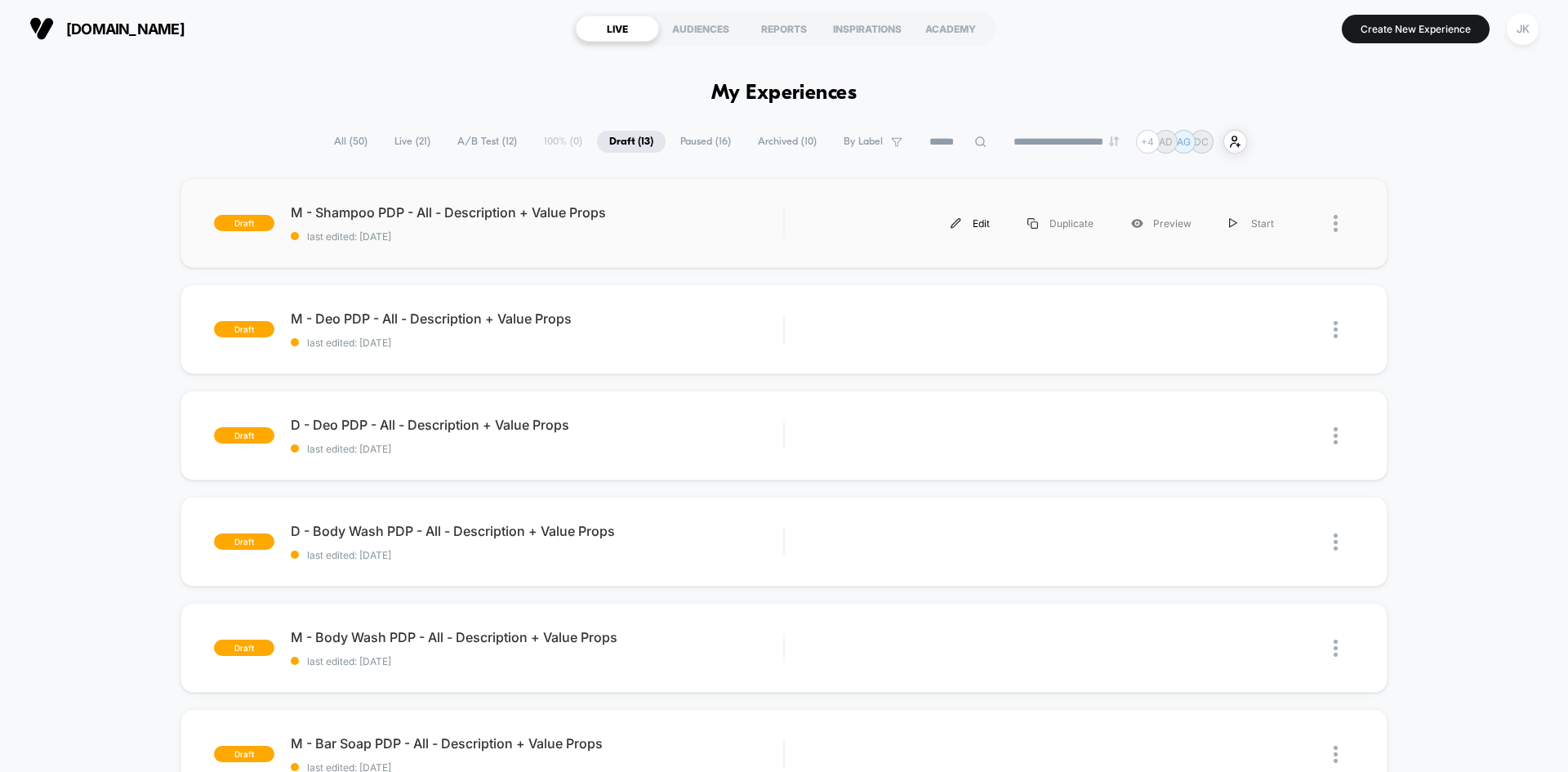
click at [971, 216] on div "Edit" at bounding box center [971, 223] width 76 height 37
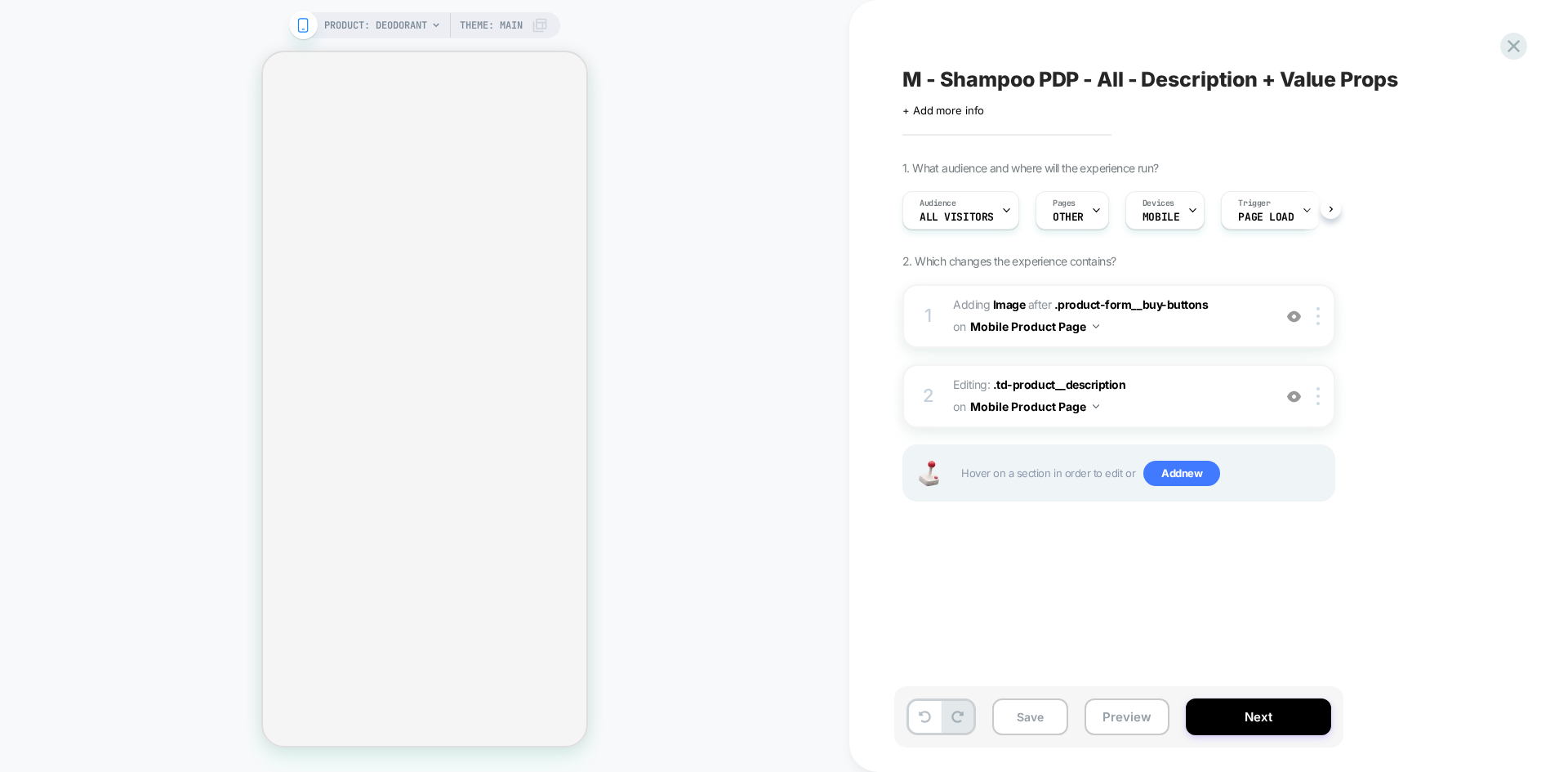
scroll to position [0, 1]
click at [1091, 215] on icon at bounding box center [1096, 210] width 11 height 11
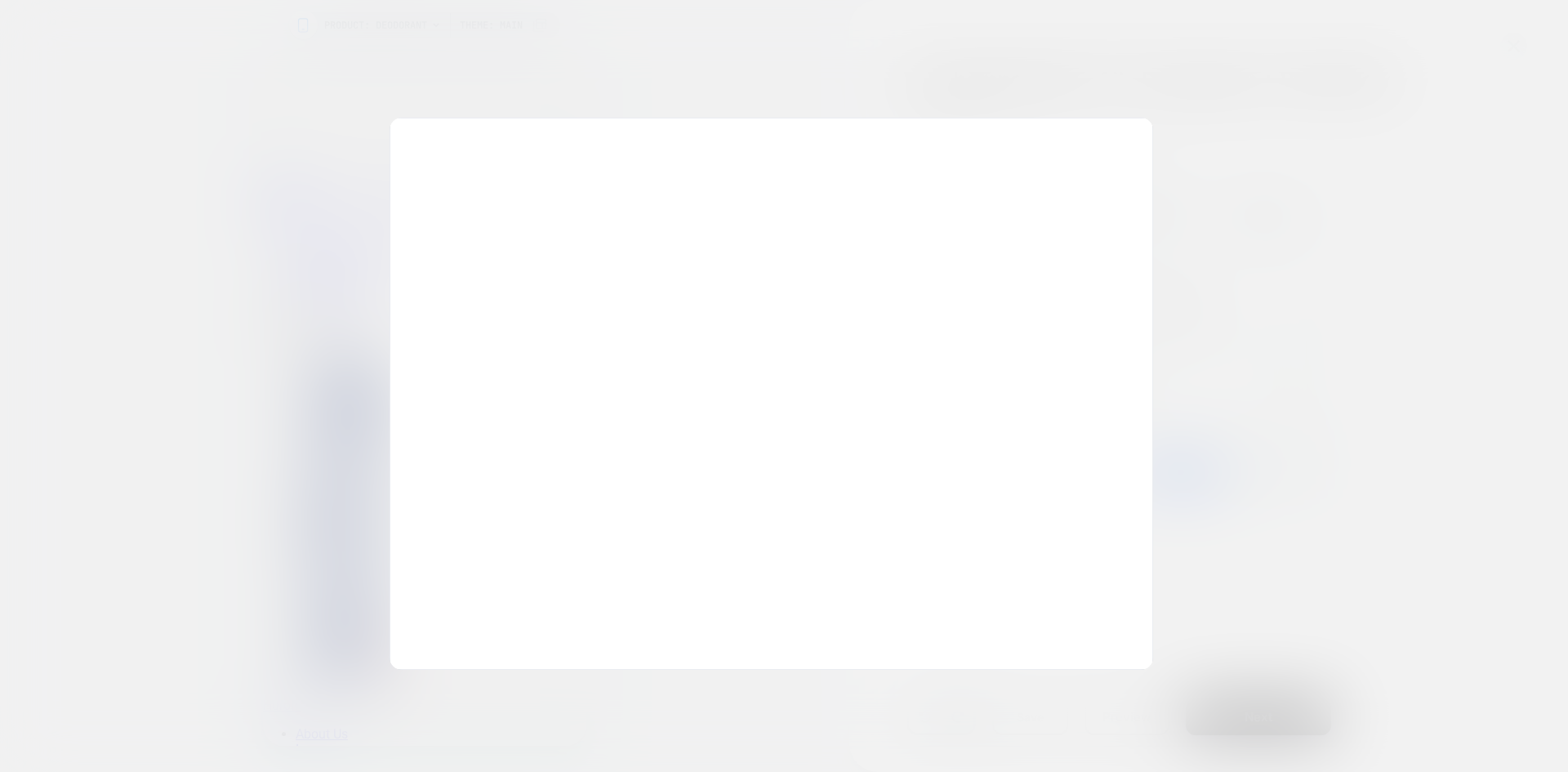
scroll to position [0, 0]
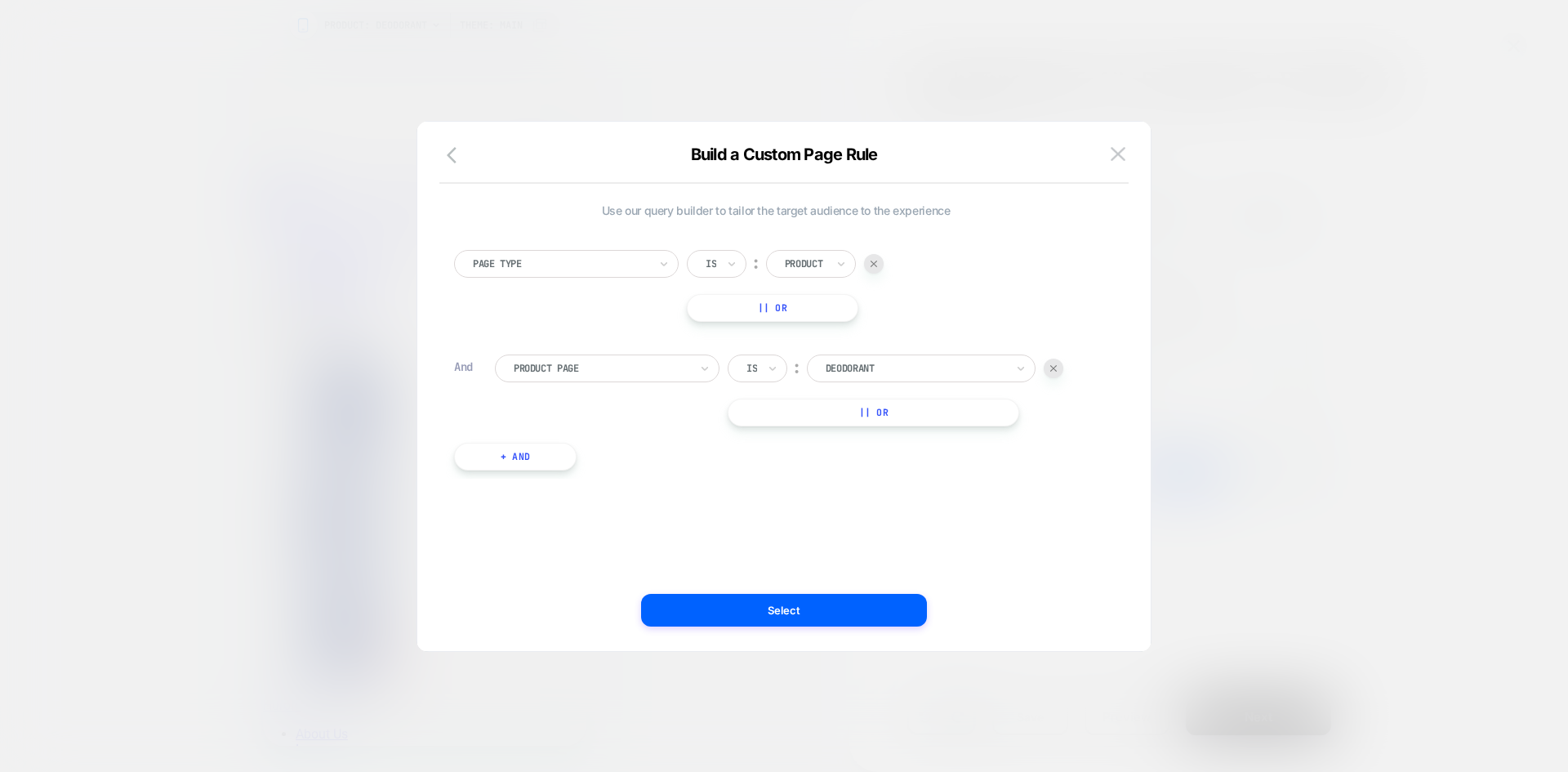
click at [888, 367] on div at bounding box center [916, 368] width 180 height 15
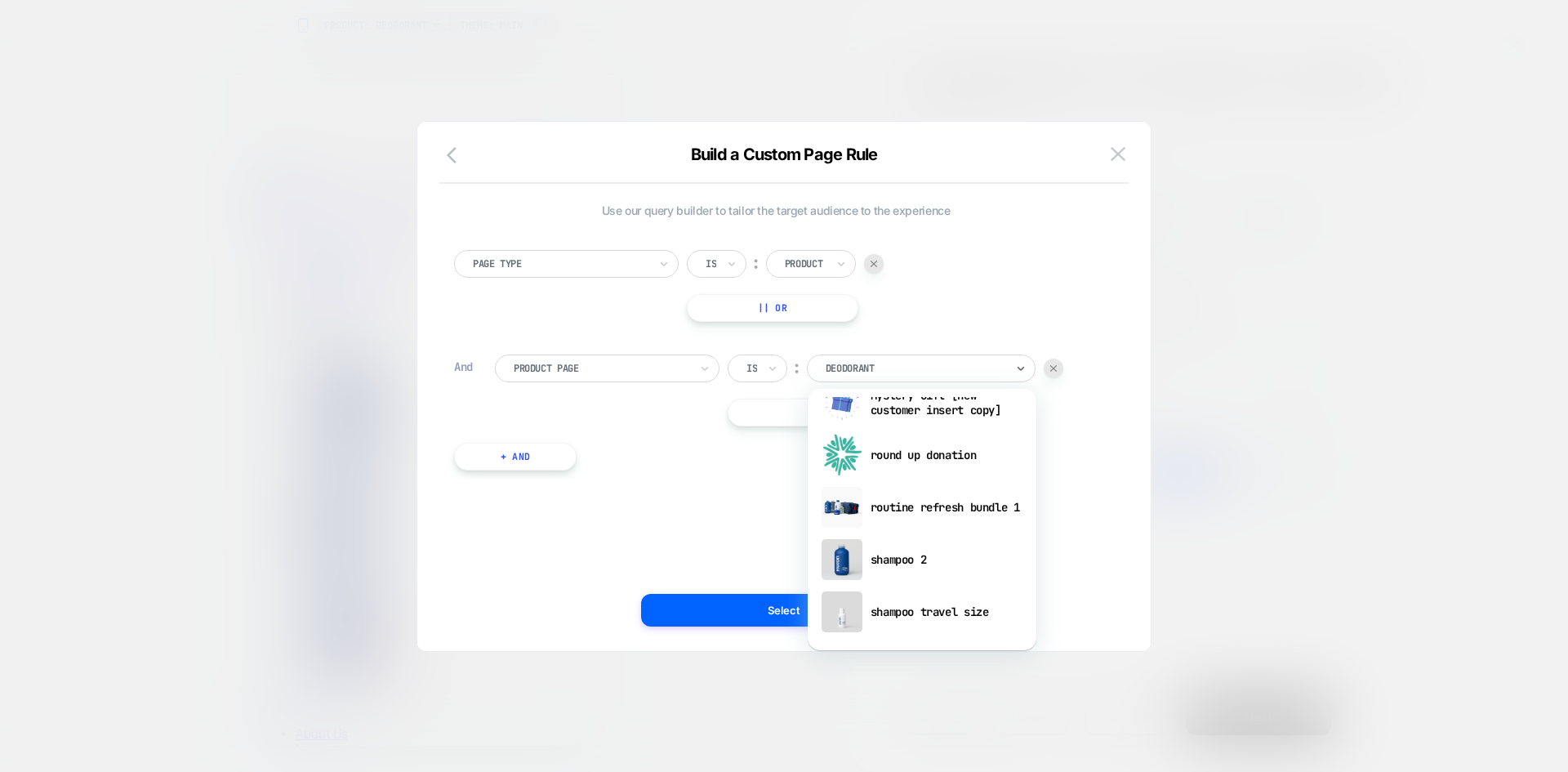
scroll to position [1644, 0]
click at [889, 568] on div "shampoo 2" at bounding box center [922, 560] width 213 height 52
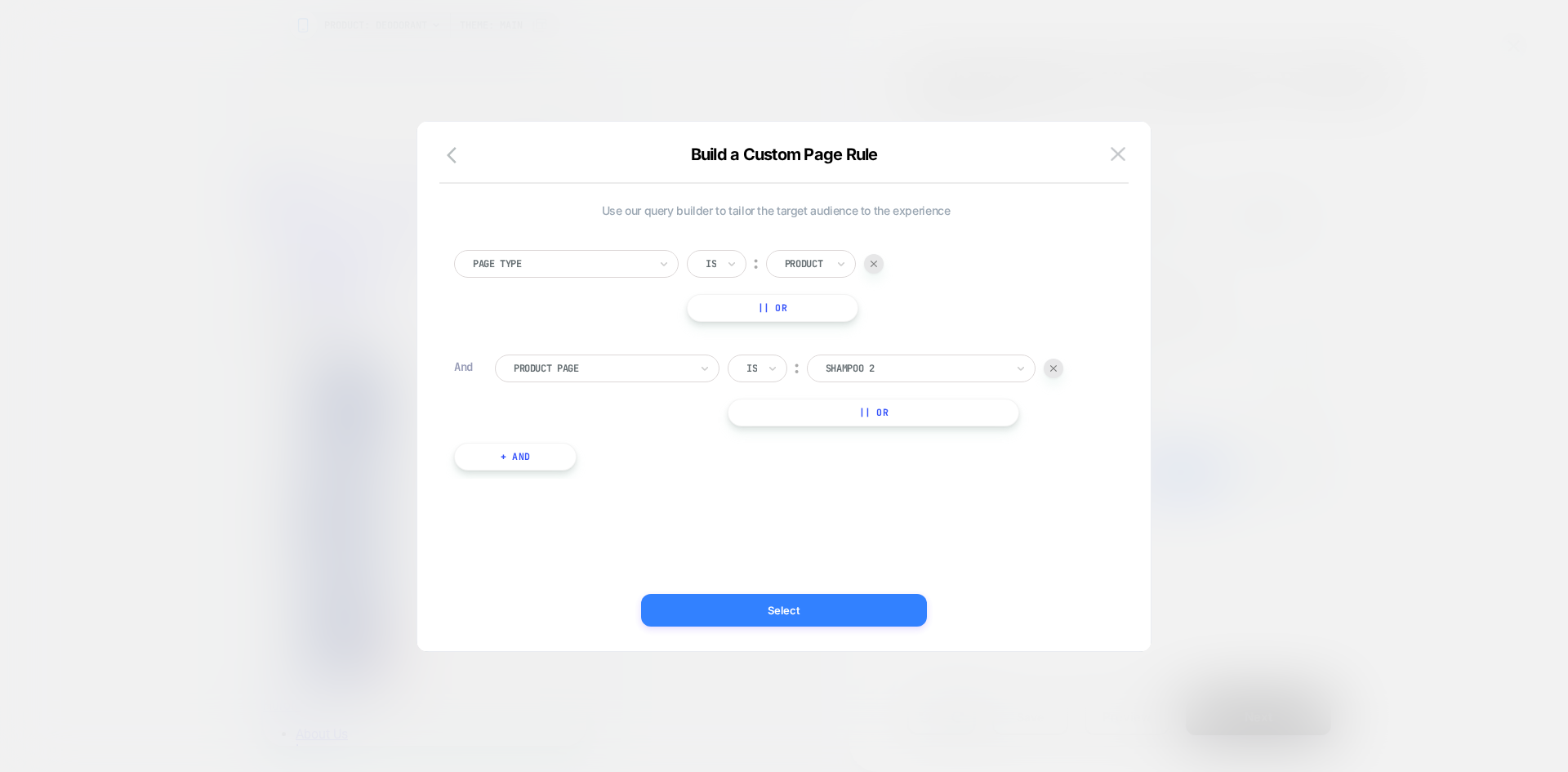
click at [828, 623] on button "Select" at bounding box center [784, 609] width 286 height 32
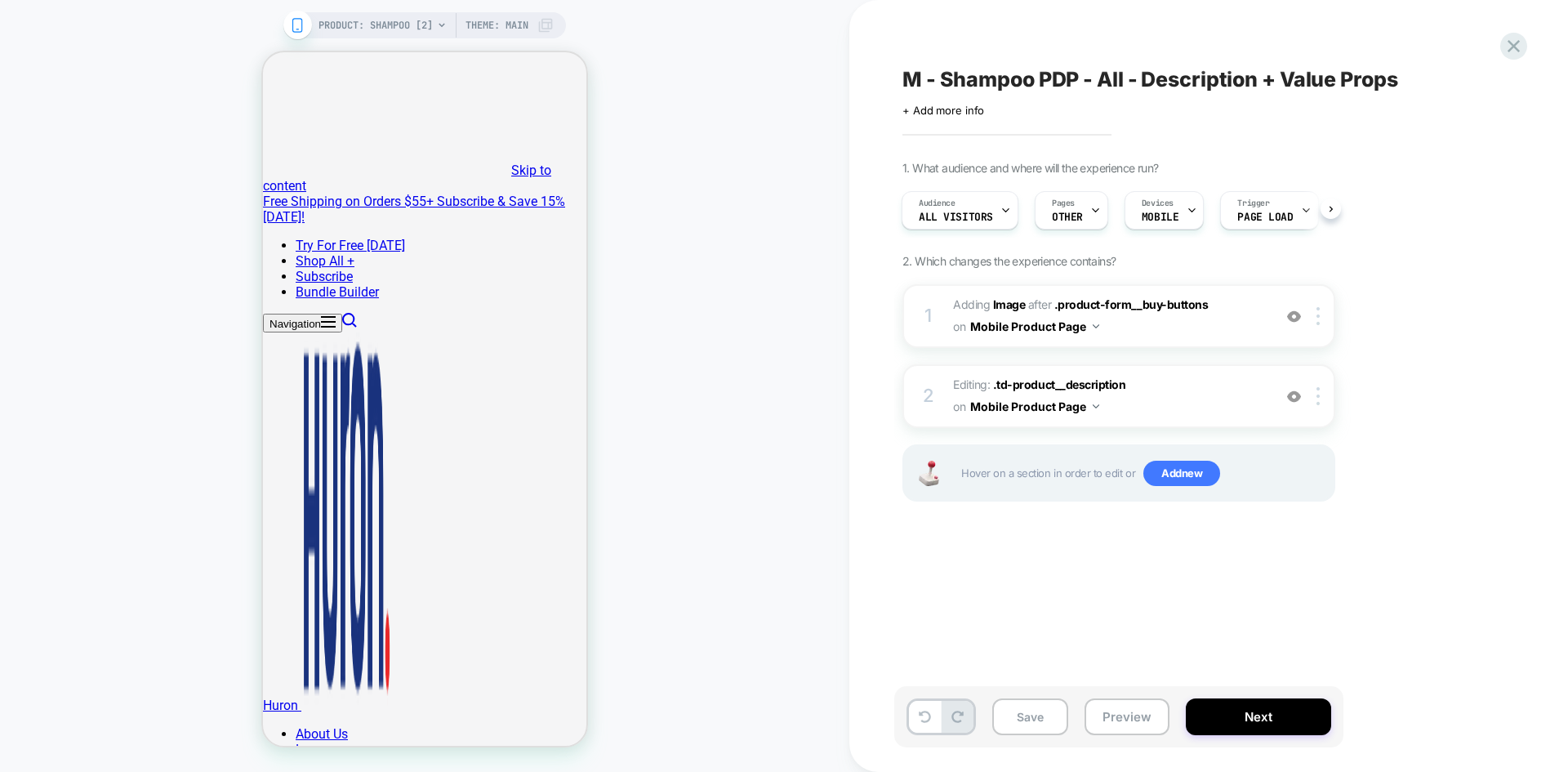
scroll to position [0, 2]
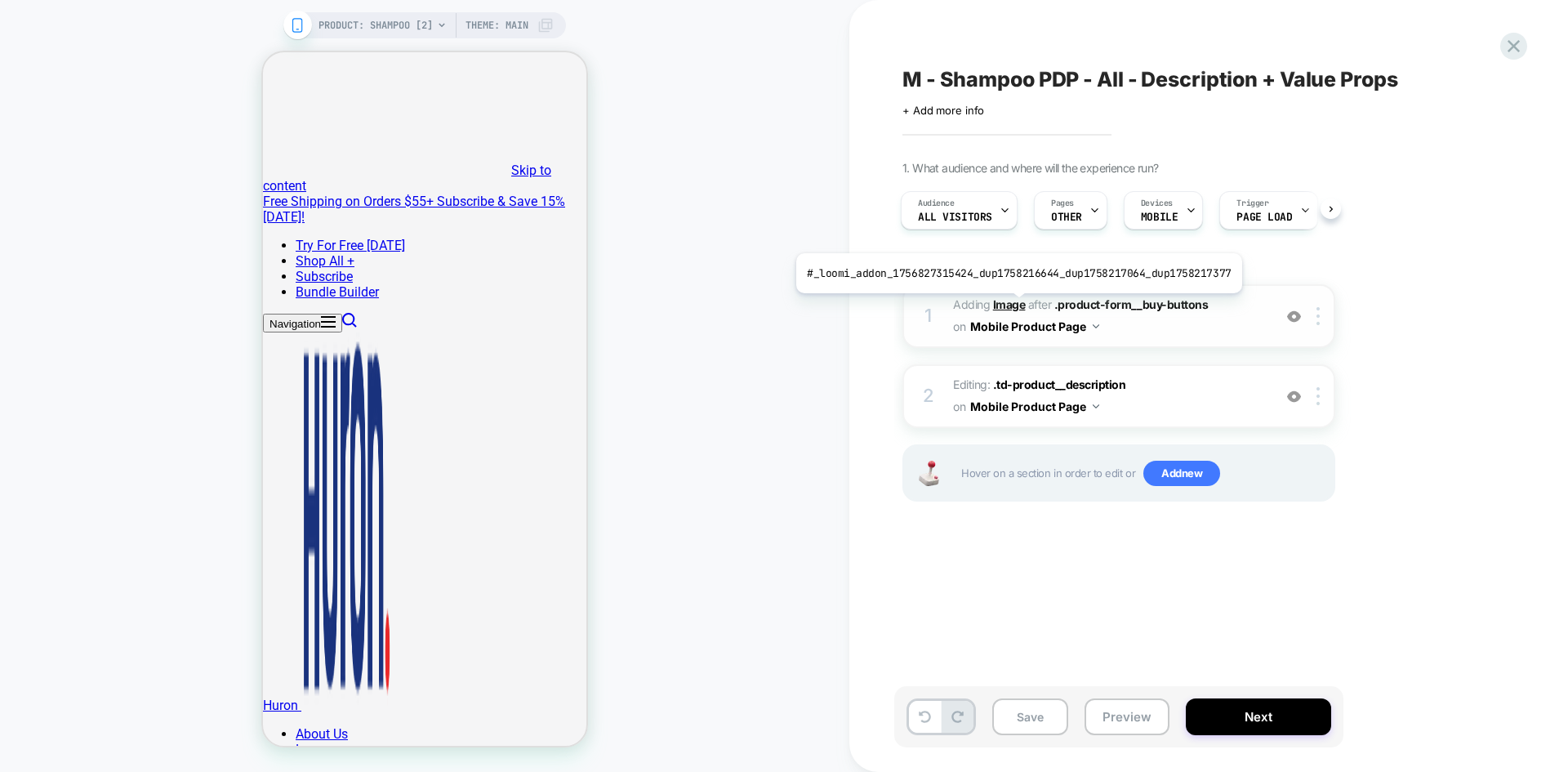
click at [1012, 306] on b "Image" at bounding box center [1009, 305] width 32 height 14
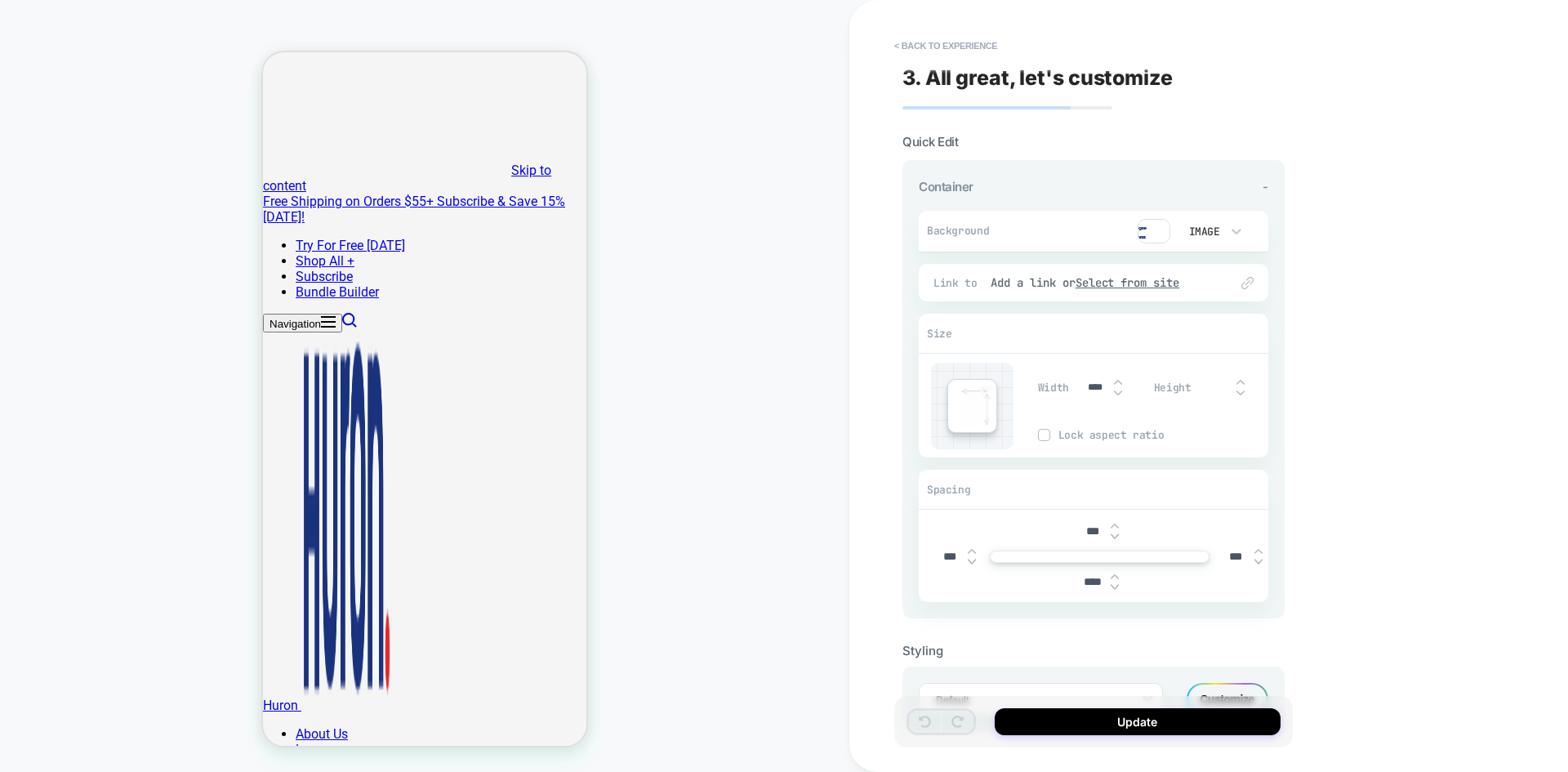
click at [1148, 239] on img at bounding box center [1154, 231] width 32 height 24
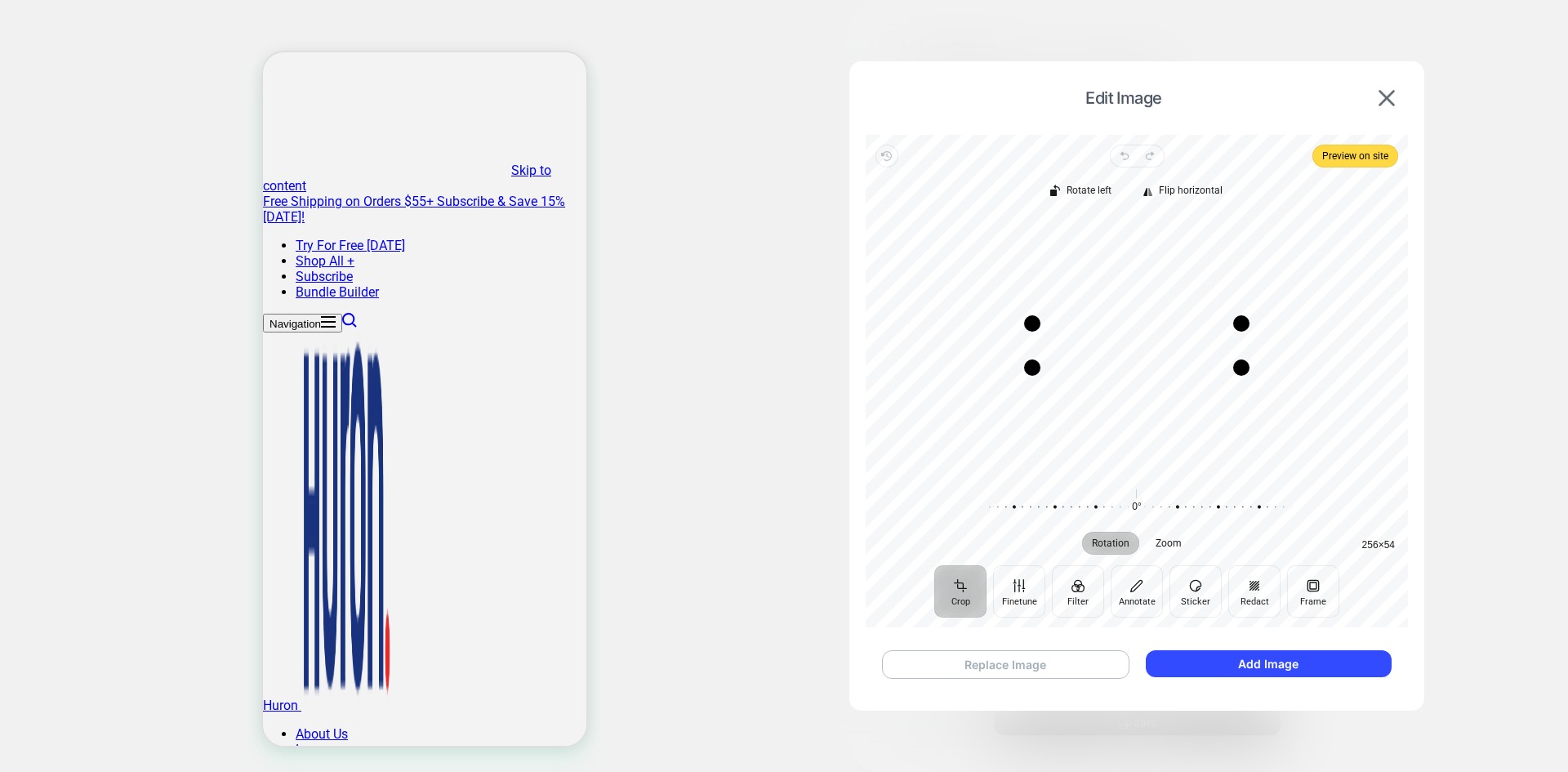
click at [1047, 664] on button "Replace Image" at bounding box center [1006, 664] width 248 height 28
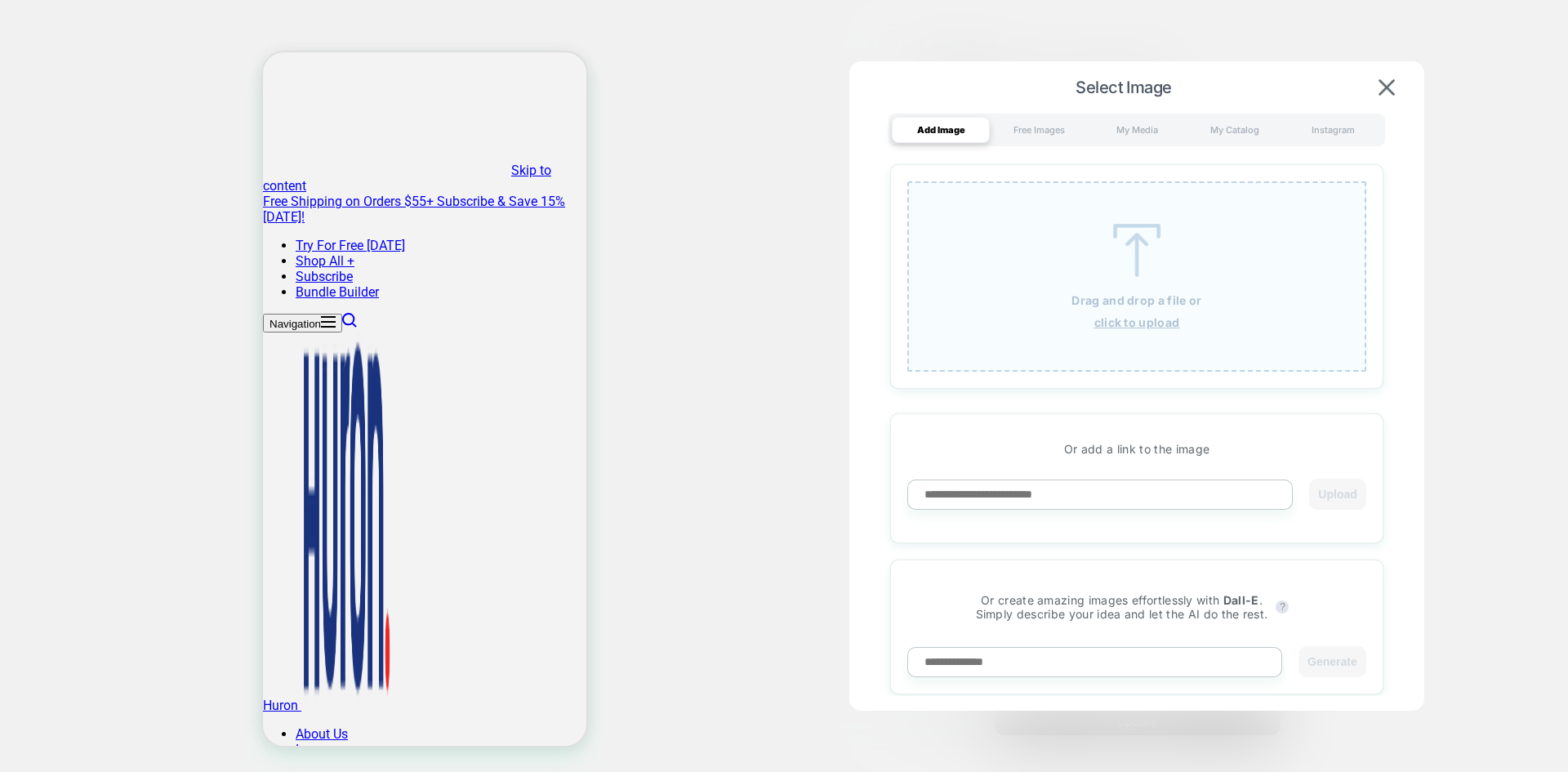
click at [1143, 313] on div "Drag and drop a file or click to upload" at bounding box center [1137, 276] width 459 height 190
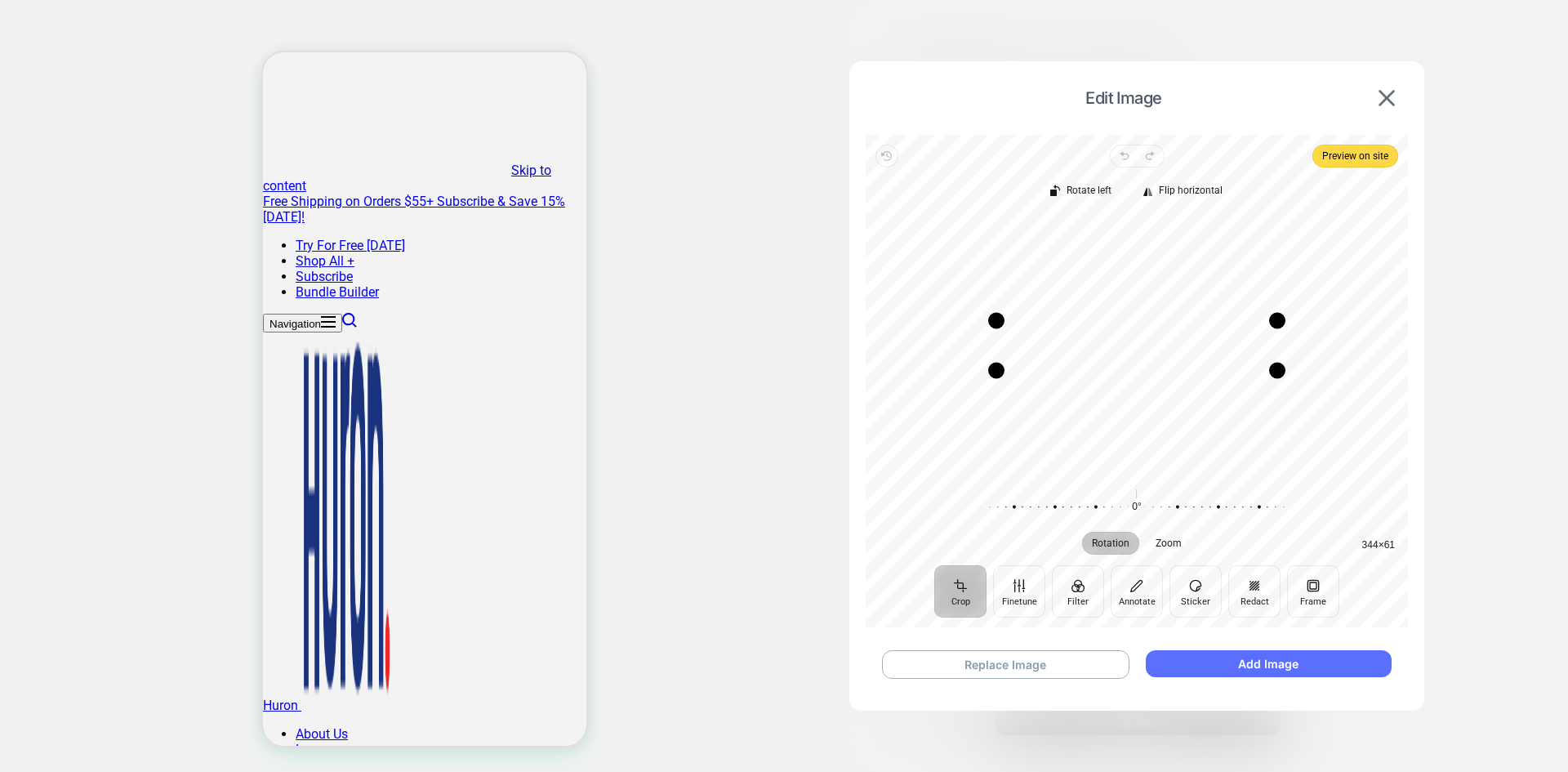
click at [1270, 665] on button "Add Image" at bounding box center [1268, 664] width 246 height 27
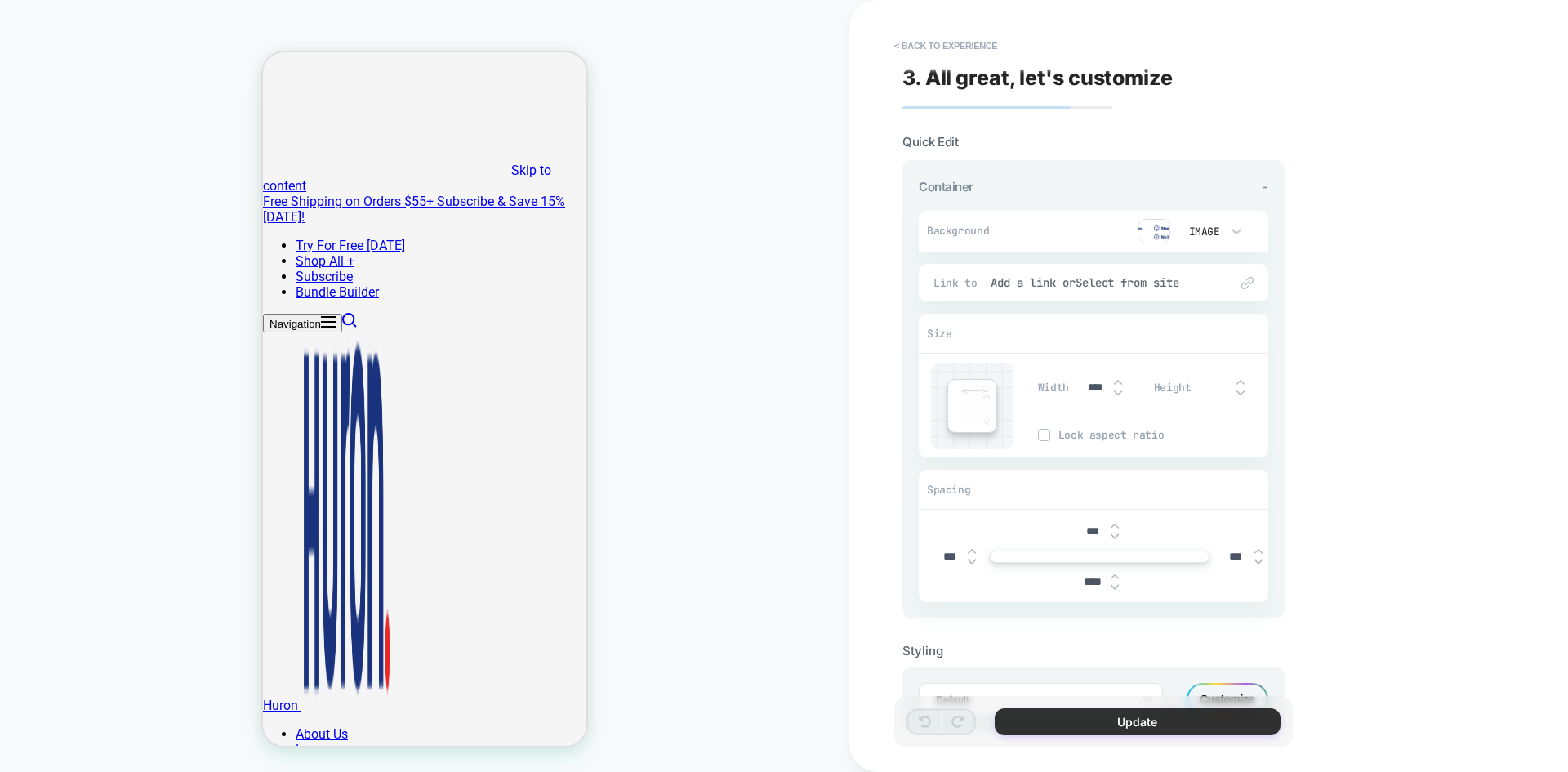
click at [1120, 722] on button "Update" at bounding box center [1138, 722] width 286 height 27
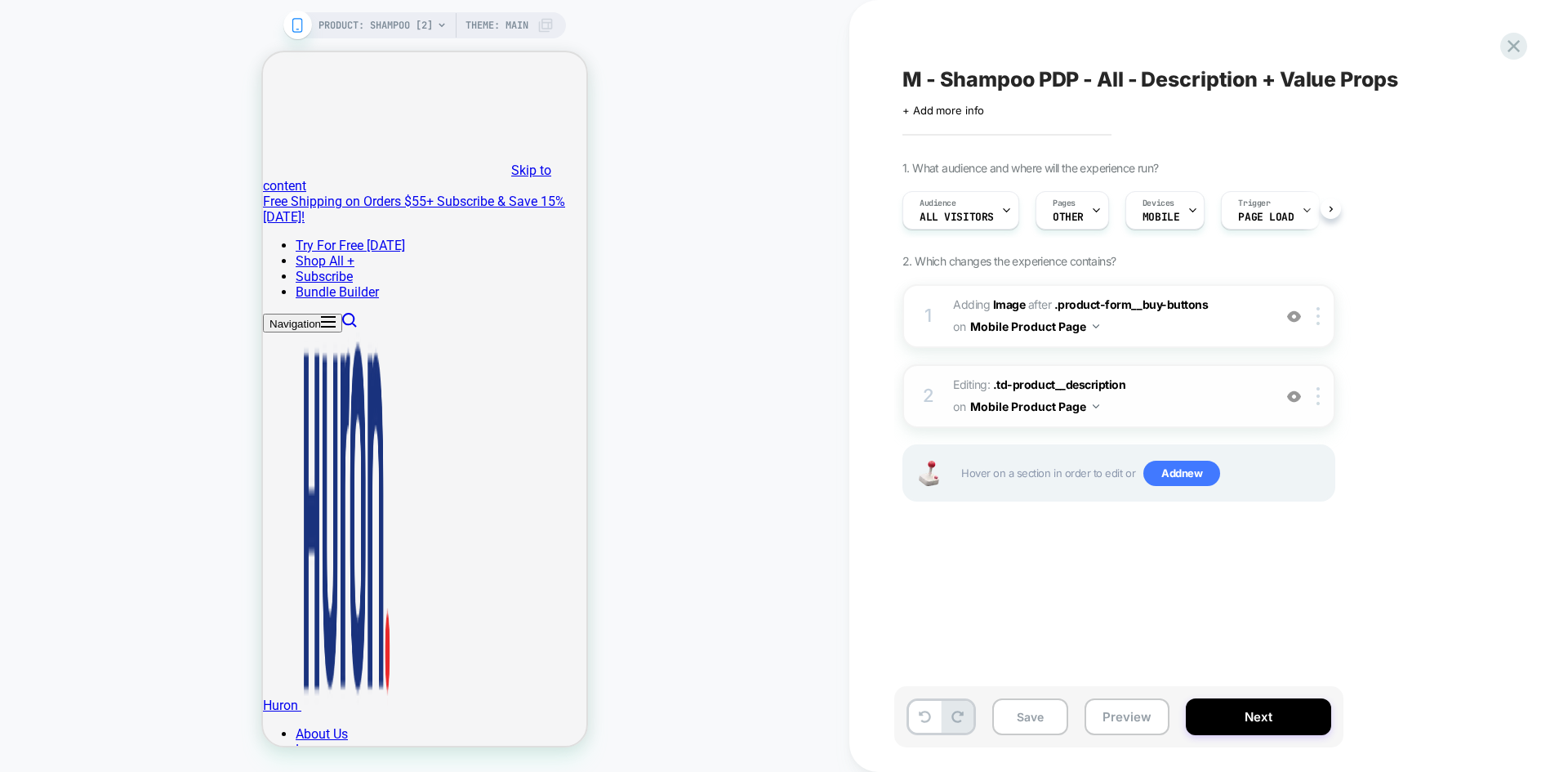
scroll to position [0, 1]
click at [1068, 382] on span ".td-product__description" at bounding box center [1060, 384] width 133 height 14
click at [1016, 385] on span ".td-product__description" at bounding box center [1060, 384] width 133 height 14
click at [1091, 386] on span ".td-product__description" at bounding box center [1060, 384] width 133 height 14
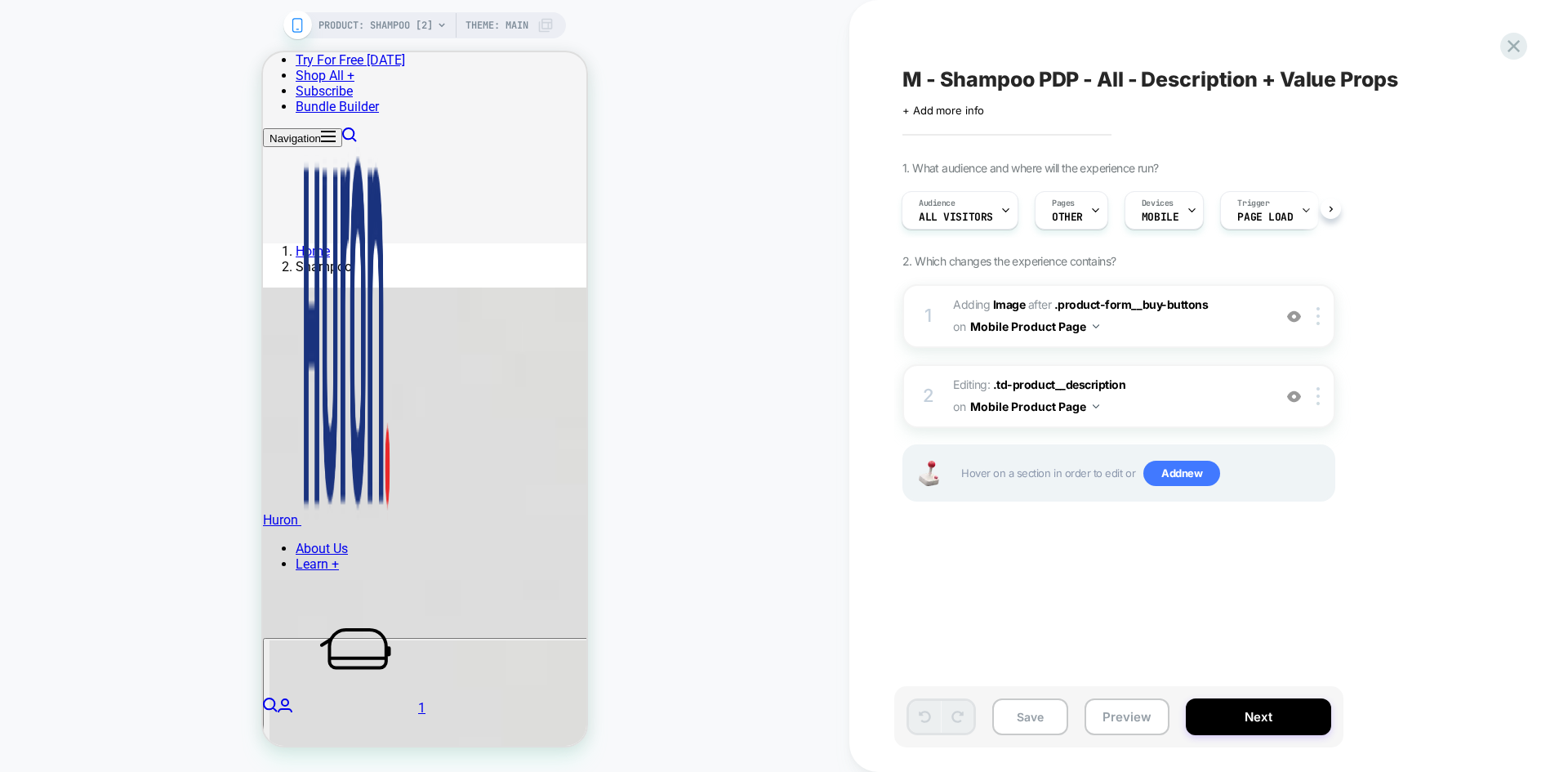
scroll to position [670, 0]
click at [1049, 377] on span "Editing : .td-product__description .td-product__description on Mobile Product P…" at bounding box center [1109, 396] width 311 height 44
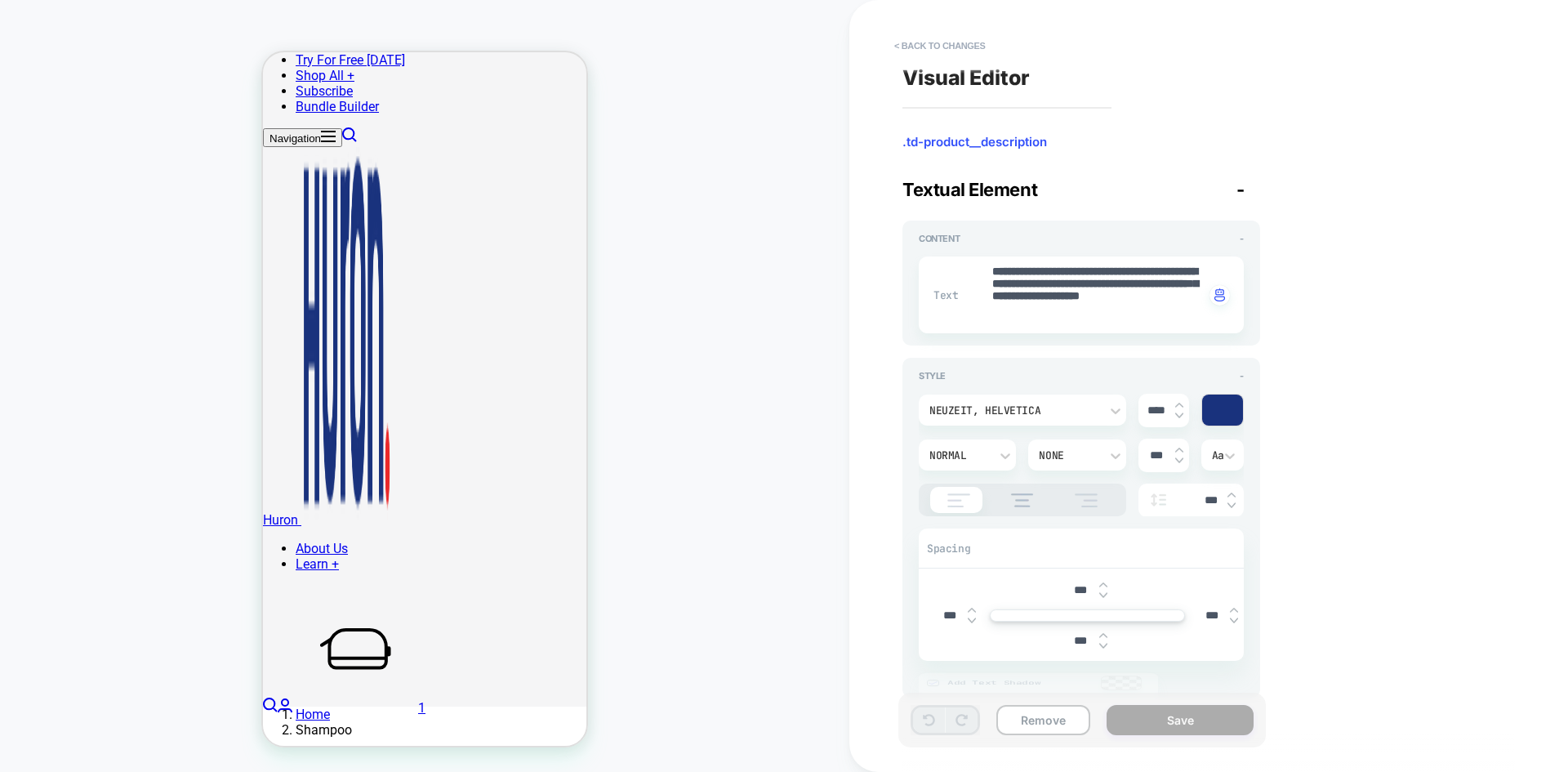
scroll to position [200, 0]
click at [1013, 264] on div "**********" at bounding box center [1081, 295] width 325 height 76
paste textarea
type textarea "*"
type textarea "**********"
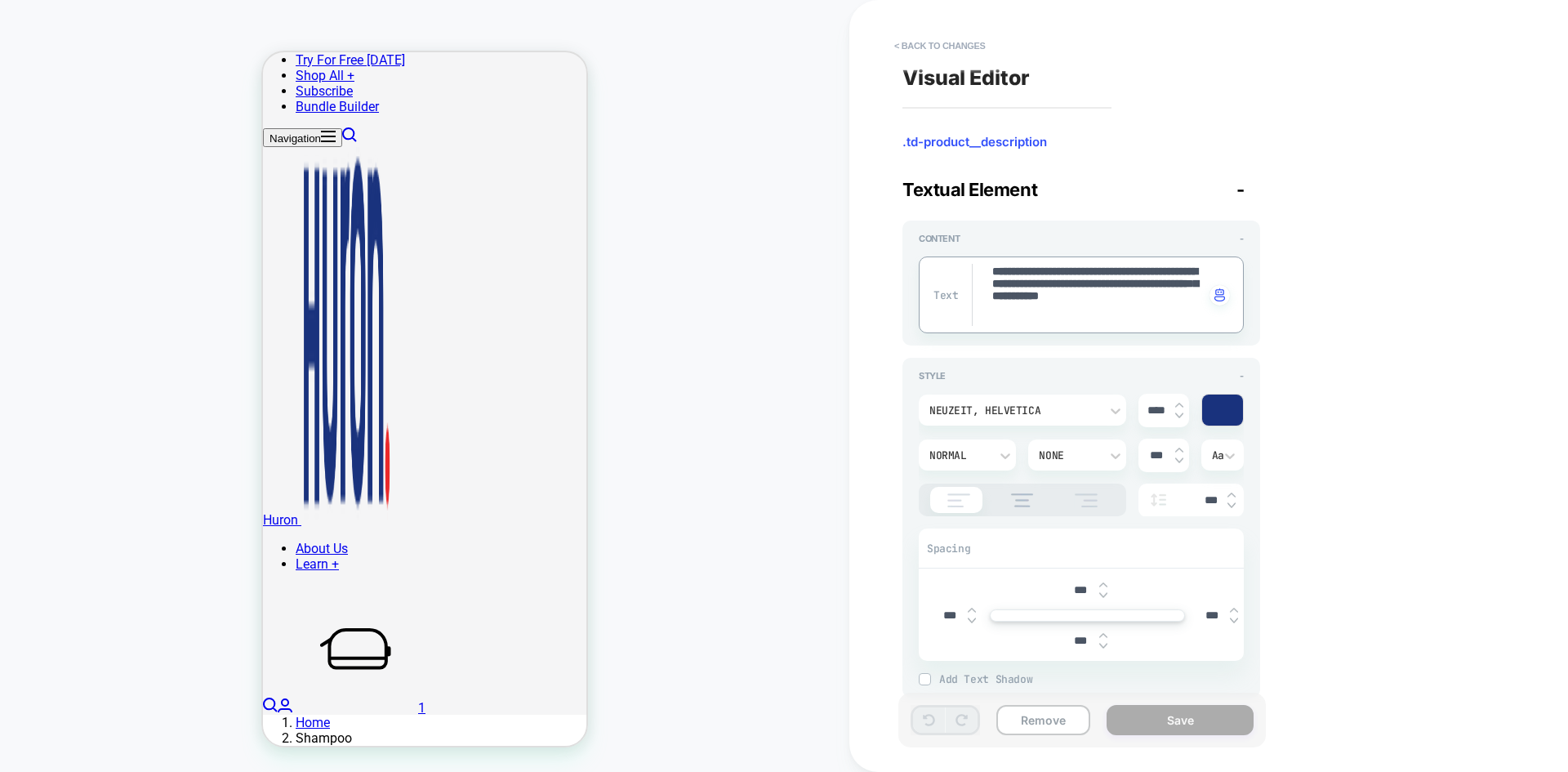
type textarea "*"
type textarea "**********"
click at [1174, 722] on button "Save" at bounding box center [1180, 720] width 147 height 30
type textarea "*"
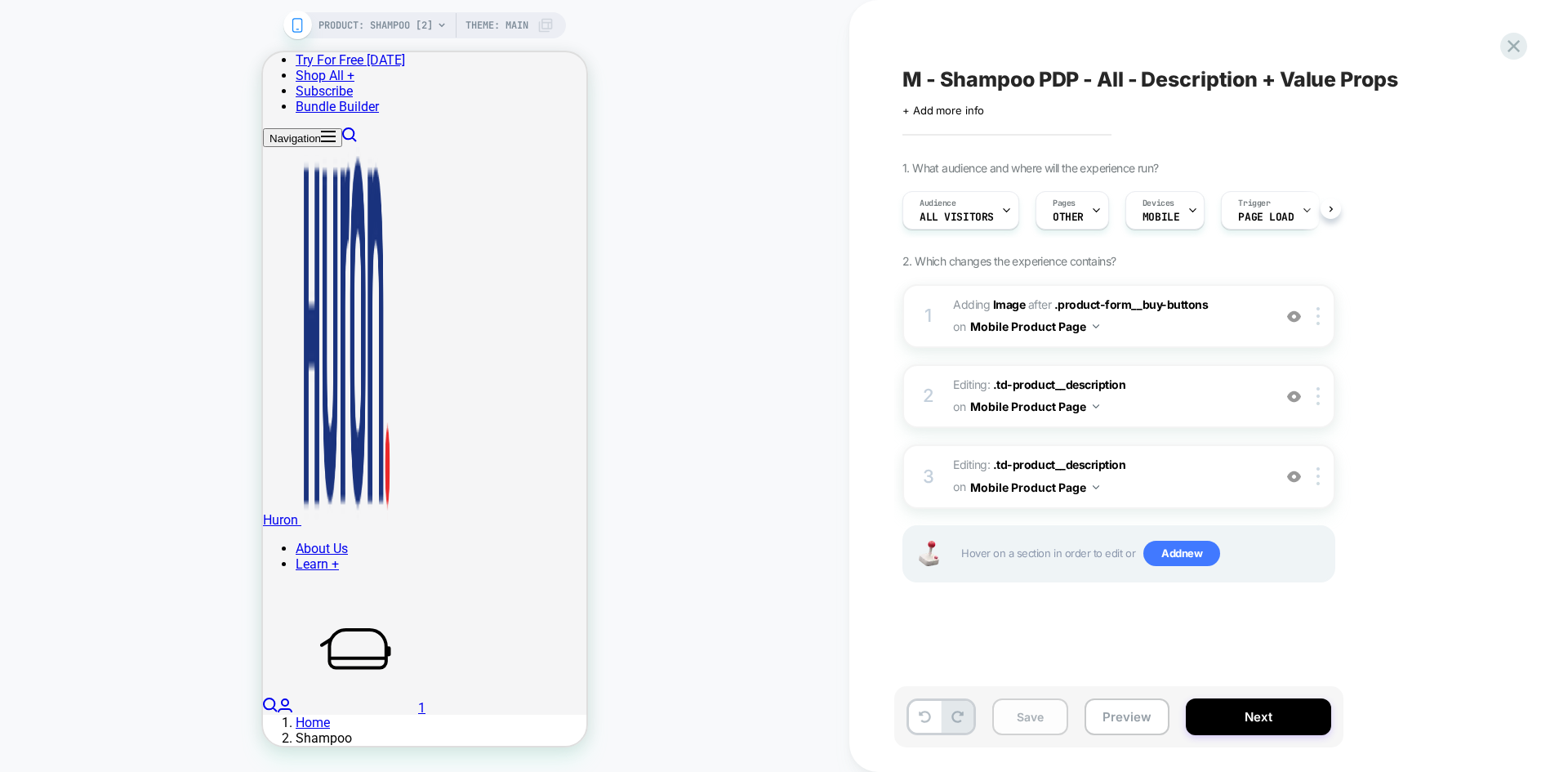
scroll to position [0, 1]
click at [1051, 727] on button "Save" at bounding box center [1030, 717] width 76 height 37
click at [1320, 394] on img at bounding box center [1318, 396] width 3 height 18
click at [1320, 396] on img at bounding box center [1318, 396] width 3 height 18
click at [1427, 354] on div "1. What audience and where will the experience run? Audience All Visitors Pages…" at bounding box center [1201, 392] width 596 height 462
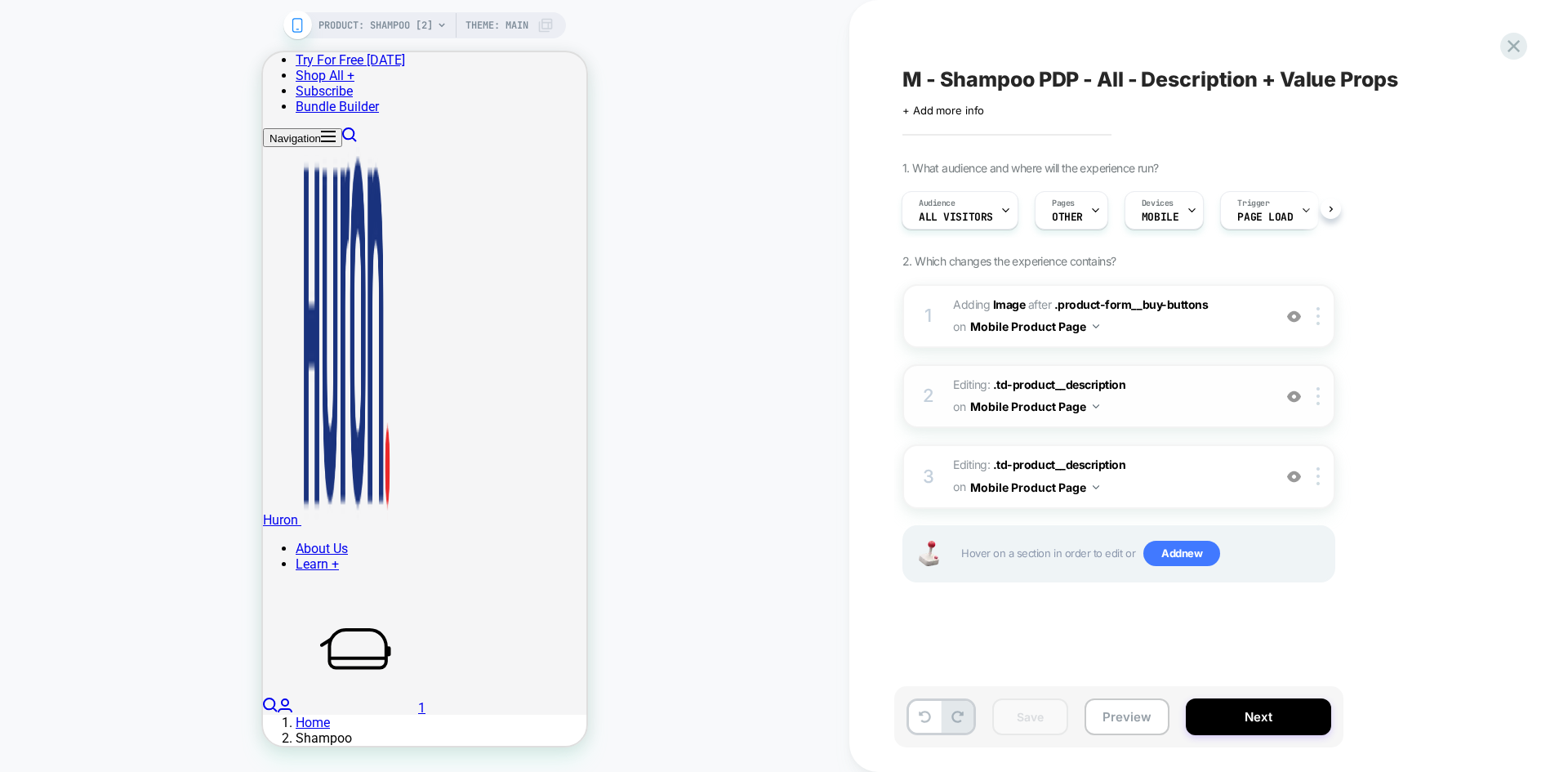
click at [1300, 396] on img at bounding box center [1295, 397] width 14 height 14
click at [1288, 480] on img at bounding box center [1295, 477] width 14 height 14
click at [1317, 396] on img at bounding box center [1318, 396] width 3 height 18
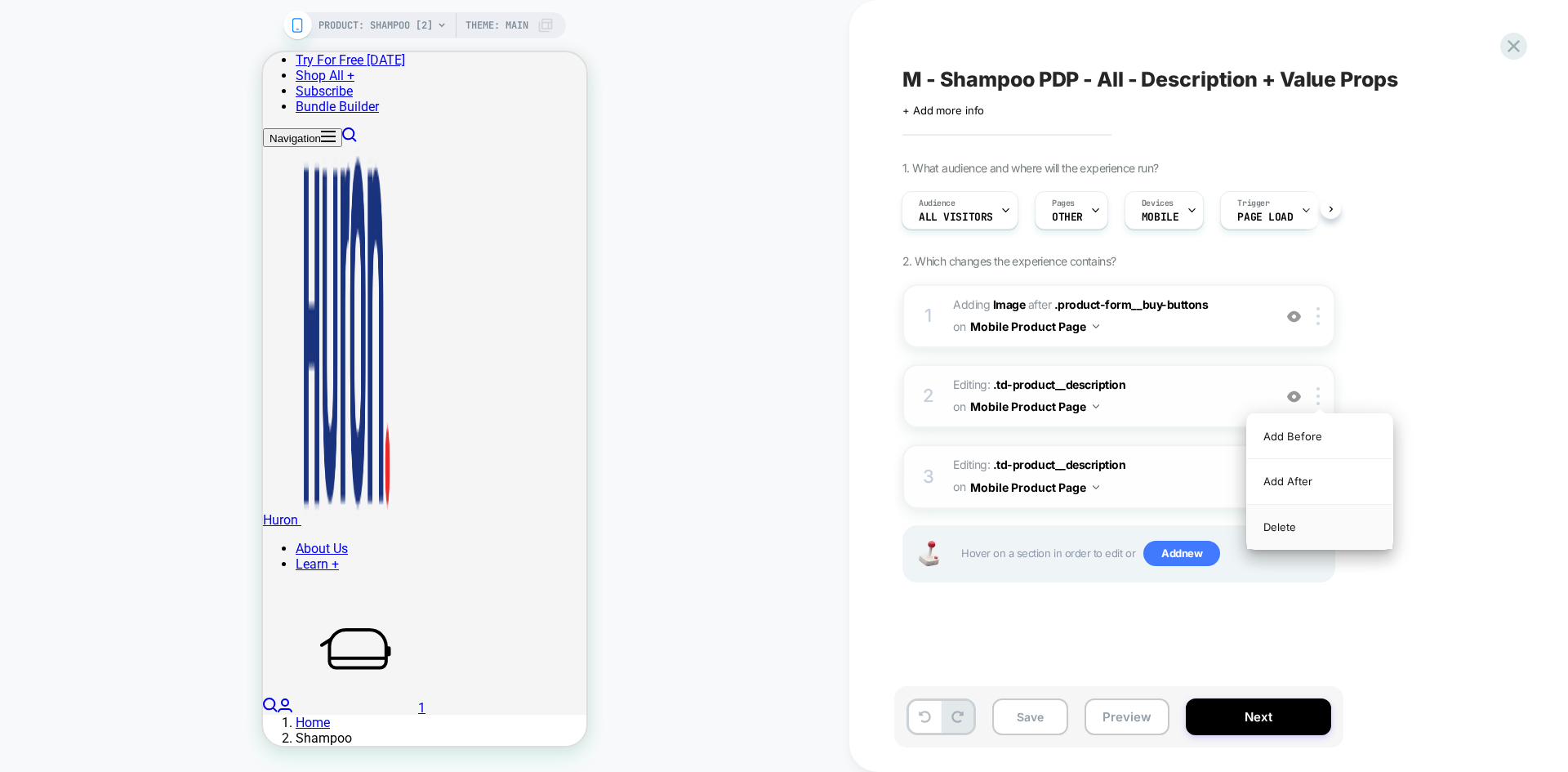
click at [1308, 523] on div "Delete" at bounding box center [1320, 526] width 145 height 44
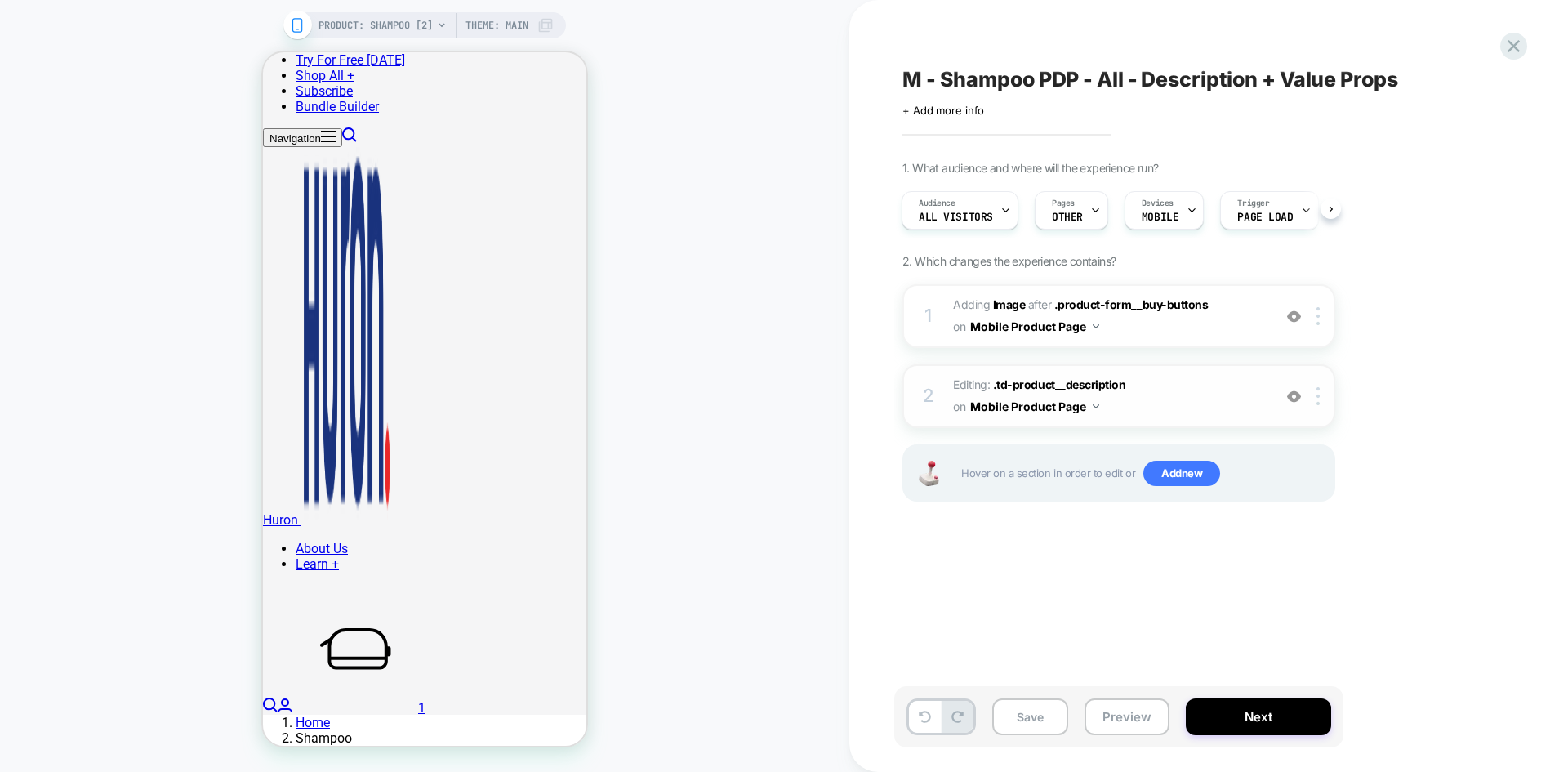
click at [1237, 552] on div "M - Shampoo PDP - All - Description + Value Props Click to edit experience deta…" at bounding box center [1201, 386] width 613 height 740
click at [1021, 717] on button "Save" at bounding box center [1030, 717] width 76 height 37
click at [1228, 707] on button "Next" at bounding box center [1259, 717] width 145 height 37
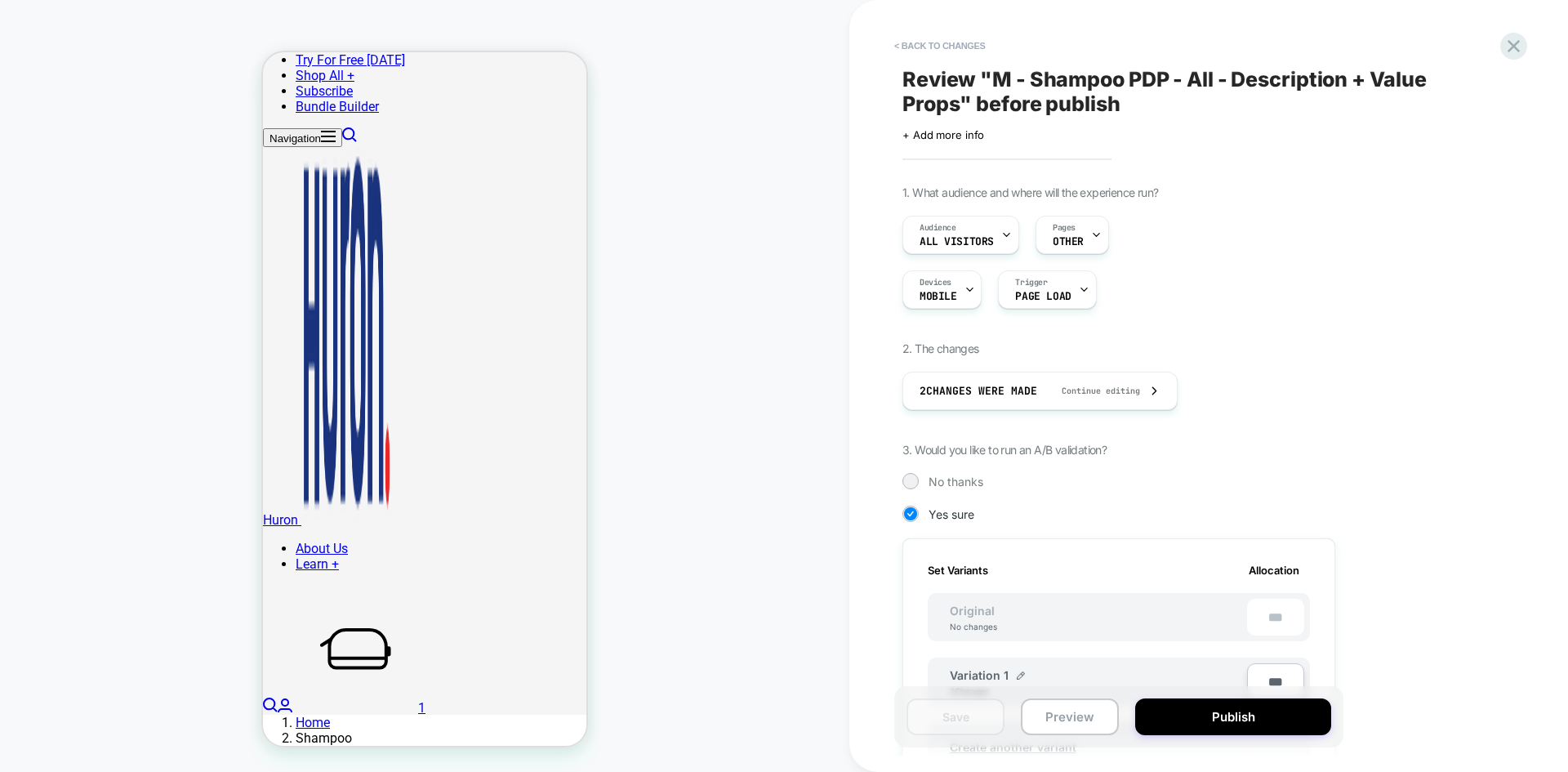
scroll to position [430, 0]
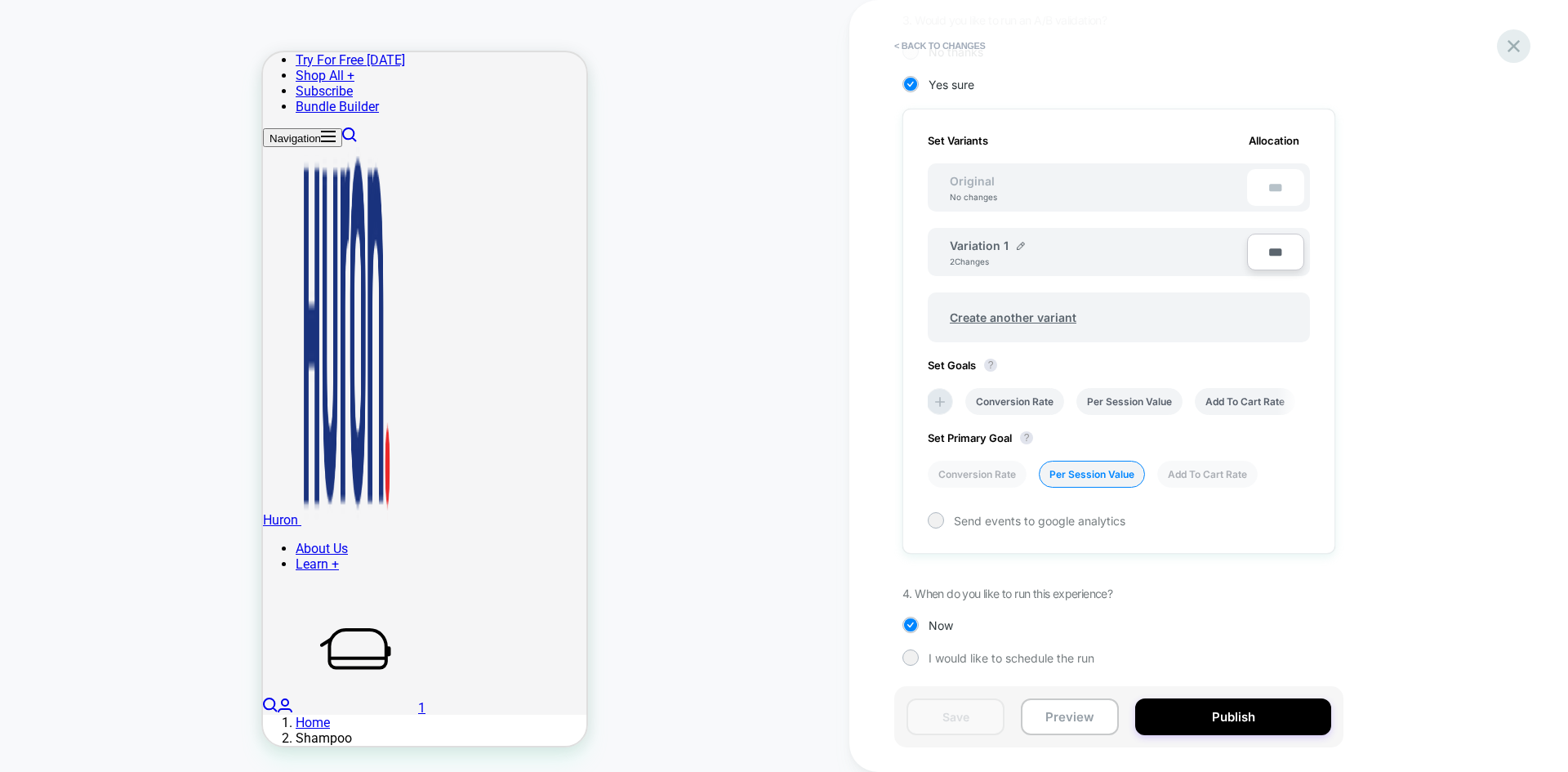
click at [1515, 47] on icon at bounding box center [1514, 46] width 13 height 13
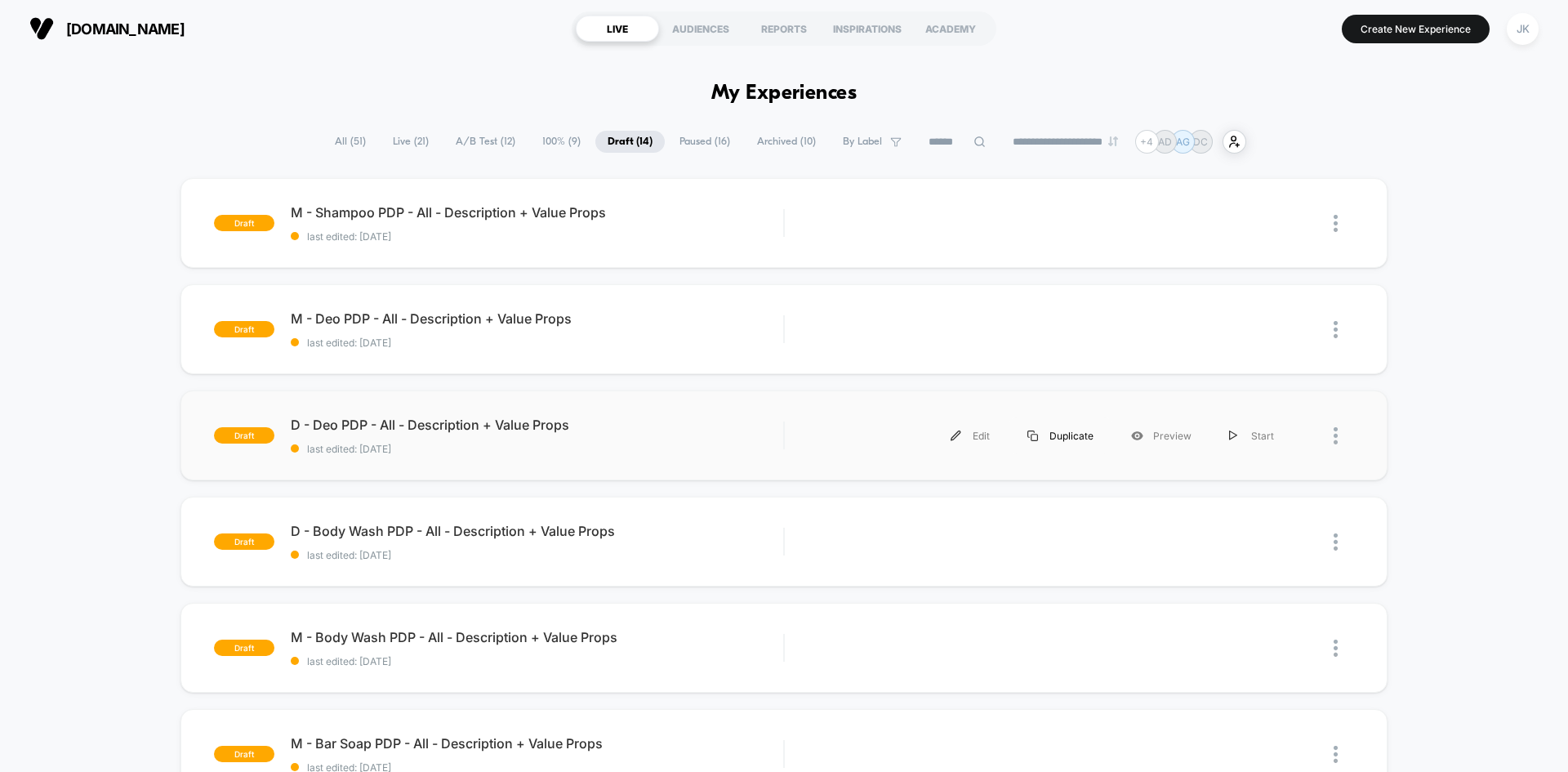
click at [1058, 430] on div "Duplicate" at bounding box center [1061, 436] width 104 height 37
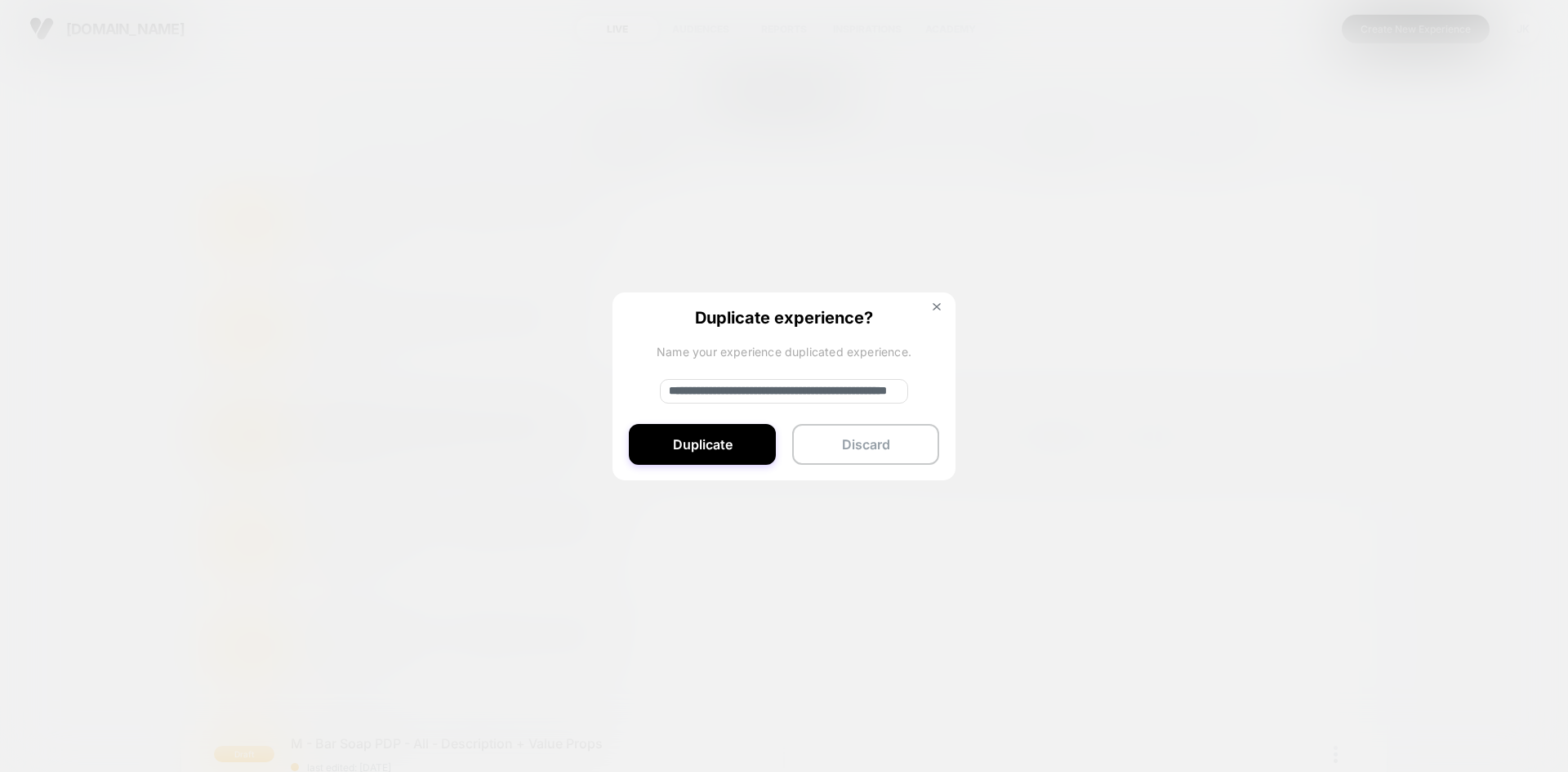
click at [772, 401] on input "**********" at bounding box center [784, 391] width 249 height 24
type input "**********"
click at [734, 445] on button "Duplicate" at bounding box center [702, 446] width 147 height 41
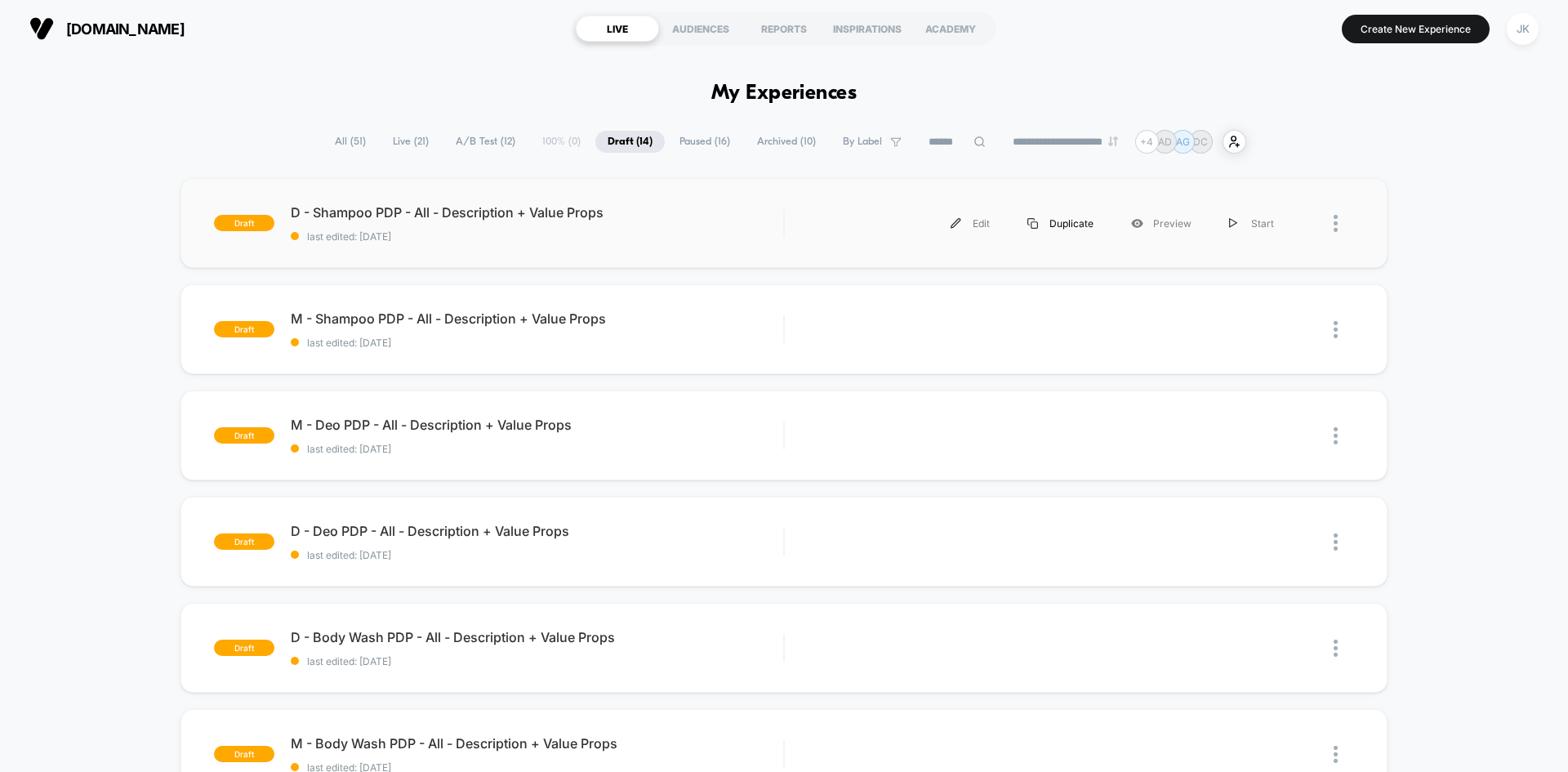
click at [1067, 230] on div "Duplicate" at bounding box center [1061, 223] width 104 height 37
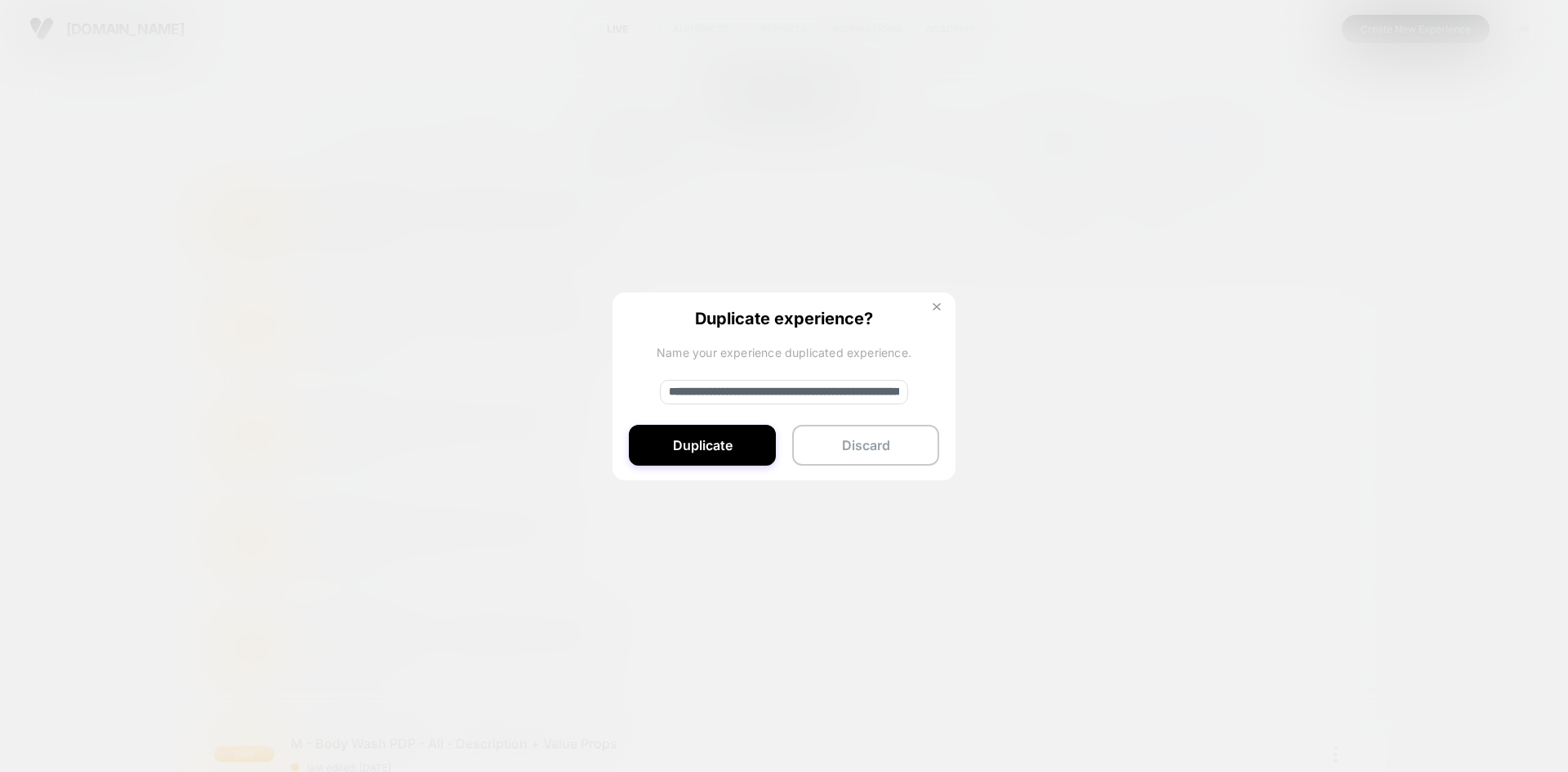
click at [940, 308] on img at bounding box center [937, 307] width 8 height 8
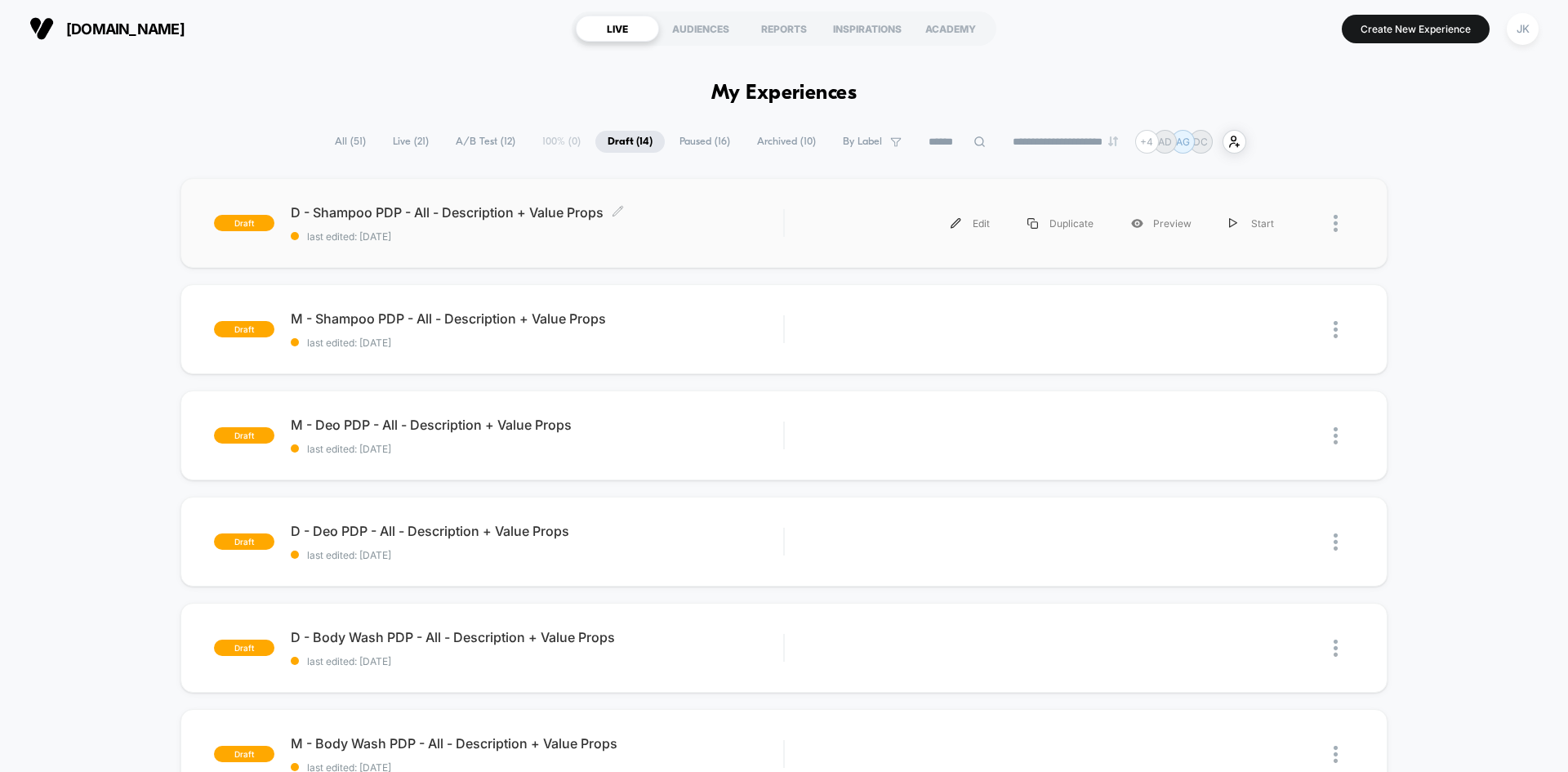
click at [475, 209] on span "D - Shampoo PDP - All - Description + Value Props Click to edit experience deta…" at bounding box center [537, 213] width 493 height 17
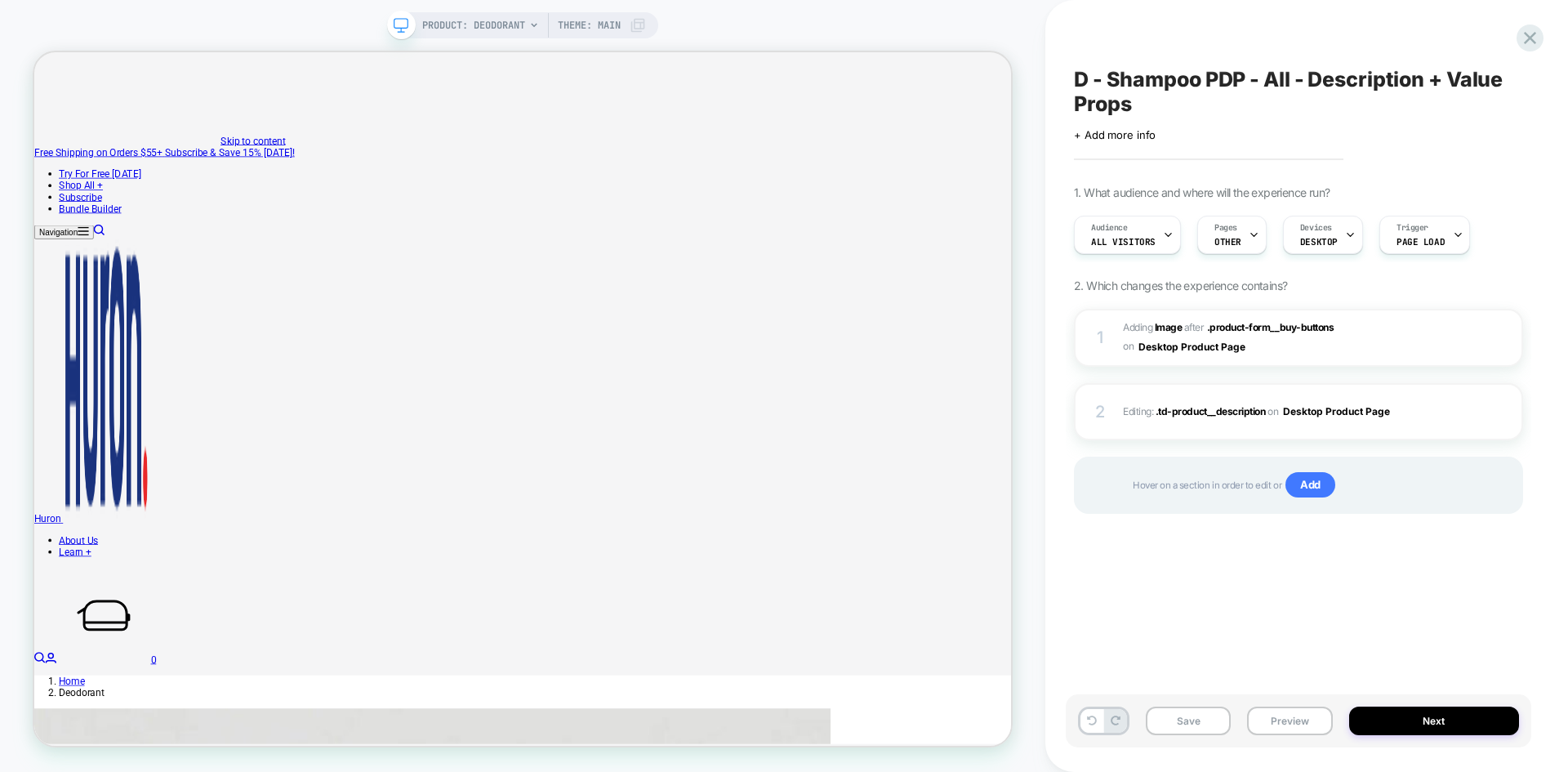
type input "*"
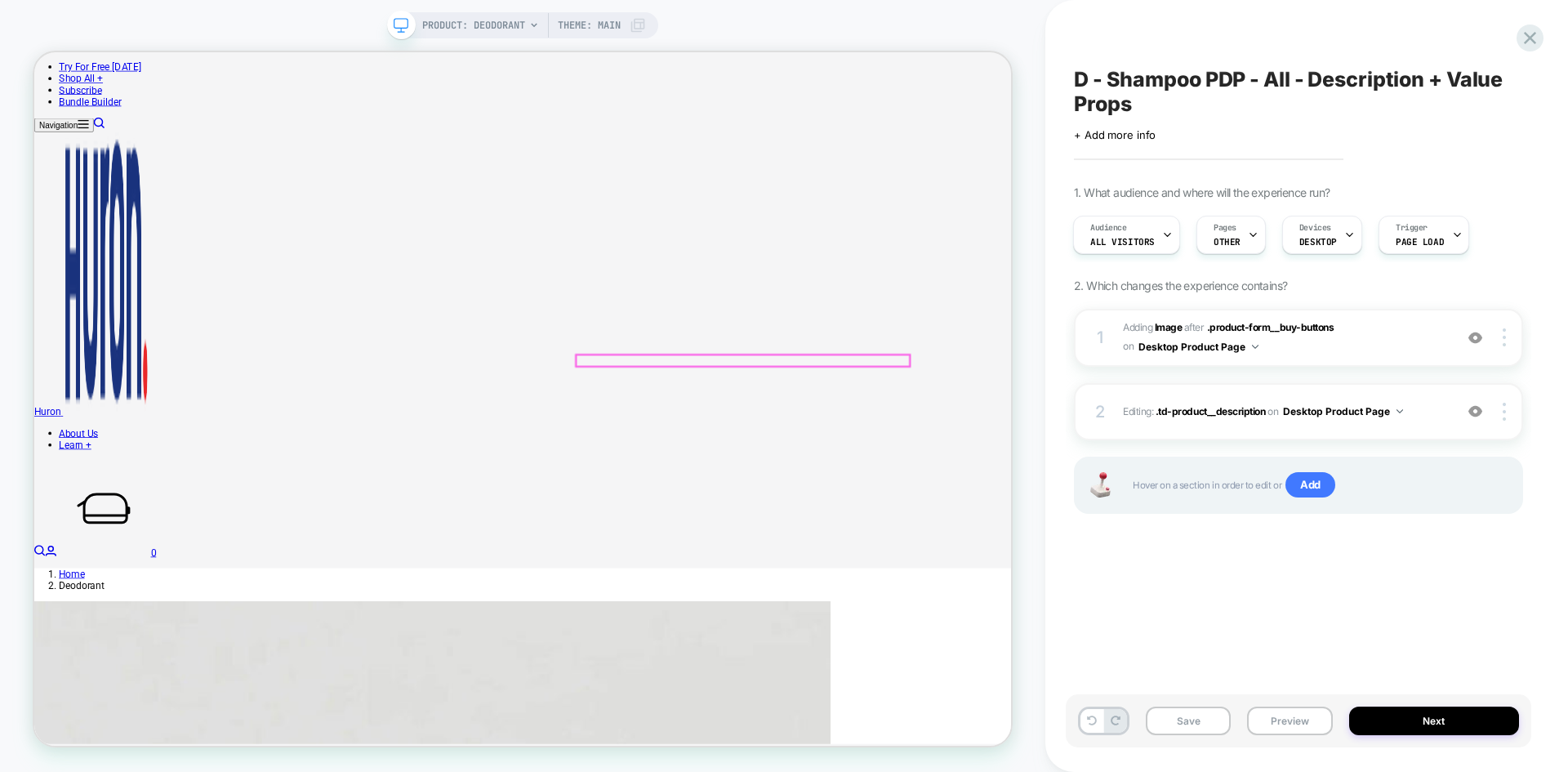
scroll to position [144, 0]
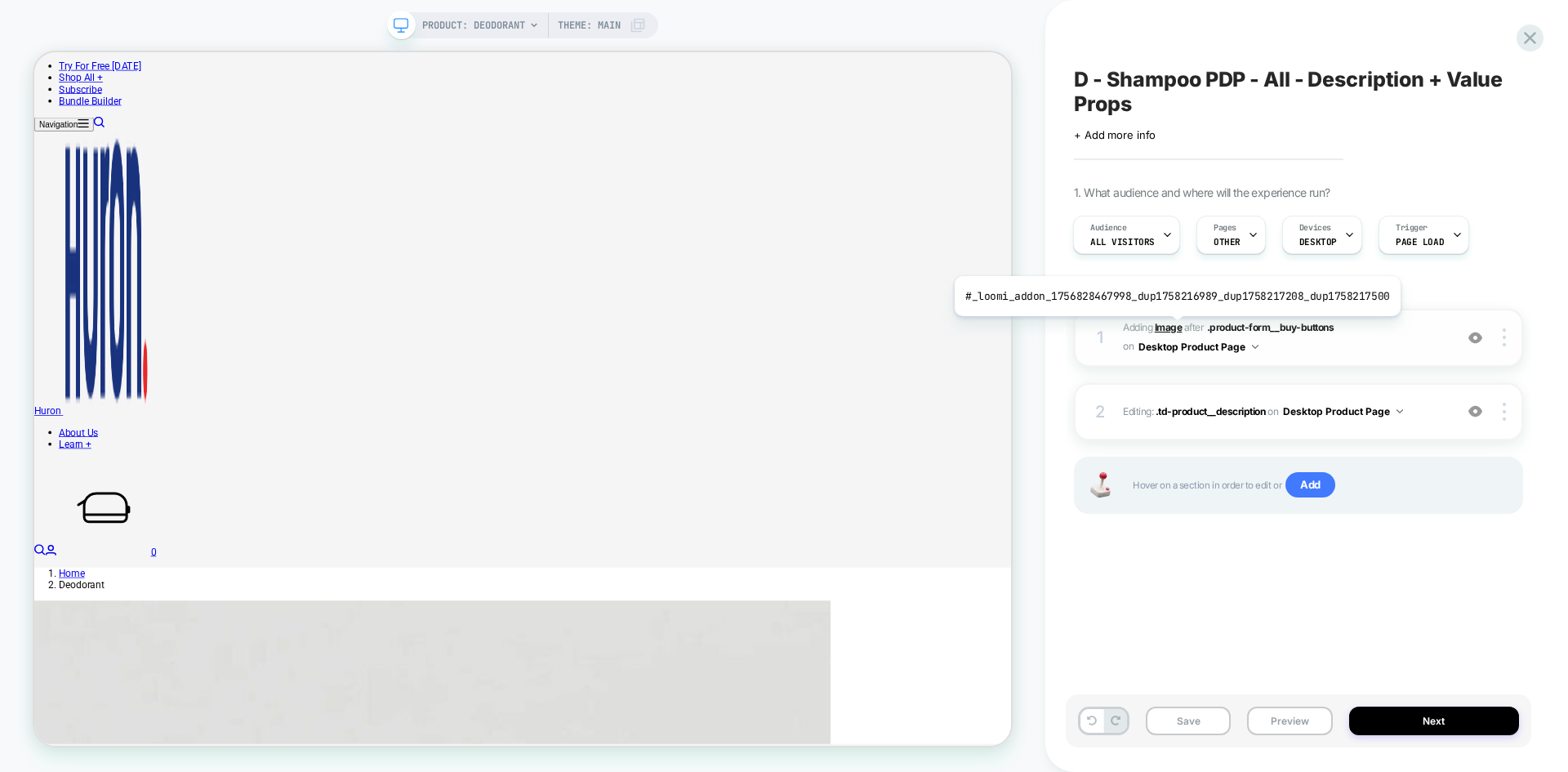
click at [1172, 328] on b "Image" at bounding box center [1168, 327] width 27 height 13
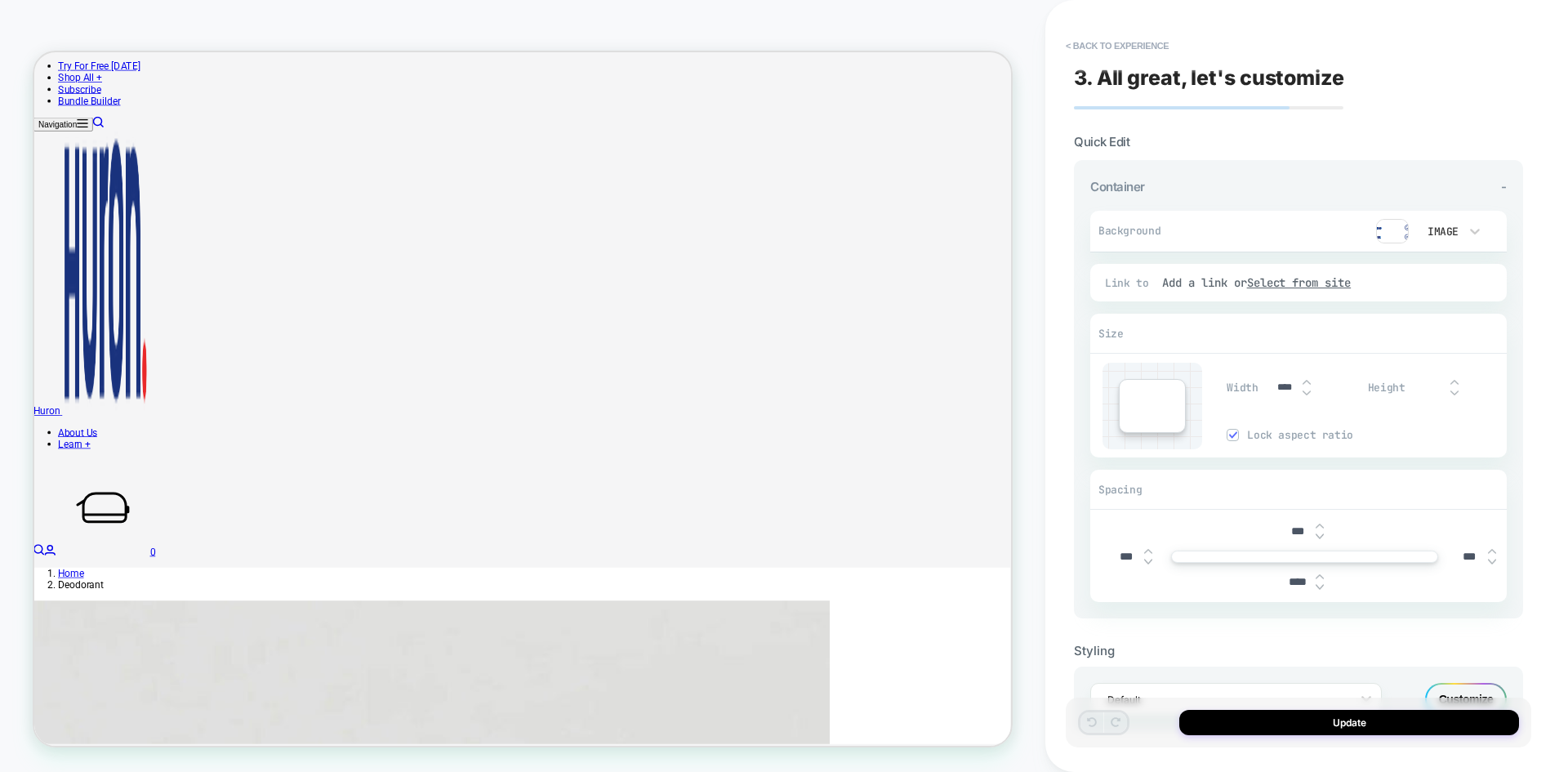
scroll to position [439, 0]
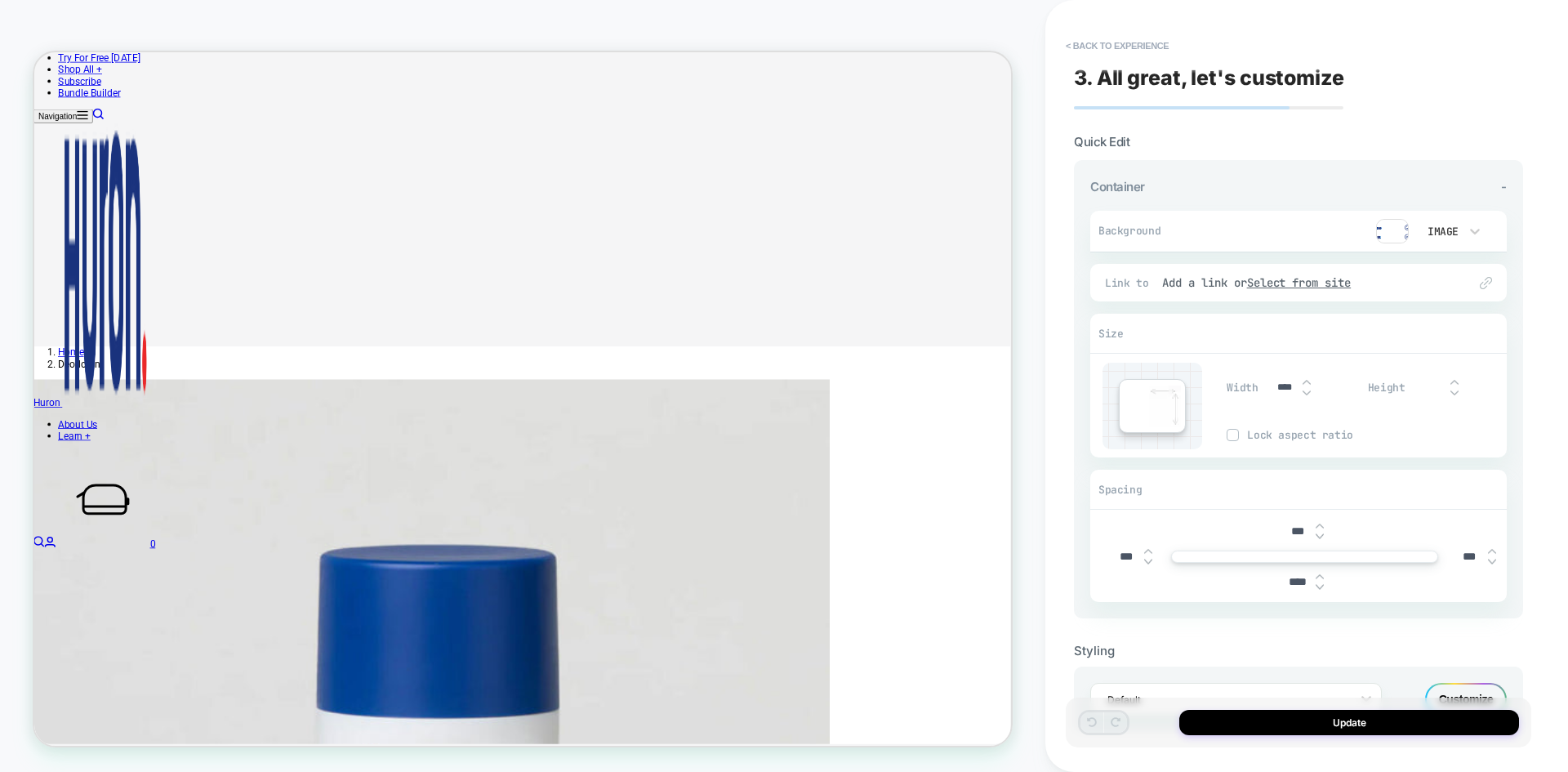
click at [1396, 232] on img at bounding box center [1392, 231] width 32 height 24
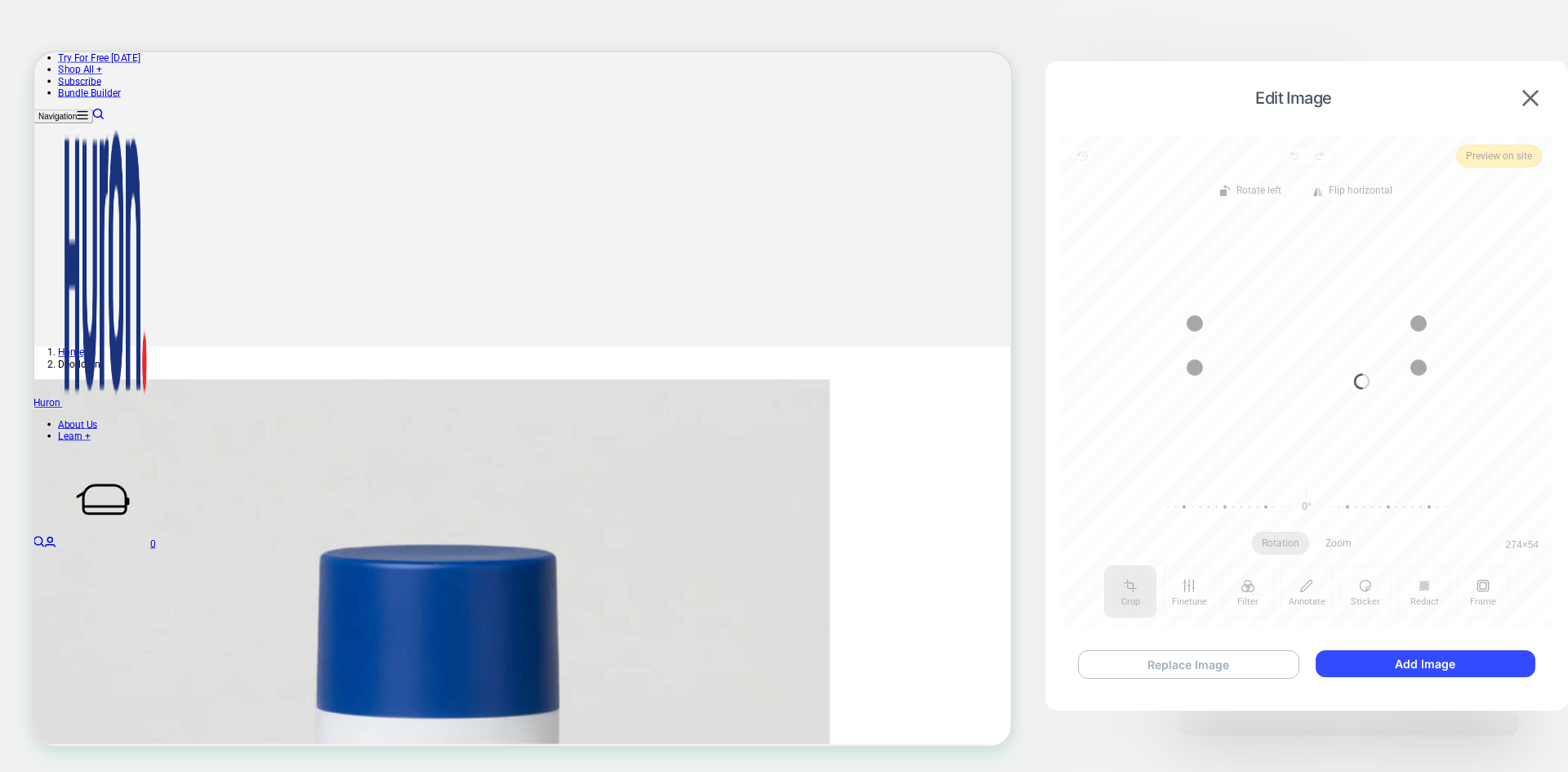
click at [1177, 662] on button "Replace Image" at bounding box center [1189, 664] width 221 height 28
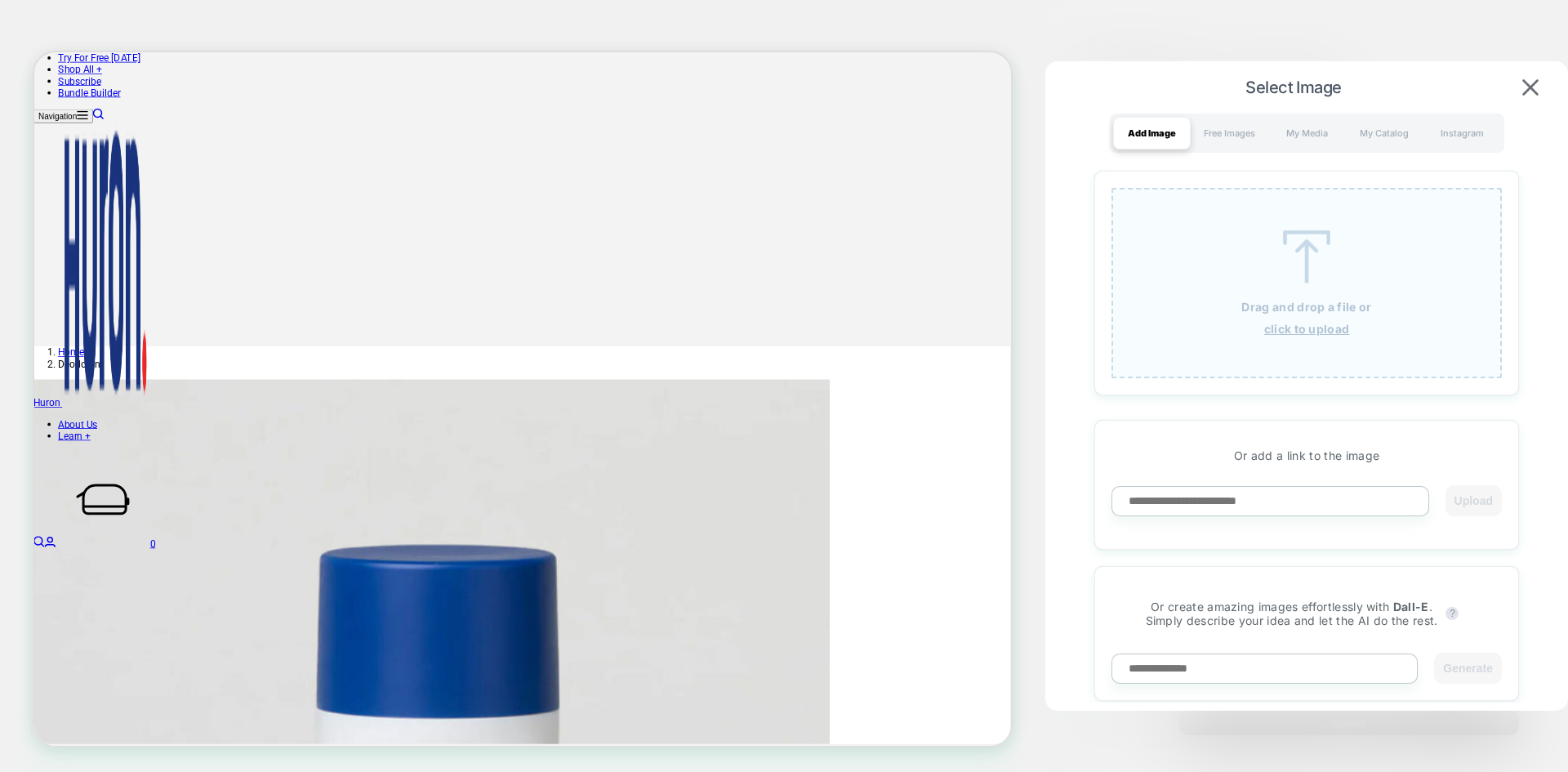
click at [1297, 228] on div "Drag and drop a file or click to upload" at bounding box center [1307, 283] width 391 height 190
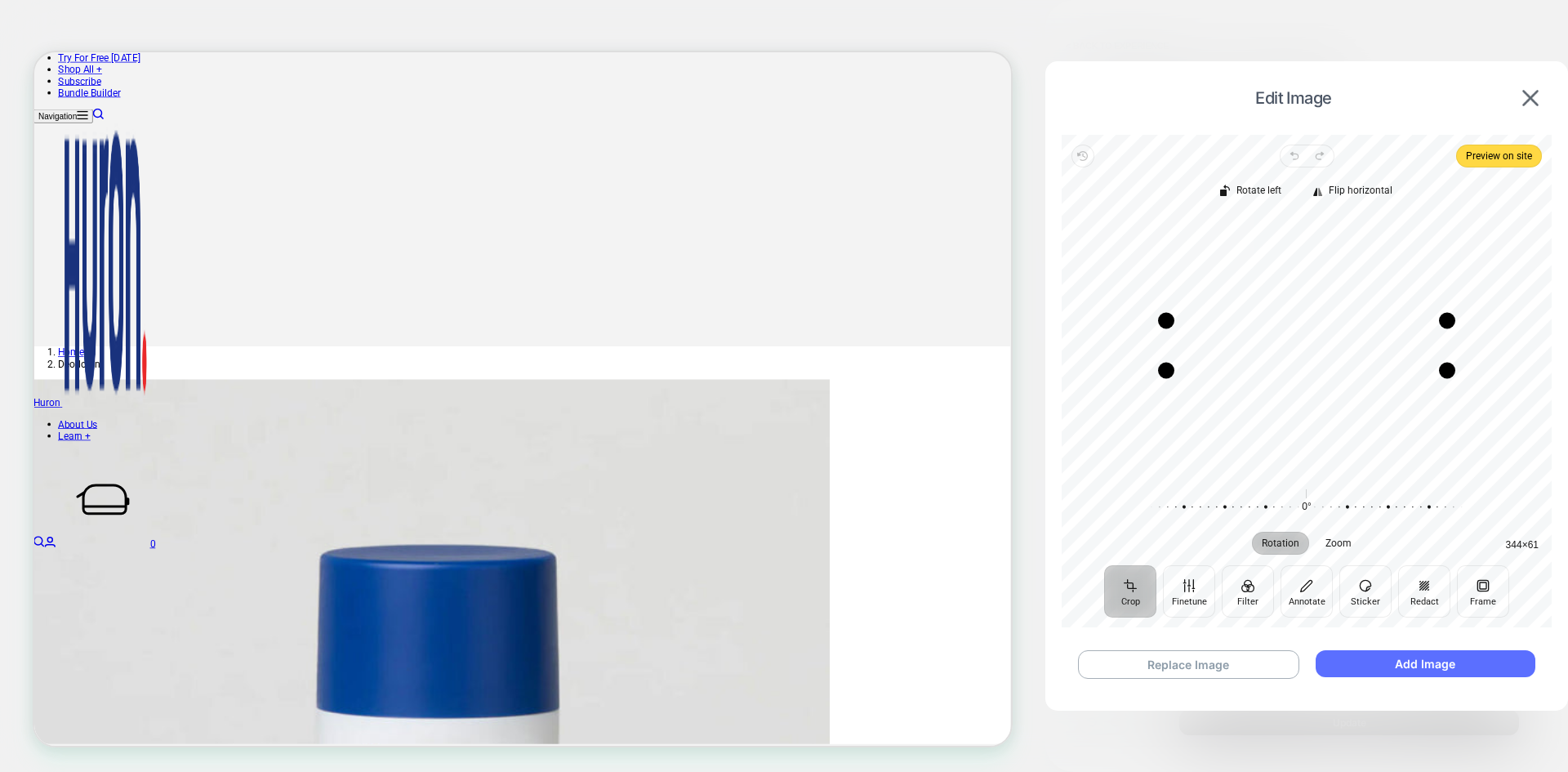
click at [1420, 653] on button "Add Image" at bounding box center [1426, 664] width 219 height 27
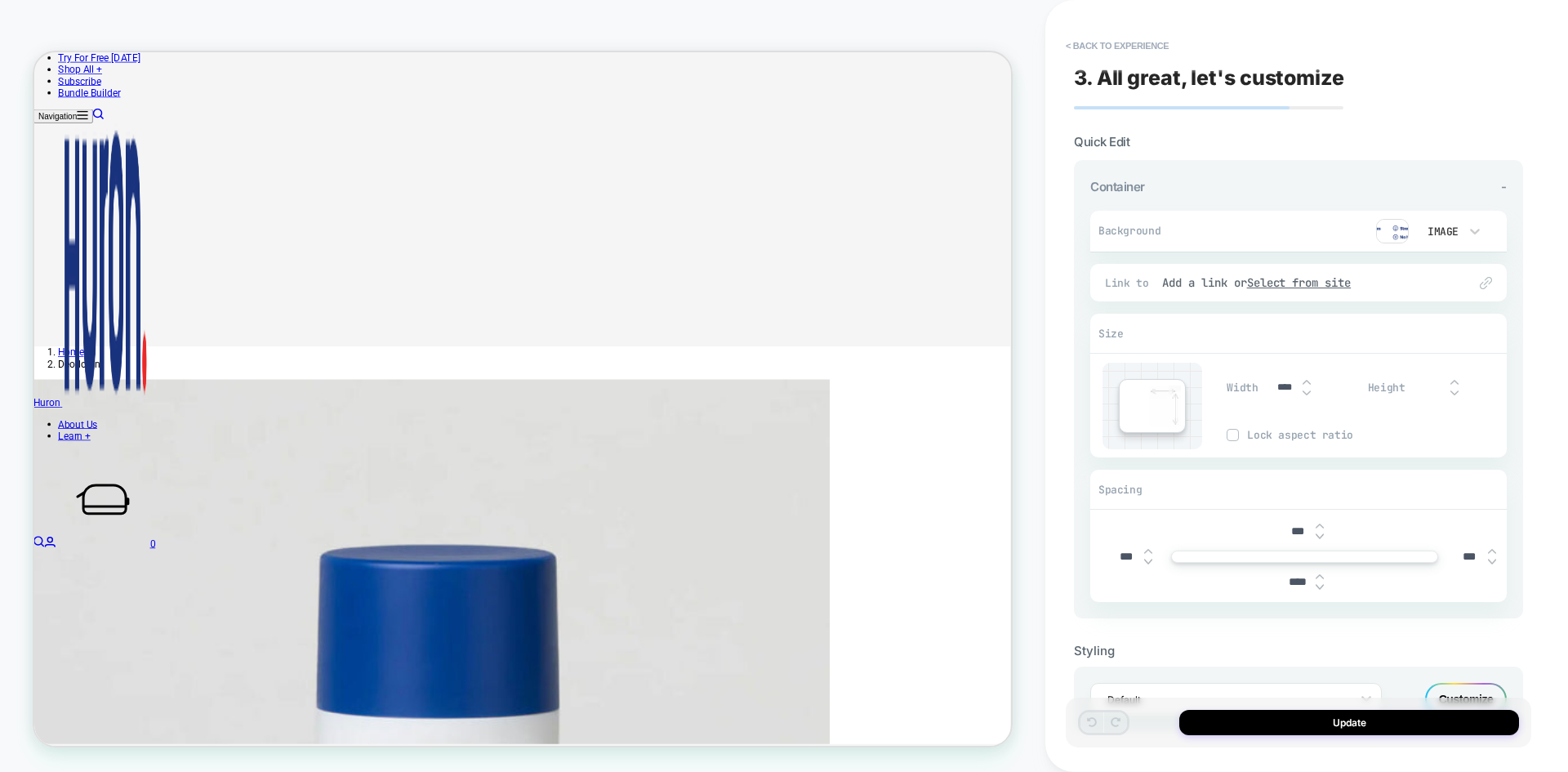
scroll to position [67, 0]
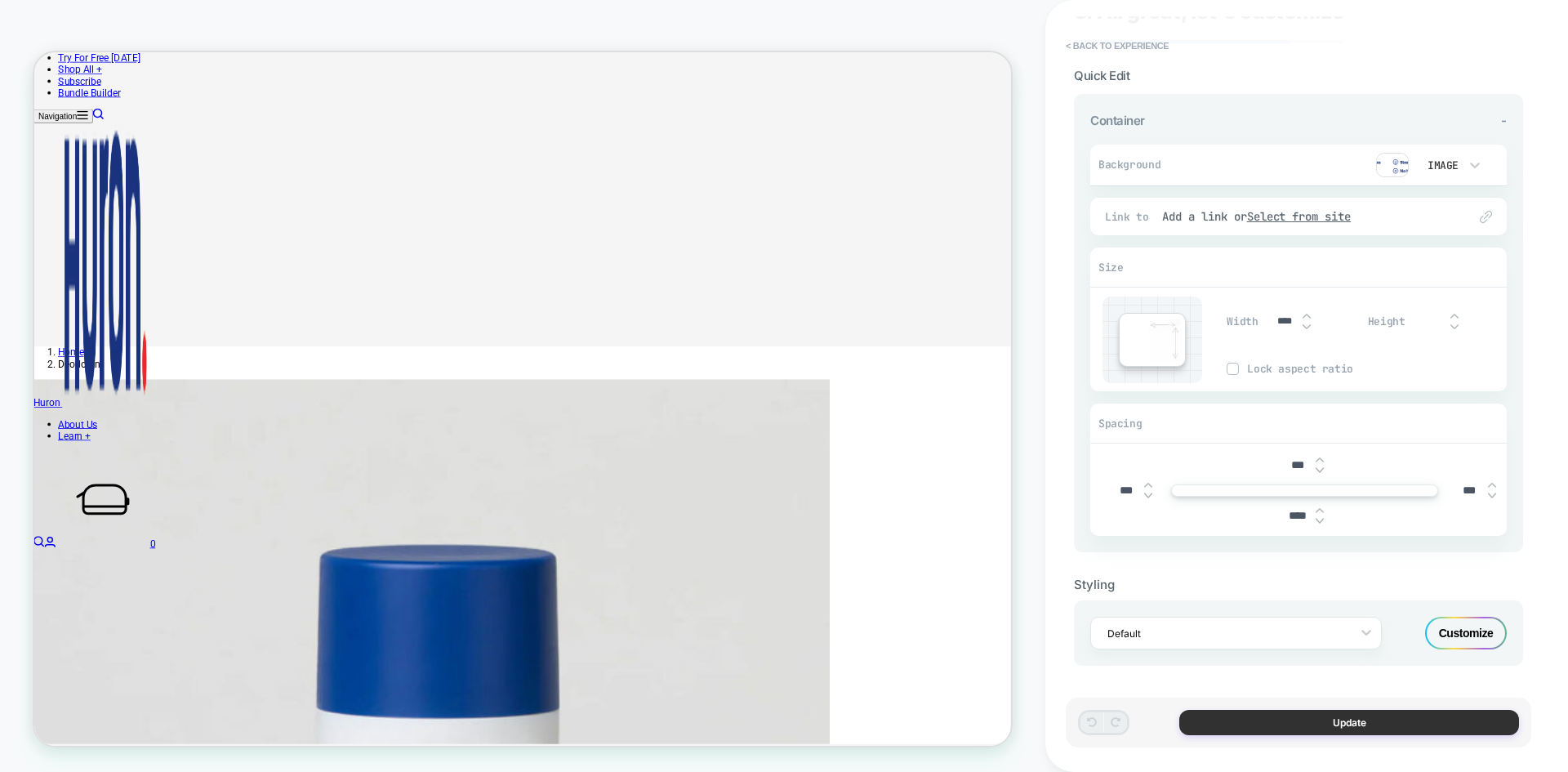
click at [1333, 720] on button "Update" at bounding box center [1349, 723] width 340 height 25
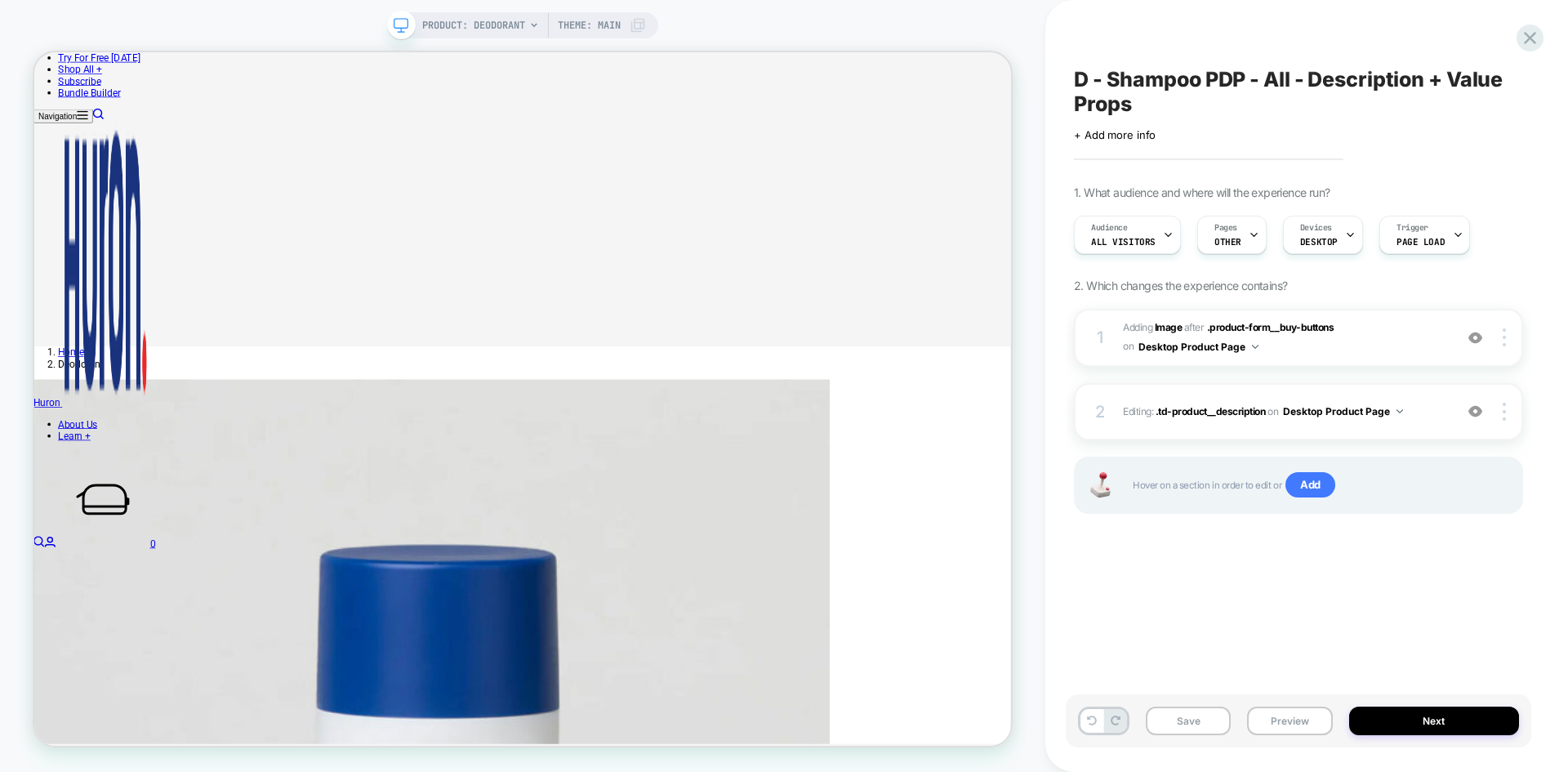
scroll to position [0, 1]
click at [1243, 407] on span ".td-product__description" at bounding box center [1211, 411] width 111 height 13
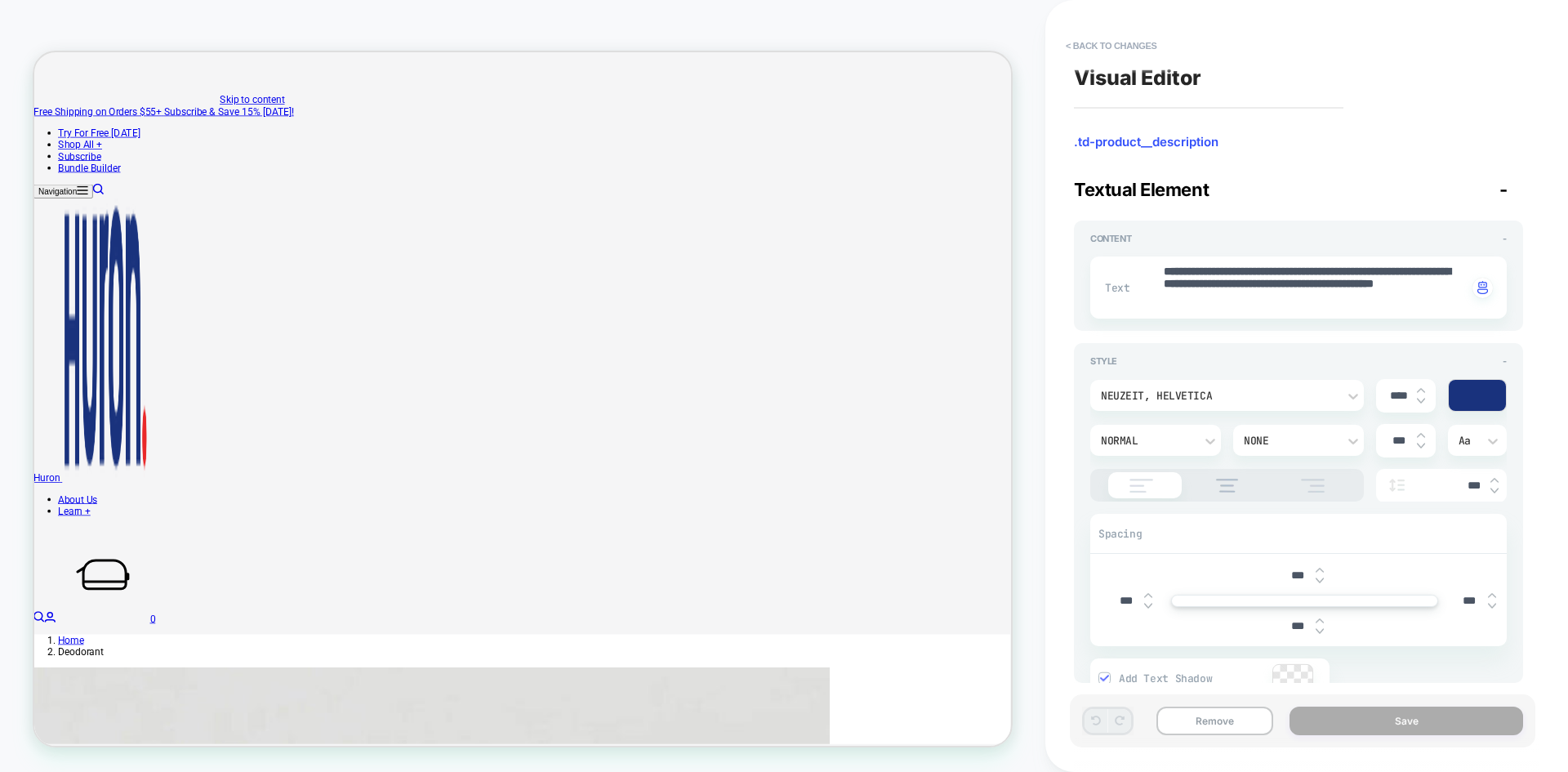
scroll to position [0, 0]
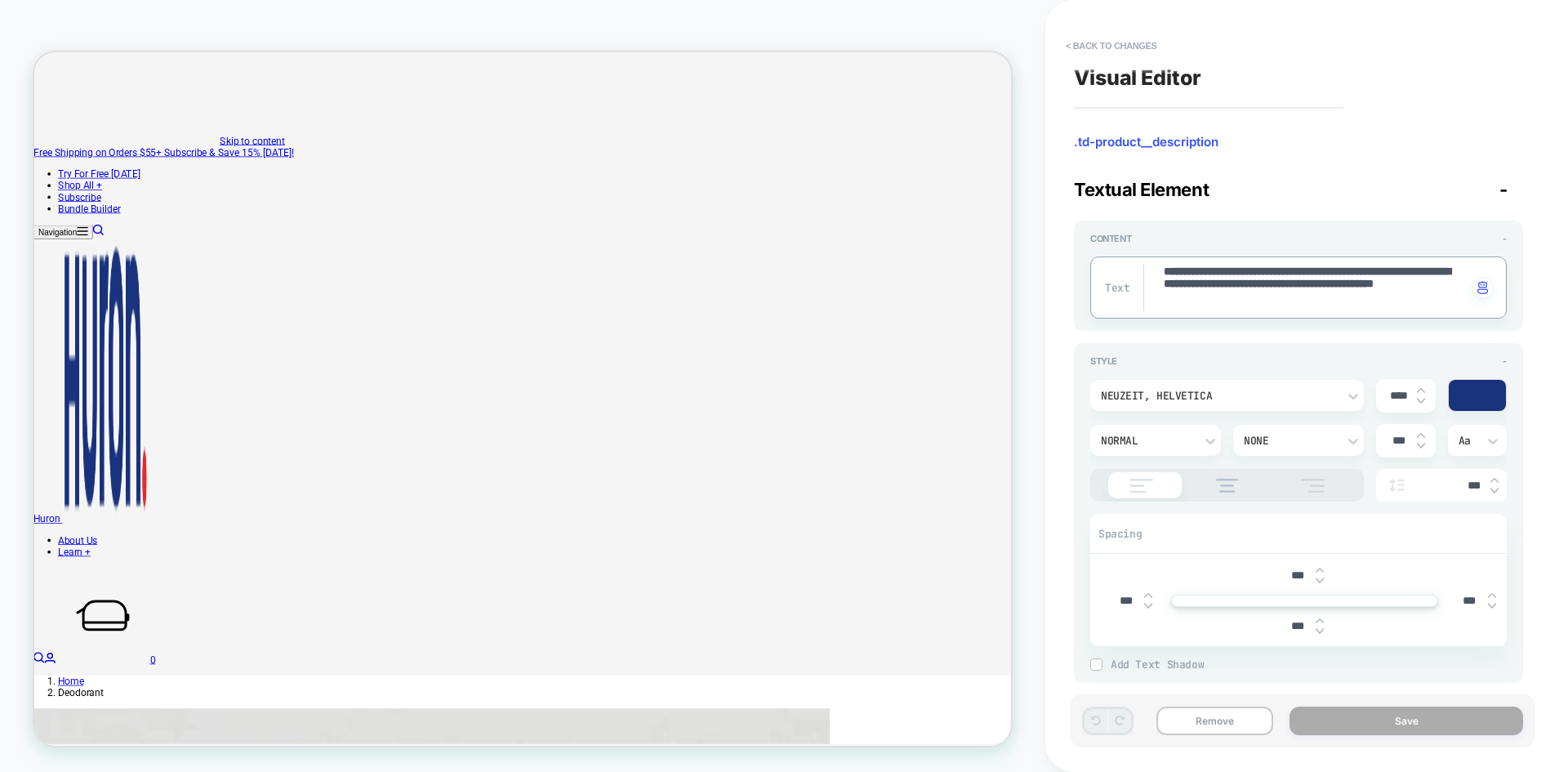
drag, startPoint x: 1370, startPoint y: 304, endPoint x: 1156, endPoint y: 264, distance: 217.7
click at [1156, 264] on div "**********" at bounding box center [1299, 287] width 416 height 62
paste textarea
type textarea "*"
type textarea "**********"
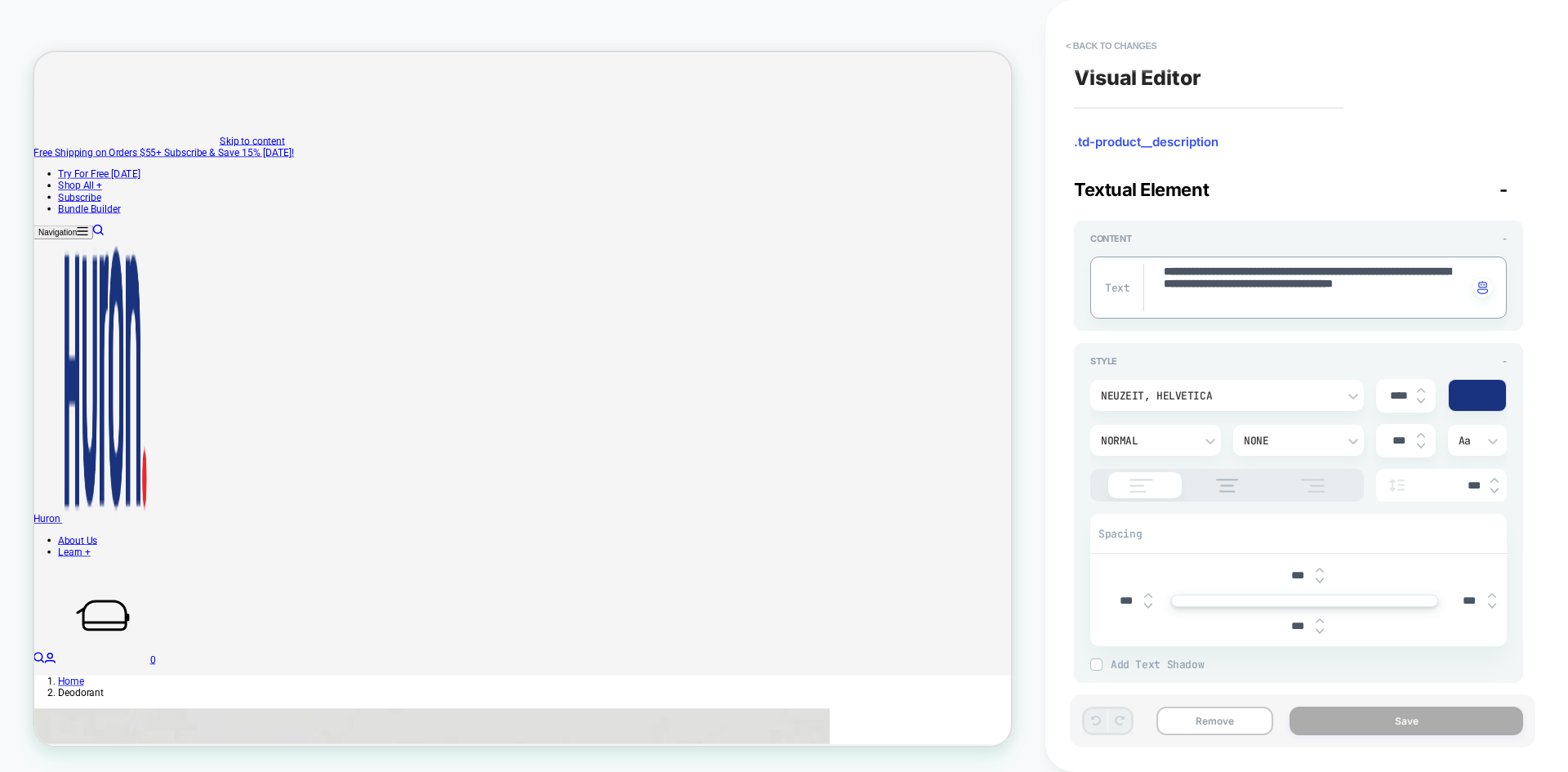
type textarea "*"
type textarea "**********"
click at [1386, 721] on button "Save" at bounding box center [1406, 720] width 234 height 28
type textarea "*"
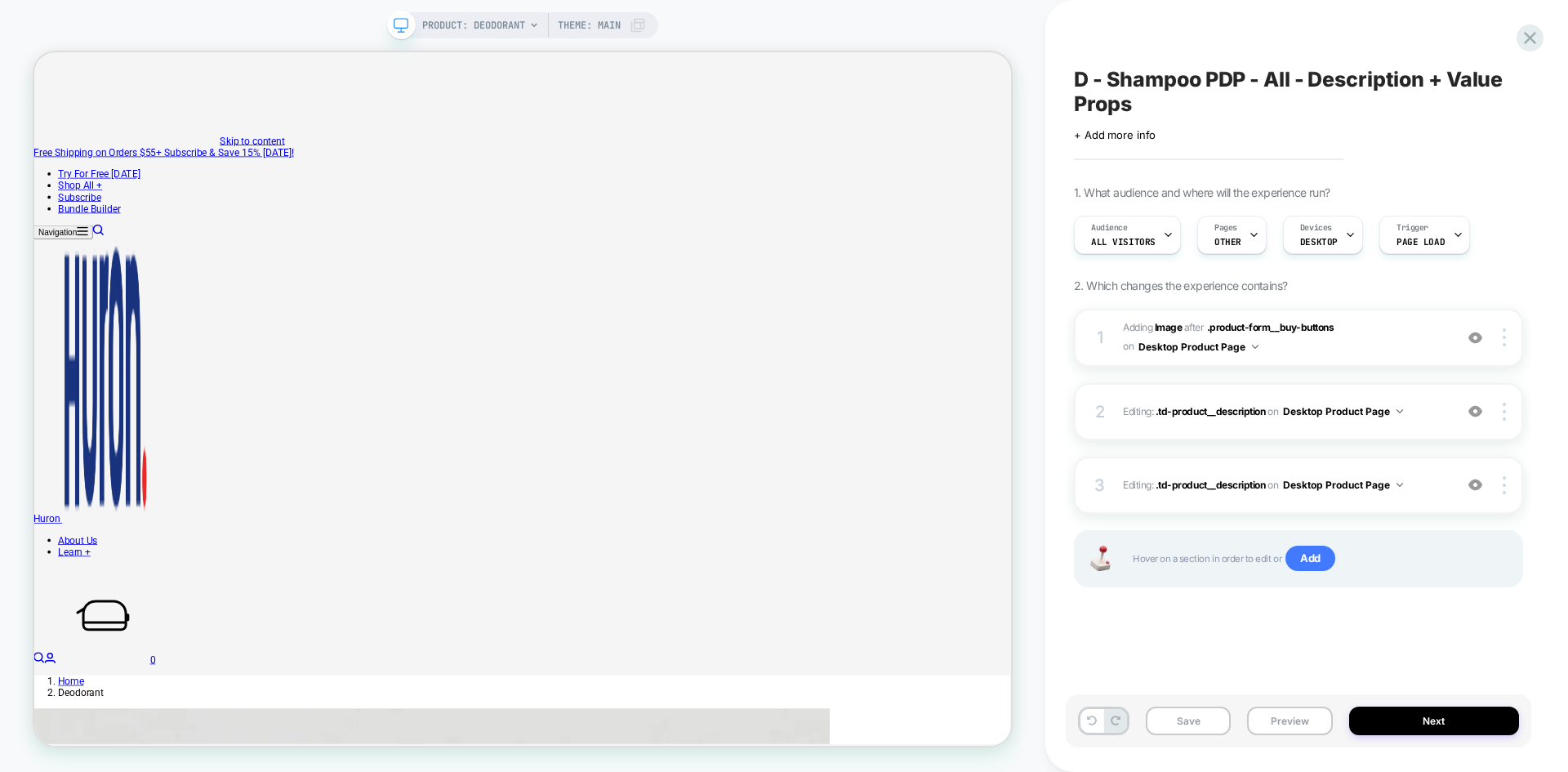
scroll to position [0, 1]
click at [1476, 418] on img at bounding box center [1476, 411] width 14 height 14
click at [1475, 412] on img at bounding box center [1476, 411] width 14 height 14
click at [1475, 414] on img at bounding box center [1476, 411] width 14 height 14
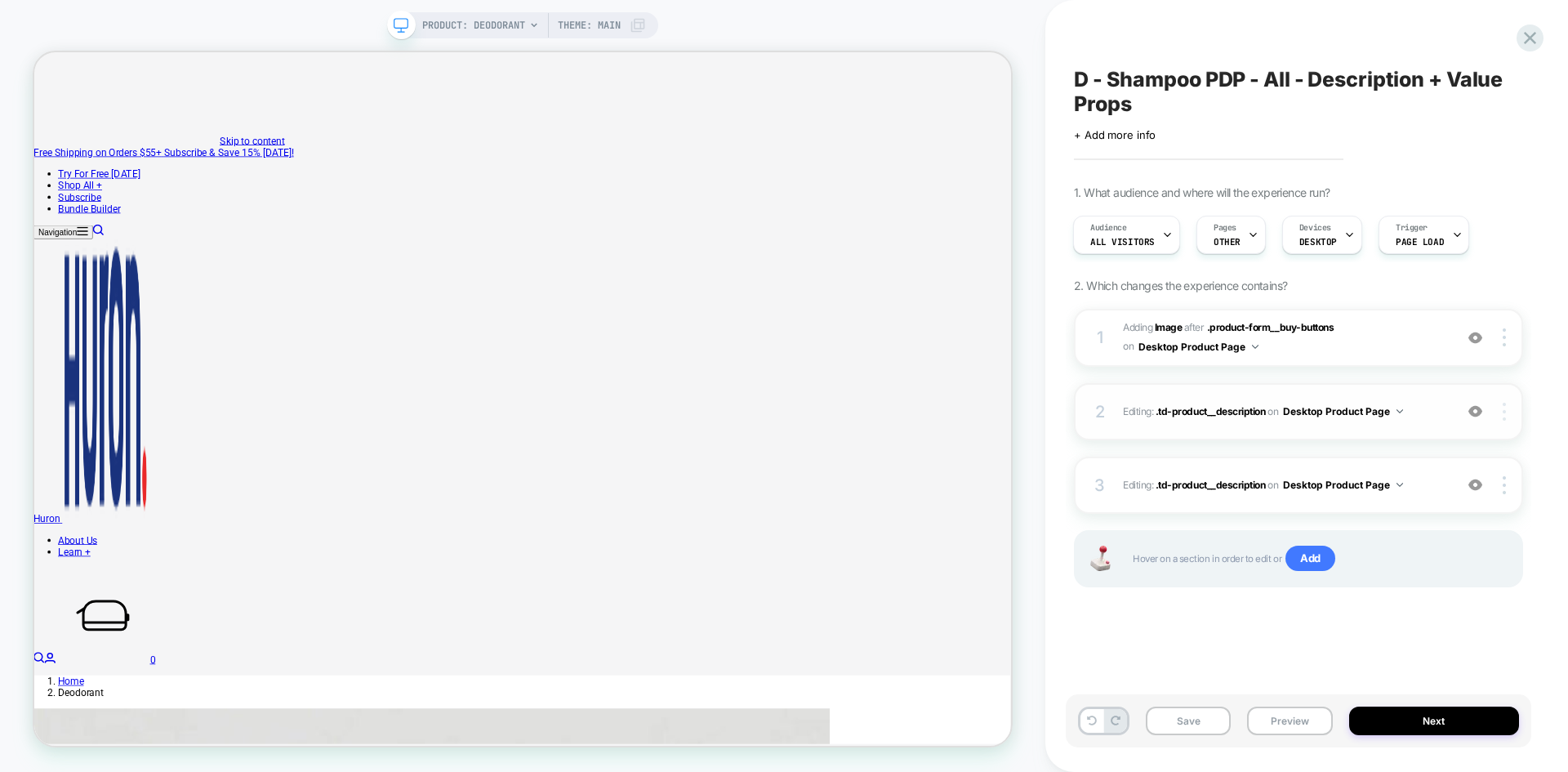
click at [1499, 417] on div at bounding box center [1507, 411] width 31 height 18
click at [1403, 459] on div "Delete" at bounding box center [1407, 457] width 145 height 44
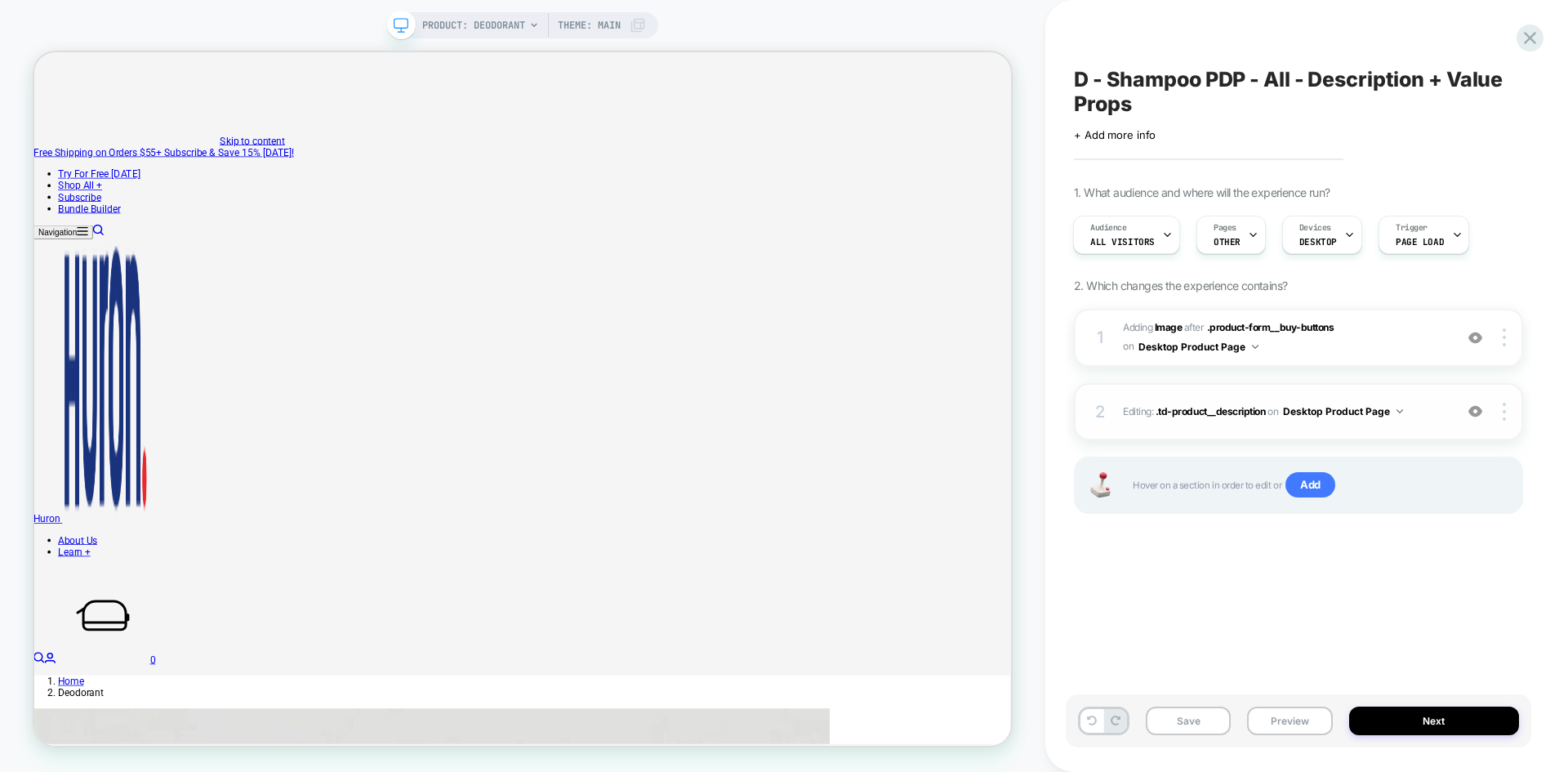
click at [1471, 419] on div at bounding box center [1476, 411] width 31 height 18
click at [1438, 586] on div "D - Shampoo PDP - All - Description + Value Props Click to edit experience deta…" at bounding box center [1299, 386] width 465 height 740
click at [1233, 710] on div "Save Preview Next" at bounding box center [1299, 721] width 465 height 53
click at [1213, 717] on button "Save" at bounding box center [1188, 720] width 85 height 28
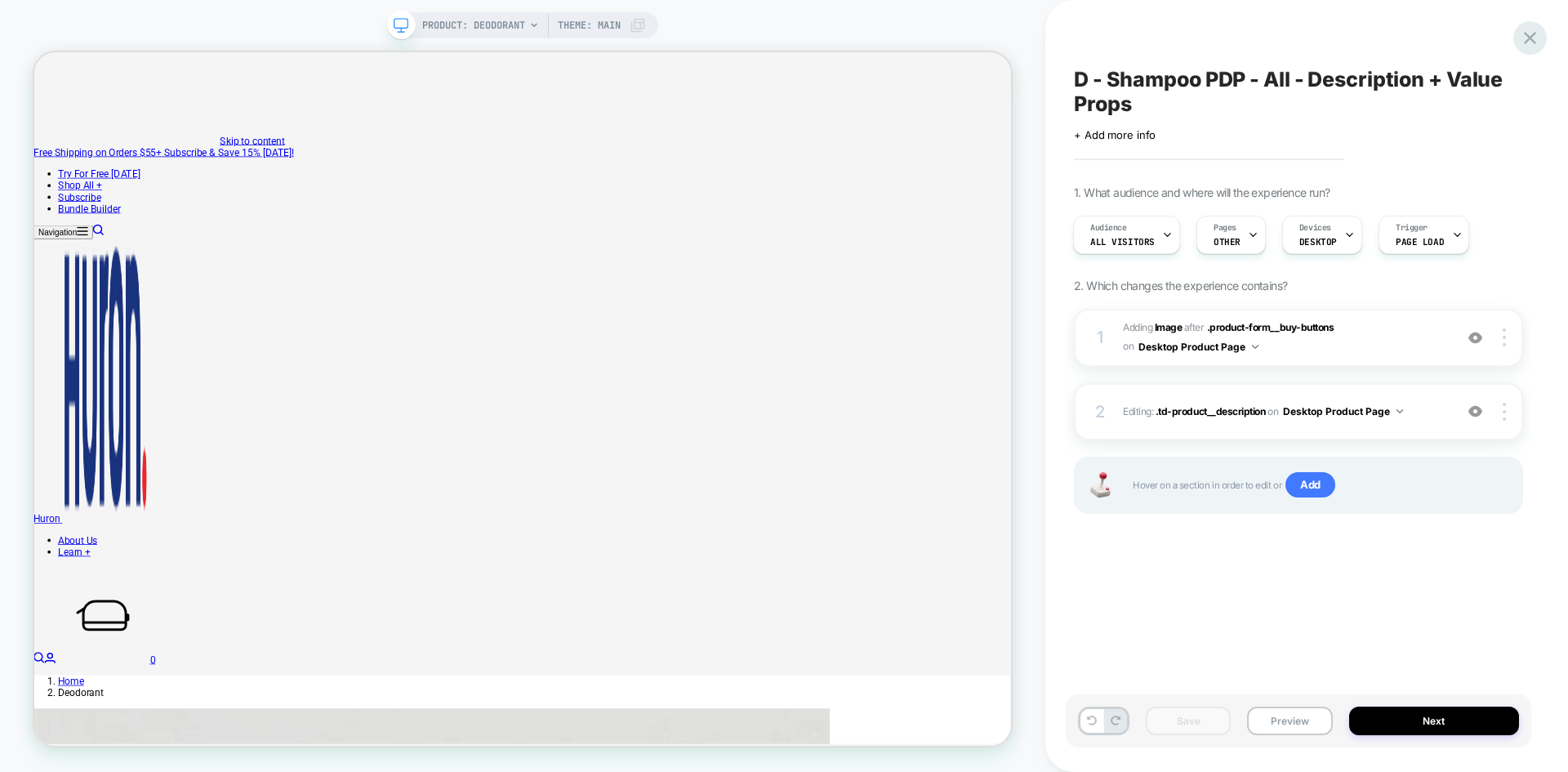
click at [1530, 35] on icon at bounding box center [1530, 38] width 23 height 23
